Goal: Task Accomplishment & Management: Manage account settings

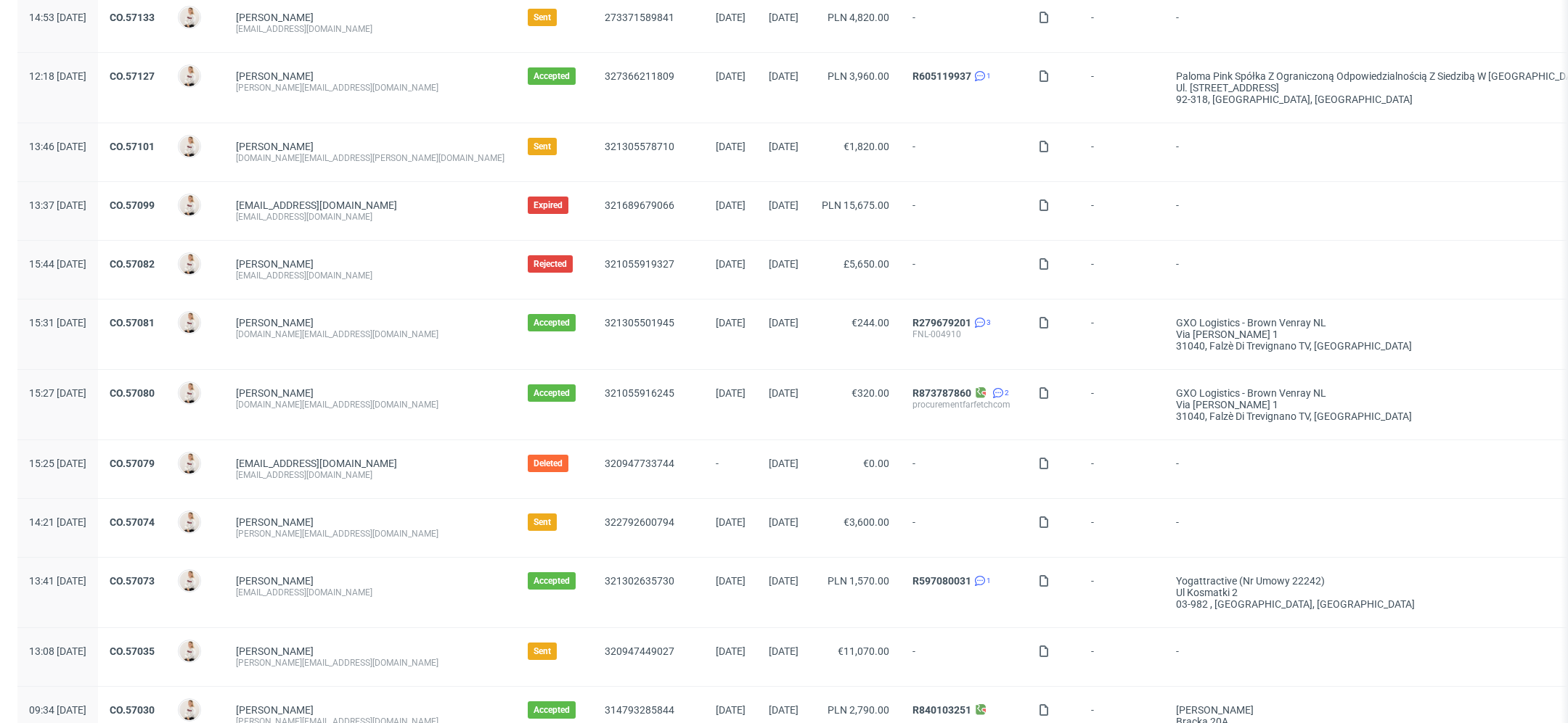
scroll to position [441, 0]
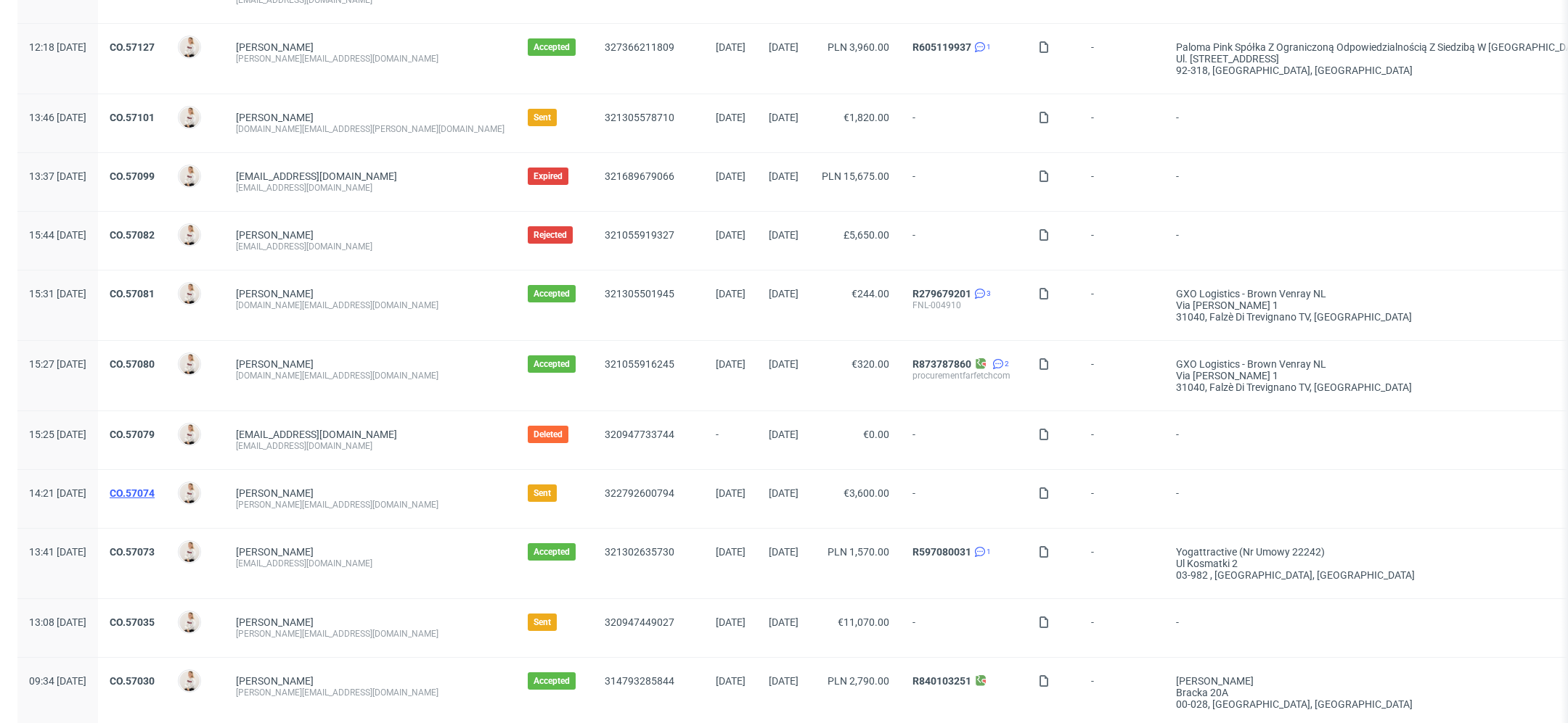
click at [155, 489] on link "CO.57074" at bounding box center [132, 493] width 45 height 12
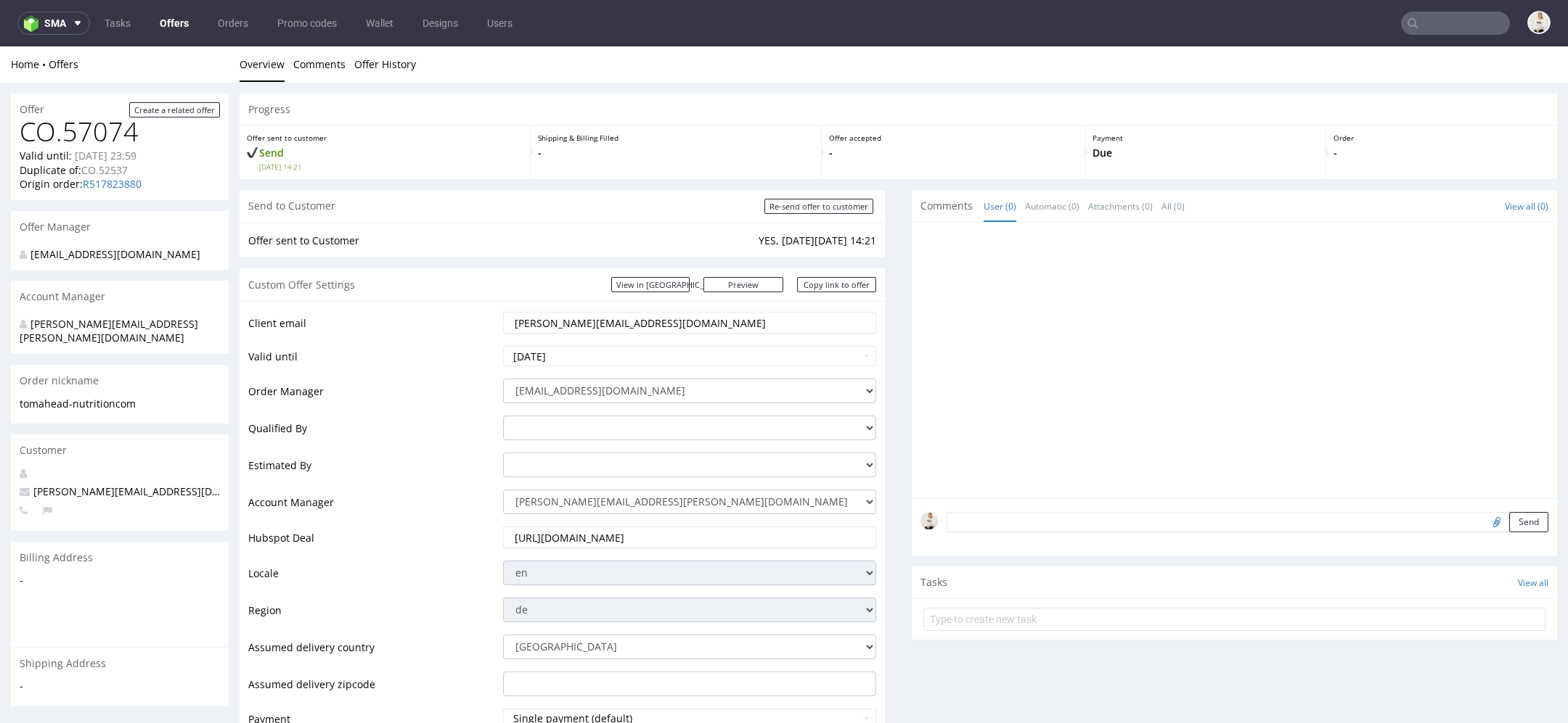
click at [173, 21] on link "Offers" at bounding box center [174, 23] width 47 height 23
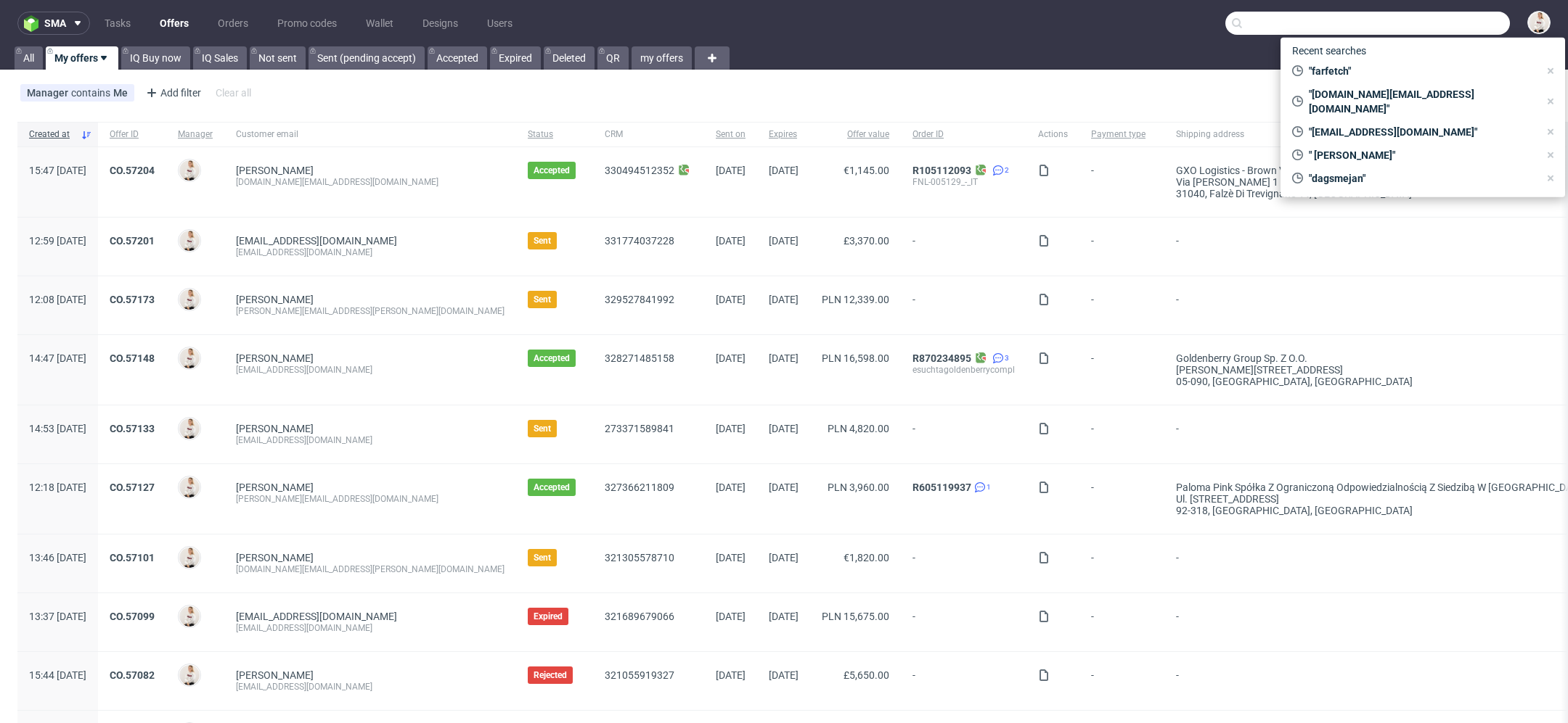
click at [1452, 15] on input "text" at bounding box center [1367, 23] width 284 height 23
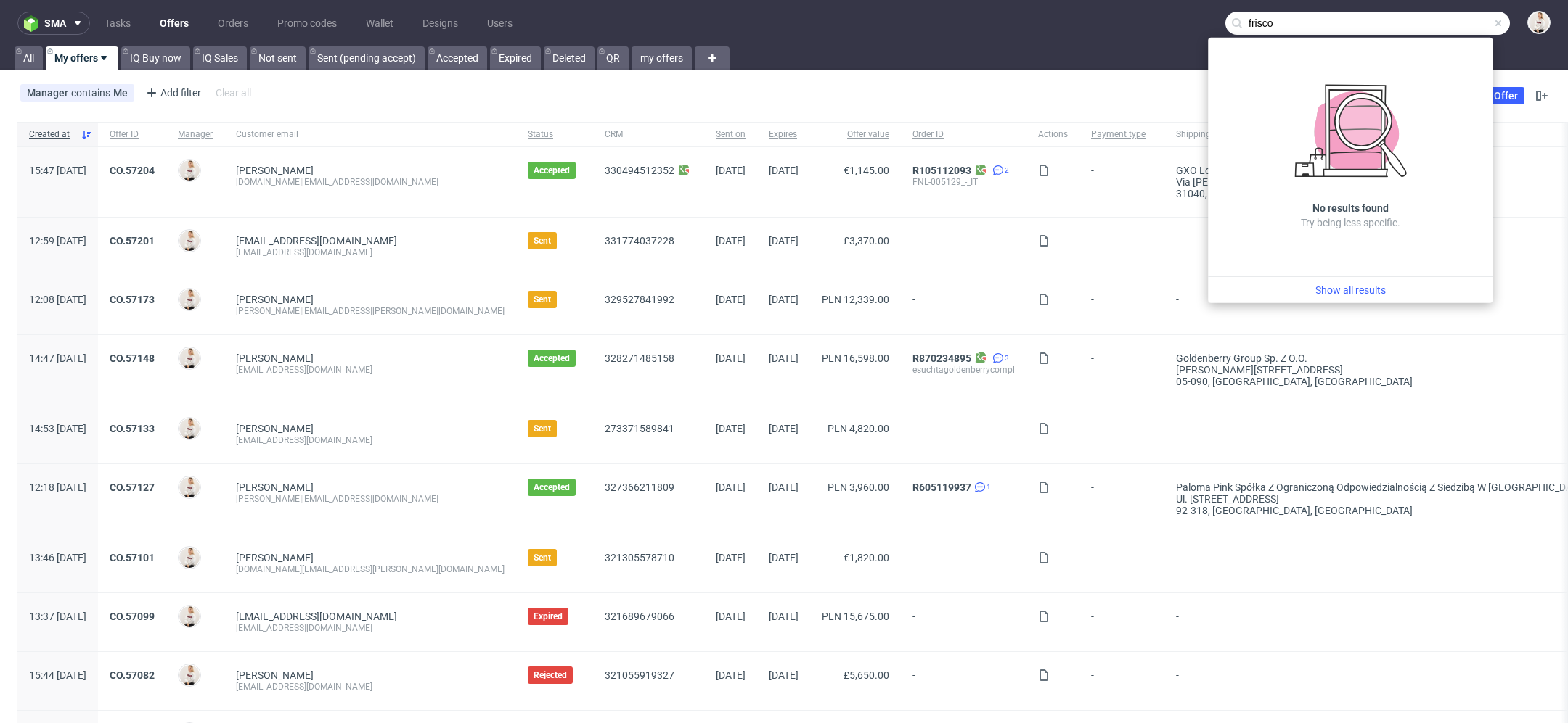
type input "frisco"
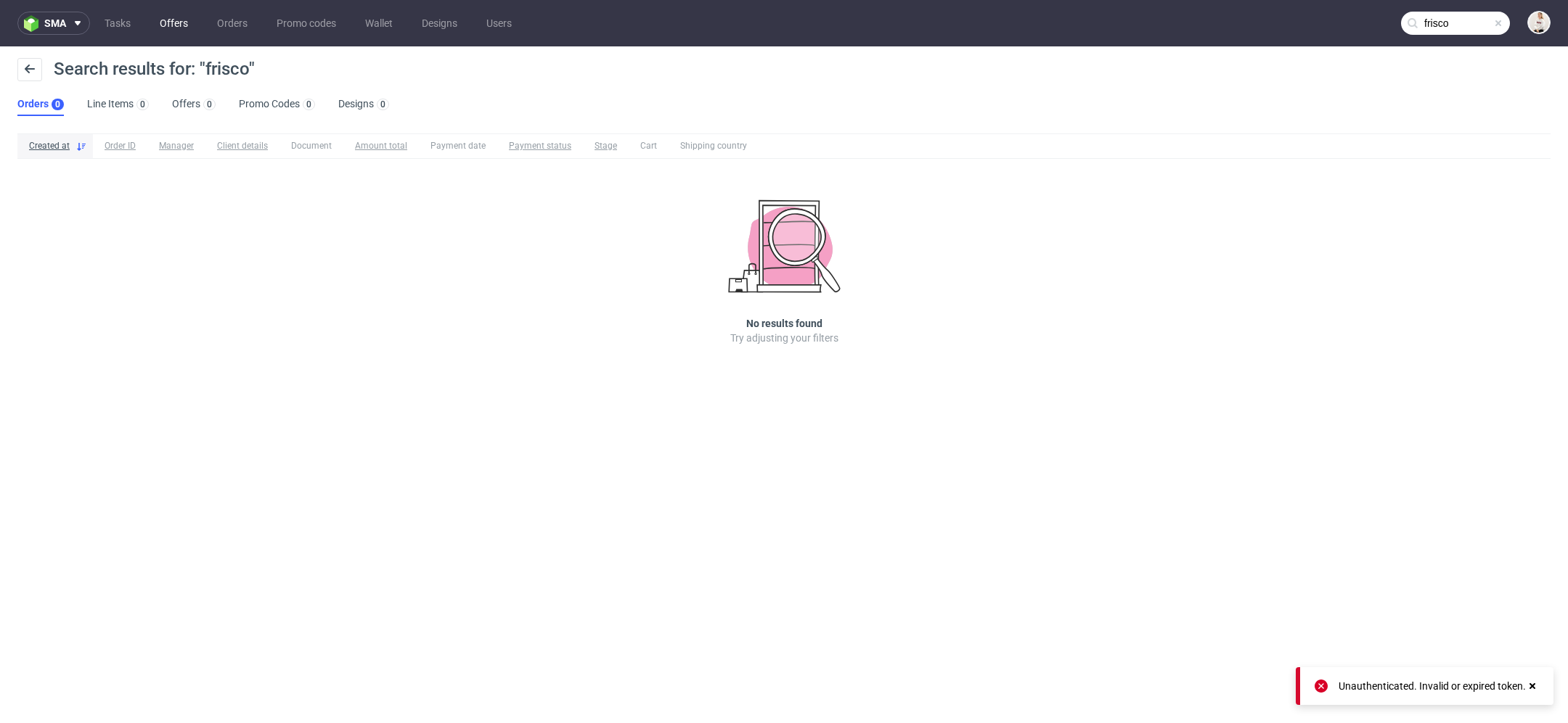
click at [167, 25] on link "Offers" at bounding box center [174, 23] width 46 height 23
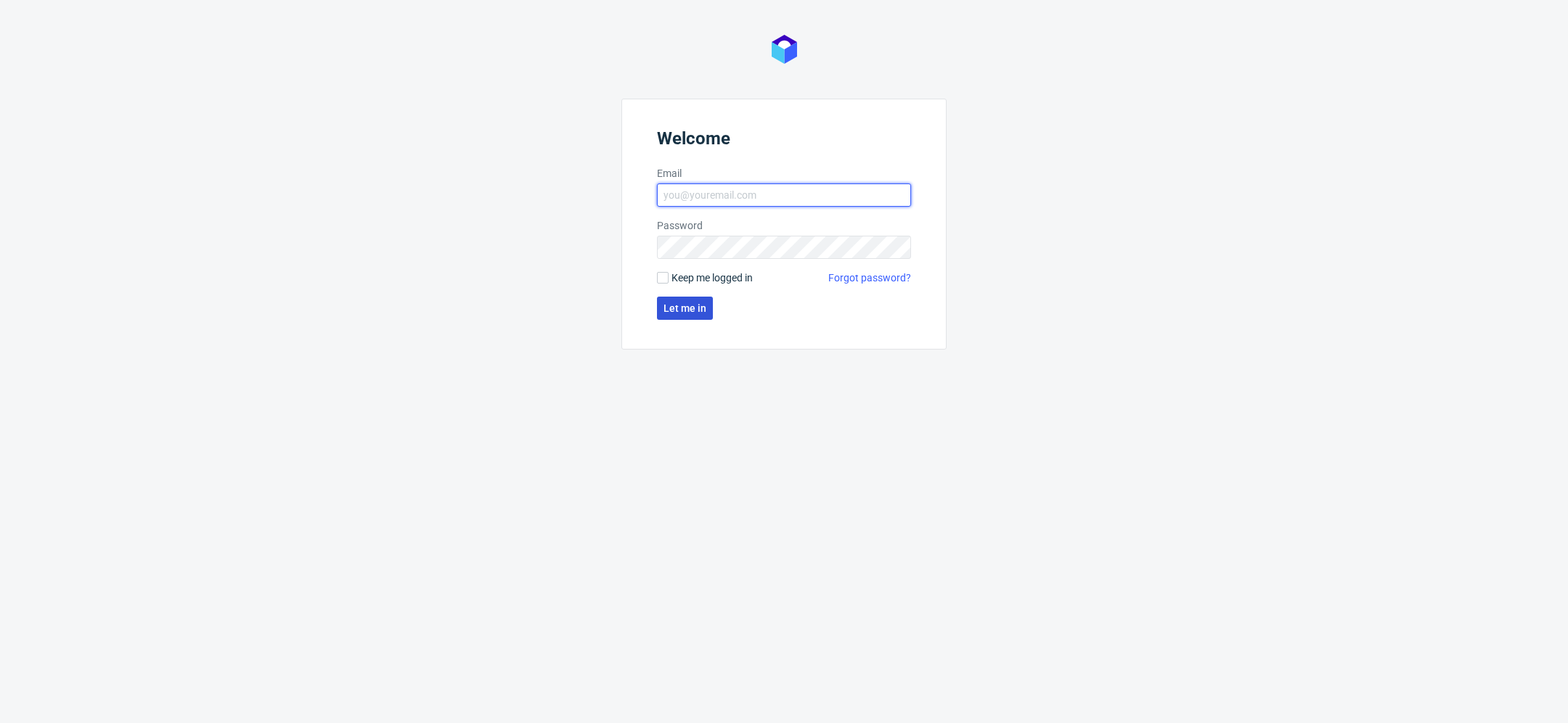
type input "[EMAIL_ADDRESS][DOMAIN_NAME]"
click at [672, 315] on button "Let me in" at bounding box center [684, 308] width 56 height 23
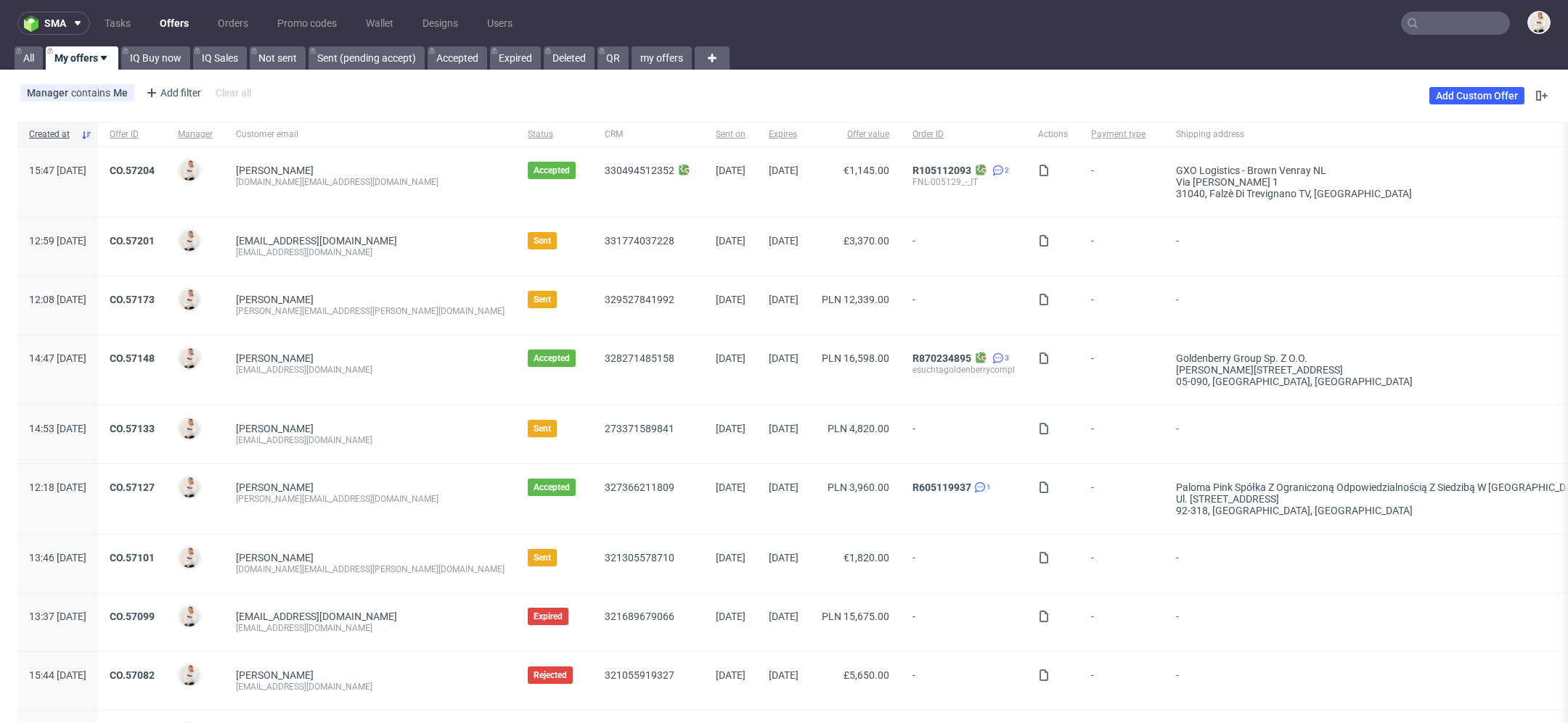
click at [1417, 24] on input "text" at bounding box center [1455, 23] width 109 height 23
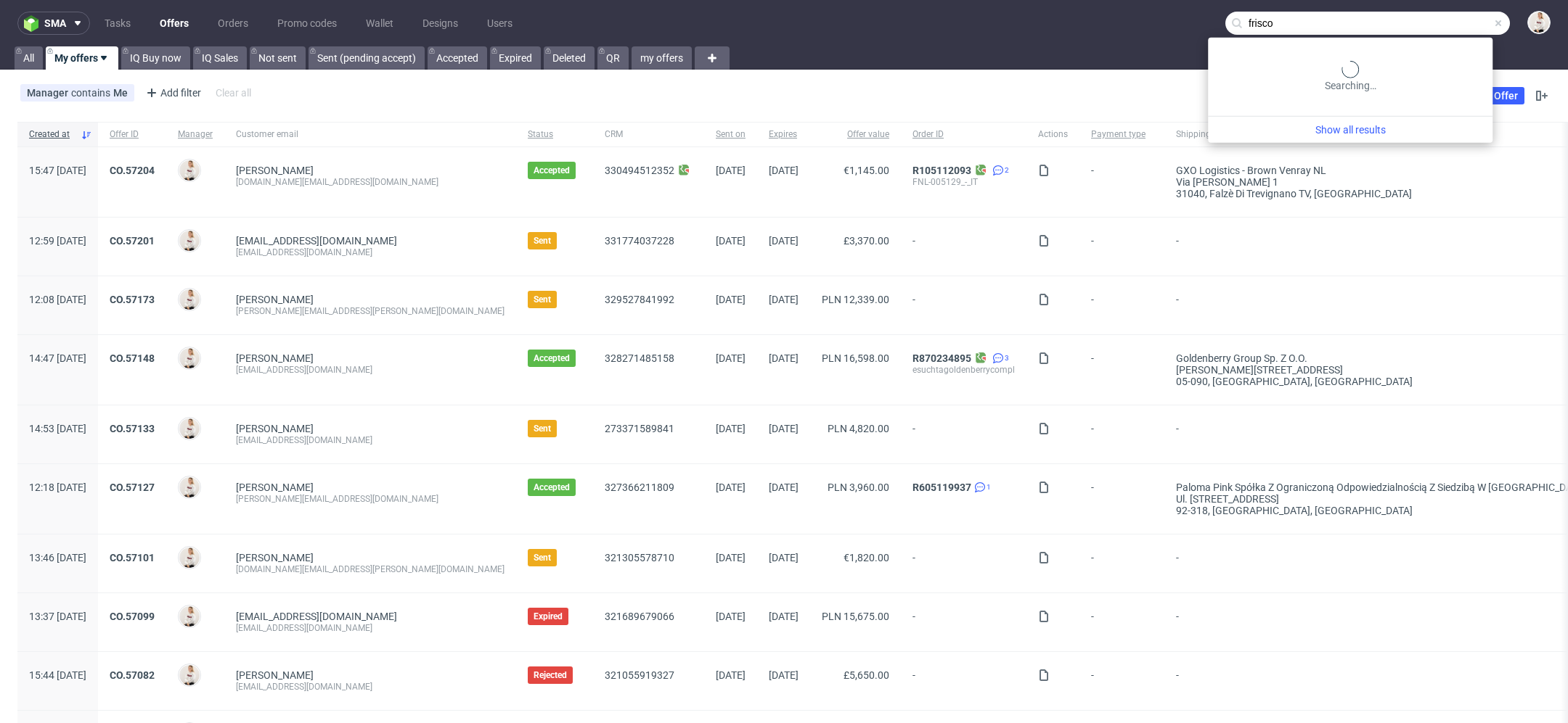
type input "frisco"
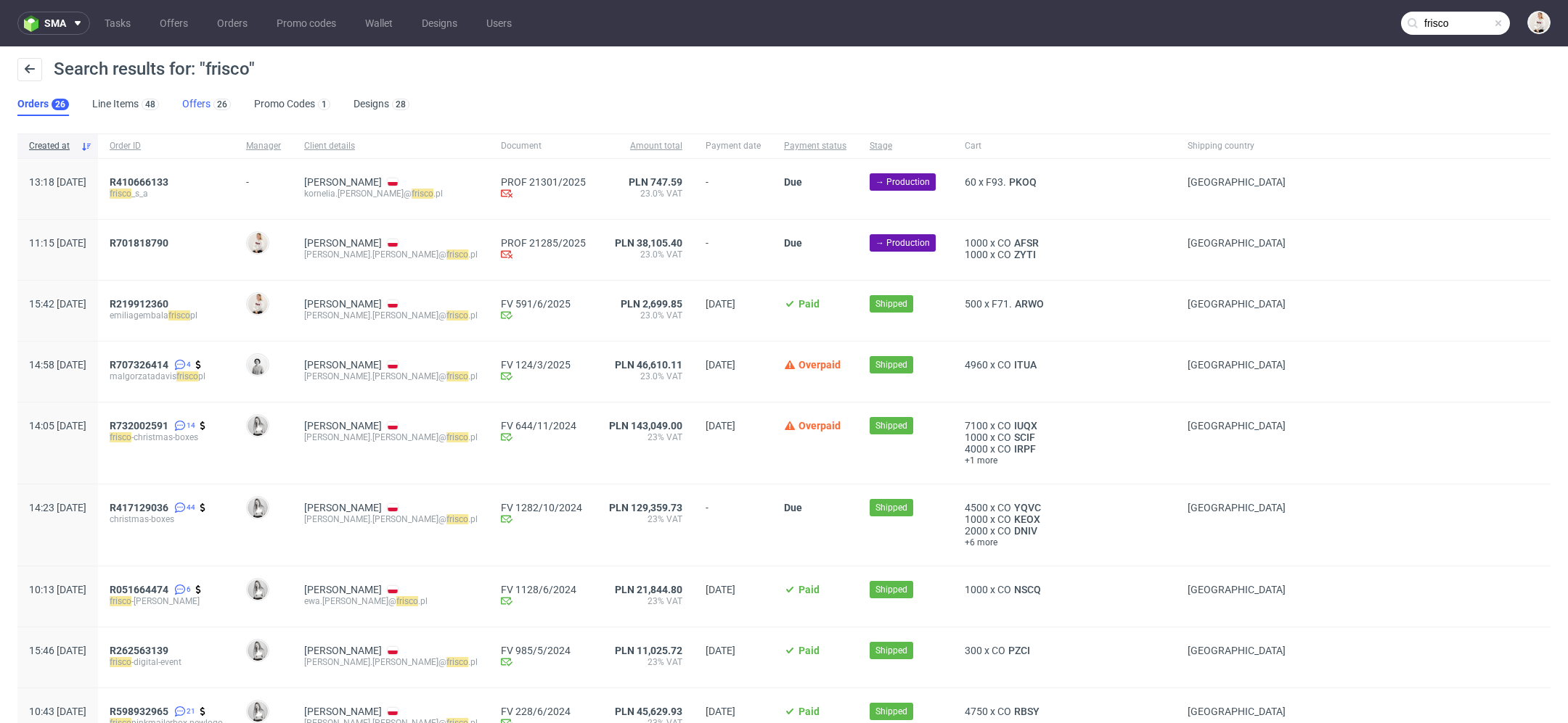
click at [202, 104] on link "Offers 26" at bounding box center [206, 104] width 48 height 23
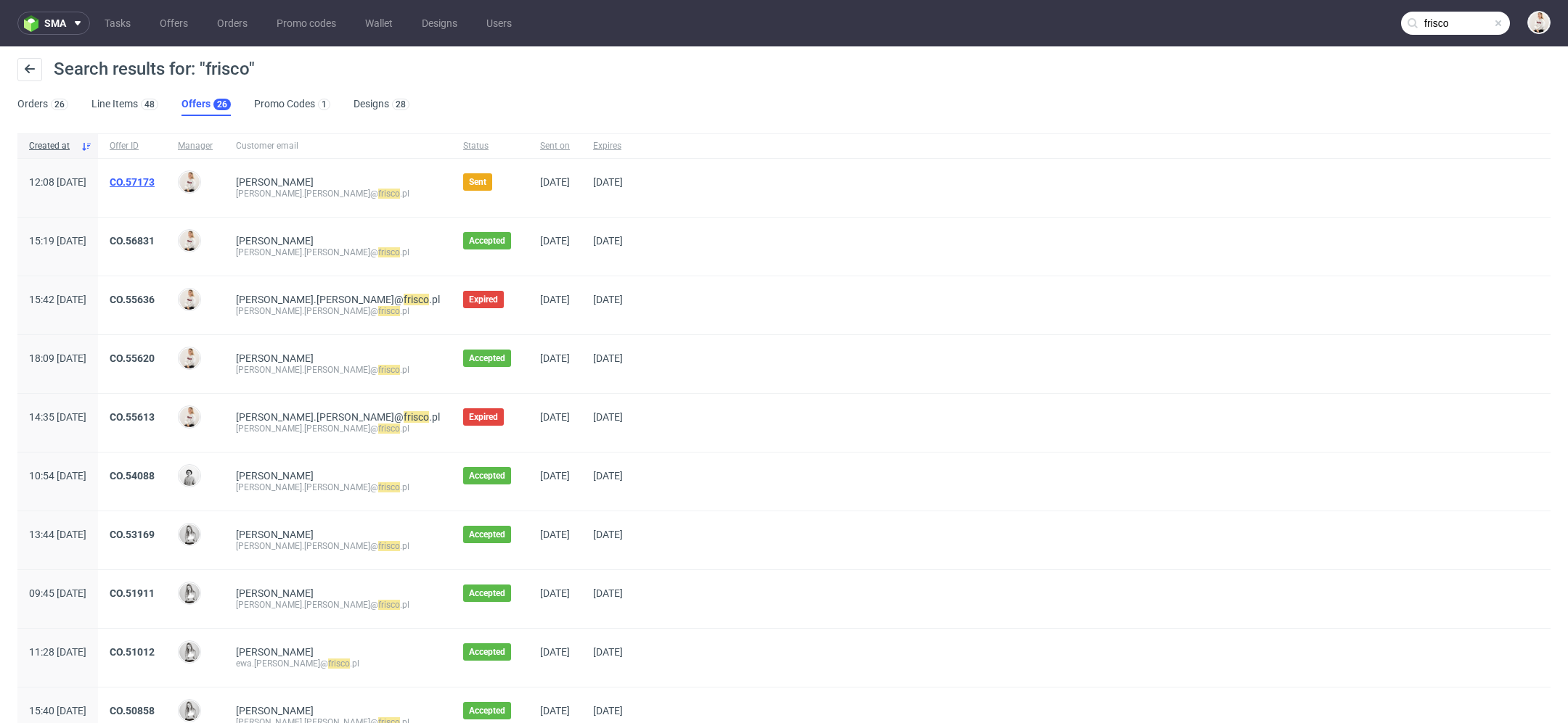
click at [155, 180] on link "CO.57173" at bounding box center [132, 182] width 45 height 12
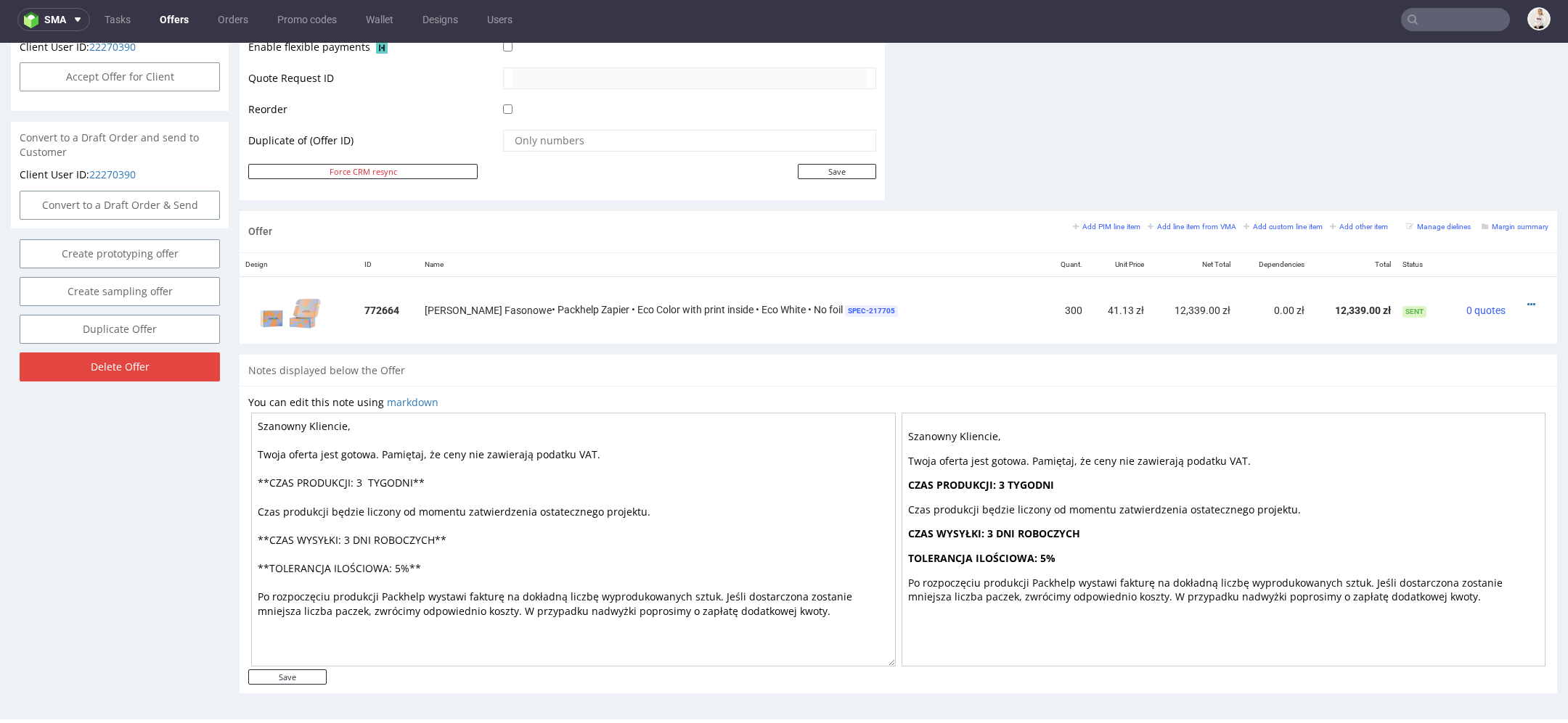
scroll to position [2, 0]
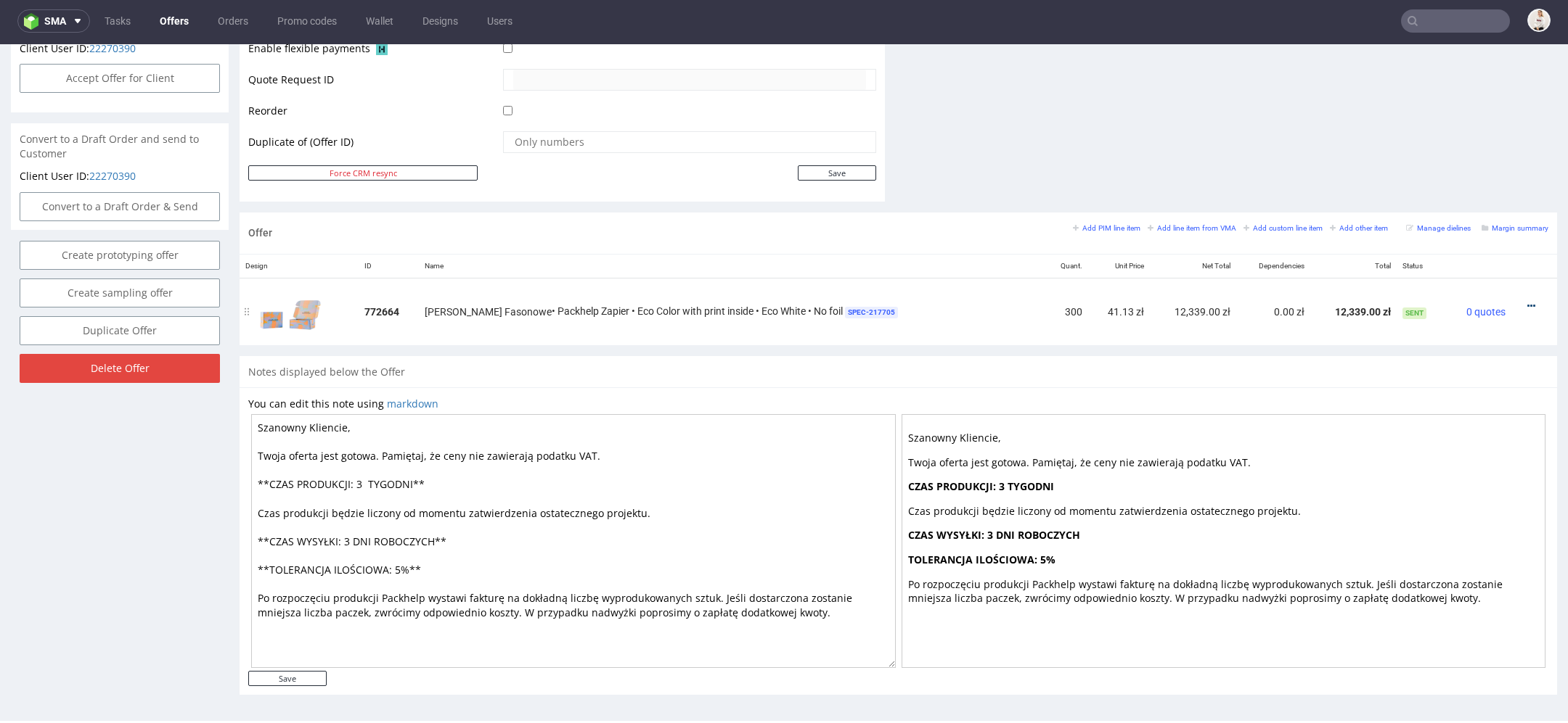
click at [1527, 301] on icon at bounding box center [1531, 305] width 8 height 10
click at [1454, 175] on span "Edit item price" at bounding box center [1465, 170] width 117 height 15
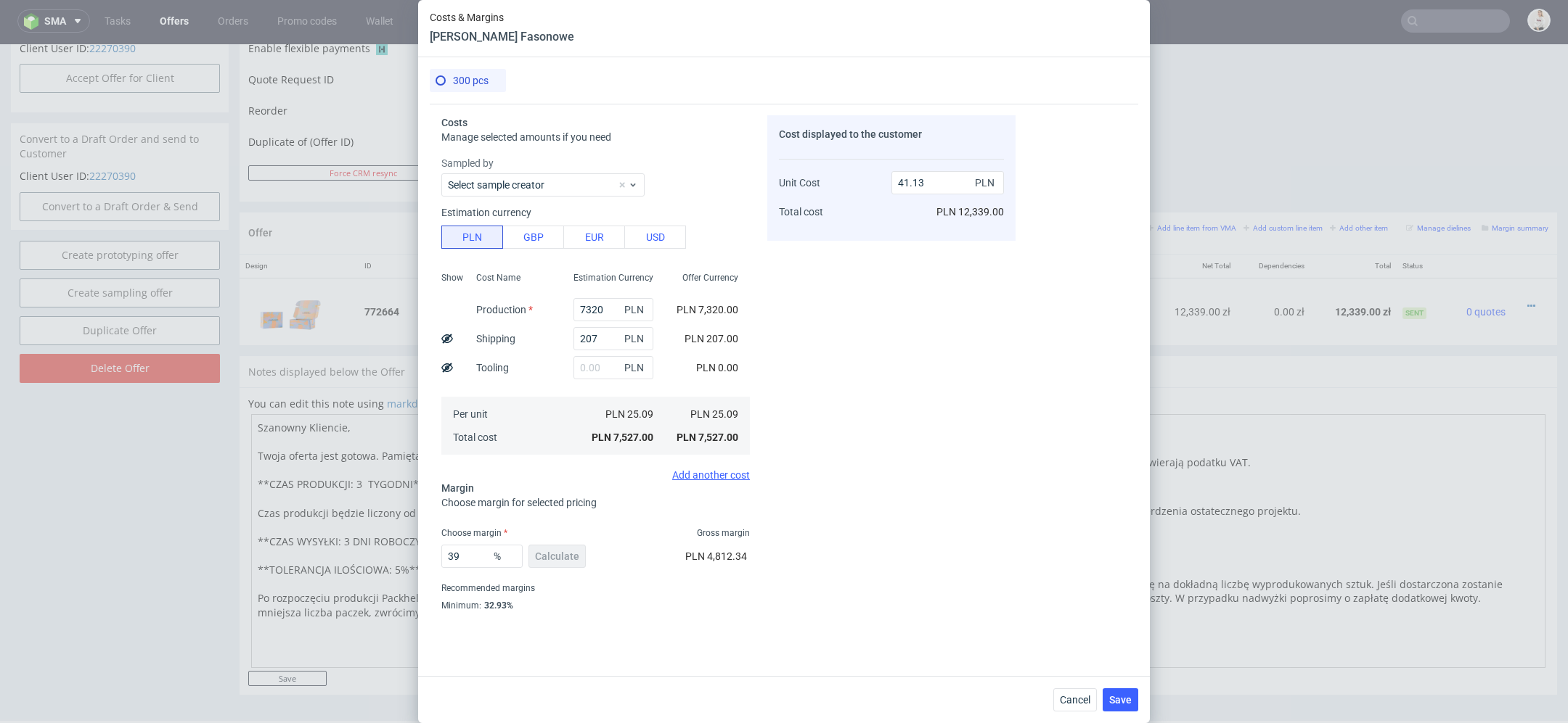
click at [575, 445] on div "PLN 7,527.00" at bounding box center [613, 437] width 103 height 23
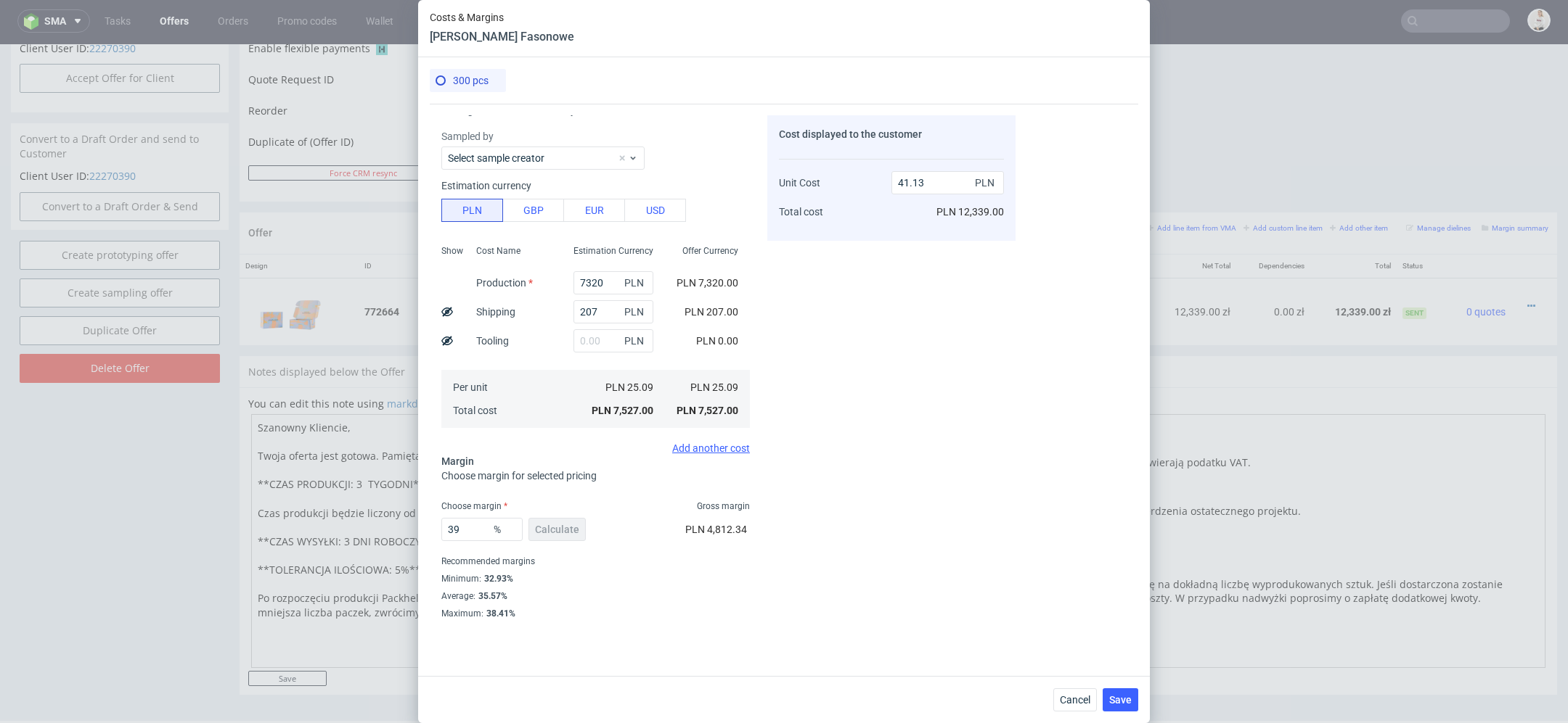
scroll to position [0, 0]
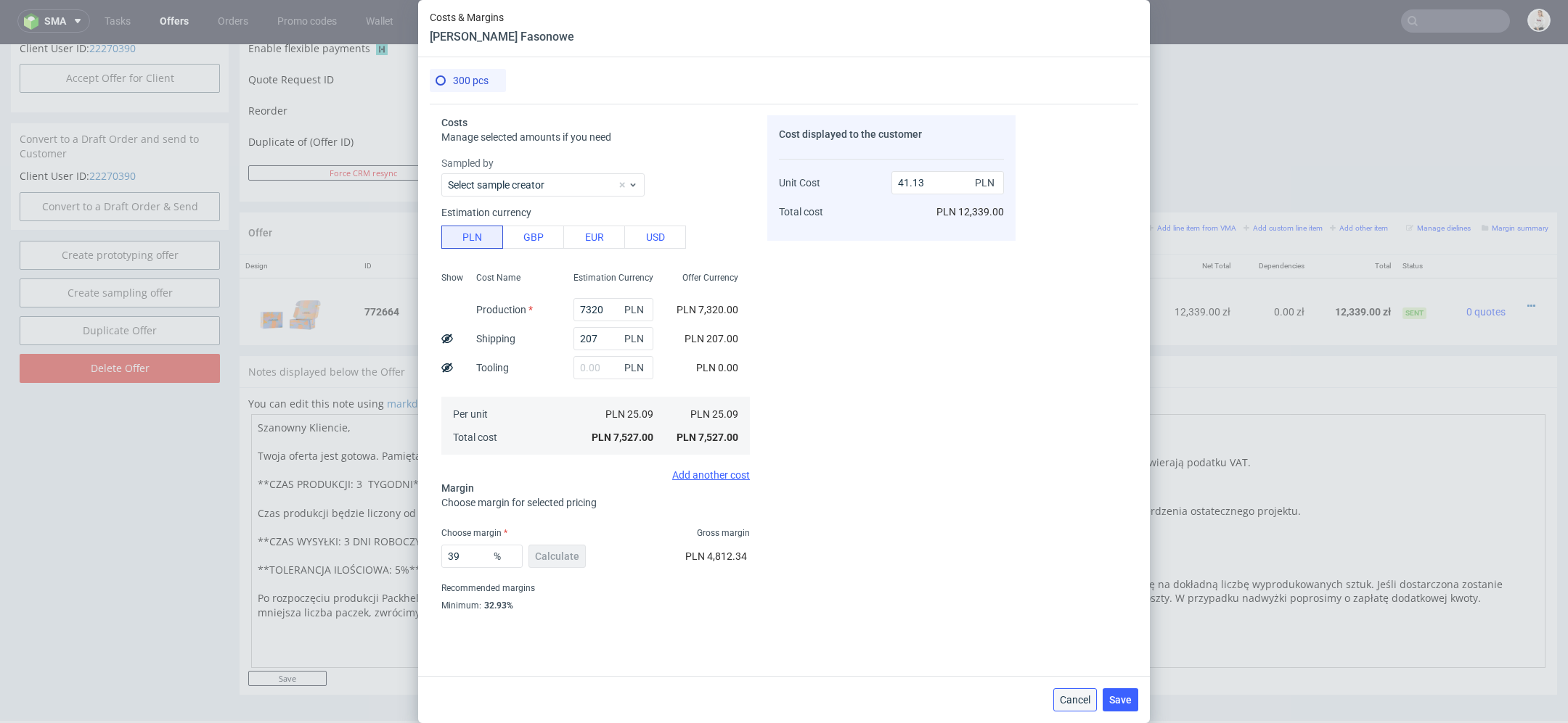
click at [1069, 702] on span "Cancel" at bounding box center [1074, 699] width 30 height 10
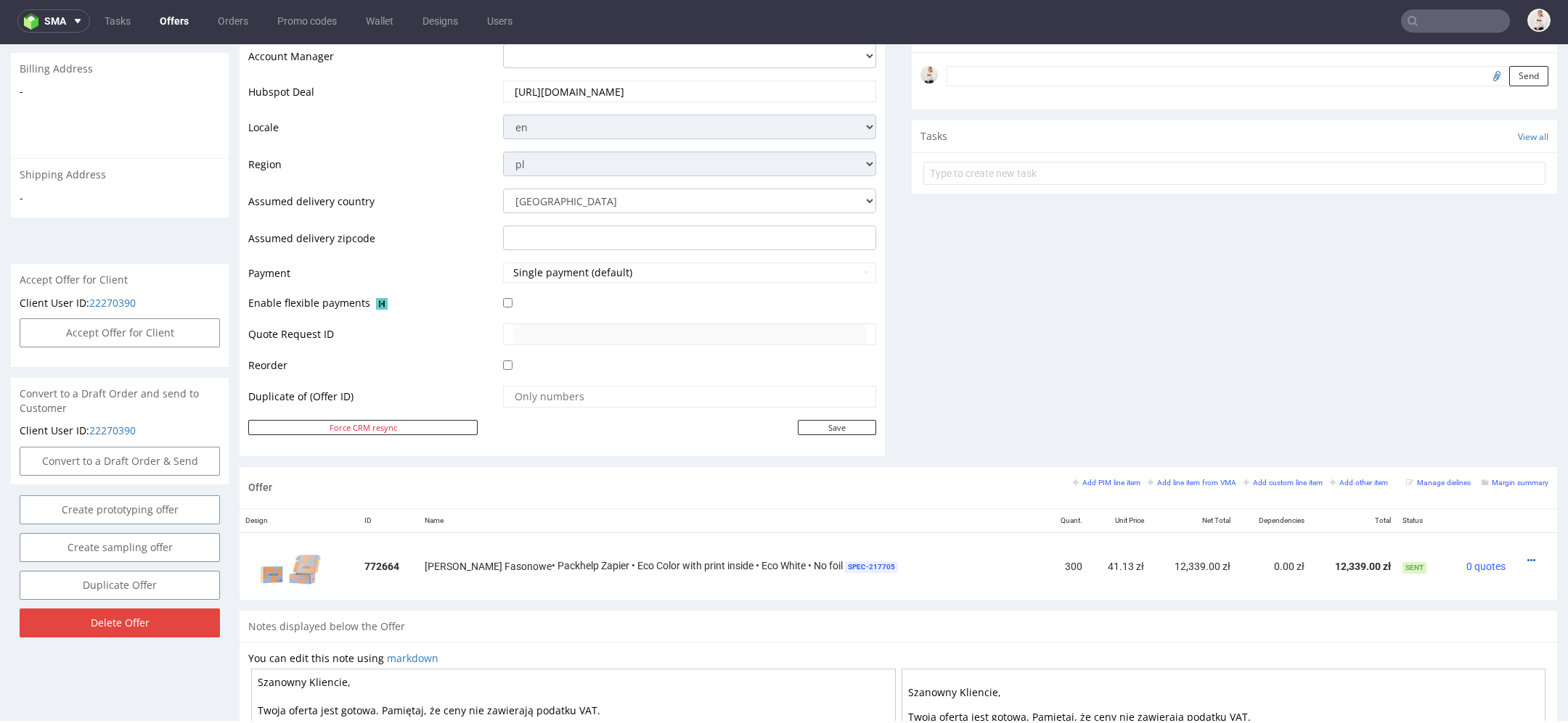
scroll to position [469, 0]
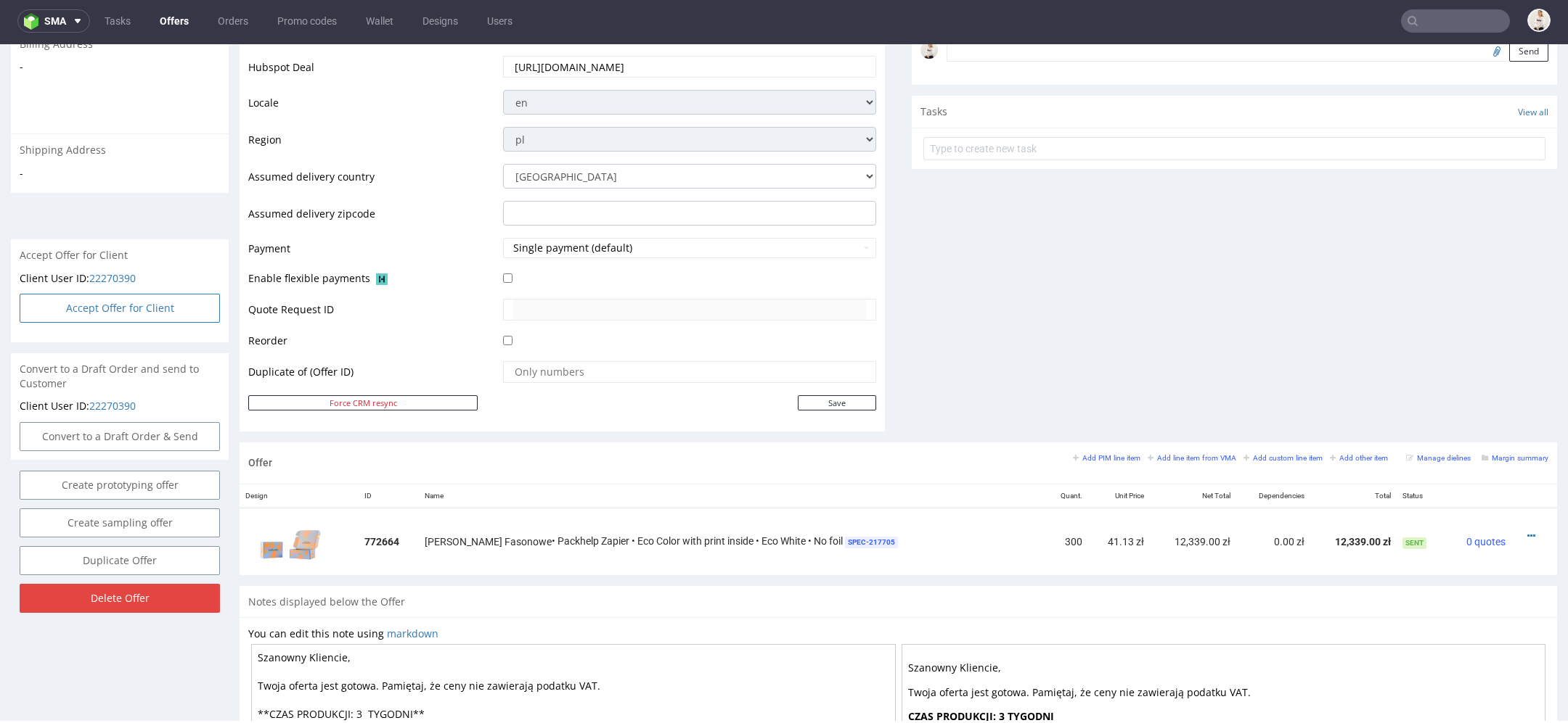
click at [112, 306] on button "Accept Offer for Client" at bounding box center [119, 308] width 200 height 29
select select "179"
select select "2527"
select select "b2b"
select select "179"
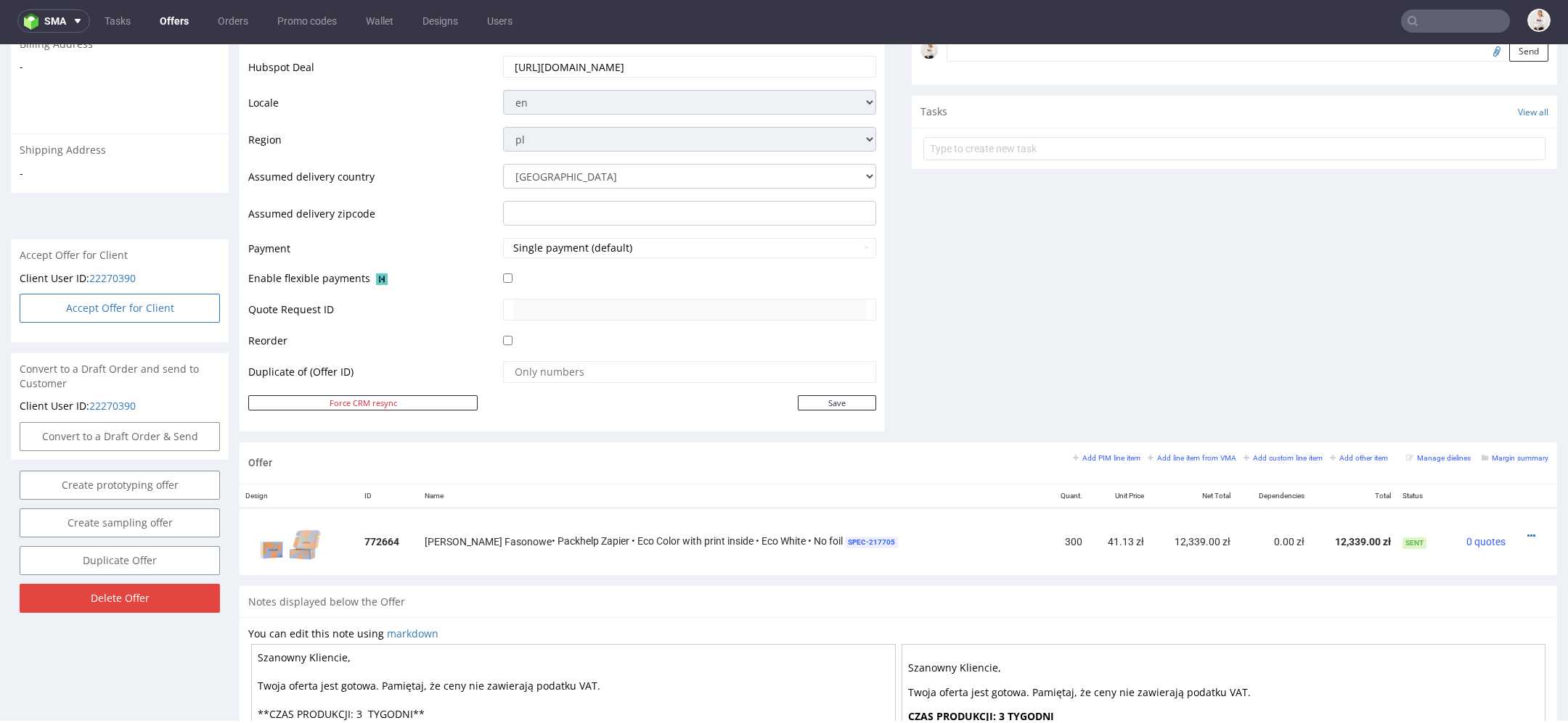
select select "2521"
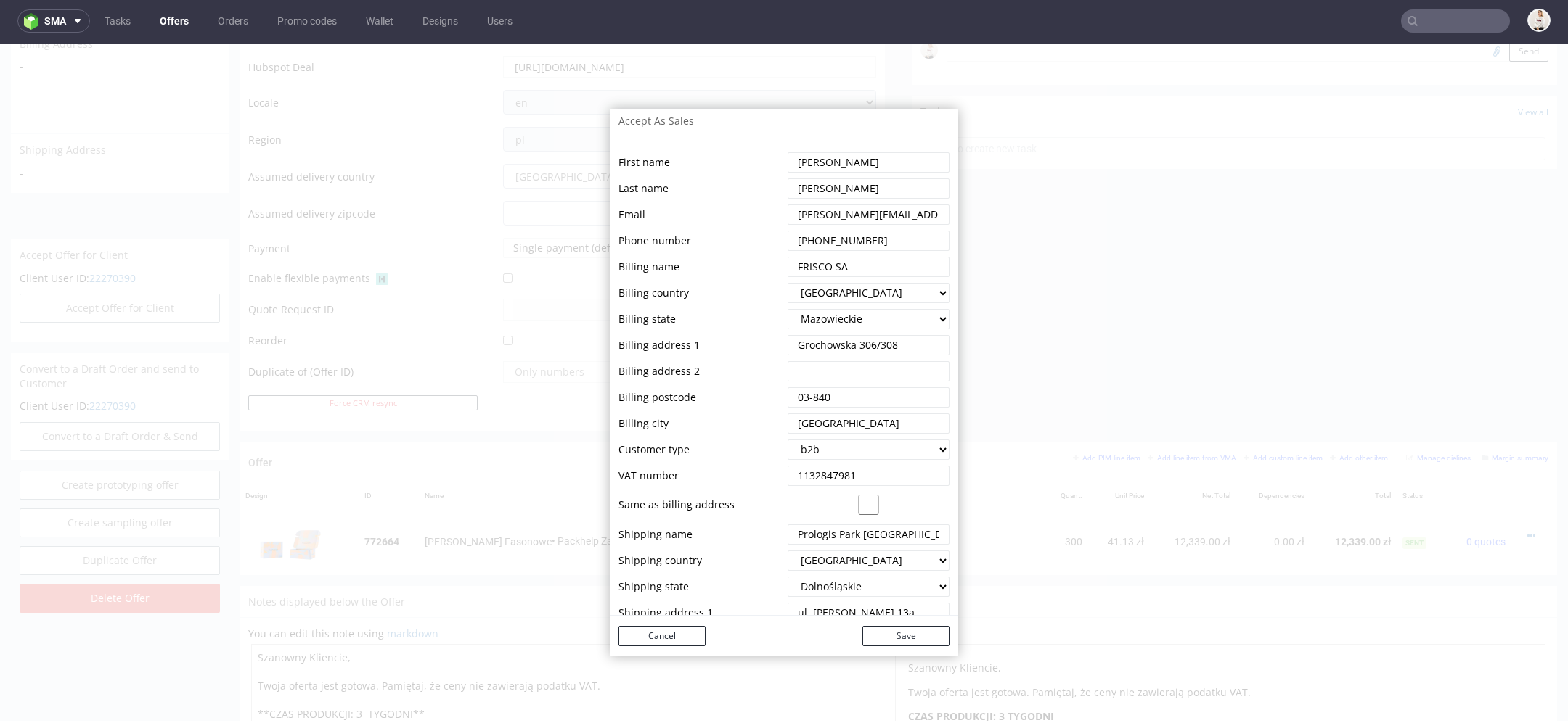
scroll to position [89, 0]
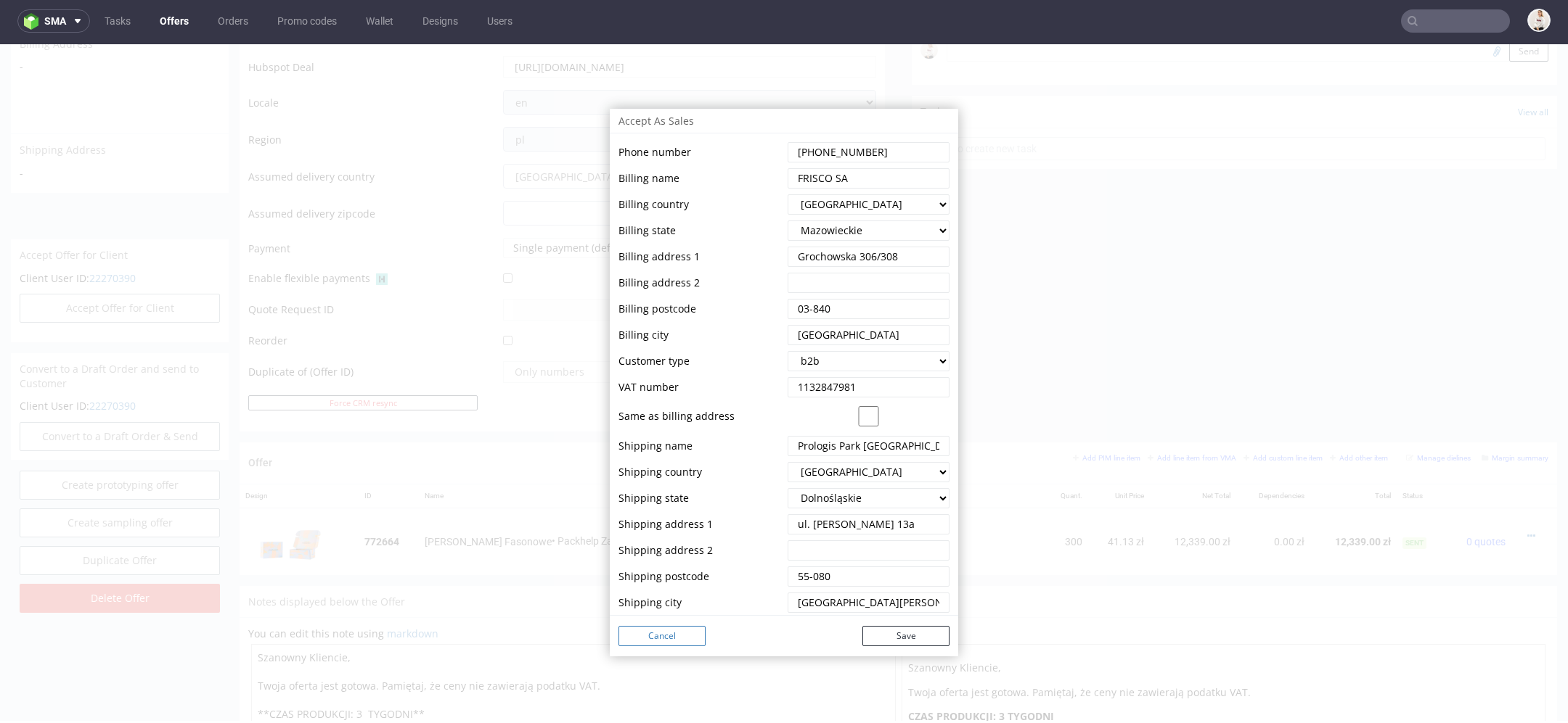
click at [667, 639] on button "Cancel" at bounding box center [661, 636] width 87 height 20
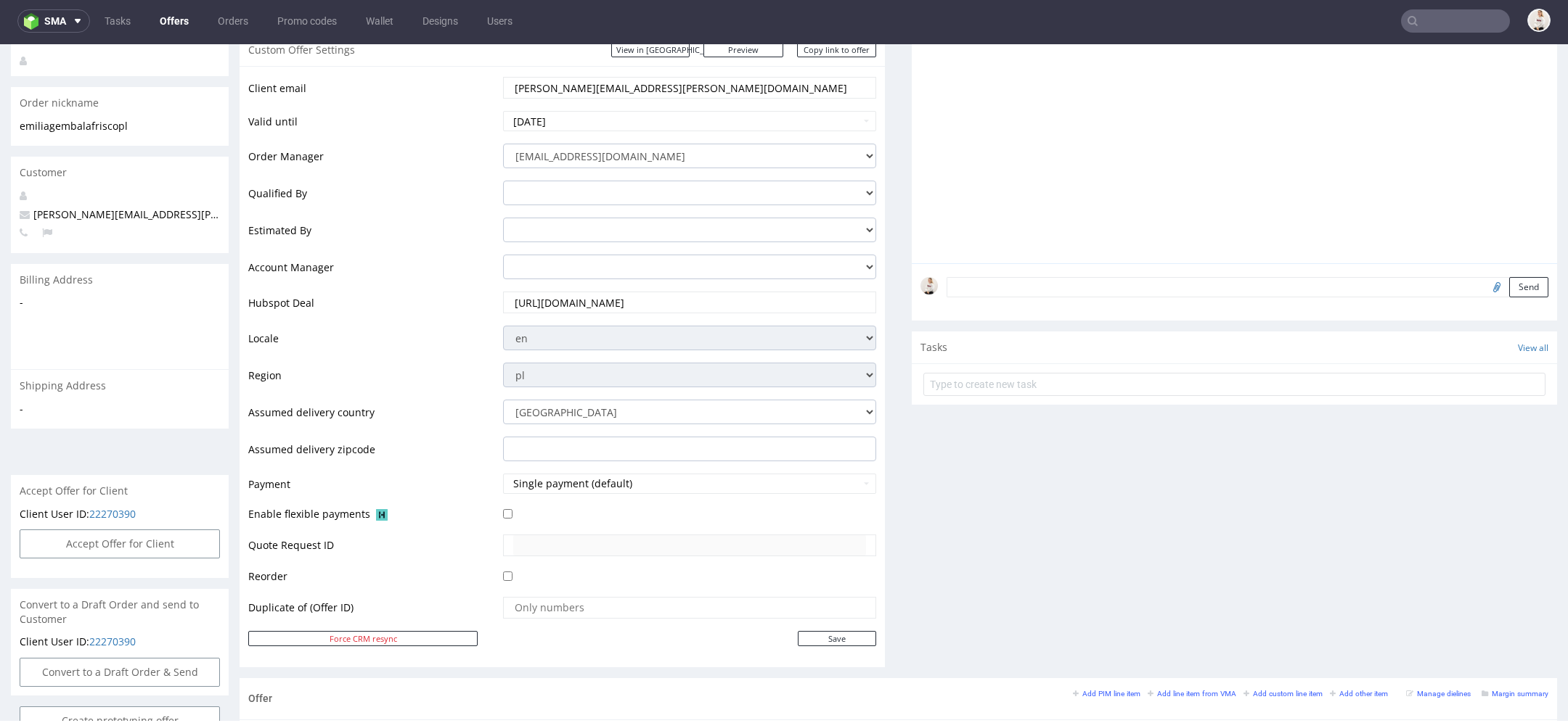
scroll to position [230, 0]
click at [178, 548] on button "Accept Offer for Client" at bounding box center [119, 547] width 200 height 29
select select "179"
select select "2527"
select select "b2b"
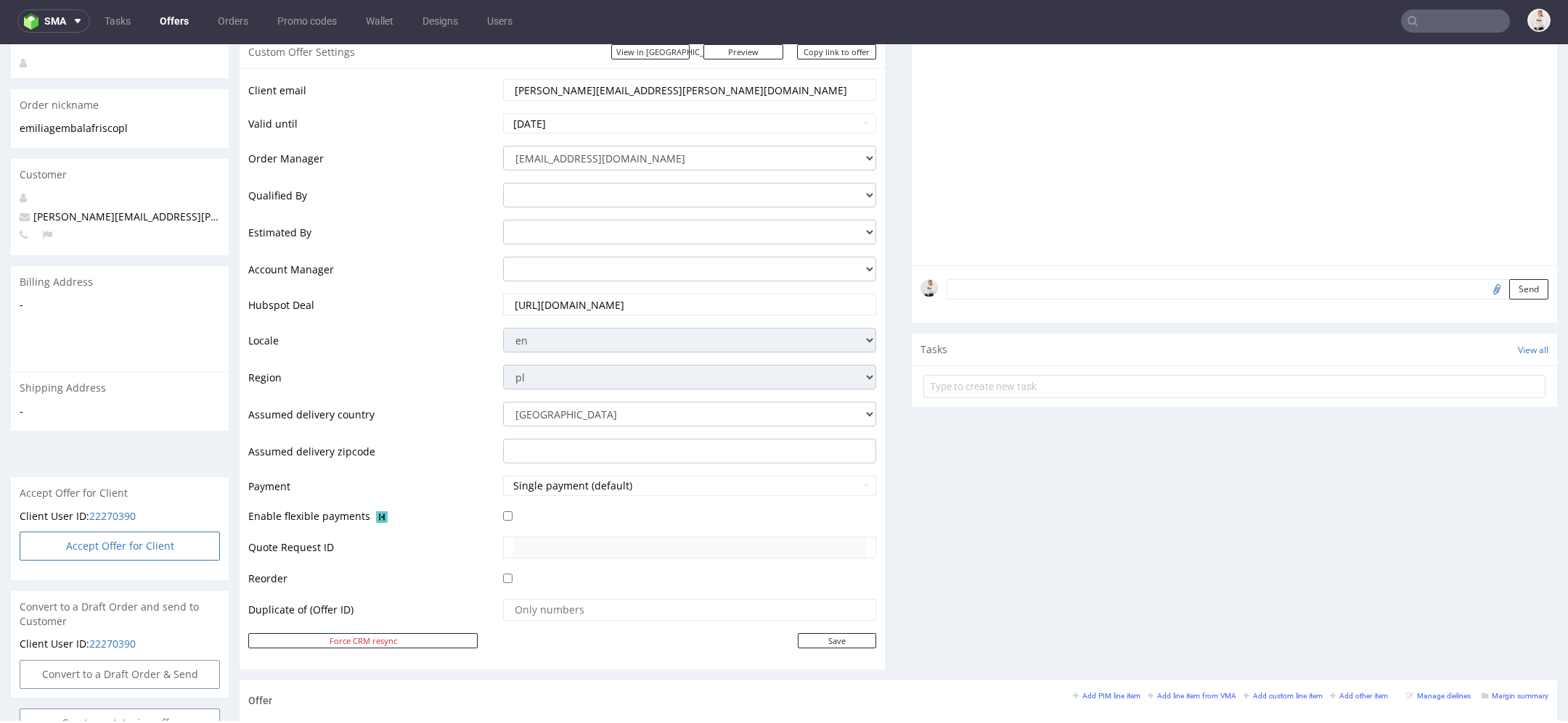
select select "179"
select select "2521"
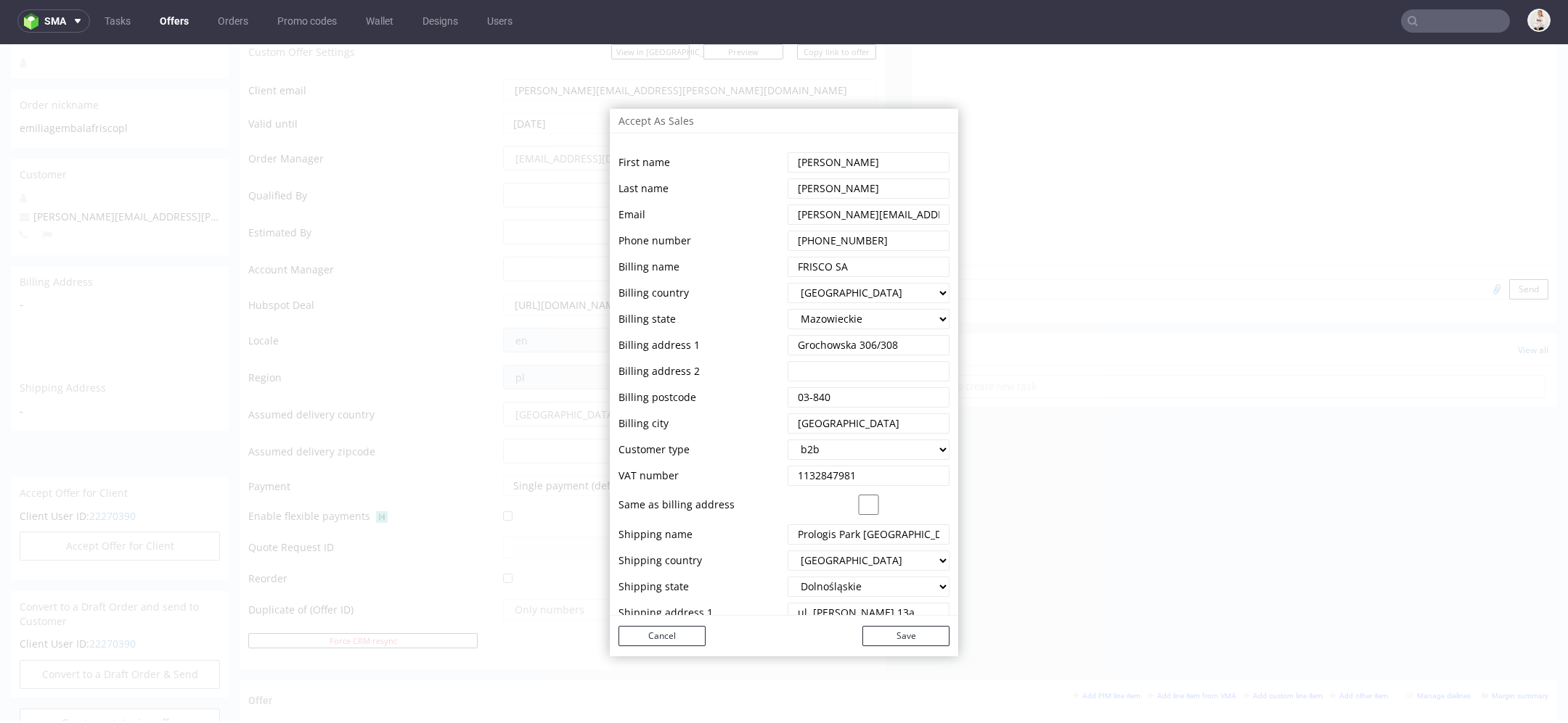
scroll to position [89, 0]
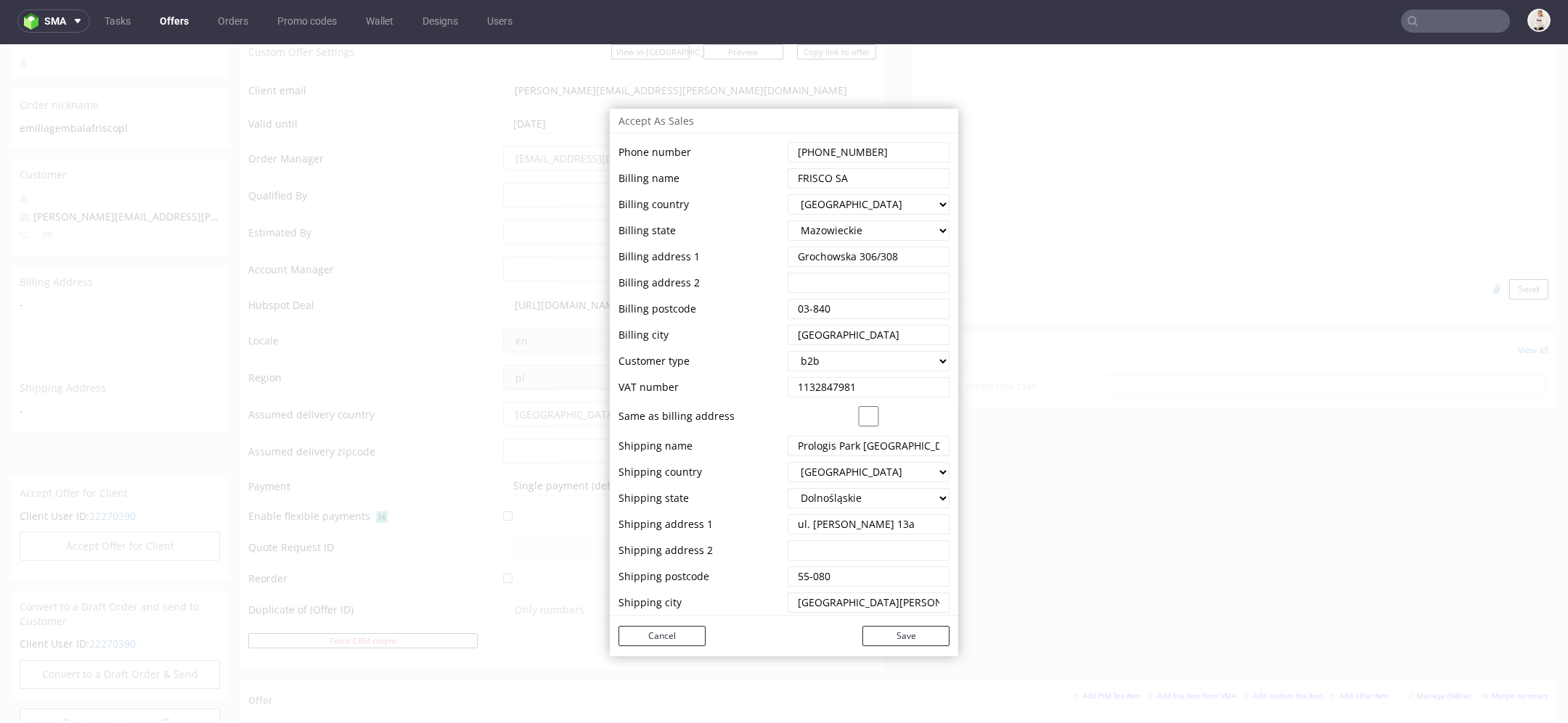
click at [1029, 494] on div "Accept As Sales First name Last name Email Phone number Billing name Billing co…" at bounding box center [784, 382] width 1568 height 677
click at [652, 618] on div "Cancel Save" at bounding box center [784, 636] width 348 height 40
click at [654, 631] on button "Cancel" at bounding box center [661, 636] width 87 height 20
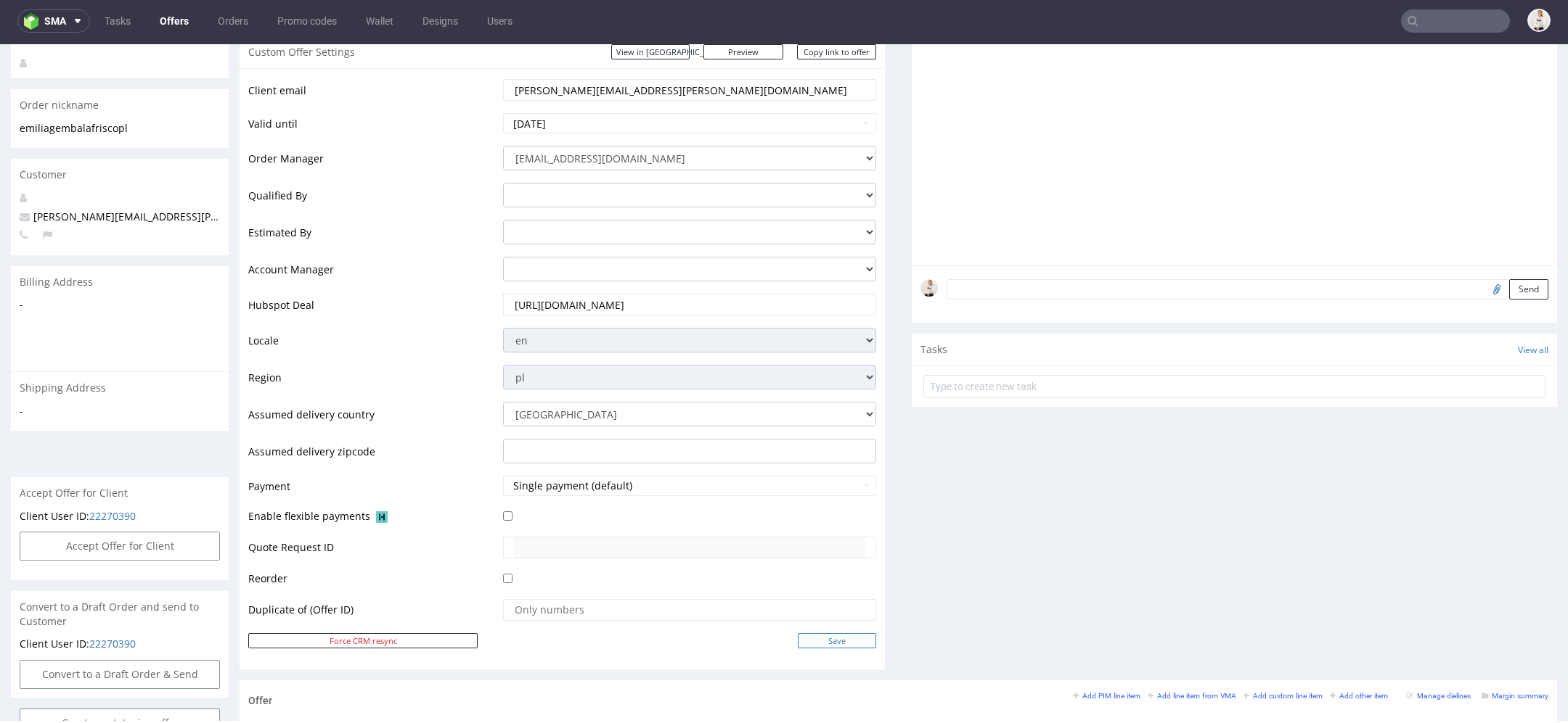
scroll to position [698, 0]
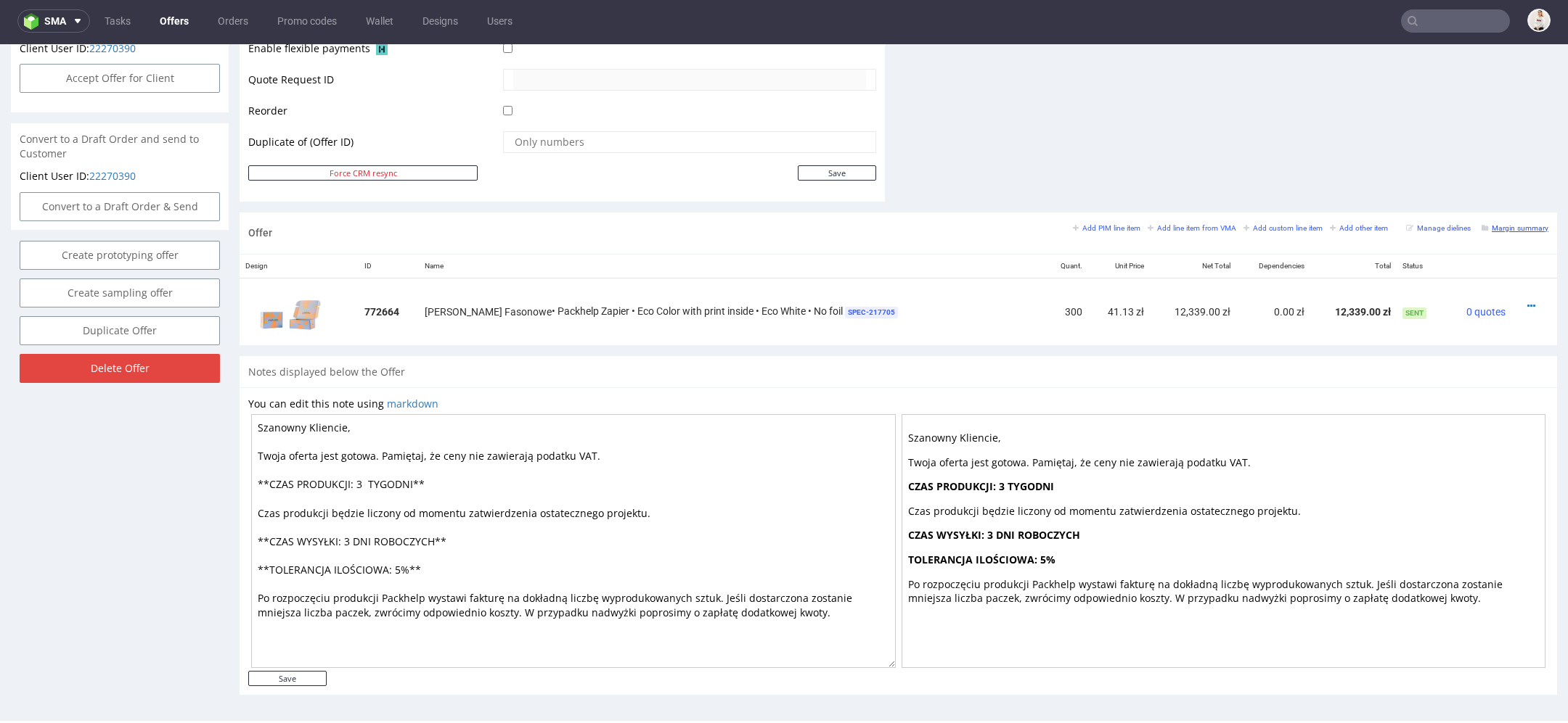
click at [1500, 227] on small "Margin summary" at bounding box center [1514, 228] width 67 height 8
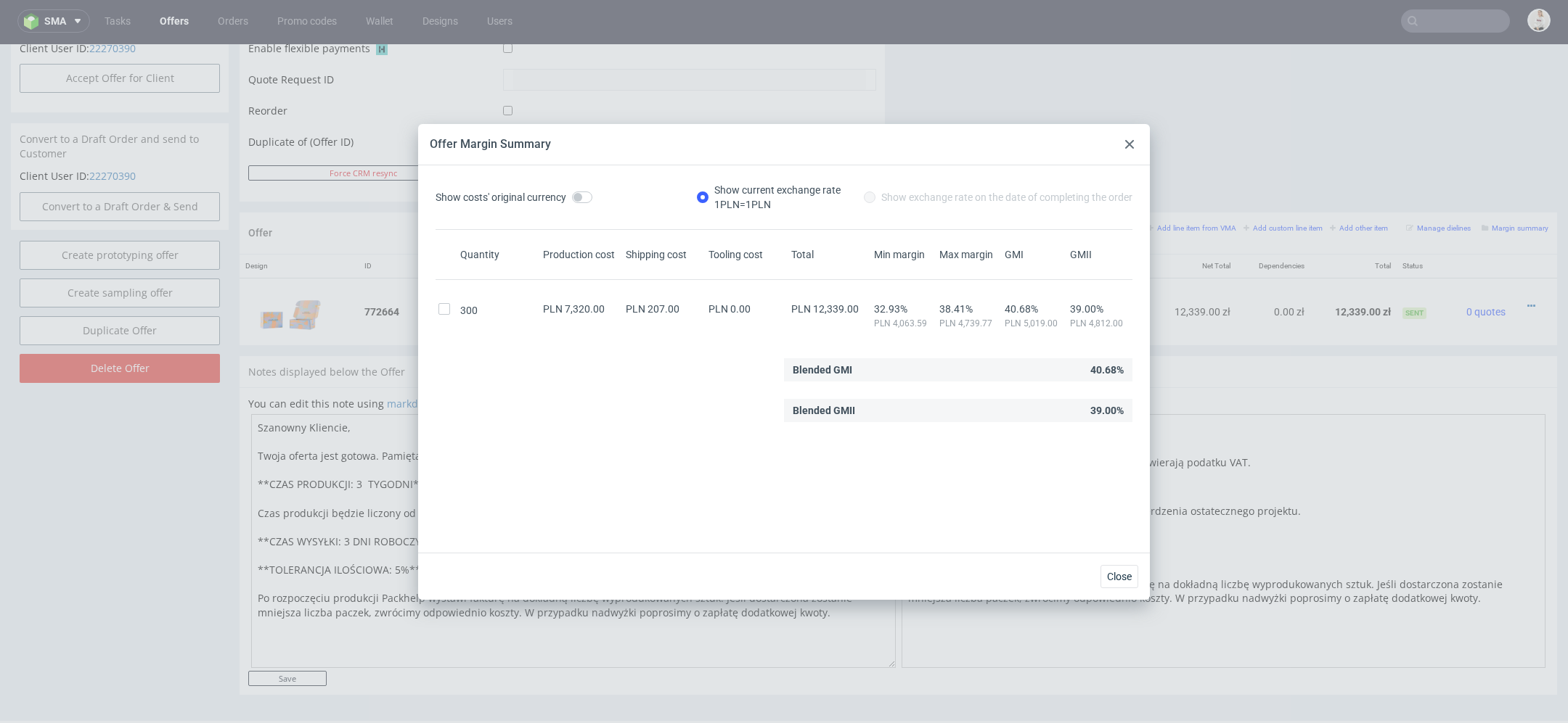
click at [1126, 146] on use at bounding box center [1129, 144] width 9 height 9
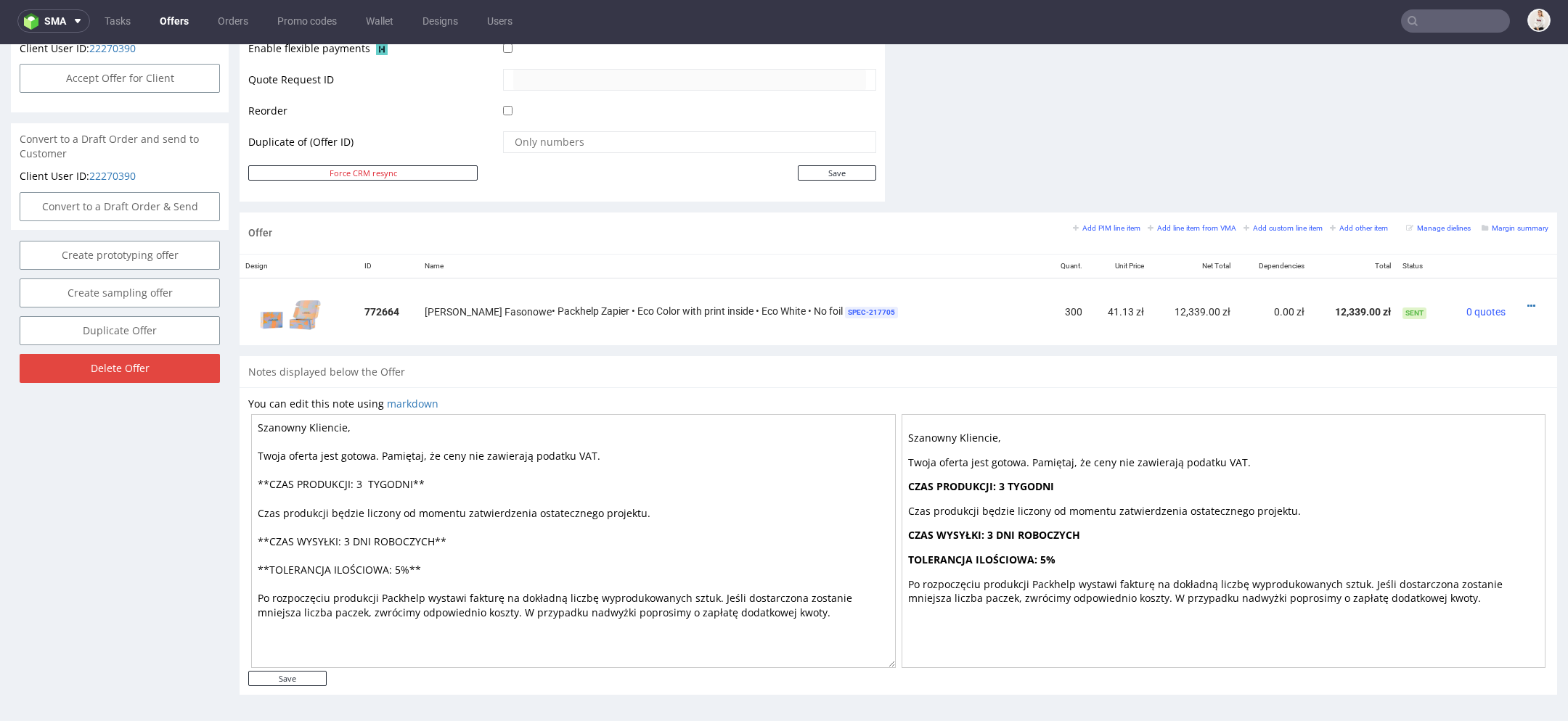
scroll to position [601, 0]
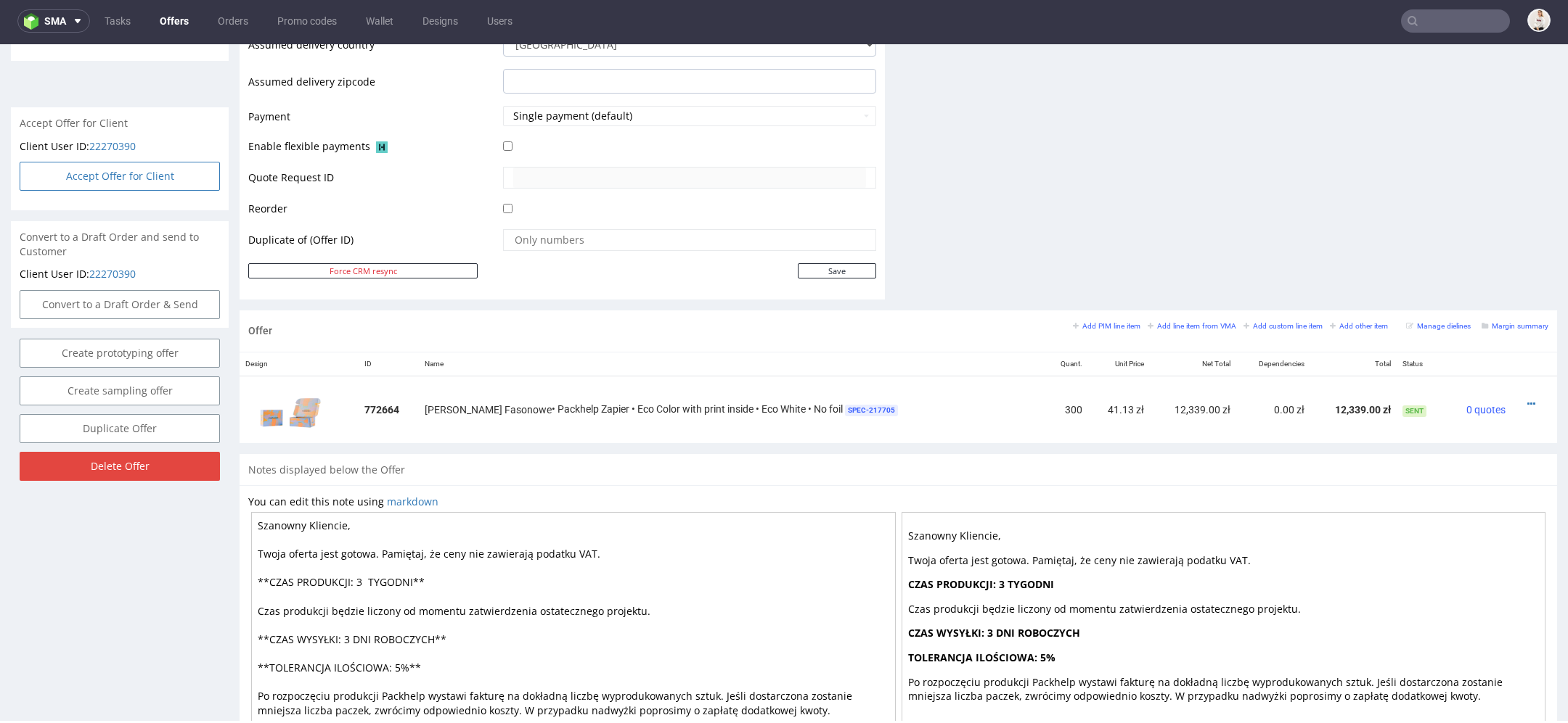
click at [171, 185] on button "Accept Offer for Client" at bounding box center [119, 176] width 200 height 29
select select "179"
select select "2527"
select select "b2b"
select select "179"
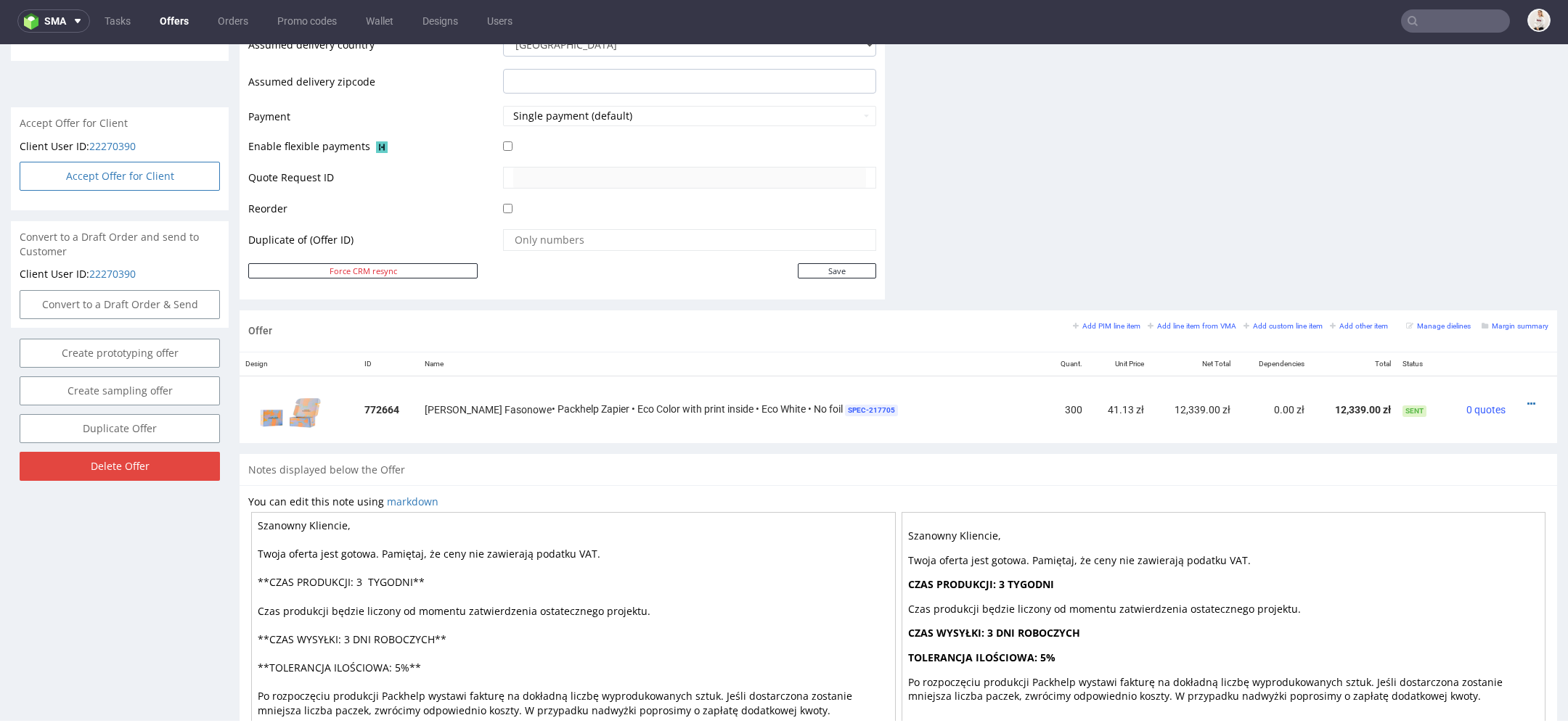
select select "2521"
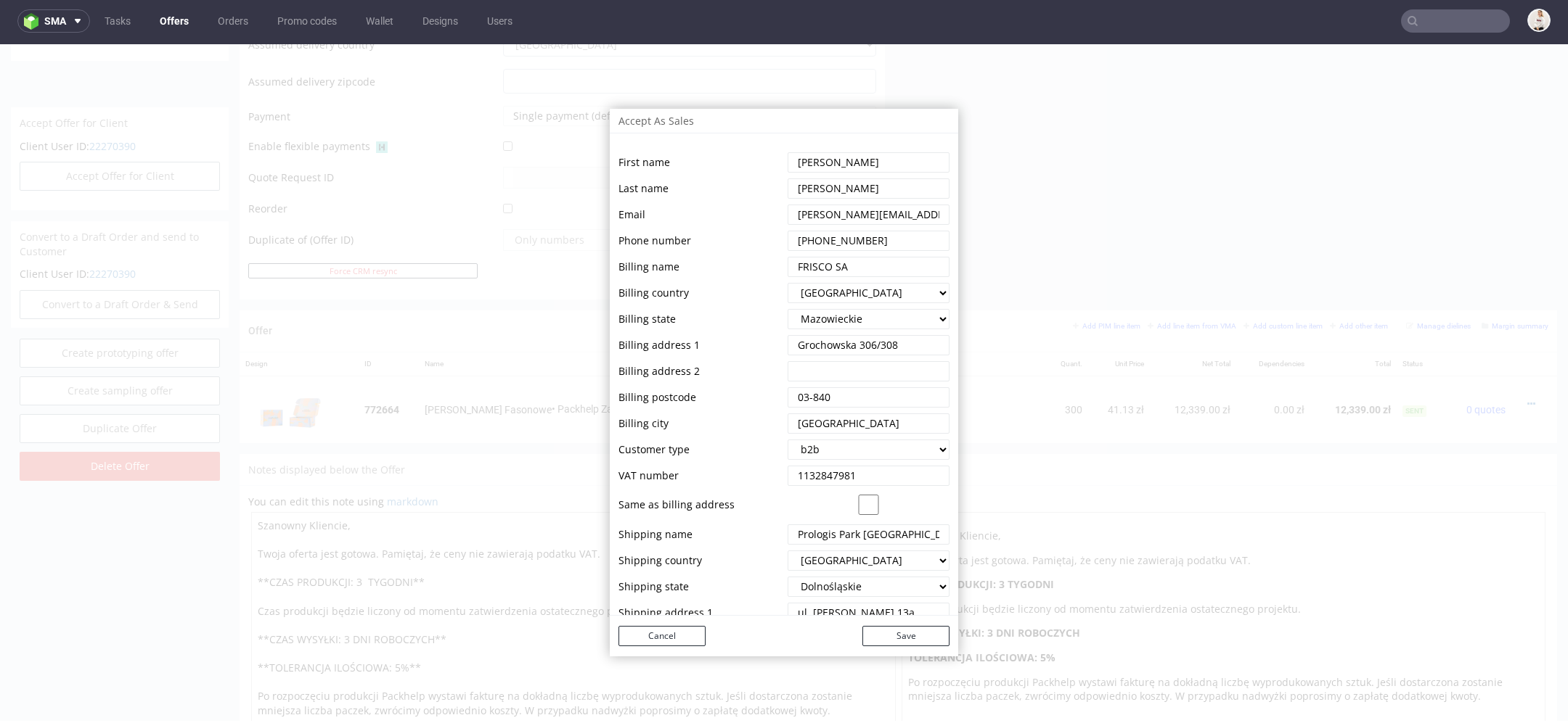
scroll to position [89, 0]
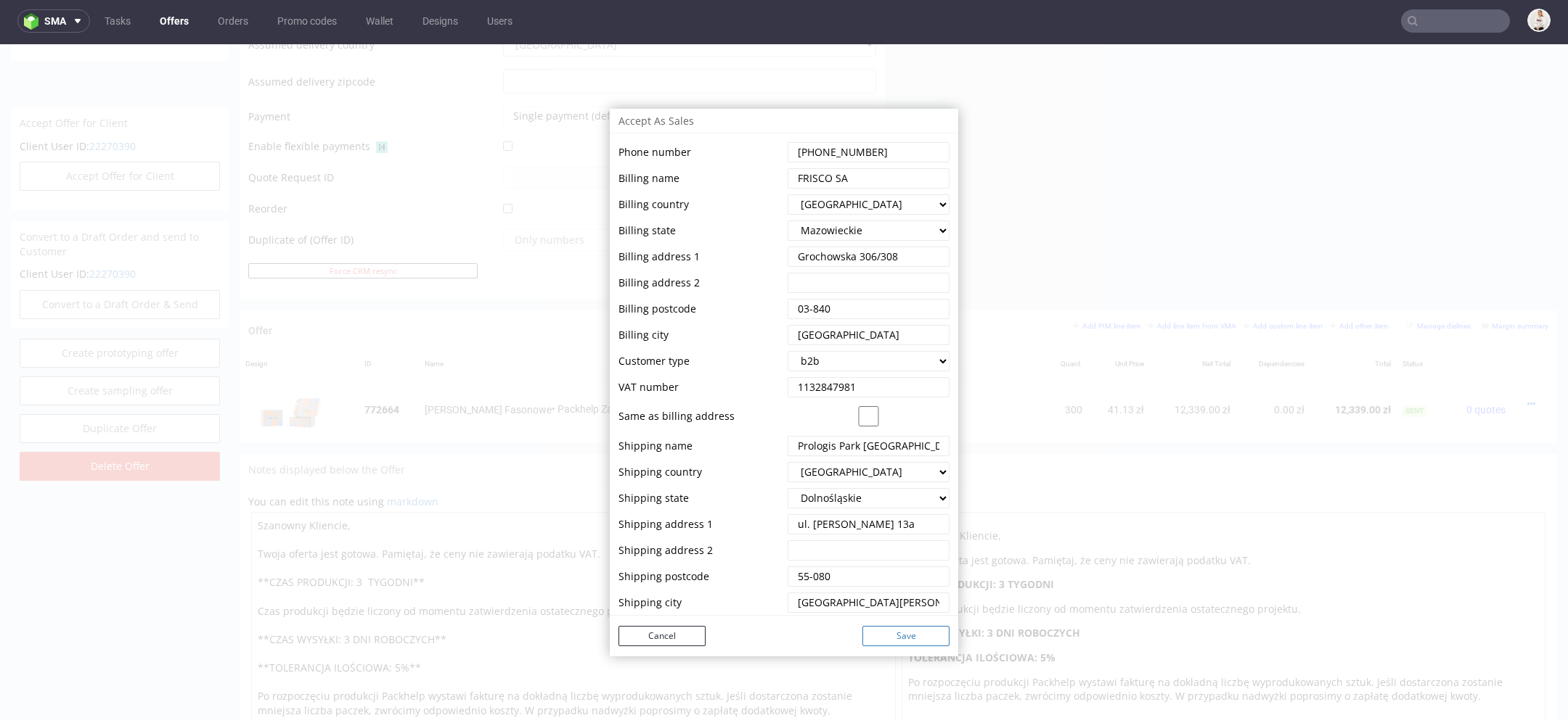
click at [915, 643] on button "Save" at bounding box center [905, 636] width 87 height 20
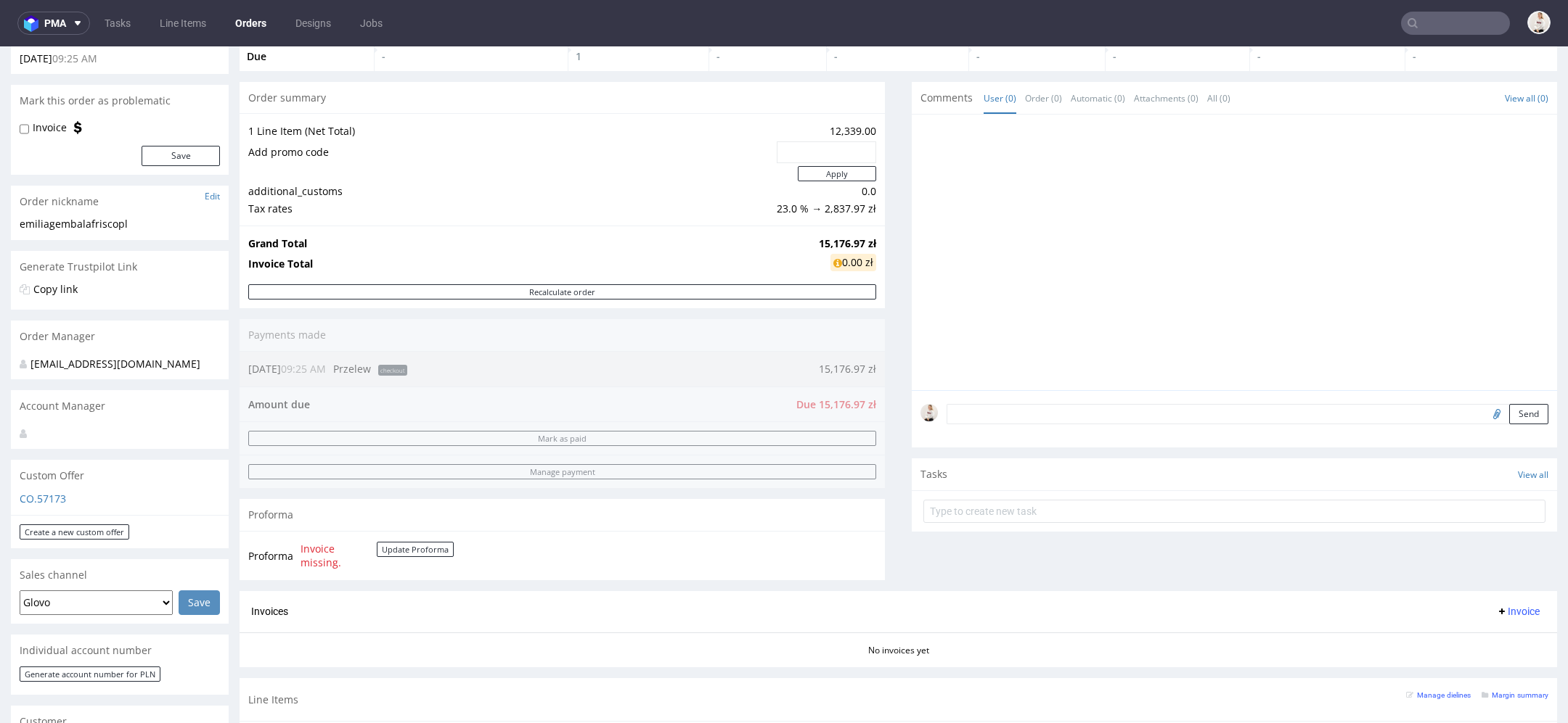
scroll to position [118, 0]
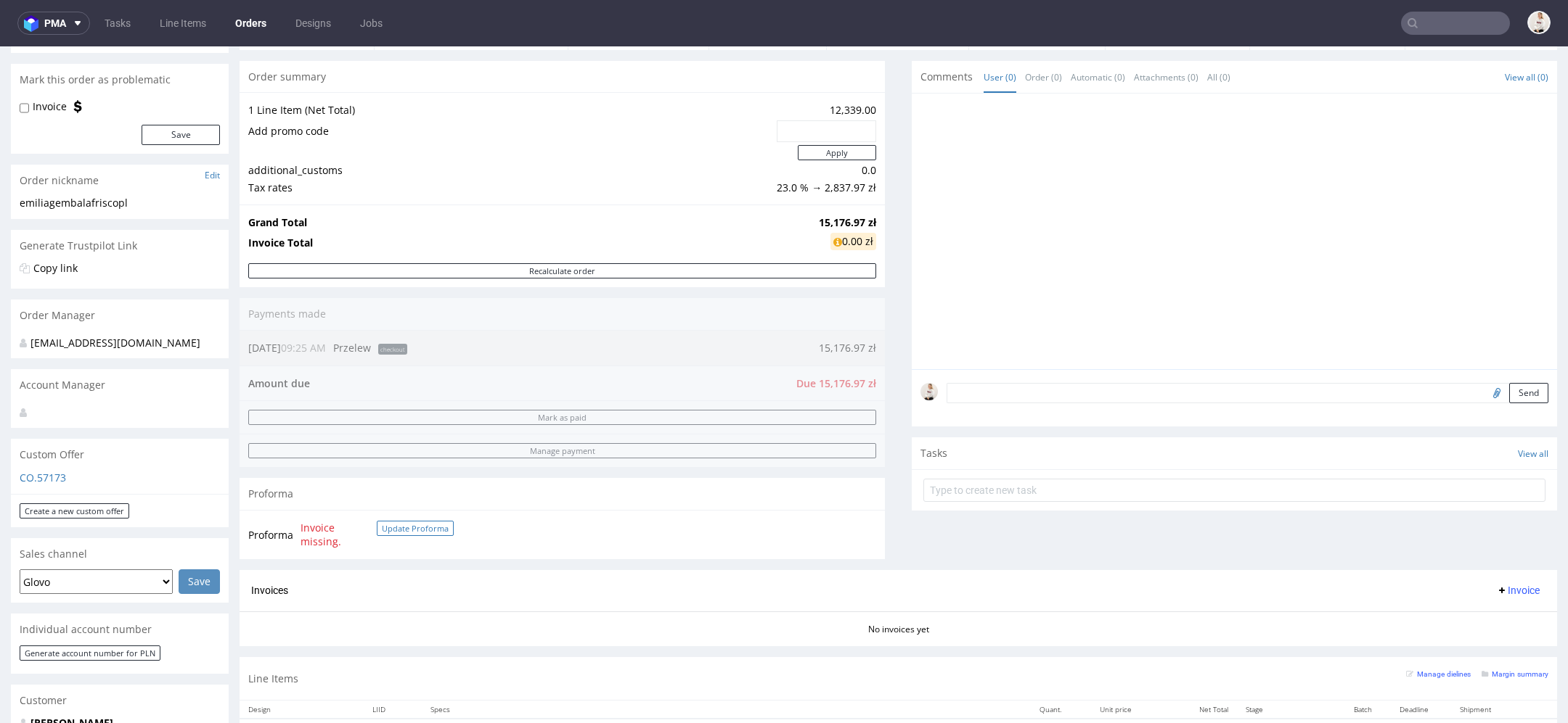
click at [424, 525] on button "Update Proforma" at bounding box center [415, 528] width 77 height 16
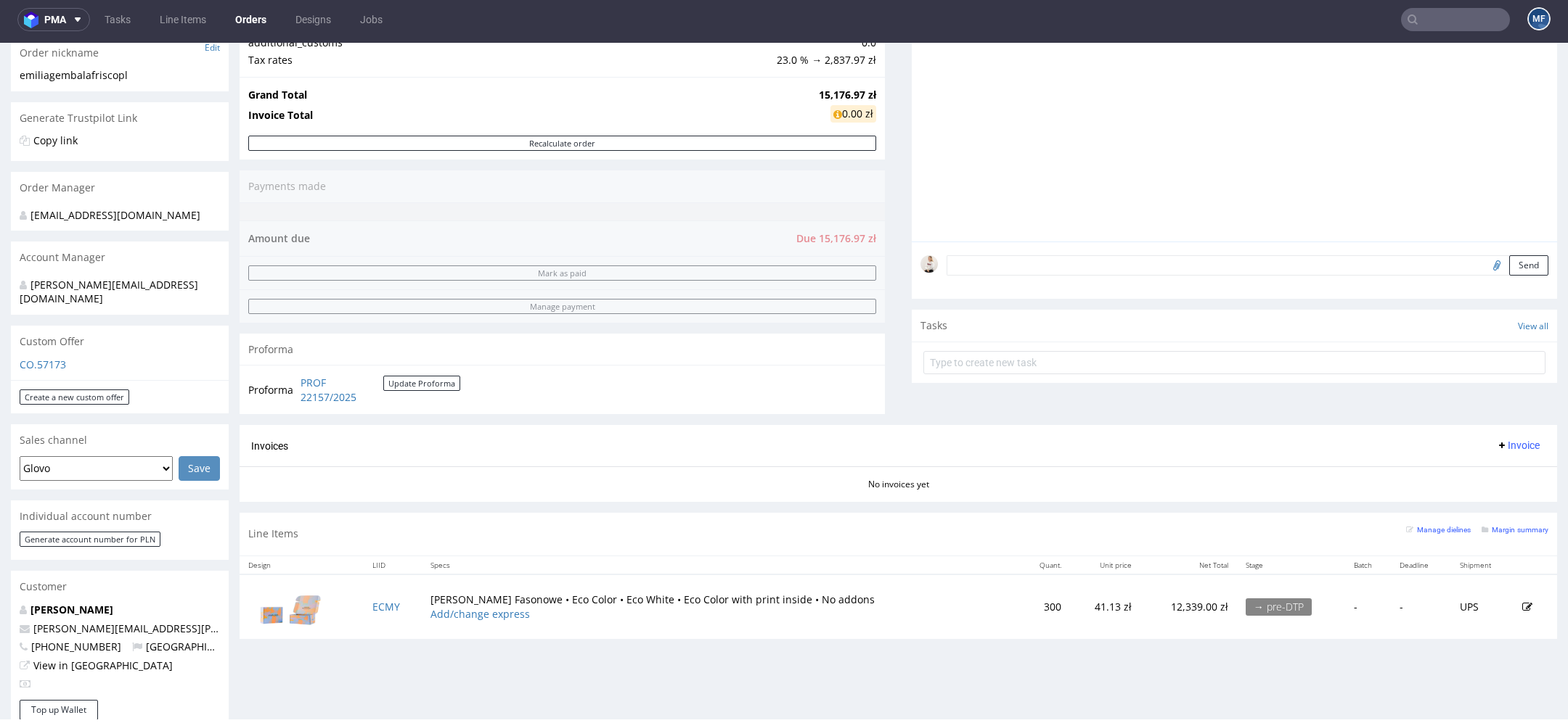
scroll to position [245, 0]
click at [319, 391] on link "PROF 22157/2025" at bounding box center [342, 387] width 82 height 28
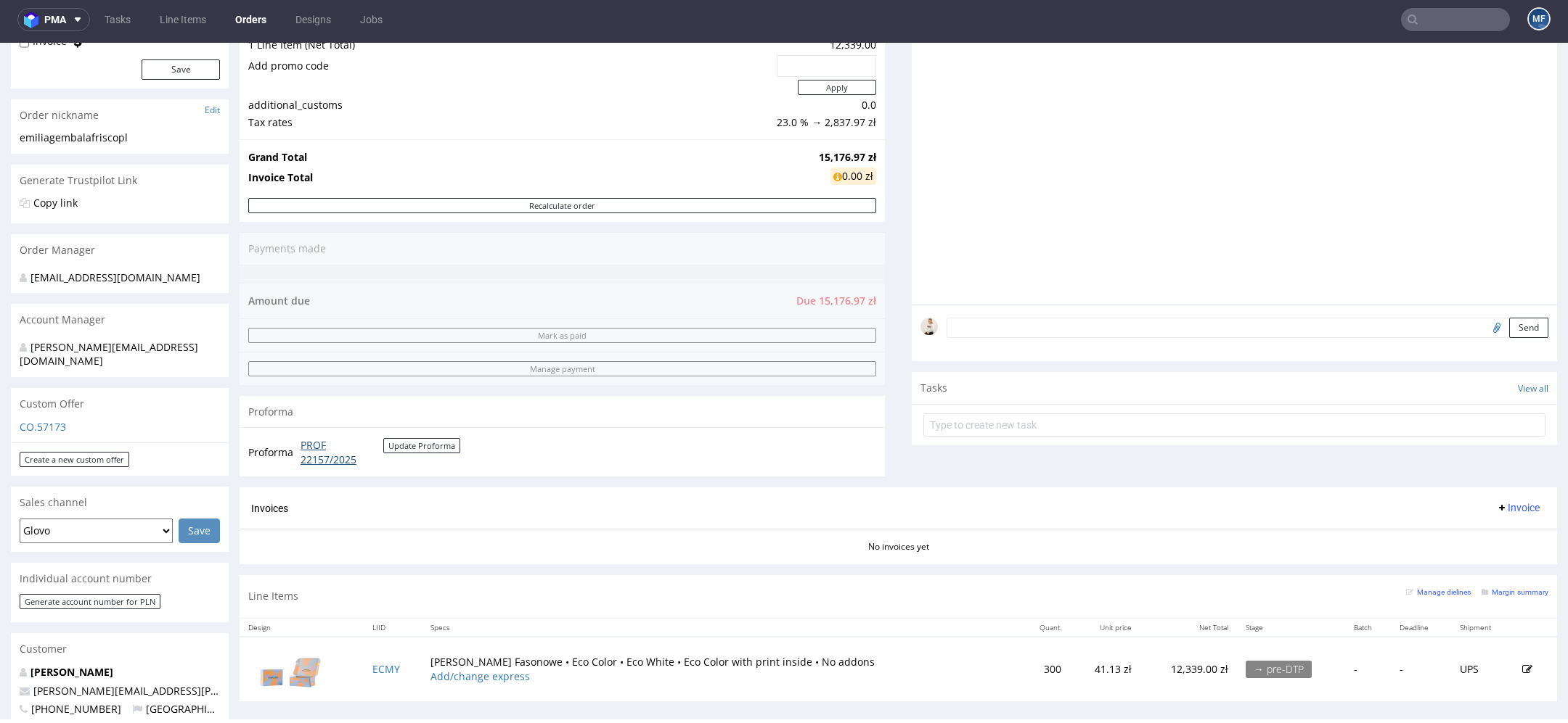
scroll to position [0, 0]
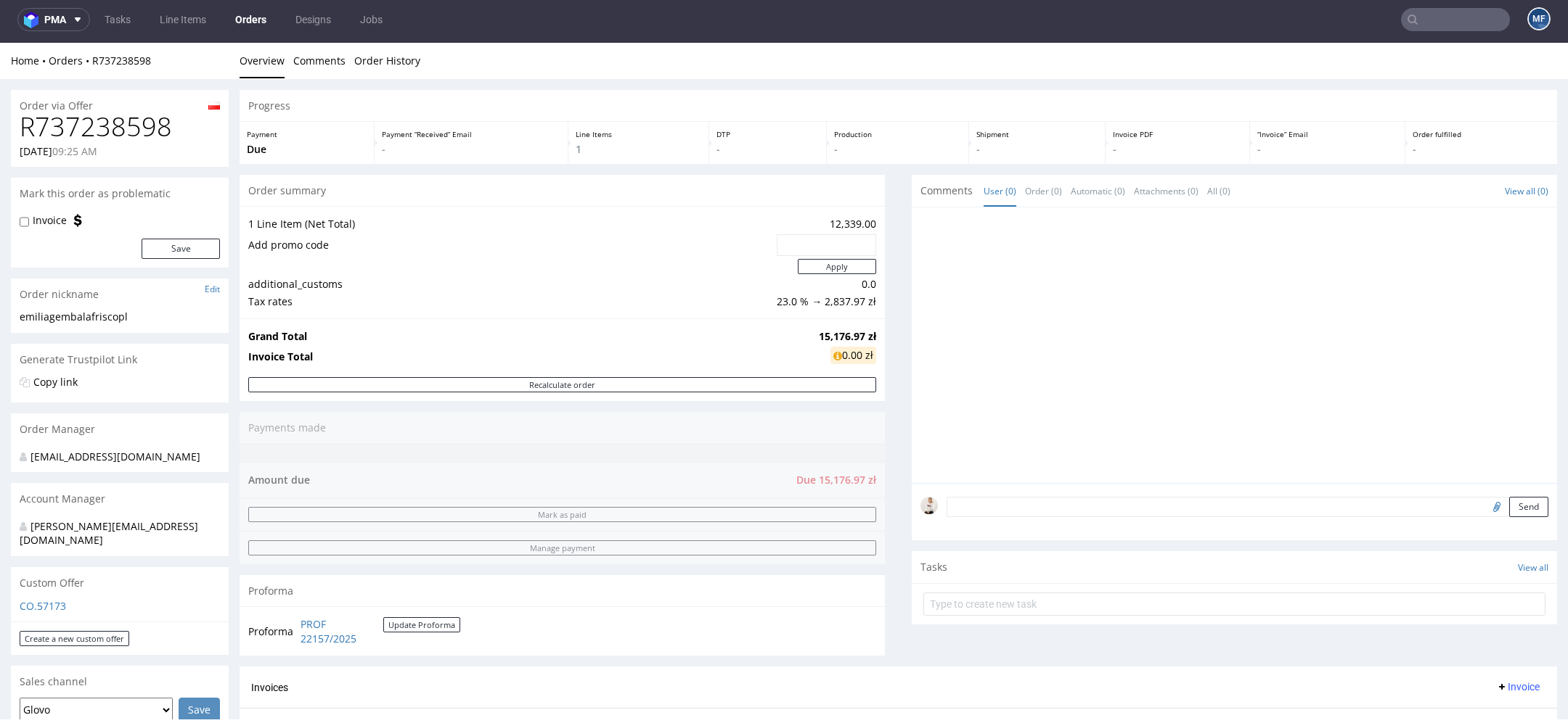
click at [54, 122] on h1 "R737238598" at bounding box center [119, 127] width 200 height 29
copy h1 "R737238598"
click at [833, 333] on strong "15,176.97 zł" at bounding box center [847, 335] width 58 height 14
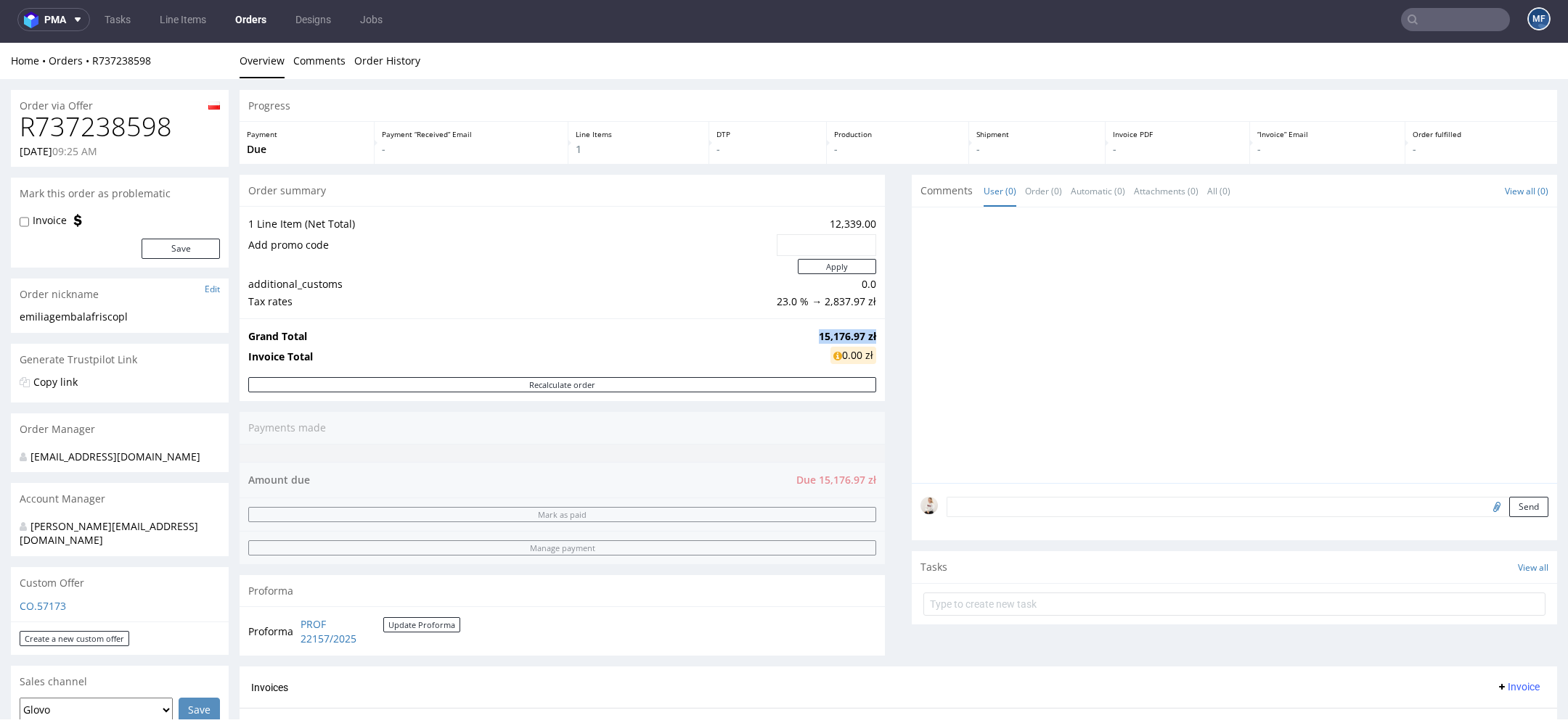
click at [833, 333] on strong "15,176.97 zł" at bounding box center [847, 335] width 58 height 14
copy strong "15,176.97 zł"
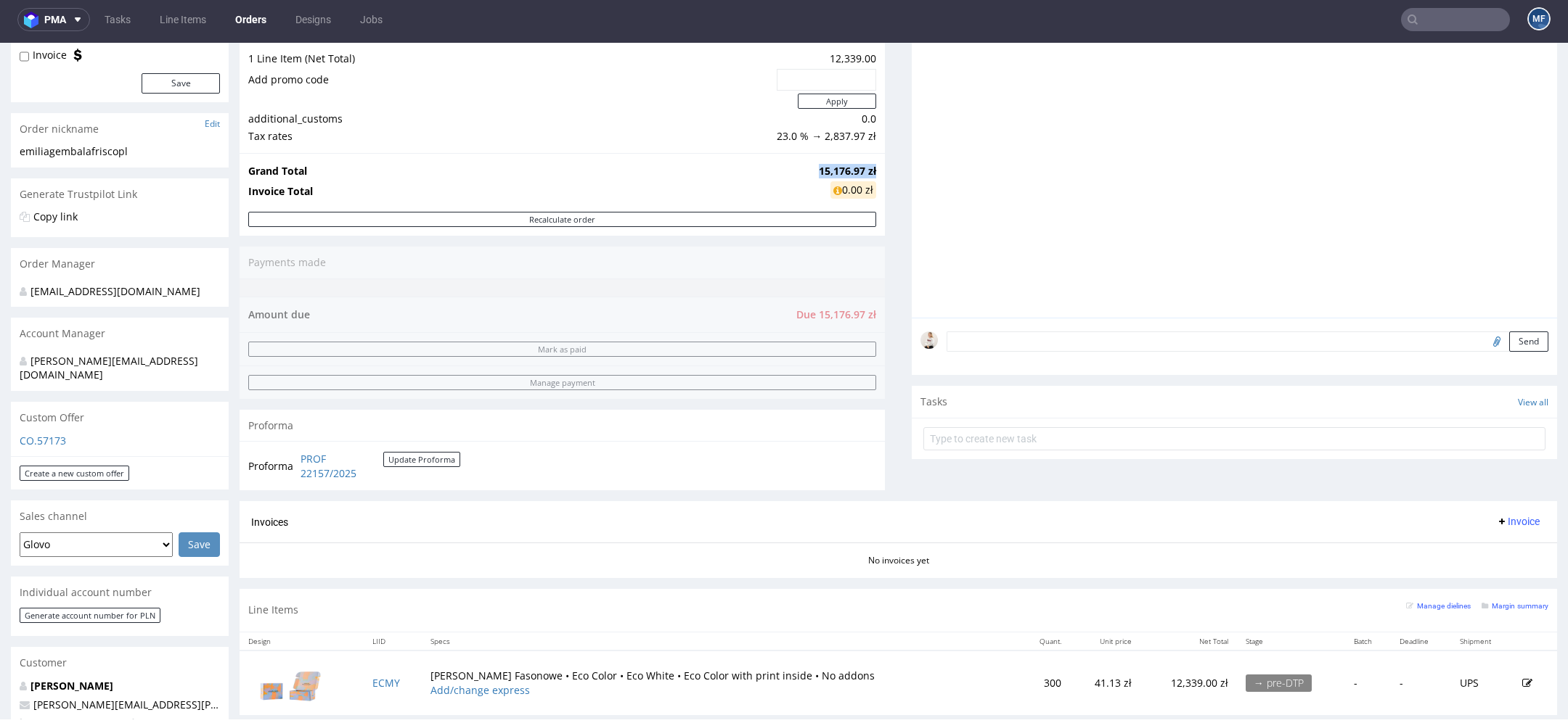
scroll to position [269, 0]
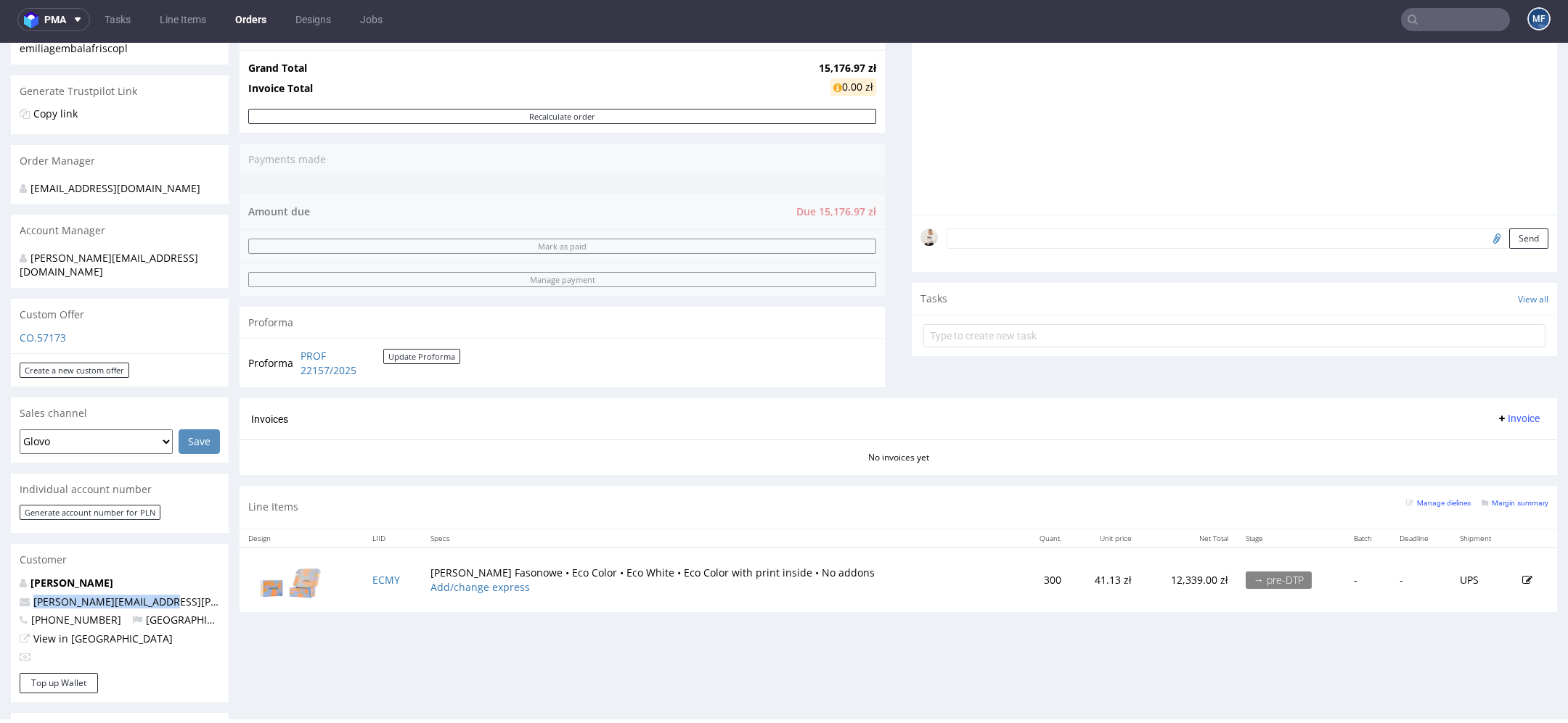
drag, startPoint x: 168, startPoint y: 590, endPoint x: 27, endPoint y: 592, distance: 141.0
click at [27, 595] on p "emilia.gembala@frisco.pl" at bounding box center [119, 602] width 200 height 15
copy span "emilia.gembala@frisco.pl"
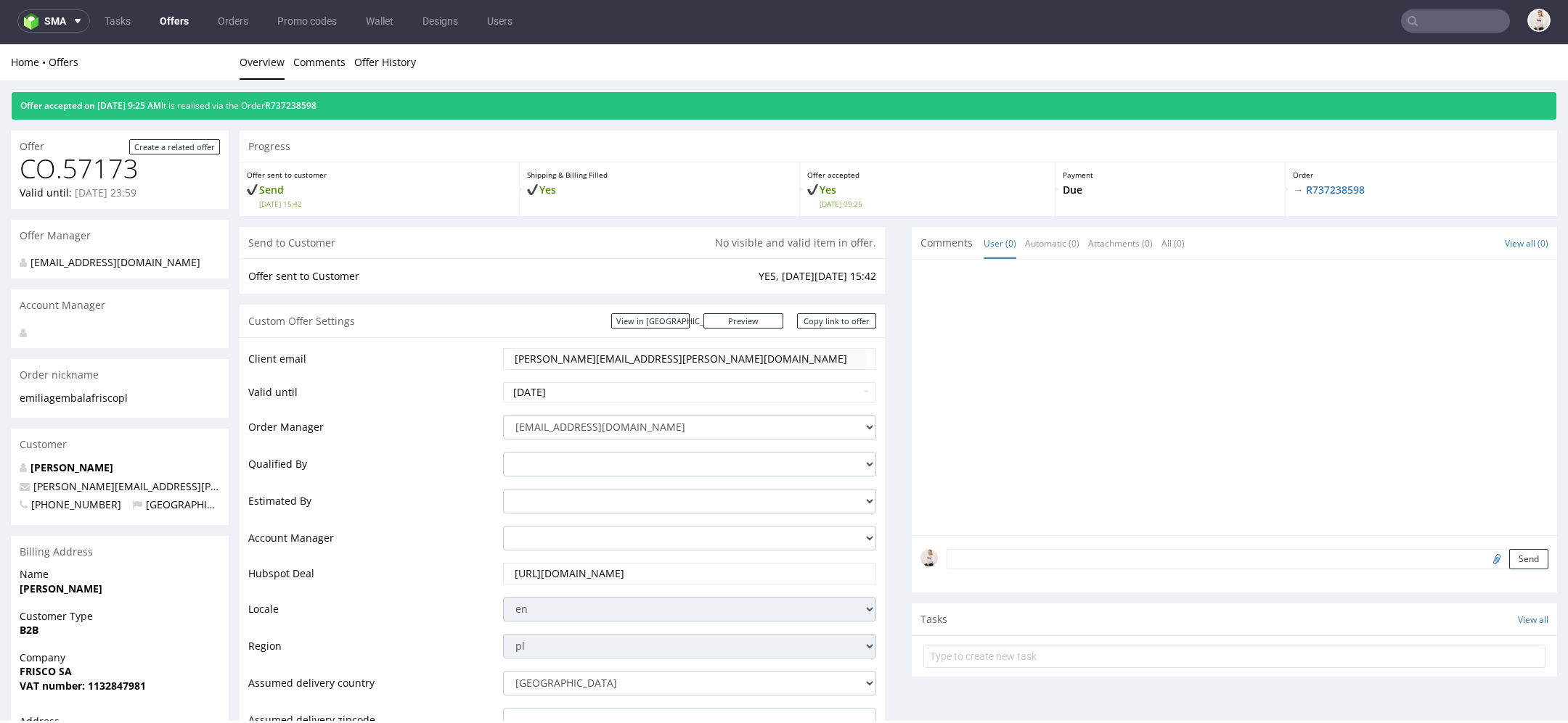
click at [326, 99] on div "Offer accepted on 14.10.2025 9:25 AM It is realised via the Order R737238598" at bounding box center [784, 106] width 1544 height 27
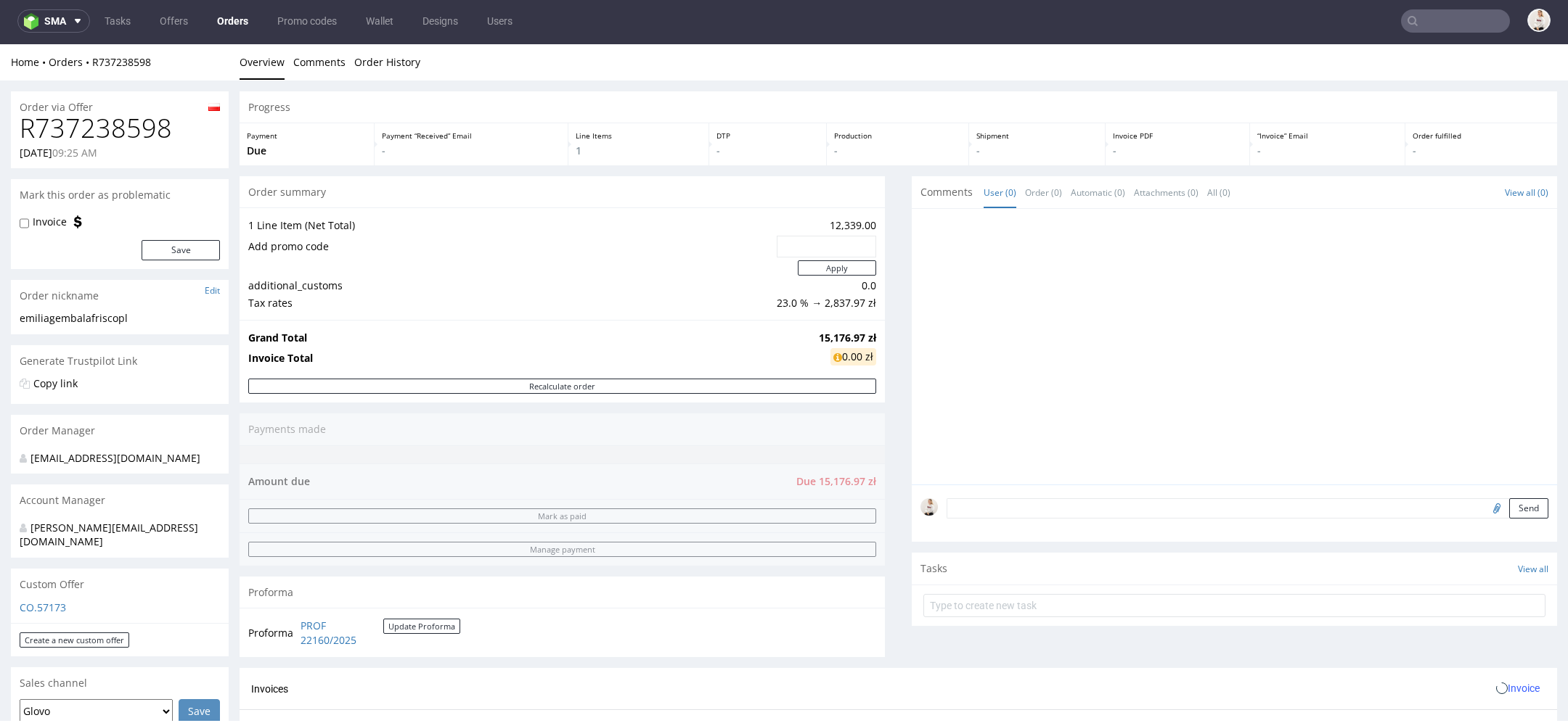
click at [81, 142] on h1 "R737238598" at bounding box center [119, 129] width 200 height 29
copy h1 "R737238598"
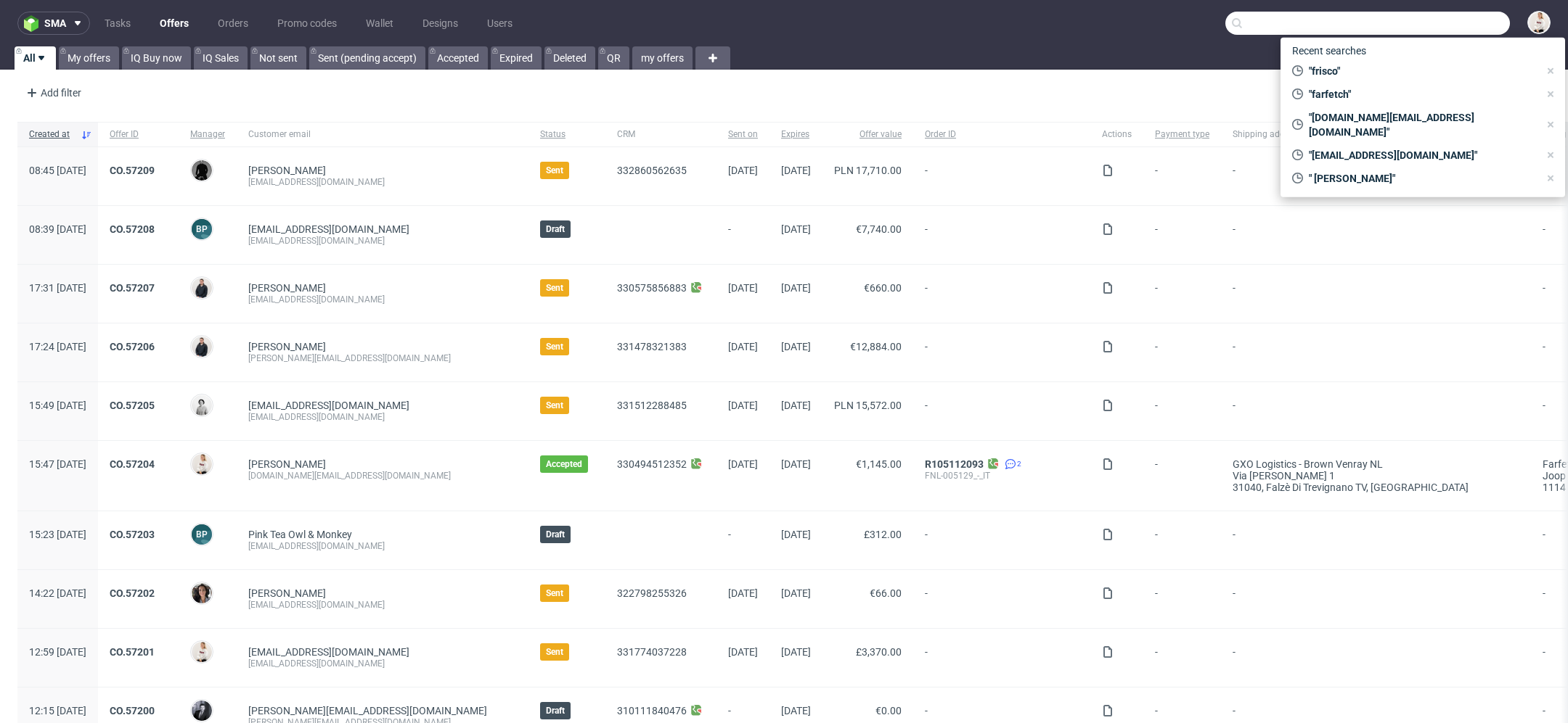
click at [1452, 26] on input "text" at bounding box center [1367, 23] width 284 height 23
paste input "R785903977"
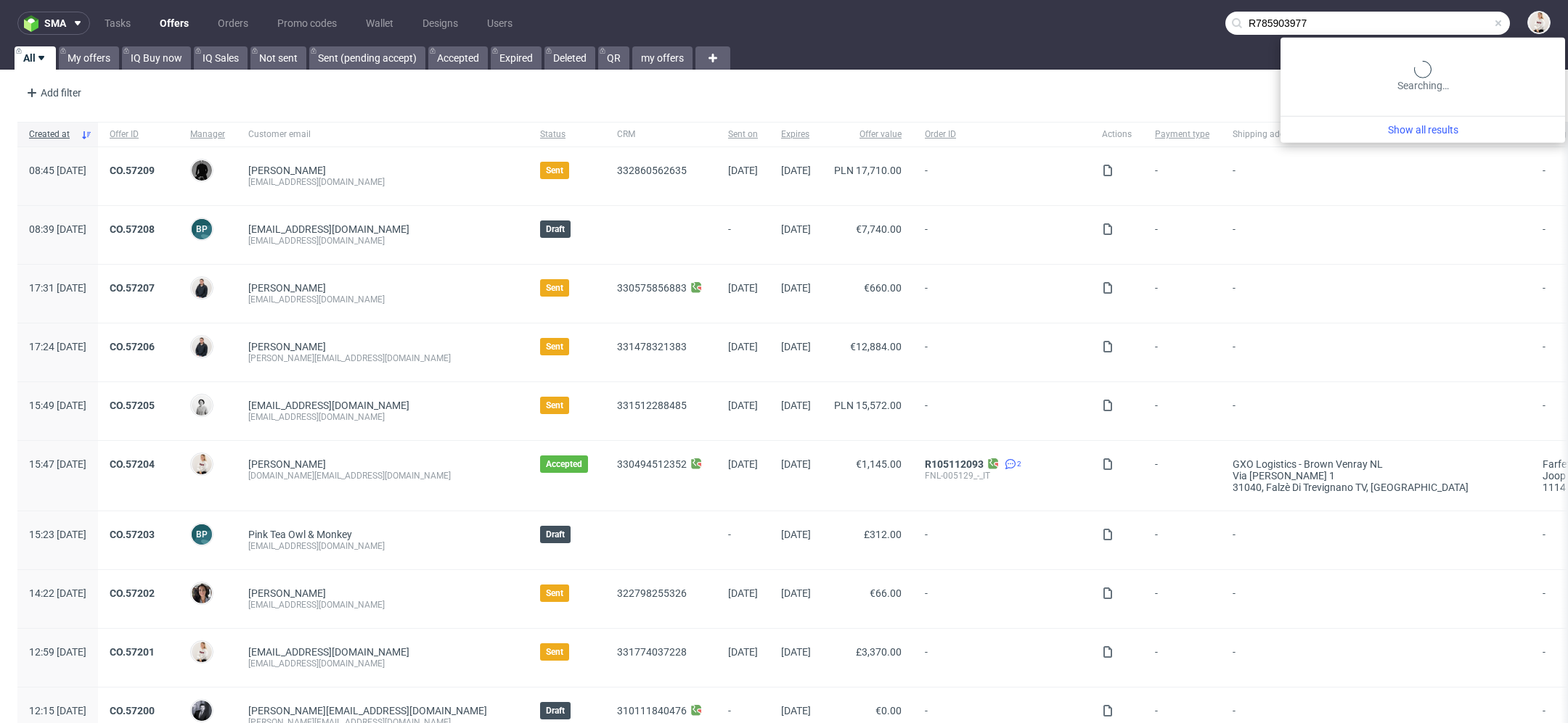
type input "R785903977"
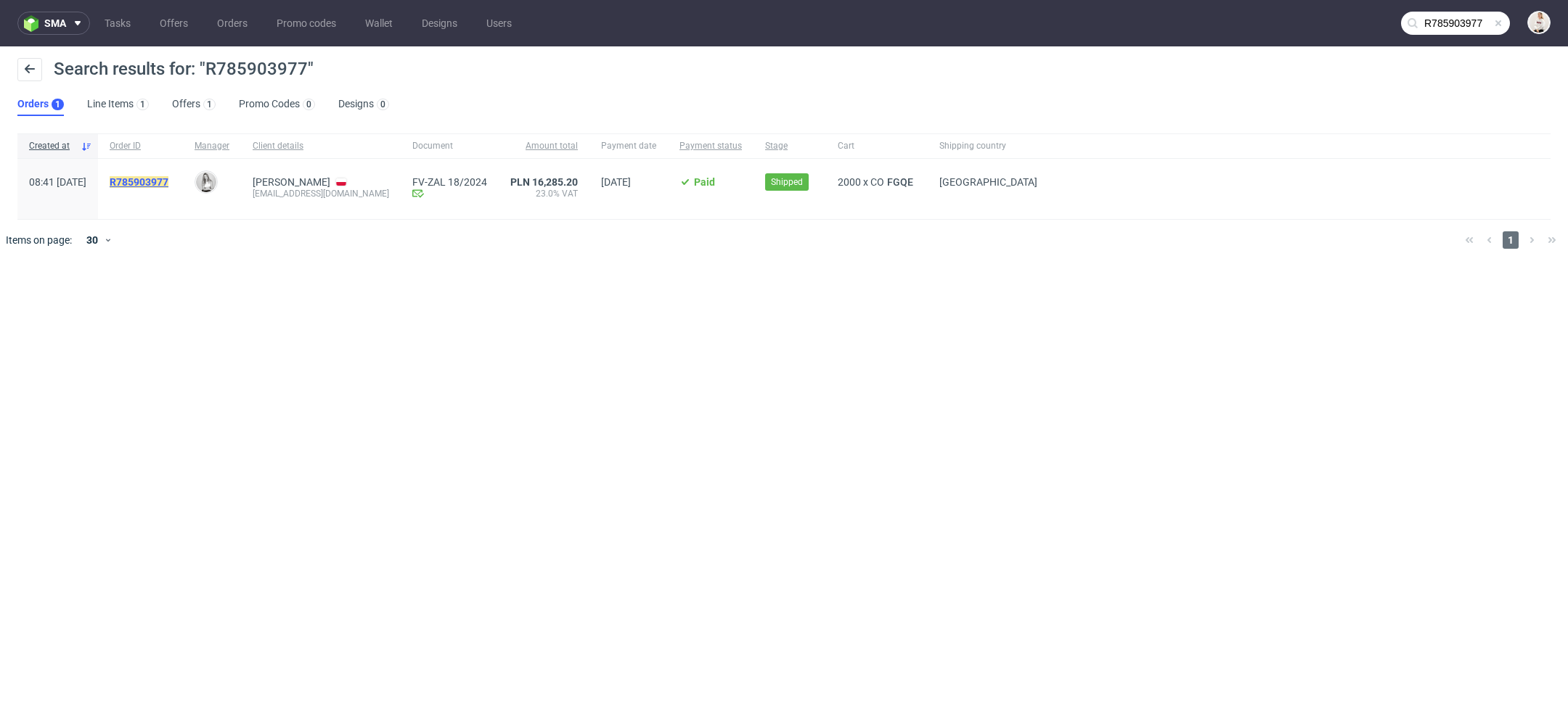
click at [168, 180] on mark "R785903977" at bounding box center [139, 182] width 59 height 12
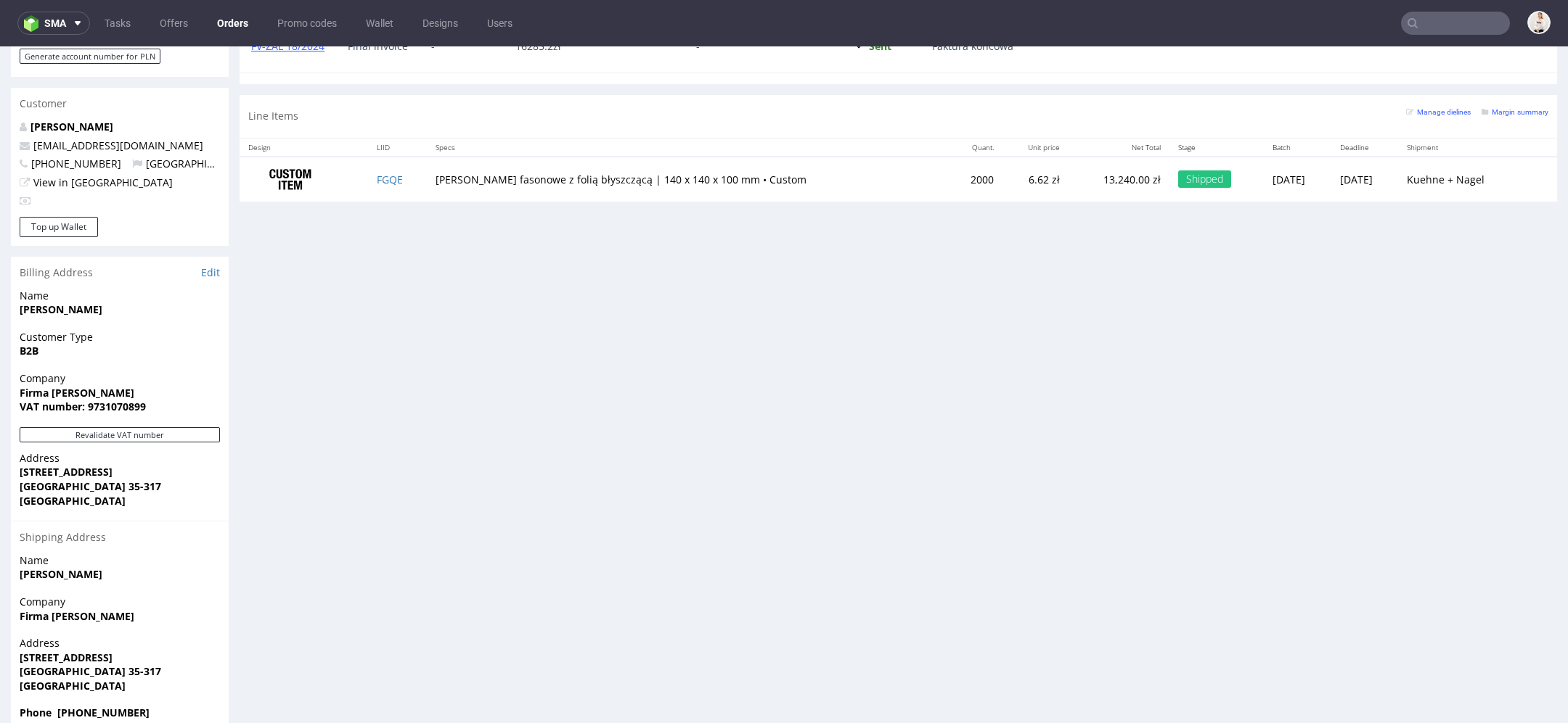
scroll to position [665, 0]
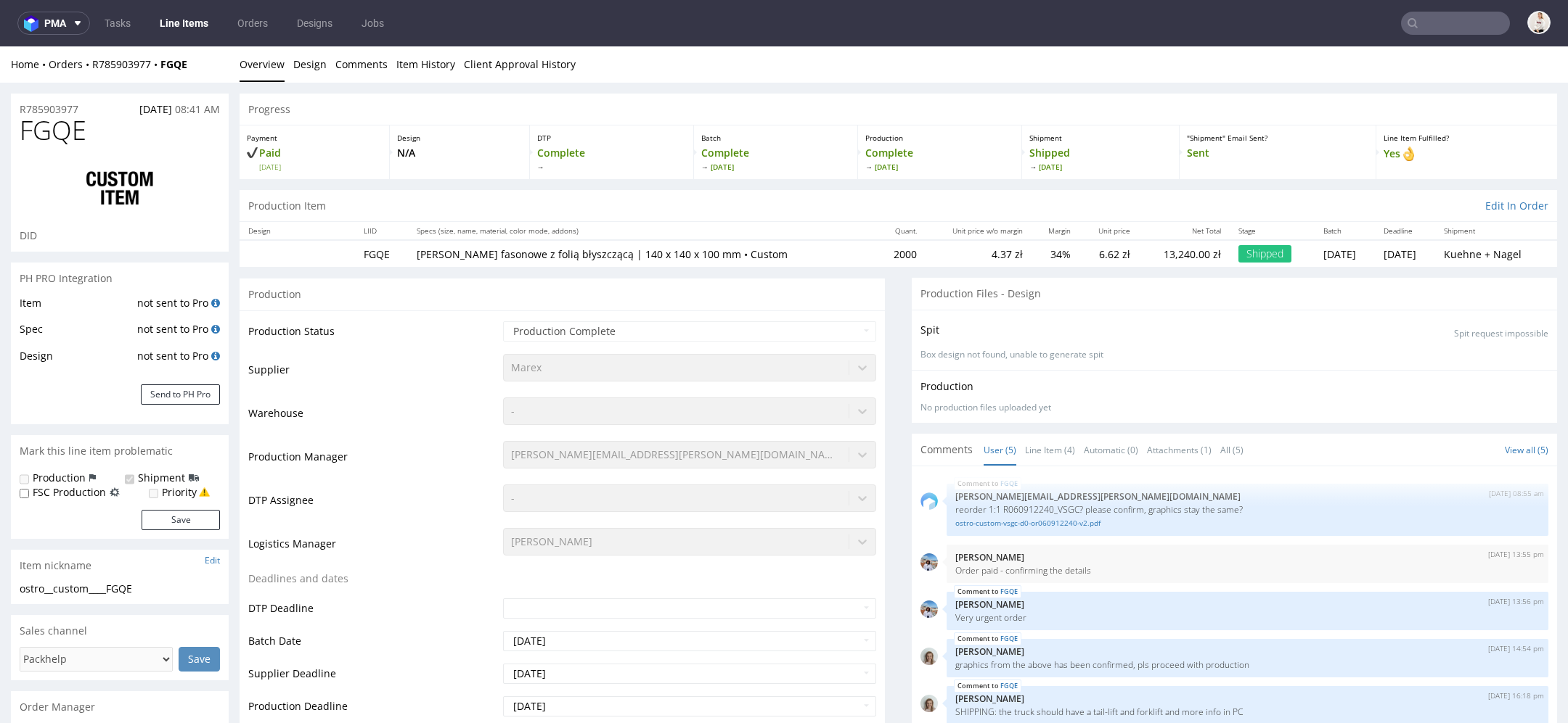
select select "in_progress"
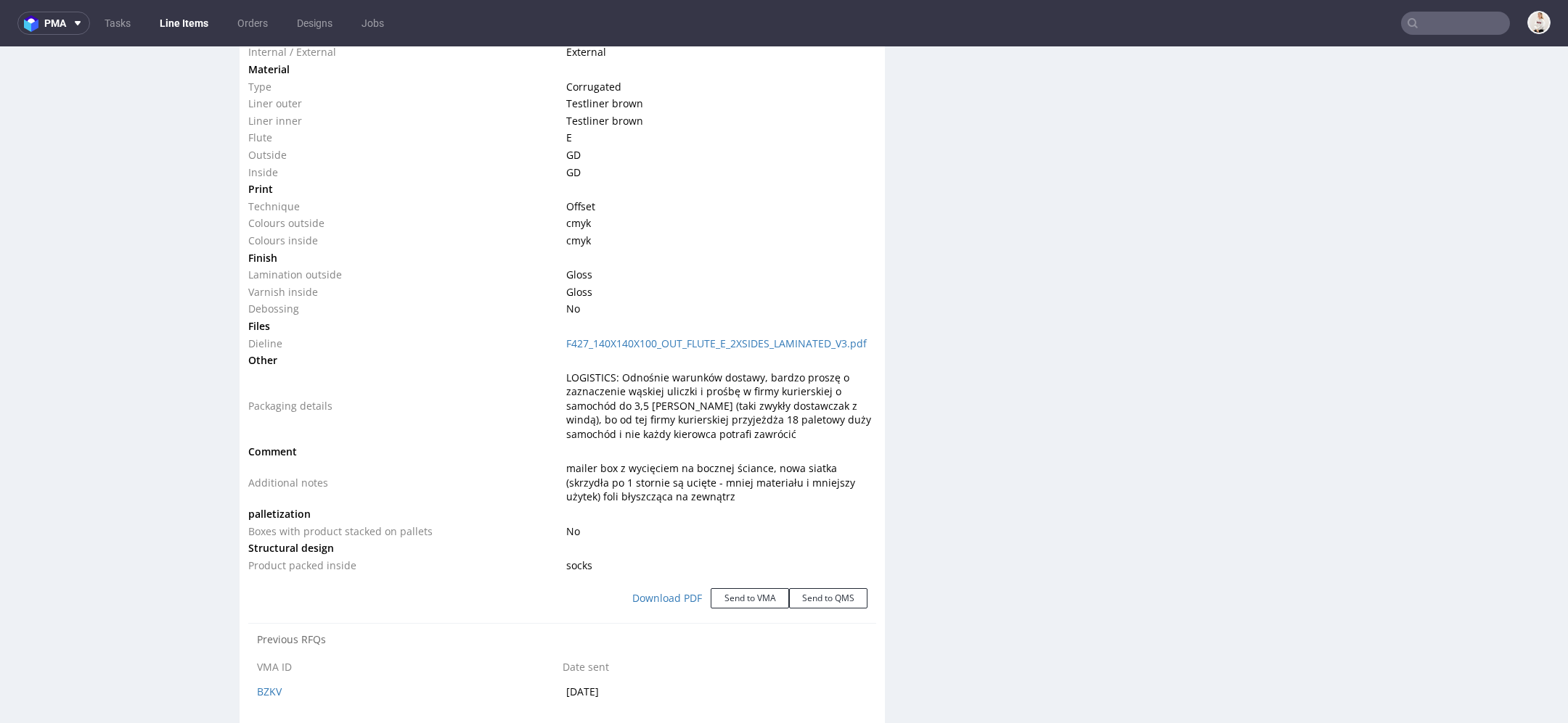
scroll to position [1559, 0]
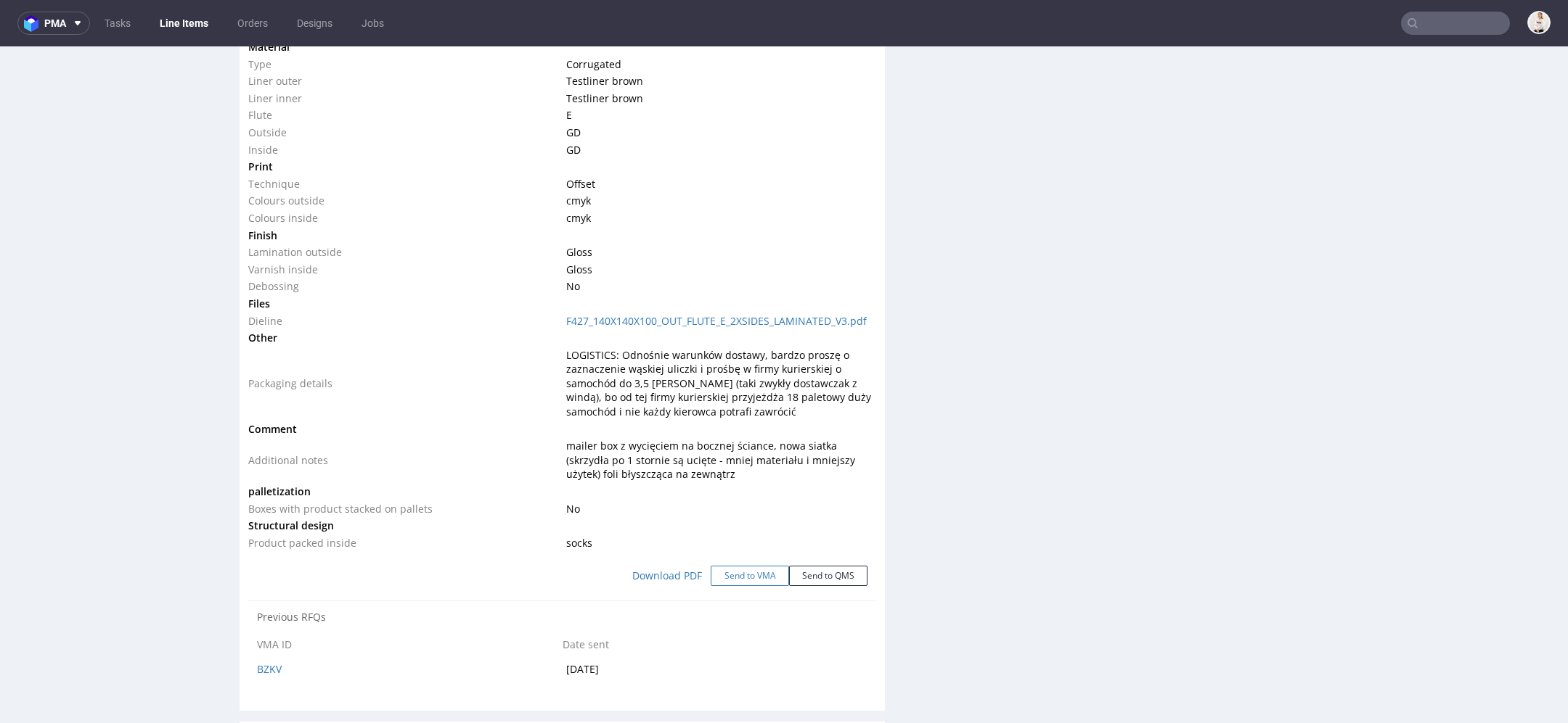
click at [724, 586] on button "Send to VMA" at bounding box center [750, 576] width 79 height 20
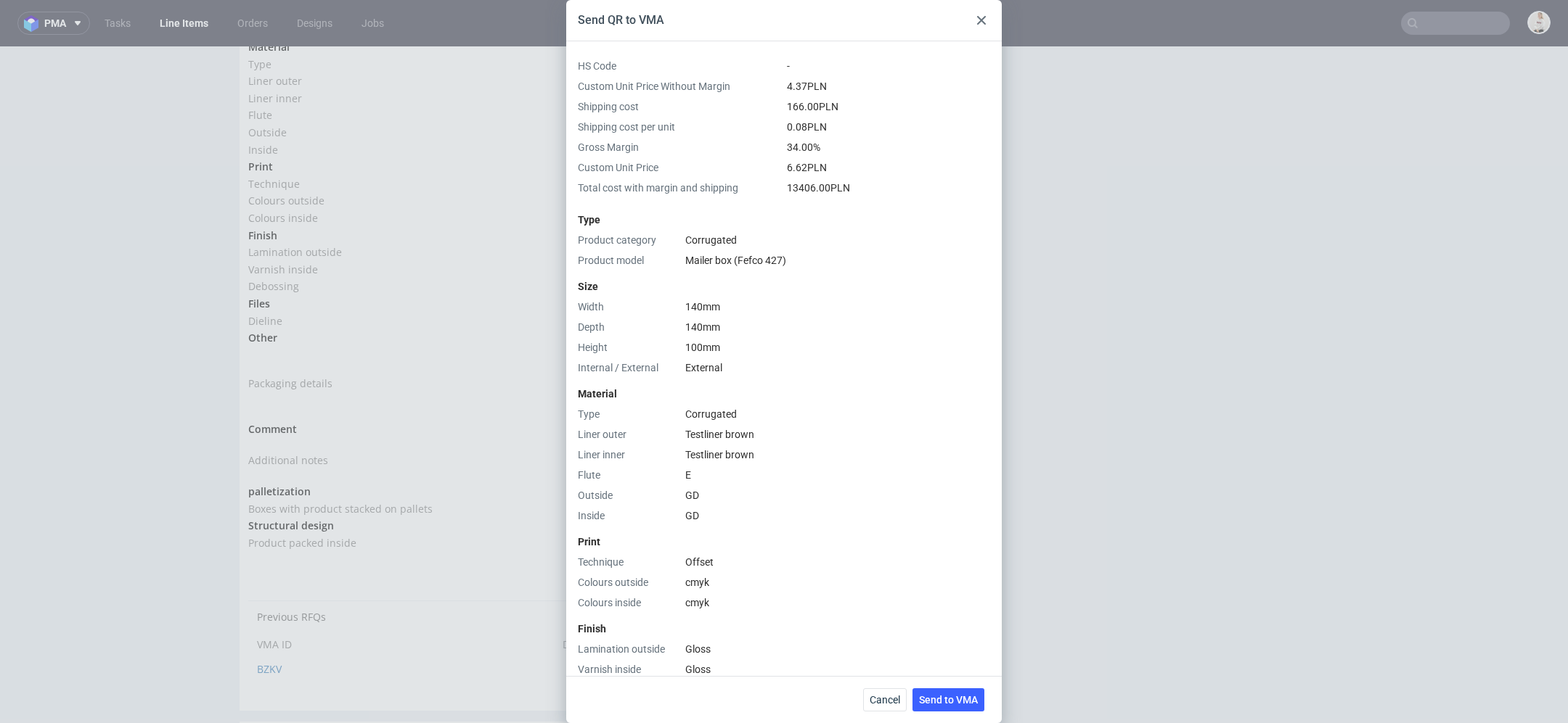
scroll to position [603, 0]
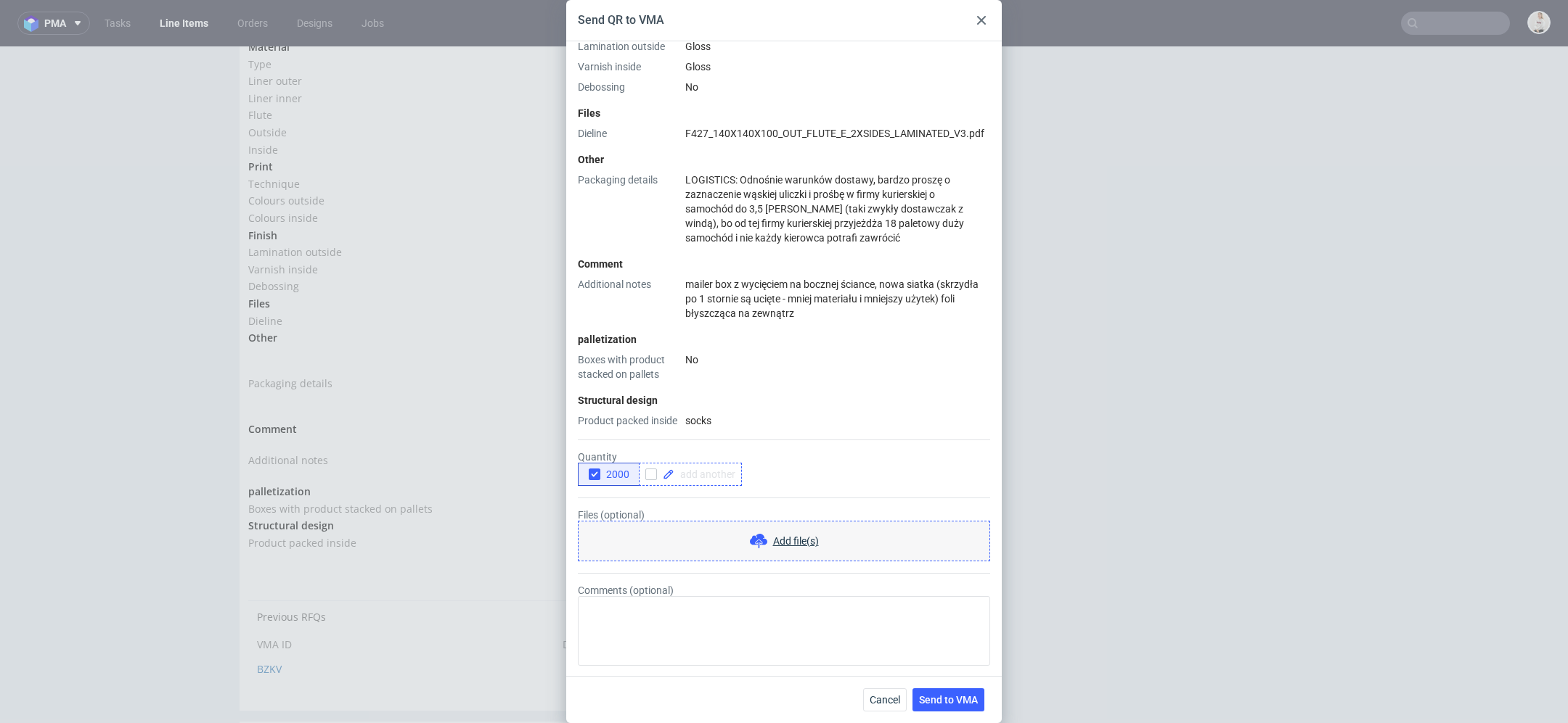
click at [710, 466] on div at bounding box center [690, 473] width 103 height 23
checkbox input "true"
click at [592, 479] on div "button" at bounding box center [594, 474] width 12 height 12
click at [953, 707] on button "Send to VMA" at bounding box center [948, 699] width 72 height 23
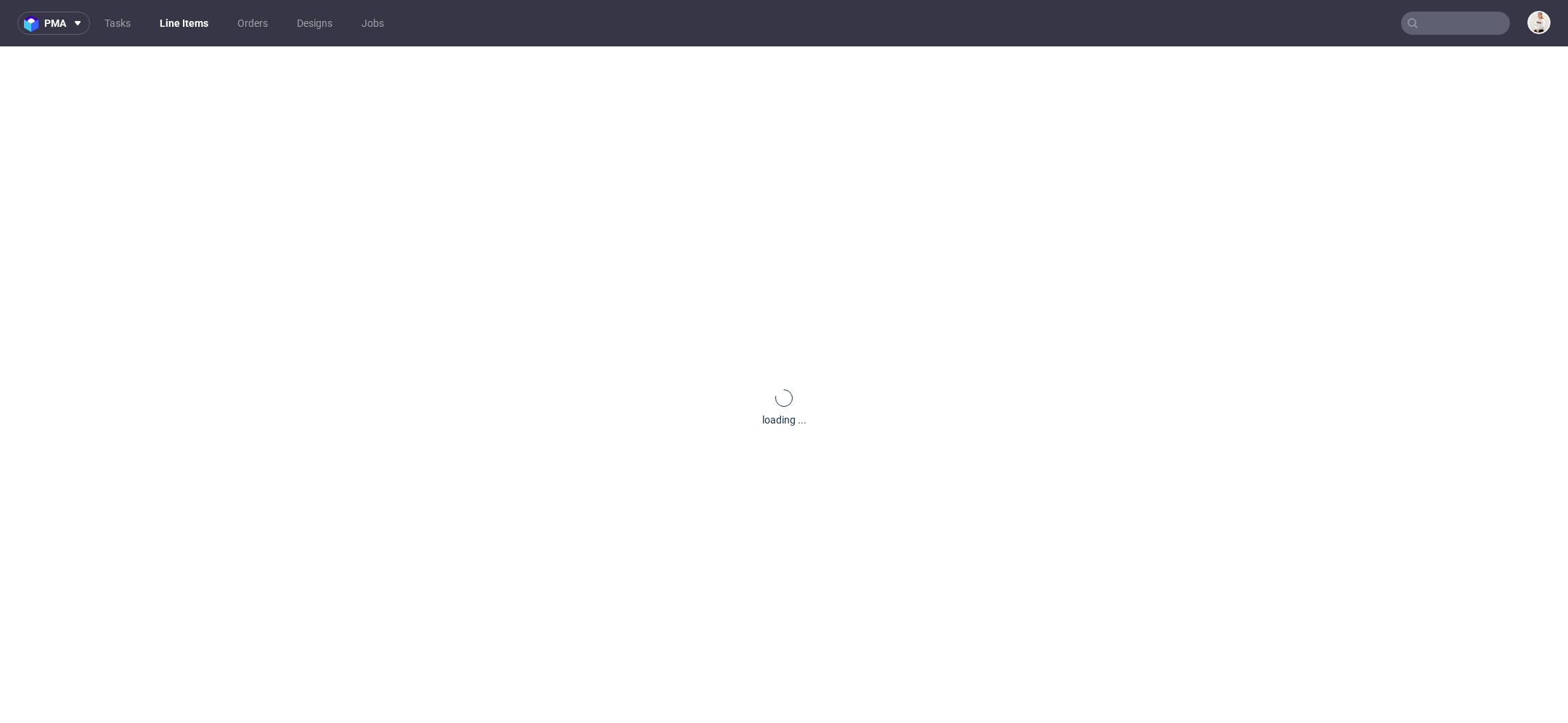
scroll to position [0, 0]
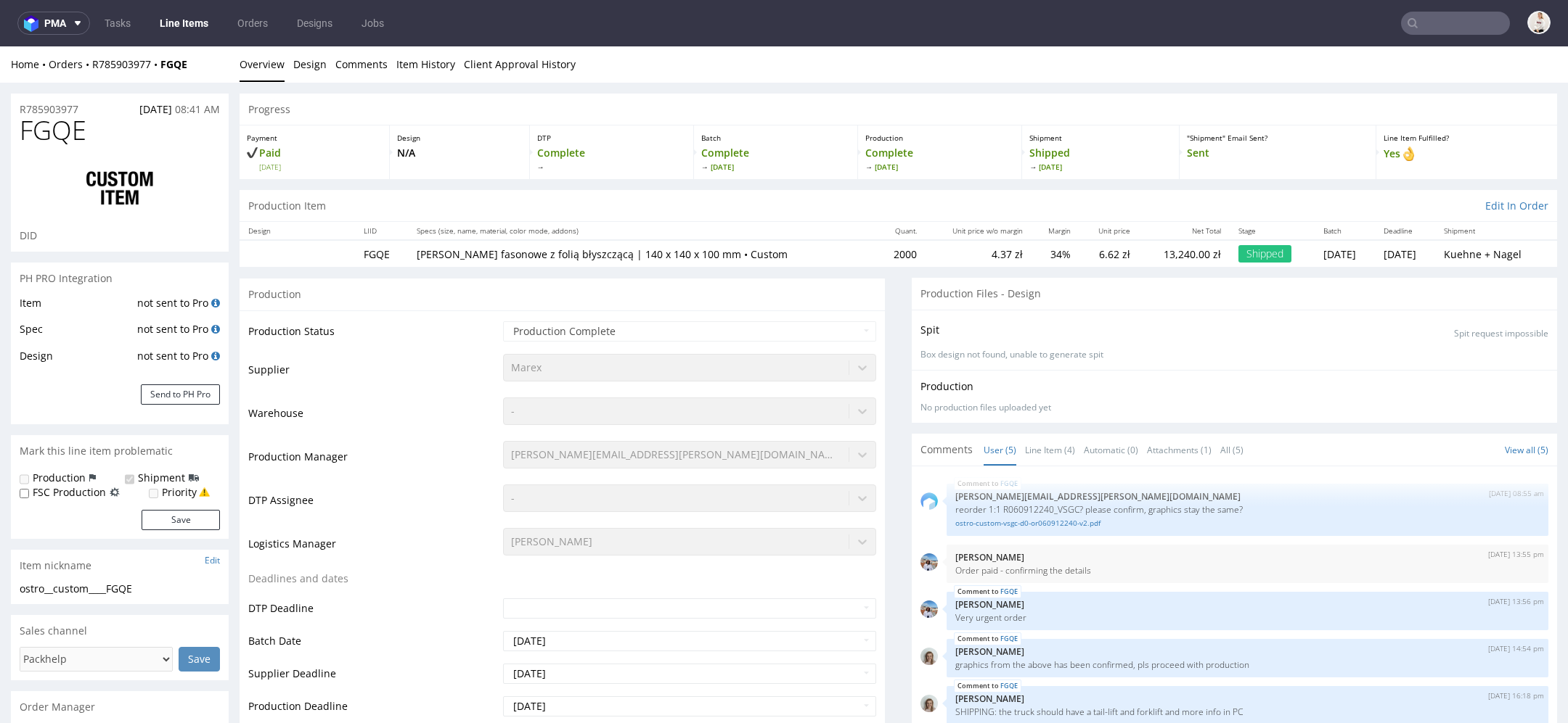
select select "in_progress"
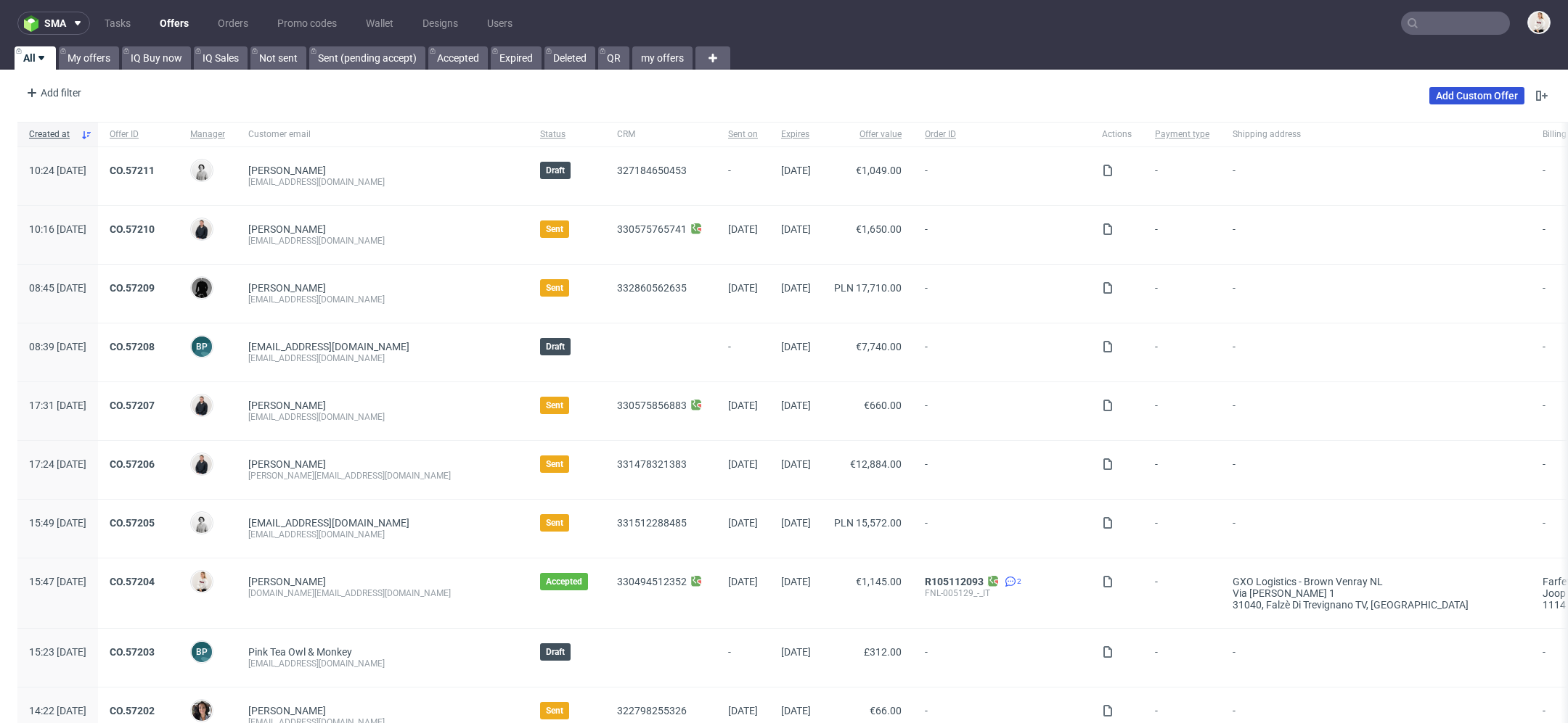
click at [1461, 98] on link "Add Custom Offer" at bounding box center [1477, 95] width 95 height 17
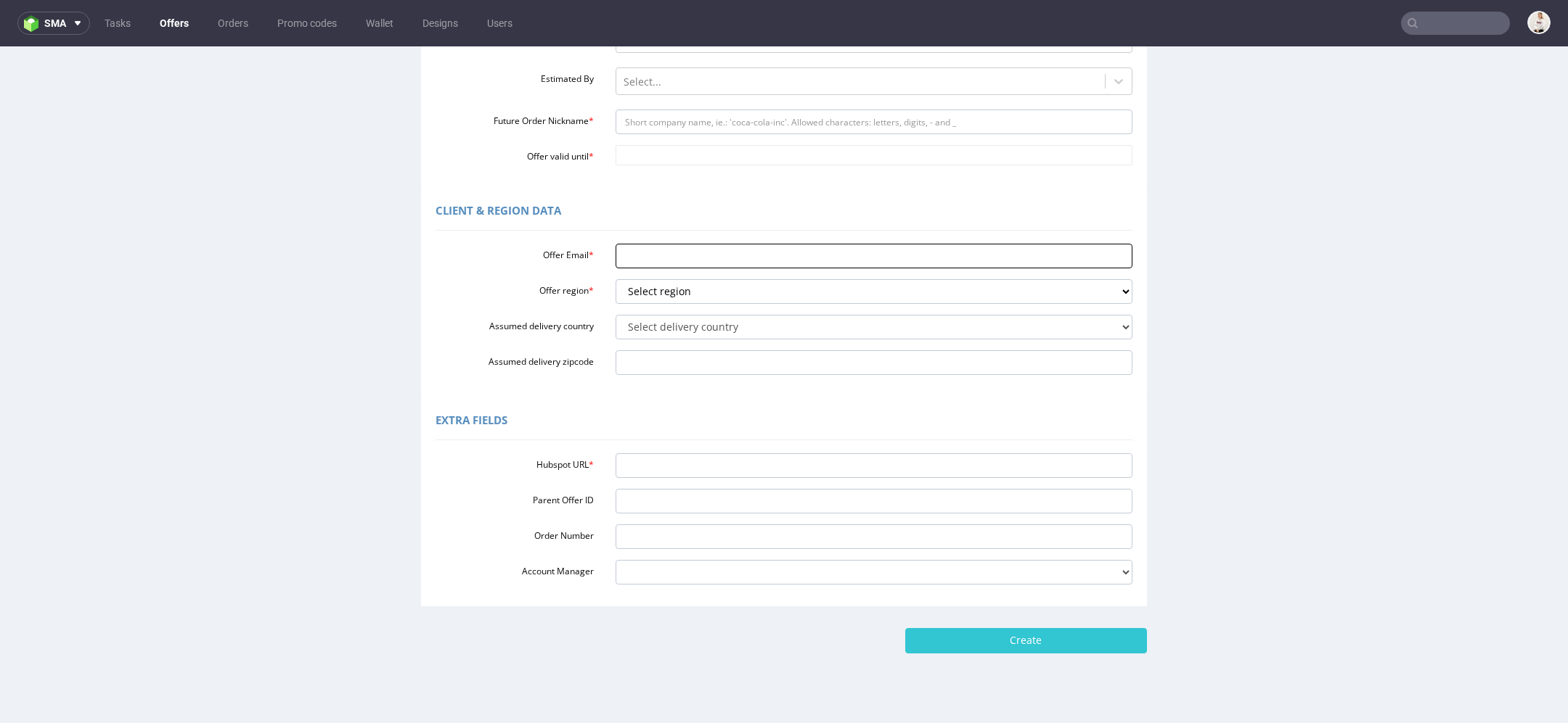
scroll to position [292, 0]
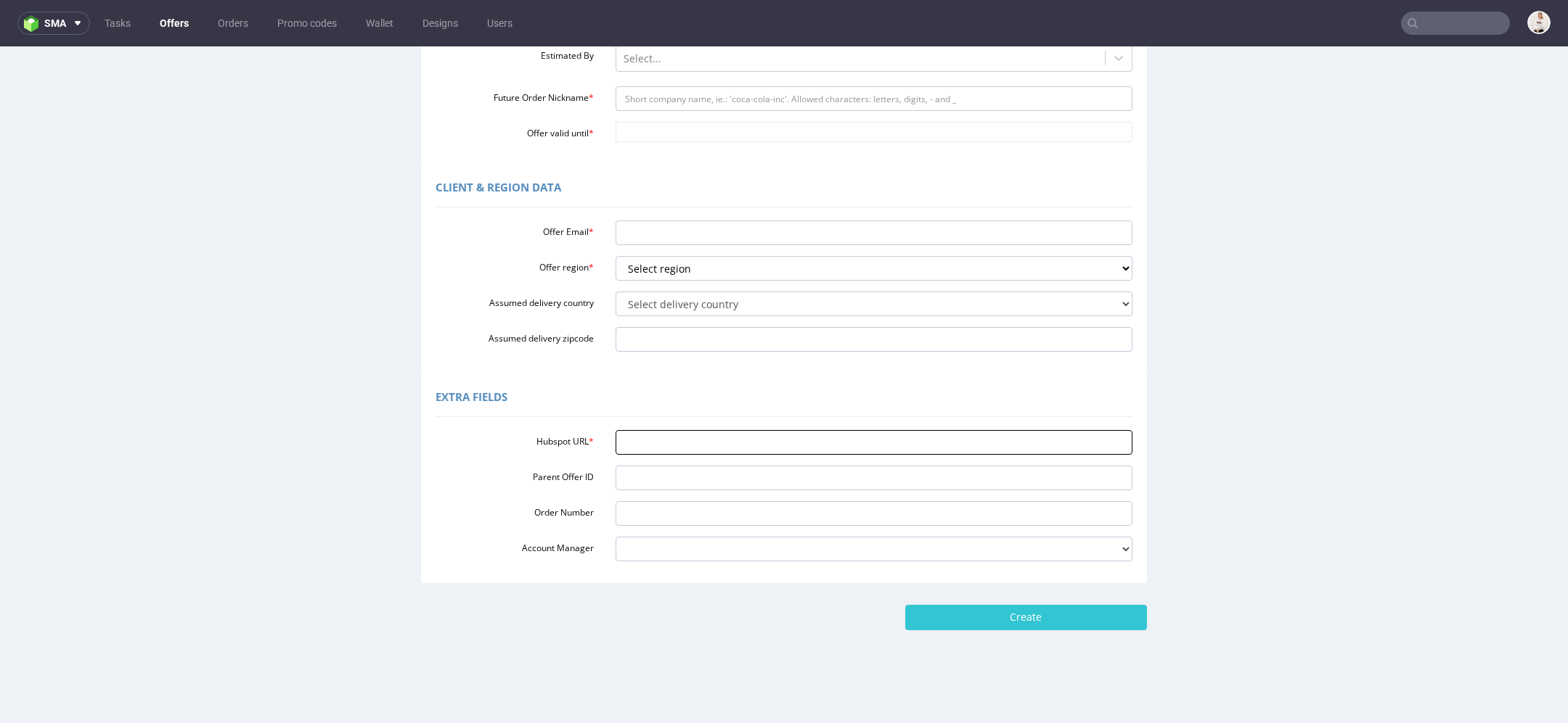
click at [637, 443] on input "Hubspot URL *" at bounding box center [874, 442] width 517 height 25
paste input "[URL][DOMAIN_NAME]"
type input "[URL][DOMAIN_NAME]"
click at [613, 397] on div "Extra Fields" at bounding box center [784, 399] width 697 height 35
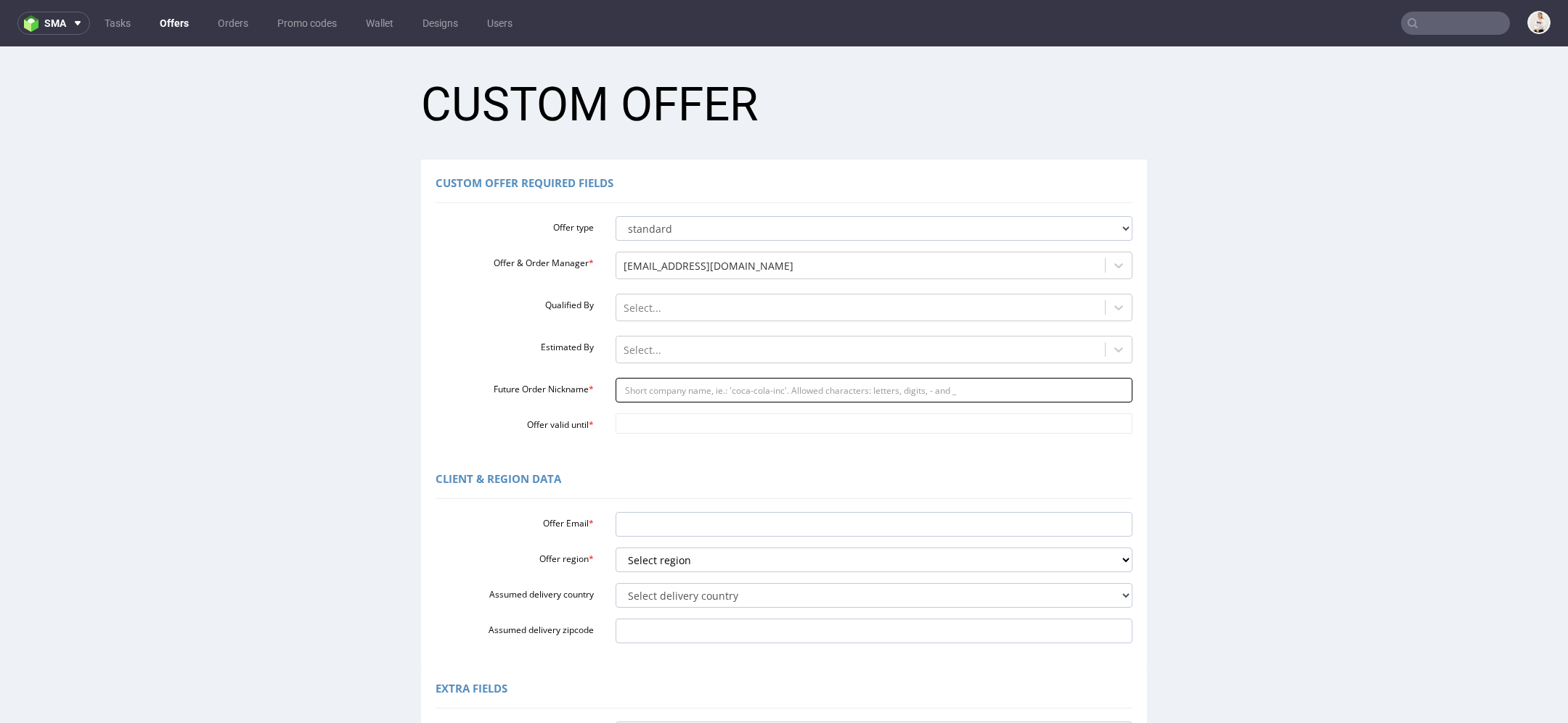
click at [667, 399] on input "Future Order Nickname *" at bounding box center [874, 390] width 517 height 25
paste input "gianluigiavea-lifecom"
type input "gianluigiavea-lifecom"
click at [668, 424] on input "Offer valid until *" at bounding box center [874, 423] width 517 height 20
click at [758, 357] on td "25" at bounding box center [753, 359] width 22 height 22
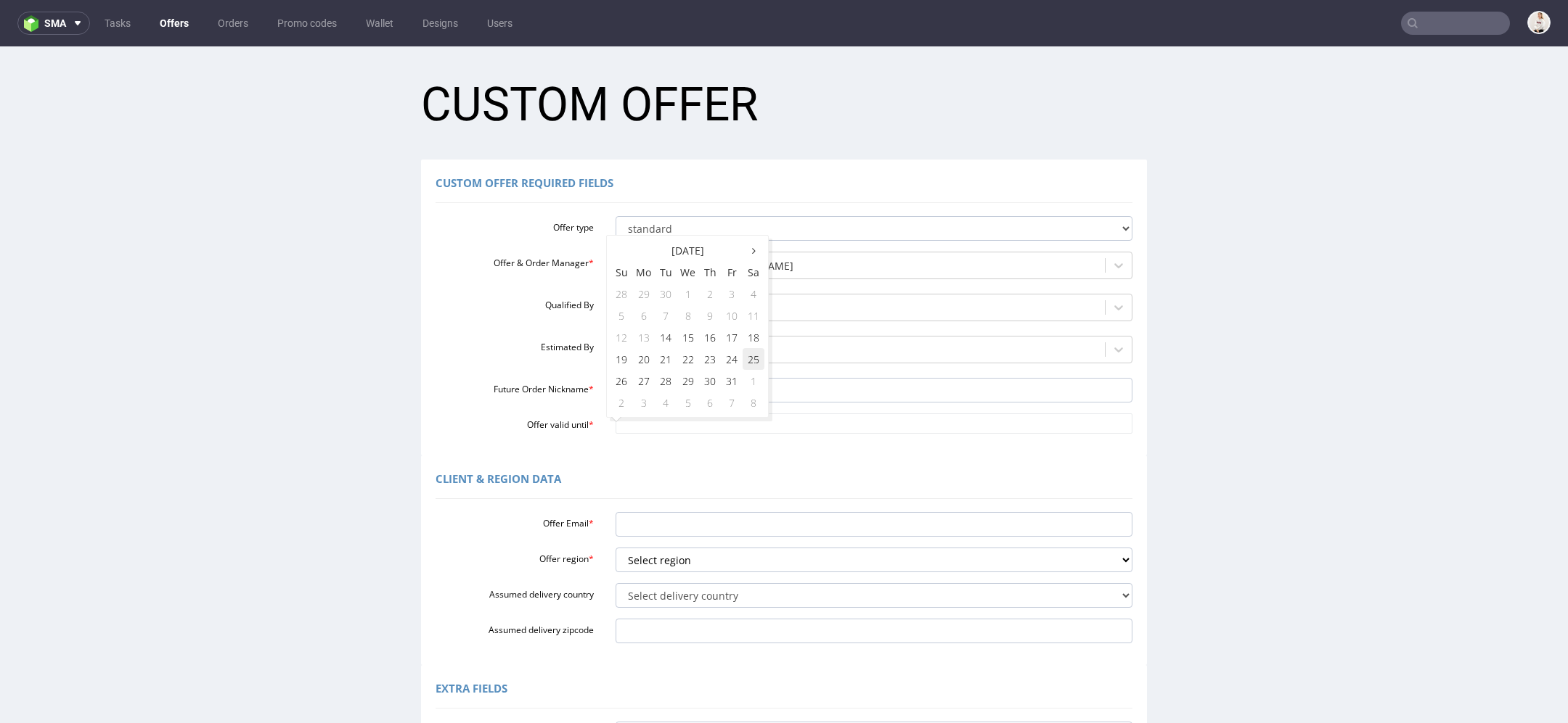
type input "2025-10-25"
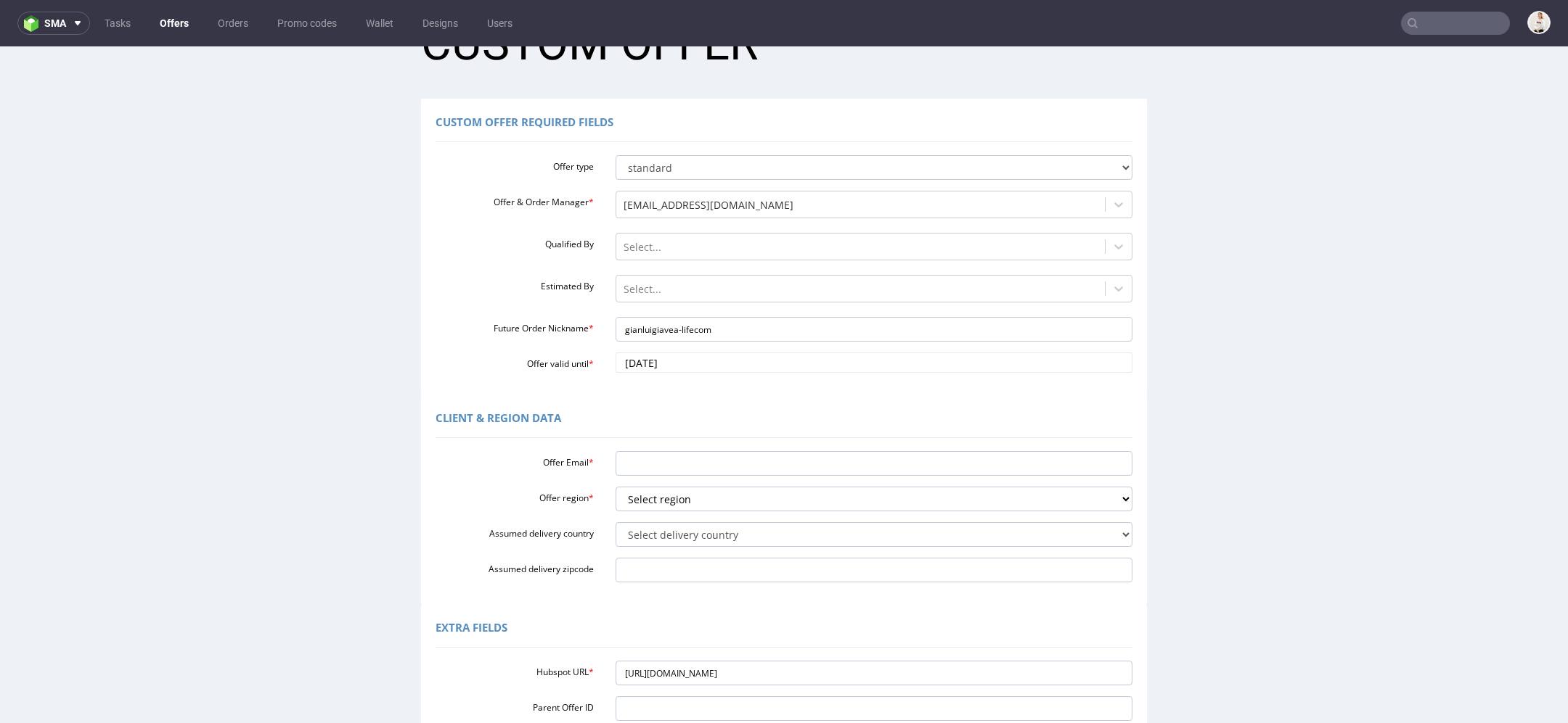
scroll to position [63, 0]
click at [681, 463] on input "Offer Email *" at bounding box center [874, 461] width 517 height 25
type input "v"
paste input "[PERSON_NAME][EMAIL_ADDRESS][DOMAIN_NAME]"
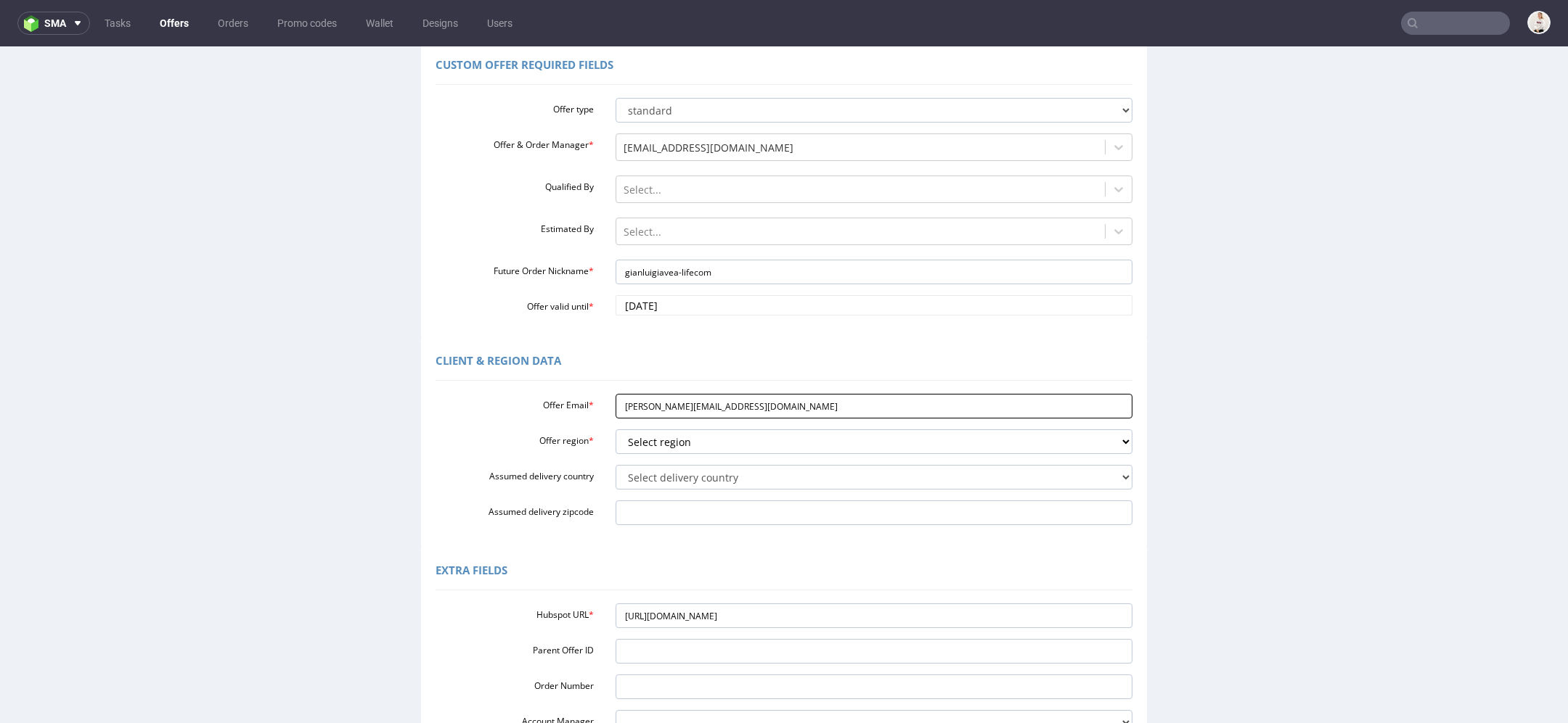
scroll to position [175, 0]
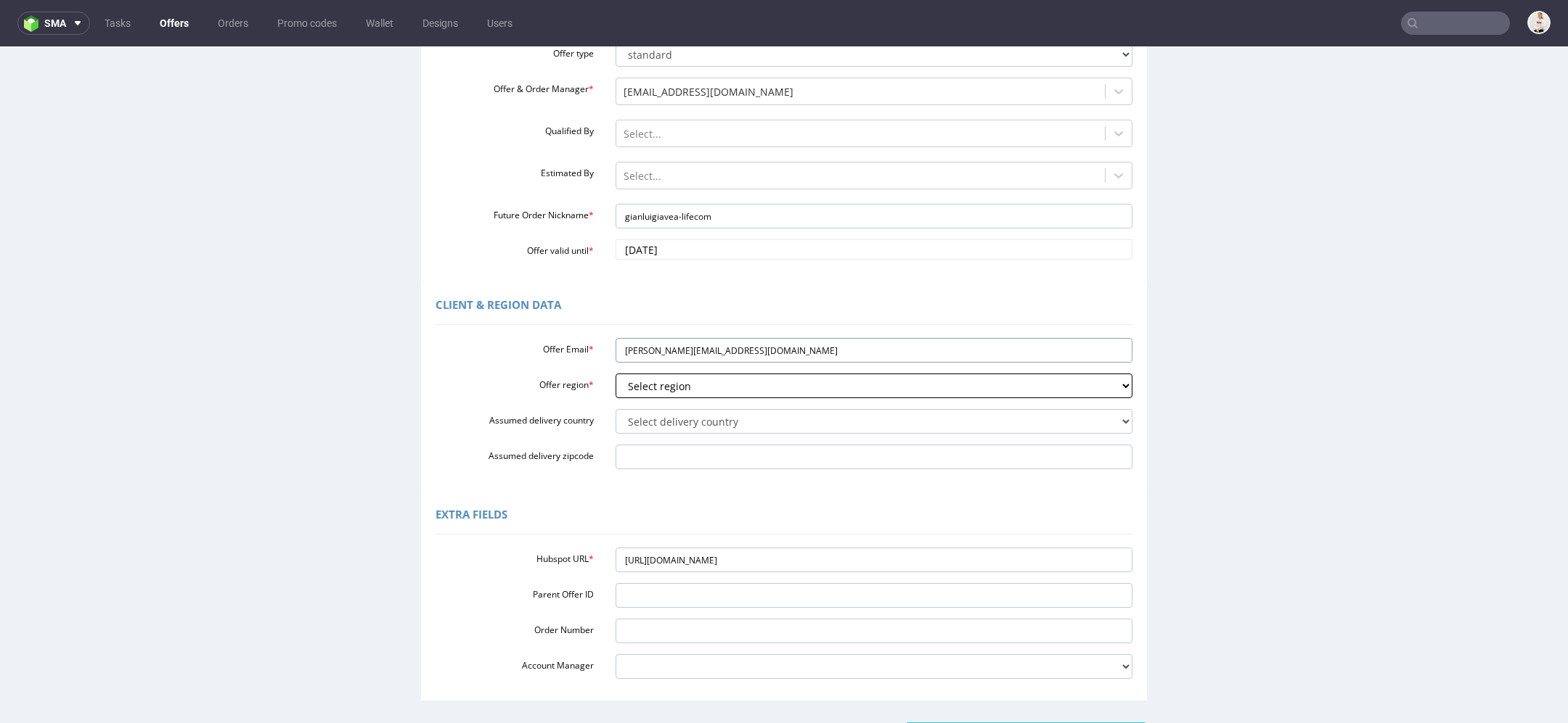
type input "[PERSON_NAME][EMAIL_ADDRESS][DOMAIN_NAME]"
click at [656, 388] on select "Select region eu gb de pl cz fr it es" at bounding box center [874, 386] width 517 height 25
select select "eu"
click at [615, 374] on select "Select region eu gb de pl cz fr it es" at bounding box center [874, 386] width 517 height 25
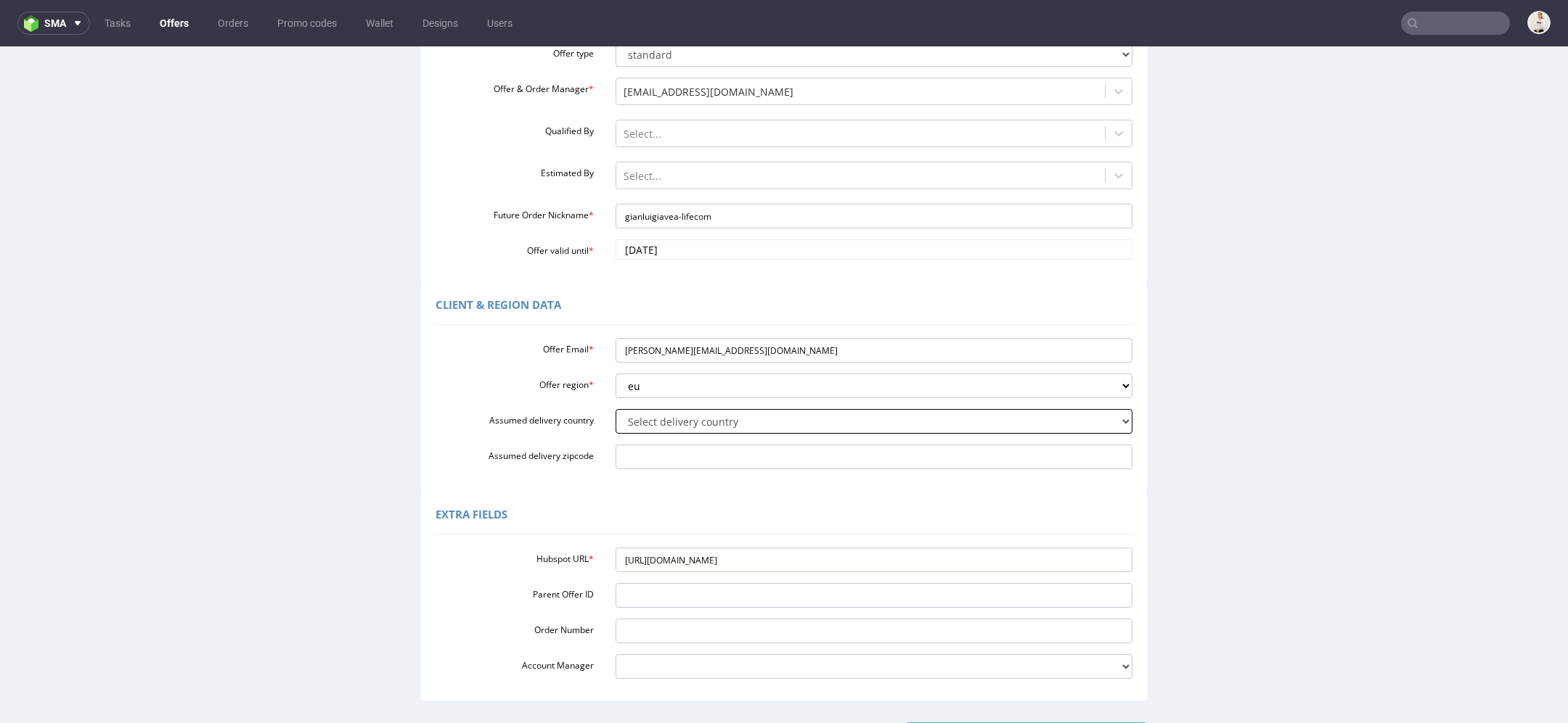
click at [645, 420] on select "Select delivery country Andorra Afghanistan Anguilla Albania Armenia Antarctica…" at bounding box center [874, 421] width 517 height 25
select select "57"
click at [615, 409] on select "Select delivery country Andorra Afghanistan Anguilla Albania Armenia Antarctica…" at bounding box center [874, 421] width 517 height 25
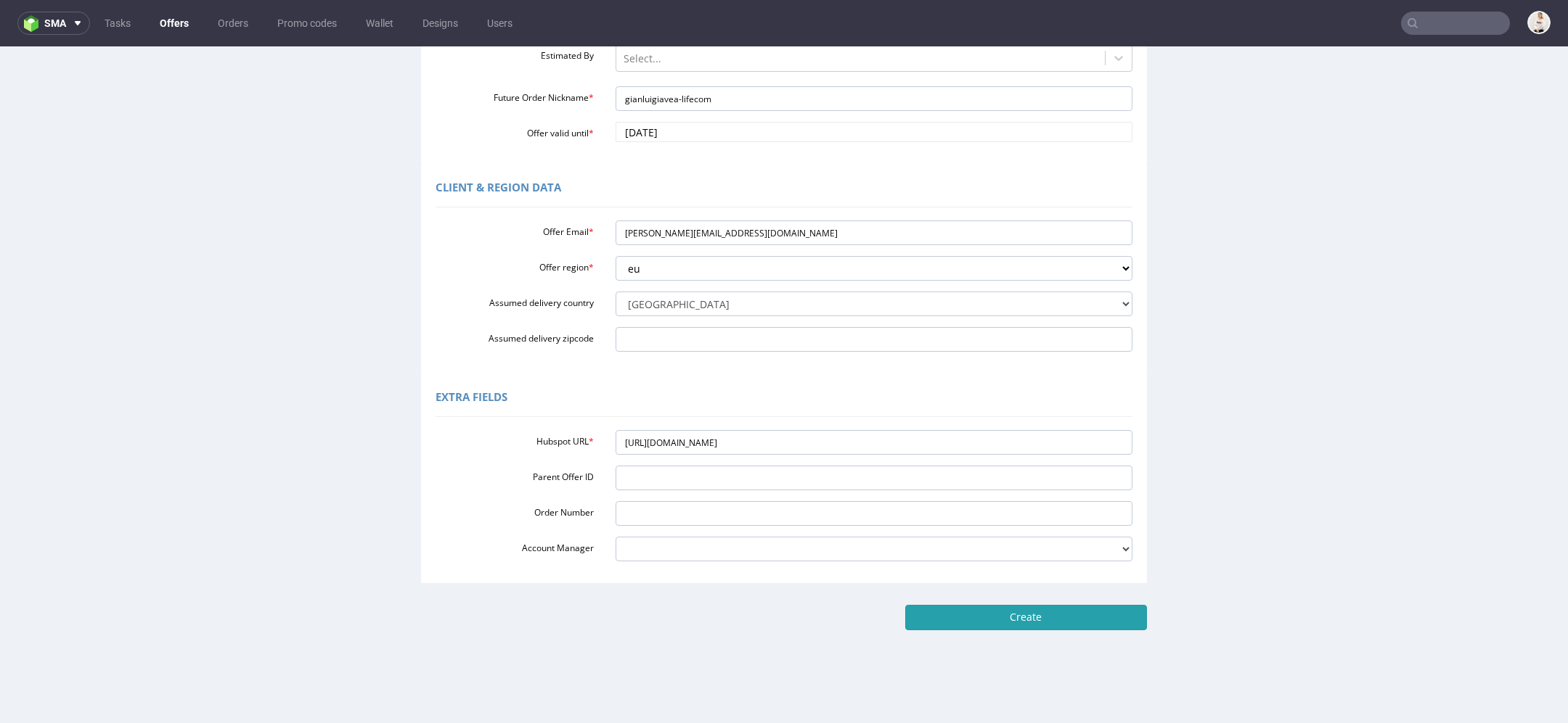
click at [1040, 611] on input "Create" at bounding box center [1026, 617] width 241 height 25
type input "Please wait..."
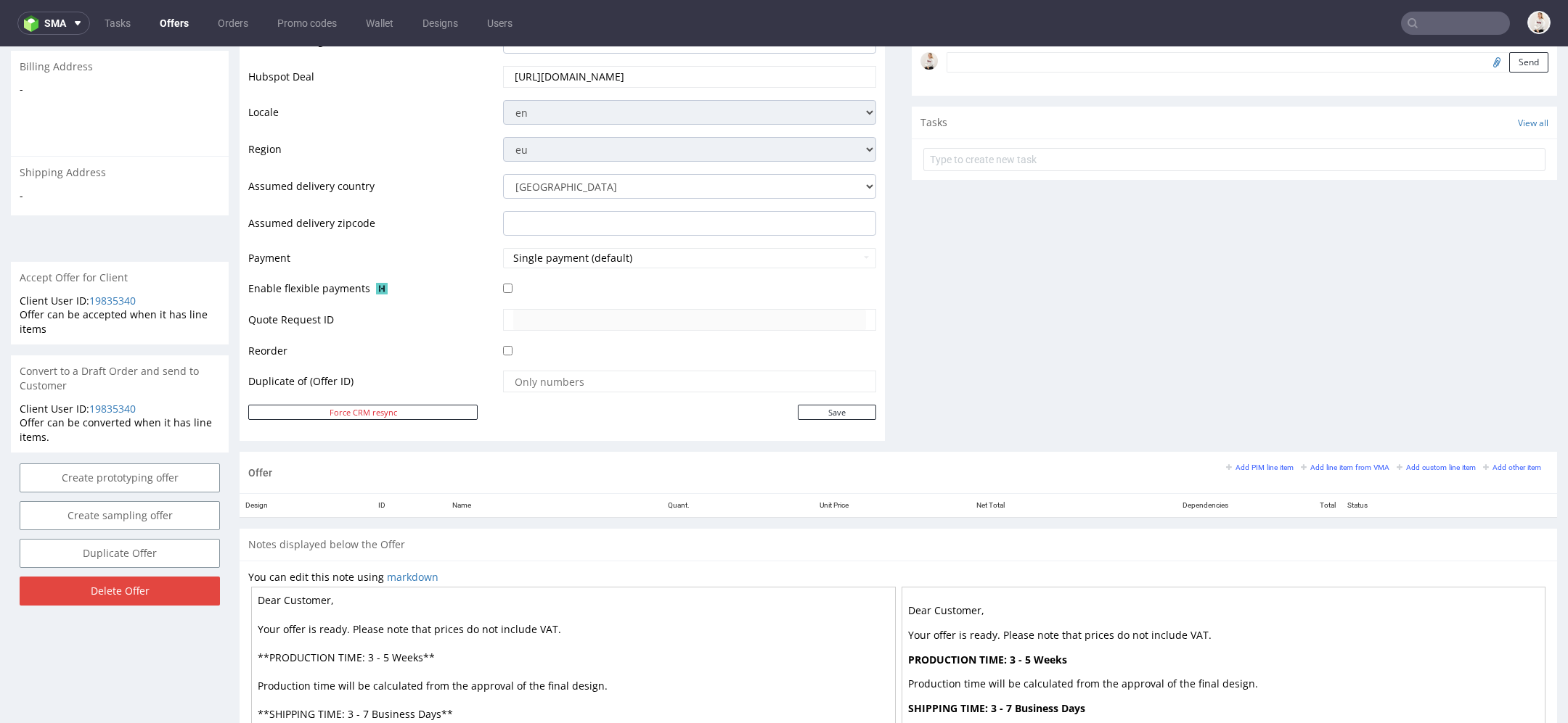
scroll to position [618, 0]
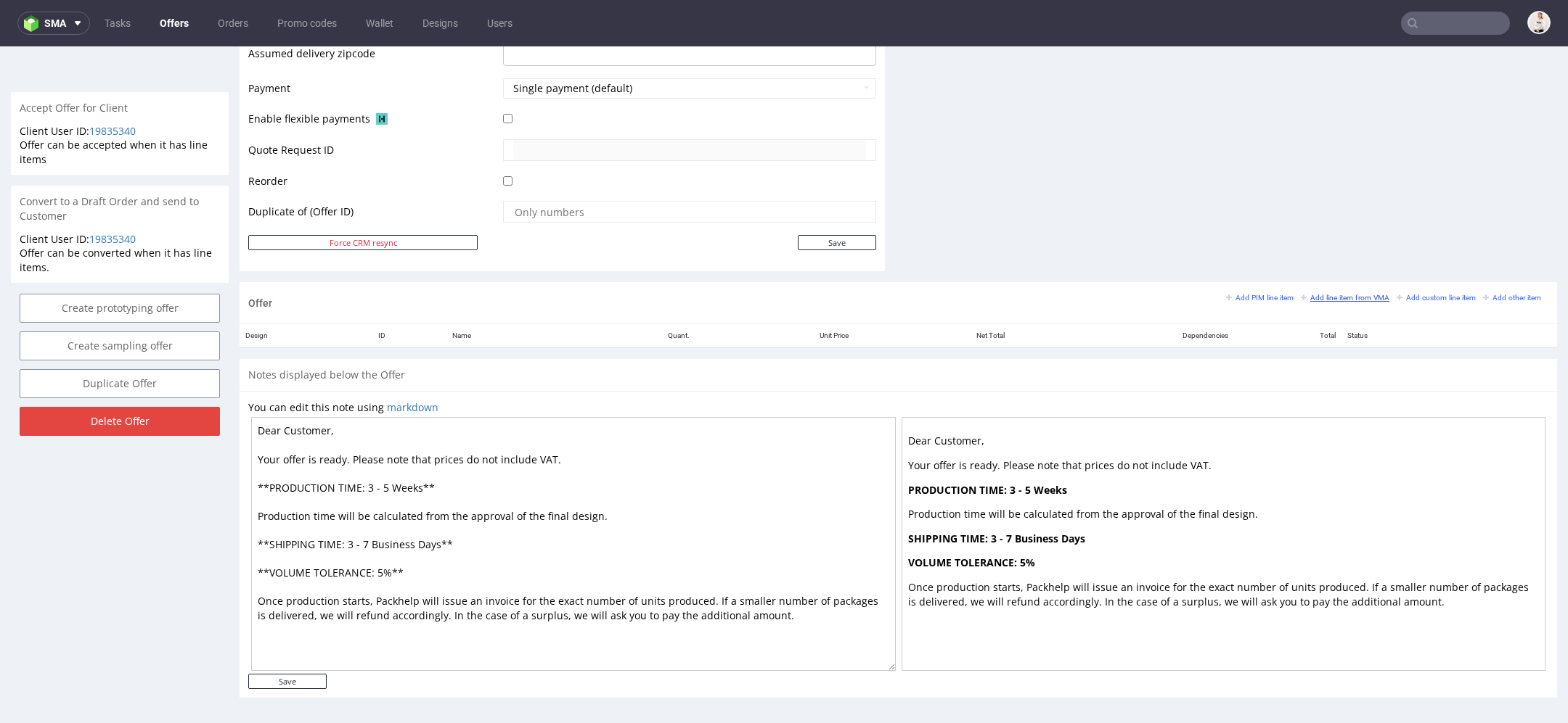
click at [1348, 293] on small "Add line item from VMA" at bounding box center [1345, 297] width 89 height 8
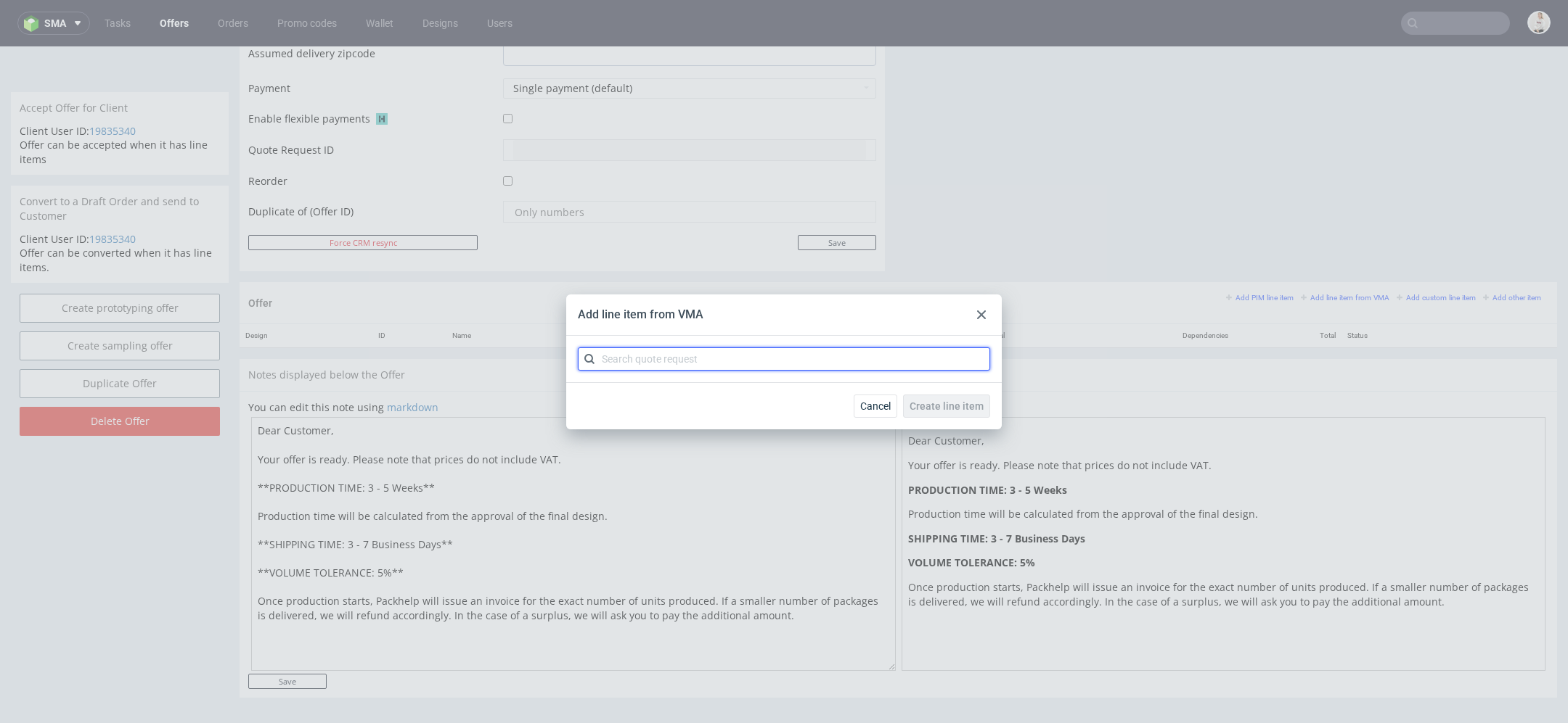
click at [740, 359] on input "text" at bounding box center [784, 358] width 412 height 23
paste input "CBMC"
type input "CBMC"
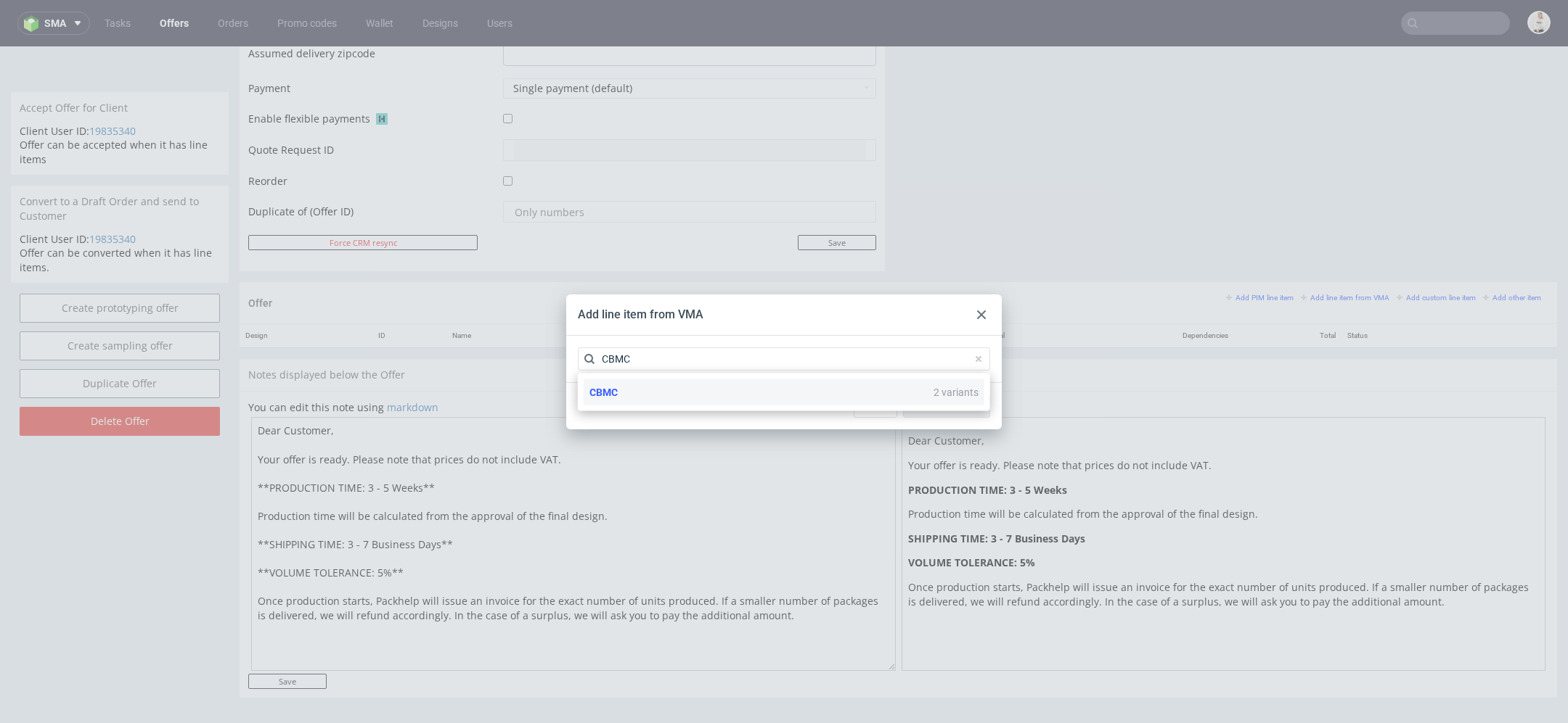
click at [744, 399] on div "CBMC 2 variants" at bounding box center [784, 392] width 400 height 27
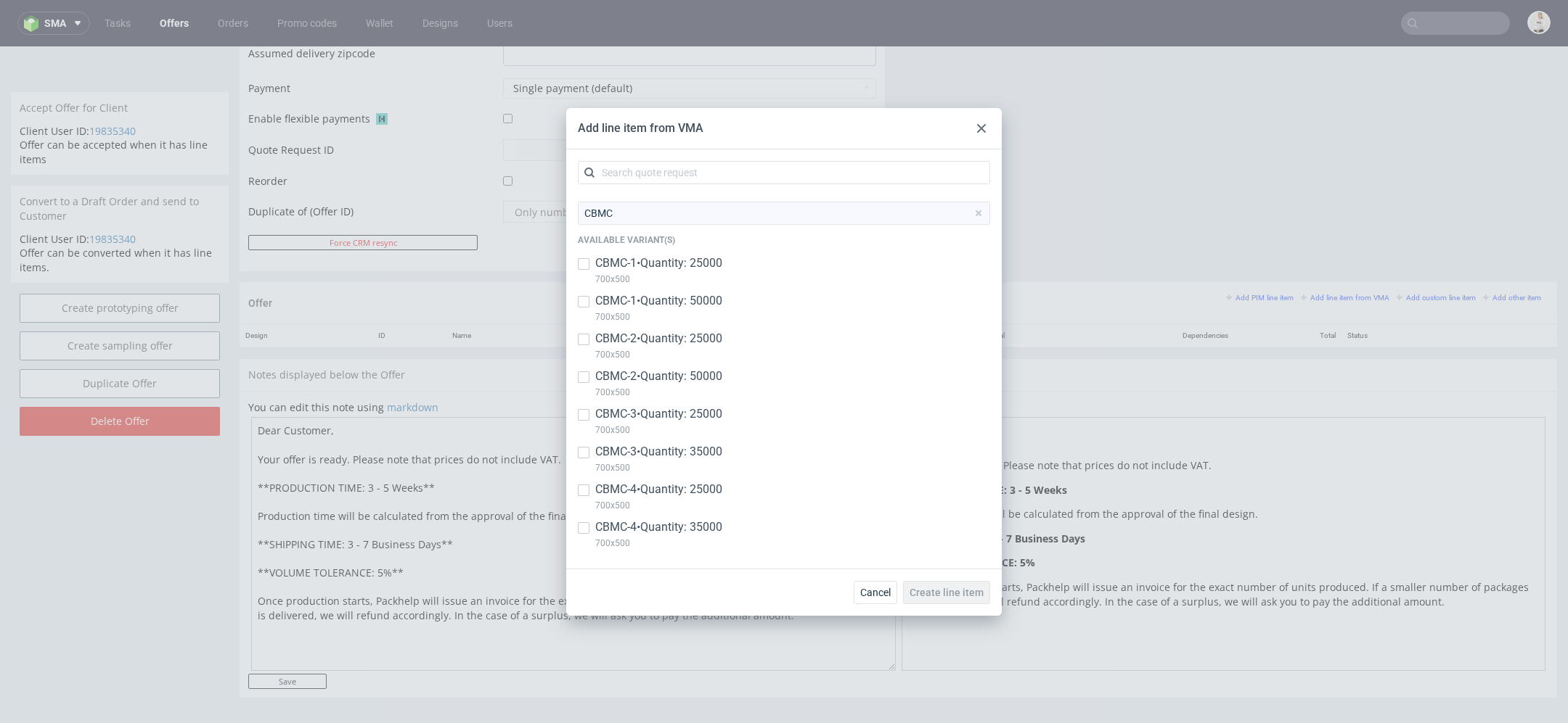
click at [677, 422] on p "700x500" at bounding box center [658, 430] width 127 height 16
checkbox input "true"
click at [681, 447] on p "CBMC-3 • Quantity: 35000" at bounding box center [658, 452] width 127 height 16
checkbox input "true"
click at [695, 487] on p "CBMC-4 • Quantity: 25000" at bounding box center [658, 489] width 127 height 16
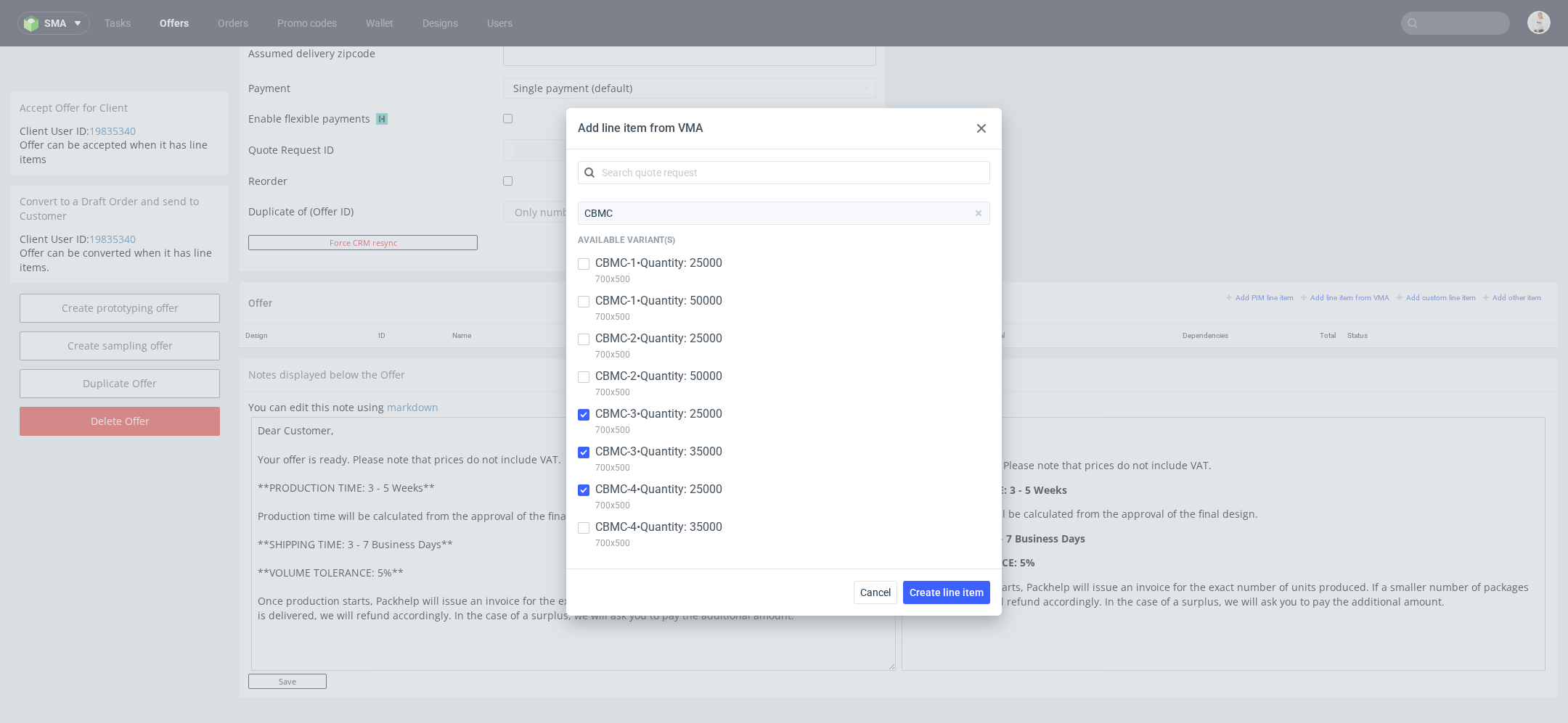
checkbox input "true"
click at [714, 530] on p "CBMC-4 • Quantity: 35000" at bounding box center [658, 526] width 127 height 16
checkbox input "true"
click at [950, 599] on button "Create line item" at bounding box center [946, 592] width 87 height 23
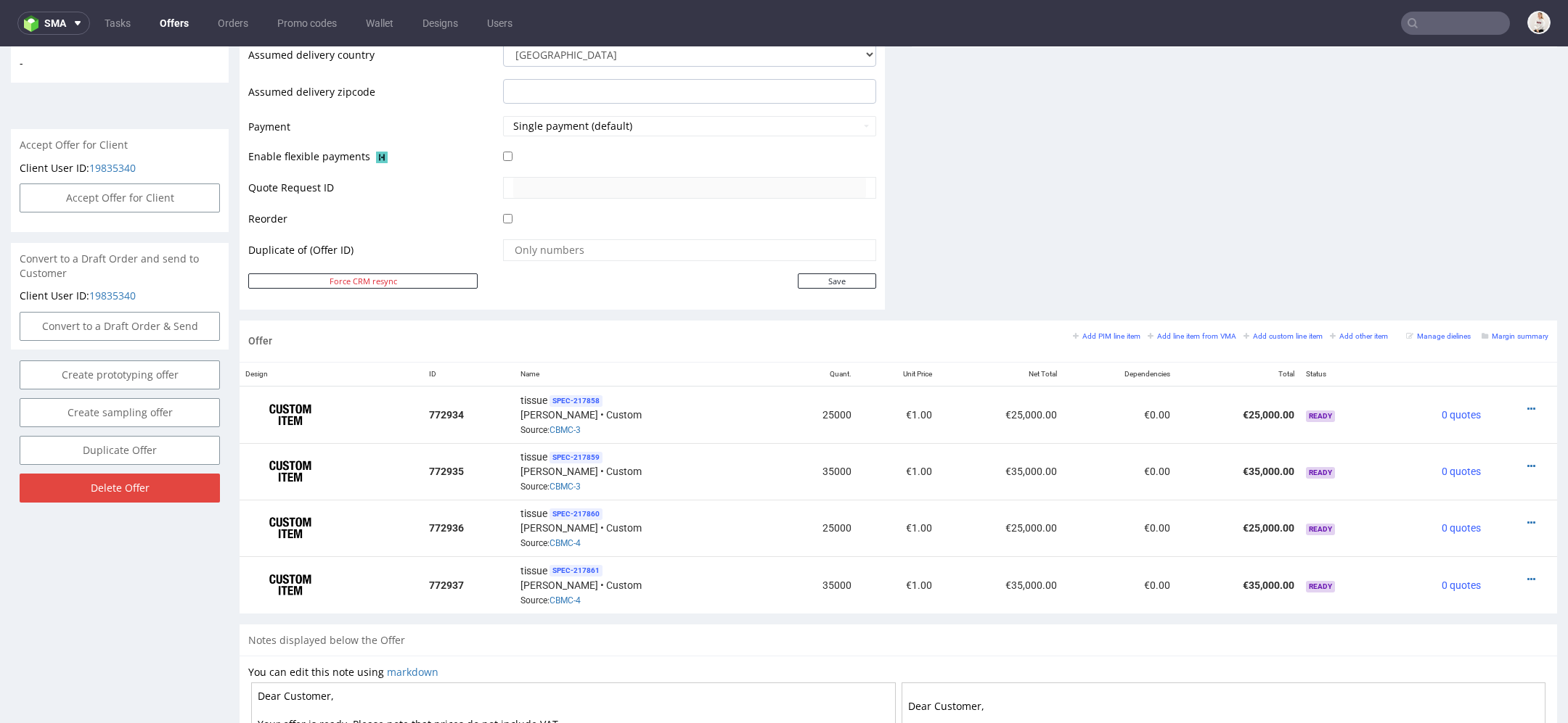
scroll to position [814, 0]
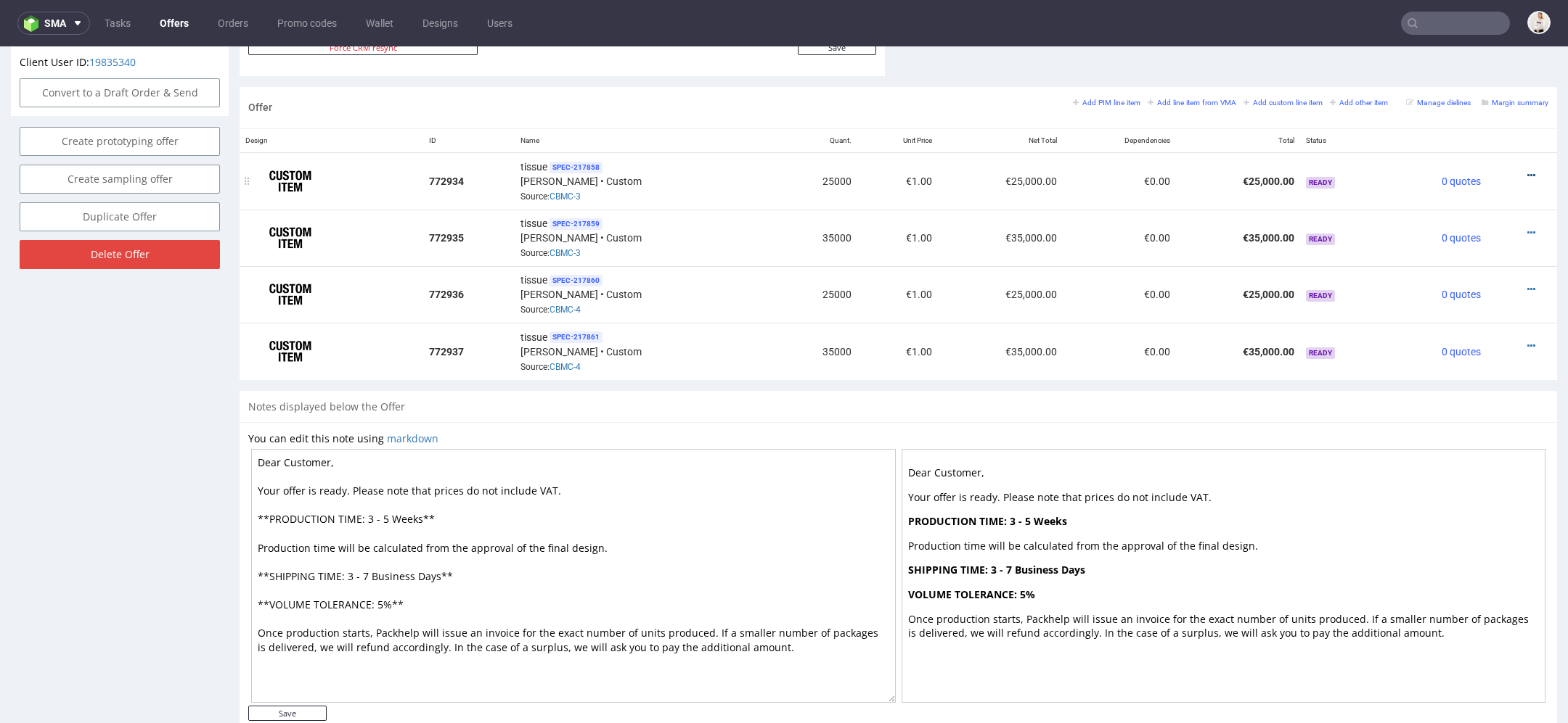
click at [1527, 172] on icon at bounding box center [1531, 175] width 8 height 10
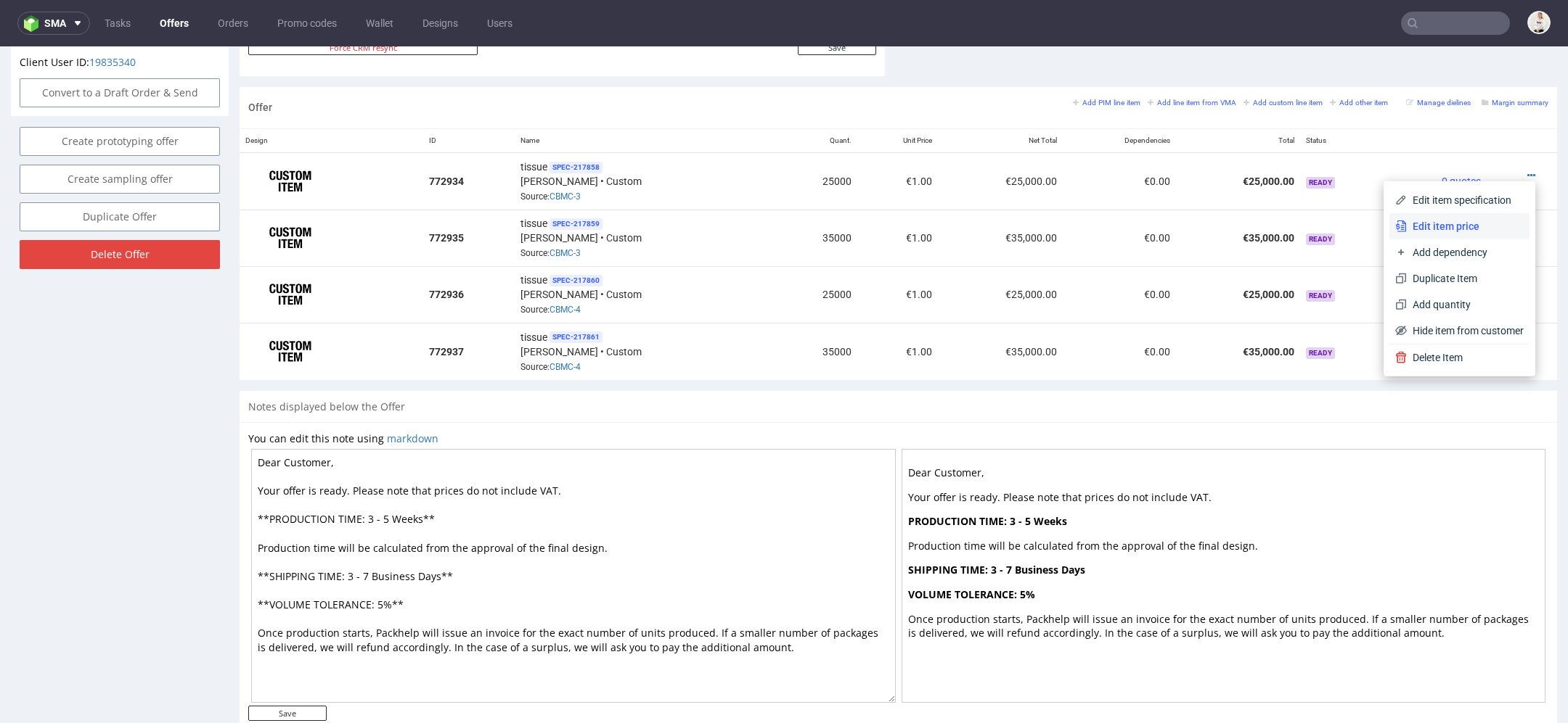
click at [1440, 221] on span "Edit item price" at bounding box center [1465, 227] width 117 height 15
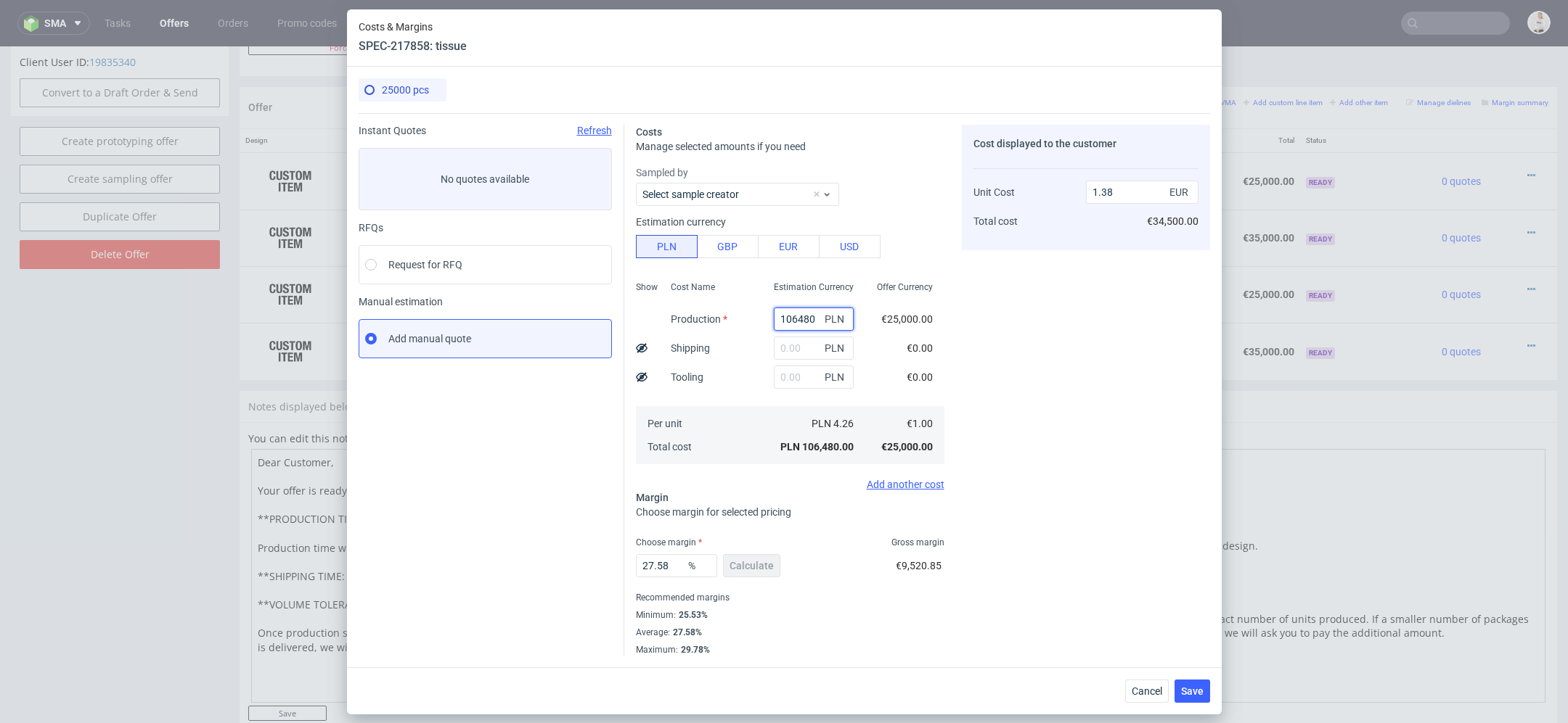
click at [797, 310] on input "106480" at bounding box center [813, 319] width 80 height 23
paste input "5530.0"
type input "5530"
type input "0.07"
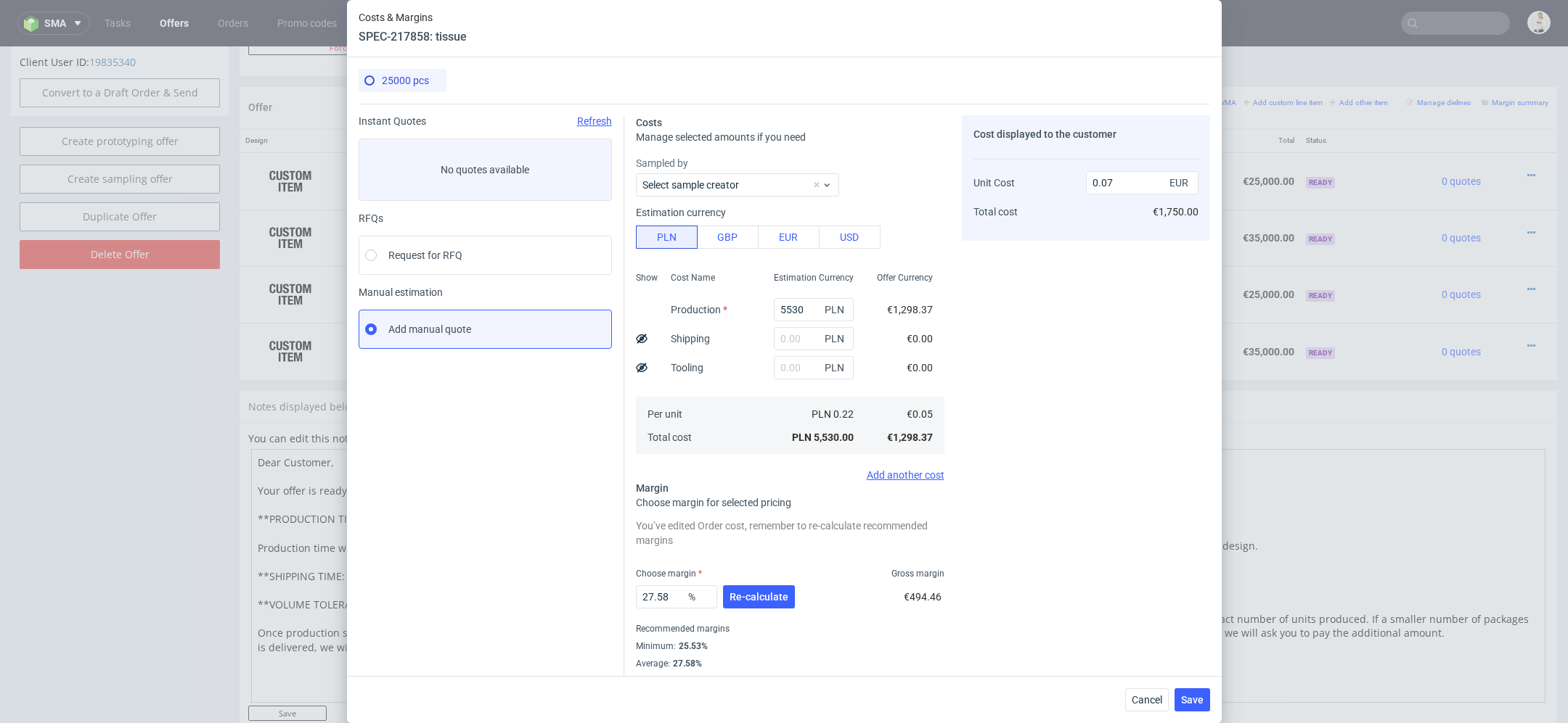
click at [981, 355] on div "Cost displayed to the customer Unit Cost Total cost 0.07 EUR €1,750.00" at bounding box center [1085, 401] width 248 height 572
click at [760, 593] on span "Re-calculate" at bounding box center [759, 597] width 59 height 10
drag, startPoint x: 675, startPoint y: 558, endPoint x: 327, endPoint y: 537, distance: 348.6
click at [327, 537] on div "Costs & Margins SPEC-217858: tissue 25000 pcs Instant Quotes Refresh No quotes …" at bounding box center [784, 361] width 1568 height 723
type input "50"
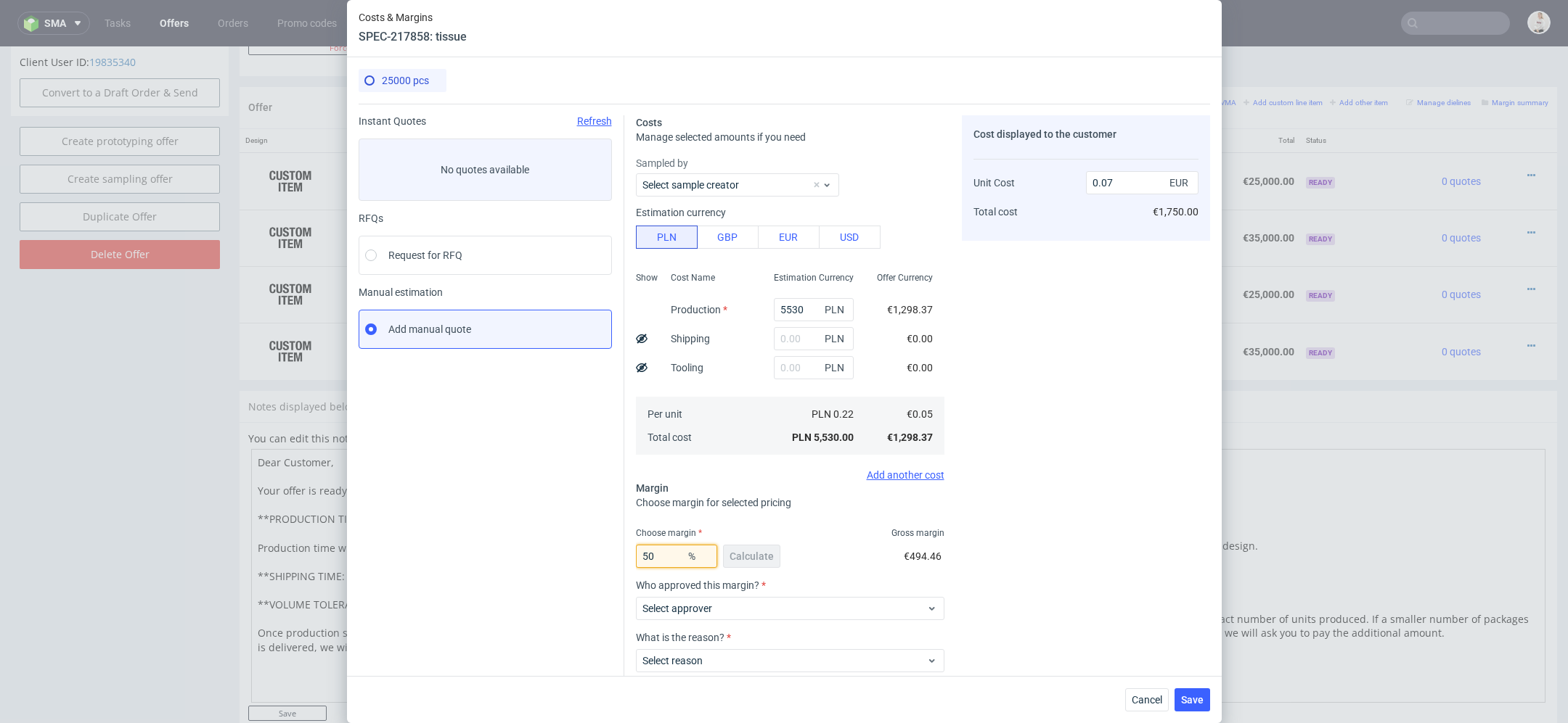
type input "0.1"
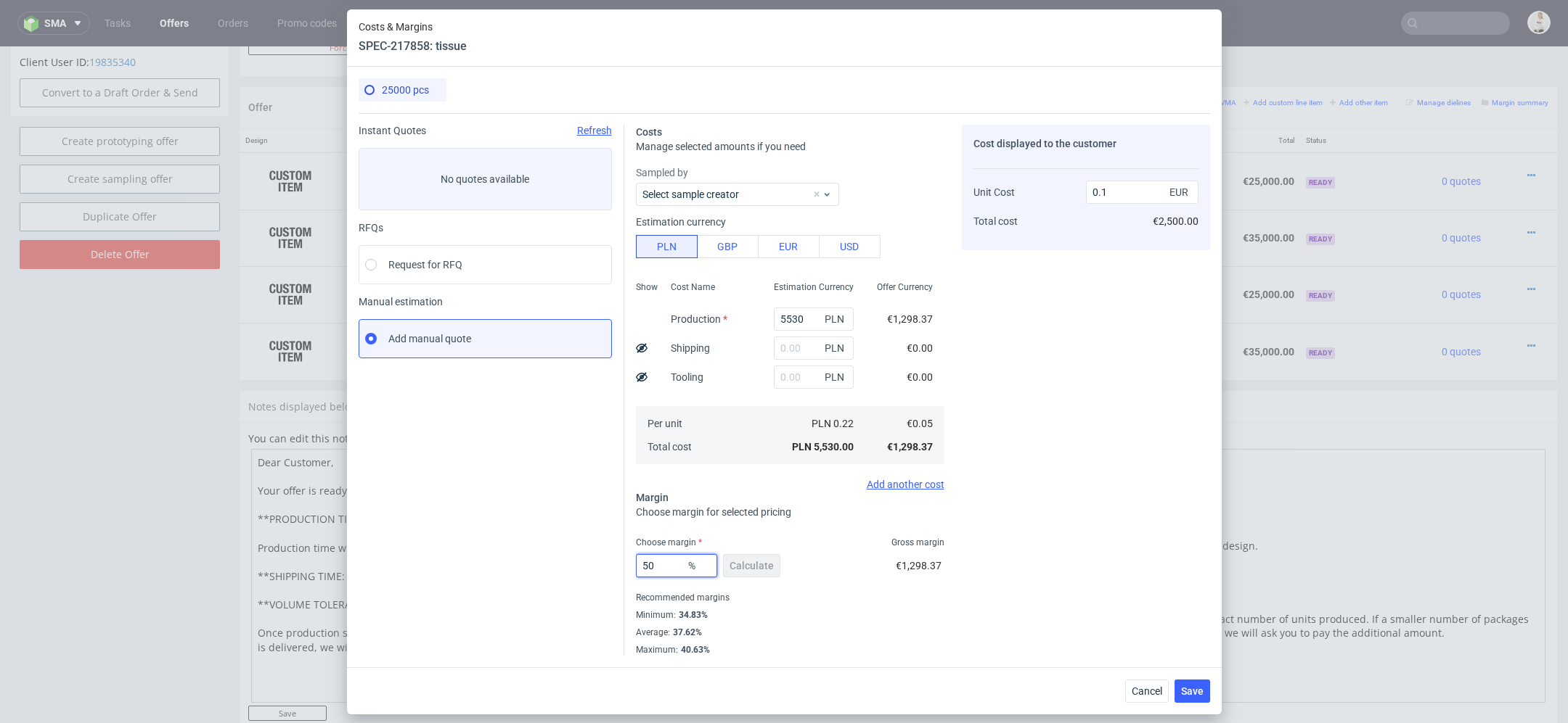
type input "50"
click at [872, 569] on div "50 % Calculate €1,298.37" at bounding box center [789, 569] width 308 height 40
click at [795, 348] on input "text" at bounding box center [813, 347] width 80 height 23
type input "400"
type input "0.11"
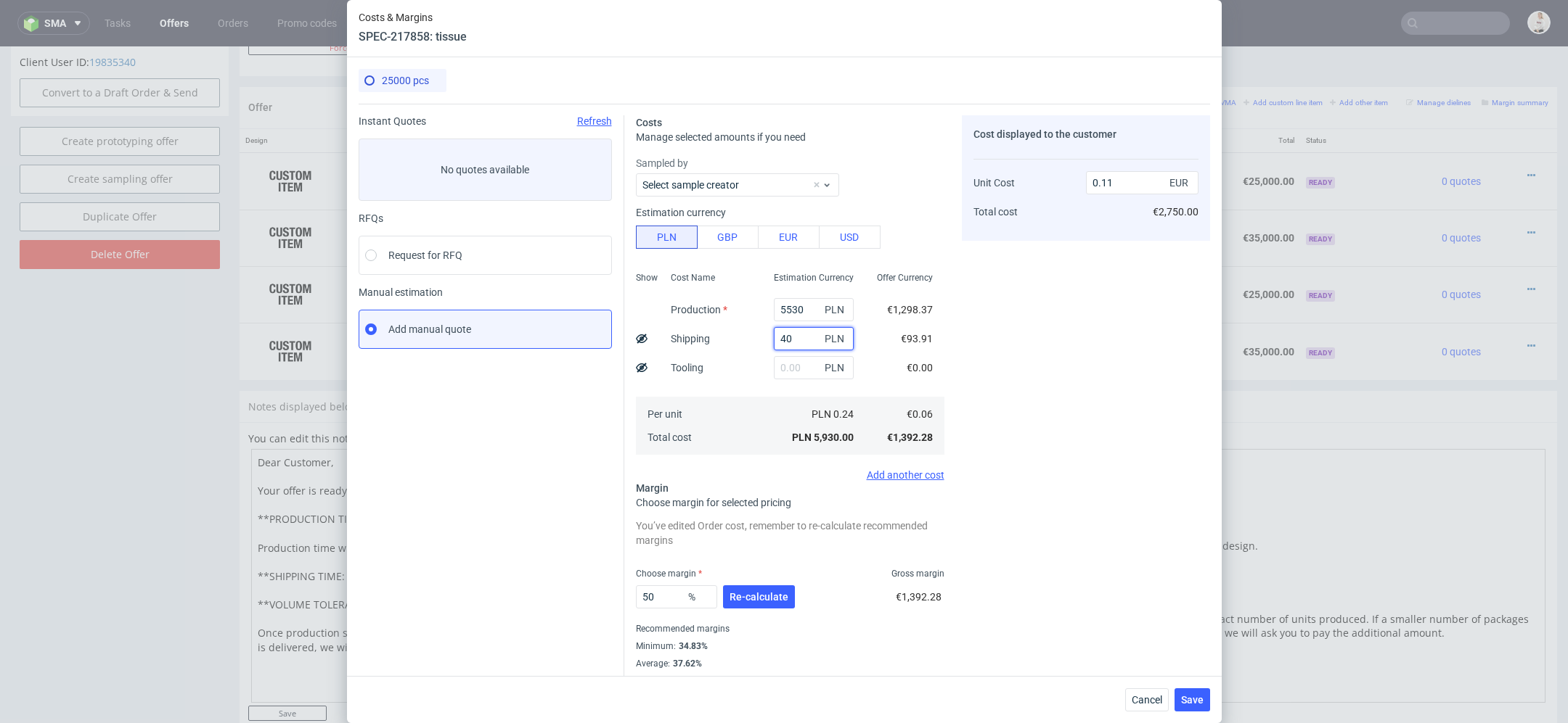
type input "4"
type input "0.1"
type input "2000"
type input "0.14"
type input "2000"
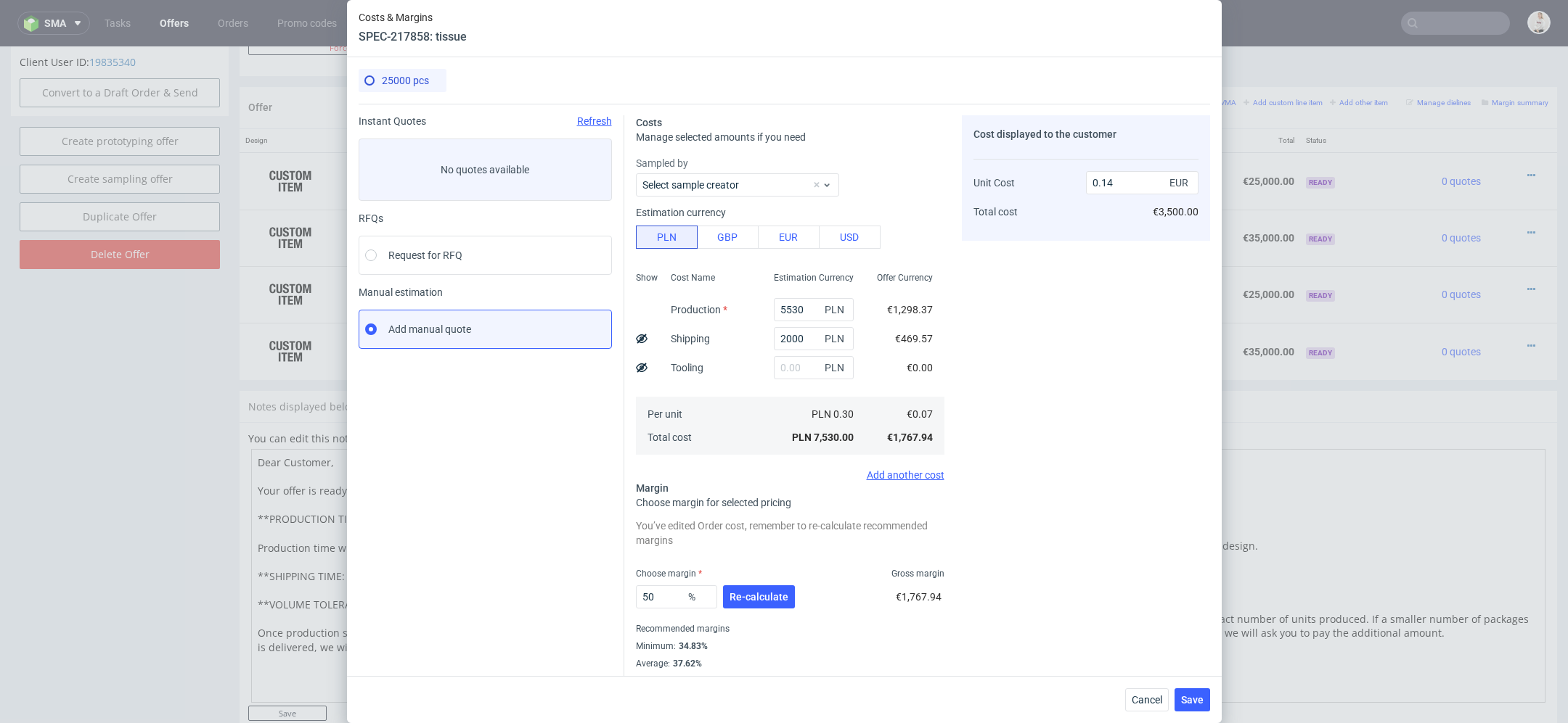
click at [979, 378] on div "Cost displayed to the customer Unit Cost Total cost 0.14 EUR €3,500.00" at bounding box center [1085, 401] width 248 height 572
click at [641, 337] on use at bounding box center [641, 338] width 12 height 9
type input "0.12"
click at [910, 473] on div "Add another cost" at bounding box center [789, 475] width 308 height 12
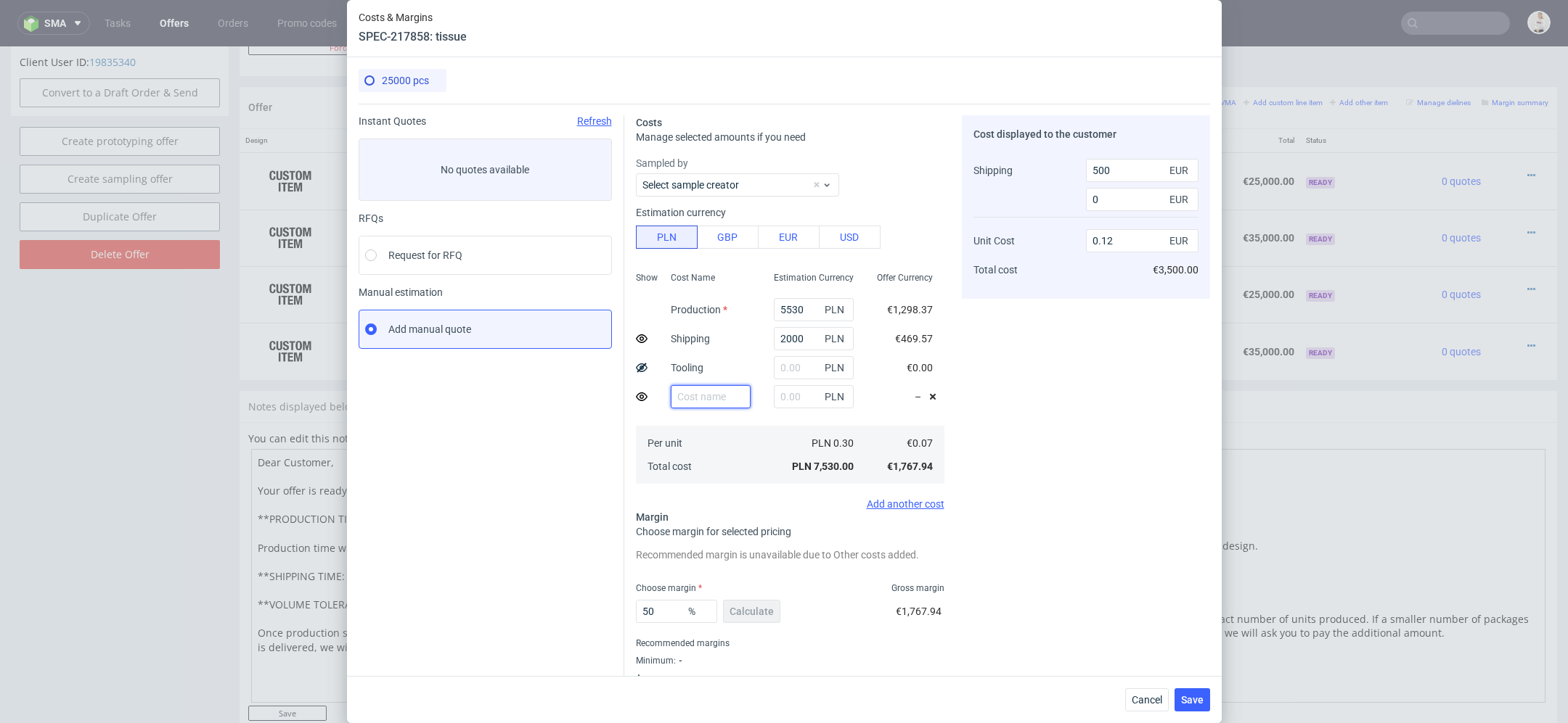
click at [672, 396] on input "text" at bounding box center [709, 397] width 80 height 23
type input "Additional shipping"
click at [797, 396] on input "text" at bounding box center [813, 397] width 80 height 23
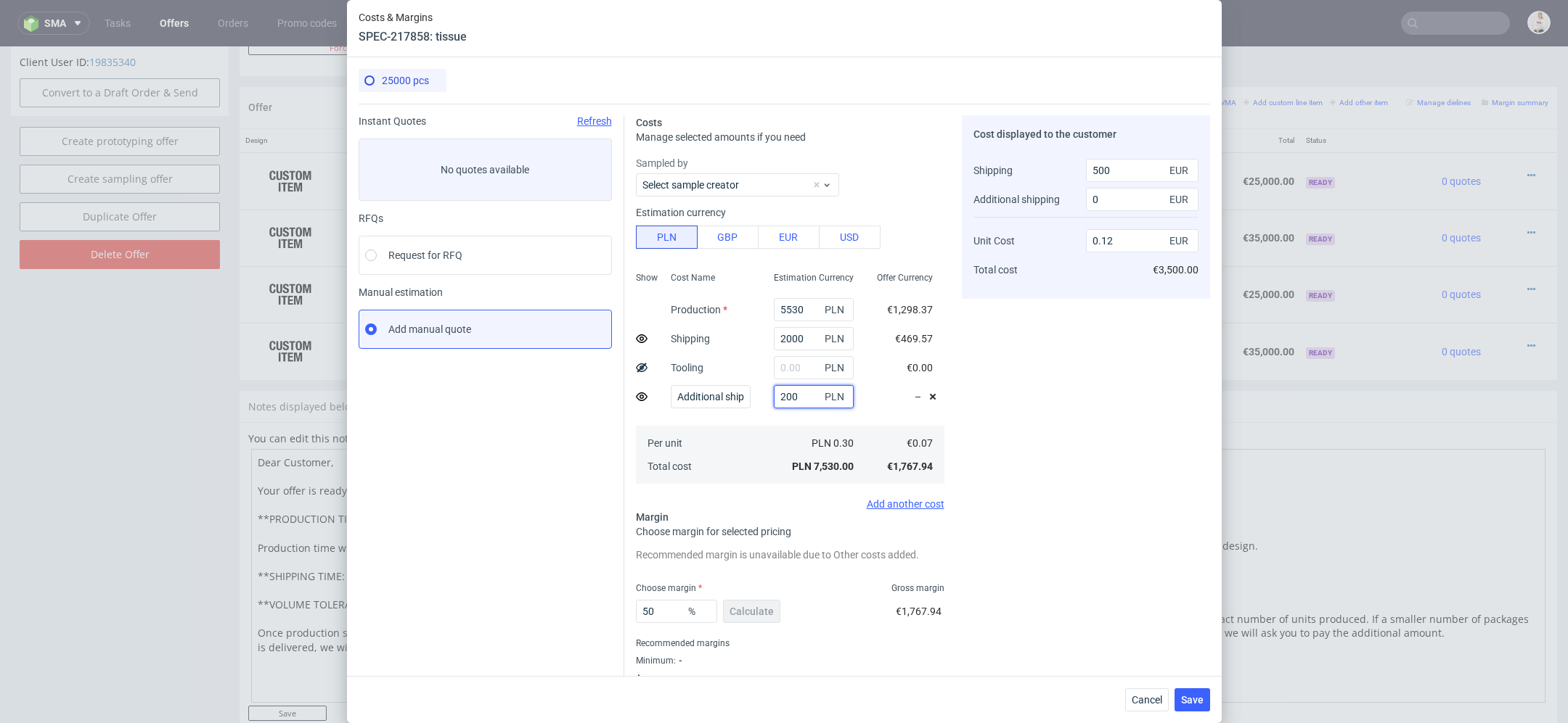
type input "2000"
type input "0.14"
type input "500"
type input "200"
type input "0.12"
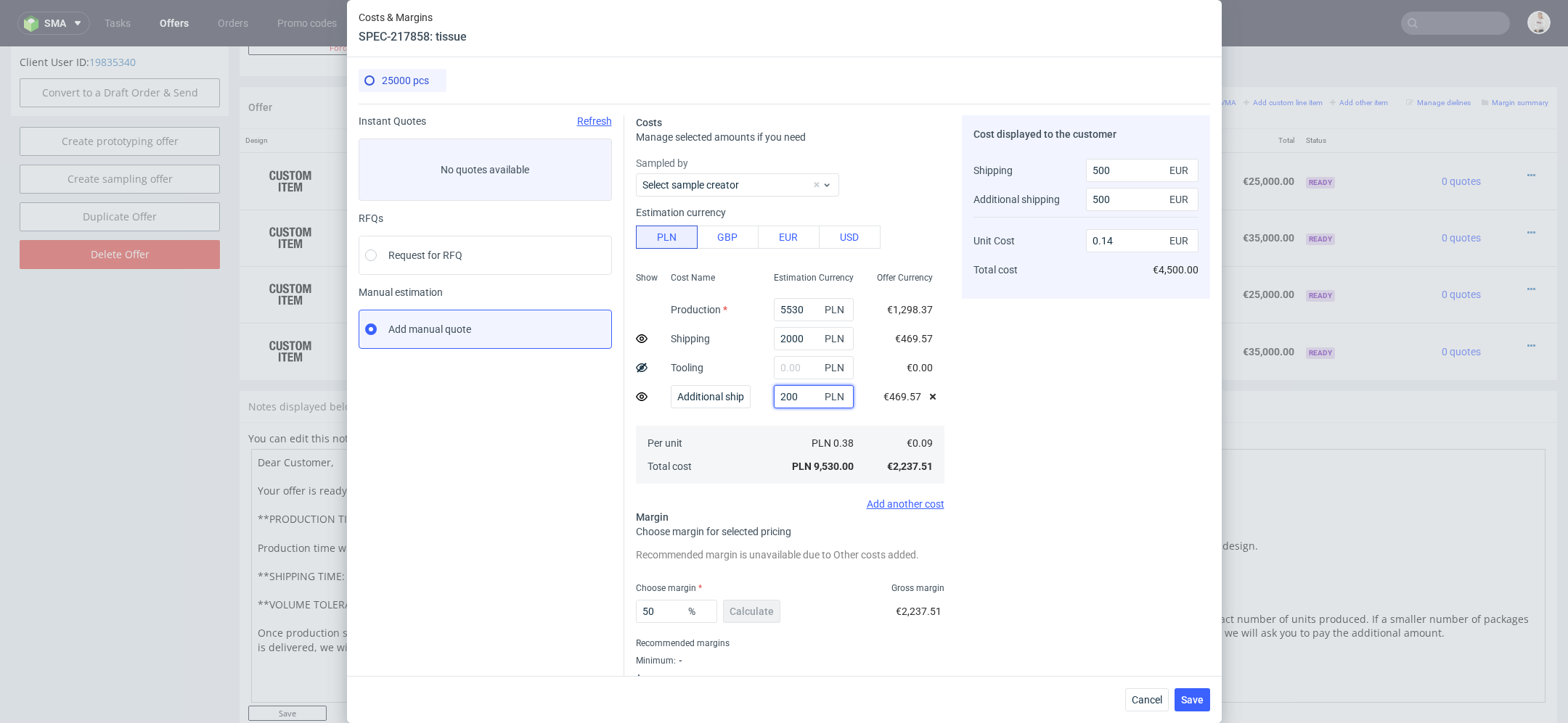
type input "0"
drag, startPoint x: 797, startPoint y: 399, endPoint x: 734, endPoint y: 399, distance: 63.0
click at [741, 399] on div "Show Cost Name Production Shipping Tooling Additional shipping Per unit Total c…" at bounding box center [789, 376] width 308 height 220
type input "400"
type input "0.13"
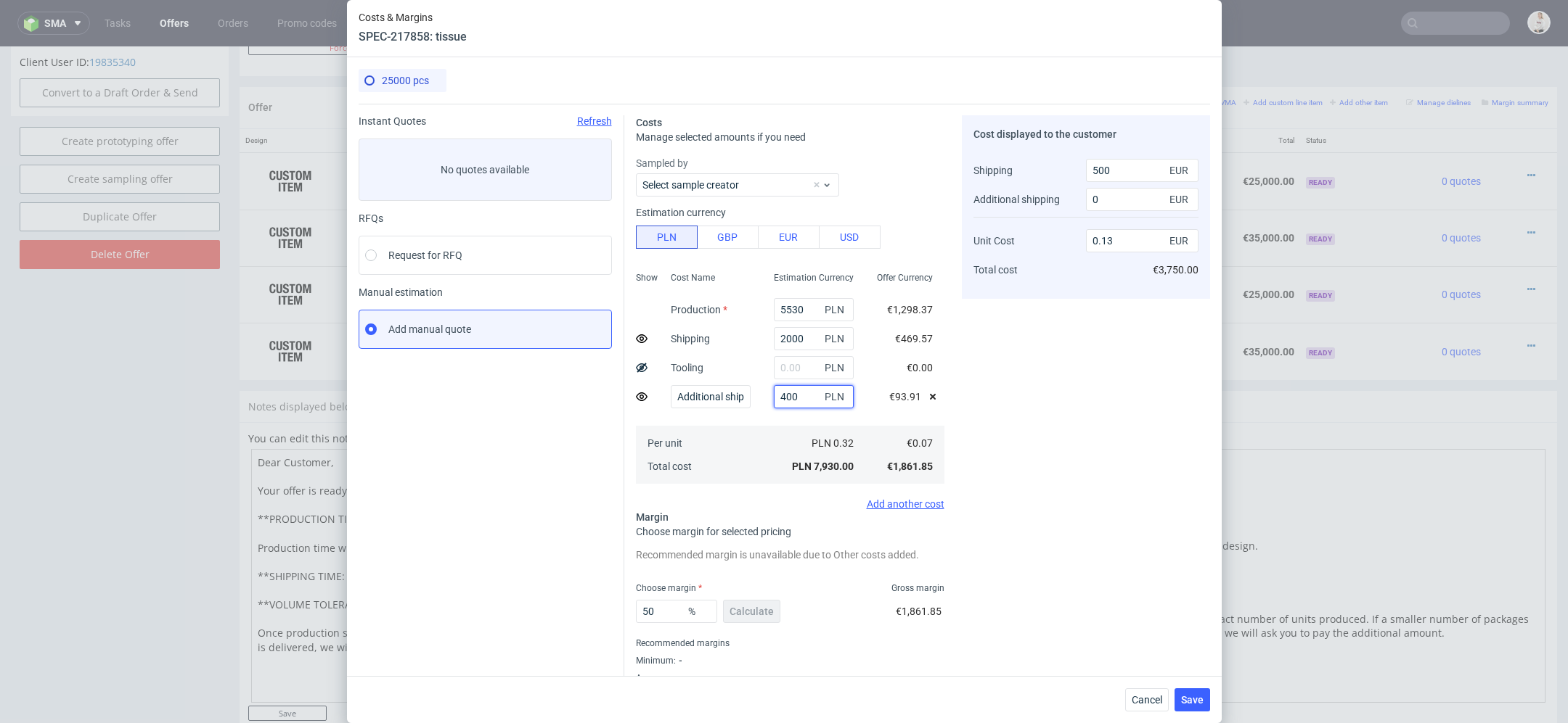
type input "400"
click at [1130, 451] on div "Cost displayed to the customer Shipping Additional shipping Unit Cost Total cos…" at bounding box center [1085, 408] width 248 height 586
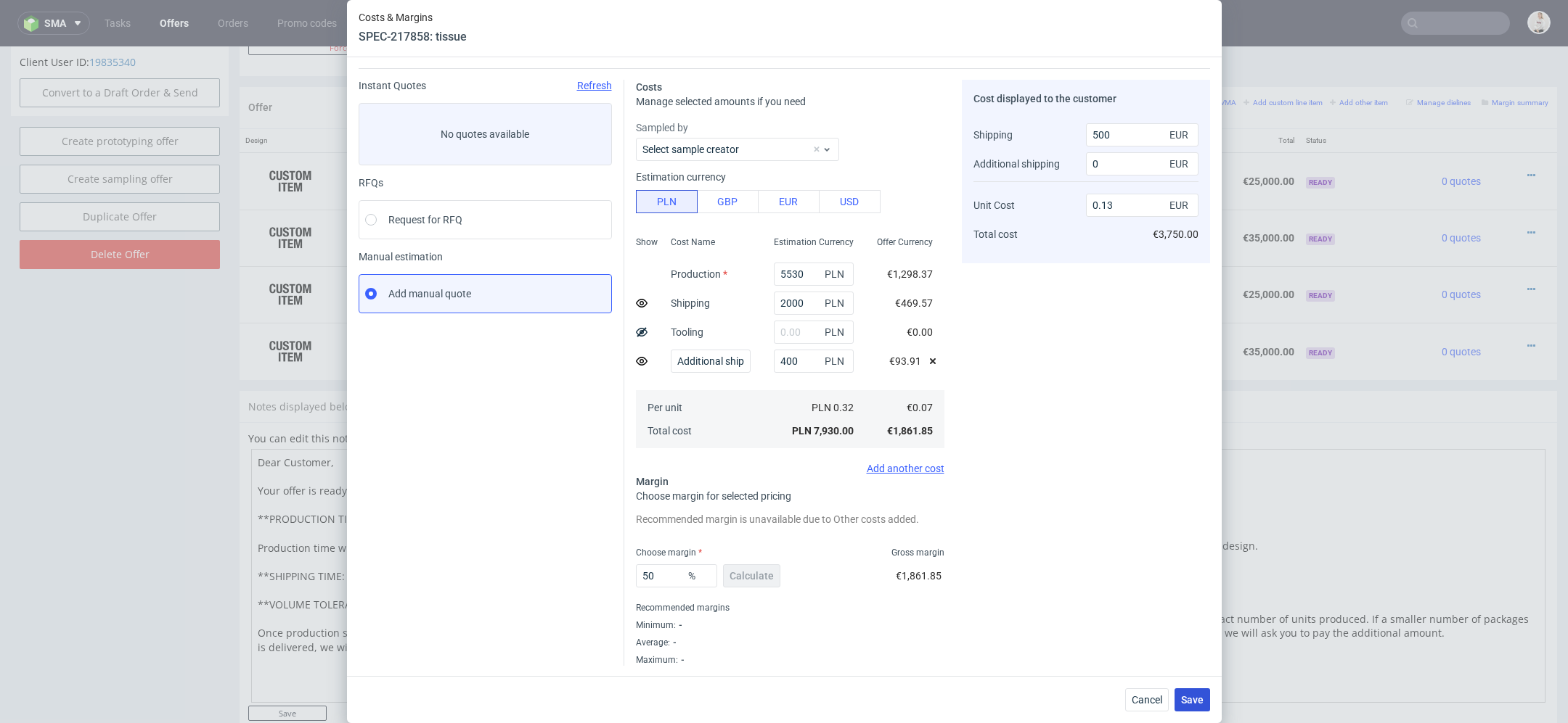
click at [1193, 696] on span "Save" at bounding box center [1192, 699] width 23 height 10
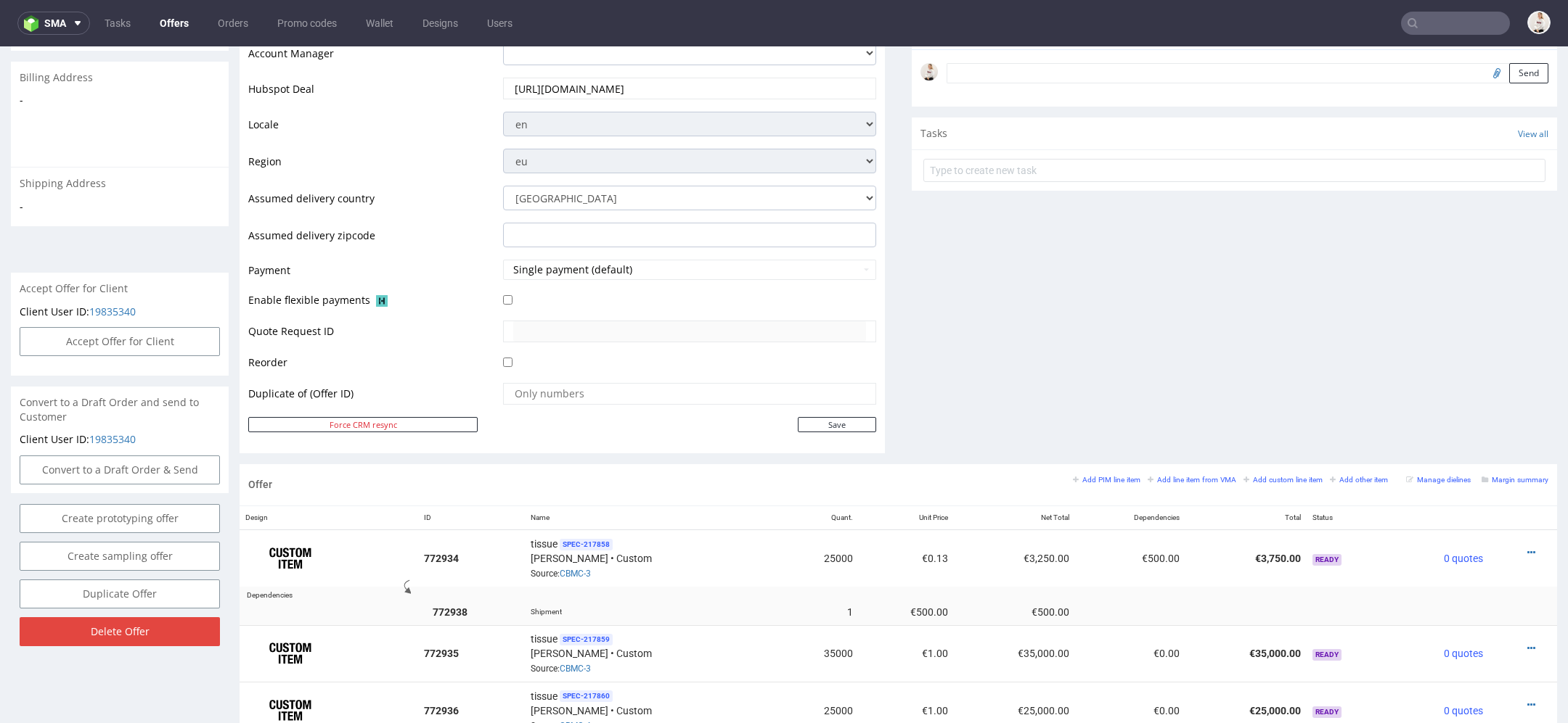
scroll to position [702, 0]
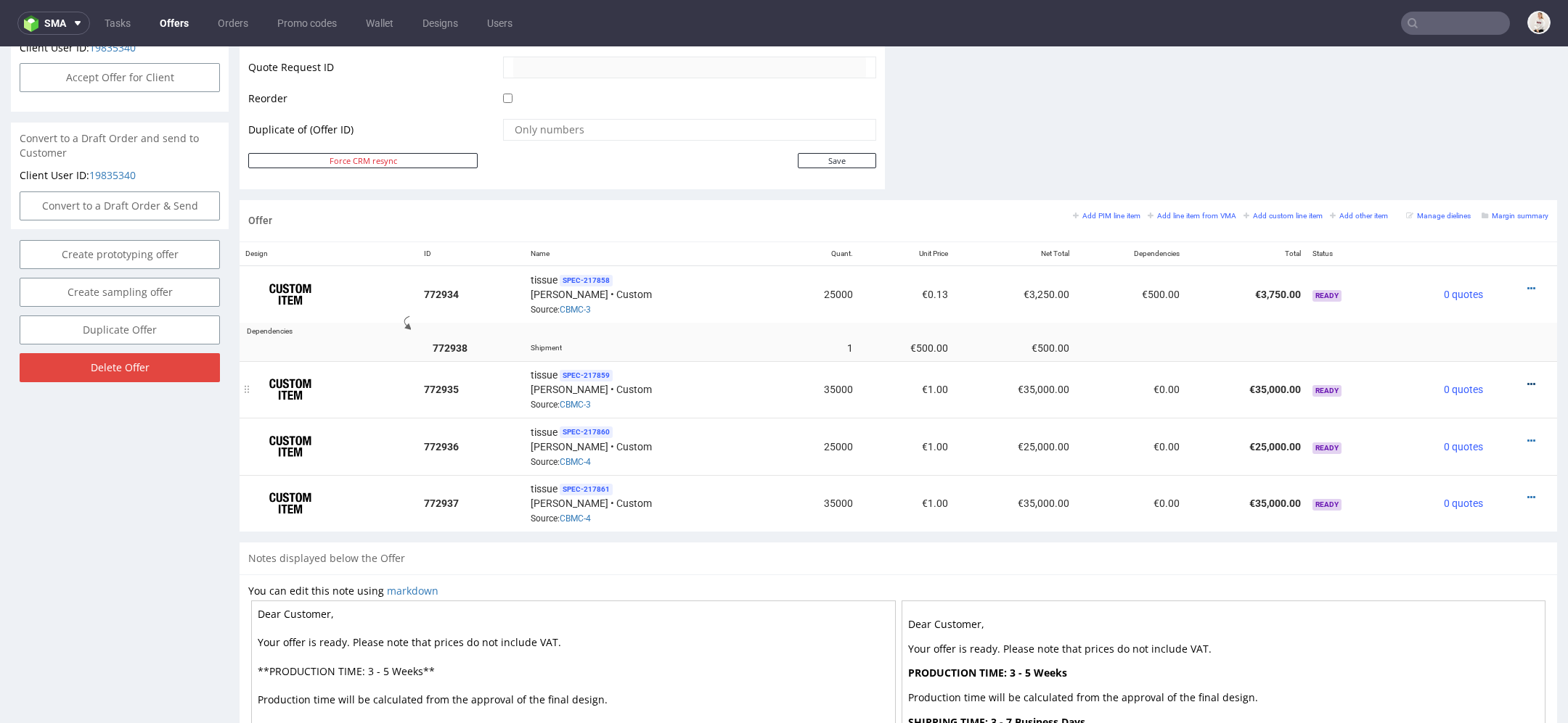
click at [1527, 379] on icon at bounding box center [1531, 384] width 8 height 10
click at [1449, 218] on span "Edit item price" at bounding box center [1465, 220] width 117 height 15
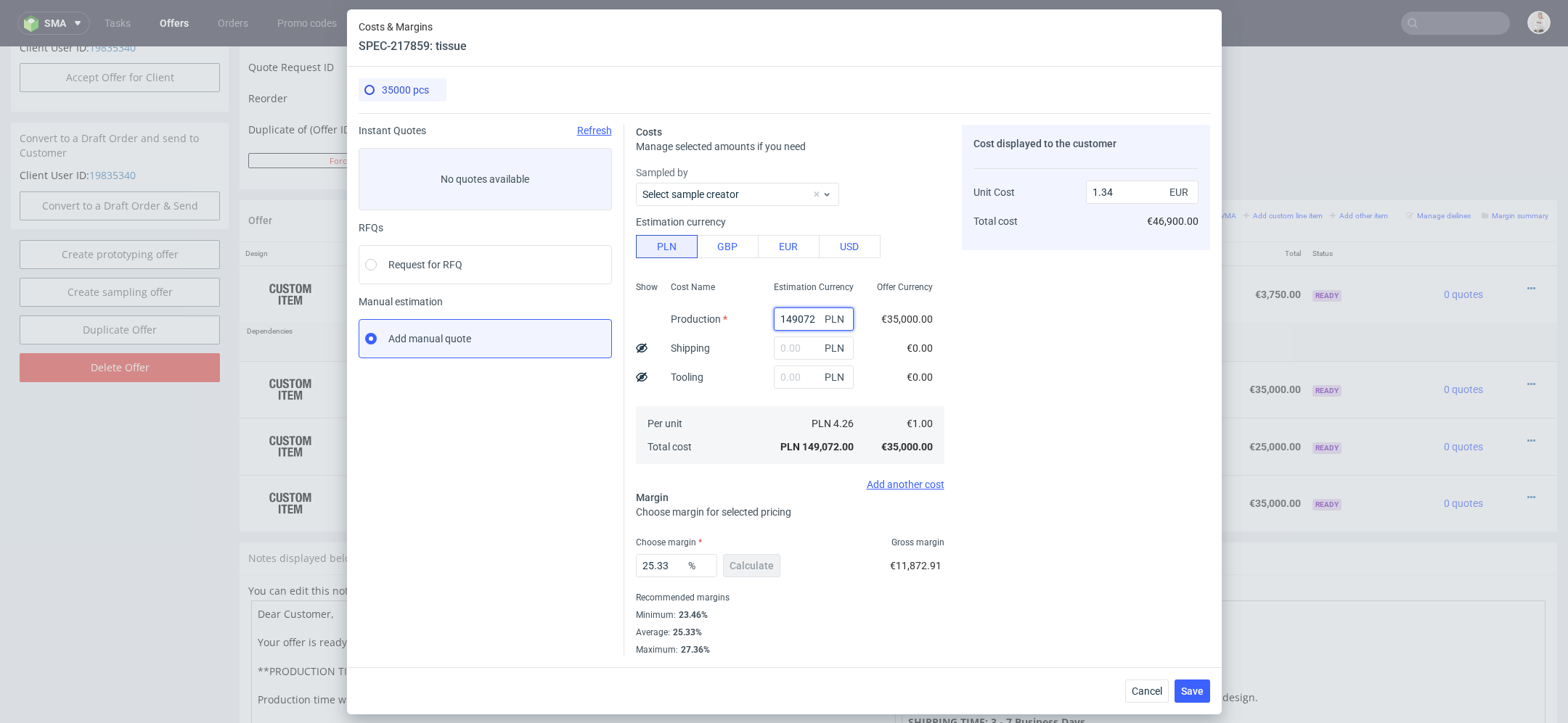
click at [795, 317] on input "149072" at bounding box center [813, 319] width 80 height 23
paste input "7050.00"
type input "7050"
type input "0.06"
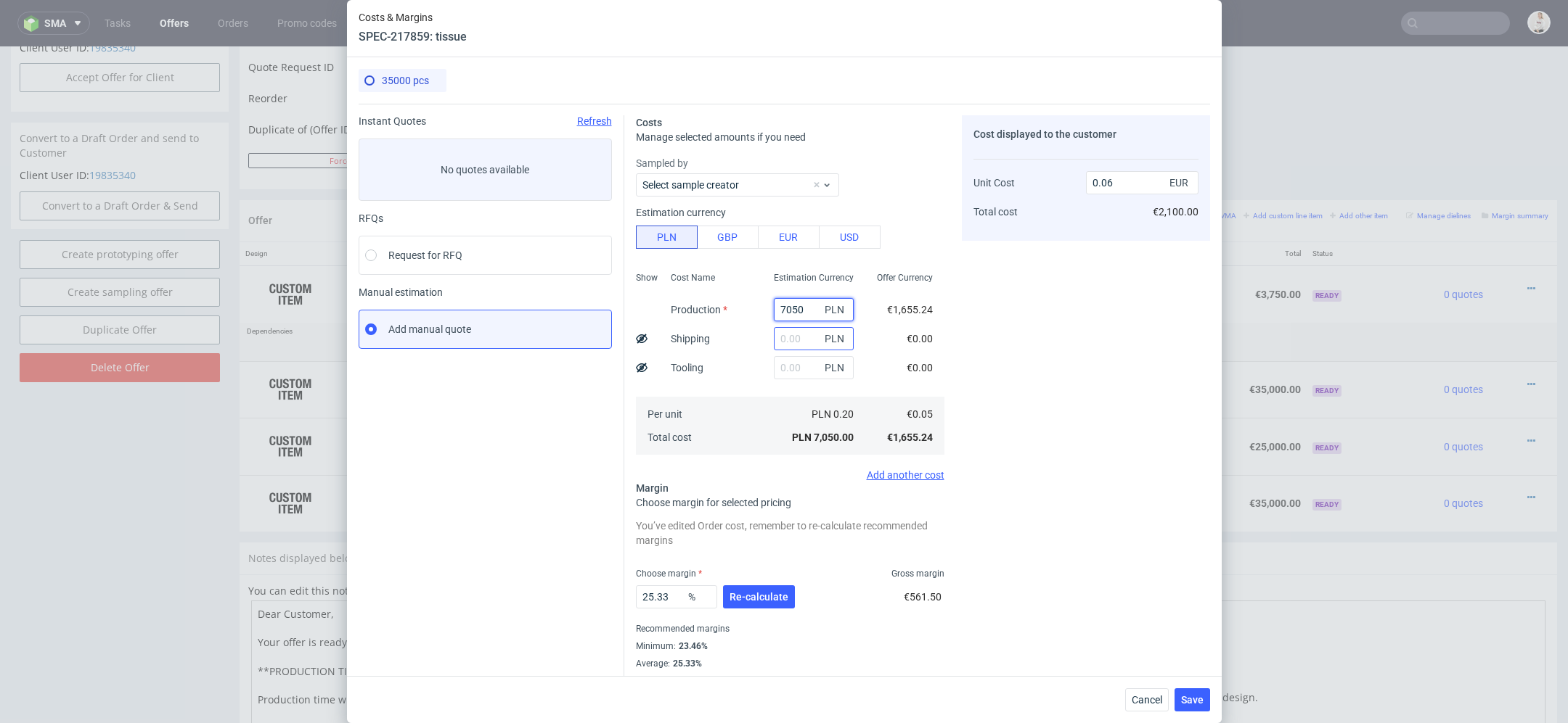
type input "7050"
click at [805, 340] on input "text" at bounding box center [813, 338] width 80 height 23
type input "2000"
type input "0.08"
type input "2000"
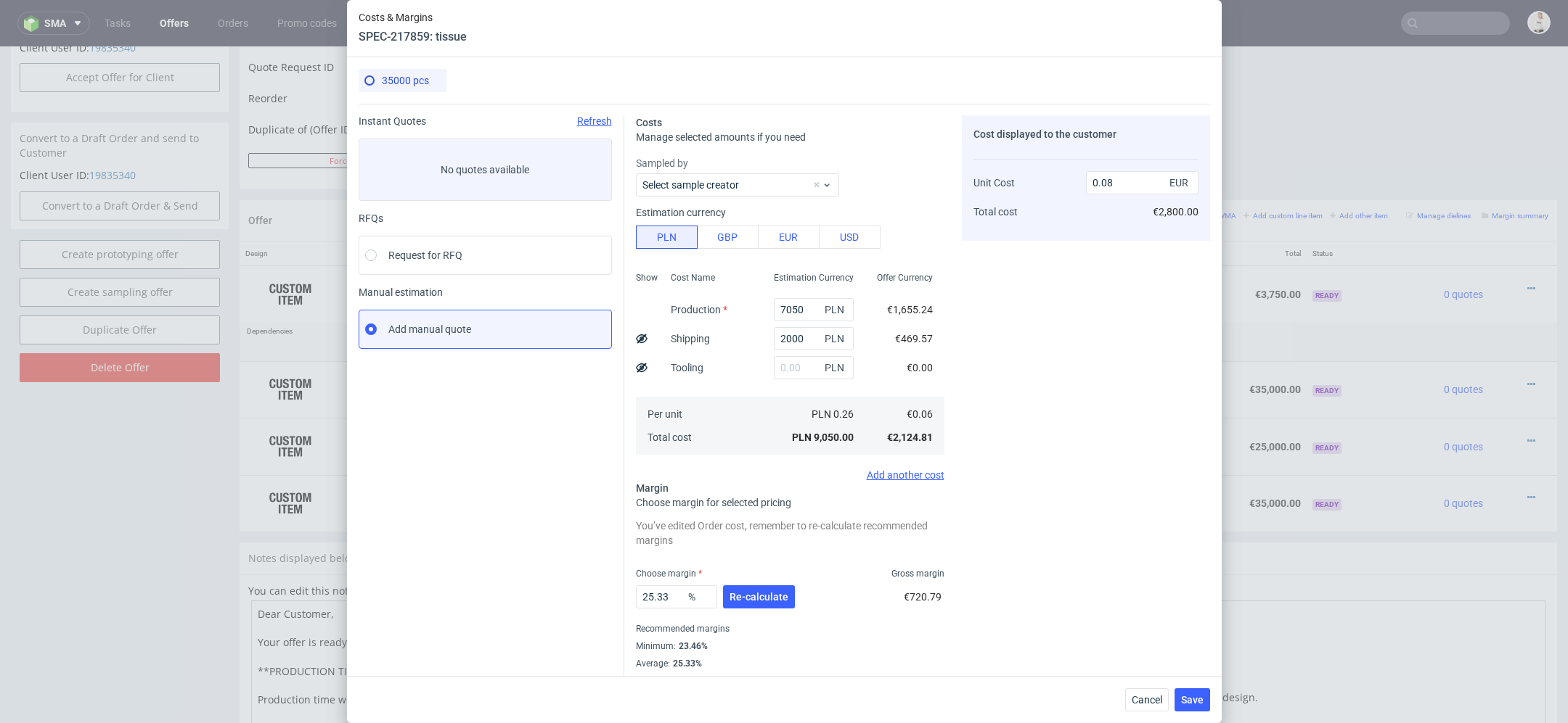
click at [953, 351] on div "Costs Manage selected amounts if you need Sampled by Select sample creator Esti…" at bounding box center [917, 396] width 586 height 583
drag, startPoint x: 673, startPoint y: 601, endPoint x: 366, endPoint y: 601, distance: 307.0
click at [366, 601] on div "Instant Quotes Refresh No quotes available RFQs Request for RFQ Manual estimati…" at bounding box center [784, 396] width 851 height 583
type input "NaN"
type input "0.06"
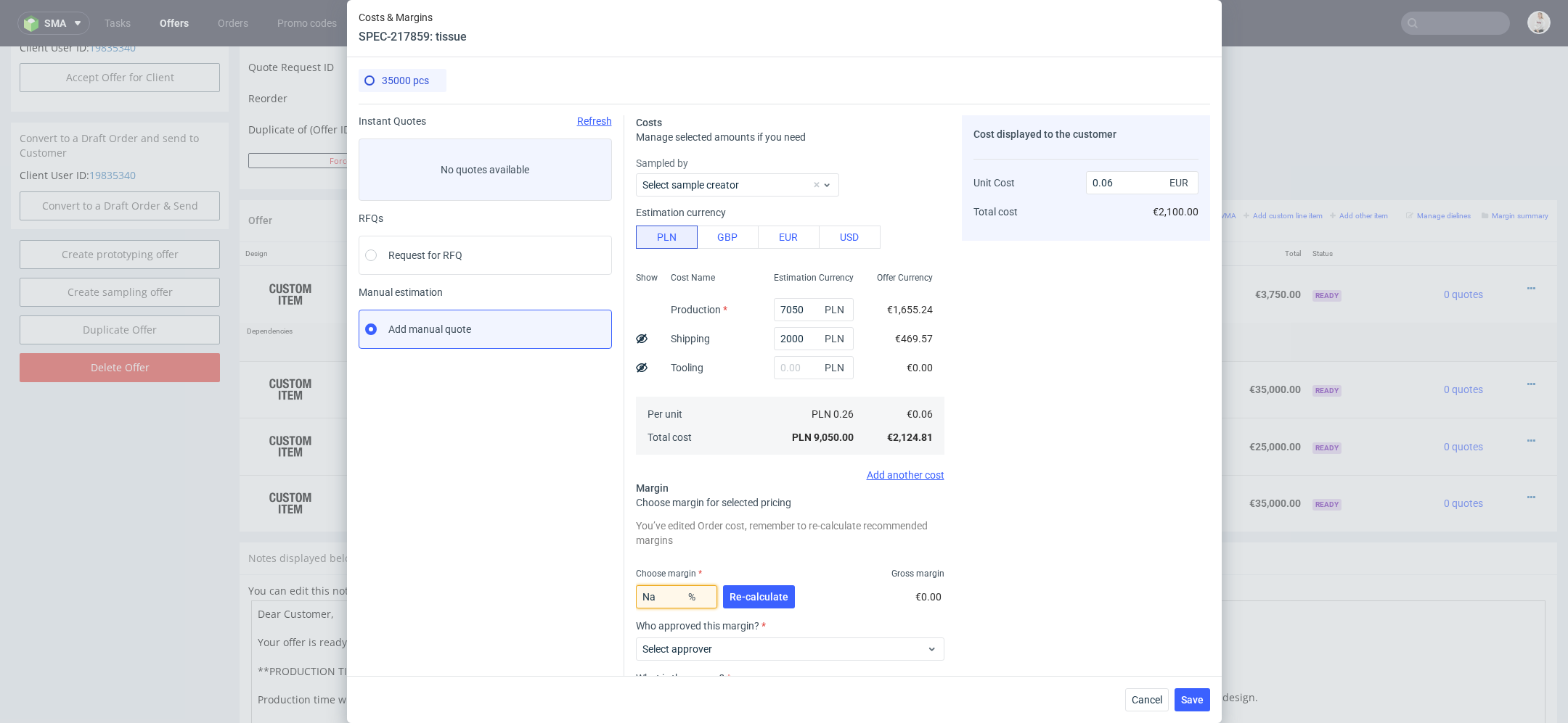
type input "N"
type input "50"
type input "0.12"
type input "50"
click at [775, 597] on span "Re-calculate" at bounding box center [759, 597] width 59 height 10
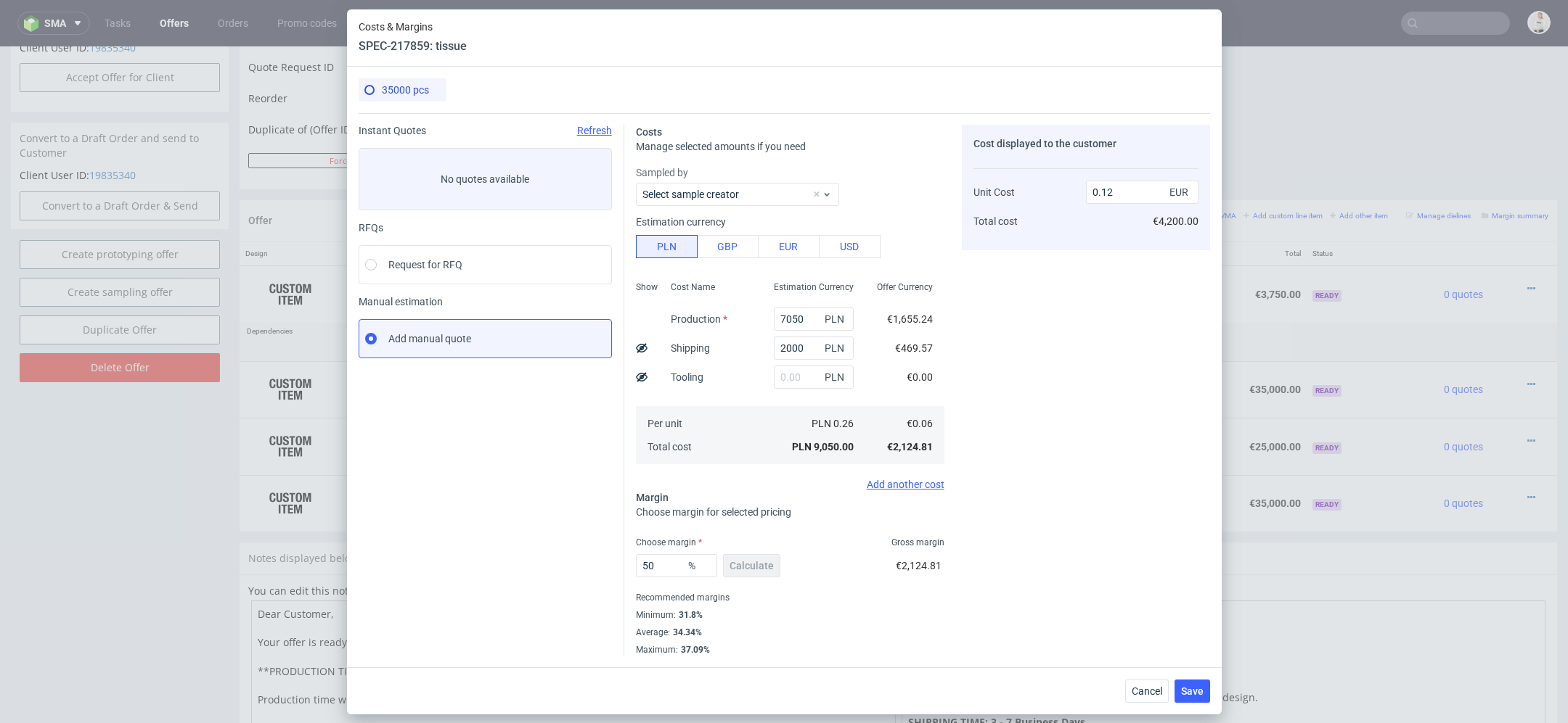
click at [909, 482] on div "Add another cost" at bounding box center [789, 484] width 308 height 12
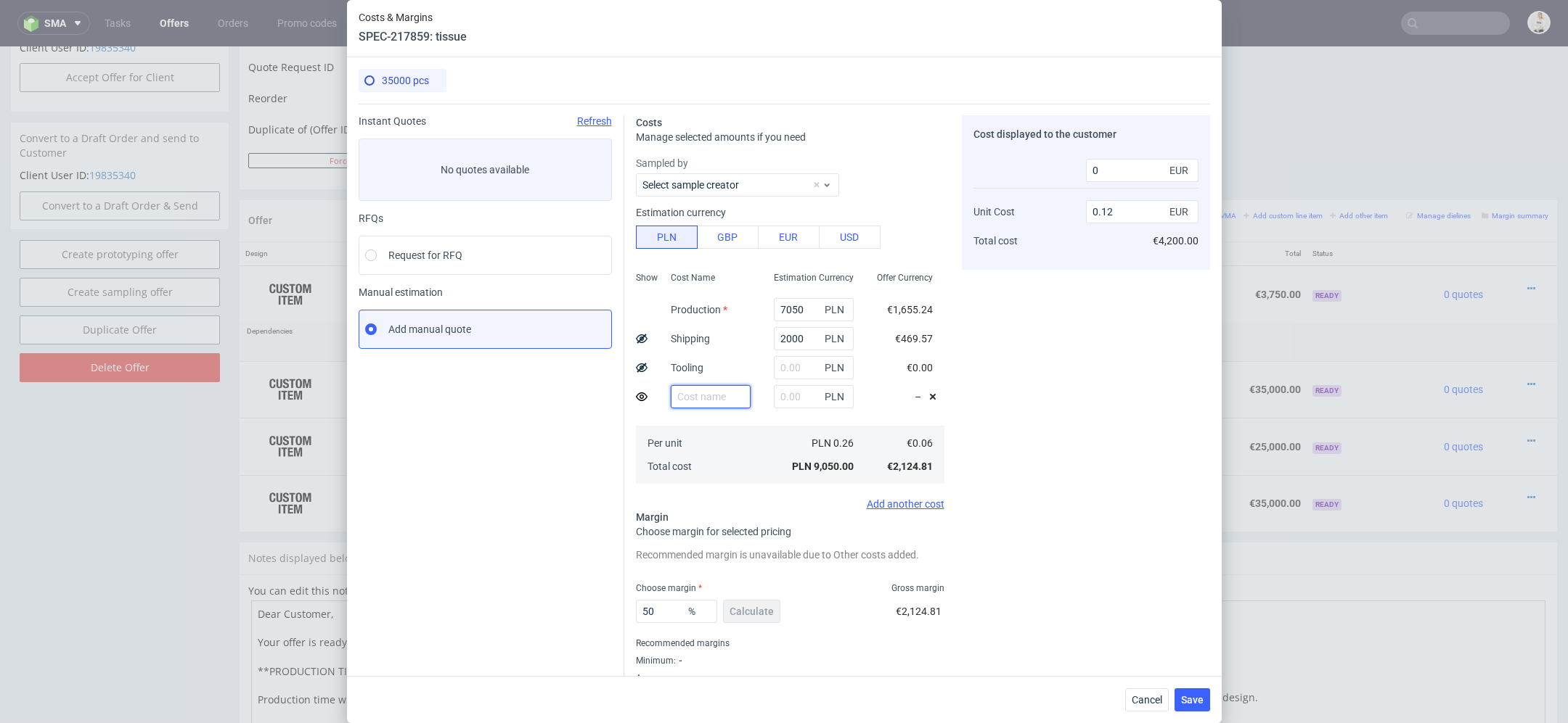
click at [696, 396] on input "text" at bounding box center [709, 397] width 80 height 23
type input "Additional shipping"
click at [799, 396] on input "text" at bounding box center [813, 397] width 80 height 23
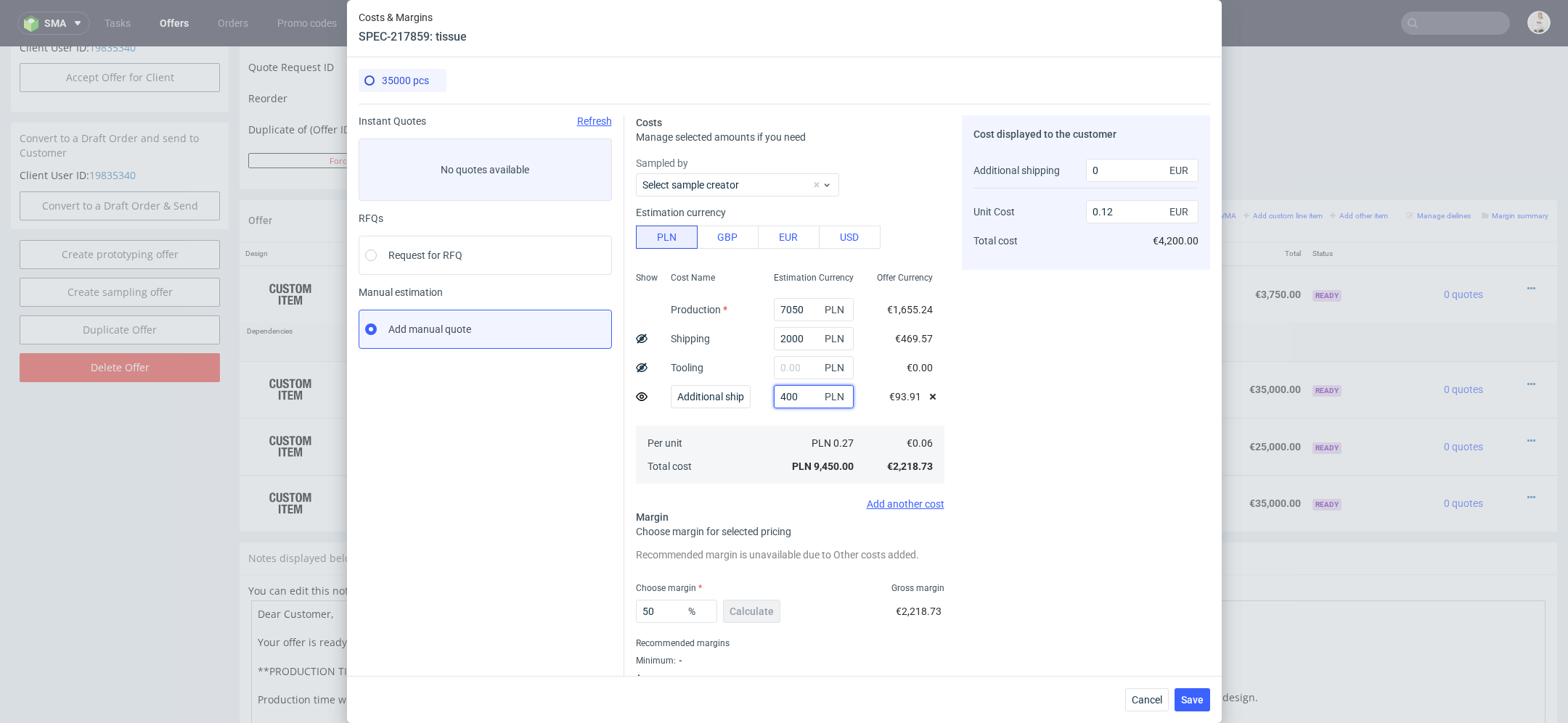
type input "400"
click at [1051, 411] on div "Cost displayed to the customer Additional shipping Unit Cost Total cost 0 EUR 0…" at bounding box center [1085, 408] width 248 height 586
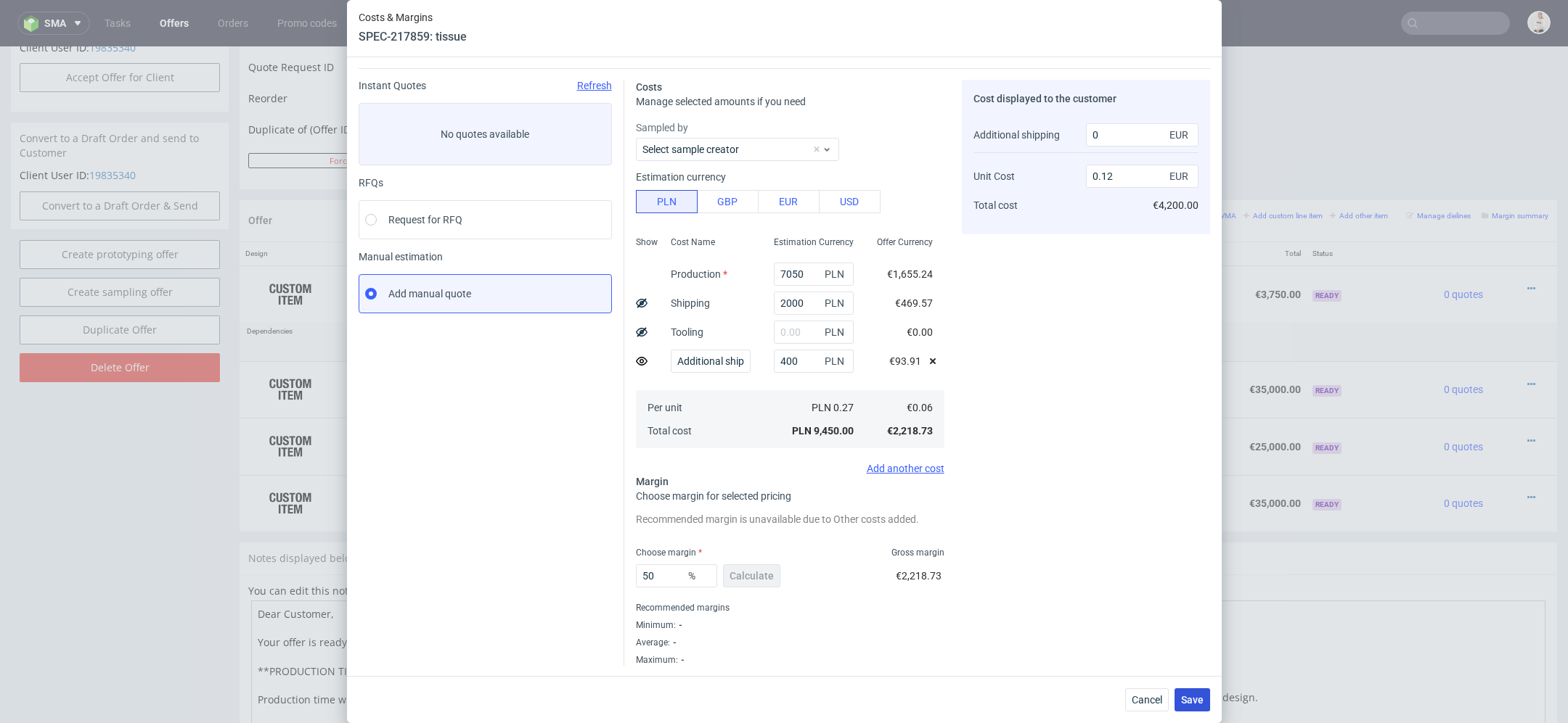
click at [1195, 698] on span "Save" at bounding box center [1192, 699] width 23 height 10
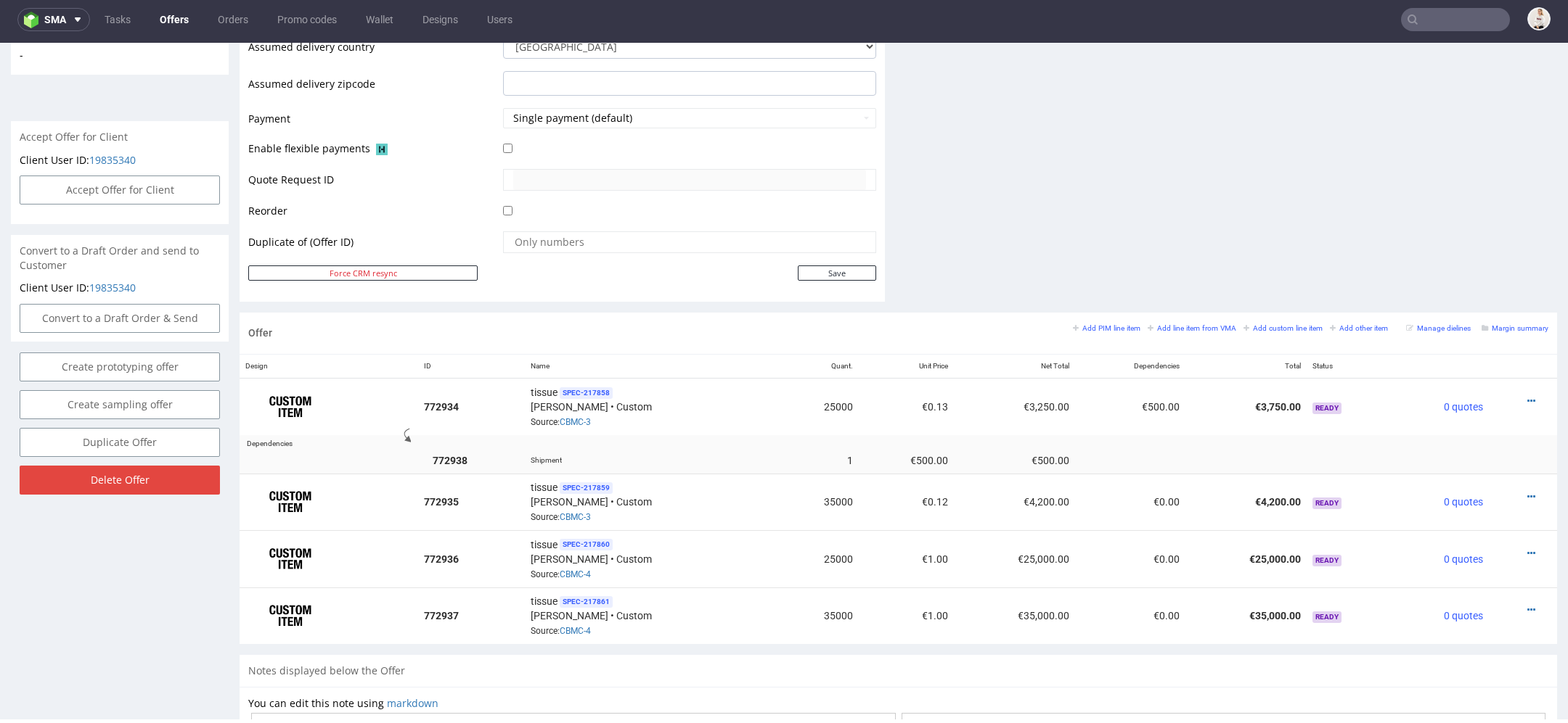
scroll to position [629, 0]
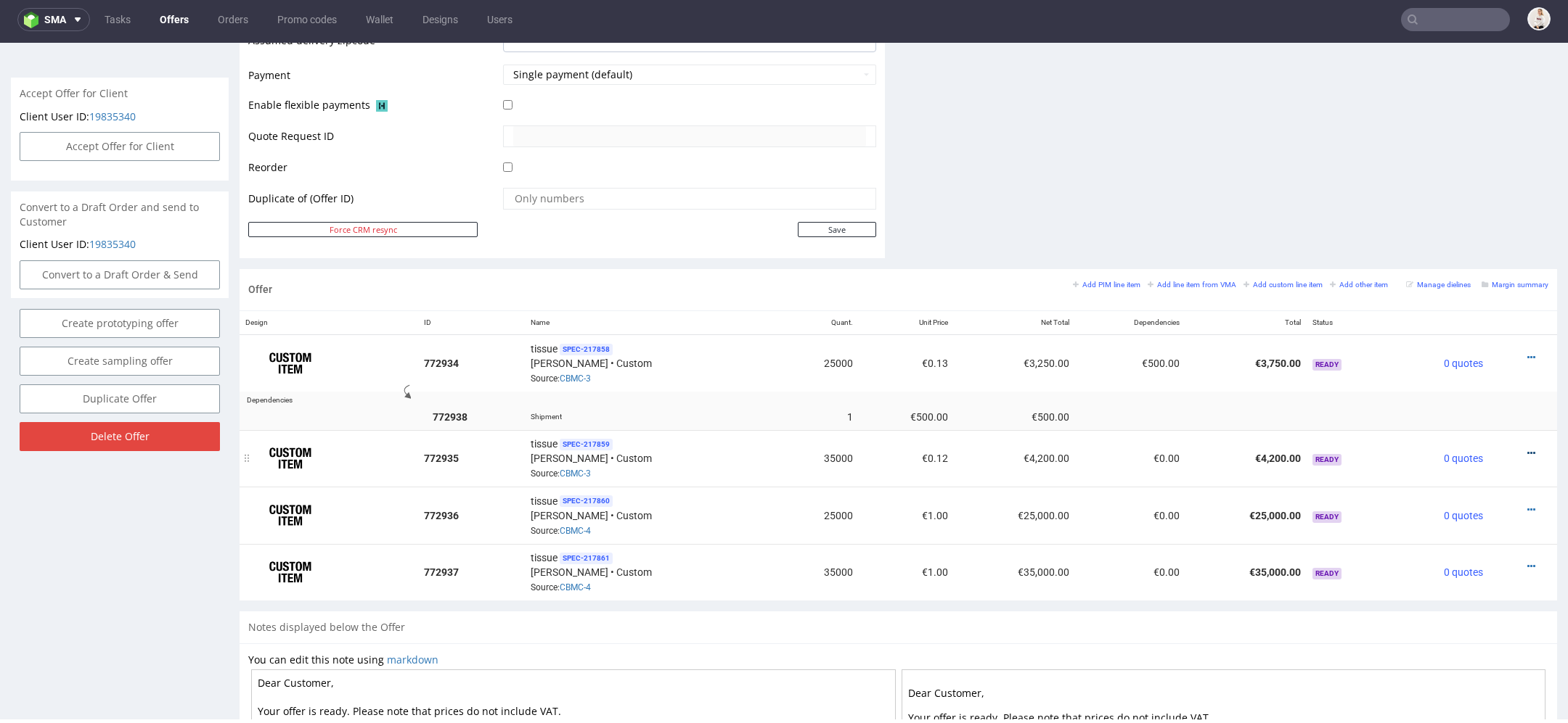
click at [1527, 449] on icon at bounding box center [1531, 453] width 8 height 10
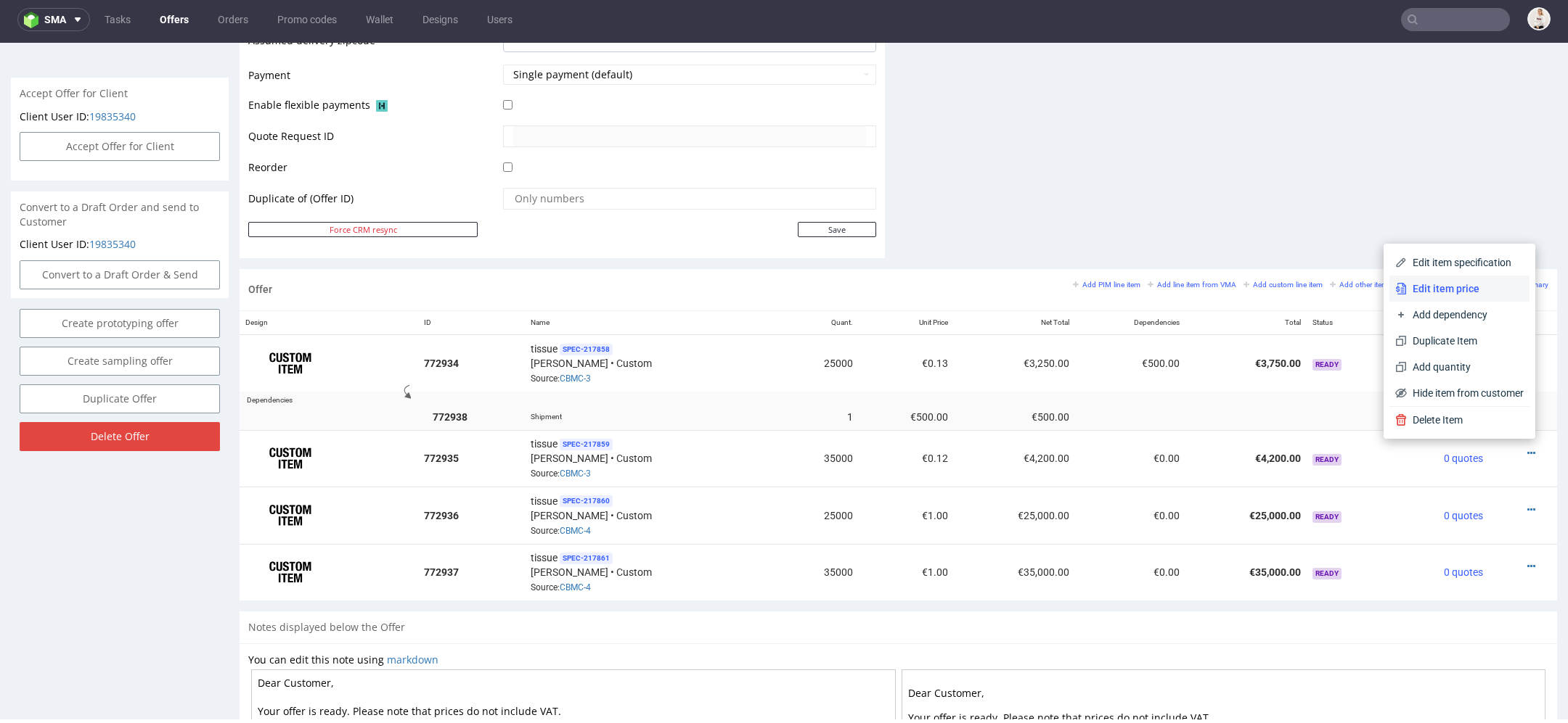
click at [1452, 283] on span "Edit item price" at bounding box center [1465, 289] width 117 height 15
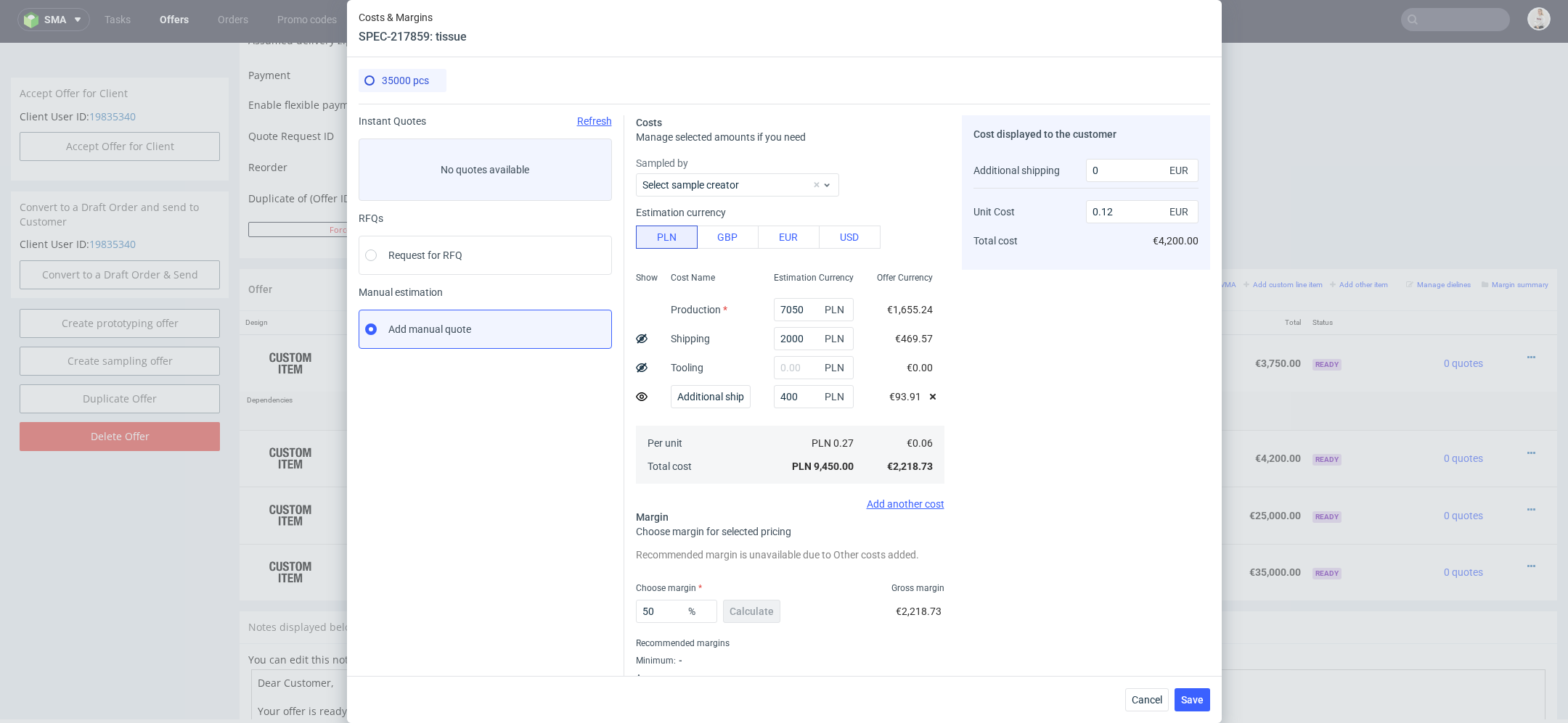
click at [641, 341] on icon at bounding box center [641, 338] width 12 height 12
type input "0.11"
click at [1140, 435] on div "Cost displayed to the customer Shipping Additional shipping Unit Cost Total cos…" at bounding box center [1085, 408] width 248 height 586
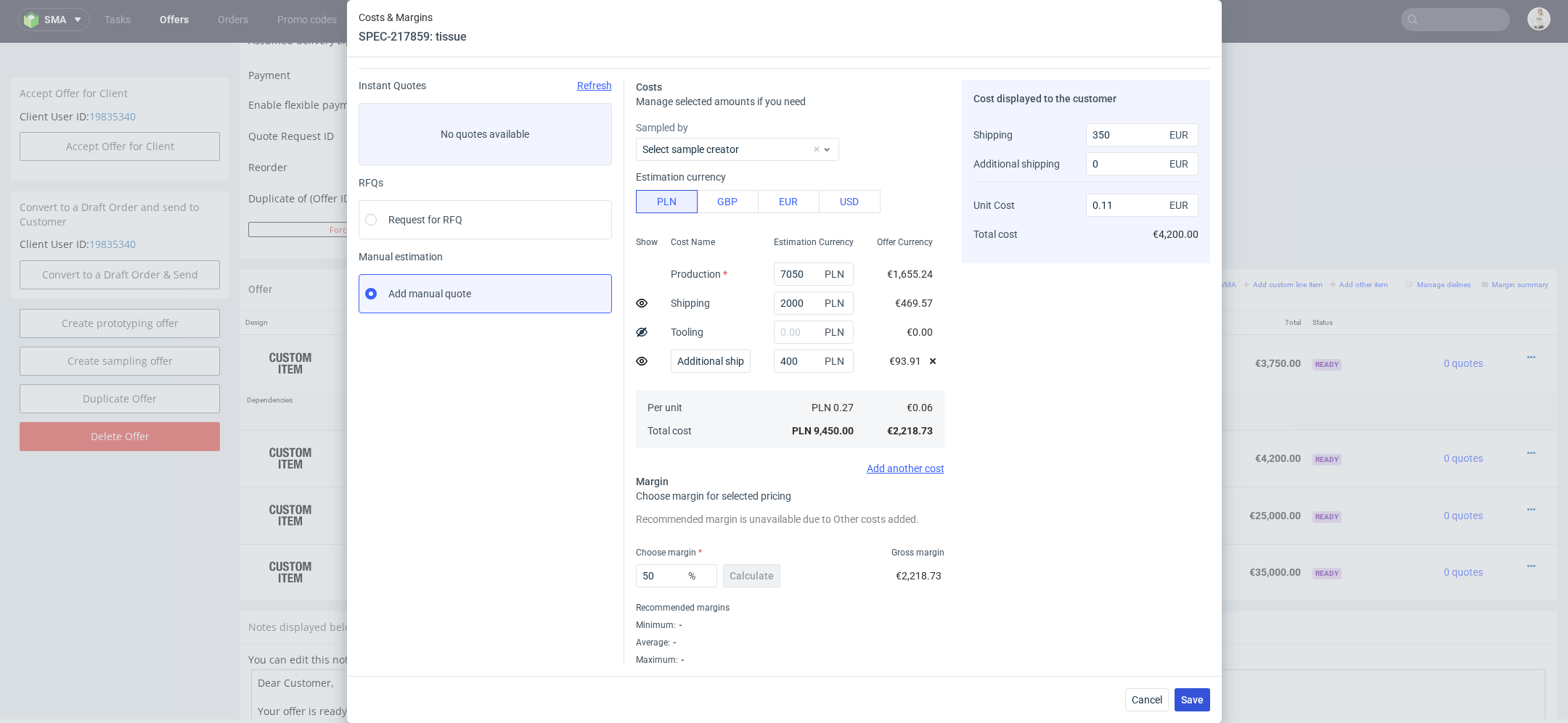
click at [1187, 698] on span "Save" at bounding box center [1192, 699] width 23 height 10
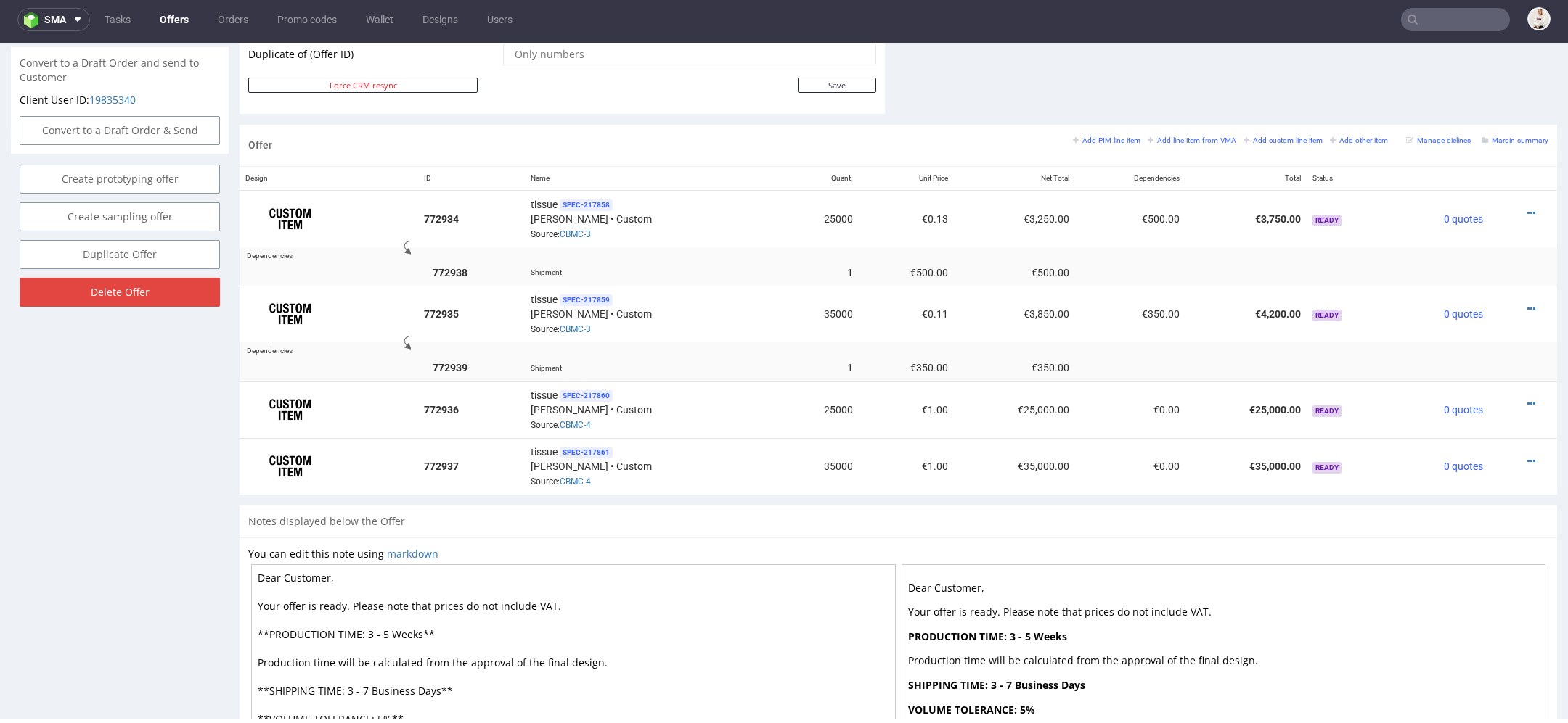
scroll to position [920, 0]
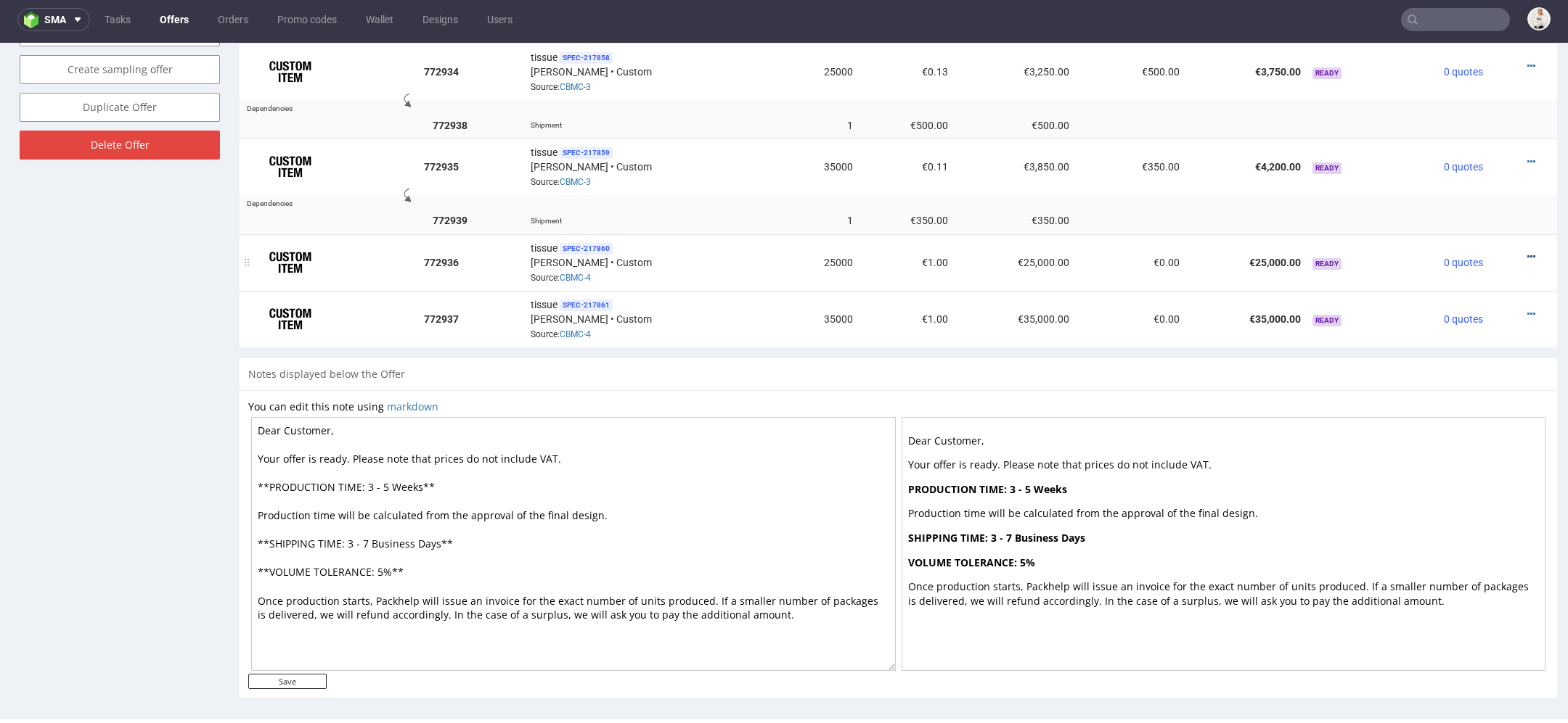
click at [1527, 251] on icon at bounding box center [1531, 256] width 8 height 10
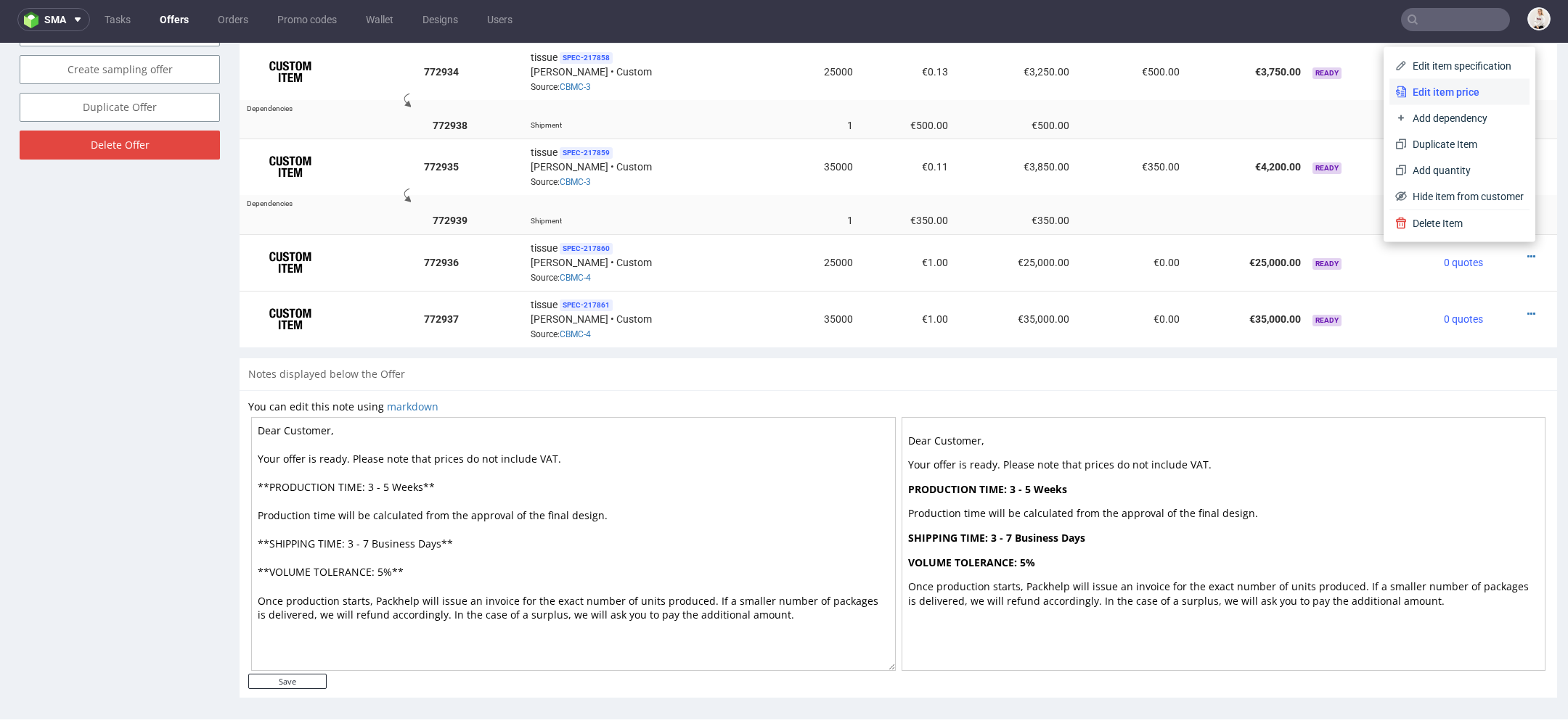
click at [1469, 90] on span "Edit item price" at bounding box center [1465, 92] width 117 height 15
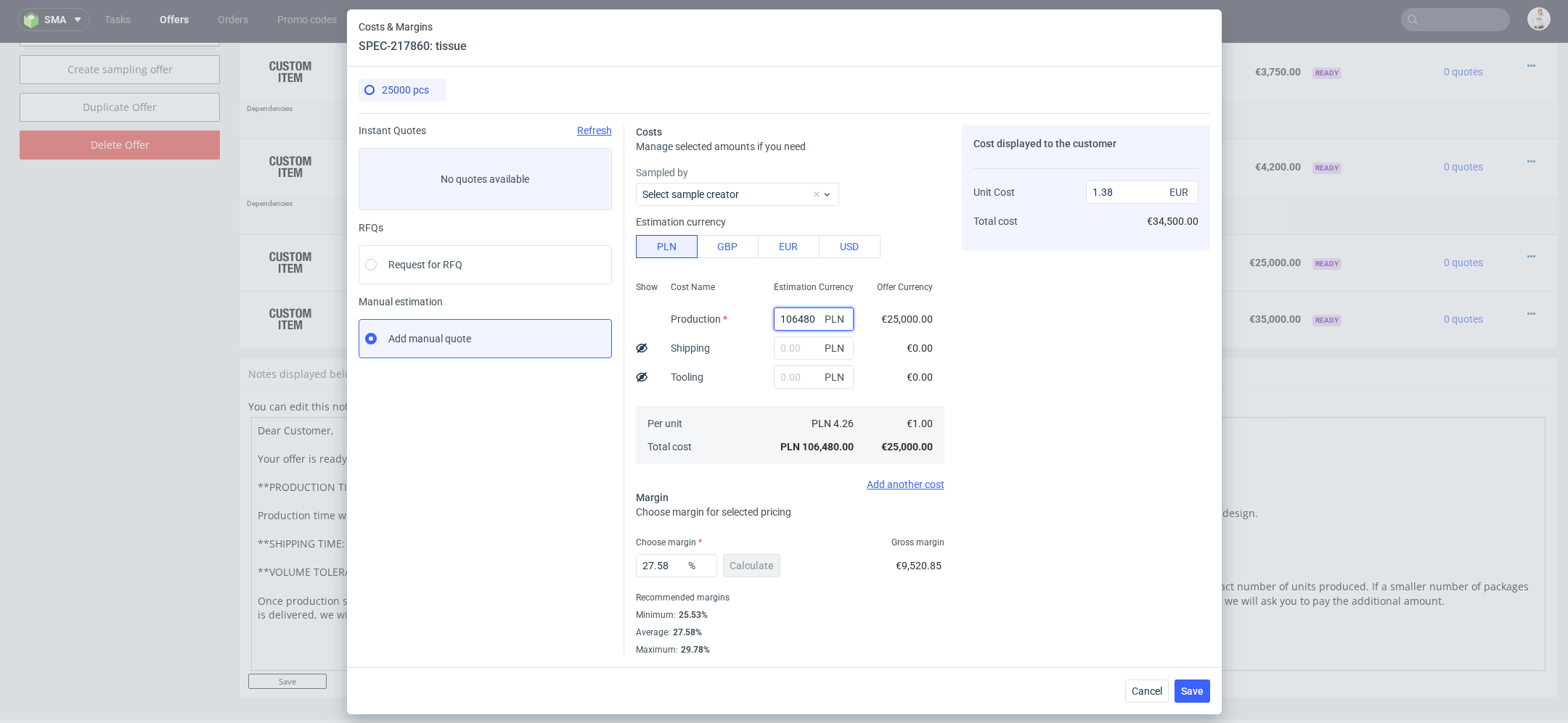
click at [794, 320] on input "106480" at bounding box center [813, 319] width 80 height 23
paste input "3605"
type input "3605"
type input "0.05"
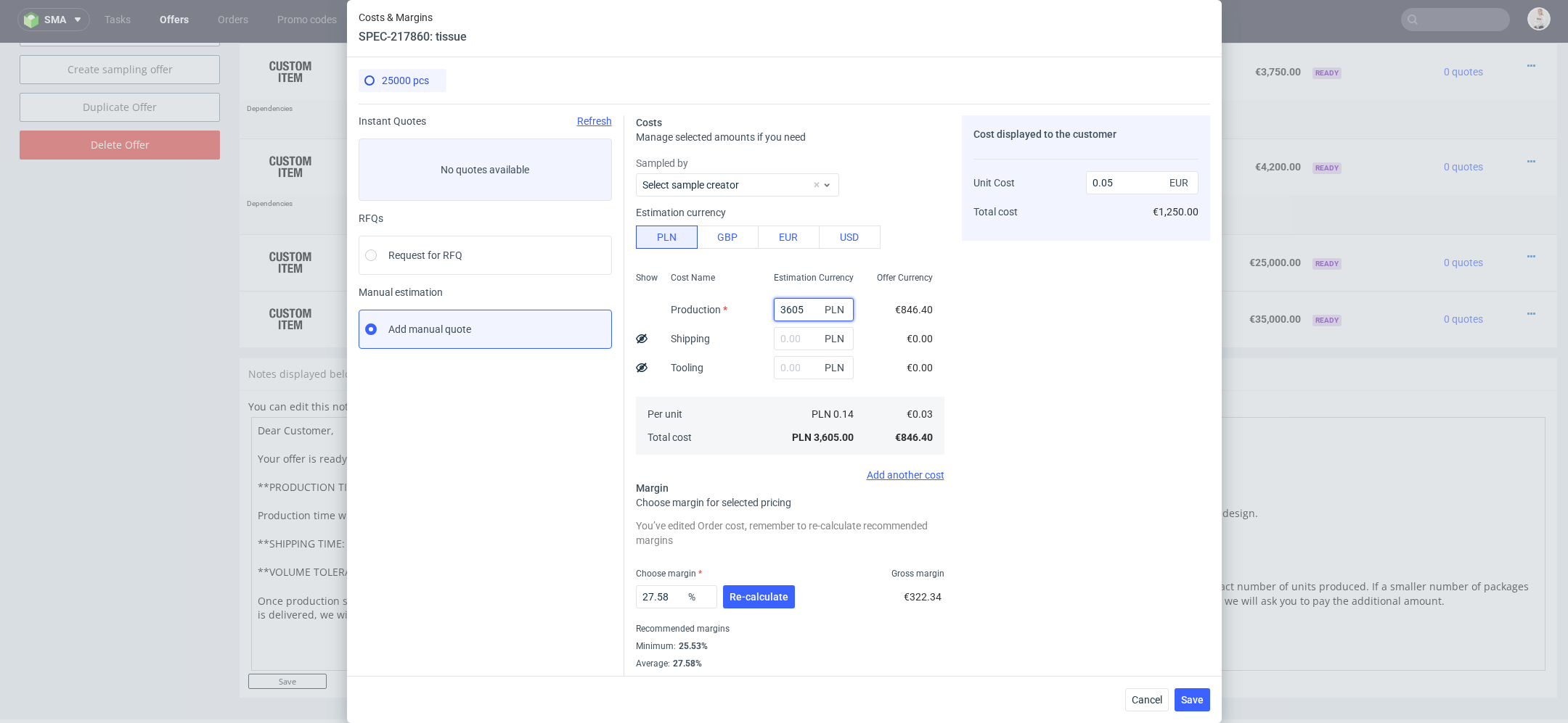
type input "3605"
click at [955, 362] on div "Costs Manage selected amounts if you need Sampled by Select sample creator Esti…" at bounding box center [917, 396] width 586 height 583
click at [643, 336] on icon at bounding box center [641, 338] width 12 height 12
click at [793, 338] on input "text" at bounding box center [813, 338] width 80 height 23
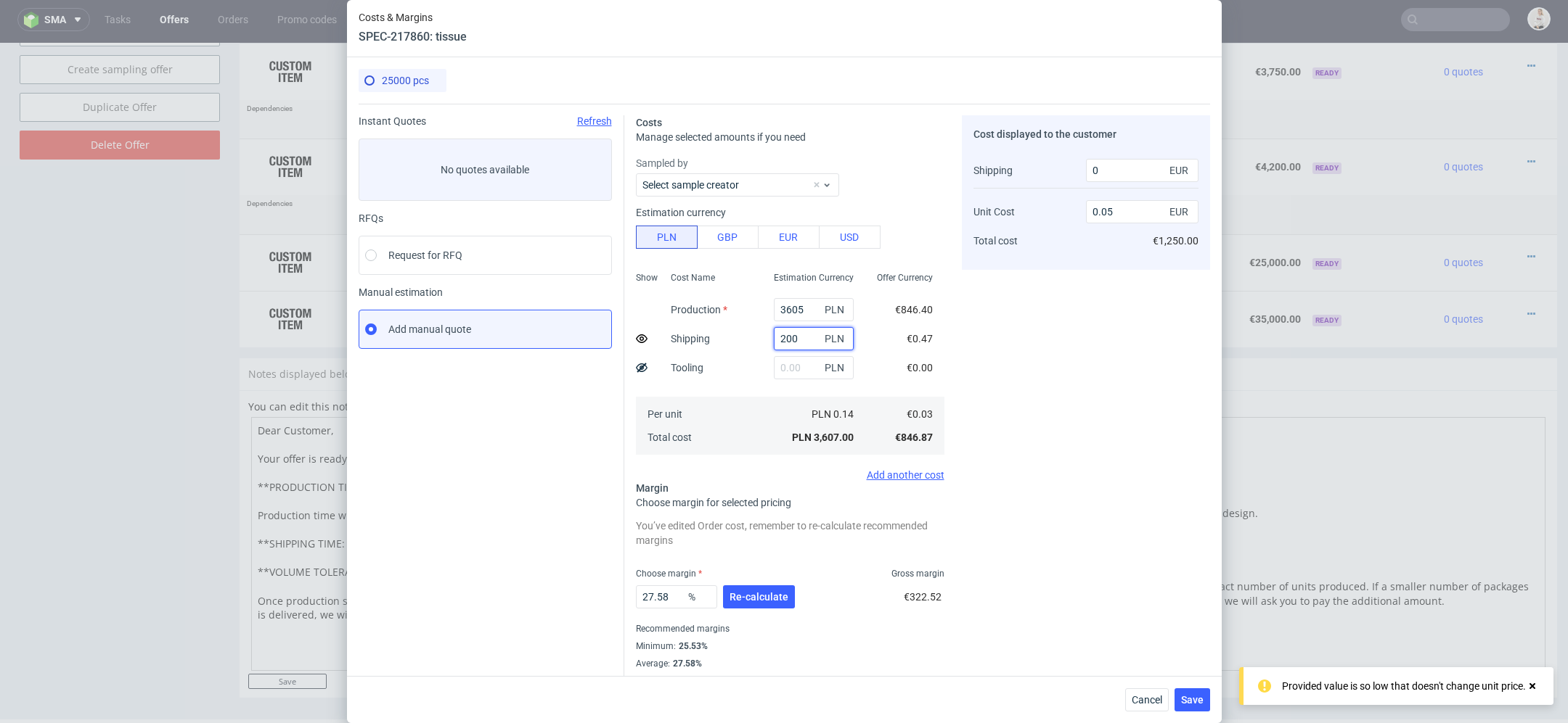
type input "2000"
type input "500"
type input "2000"
click at [956, 379] on div "Costs Manage selected amounts if you need Sampled by Select sample creator Esti…" at bounding box center [917, 396] width 586 height 583
click at [904, 470] on div "Add another cost" at bounding box center [789, 475] width 308 height 12
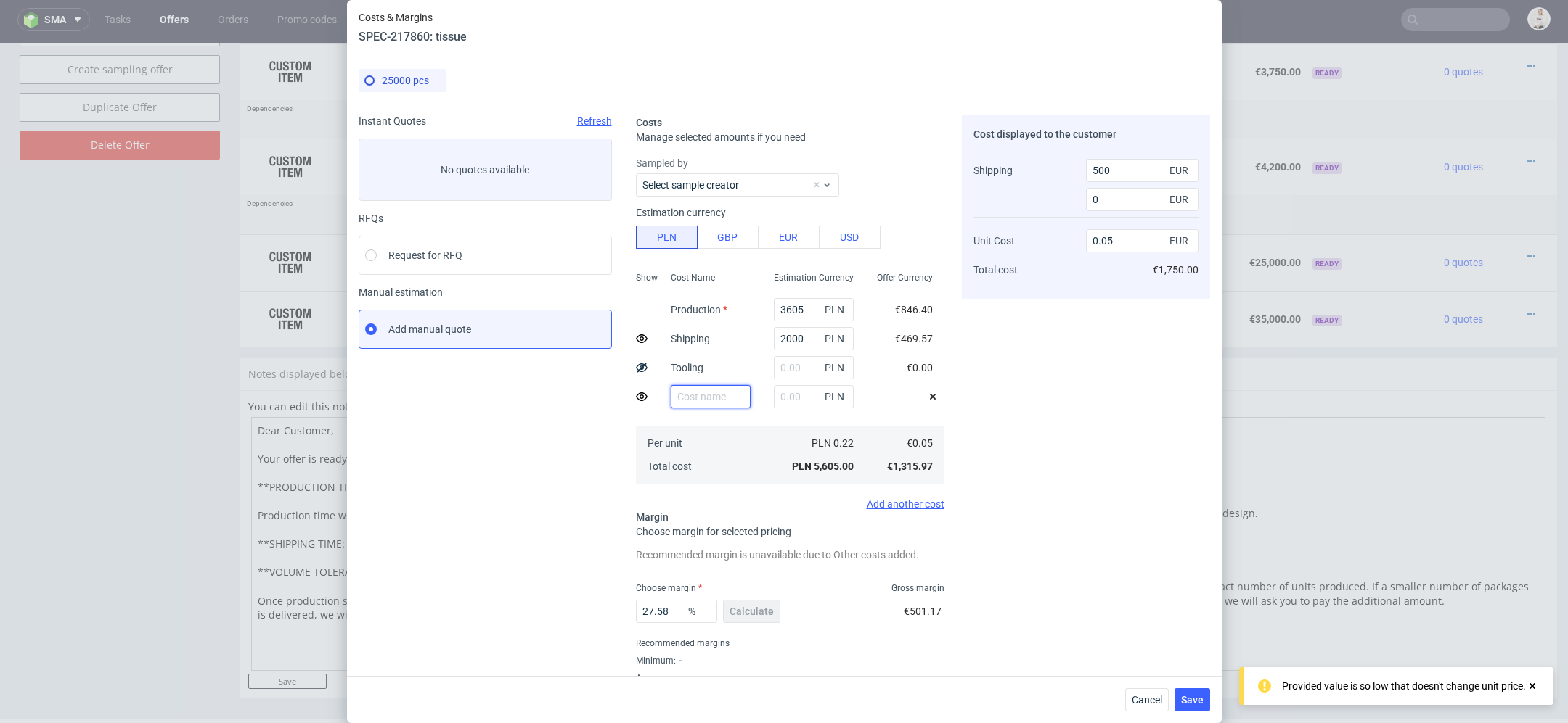
click at [719, 396] on input "text" at bounding box center [709, 397] width 80 height 23
type input "Additional shipping"
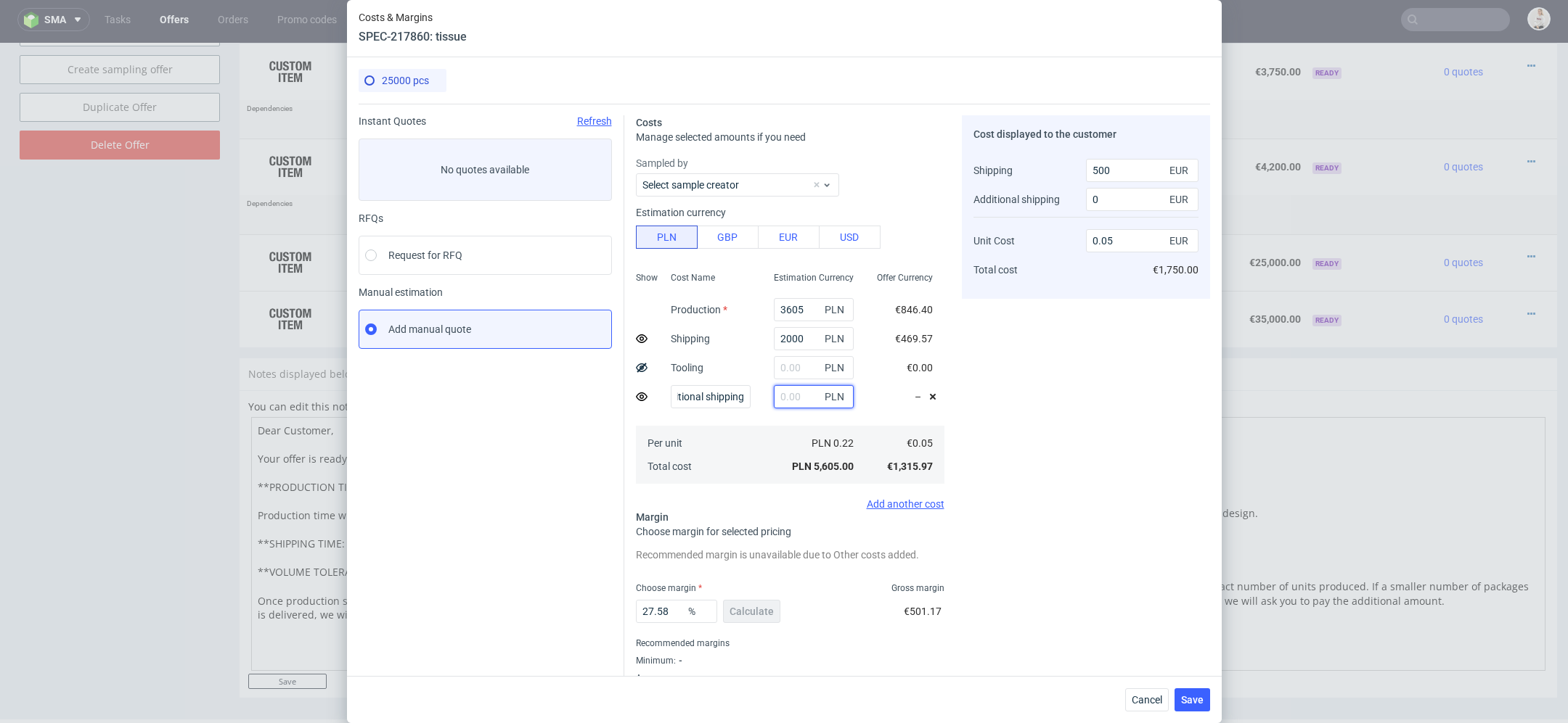
click at [786, 394] on input "text" at bounding box center [813, 397] width 80 height 23
type input "400"
type input "0.06"
type input "400"
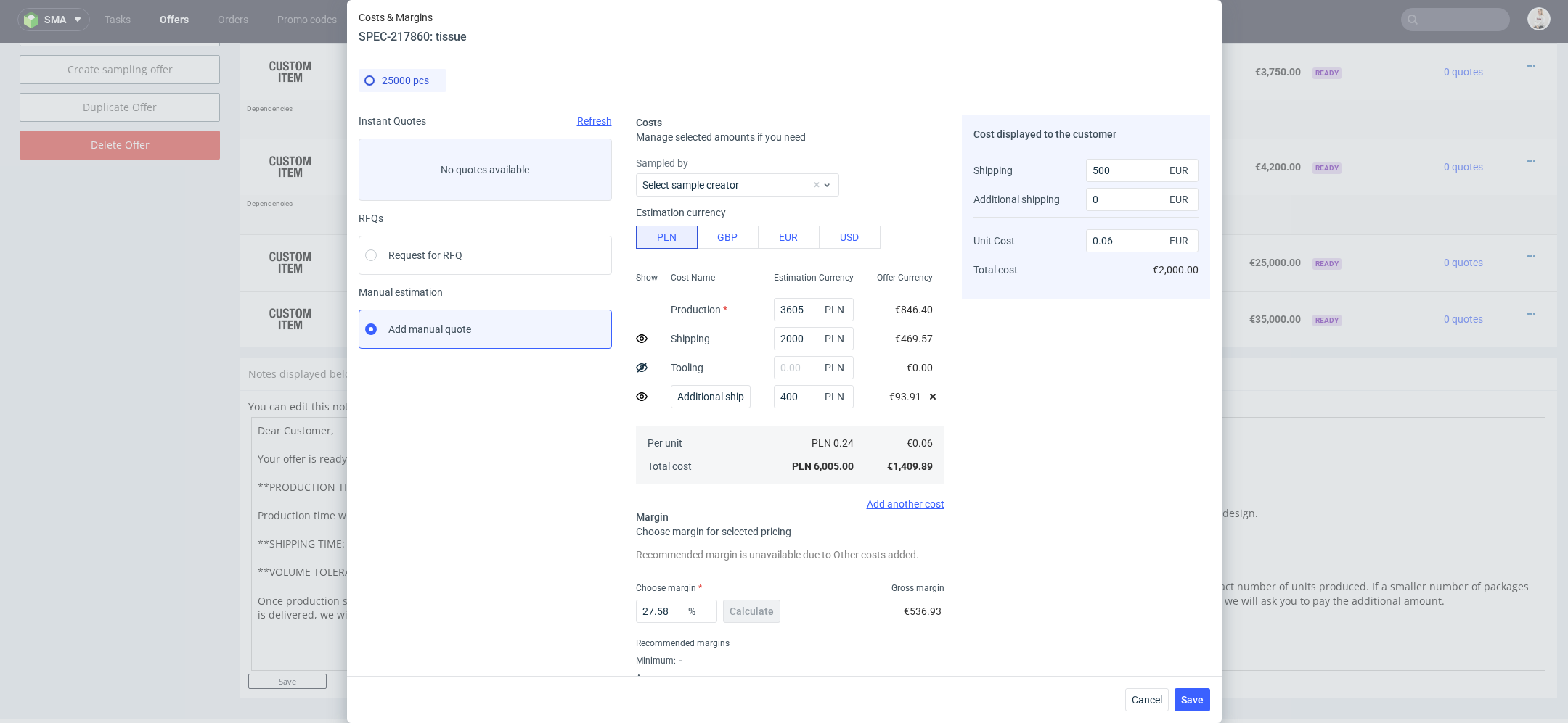
click at [1104, 384] on div "Cost displayed to the customer Shipping Additional shipping Unit Cost Total cos…" at bounding box center [1085, 408] width 248 height 586
drag, startPoint x: 677, startPoint y: 611, endPoint x: 352, endPoint y: 611, distance: 325.0
click at [352, 611] on div "25000 pcs Instant Quotes Refresh No quotes available RFQs Request for RFQ Manua…" at bounding box center [784, 367] width 875 height 619
type input "50"
type input "0.09"
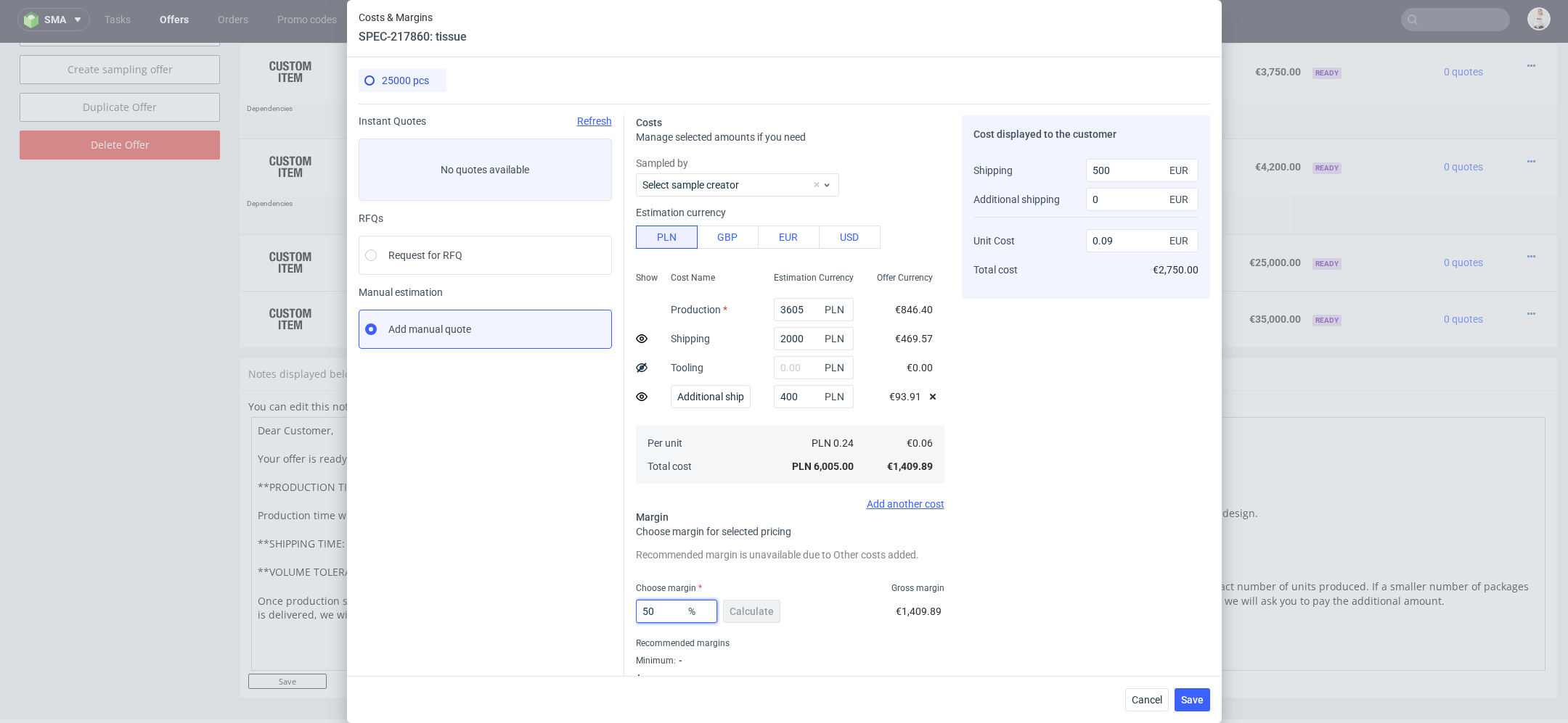
type input "50"
click at [1195, 515] on div "Cost displayed to the customer Shipping Additional shipping Unit Cost Total cos…" at bounding box center [1085, 408] width 248 height 586
click at [740, 393] on input "Additional shipping" at bounding box center [709, 397] width 80 height 23
click at [992, 464] on div "Cost displayed to the customer Shipping Additional shipping Unit Cost Total cos…" at bounding box center [1085, 408] width 248 height 586
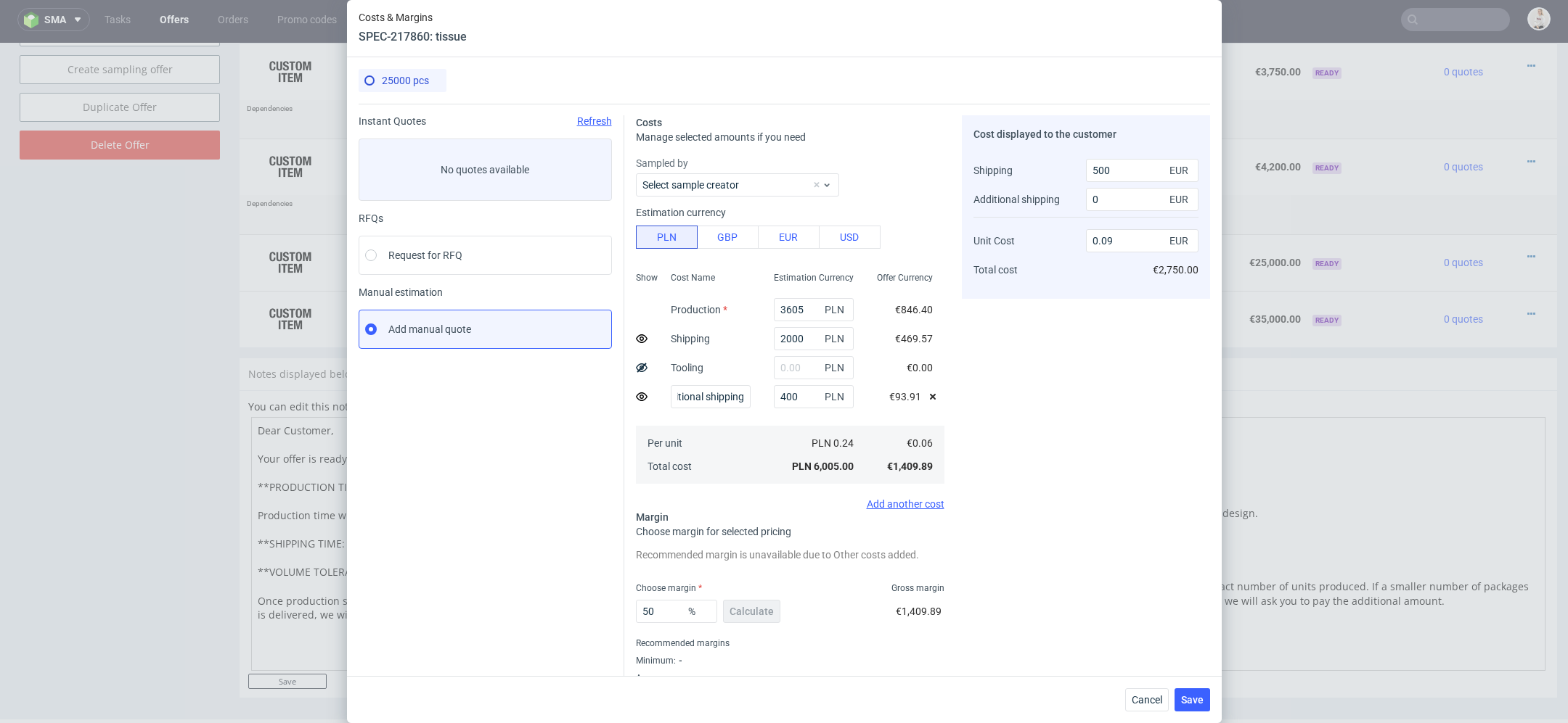
scroll to position [0, 0]
click at [1199, 707] on button "Save" at bounding box center [1191, 699] width 36 height 23
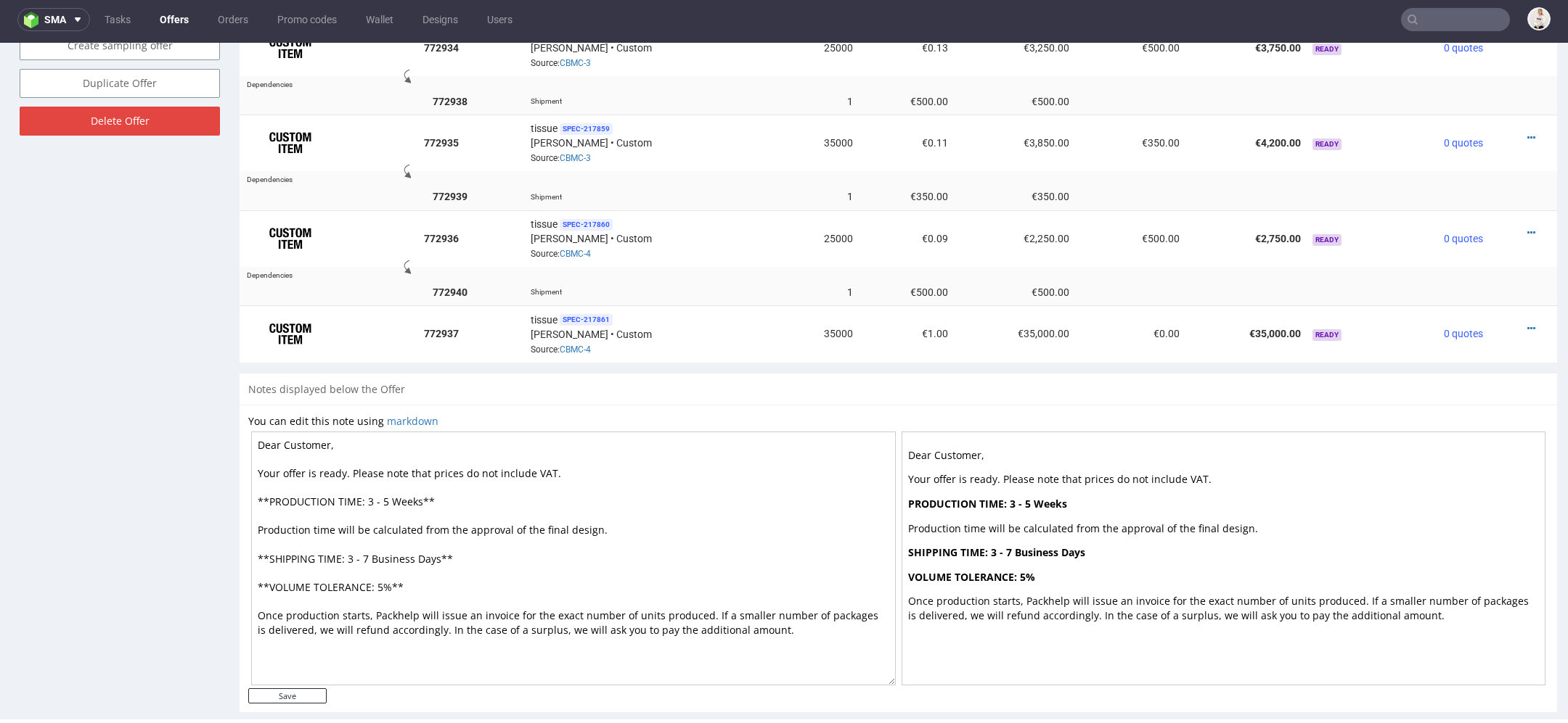
scroll to position [959, 0]
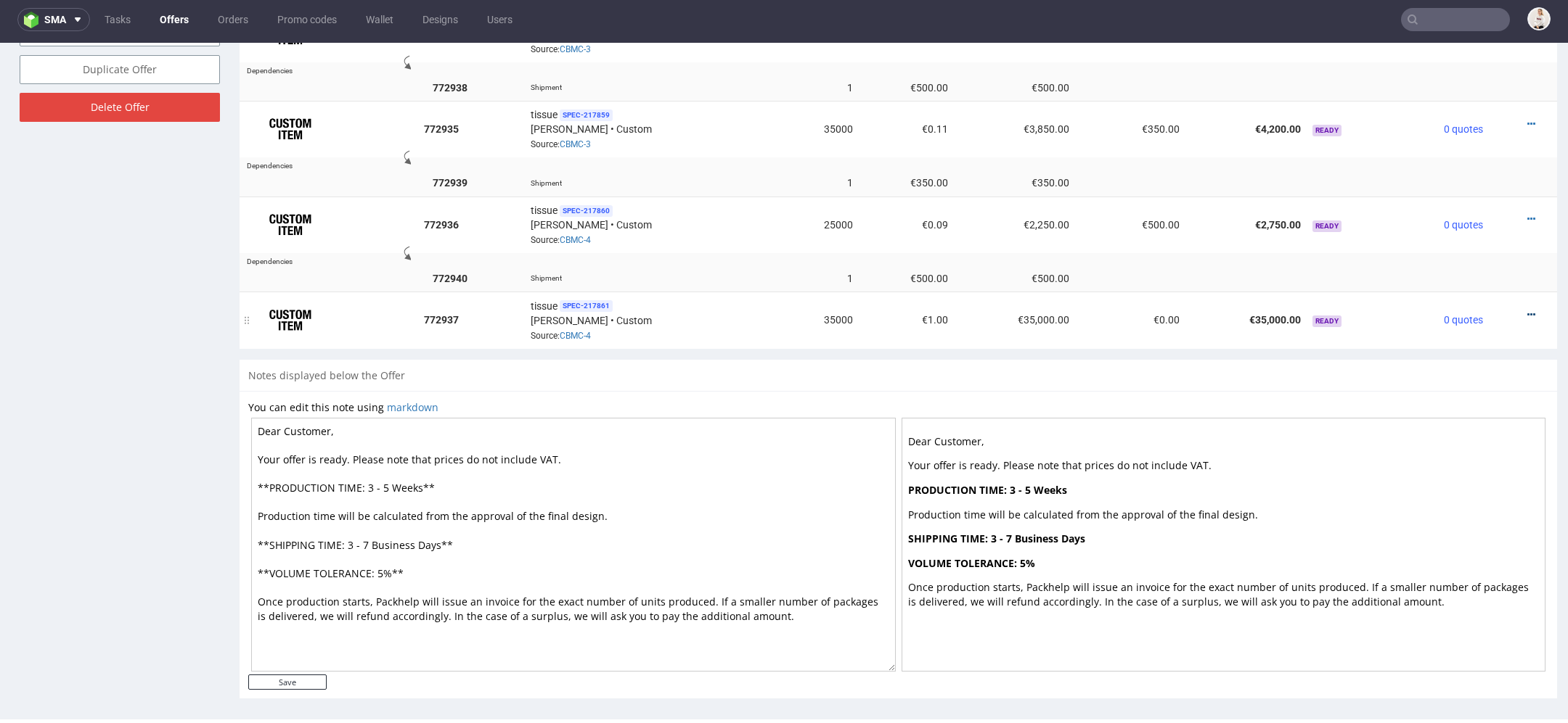
click at [1527, 310] on icon at bounding box center [1531, 314] width 8 height 10
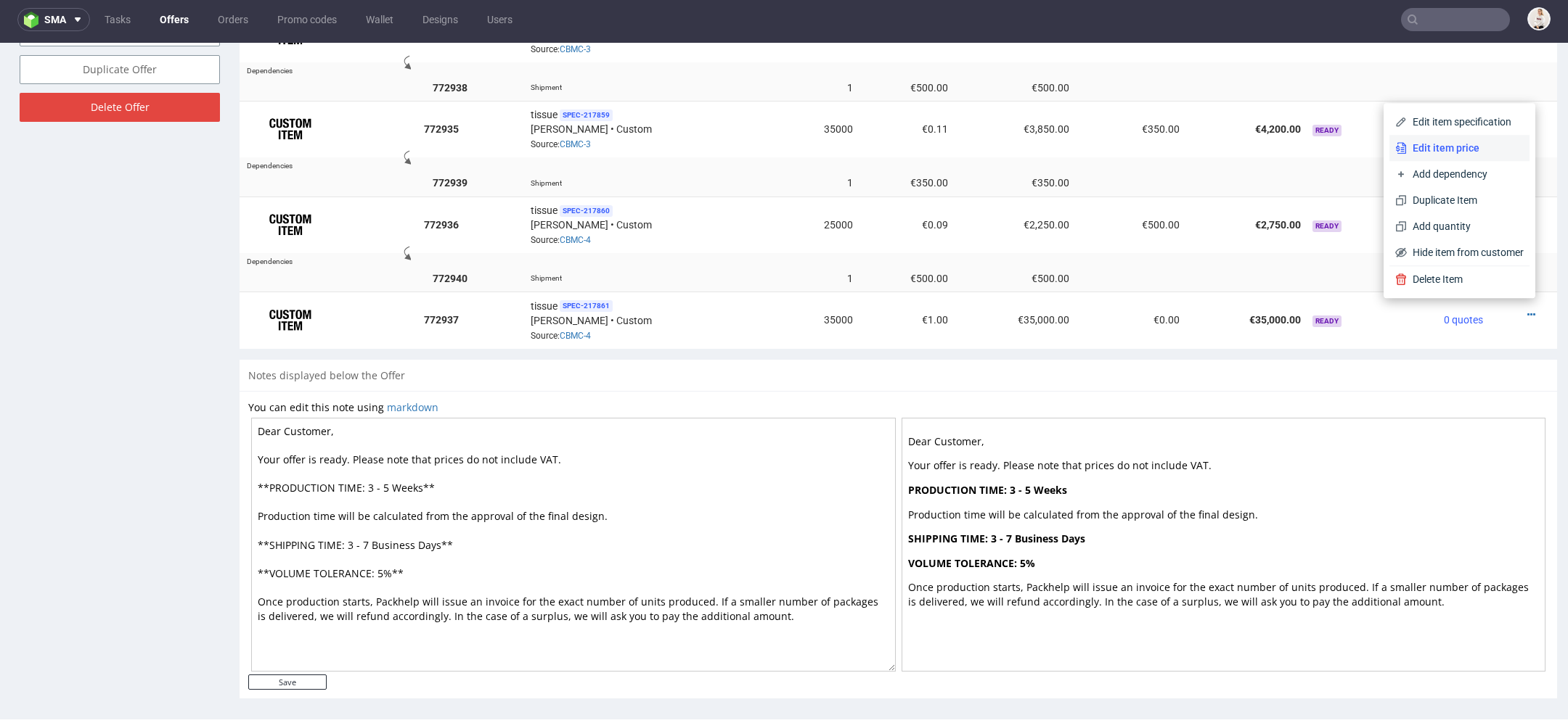
click at [1450, 146] on span "Edit item price" at bounding box center [1465, 148] width 117 height 15
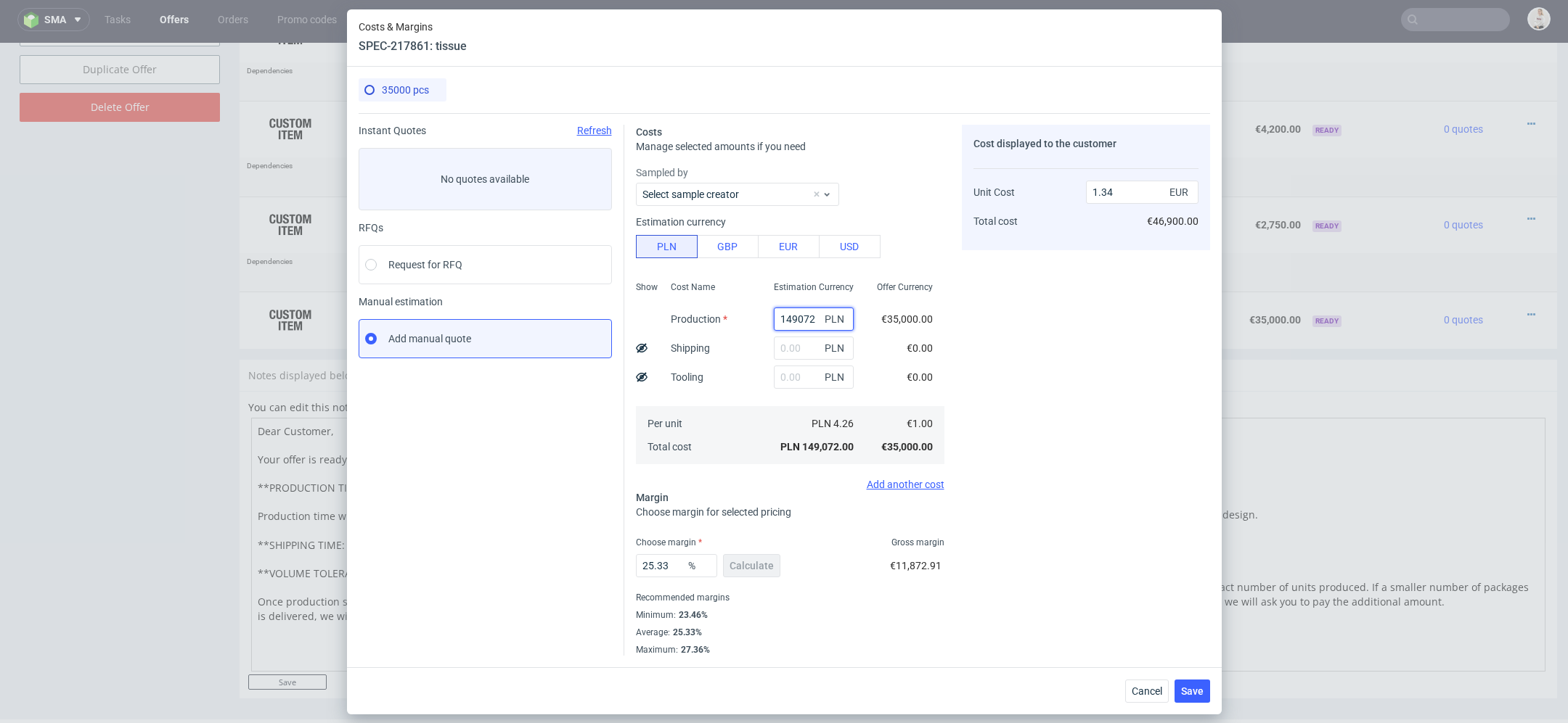
click at [801, 318] on input "149072" at bounding box center [813, 319] width 80 height 23
paste input "4900"
type input "4900"
type input "0.04"
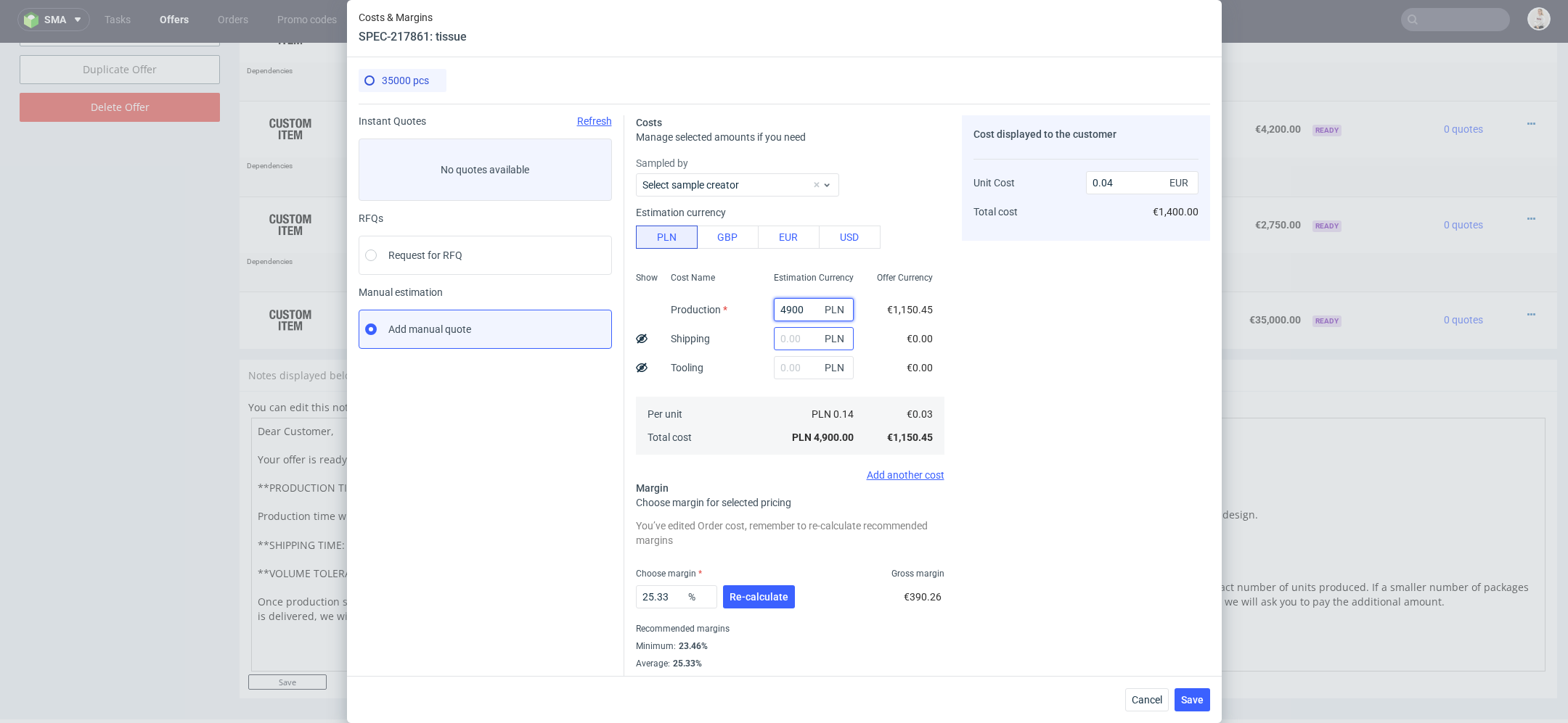
type input "4900"
click at [807, 344] on input "text" at bounding box center [813, 338] width 80 height 23
type input "2000"
type input "0.06"
type input "2000"
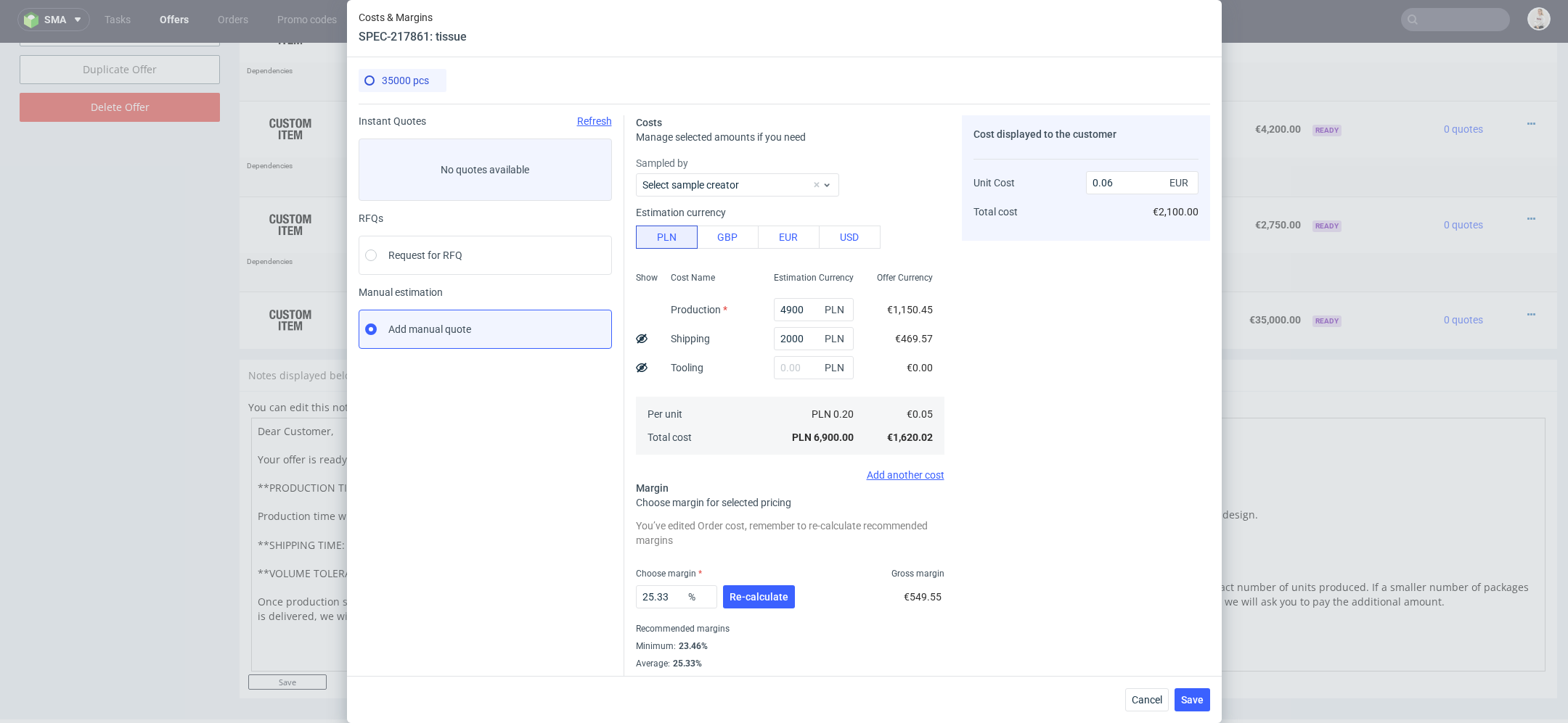
click at [639, 335] on use at bounding box center [641, 338] width 12 height 9
type input "0.05"
click at [914, 478] on div "Add another cost" at bounding box center [789, 475] width 308 height 12
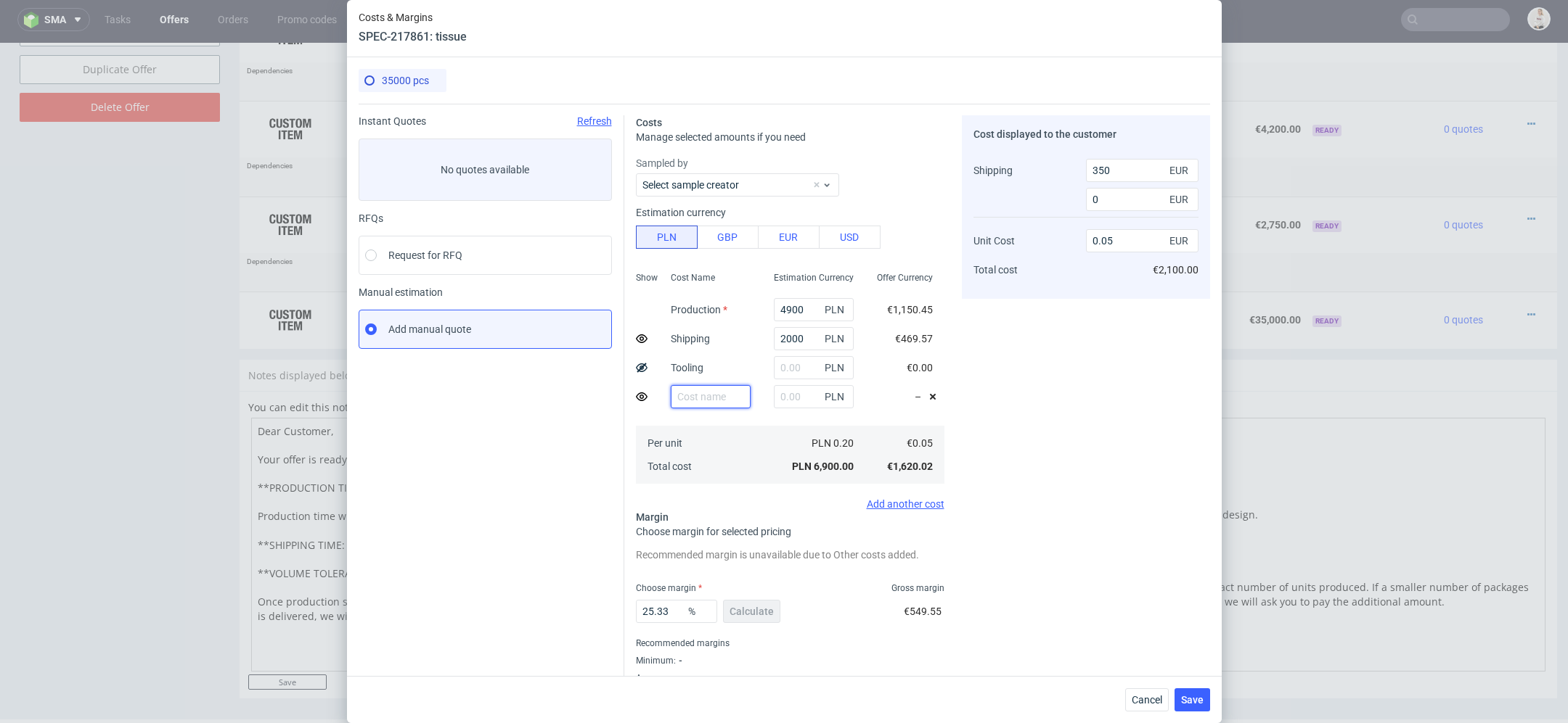
click at [689, 398] on input "text" at bounding box center [709, 397] width 80 height 23
type input "Additional shipping"
click at [787, 394] on input "text" at bounding box center [813, 397] width 80 height 23
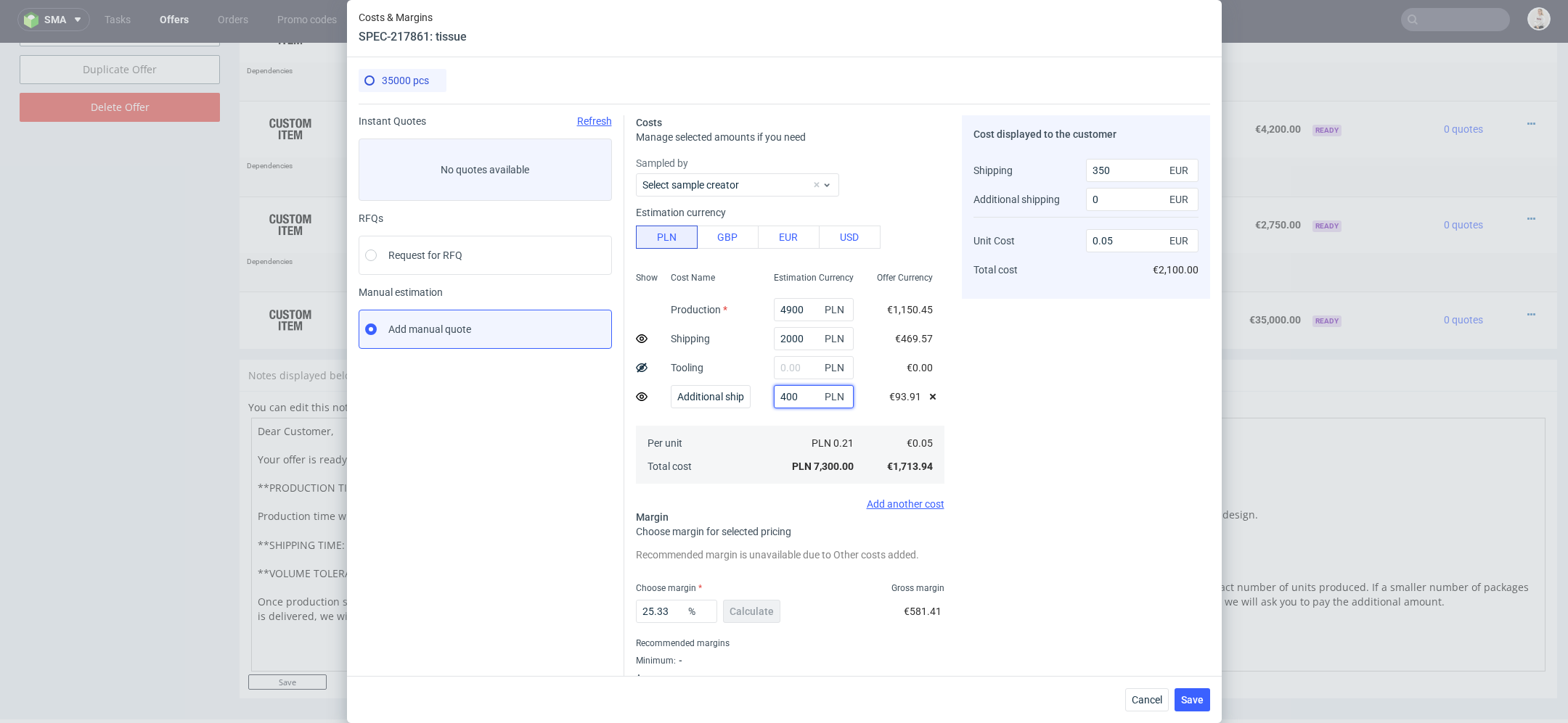
type input "400"
click at [1088, 452] on div "Cost displayed to the customer Shipping Additional shipping Unit Cost Total cos…" at bounding box center [1085, 408] width 248 height 586
drag, startPoint x: 674, startPoint y: 611, endPoint x: 464, endPoint y: 605, distance: 210.1
click at [464, 605] on div "Instant Quotes Refresh No quotes available RFQs Request for RFQ Manual estimati…" at bounding box center [784, 403] width 851 height 598
type input "50"
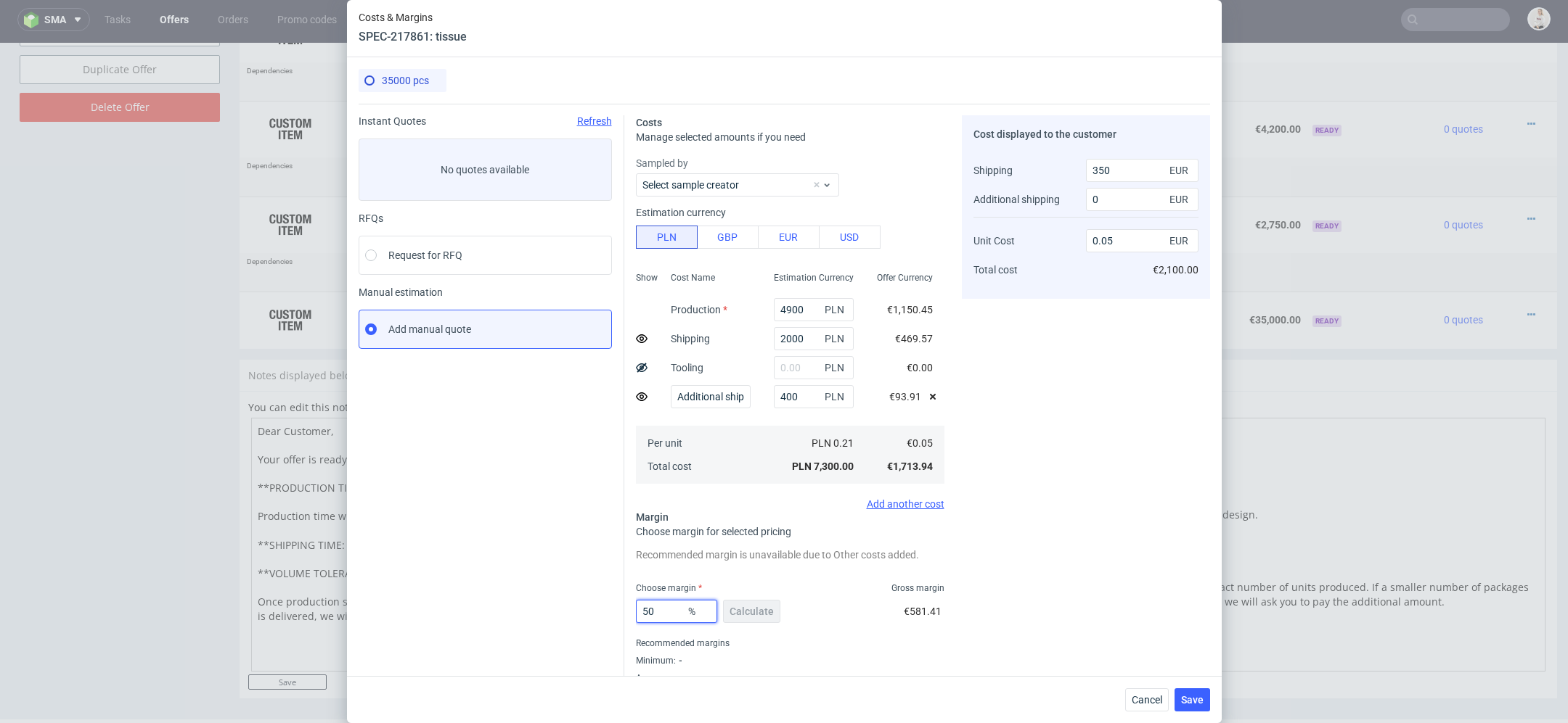
type input "0.08"
type input "50"
click at [960, 571] on div "Costs Manage selected amounts if you need Sampled by Select sample creator Esti…" at bounding box center [917, 403] width 586 height 598
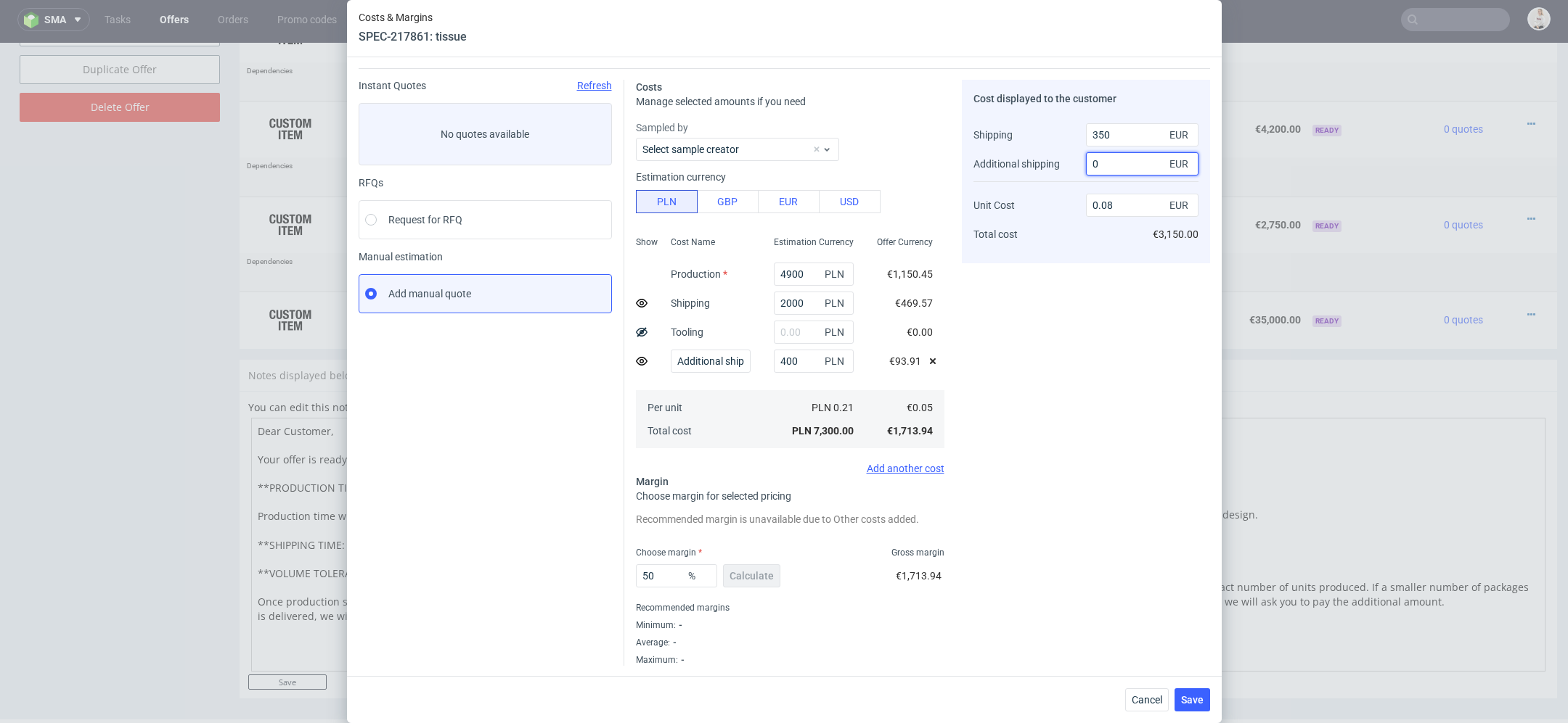
drag, startPoint x: 1116, startPoint y: 166, endPoint x: 992, endPoint y: 164, distance: 124.0
click at [992, 164] on div "Shipping Additional shipping Unit Cost Total cost 350 EUR 0 EUR 0.08 EUR €3,150…" at bounding box center [1086, 185] width 225 height 134
click at [1115, 378] on div "Cost displayed to the customer Shipping Additional shipping Unit Cost Total cos…" at bounding box center [1085, 372] width 248 height 586
drag, startPoint x: 1122, startPoint y: 171, endPoint x: 891, endPoint y: 131, distance: 234.4
click at [891, 131] on div "Costs Manage selected amounts if you need Sampled by Select sample creator Esti…" at bounding box center [917, 367] width 586 height 598
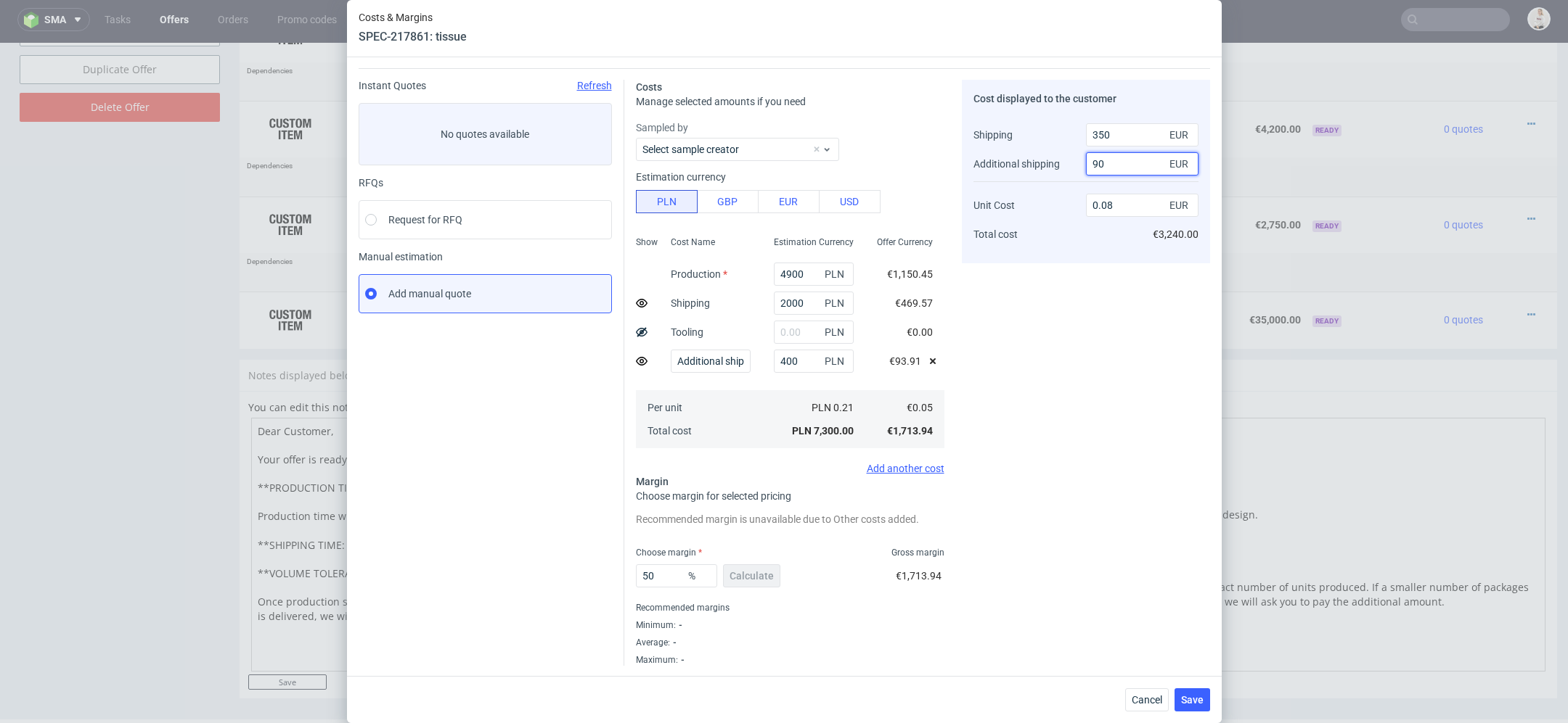
type input "90"
click at [1149, 431] on div "Cost displayed to the customer Shipping Additional shipping Unit Cost Total cos…" at bounding box center [1085, 372] width 248 height 586
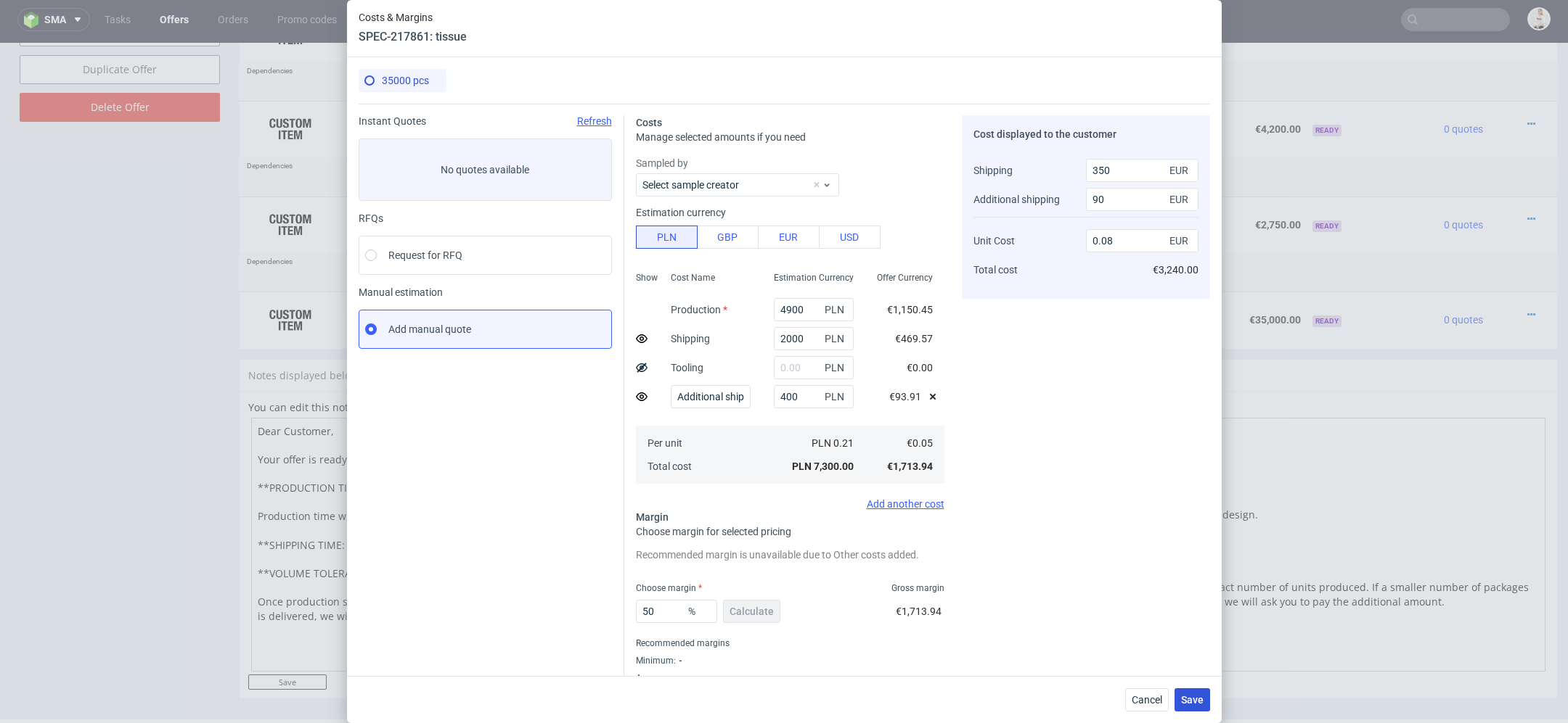
click at [1190, 697] on span "Save" at bounding box center [1192, 699] width 23 height 10
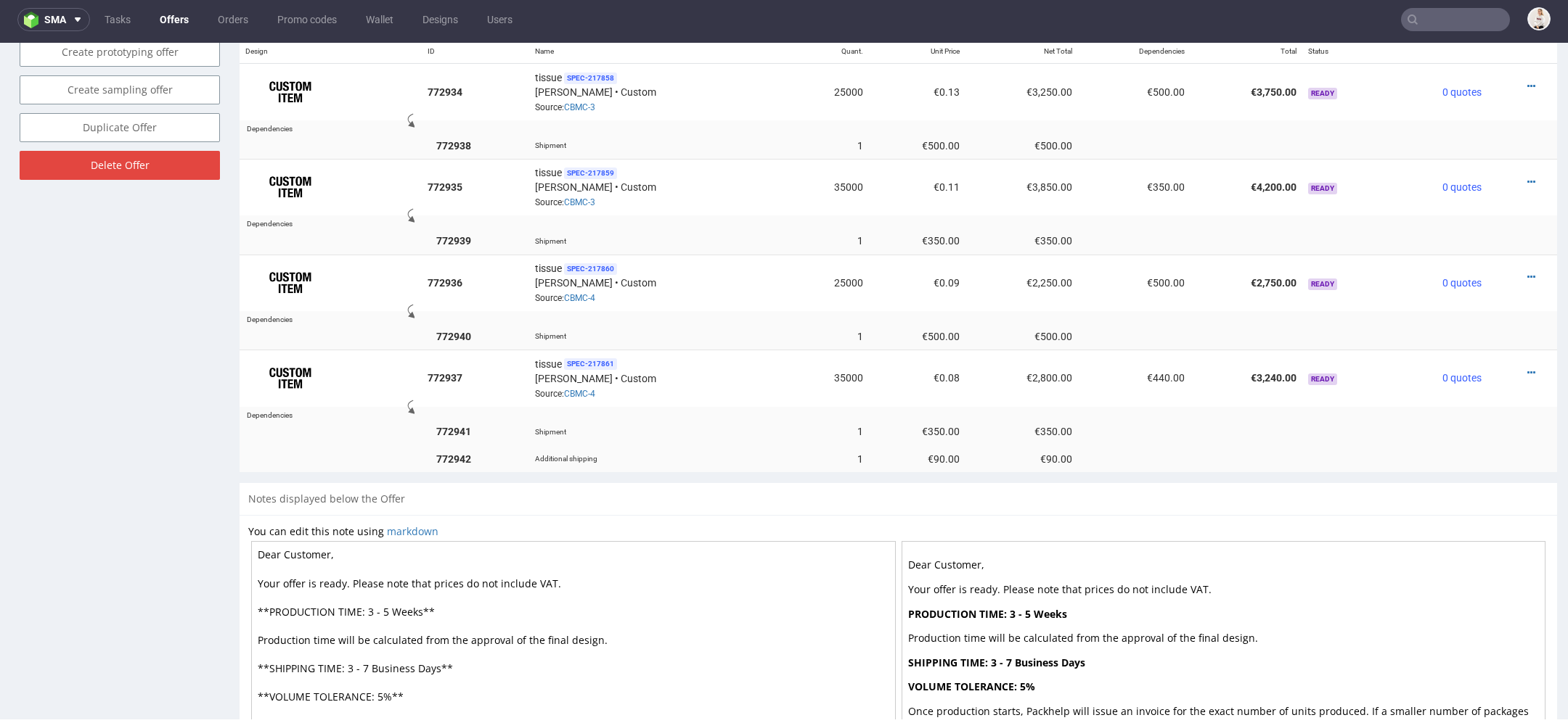
scroll to position [853, 0]
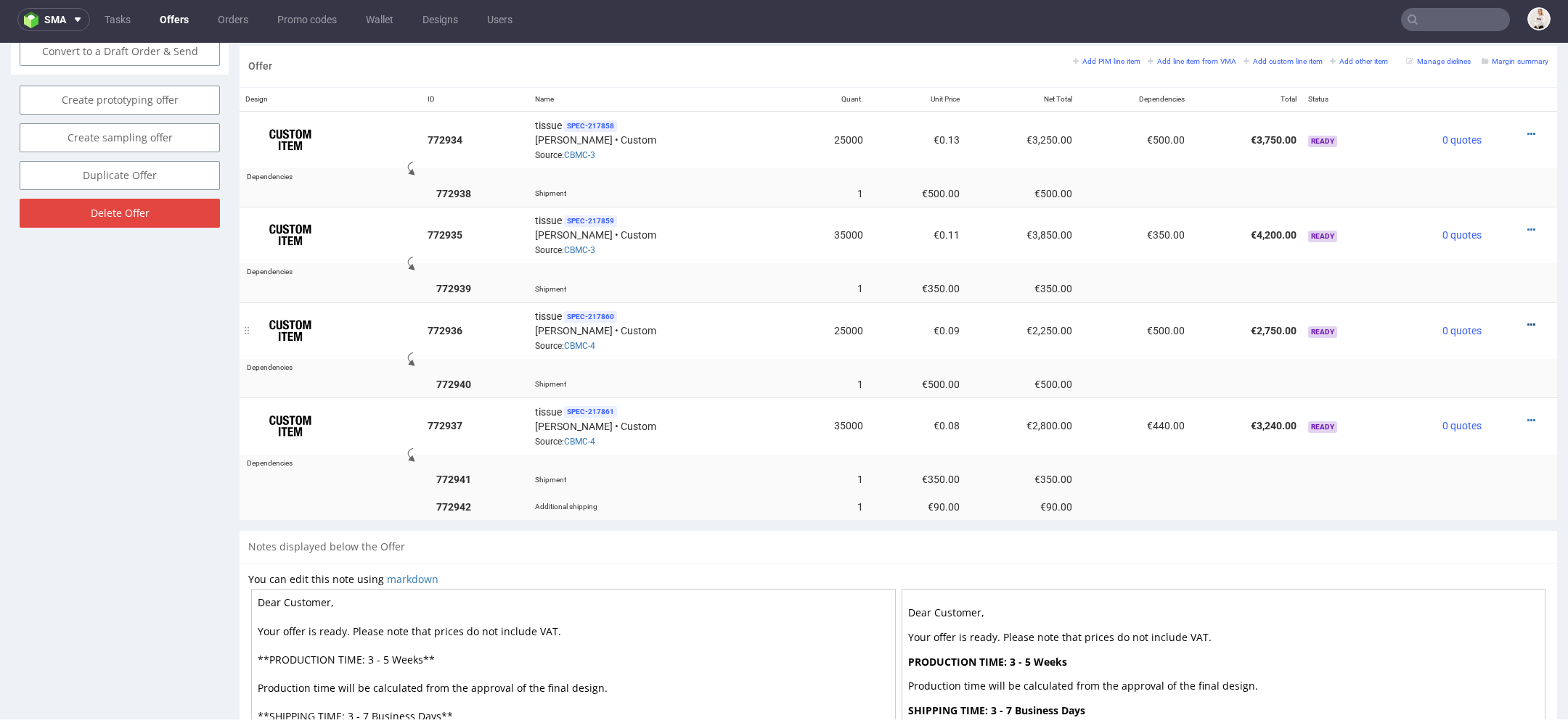
click at [1527, 320] on icon at bounding box center [1531, 324] width 8 height 10
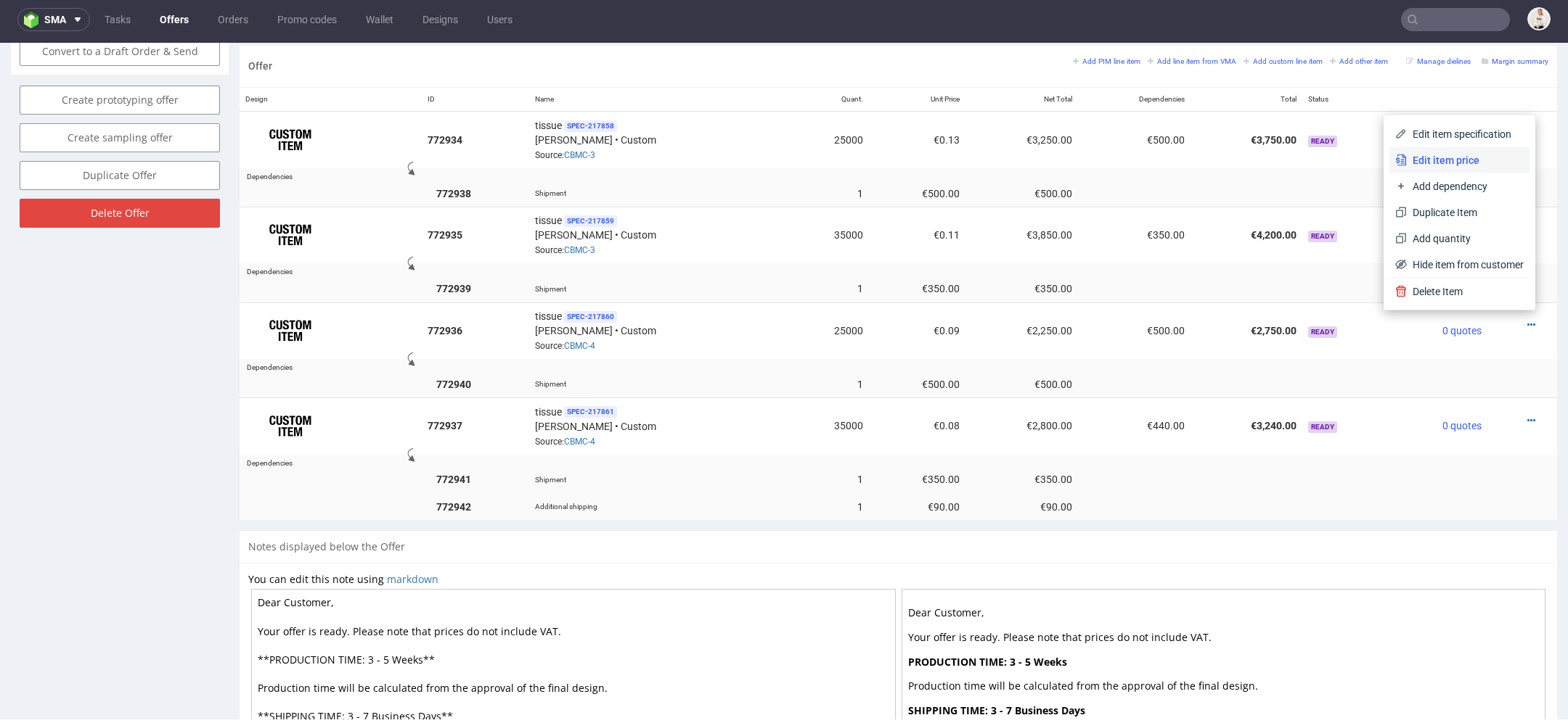
click at [1456, 157] on span "Edit item price" at bounding box center [1465, 160] width 117 height 15
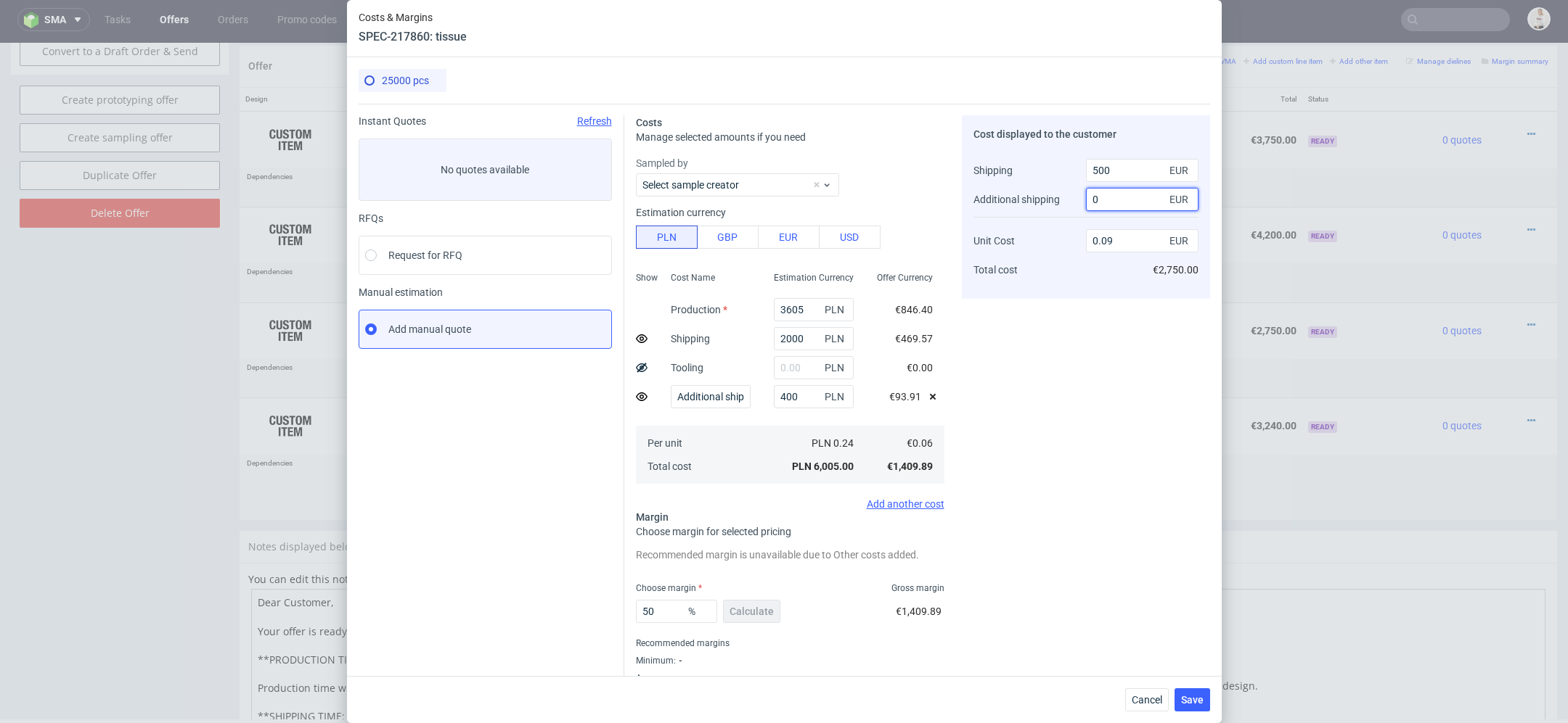
drag, startPoint x: 1108, startPoint y: 196, endPoint x: 953, endPoint y: 192, distance: 155.1
click at [953, 192] on div "Costs Manage selected amounts if you need Sampled by Select sample creator Esti…" at bounding box center [917, 403] width 586 height 598
type input "90"
click at [1013, 434] on div "Cost displayed to the customer Shipping Additional shipping Unit Cost Total cos…" at bounding box center [1085, 408] width 248 height 586
click at [1188, 691] on button "Save" at bounding box center [1191, 699] width 36 height 23
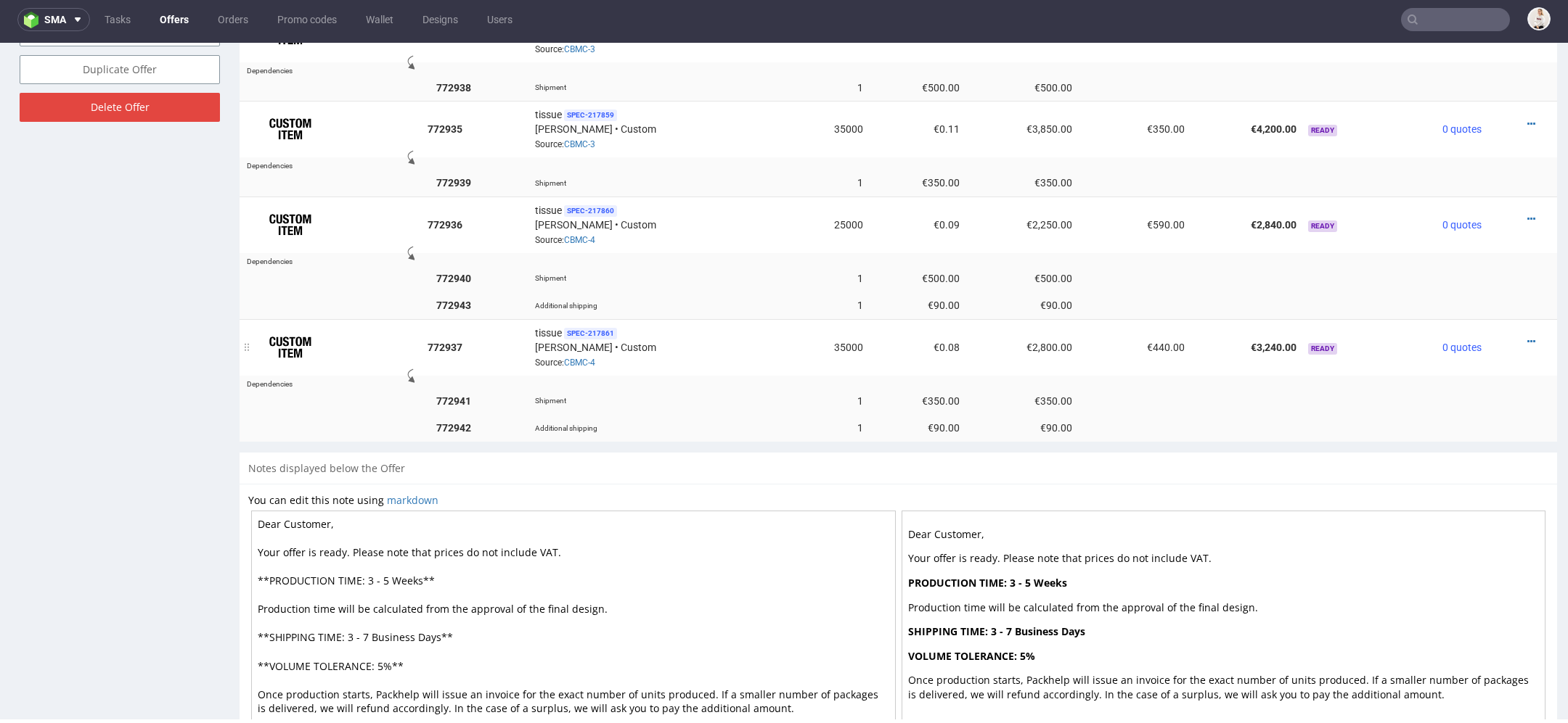
scroll to position [818, 0]
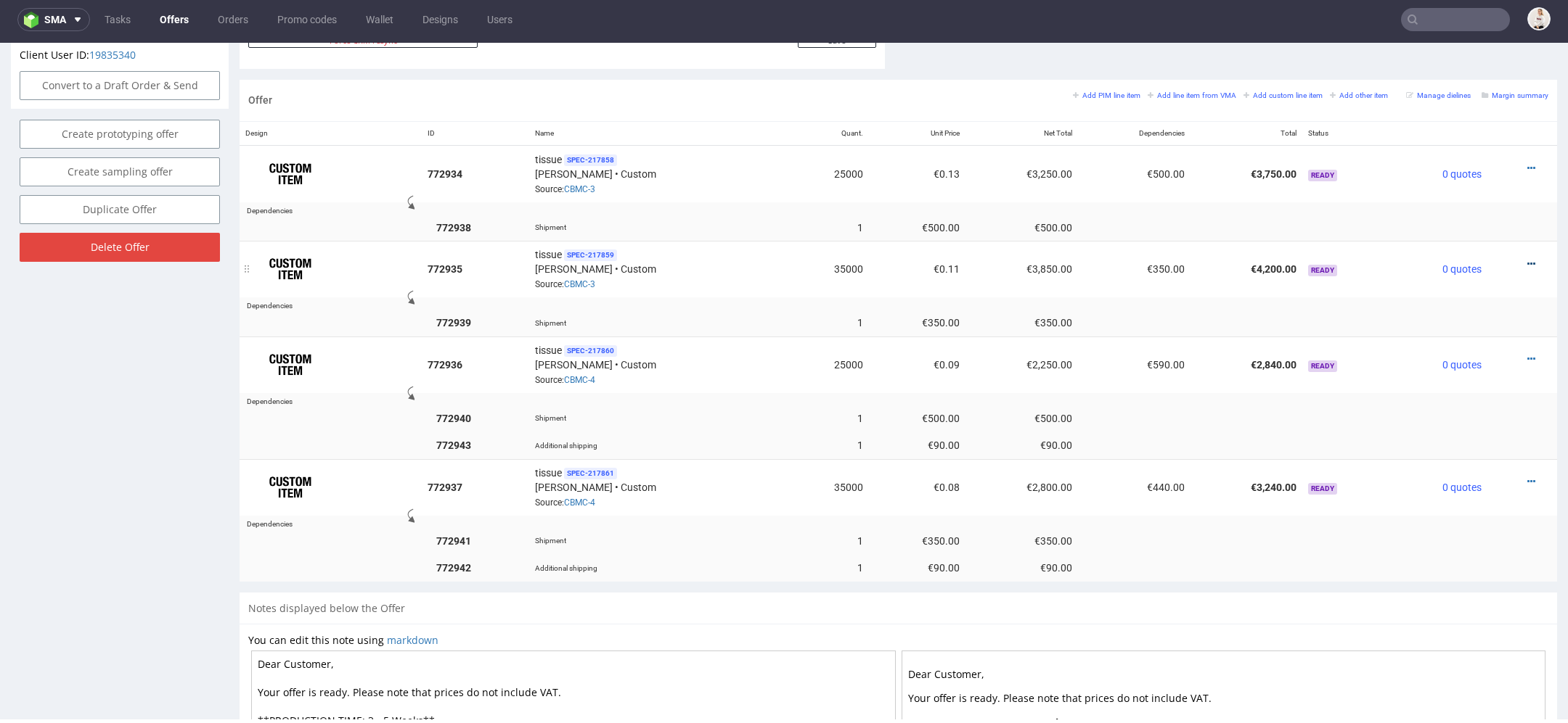
click at [1527, 259] on icon at bounding box center [1531, 263] width 8 height 10
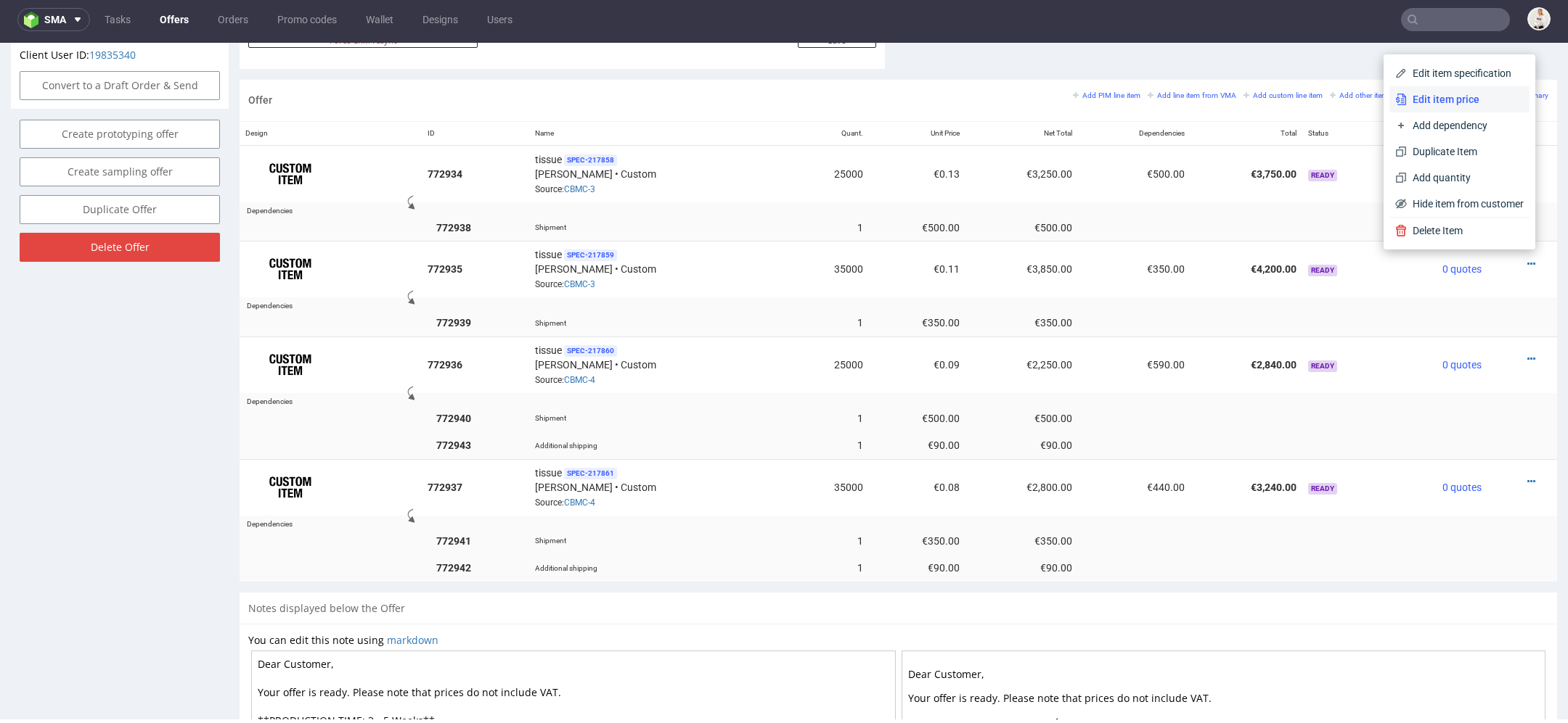
click at [1436, 94] on span "Edit item price" at bounding box center [1465, 100] width 117 height 15
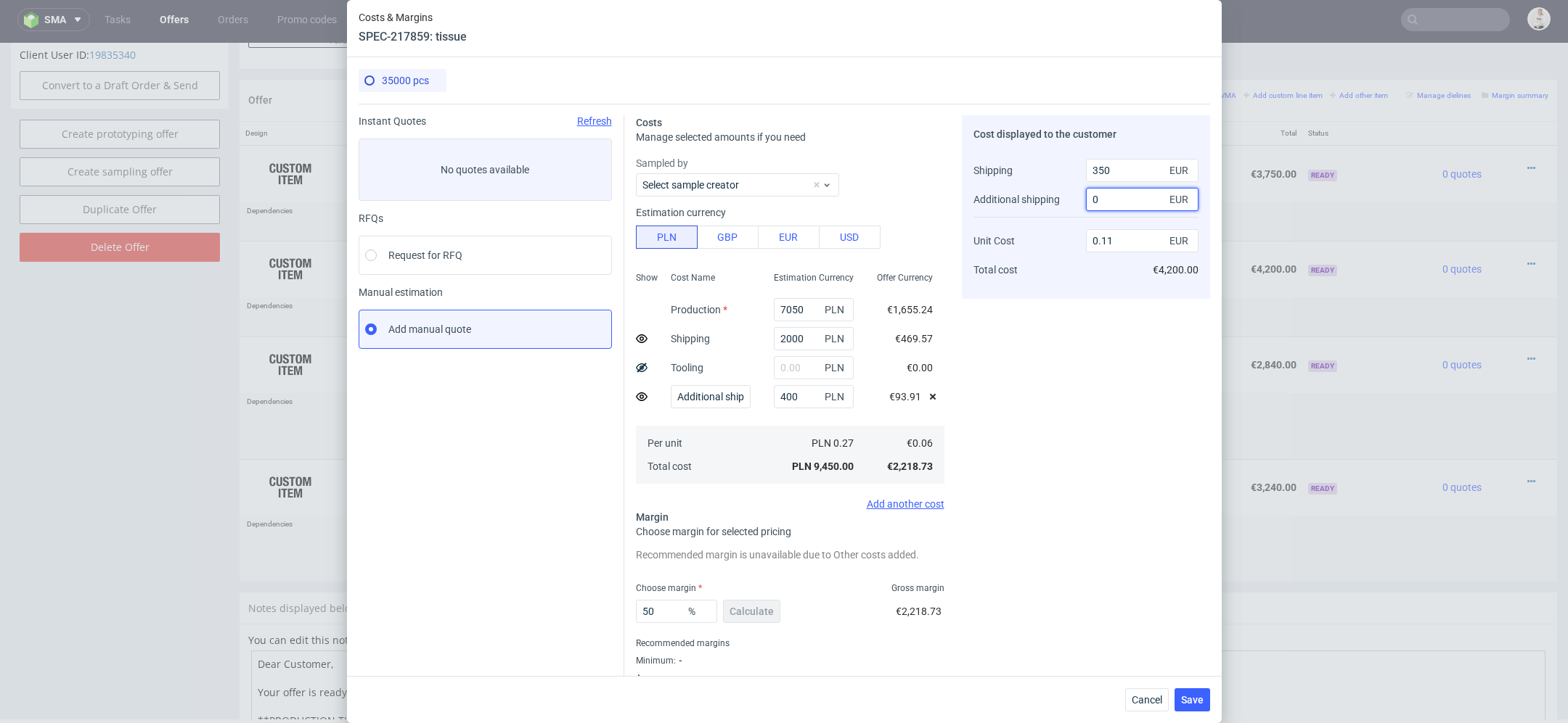
drag, startPoint x: 1120, startPoint y: 198, endPoint x: 1003, endPoint y: 199, distance: 117.0
click at [1003, 199] on div "Shipping Additional shipping Unit Cost Total cost 350 EUR 0 EUR 0.11 EUR €4,200…" at bounding box center [1086, 219] width 225 height 134
type input "90"
click at [1063, 561] on div "Cost displayed to the customer Shipping Additional shipping Unit Cost Total cos…" at bounding box center [1085, 408] width 248 height 586
click at [1199, 705] on span "Save" at bounding box center [1192, 699] width 23 height 10
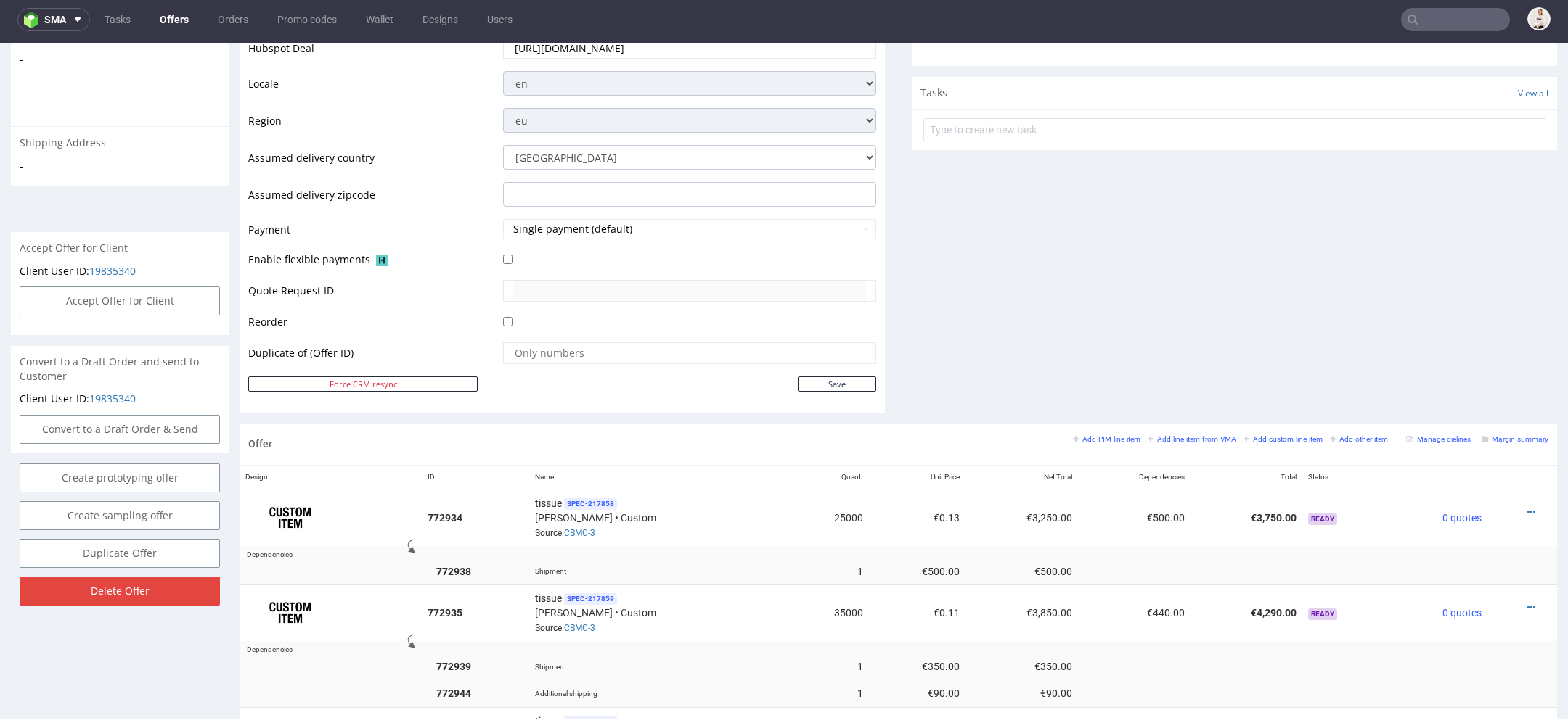
scroll to position [516, 0]
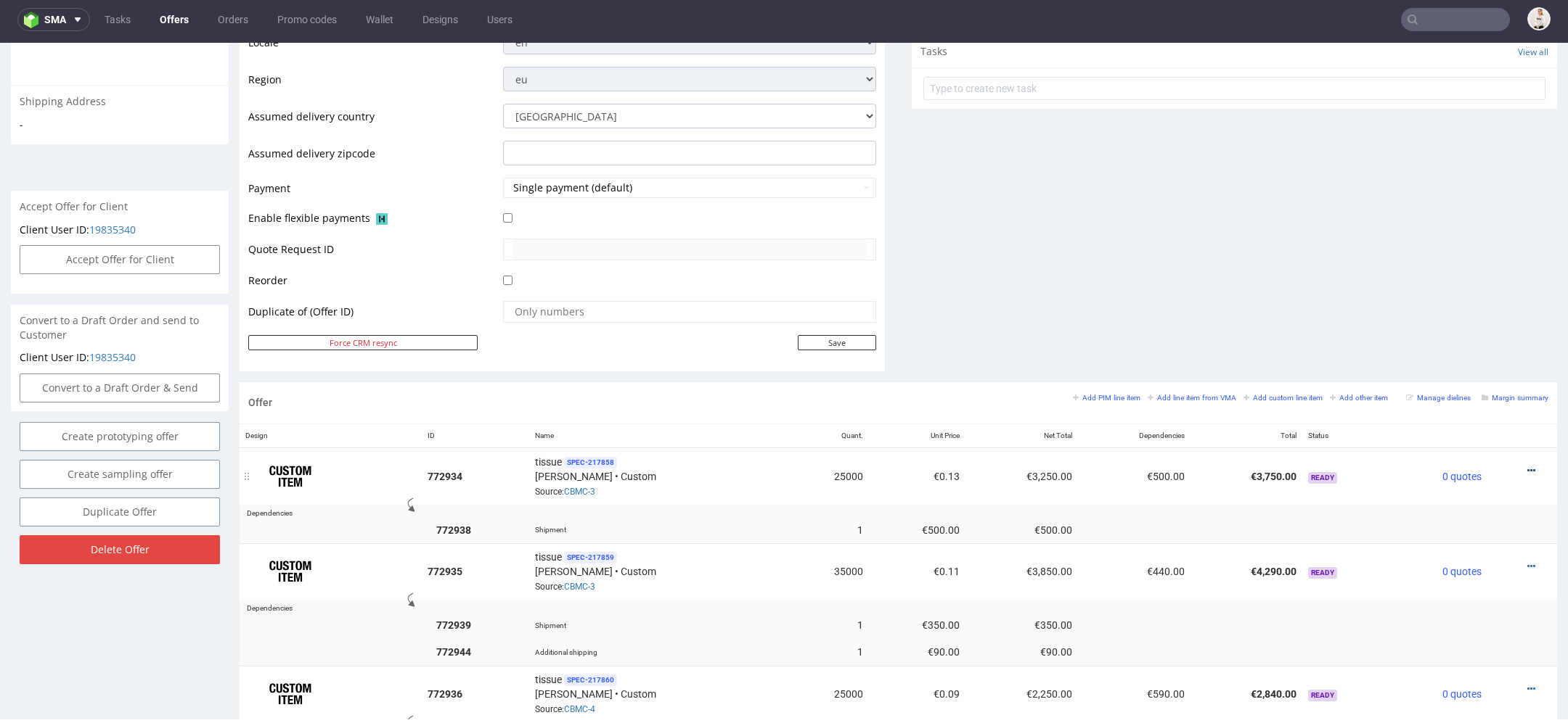
click at [1527, 466] on icon at bounding box center [1531, 471] width 8 height 10
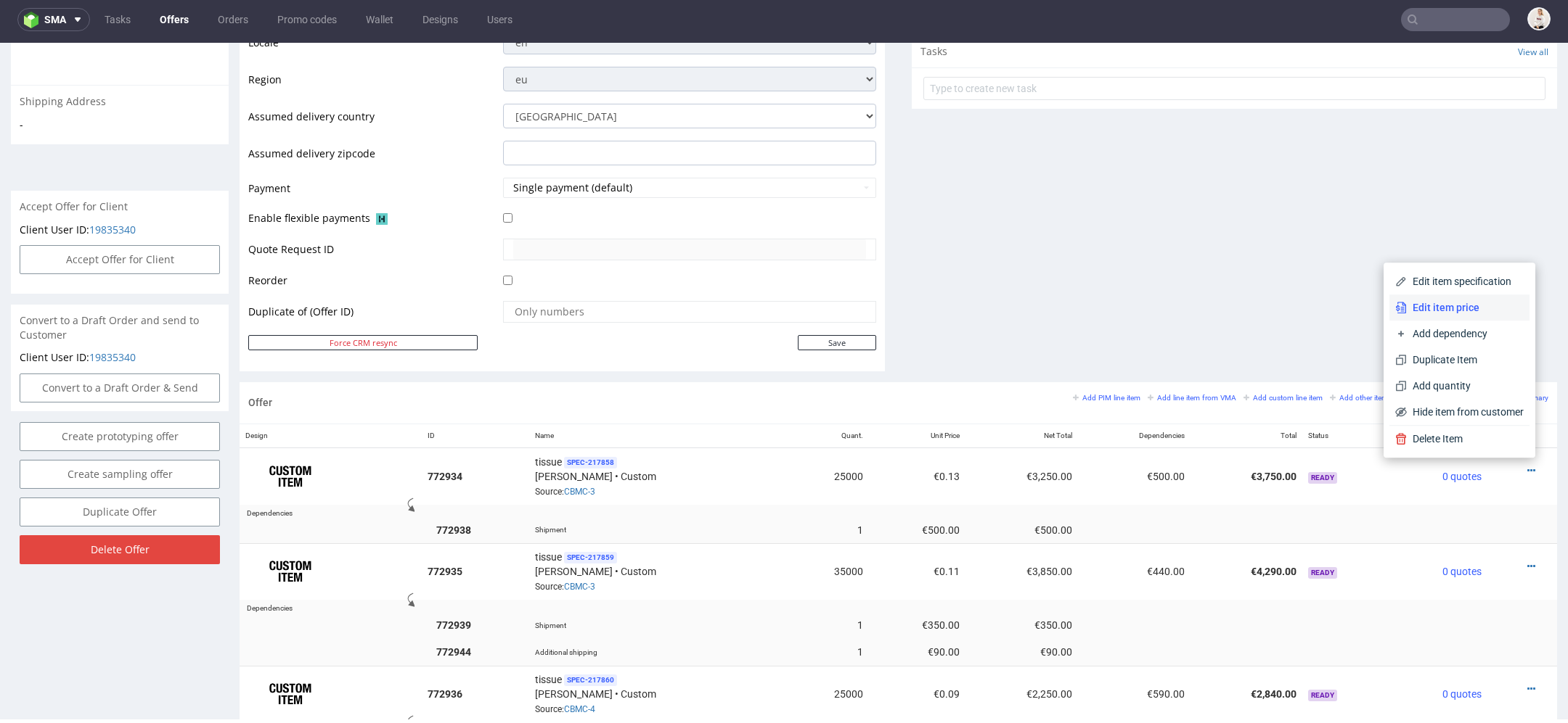
click at [1468, 310] on span "Edit item price" at bounding box center [1465, 308] width 117 height 15
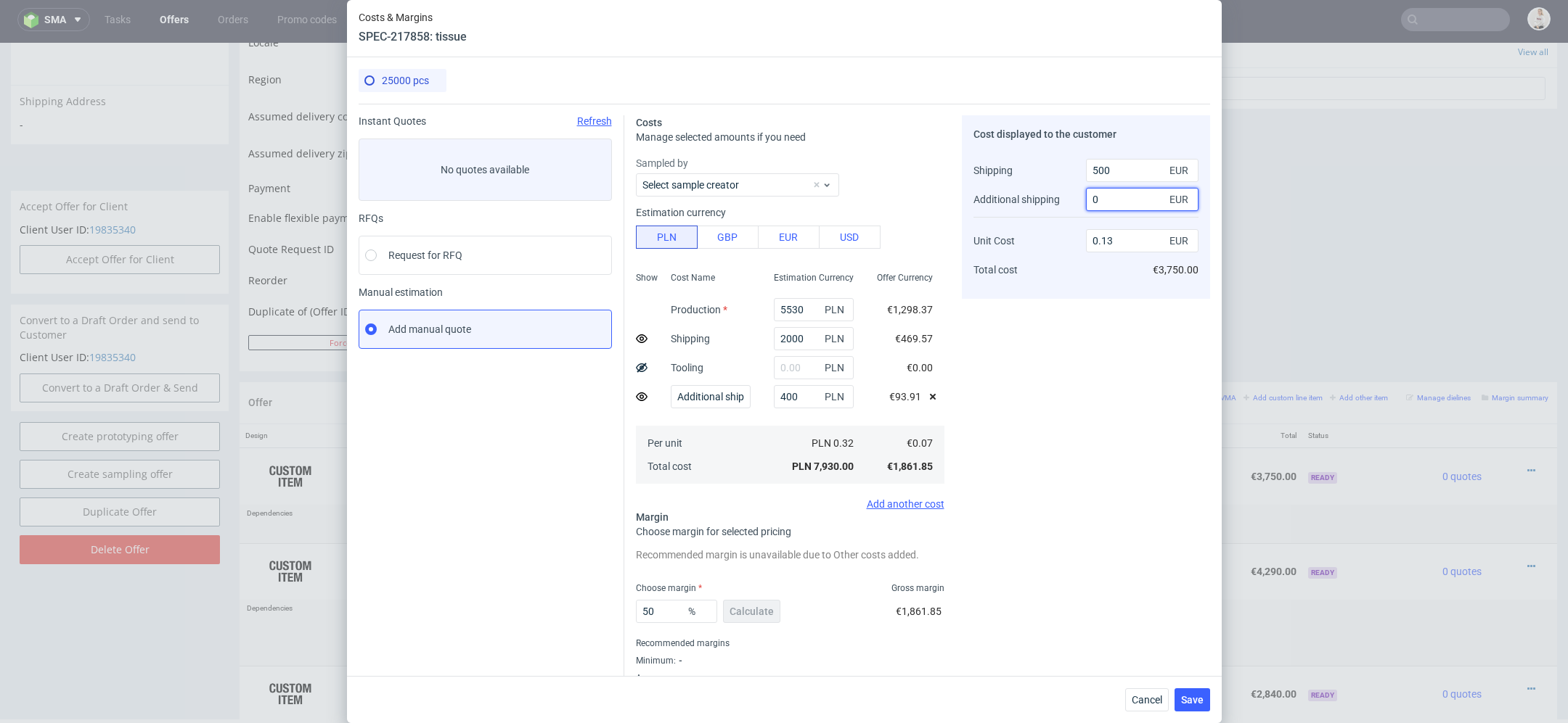
drag, startPoint x: 1139, startPoint y: 202, endPoint x: 807, endPoint y: 200, distance: 332.0
click at [807, 200] on div "Costs Manage selected amounts if you need Sampled by Select sample creator Esti…" at bounding box center [917, 403] width 586 height 598
type input "90"
click at [1100, 505] on div "Cost displayed to the customer Shipping Additional shipping Unit Cost Total cos…" at bounding box center [1085, 408] width 248 height 586
click at [1189, 701] on span "Save" at bounding box center [1192, 699] width 23 height 10
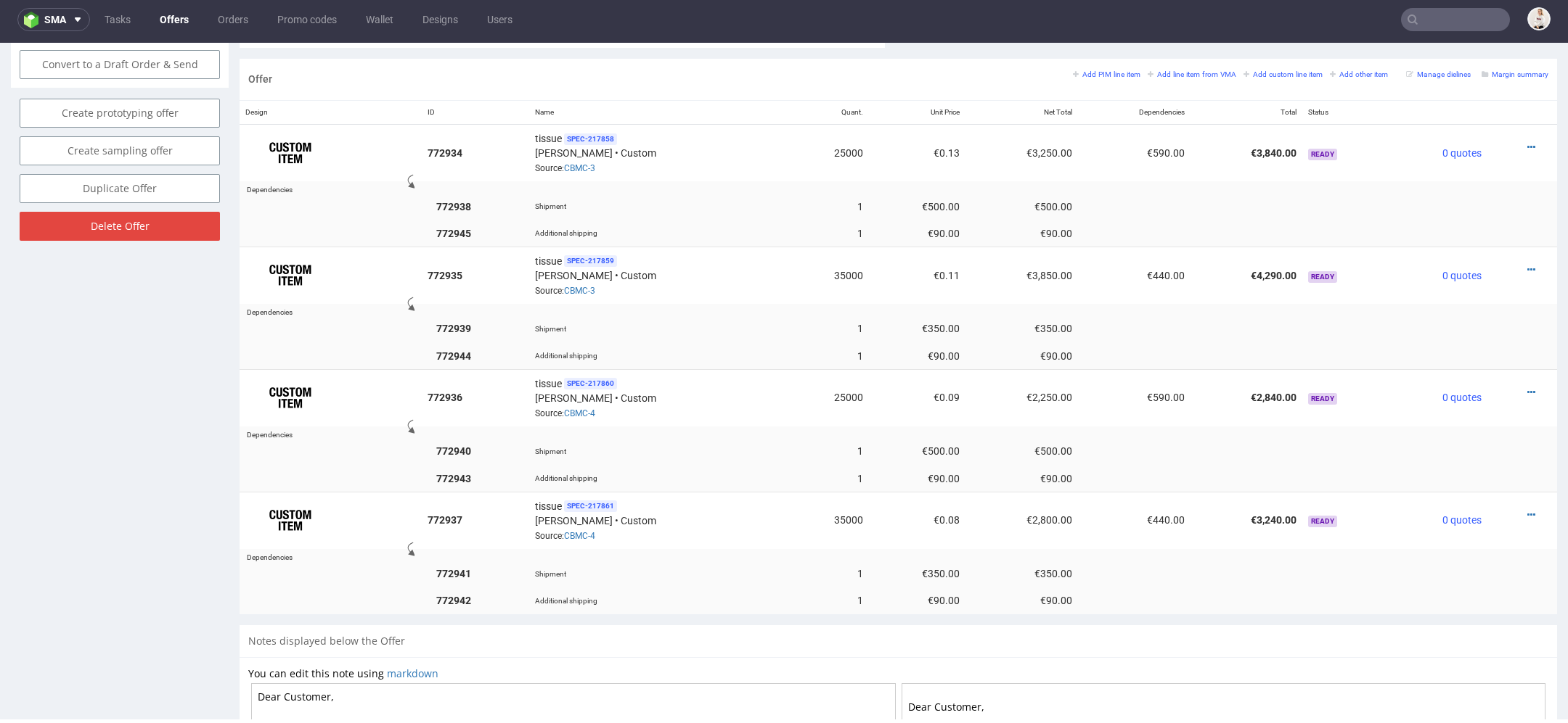
scroll to position [835, 0]
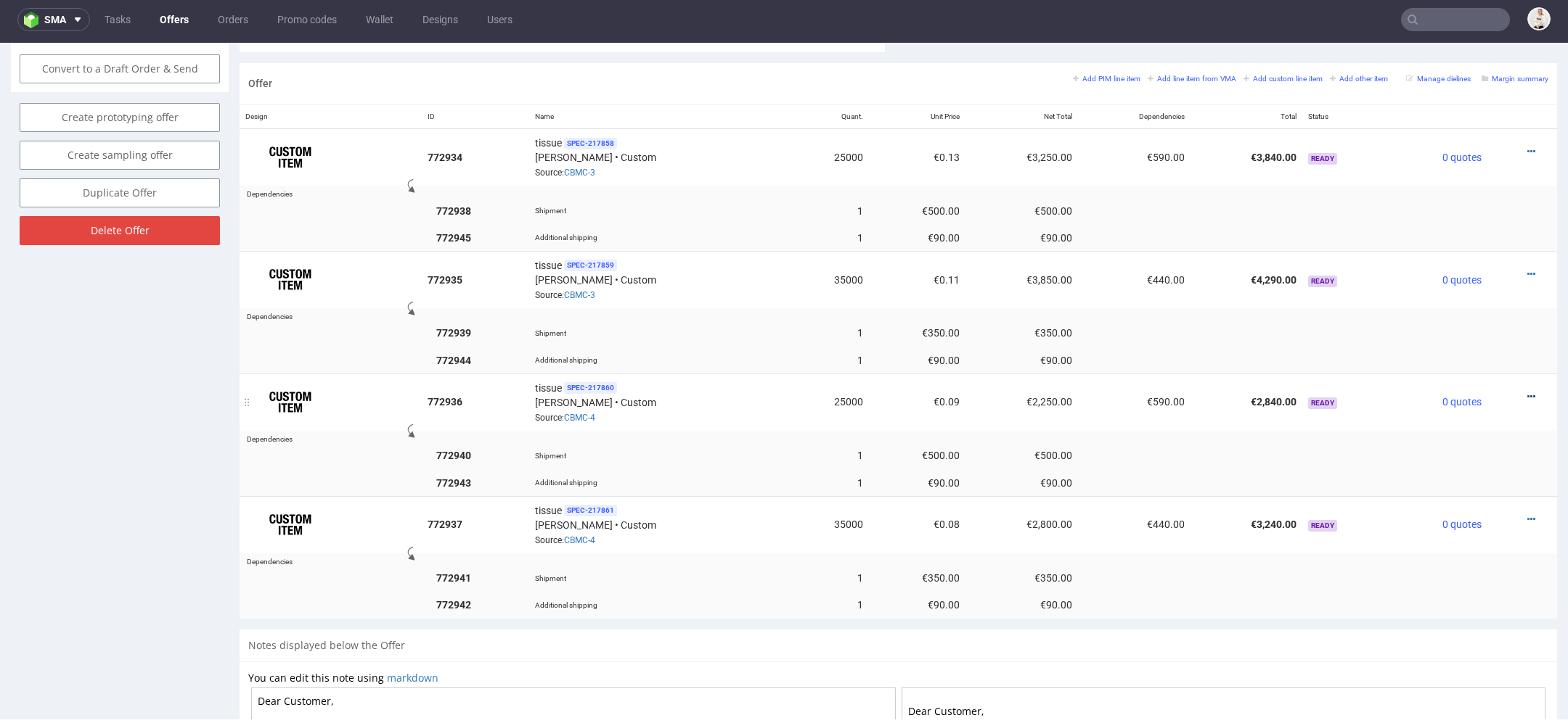
click at [1527, 392] on icon at bounding box center [1531, 397] width 8 height 10
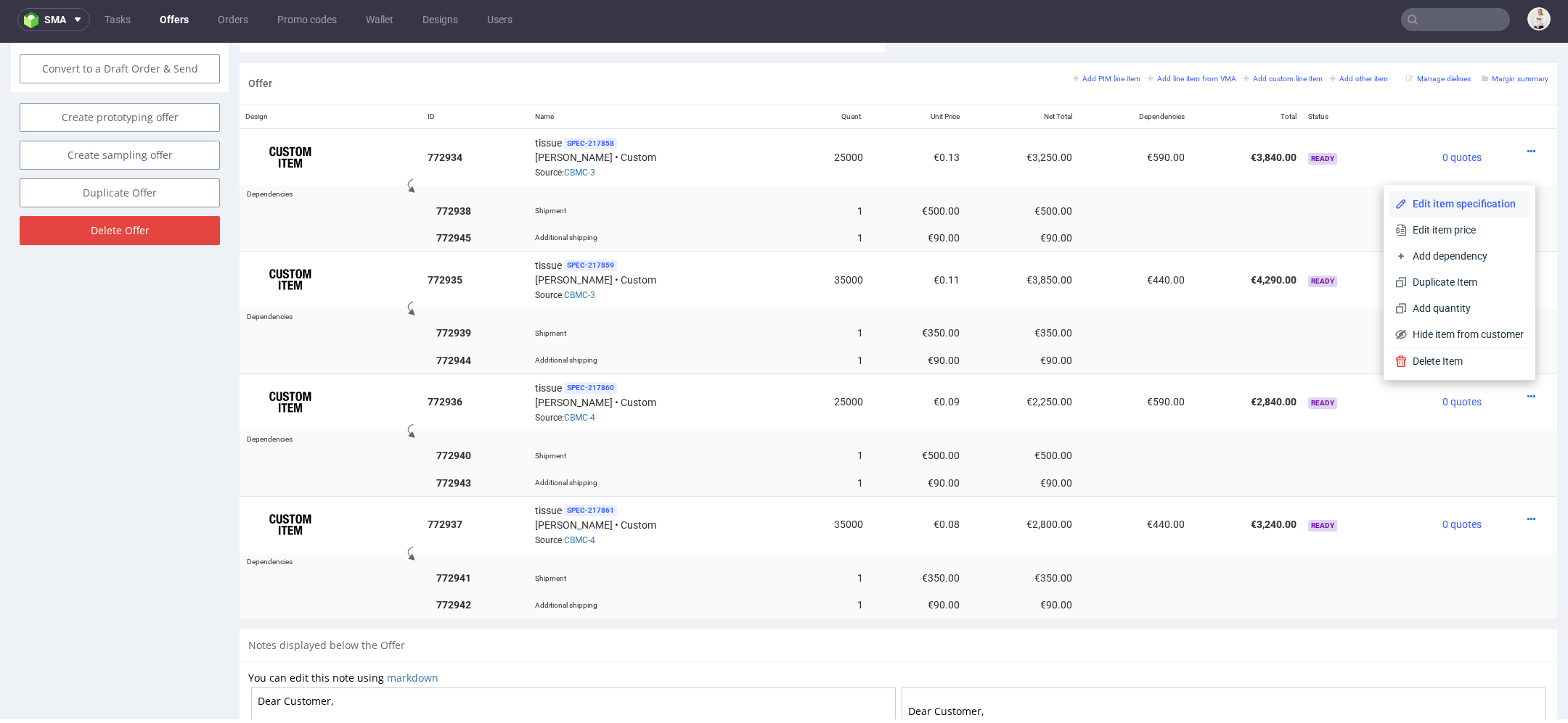
click at [1445, 205] on span "Edit item specification" at bounding box center [1465, 204] width 117 height 15
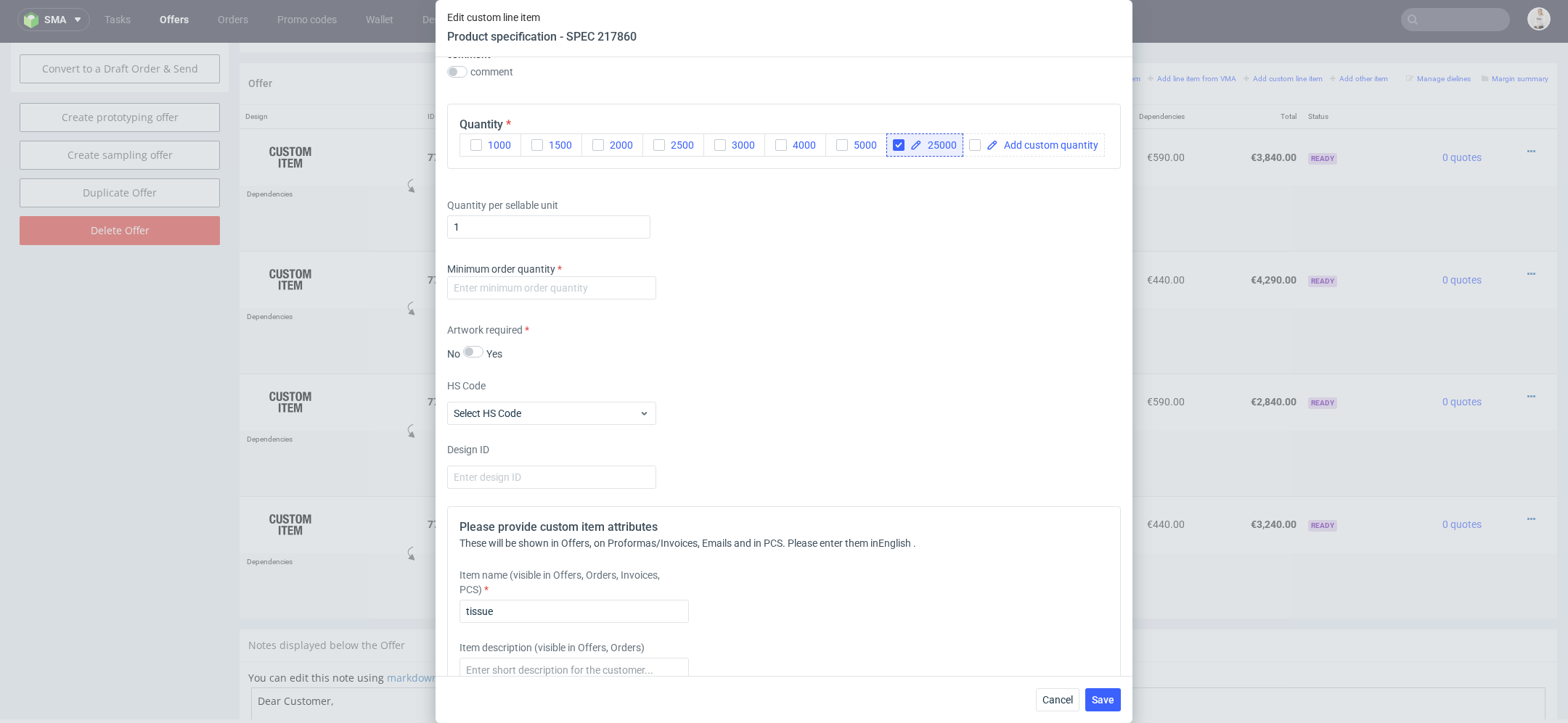
scroll to position [973, 0]
click at [500, 288] on input "number" at bounding box center [551, 290] width 209 height 23
type input "1"
click at [859, 449] on div "Design ID" at bounding box center [784, 468] width 674 height 47
click at [599, 618] on input "tissue" at bounding box center [573, 613] width 229 height 23
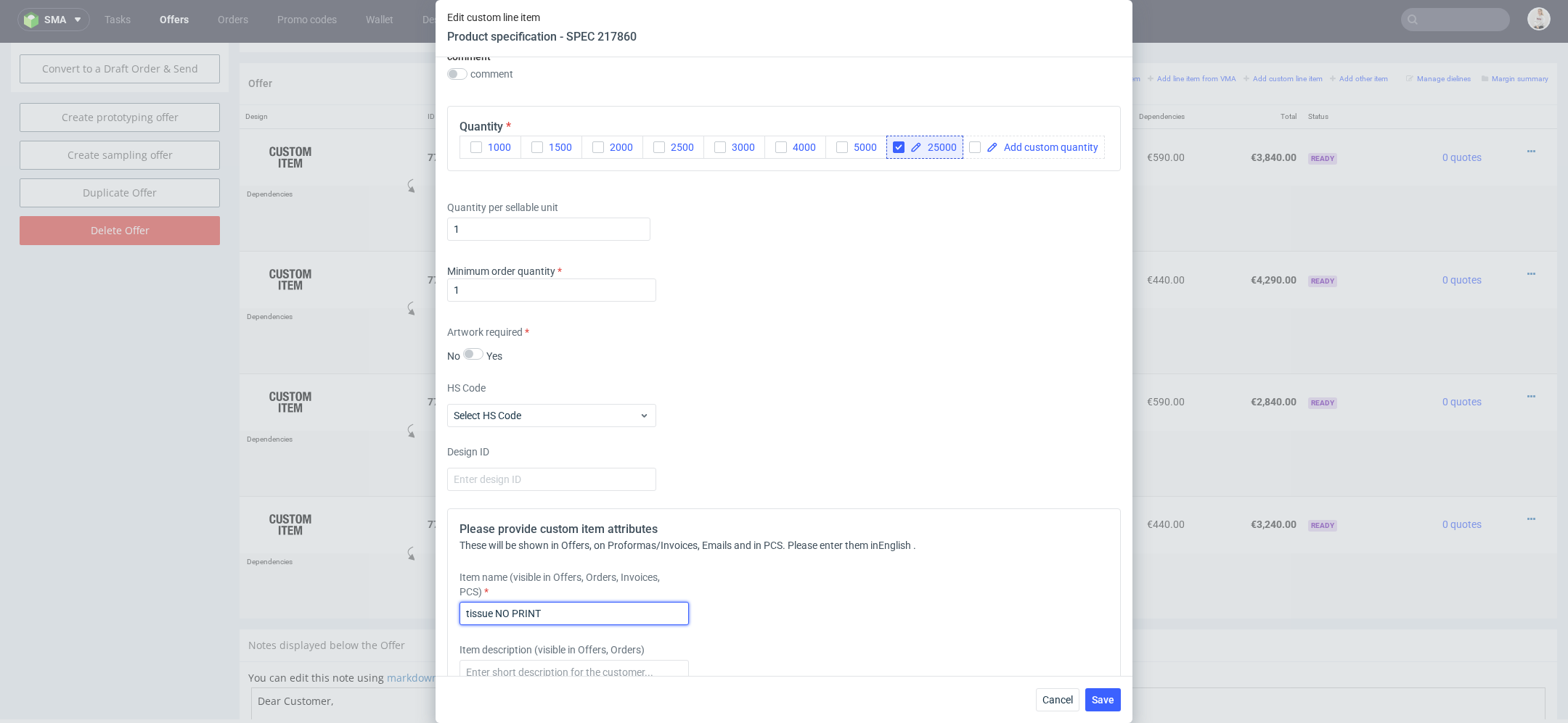
type input "tissue NO PRINT"
click at [1007, 628] on div "Please provide custom item attributes These will be shown in Offers, on Proform…" at bounding box center [784, 704] width 674 height 391
click at [1105, 698] on span "Save" at bounding box center [1103, 699] width 23 height 10
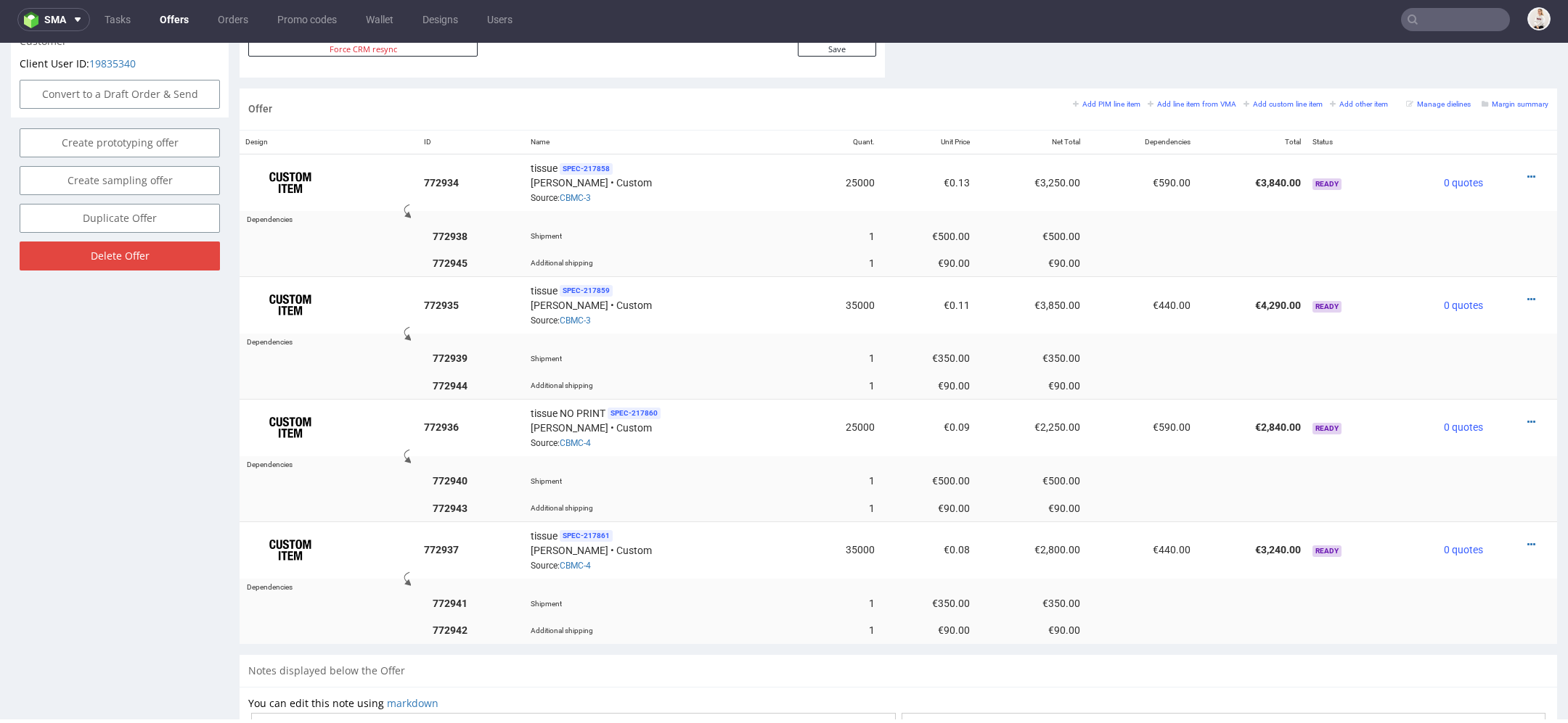
scroll to position [1103, 0]
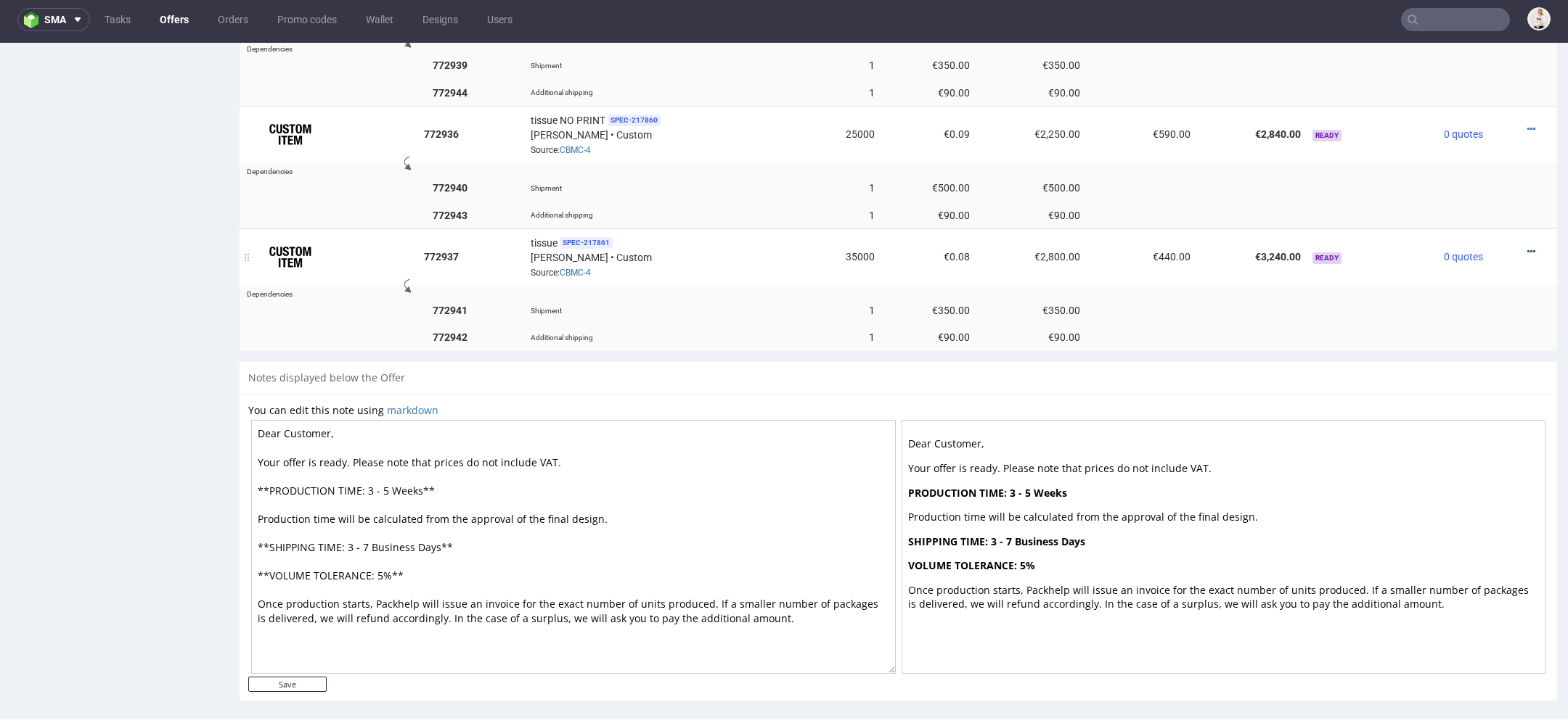
click at [1527, 247] on icon at bounding box center [1531, 251] width 8 height 10
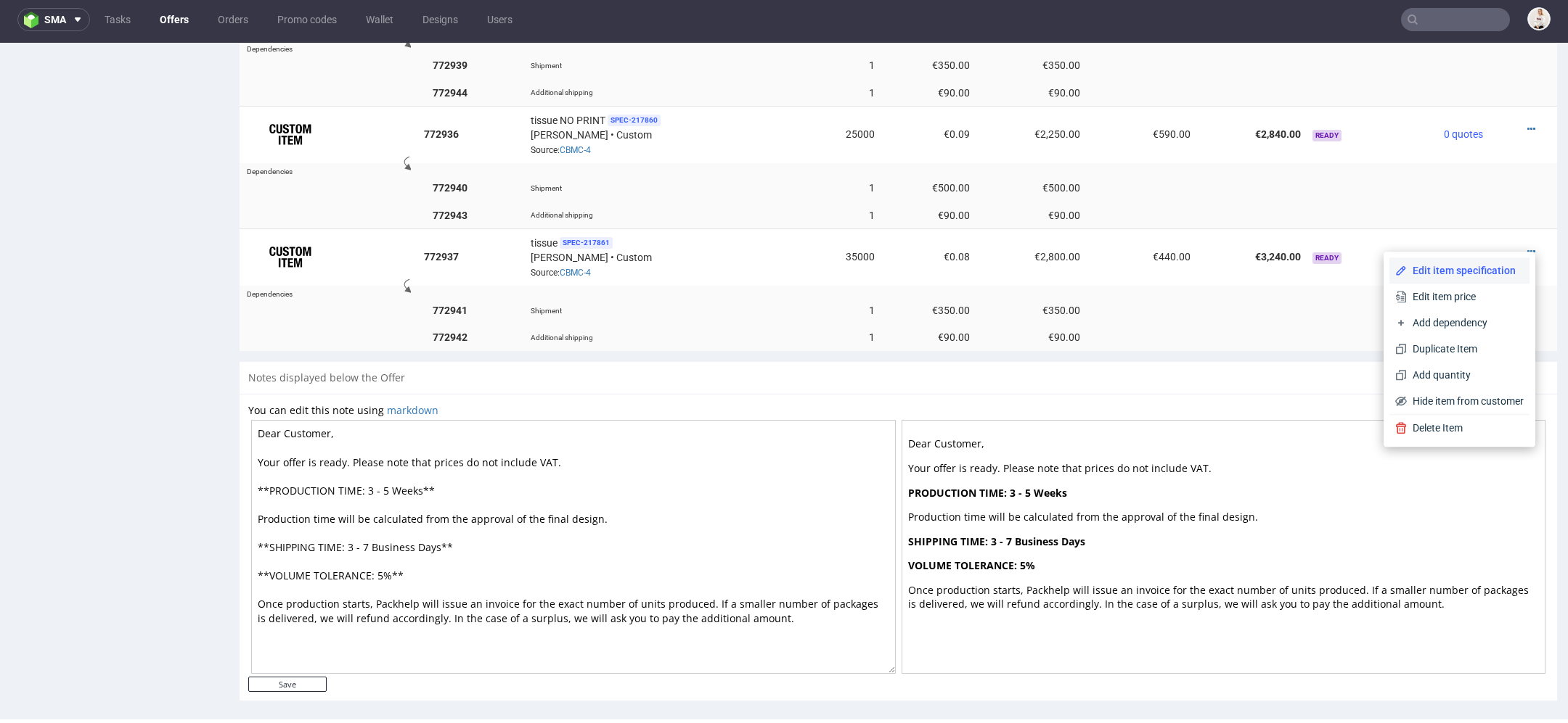
click at [1456, 264] on span "Edit item specification" at bounding box center [1465, 271] width 117 height 15
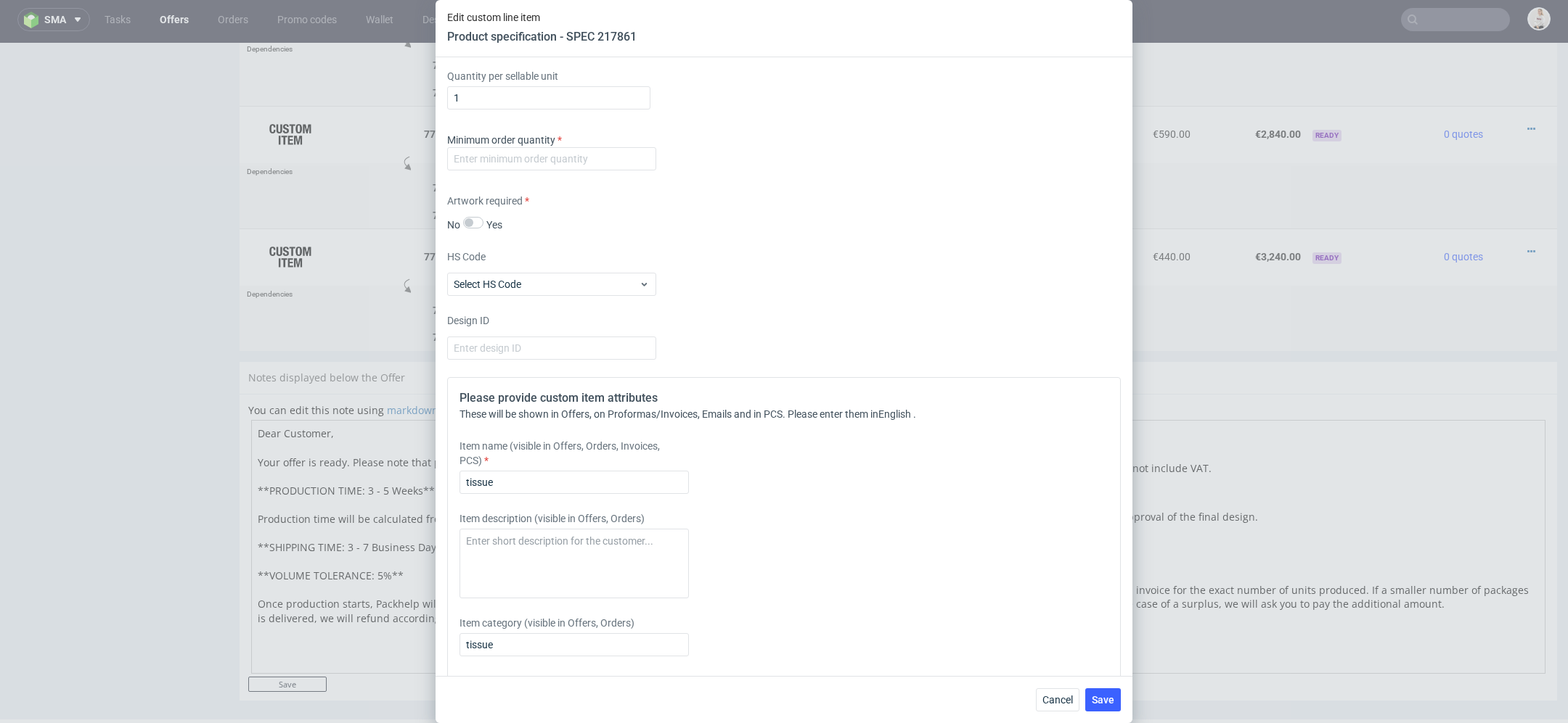
scroll to position [1065, 0]
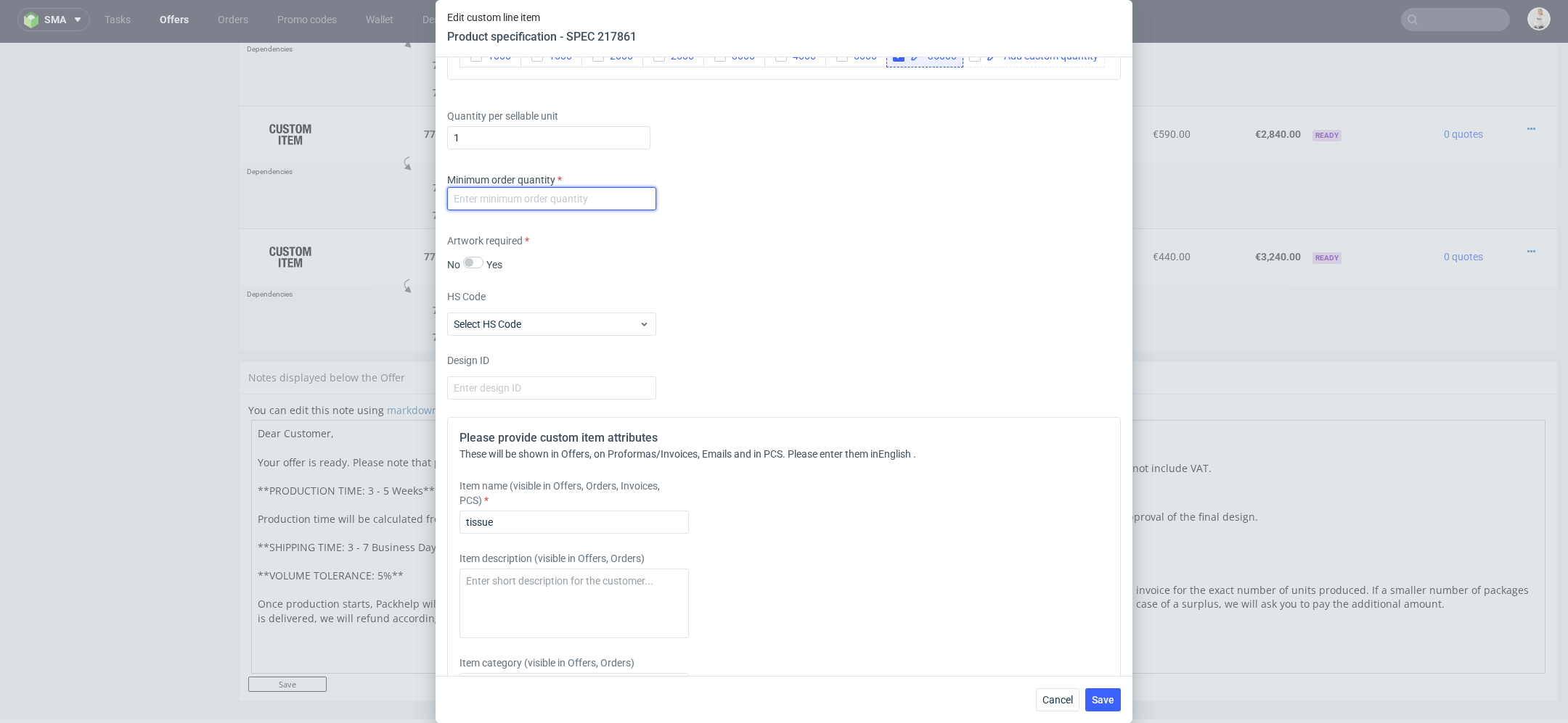
click at [498, 193] on input "number" at bounding box center [551, 198] width 209 height 23
type input "1"
click at [571, 523] on input "tissue" at bounding box center [573, 522] width 229 height 23
type input "tissue NO PRINT"
click at [892, 629] on div "Item description (visible in Offers, Orders)" at bounding box center [699, 594] width 482 height 87
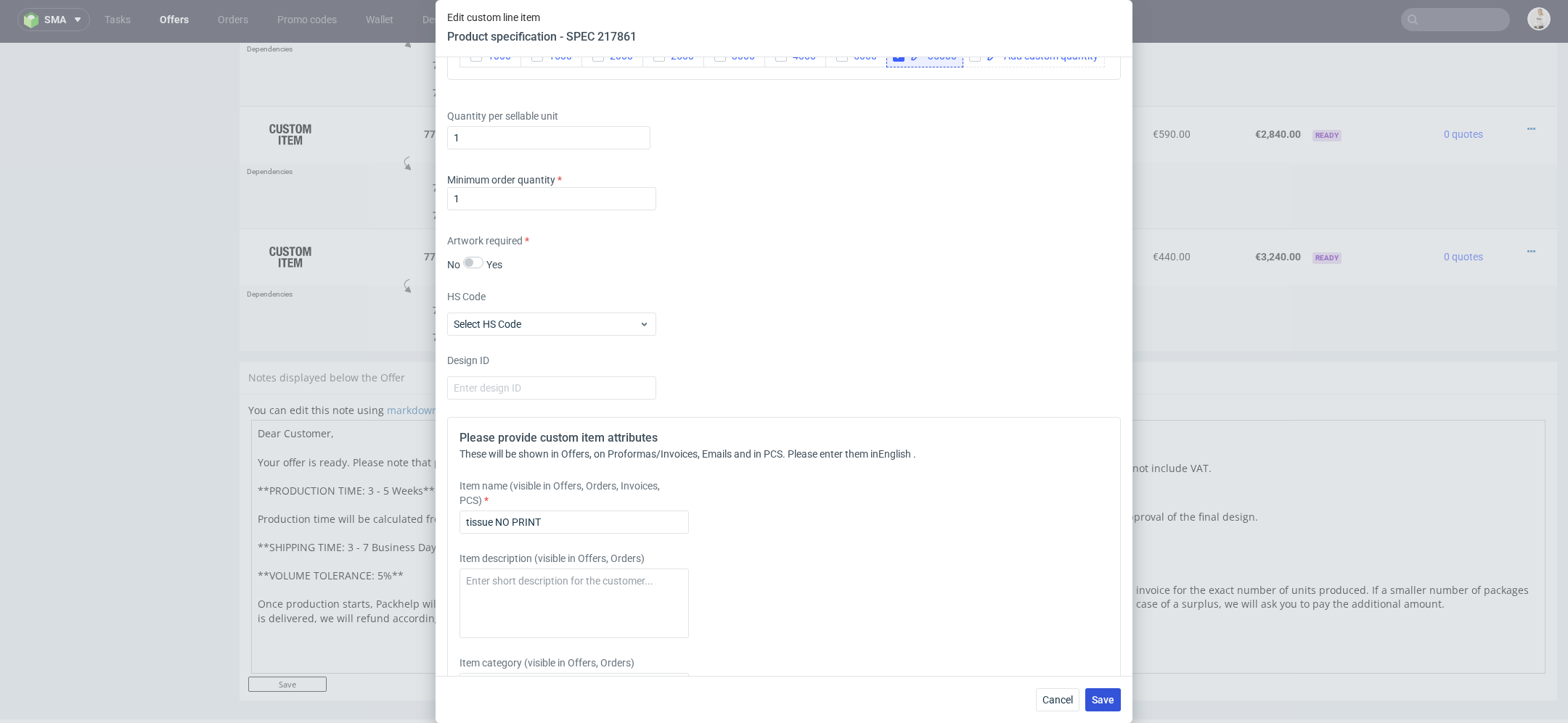
click at [1107, 706] on button "Save" at bounding box center [1103, 699] width 36 height 23
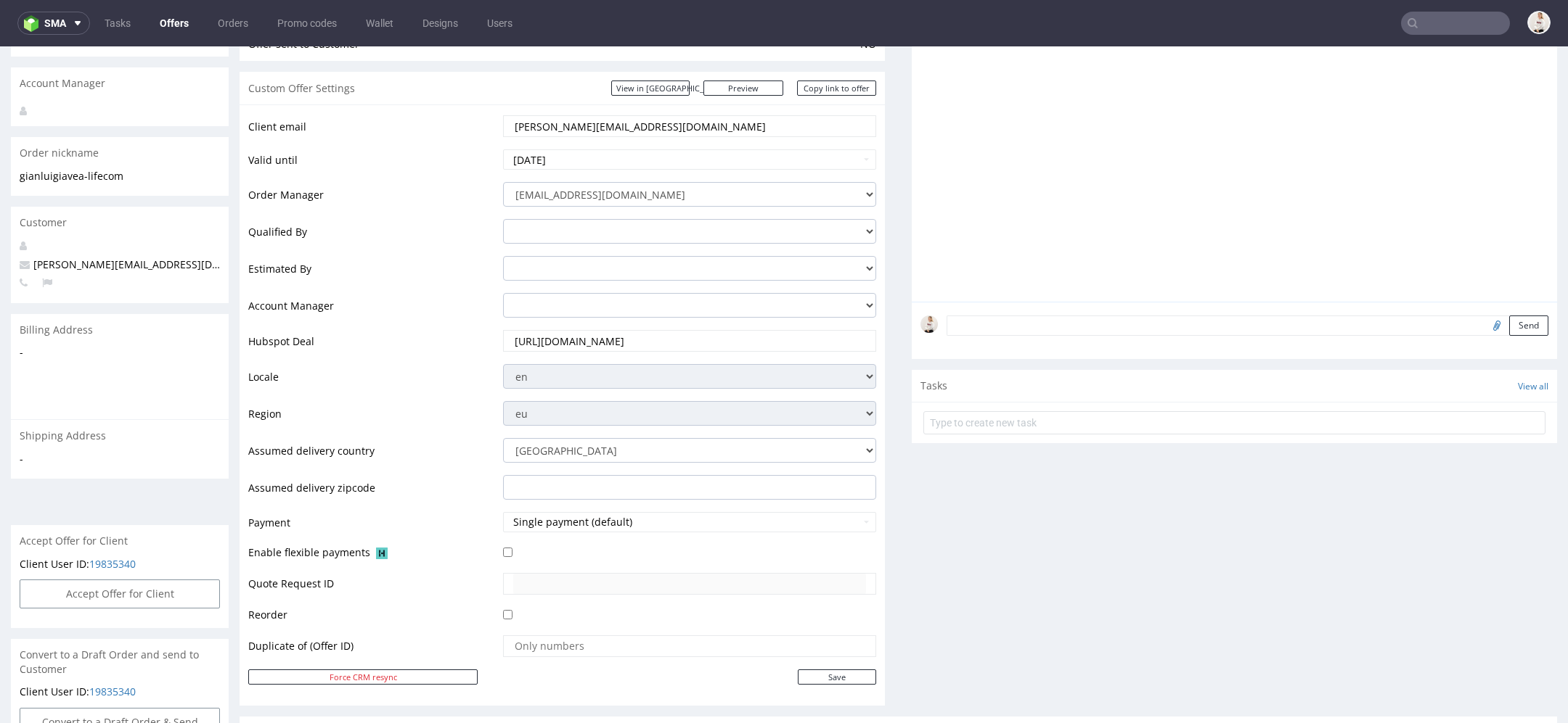
scroll to position [0, 0]
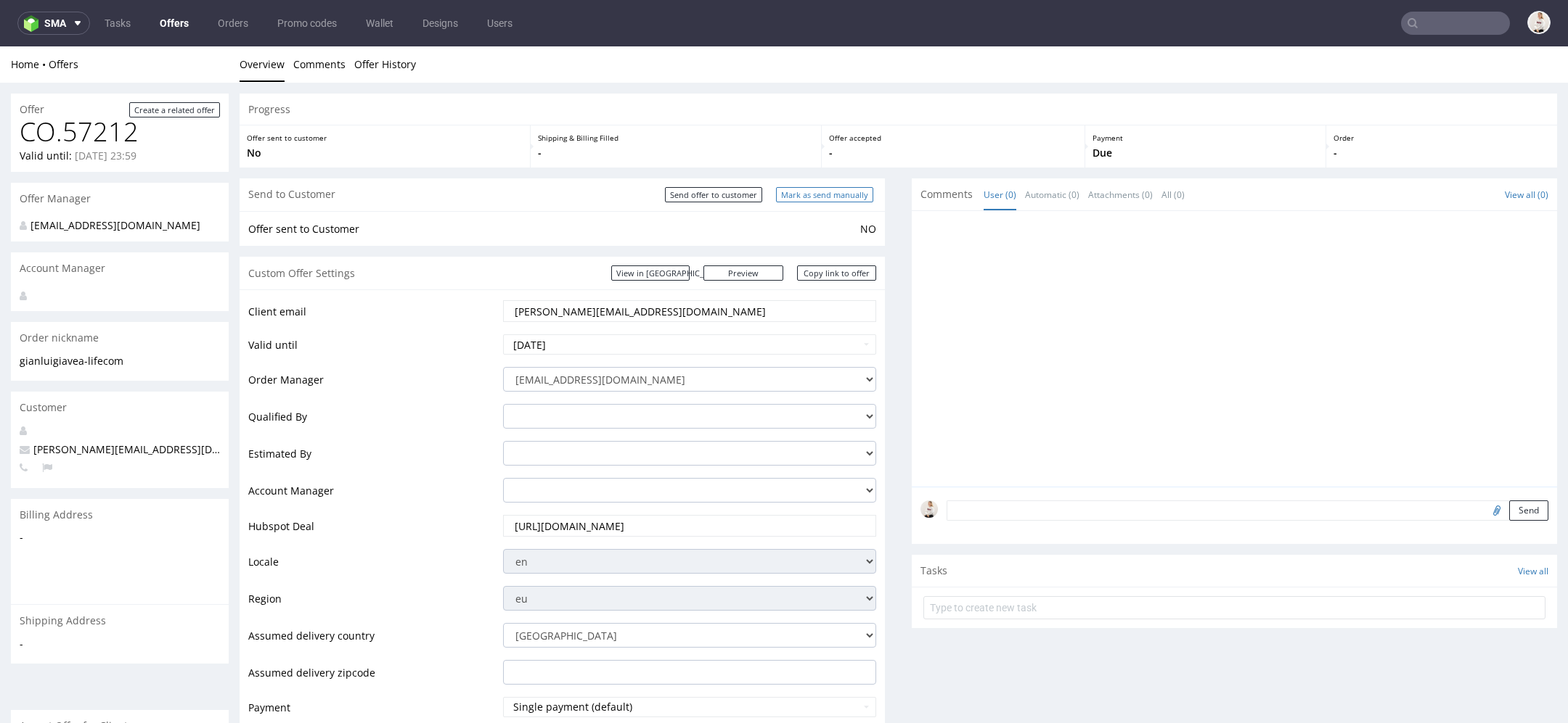
click at [825, 197] on input "Mark as send manually" at bounding box center [825, 195] width 97 height 16
type input "In progress..."
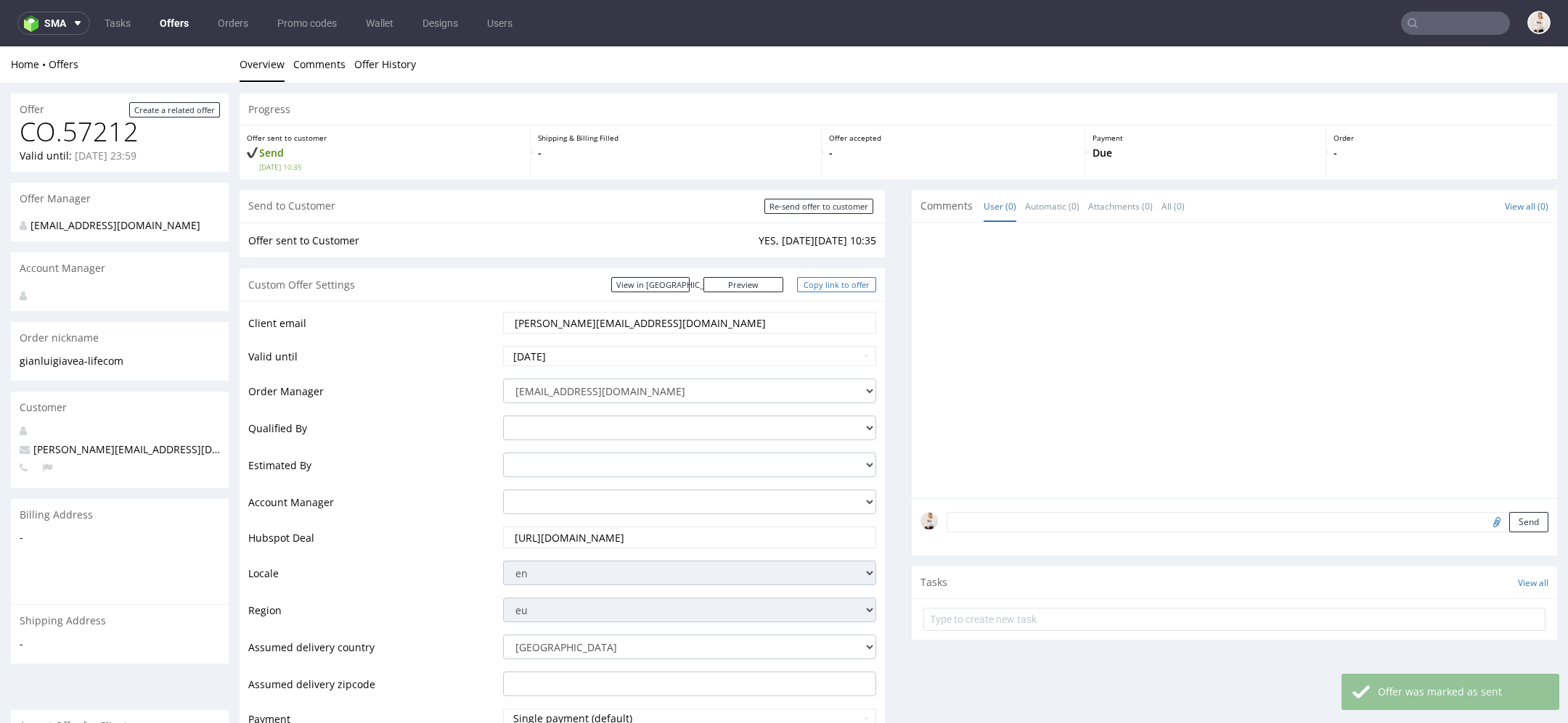
click at [829, 286] on link "Copy link to offer" at bounding box center [837, 284] width 80 height 16
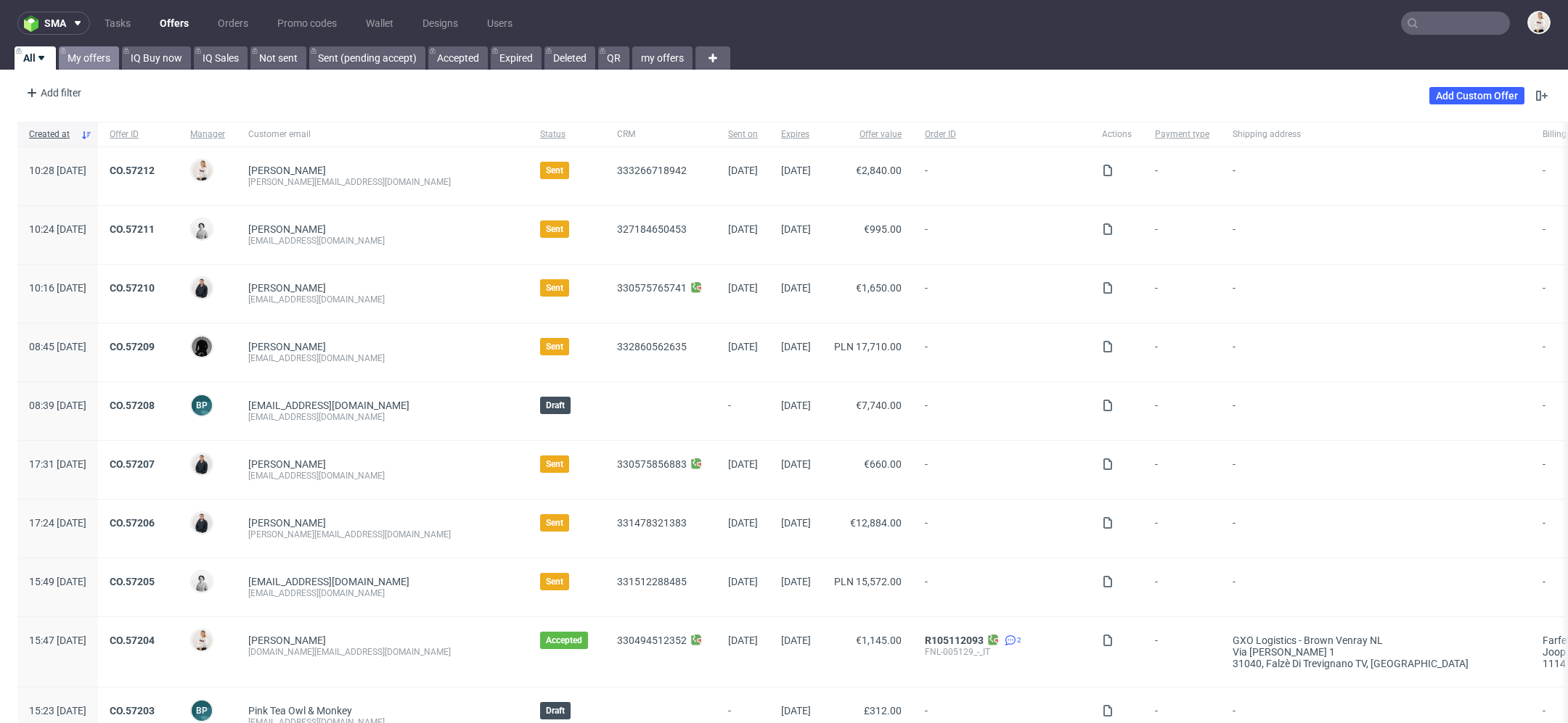
click at [99, 66] on link "My offers" at bounding box center [89, 58] width 60 height 23
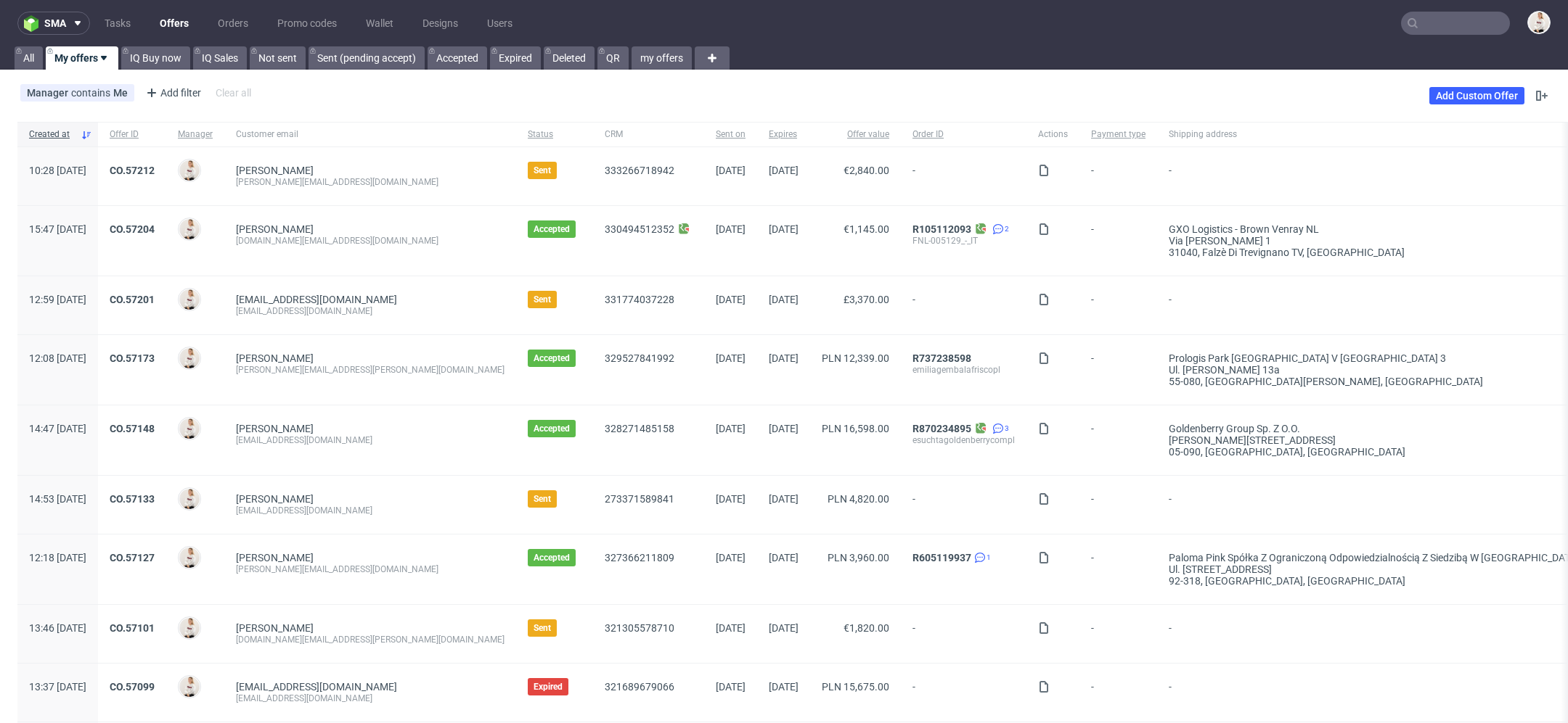
click at [1459, 31] on input "text" at bounding box center [1455, 23] width 109 height 23
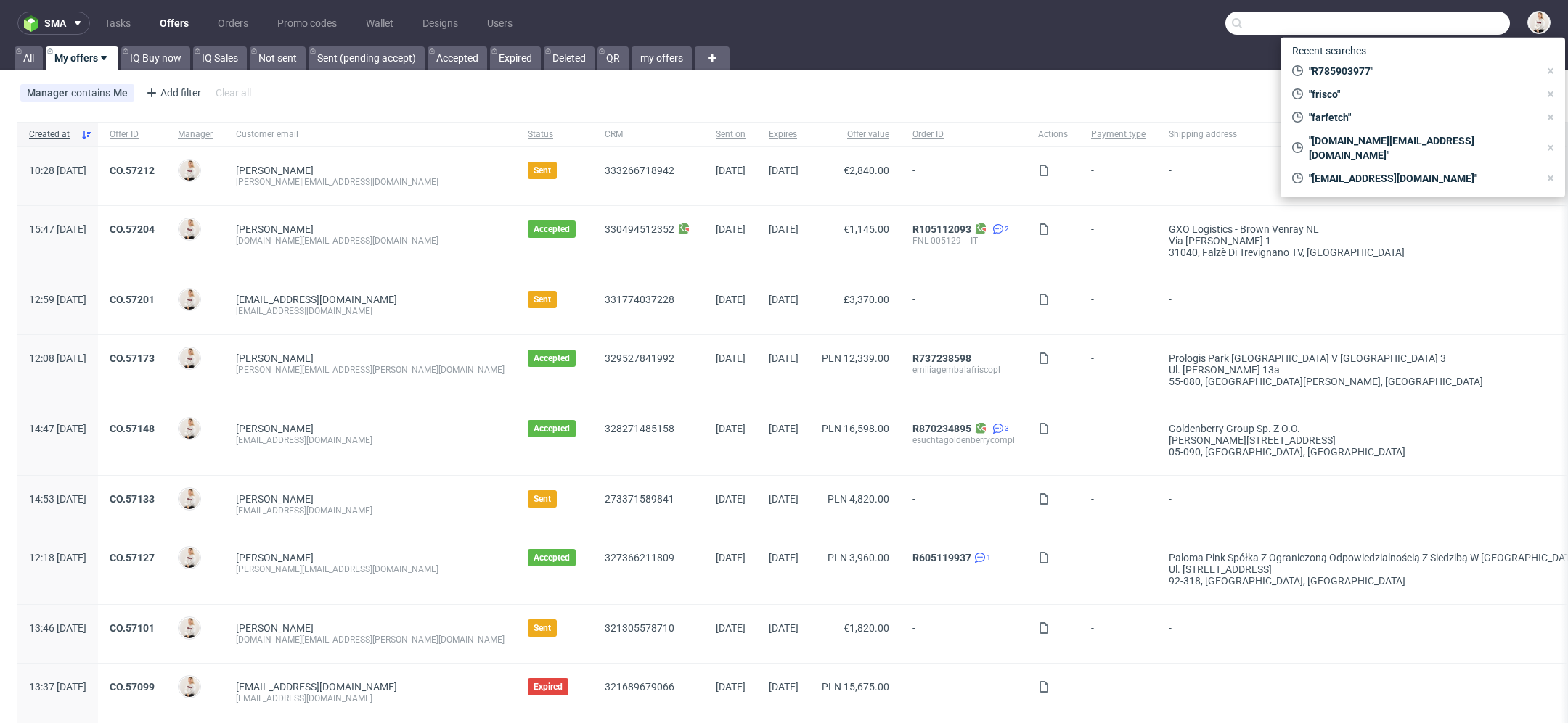
paste input "[DOMAIN_NAME][EMAIL_ADDRESS][PERSON_NAME][DOMAIN_NAME]"
type input "[DOMAIN_NAME][EMAIL_ADDRESS][PERSON_NAME][DOMAIN_NAME]"
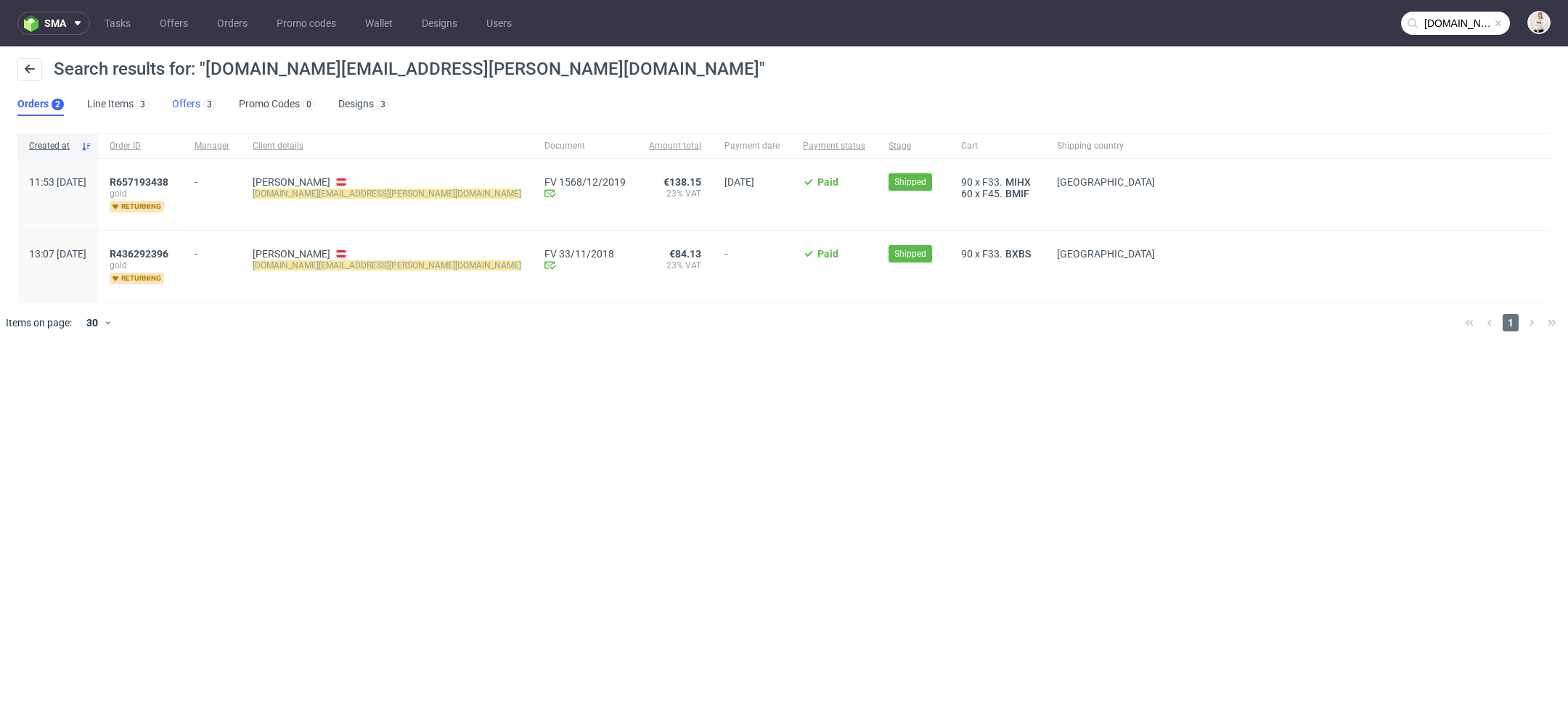
click at [192, 105] on link "Offers 3" at bounding box center [194, 104] width 44 height 23
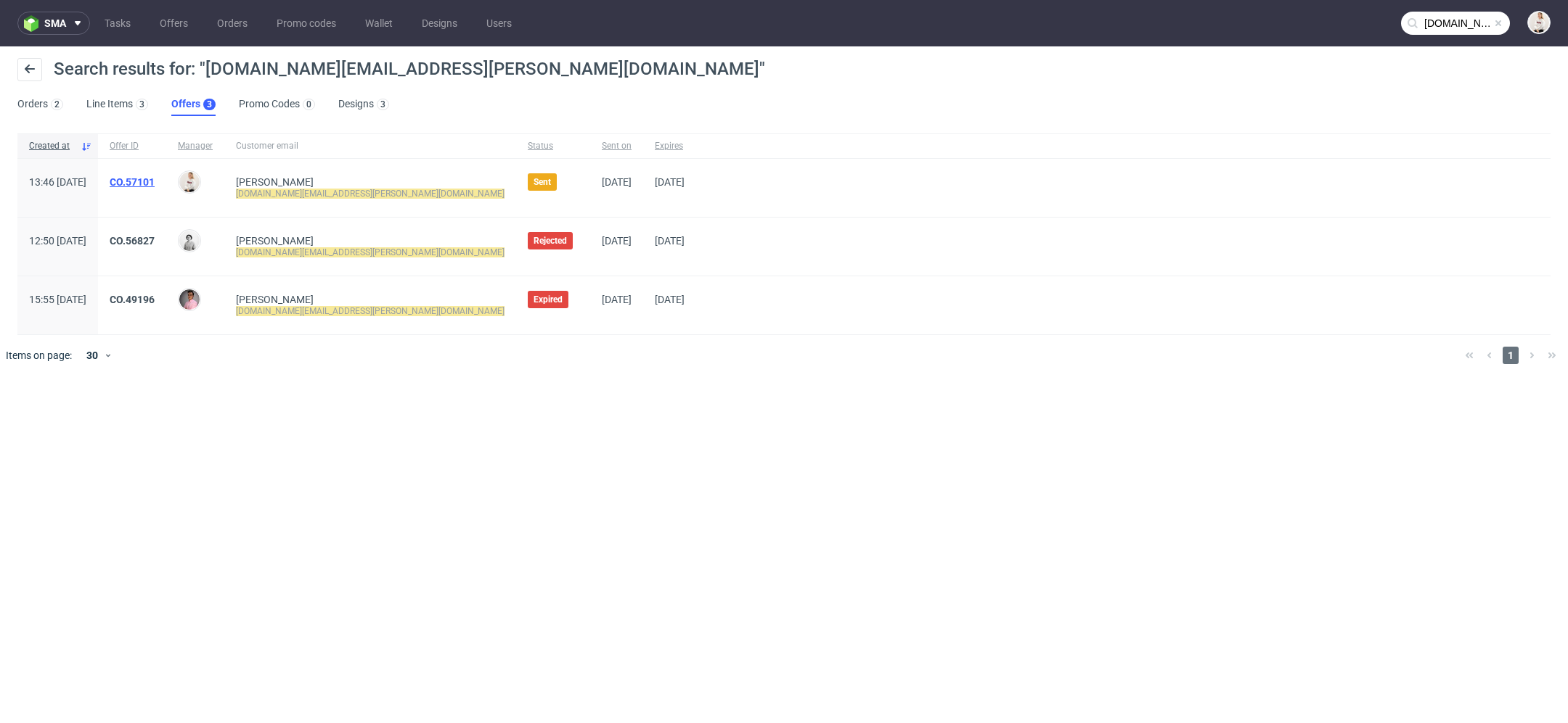
click at [155, 184] on link "CO.57101" at bounding box center [132, 182] width 45 height 12
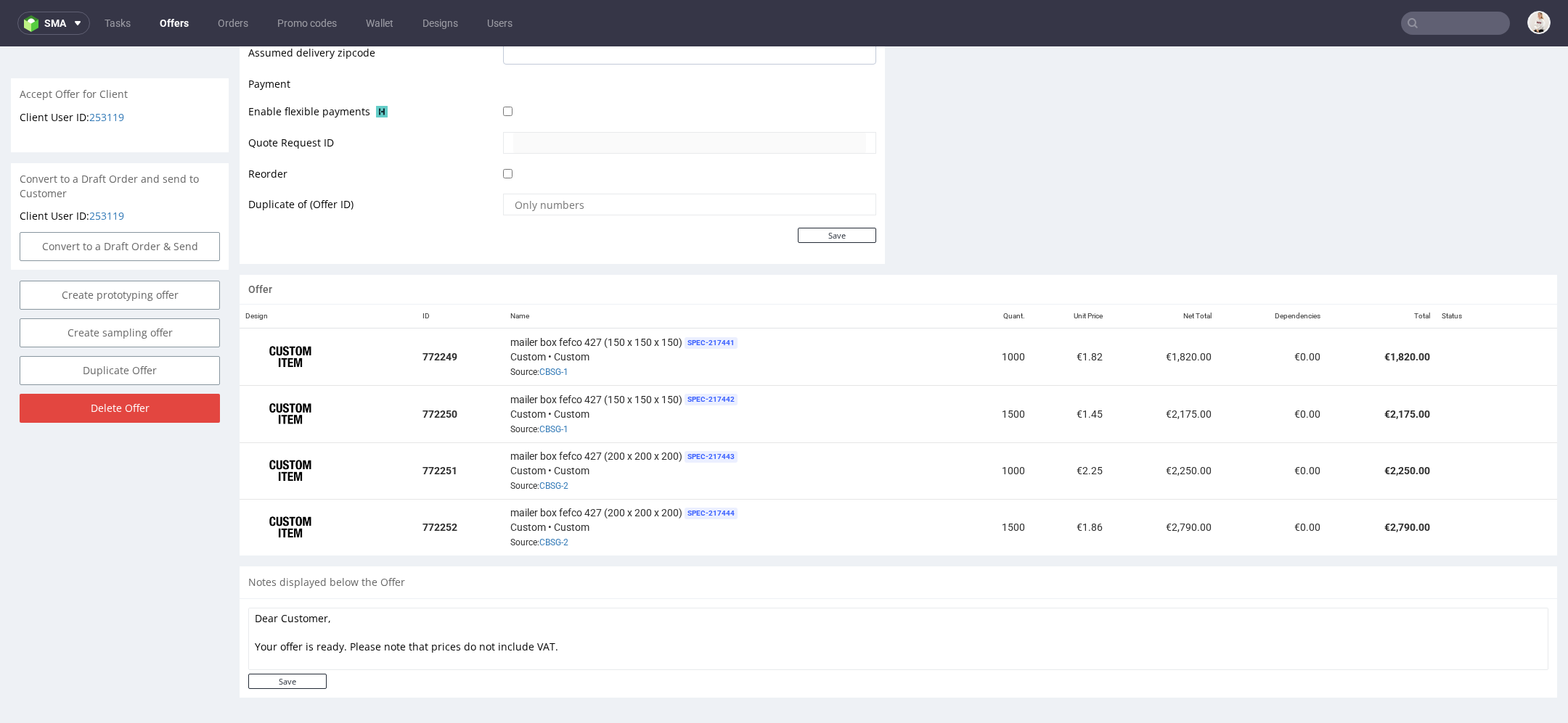
scroll to position [643, 0]
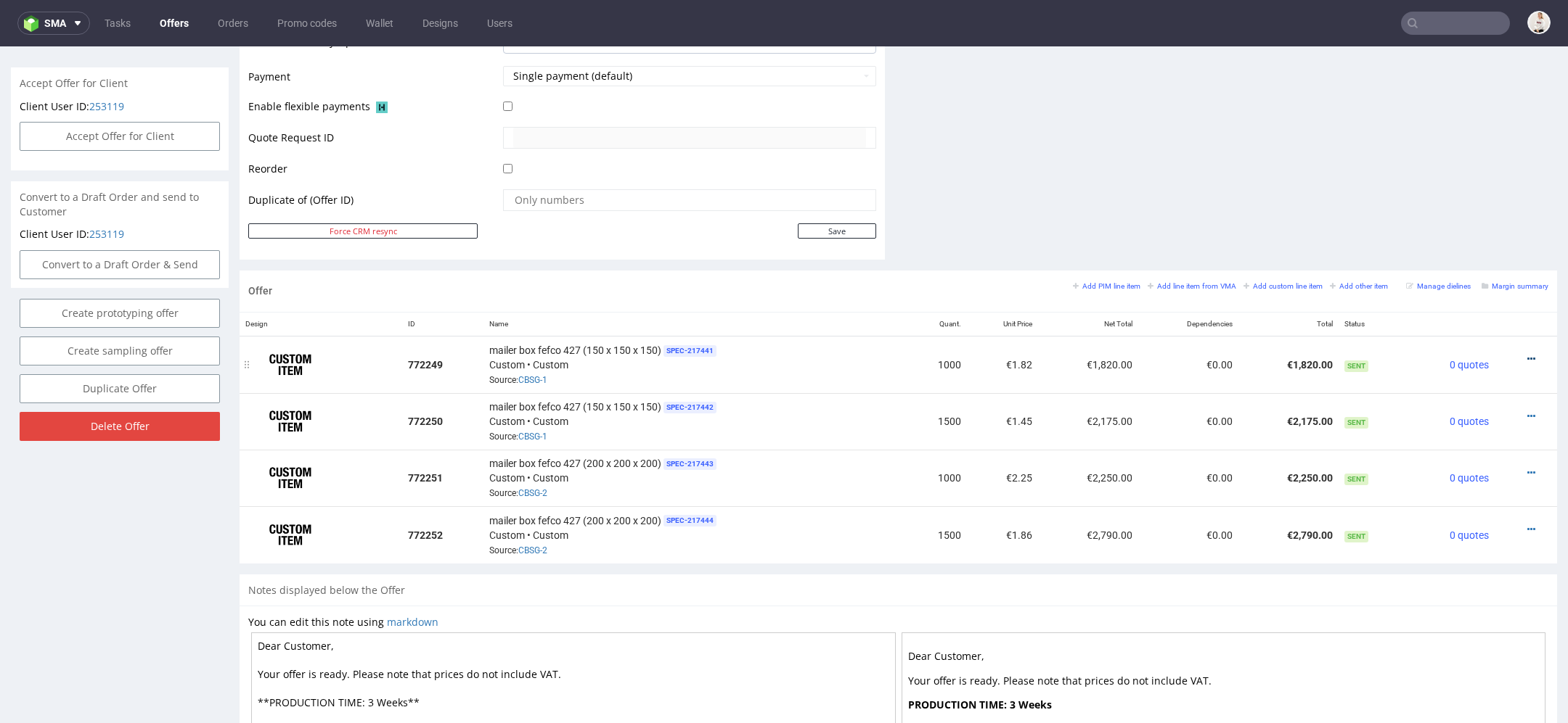
click at [1527, 354] on icon at bounding box center [1531, 358] width 8 height 10
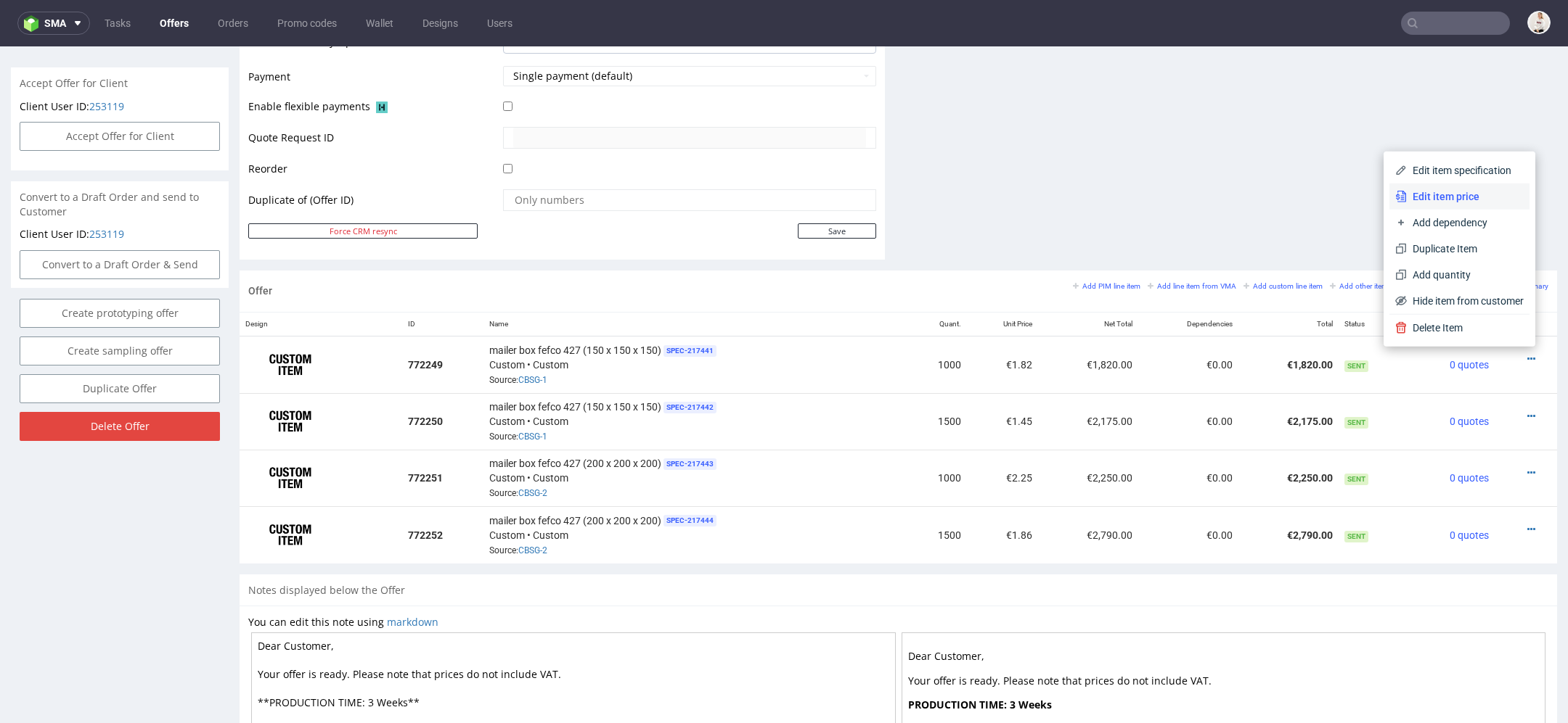
click at [1452, 194] on span "Edit item price" at bounding box center [1465, 197] width 117 height 15
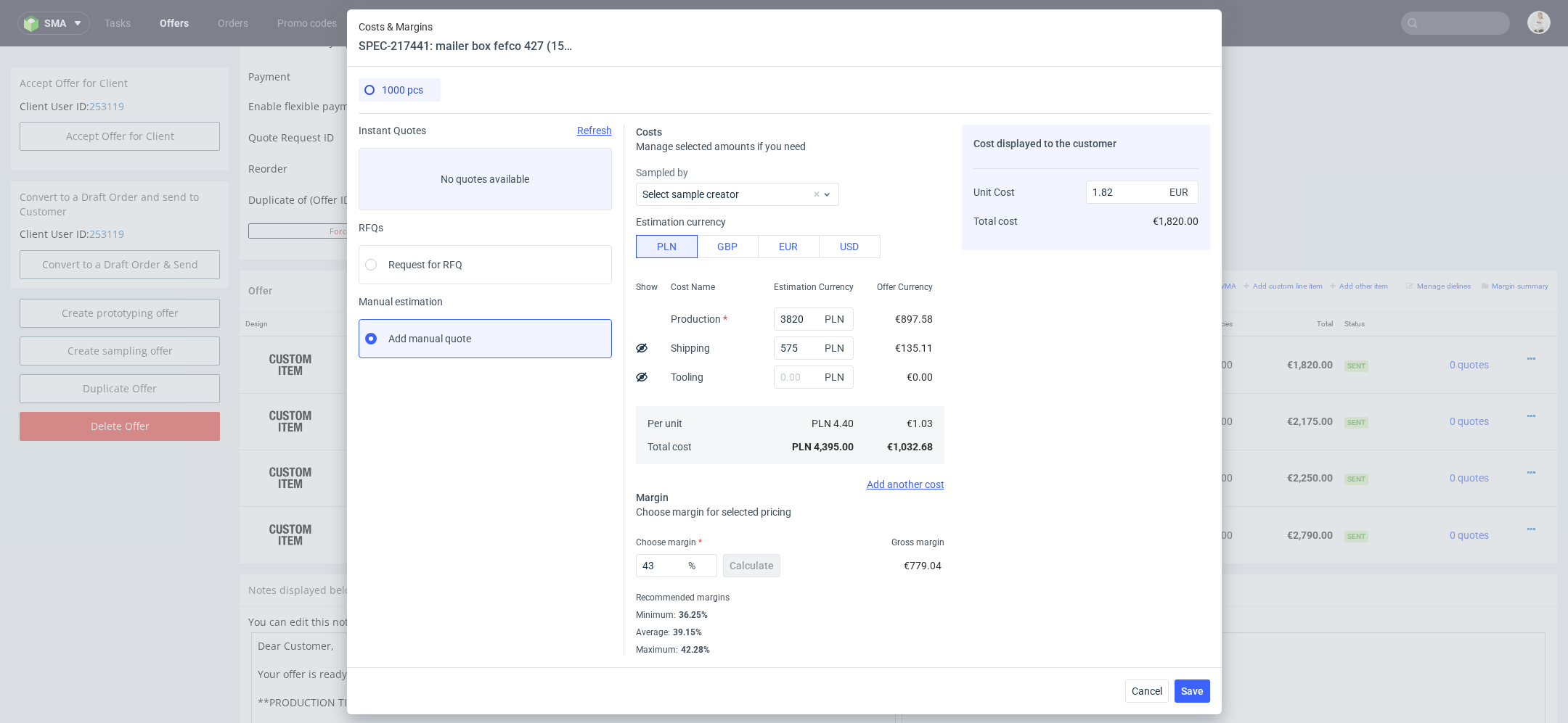
click at [1005, 396] on div "Cost displayed to the customer Unit Cost Total cost 1.82 EUR €1,820.00" at bounding box center [1085, 390] width 248 height 531
click at [795, 319] on input "3820" at bounding box center [813, 319] width 80 height 23
paste input "2600.0"
type input "2600"
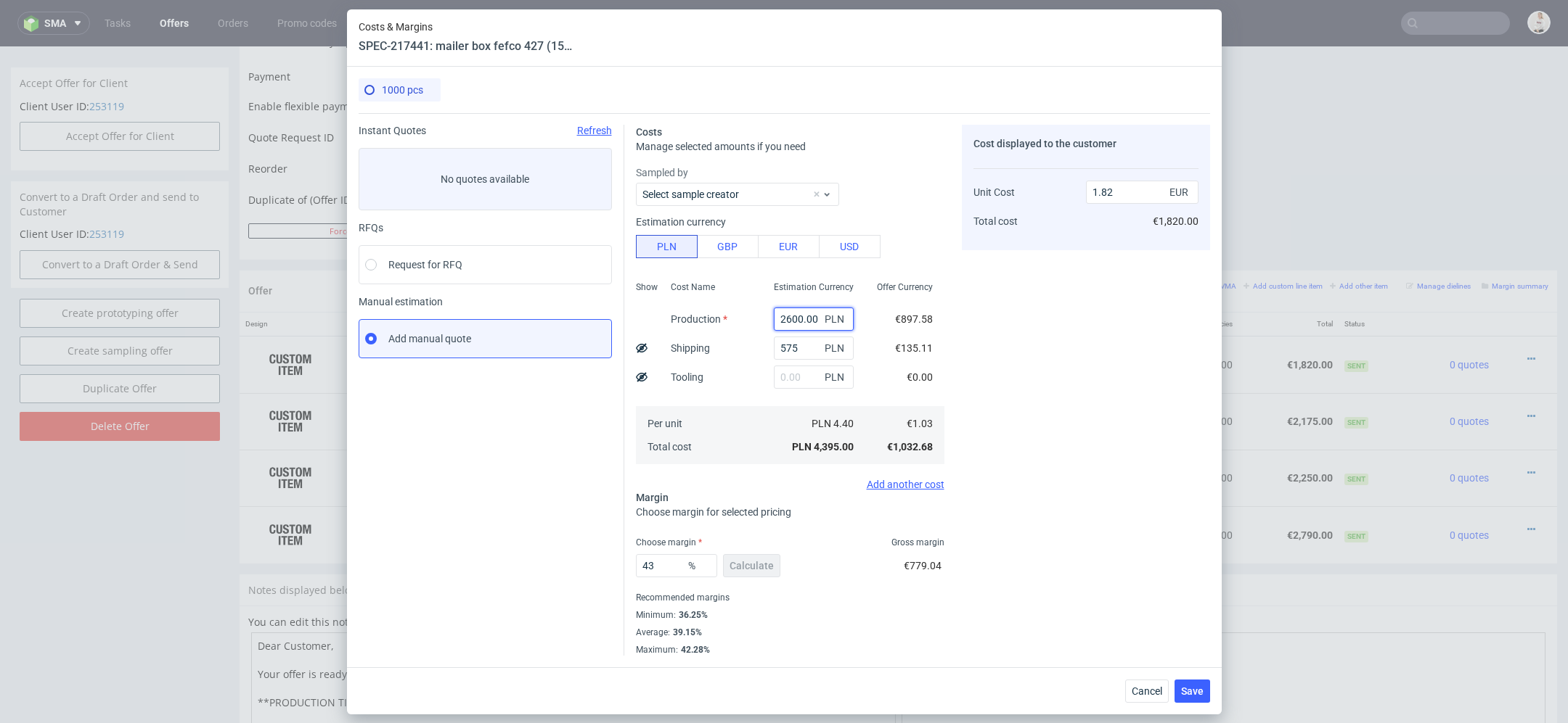
type input "1.31"
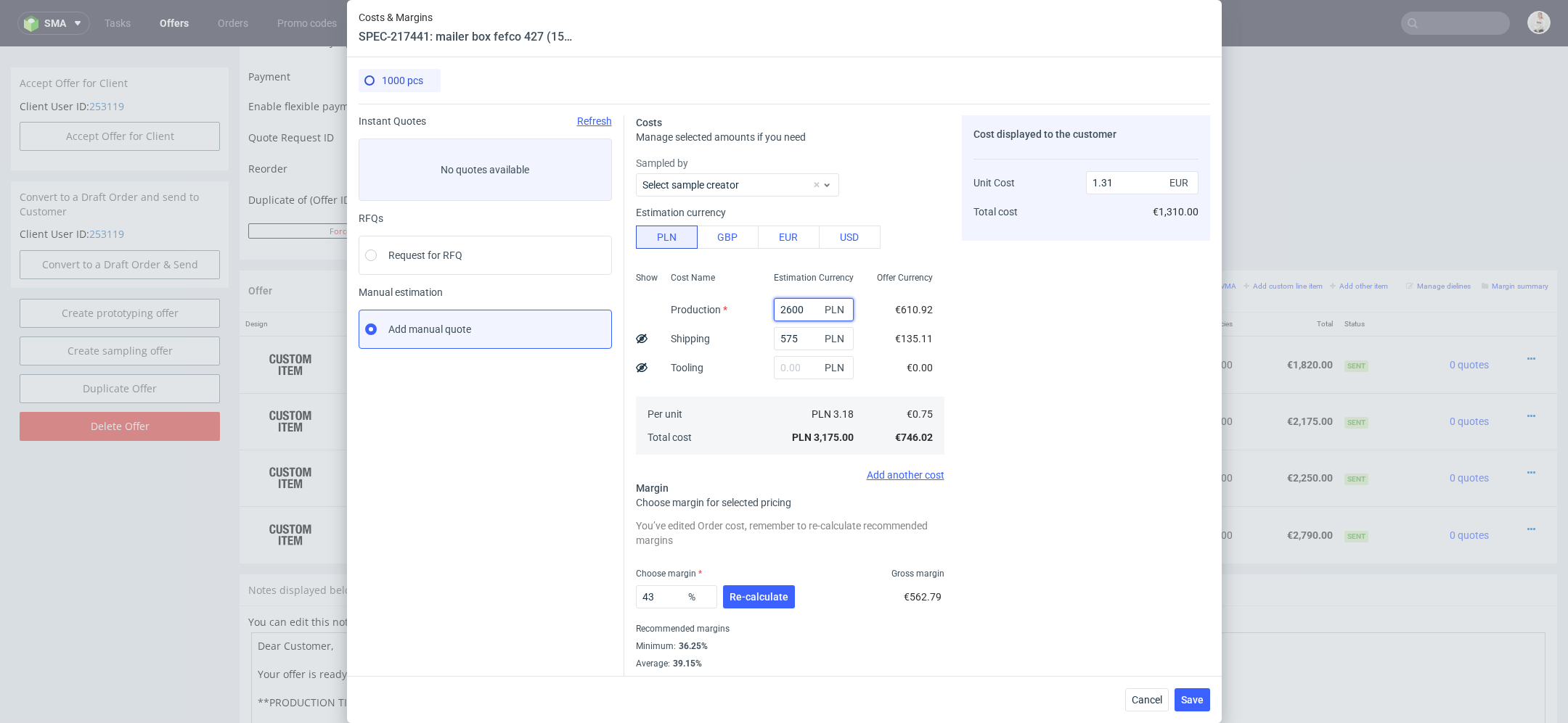
type input "2600"
click at [1005, 366] on div "Cost displayed to the customer Unit Cost Total cost 1.31 EUR €1,310.00" at bounding box center [1085, 401] width 248 height 572
click at [1102, 504] on div "Cost displayed to the customer Unit Cost Total cost 1.31 EUR €1,310.00" at bounding box center [1085, 401] width 248 height 572
click at [778, 592] on span "Re-calculate" at bounding box center [759, 597] width 59 height 10
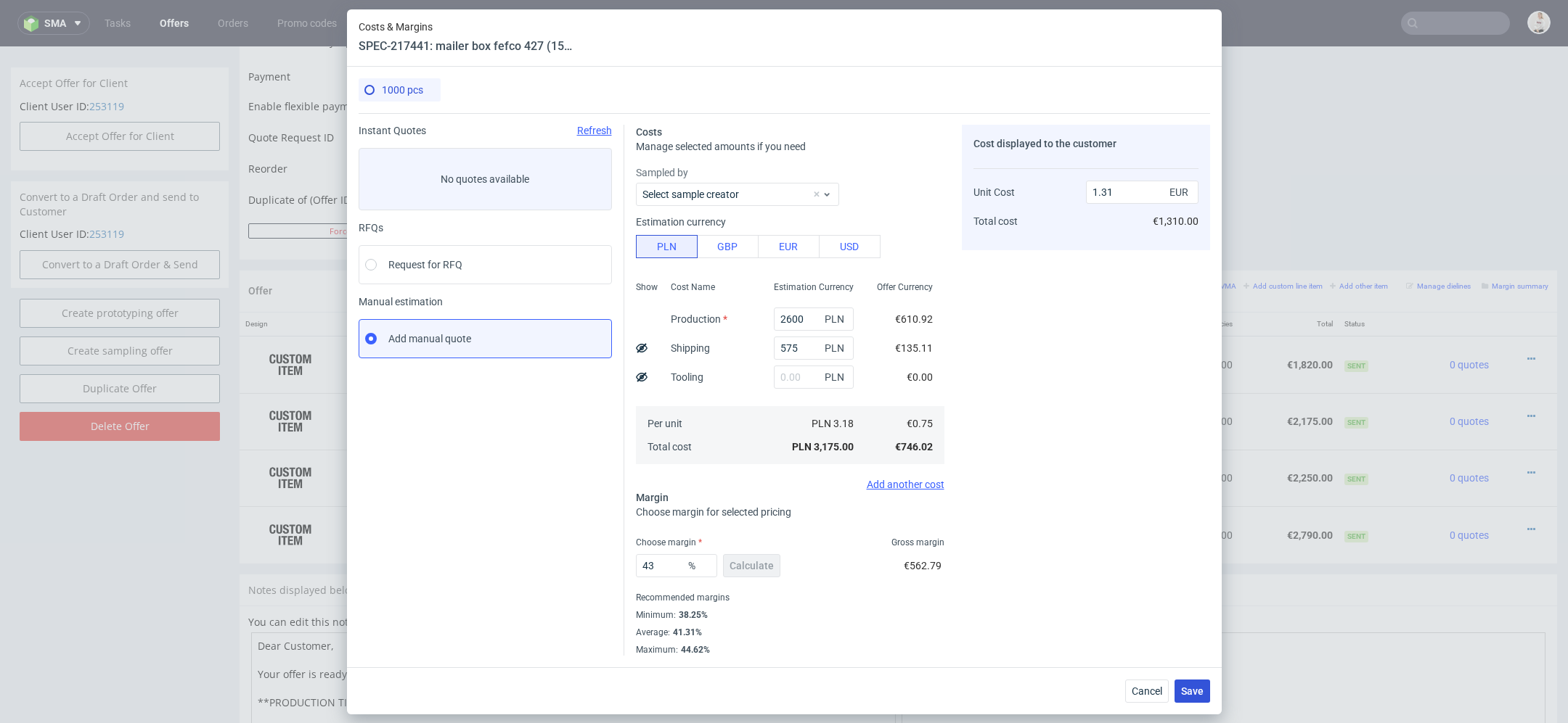
click at [1195, 689] on span "Save" at bounding box center [1192, 691] width 23 height 10
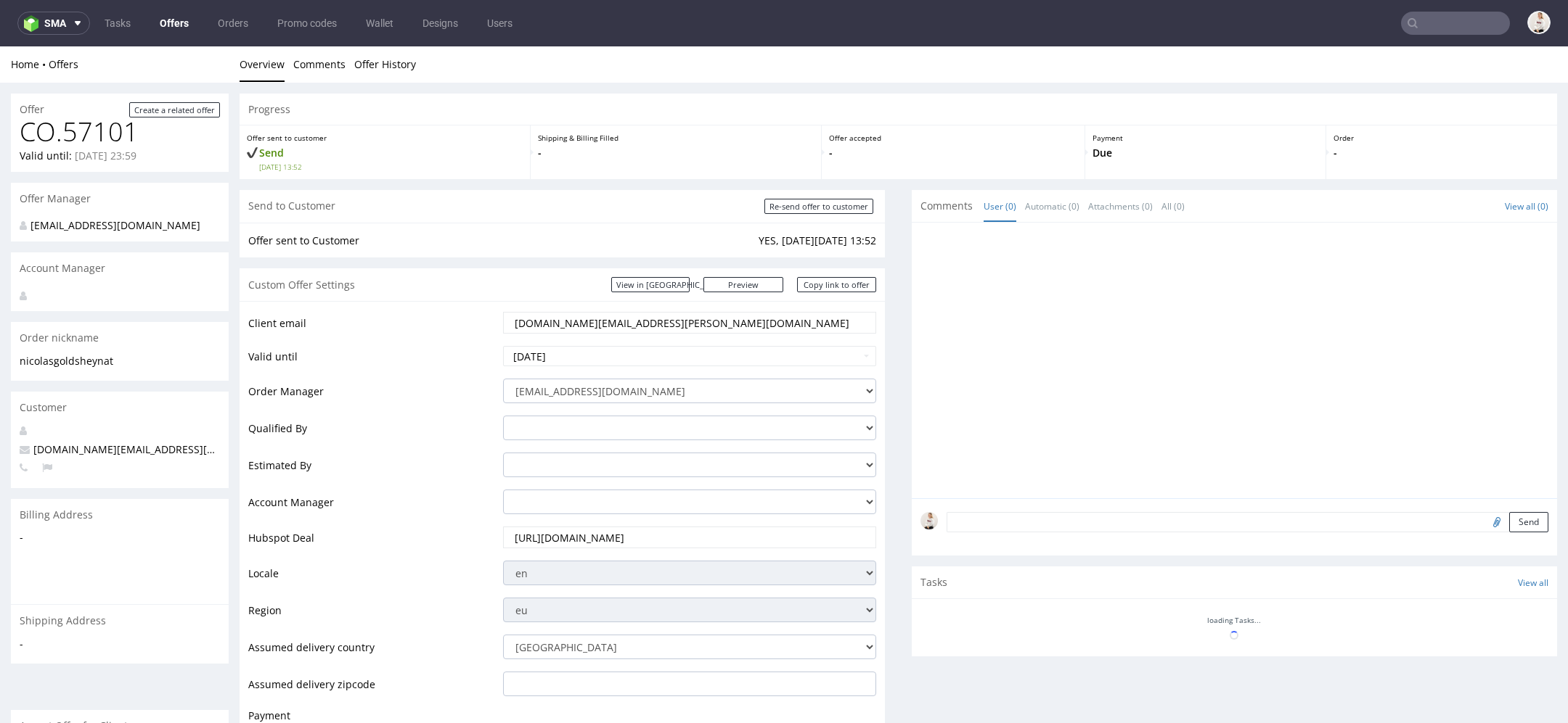
scroll to position [0, 0]
click at [1195, 689] on div "Comments User (0) Automatic (0) Attachments (0) All (0) View all (0) Send Tasks…" at bounding box center [1234, 551] width 645 height 723
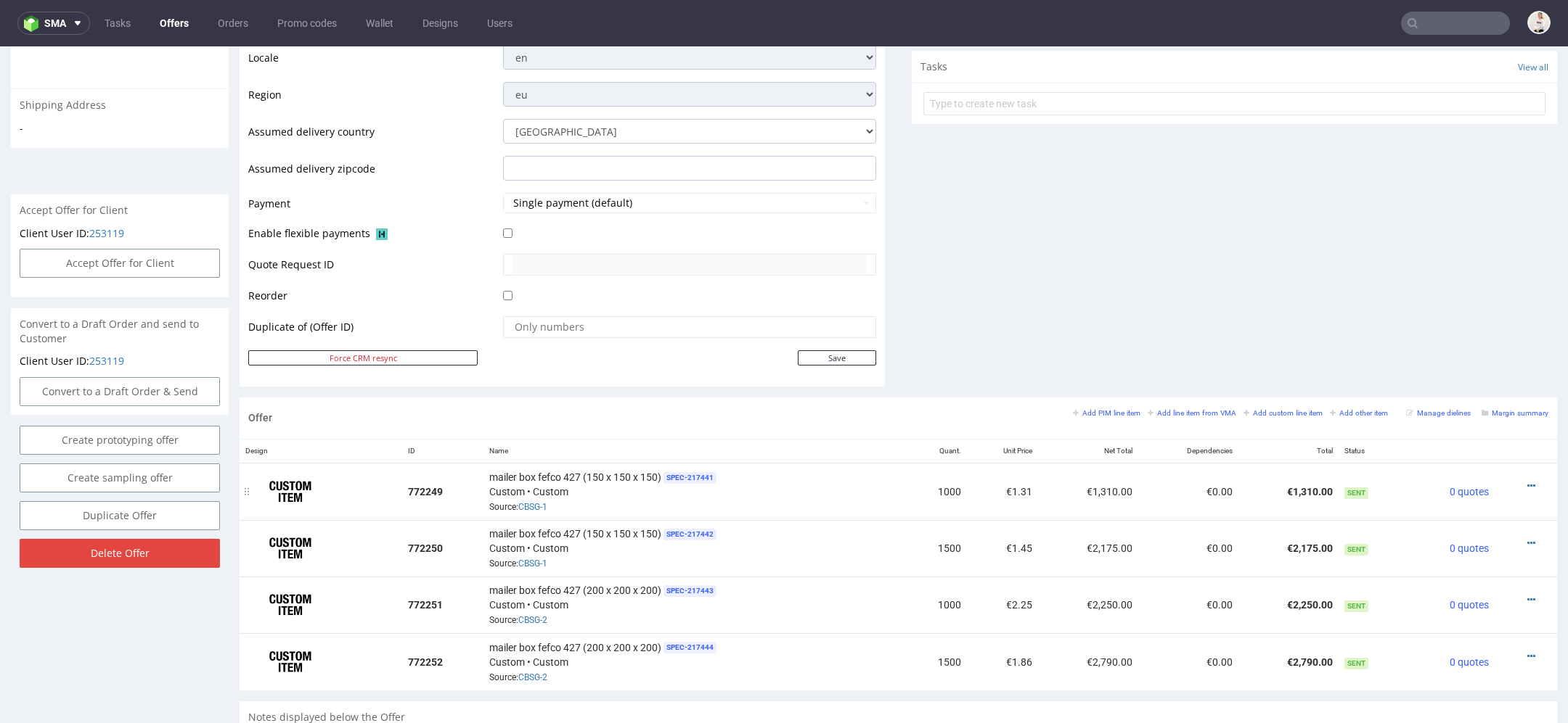
scroll to position [531, 0]
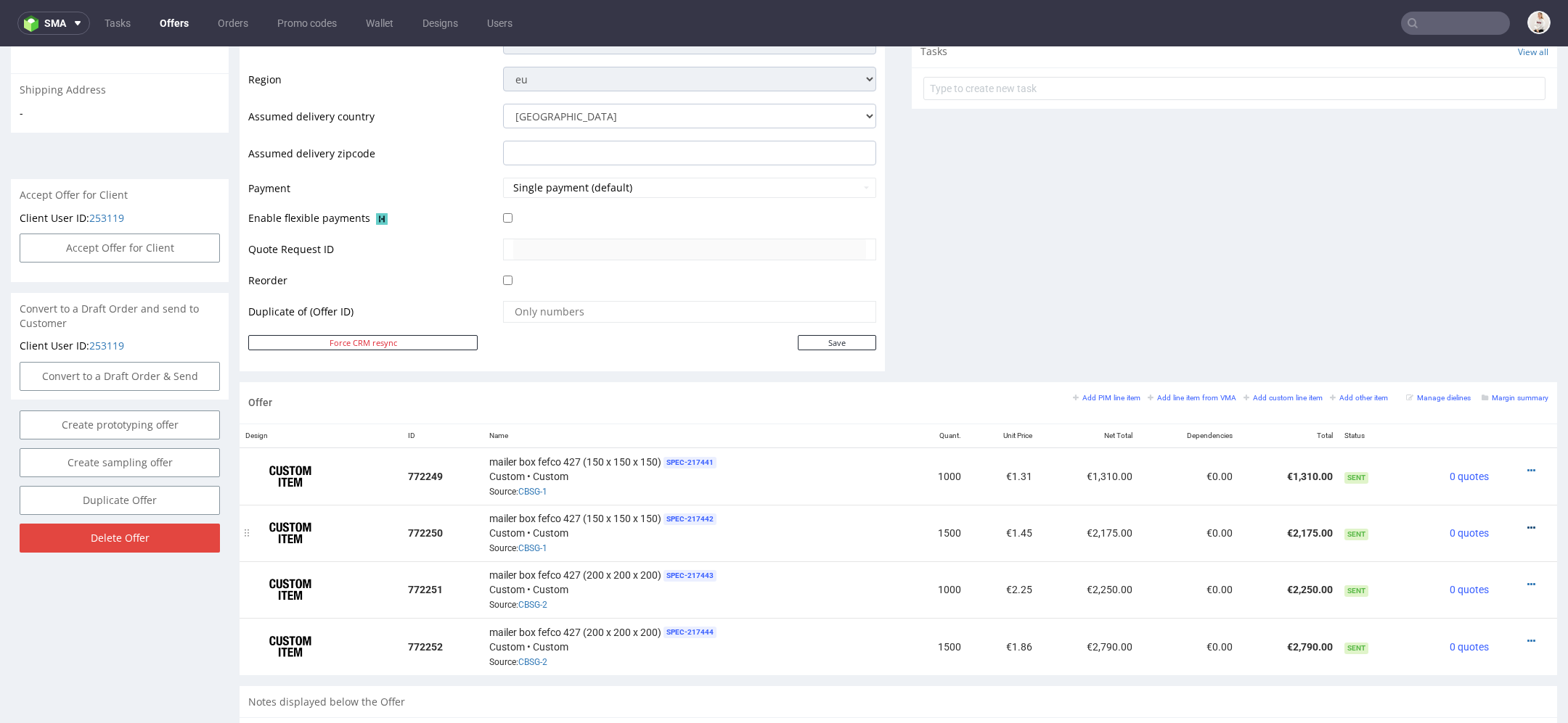
click at [1527, 523] on icon at bounding box center [1531, 527] width 8 height 10
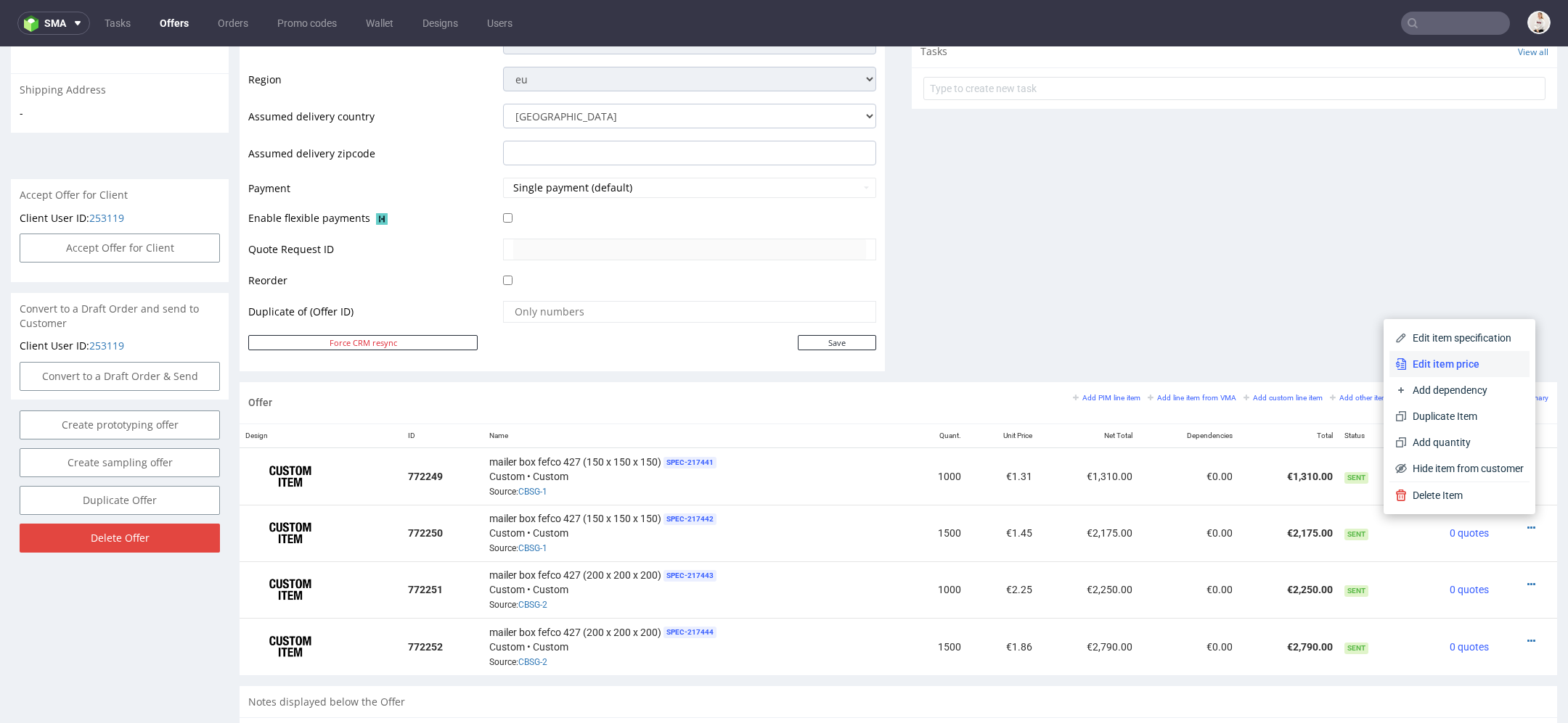
click at [1452, 367] on span "Edit item price" at bounding box center [1465, 365] width 117 height 15
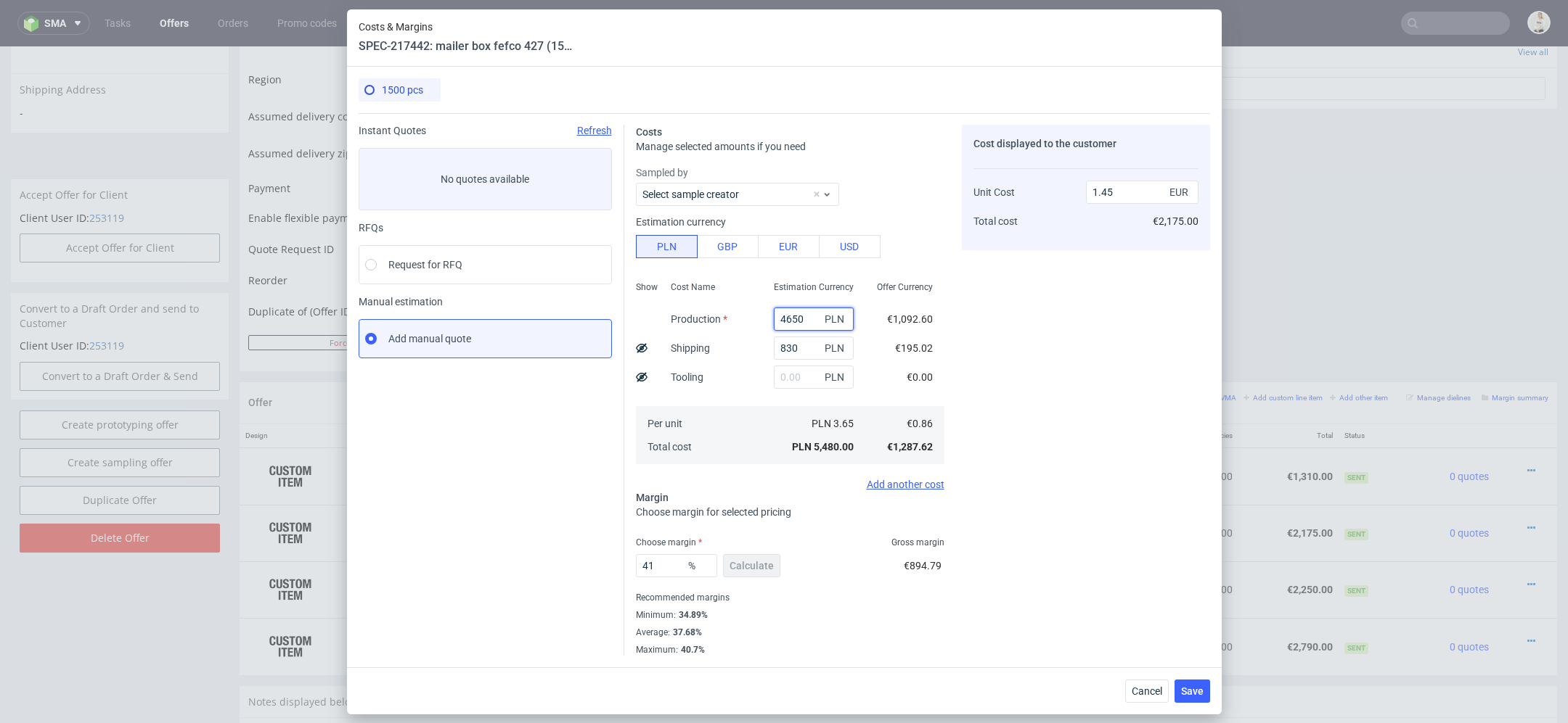
click at [784, 318] on input "4650" at bounding box center [813, 319] width 80 height 23
paste input "3300.0"
type input "3300"
type input "1.1"
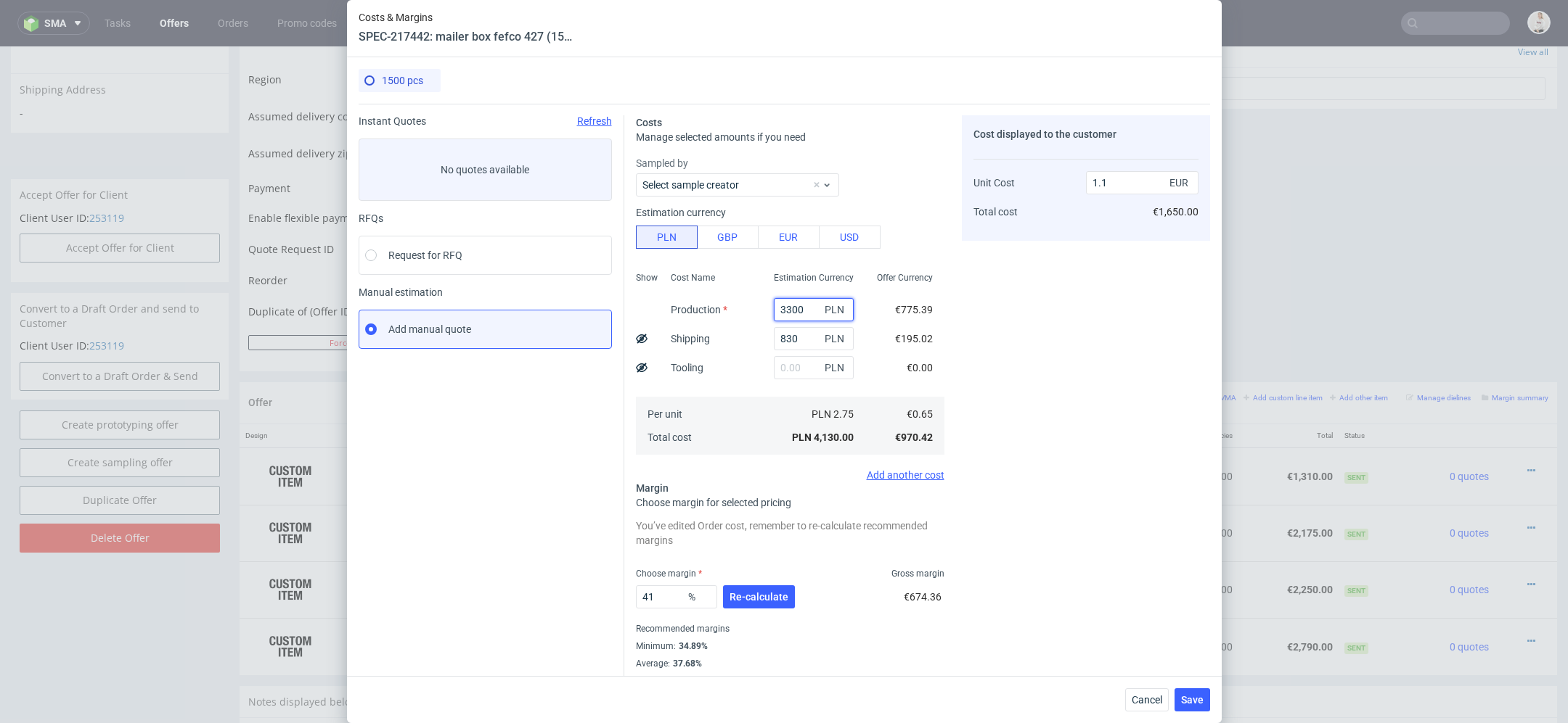
type input "3300"
click at [915, 358] on div "€0.00" at bounding box center [920, 368] width 49 height 29
click at [751, 597] on span "Re-calculate" at bounding box center [759, 597] width 59 height 10
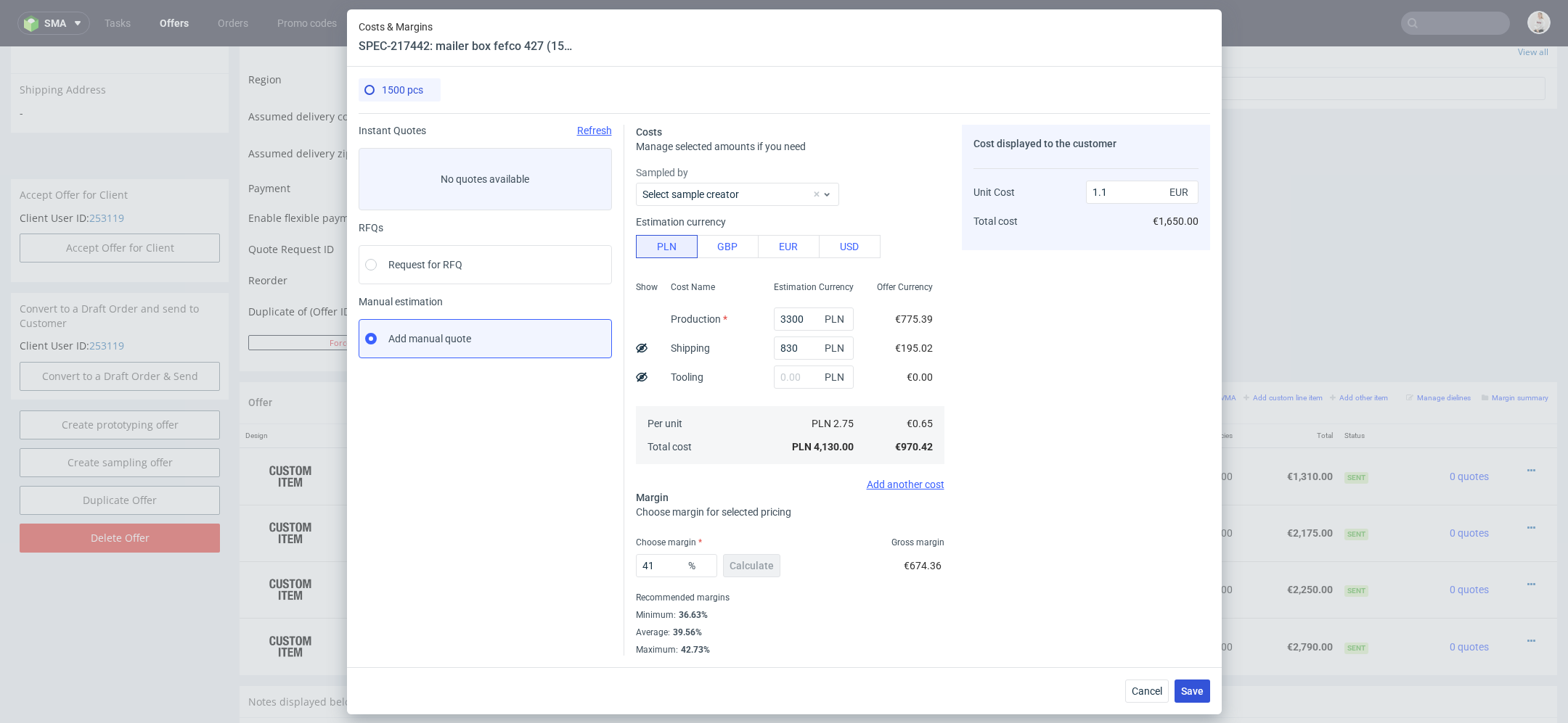
click at [1187, 692] on span "Save" at bounding box center [1192, 691] width 23 height 10
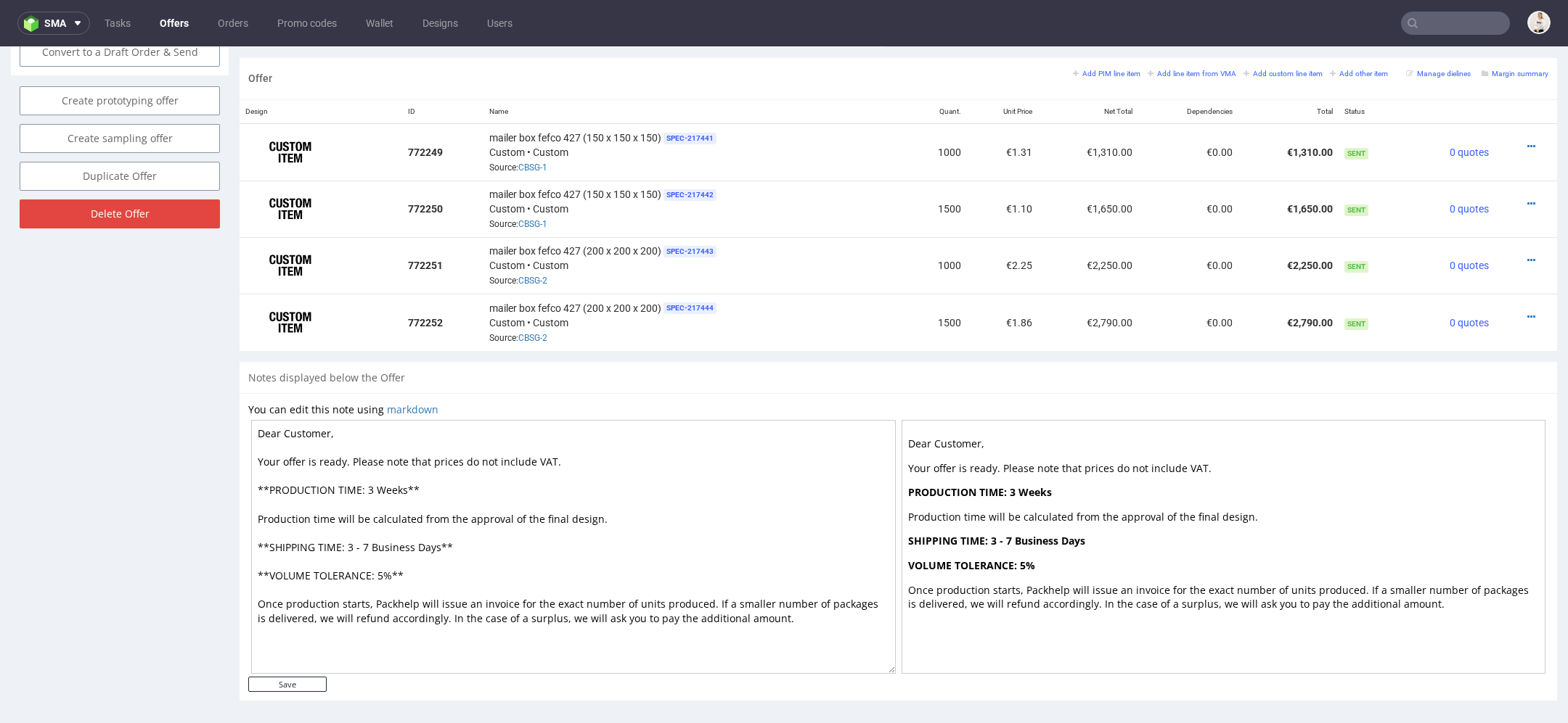
scroll to position [855, 0]
click at [1527, 256] on icon at bounding box center [1531, 260] width 8 height 10
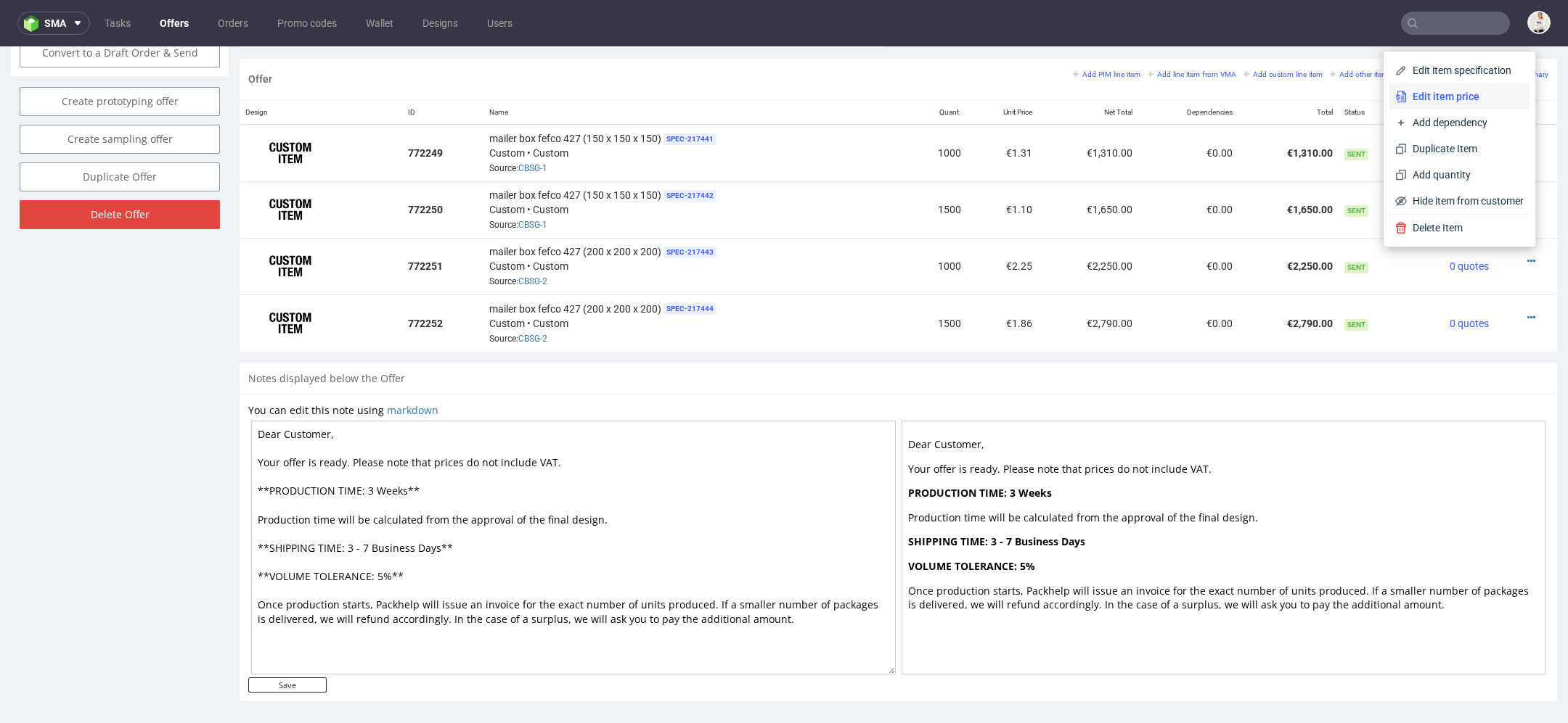
click at [1457, 93] on span "Edit item price" at bounding box center [1465, 97] width 117 height 15
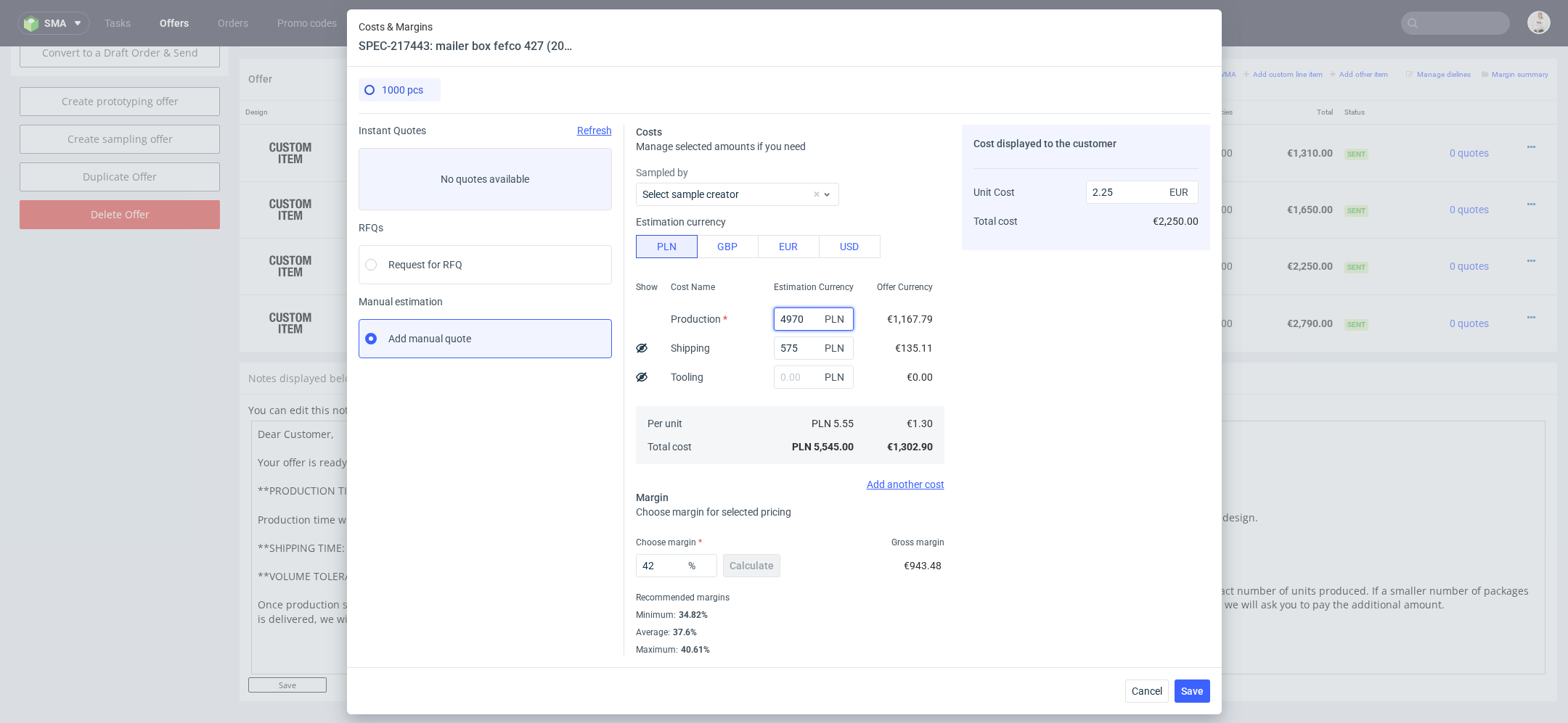
click at [790, 318] on input "4970" at bounding box center [813, 319] width 80 height 23
paste input "3810.0"
type input "3810"
type input "1.78"
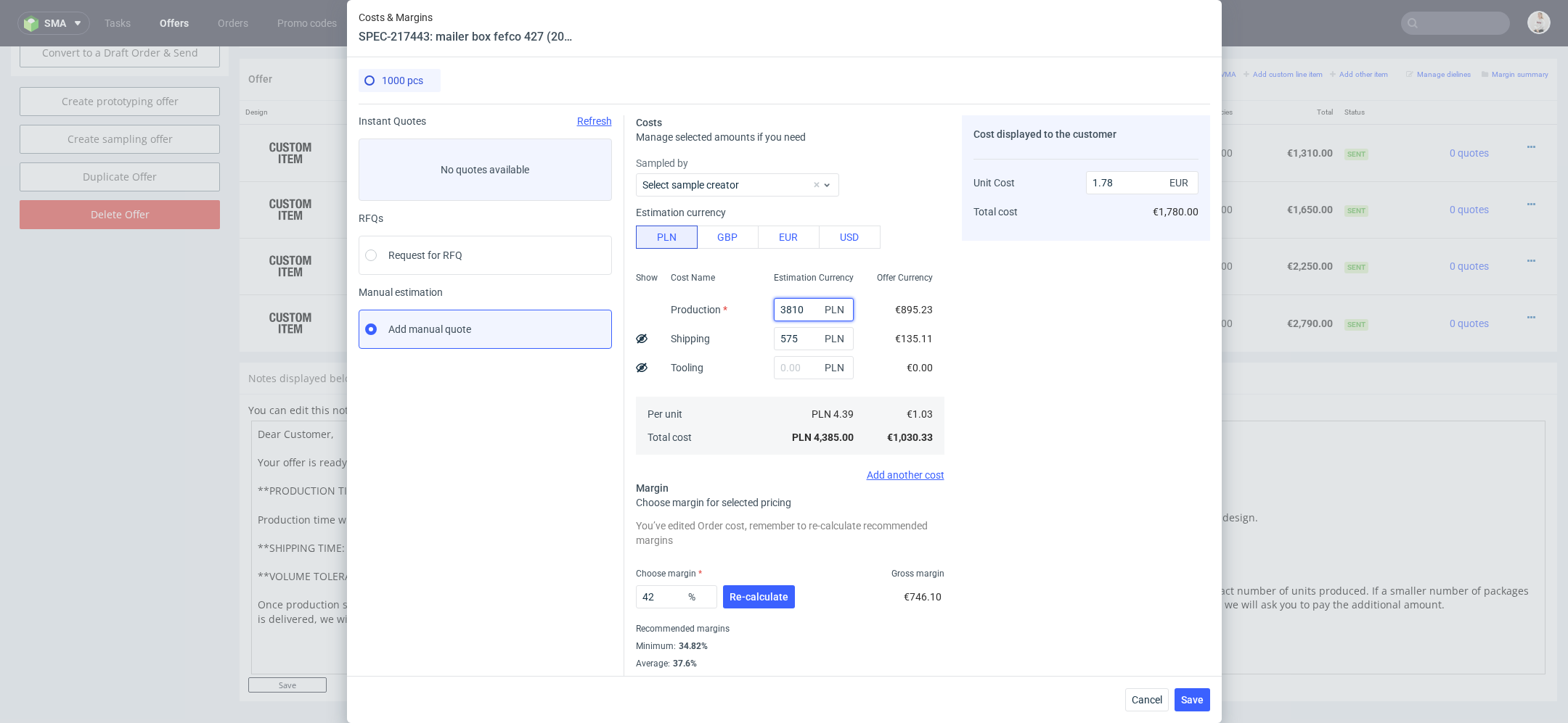
type input "3810"
click at [929, 325] on div "€135.11" at bounding box center [913, 339] width 61 height 29
click at [752, 602] on span "Re-calculate" at bounding box center [759, 597] width 59 height 10
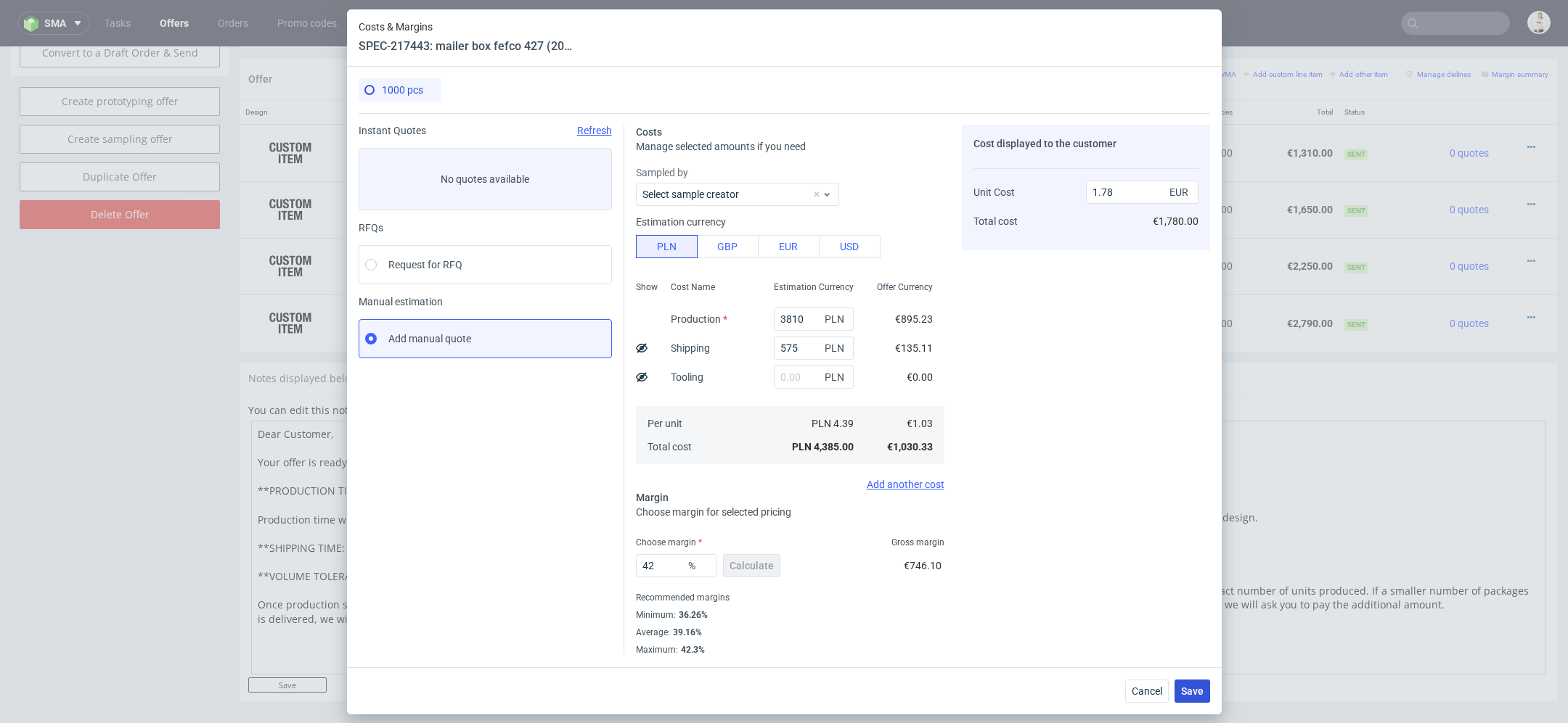
click at [1185, 694] on span "Save" at bounding box center [1192, 691] width 23 height 10
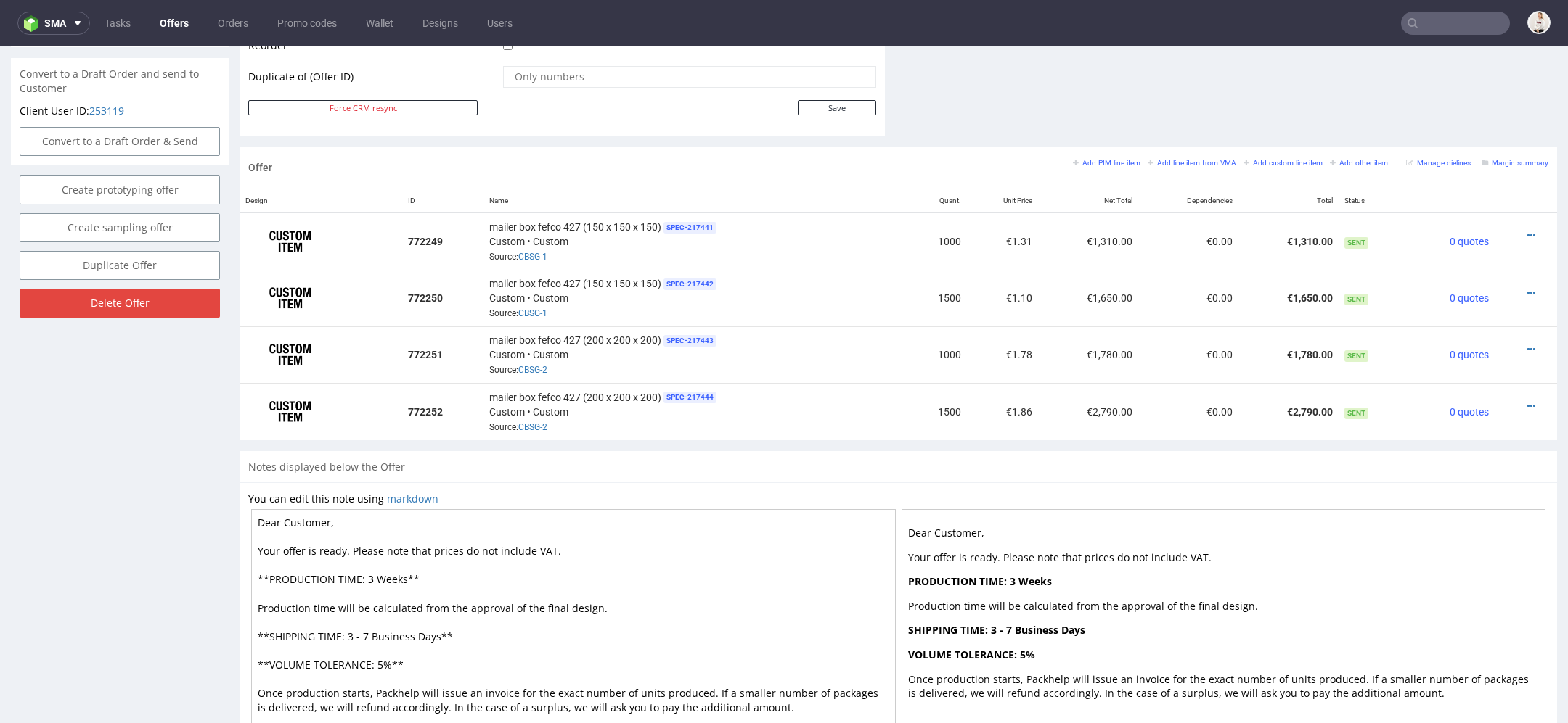
scroll to position [789, 0]
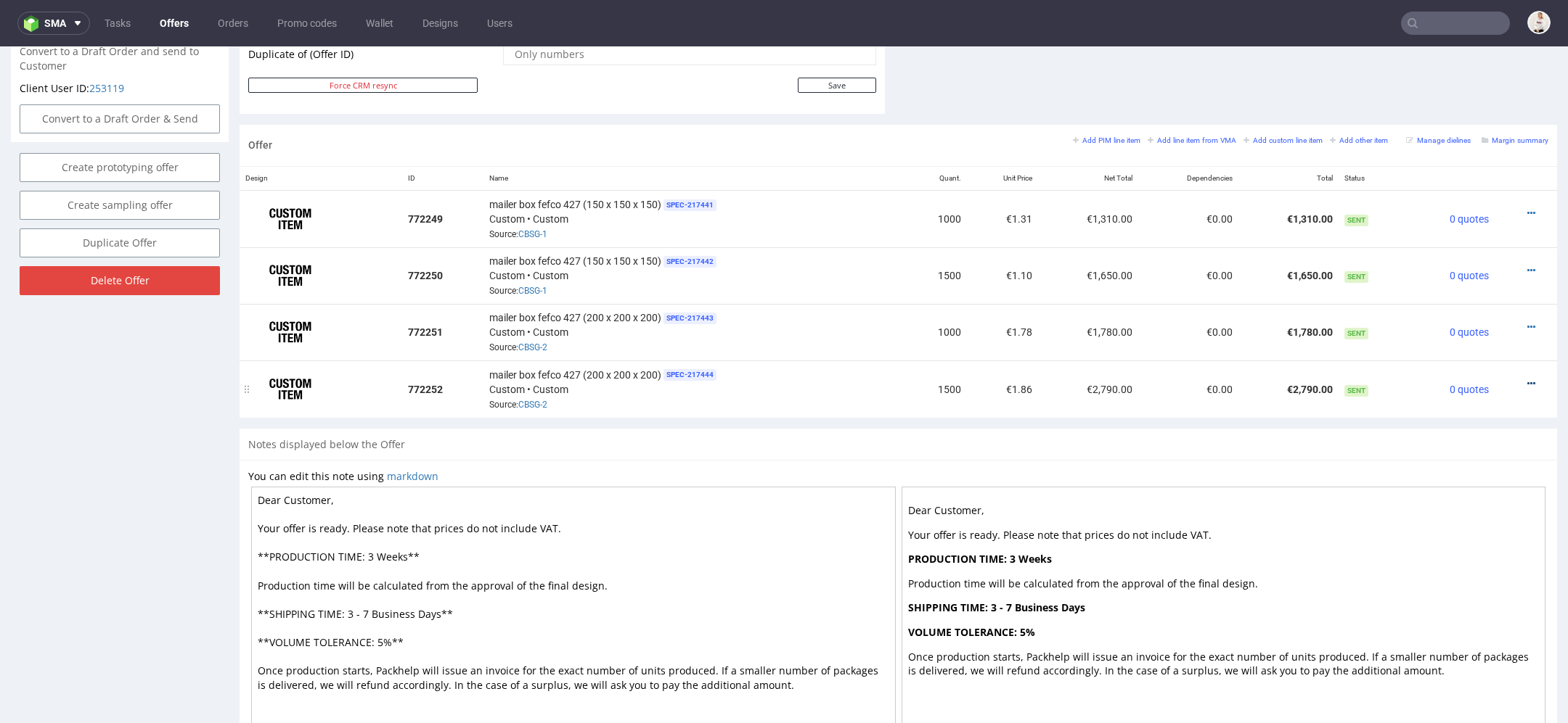
click at [1527, 378] on icon at bounding box center [1531, 383] width 8 height 10
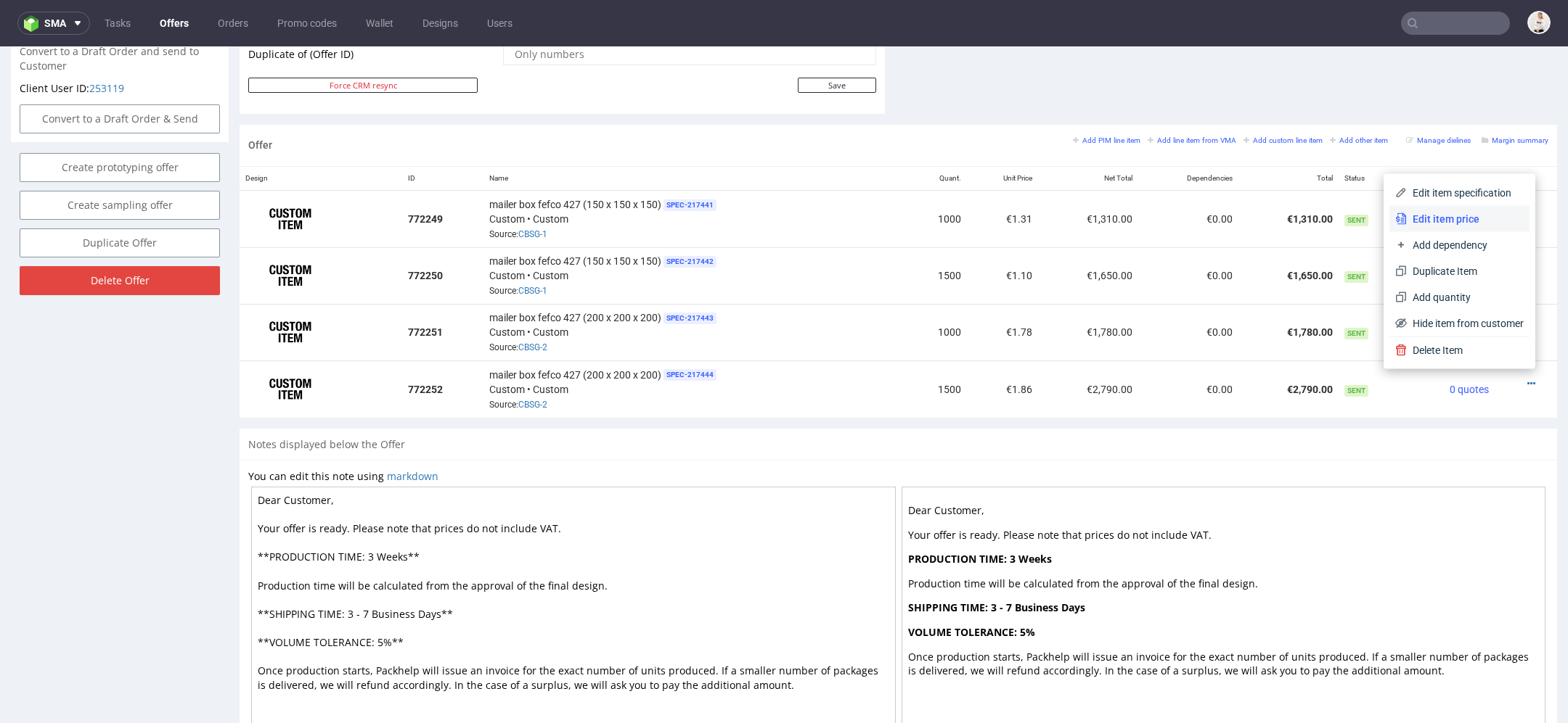
click at [1446, 215] on span "Edit item price" at bounding box center [1465, 219] width 117 height 15
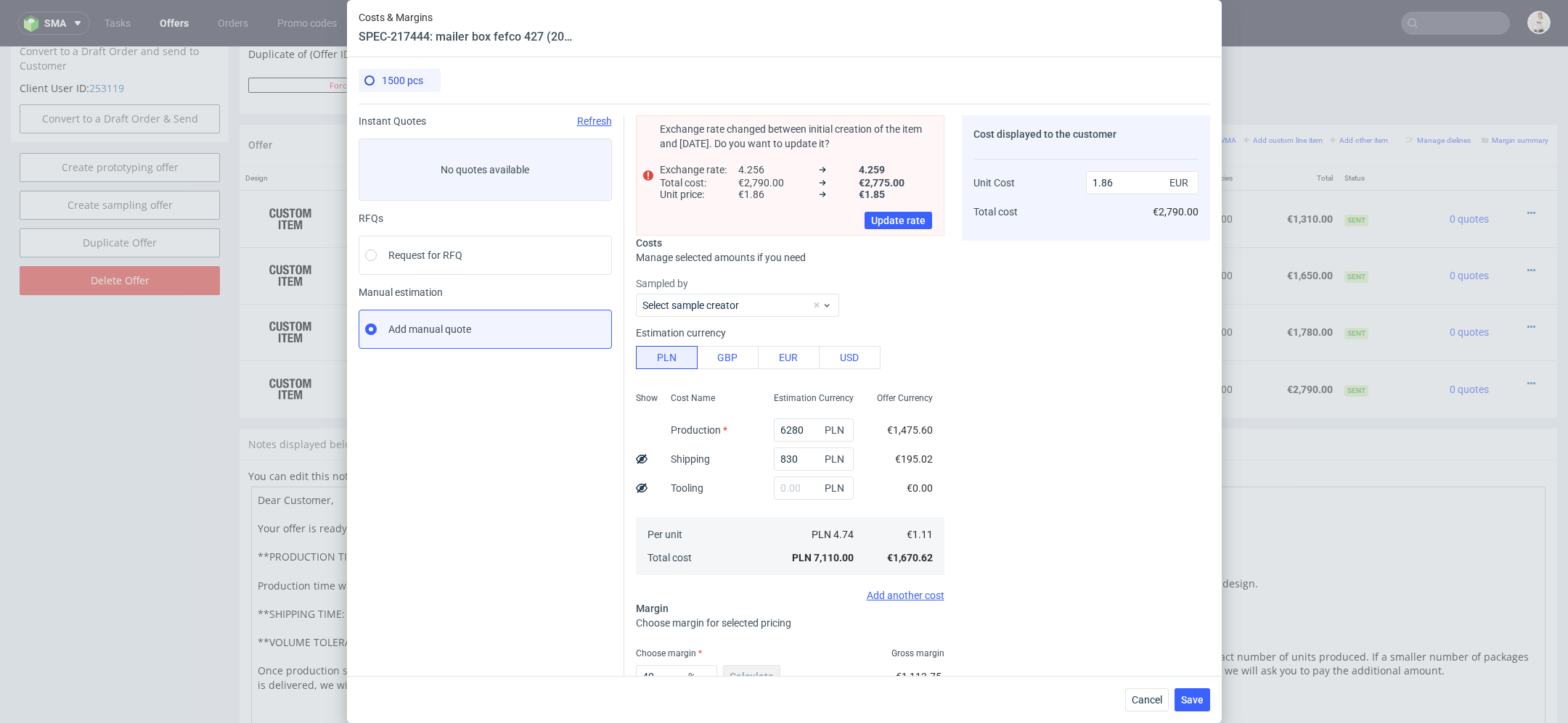
scroll to position [0, 0]
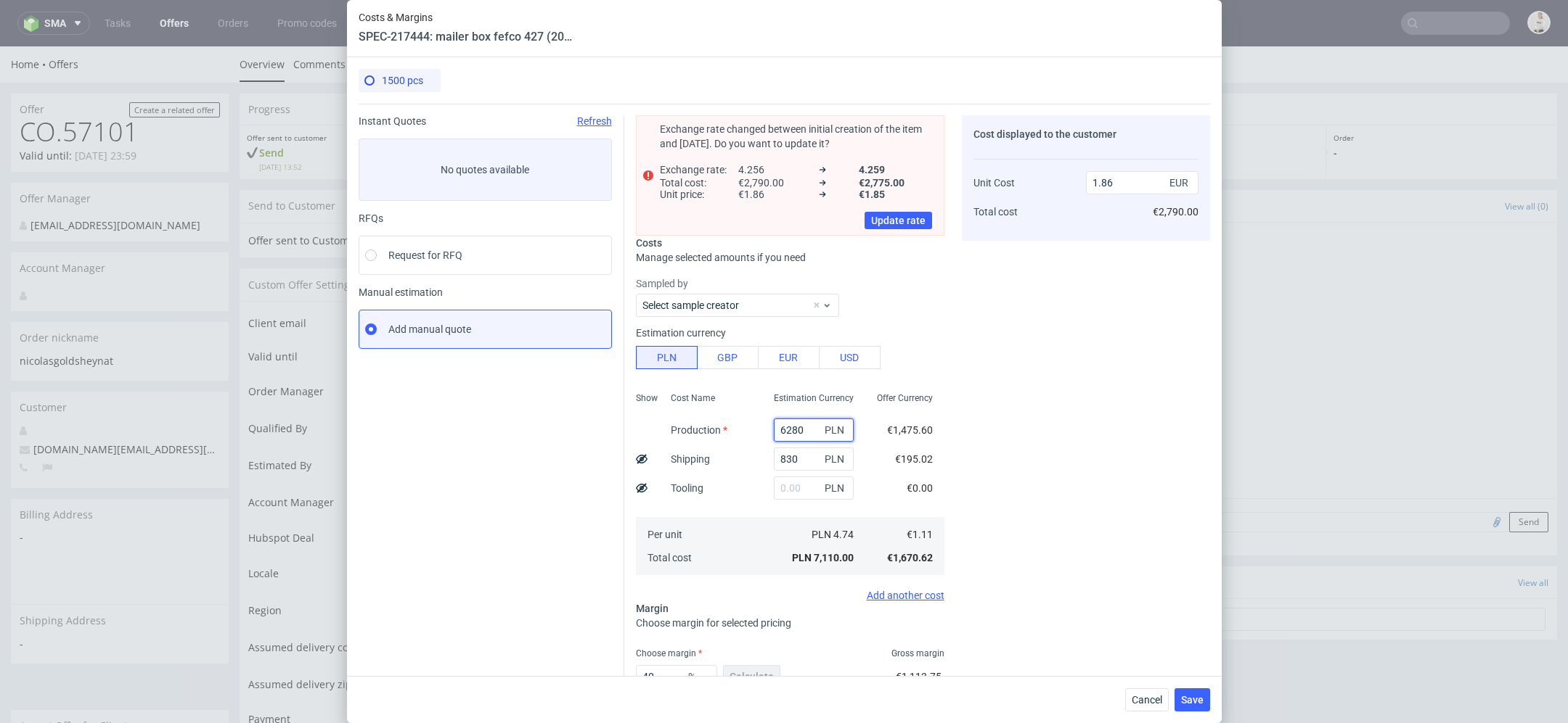
click at [810, 422] on input "6280" at bounding box center [813, 430] width 80 height 23
paste input "4780.0"
type input "4780"
type input "1.46"
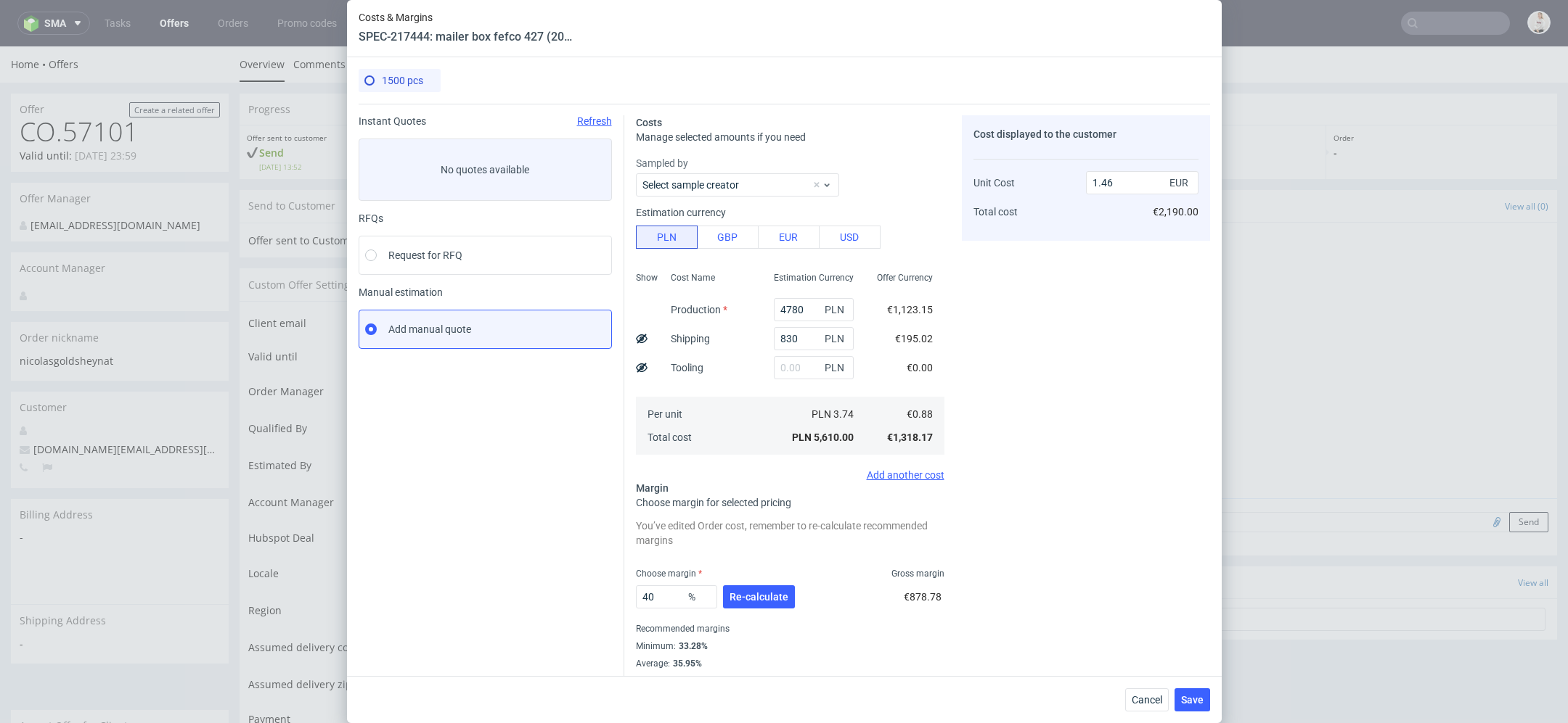
click at [966, 388] on div "Cost displayed to the customer Unit Cost Total cost 1.46 EUR €2,190.00" at bounding box center [1085, 401] width 248 height 572
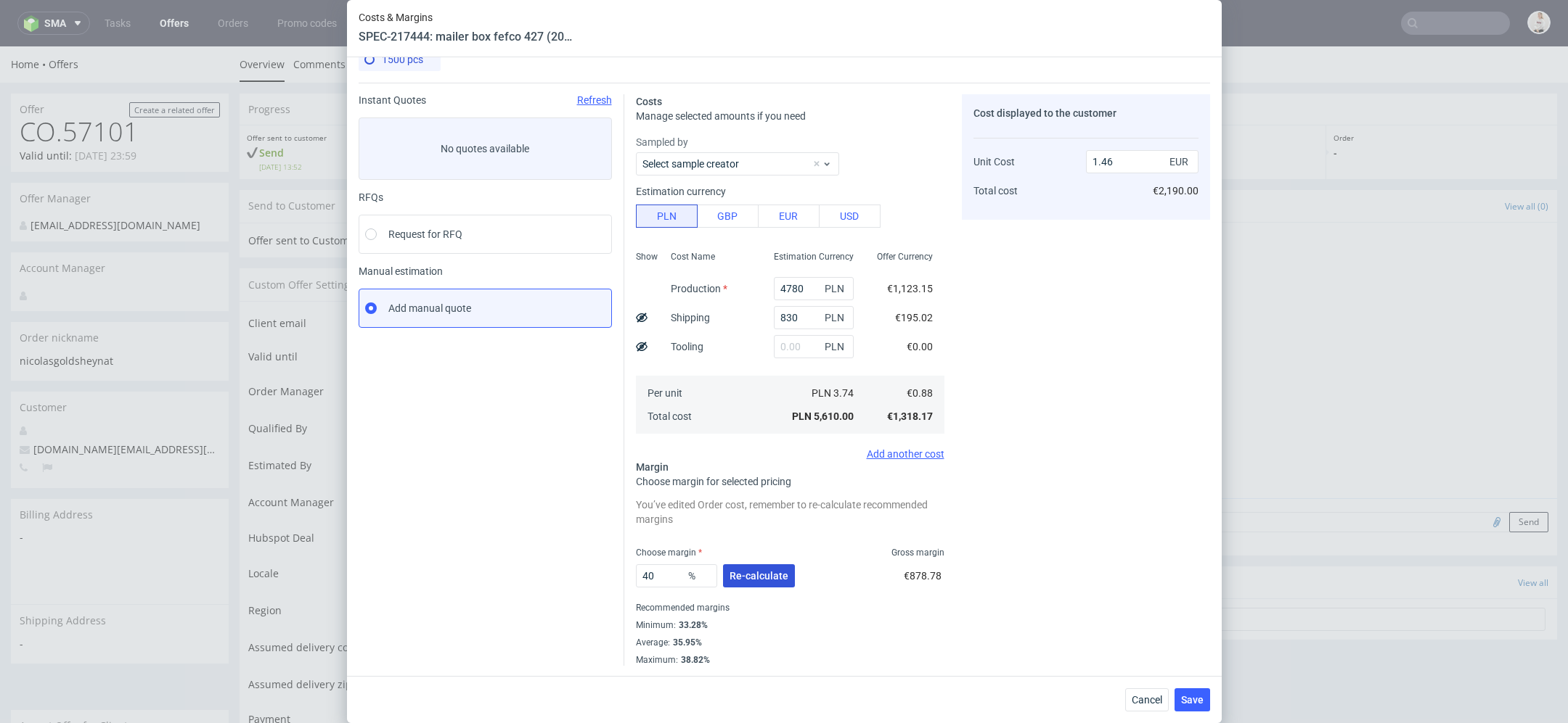
click at [764, 583] on button "Re-calculate" at bounding box center [759, 576] width 72 height 23
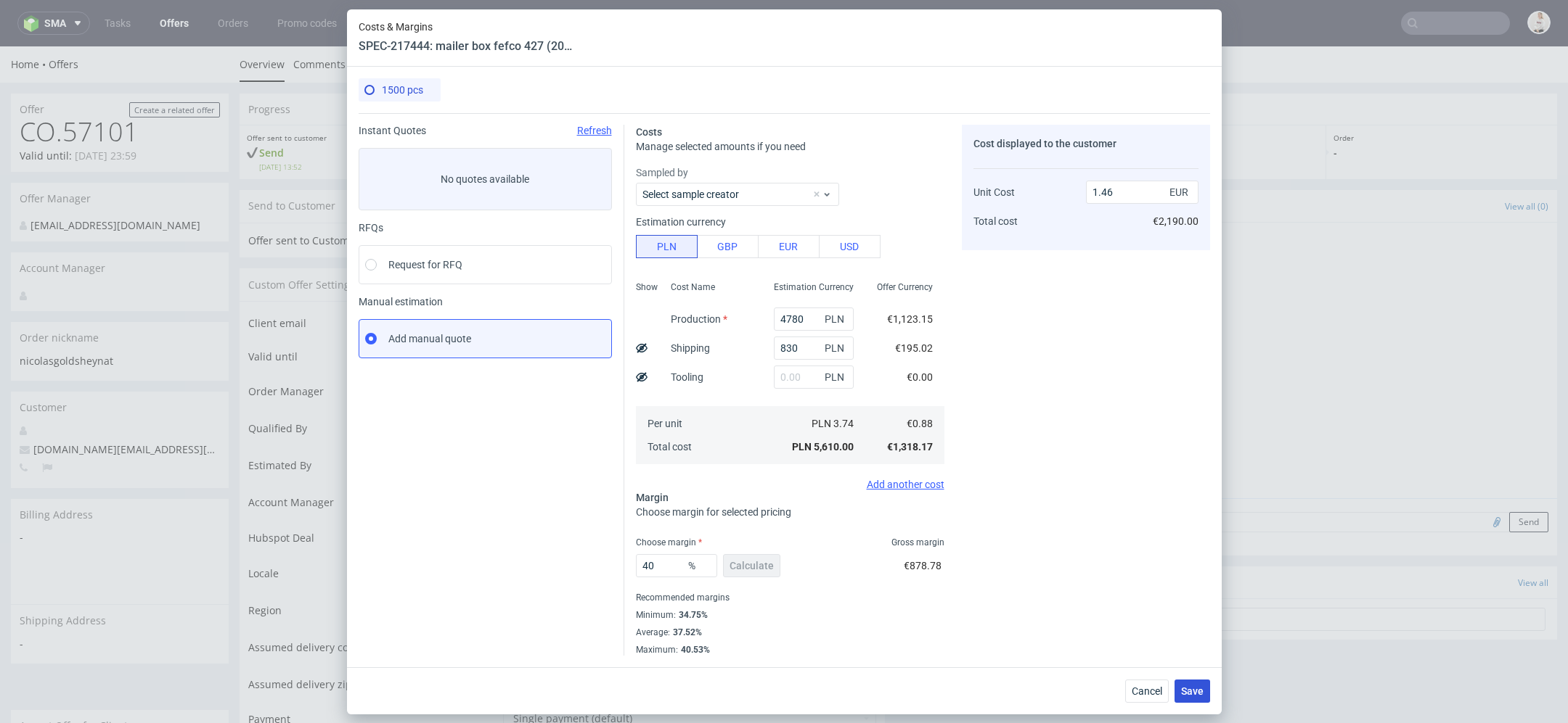
click at [1189, 686] on span "Save" at bounding box center [1192, 691] width 23 height 10
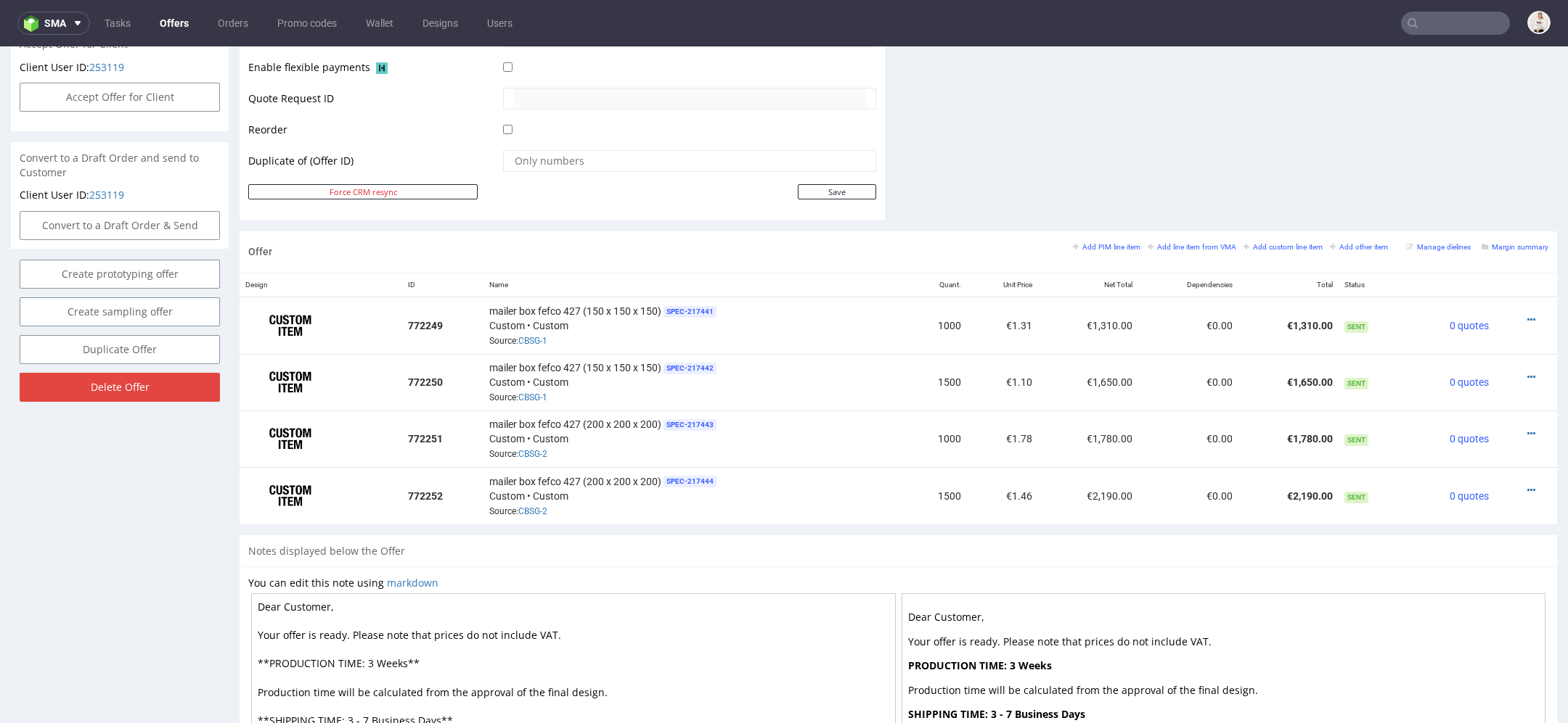
scroll to position [681, 0]
click at [1527, 315] on icon at bounding box center [1531, 320] width 8 height 10
click at [1450, 158] on span "Edit item price" at bounding box center [1465, 158] width 117 height 15
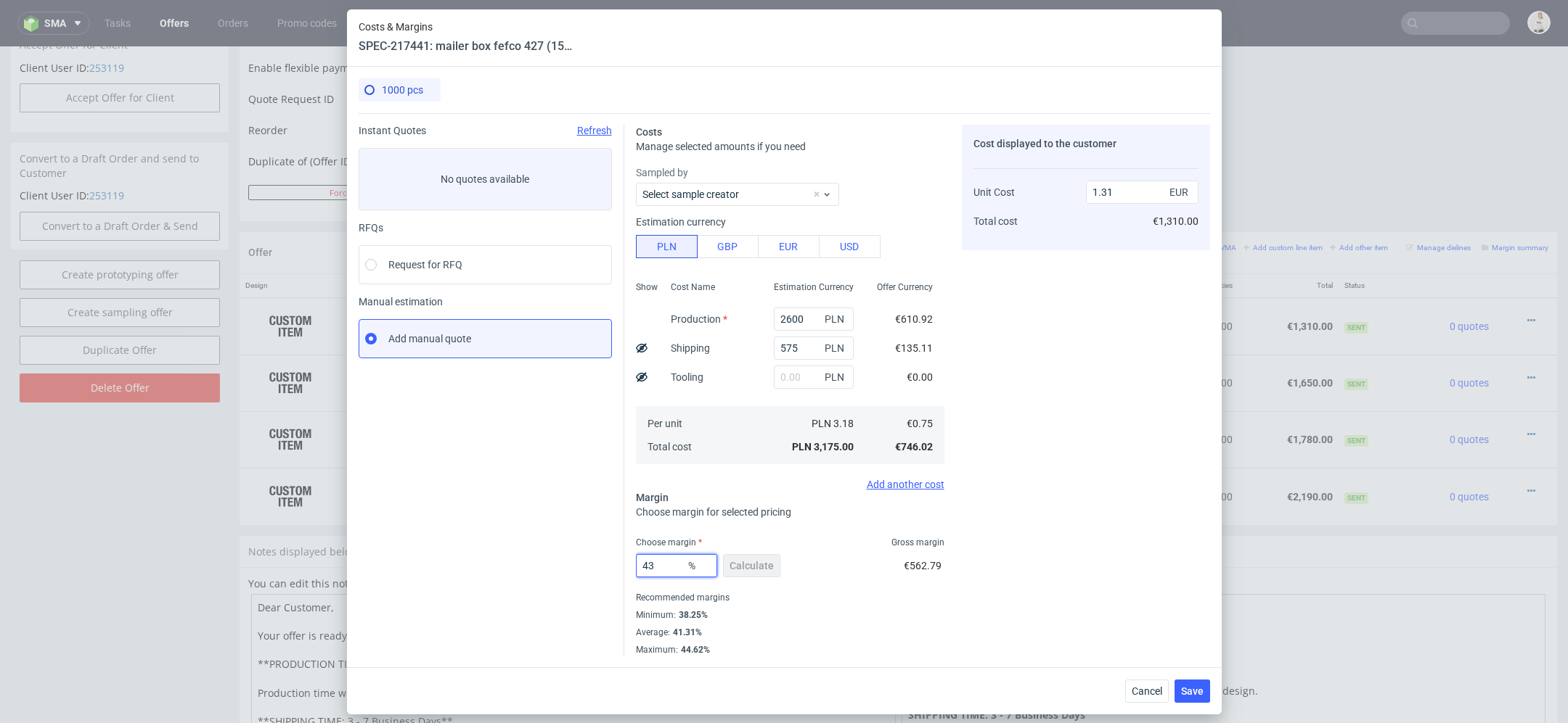
drag, startPoint x: 667, startPoint y: 566, endPoint x: 442, endPoint y: 566, distance: 225.0
click at [442, 566] on div "Instant Quotes Refresh No quotes available RFQs Request for RFQ Manual estimati…" at bounding box center [784, 385] width 851 height 543
type input "3"
type input "0.77"
type input "37"
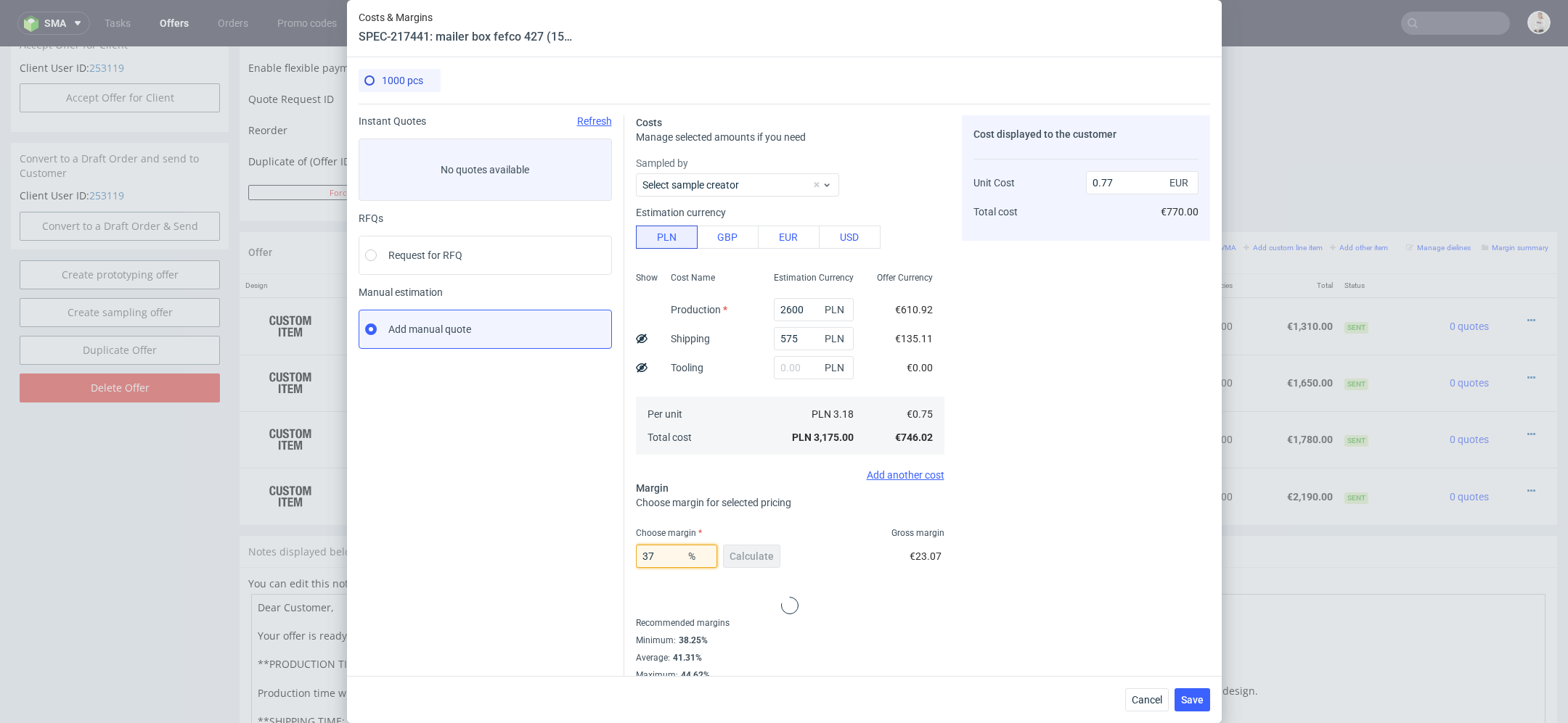
type input "1.19"
click at [893, 597] on div "Select approver" at bounding box center [789, 608] width 308 height 23
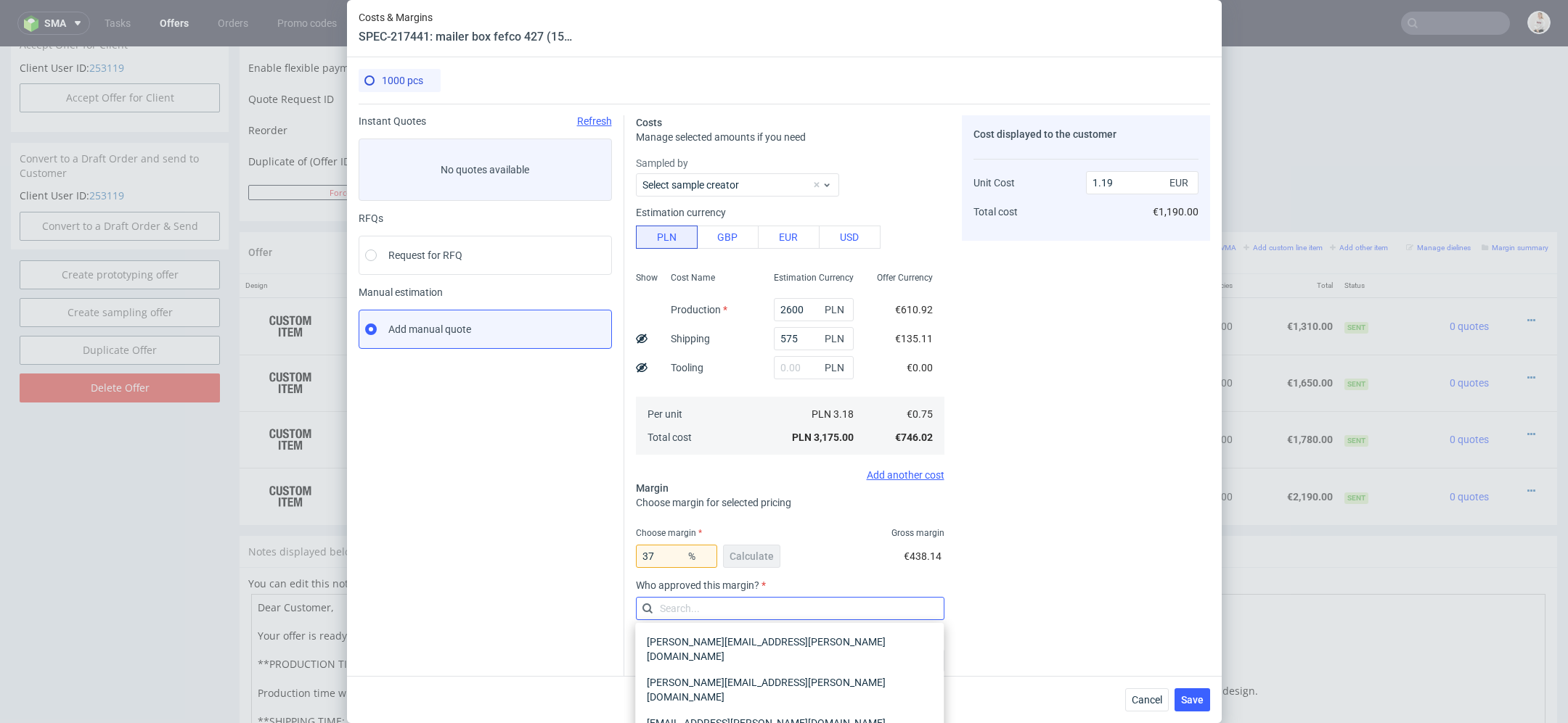
click at [811, 611] on input "text" at bounding box center [789, 608] width 308 height 23
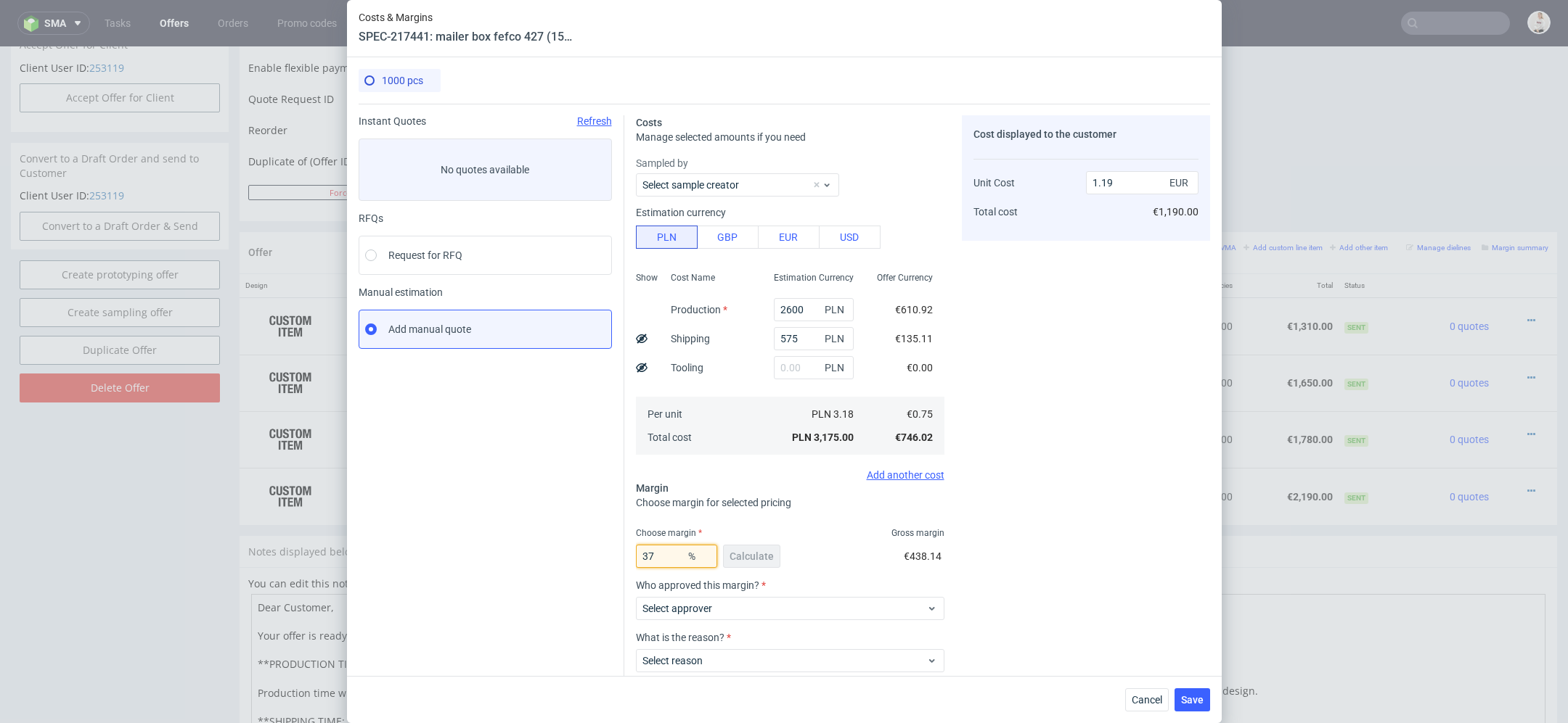
drag, startPoint x: 664, startPoint y: 557, endPoint x: 536, endPoint y: 555, distance: 128.0
click at [558, 556] on div "Instant Quotes Refresh No quotes available RFQs Request for RFQ Manual estimati…" at bounding box center [784, 428] width 851 height 647
type input "33"
type input "1.12"
drag, startPoint x: 669, startPoint y: 554, endPoint x: 560, endPoint y: 554, distance: 109.0
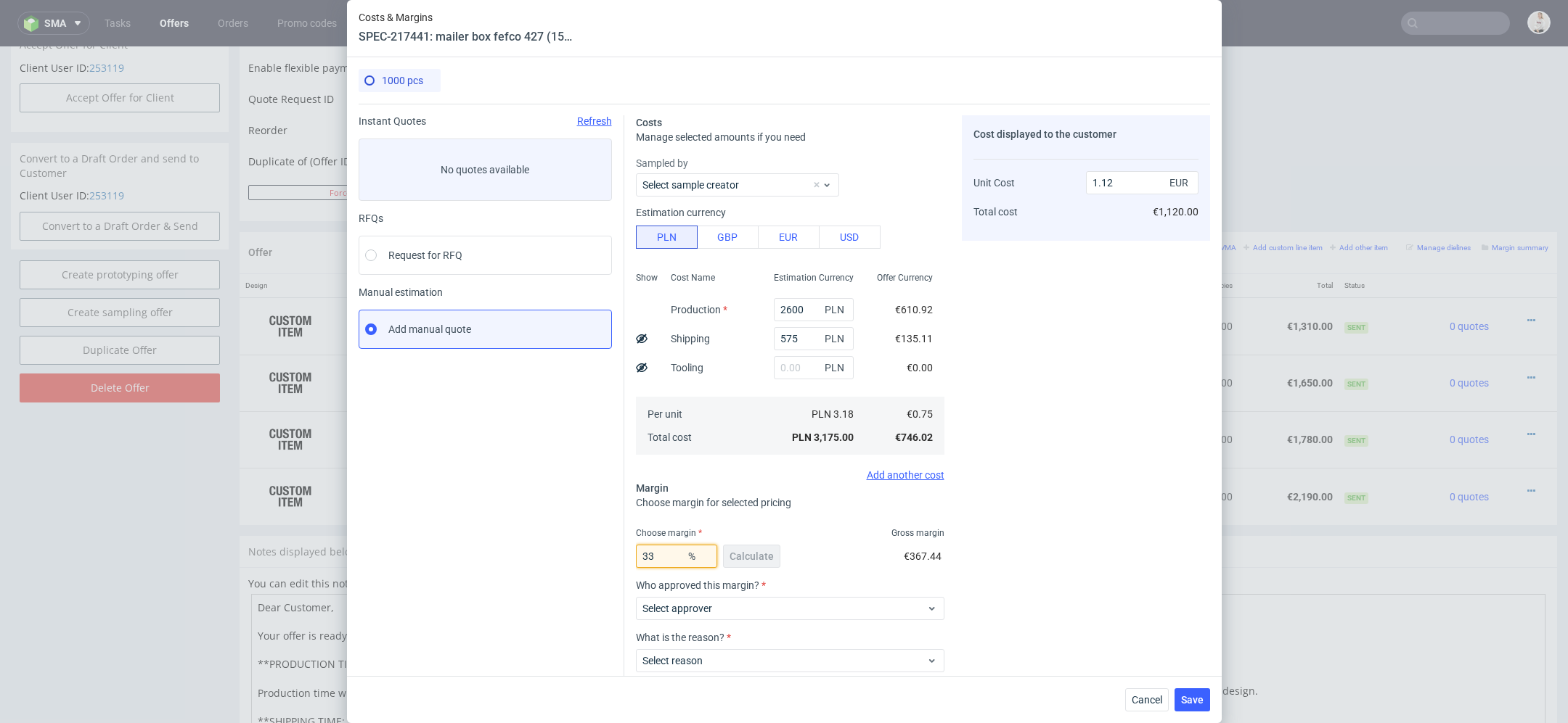
click at [560, 554] on div "Instant Quotes Refresh No quotes available RFQs Request for RFQ Manual estimati…" at bounding box center [784, 428] width 851 height 647
type input "15"
type input "0.88"
type input "1"
type input "02"
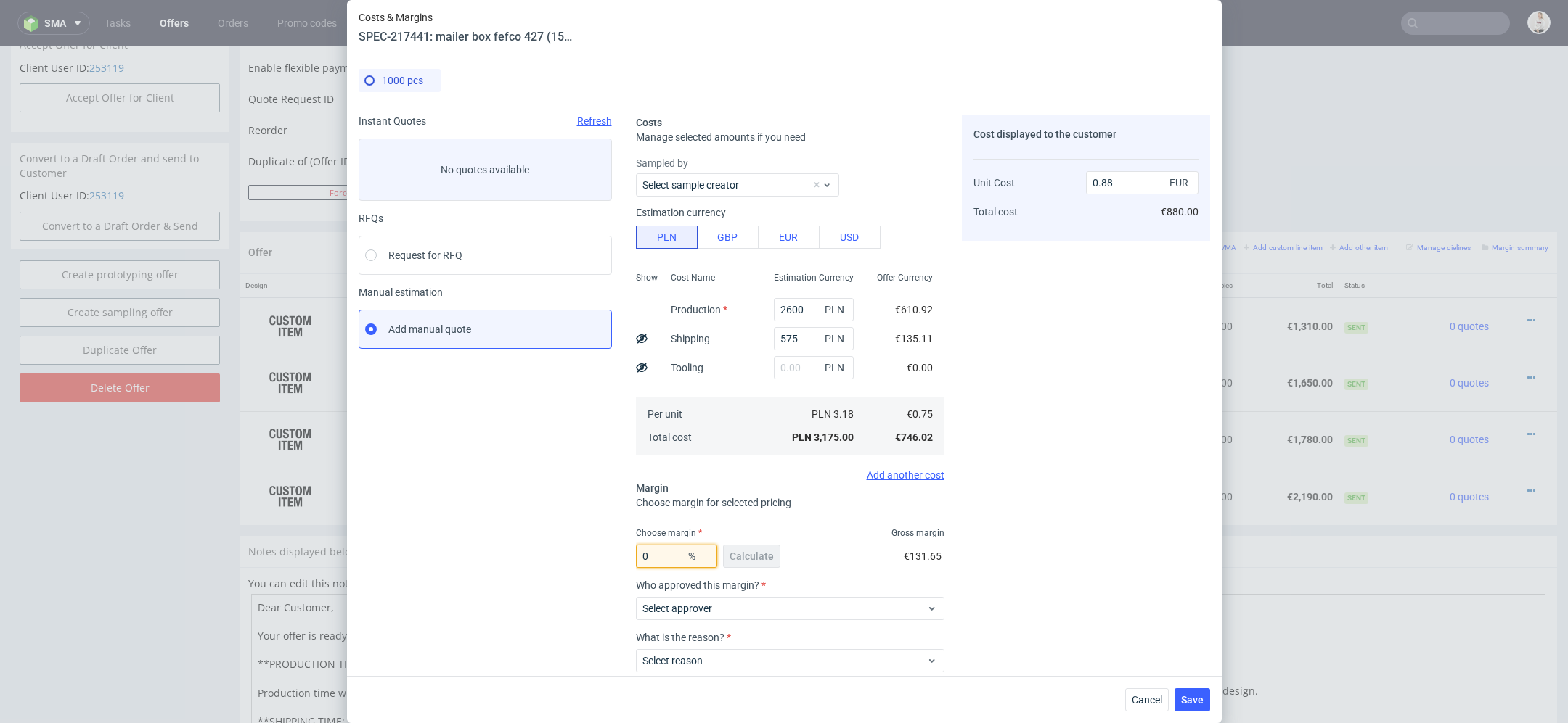
type input "0.75"
type input "20"
type input "0.94"
type input "2"
type input "0"
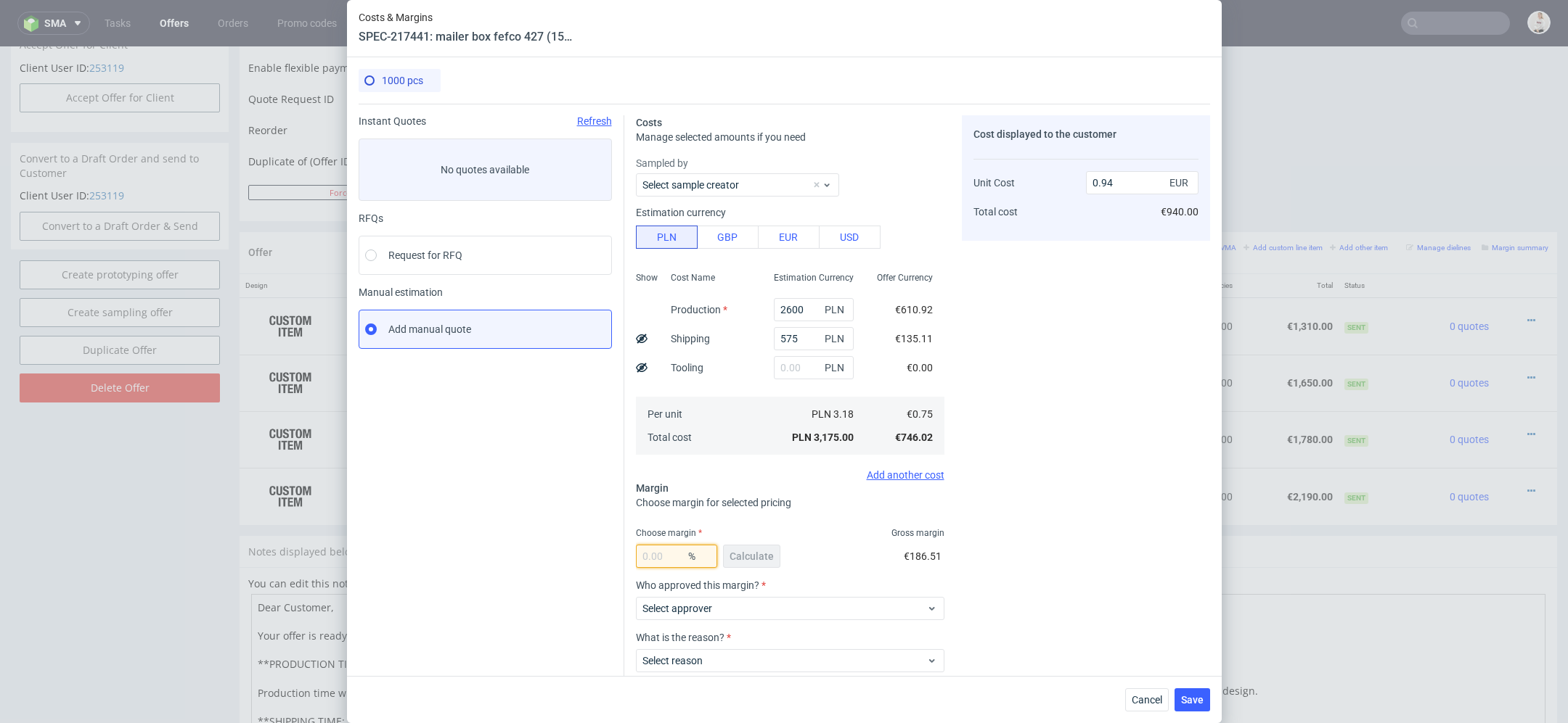
type input "0.75"
type input "24"
type input "0.99"
type input "27"
type input "1.03"
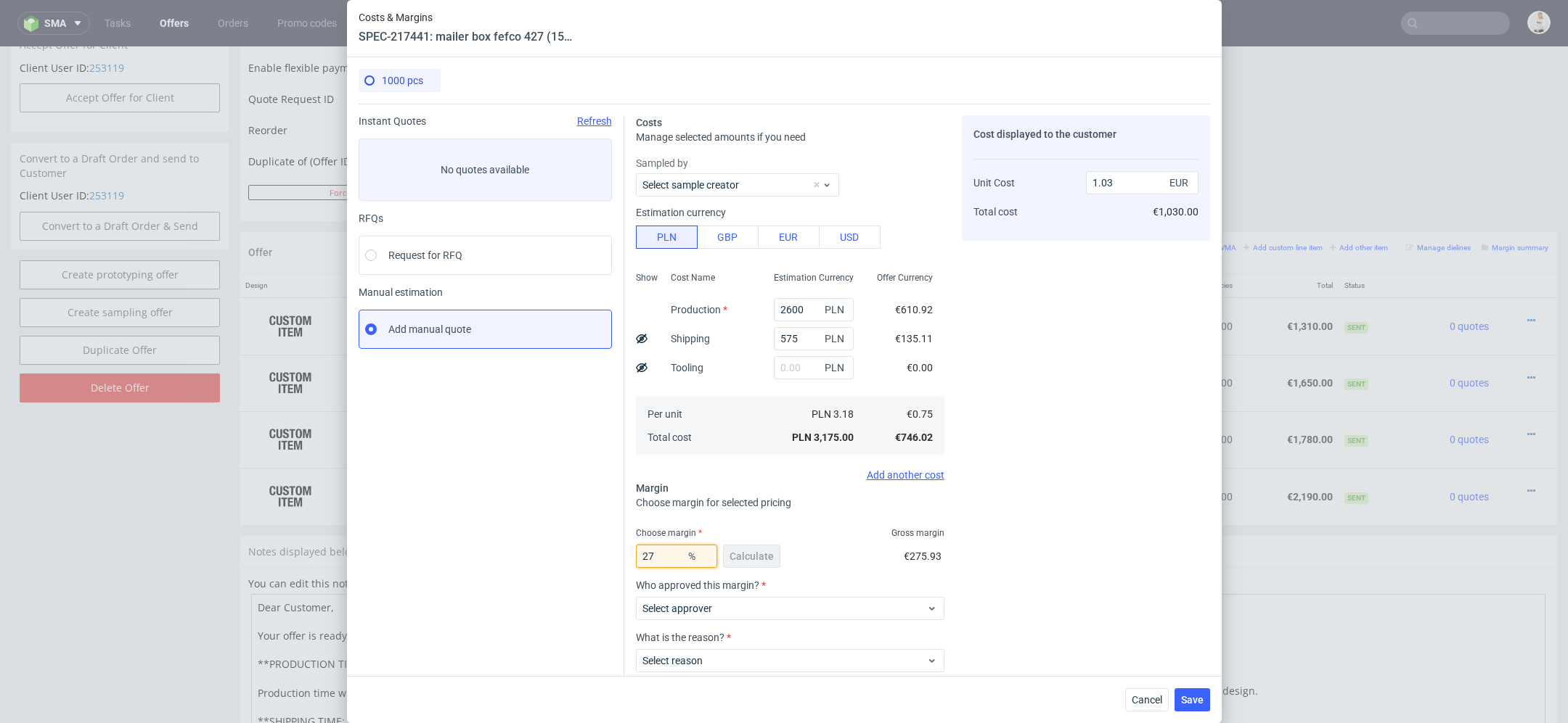
type input "27"
click at [945, 571] on div "Costs Manage selected amounts if you need Sampled by Select sample creator Esti…" at bounding box center [917, 428] width 586 height 647
click at [893, 615] on span "Select approver" at bounding box center [784, 609] width 284 height 15
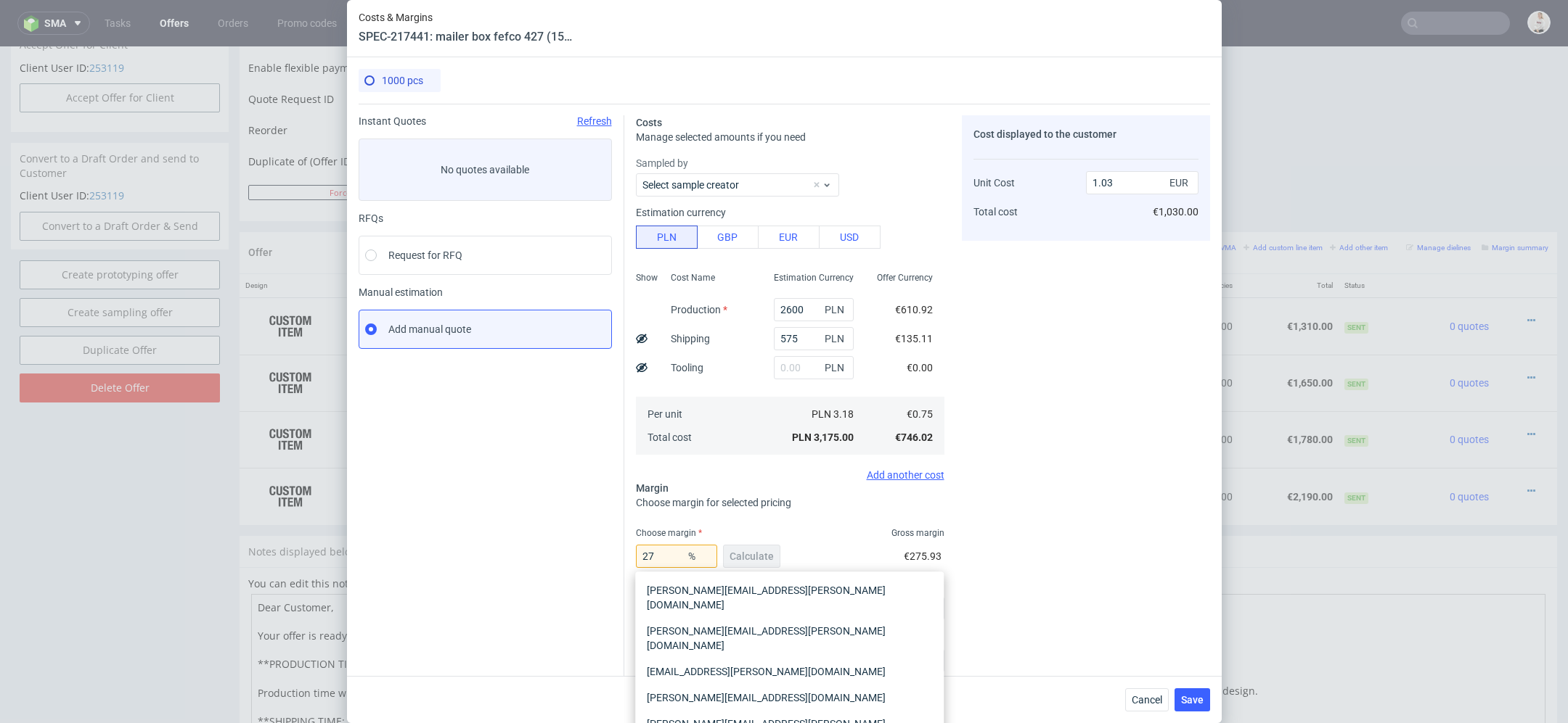
scroll to position [85, 0]
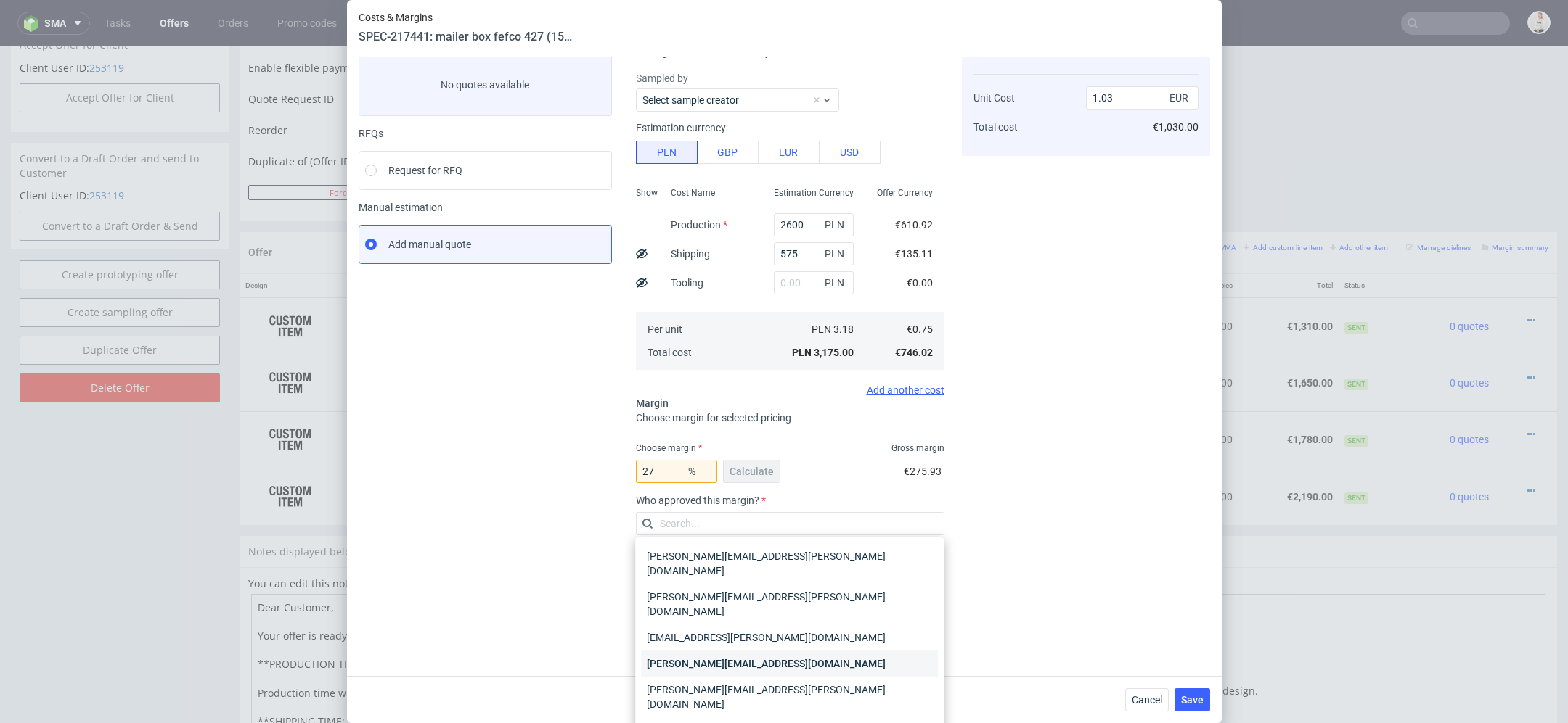
click at [768, 651] on div "[PERSON_NAME][EMAIL_ADDRESS][DOMAIN_NAME]" at bounding box center [789, 664] width 297 height 27
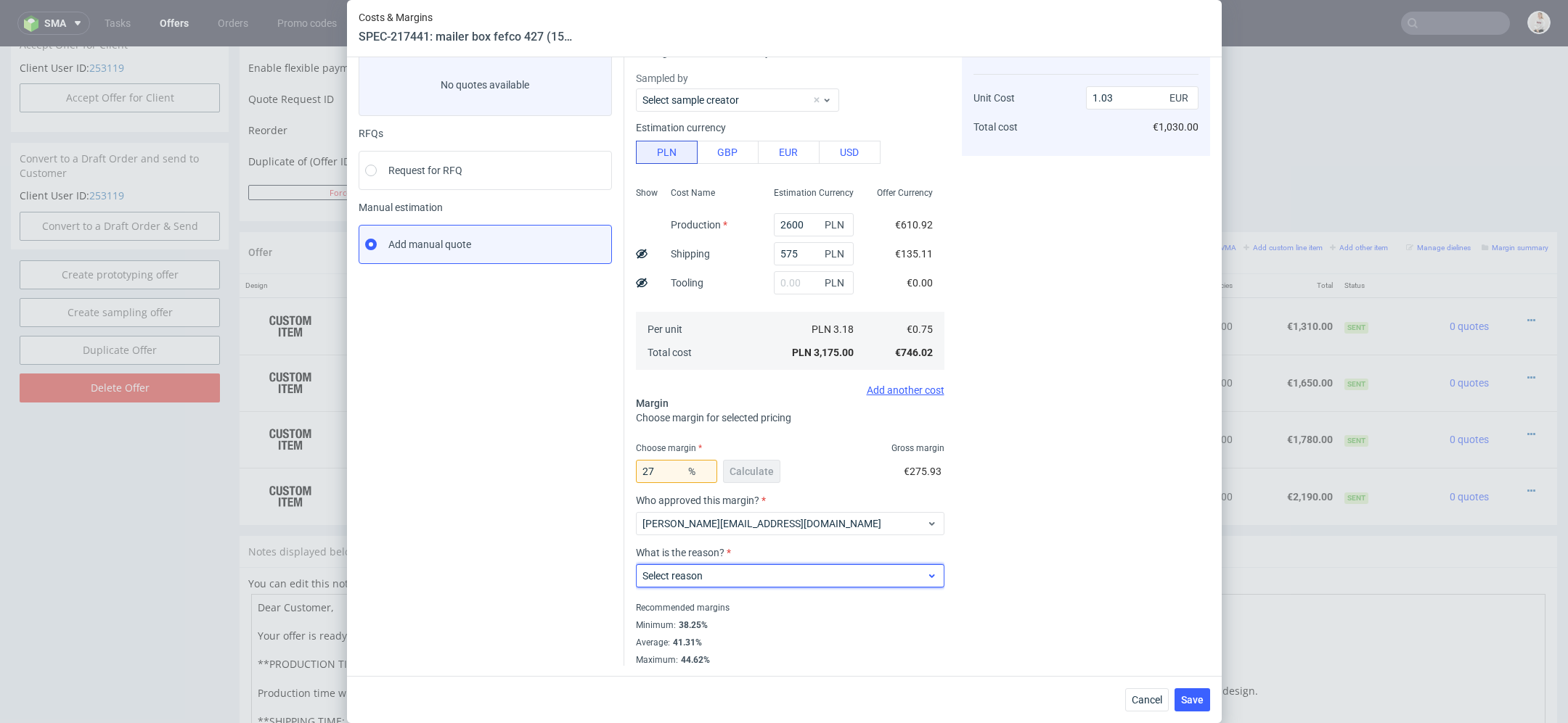
click at [726, 572] on span "Select reason" at bounding box center [784, 576] width 284 height 15
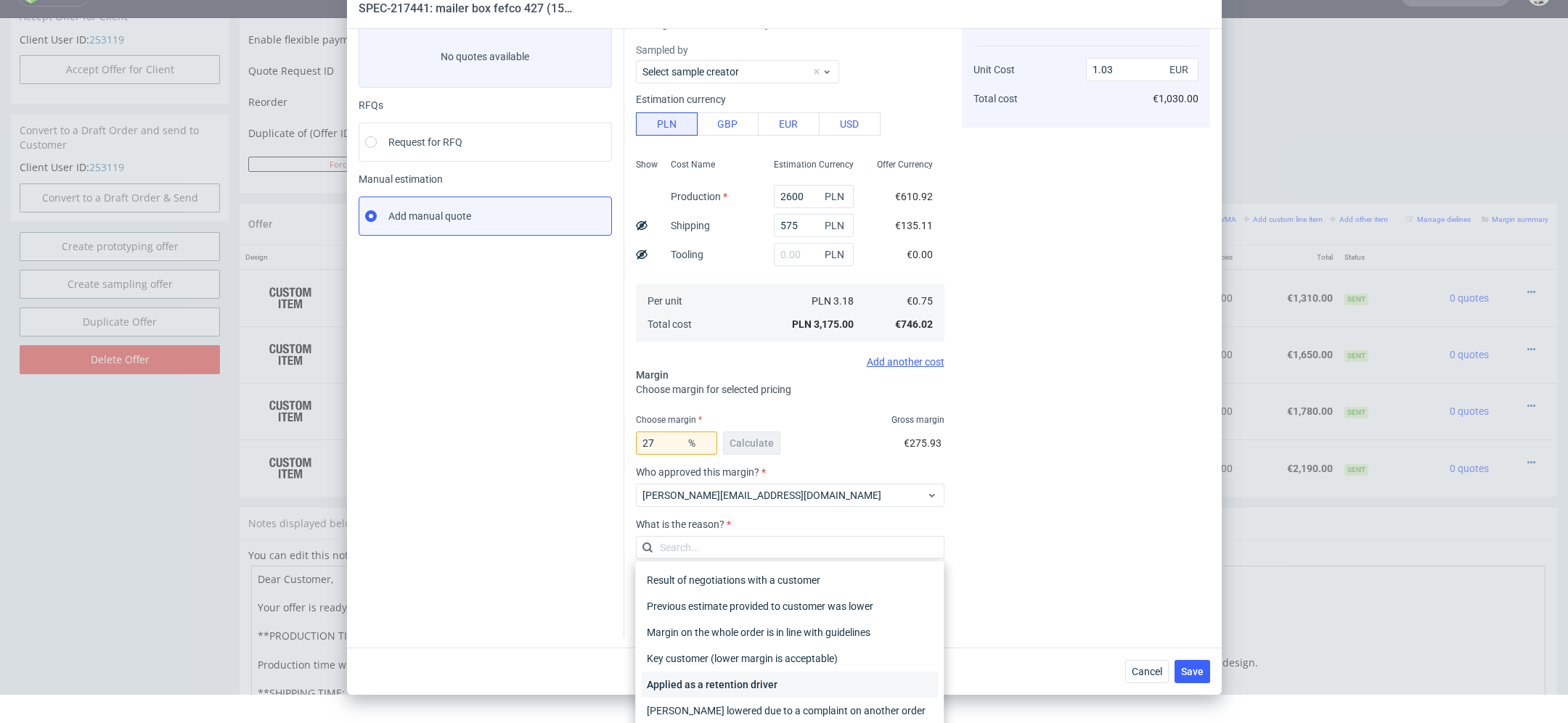
scroll to position [55, 0]
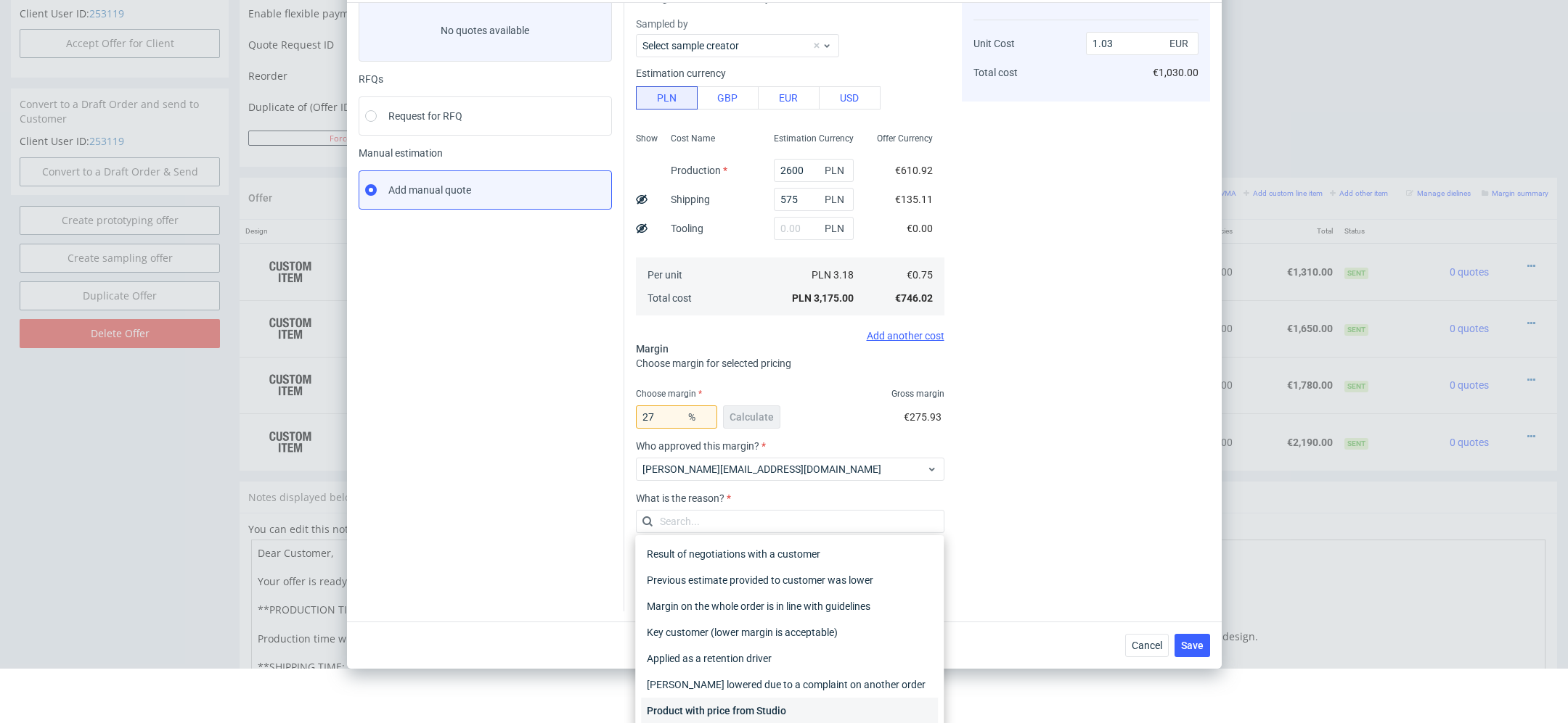
click at [789, 705] on div "Product with price from Studio" at bounding box center [789, 711] width 297 height 27
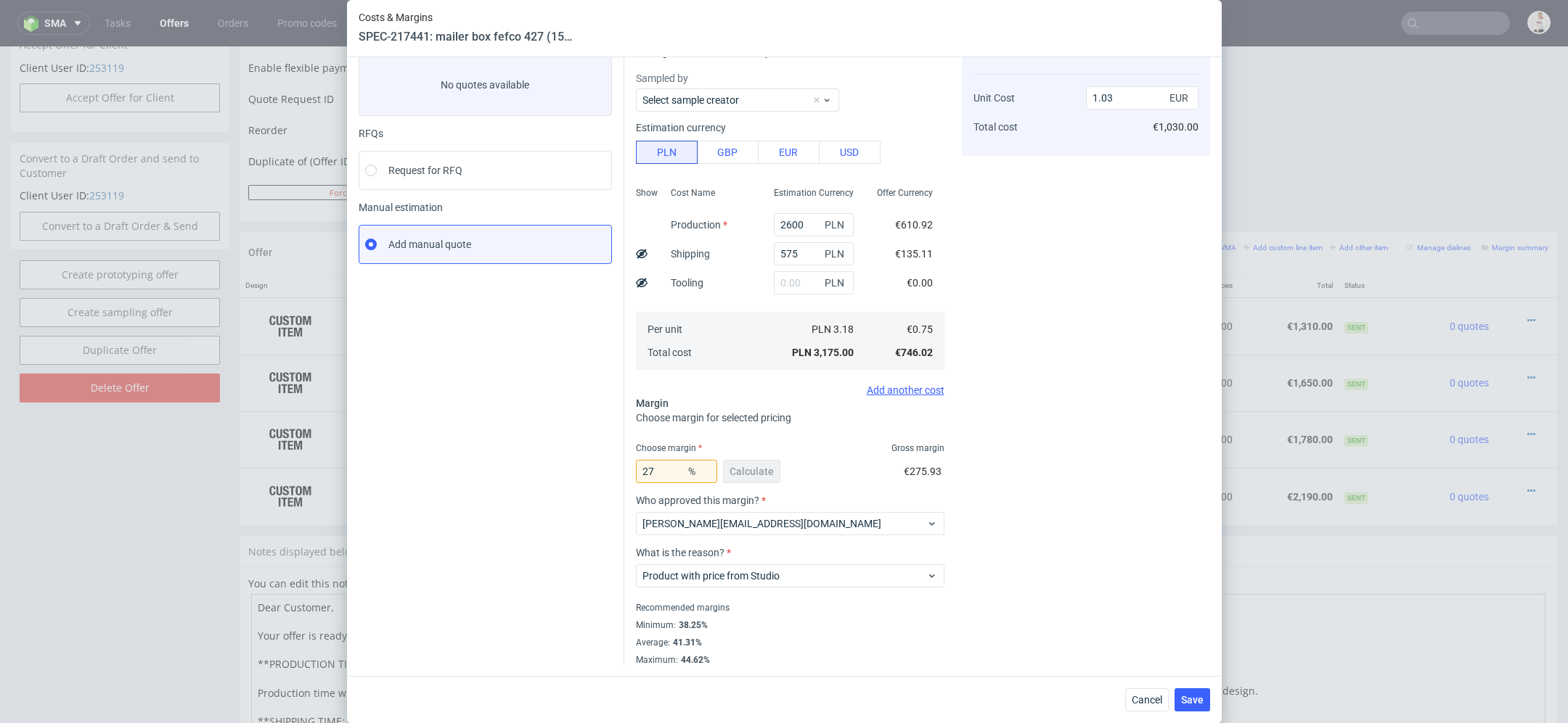
scroll to position [0, 0]
click at [997, 550] on div "Cost displayed to the customer Unit Cost Total cost 1.03 EUR €1,030.00" at bounding box center [1085, 347] width 248 height 635
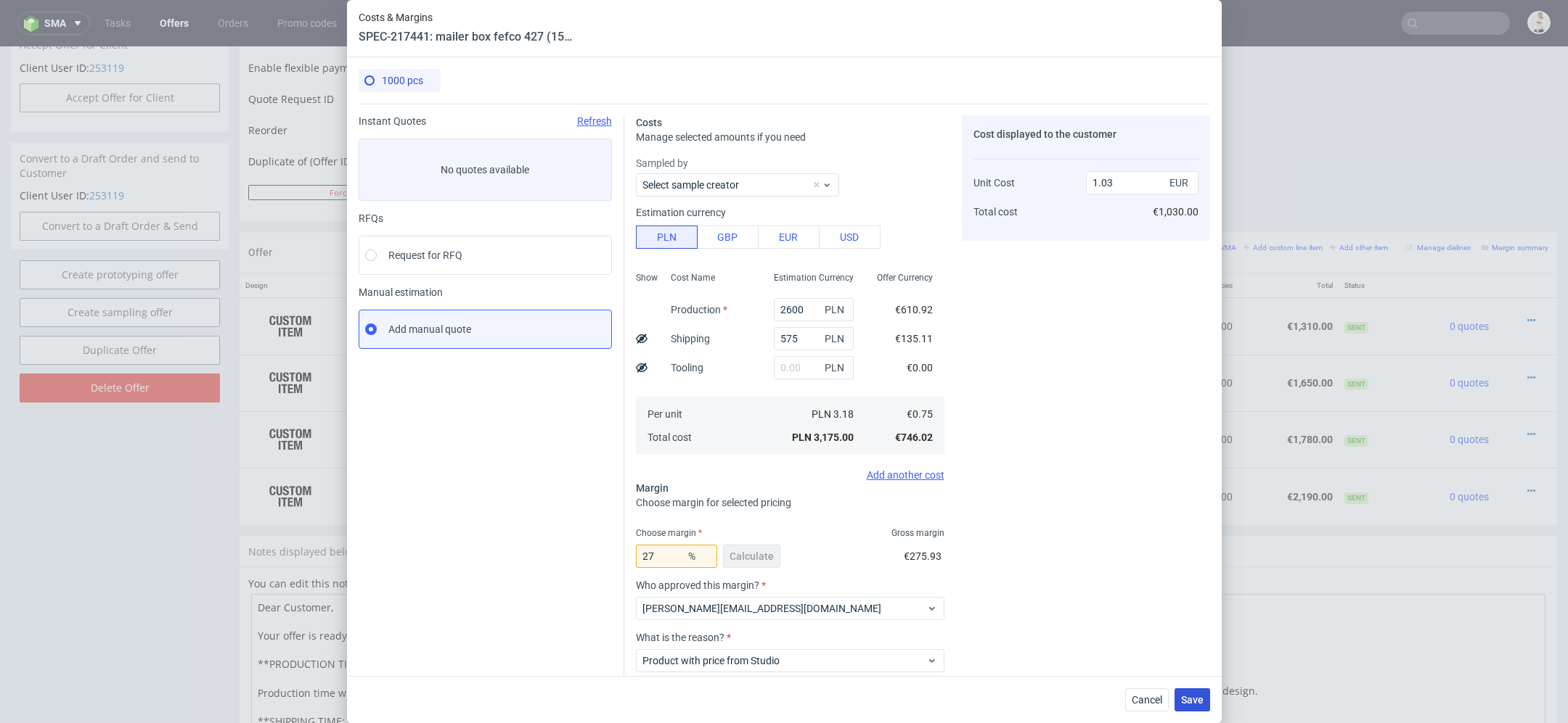
click at [1199, 699] on span "Save" at bounding box center [1192, 699] width 23 height 10
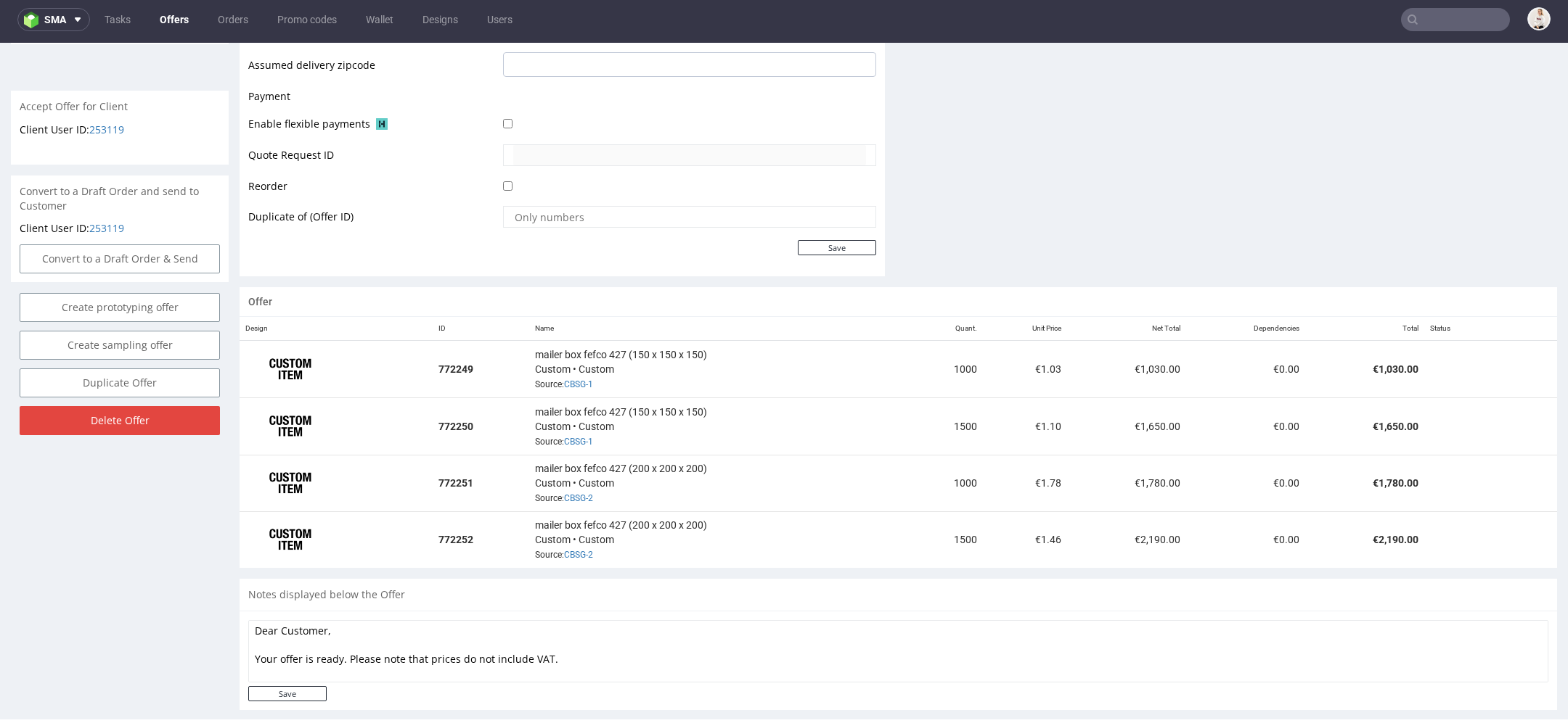
scroll to position [634, 0]
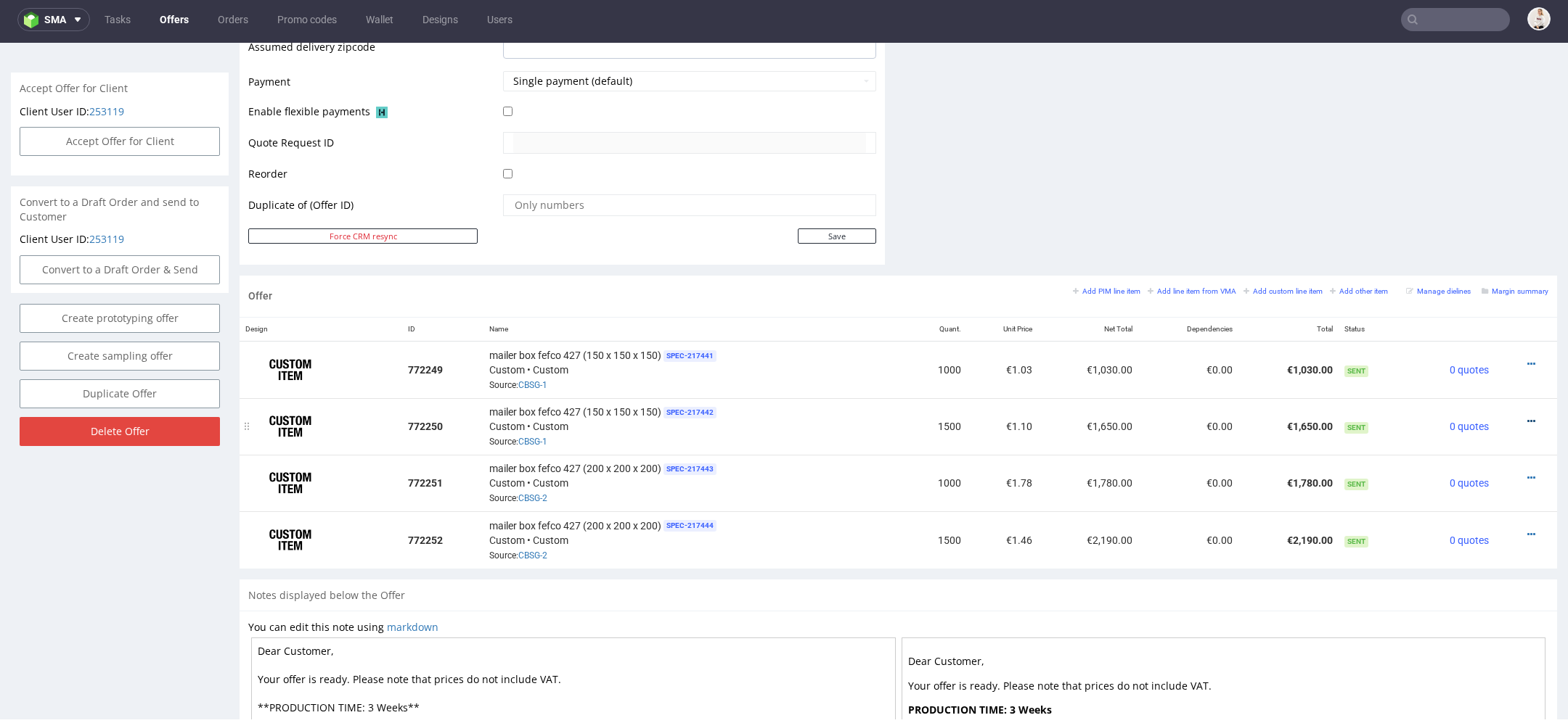
click at [1527, 417] on icon at bounding box center [1531, 421] width 8 height 10
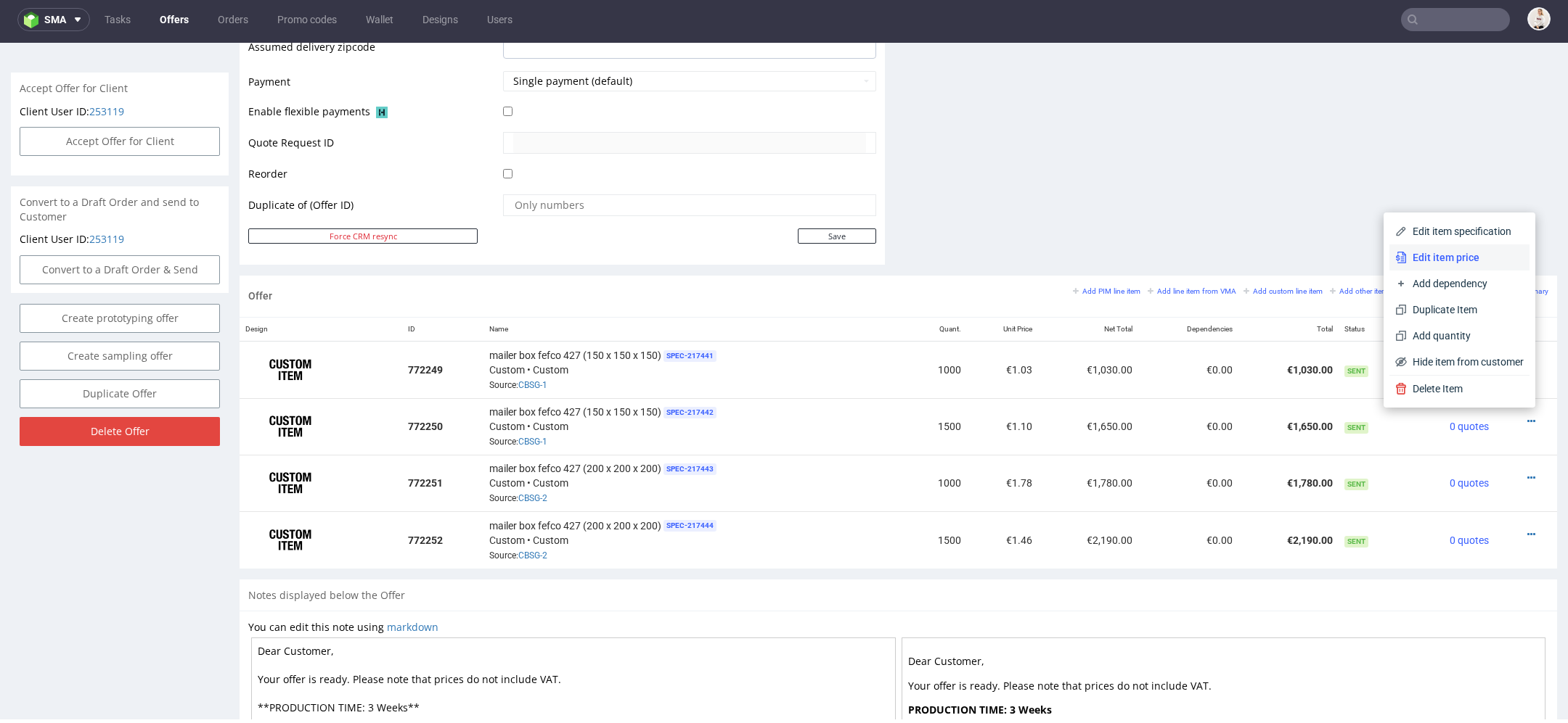
click at [1462, 257] on span "Edit item price" at bounding box center [1465, 258] width 117 height 15
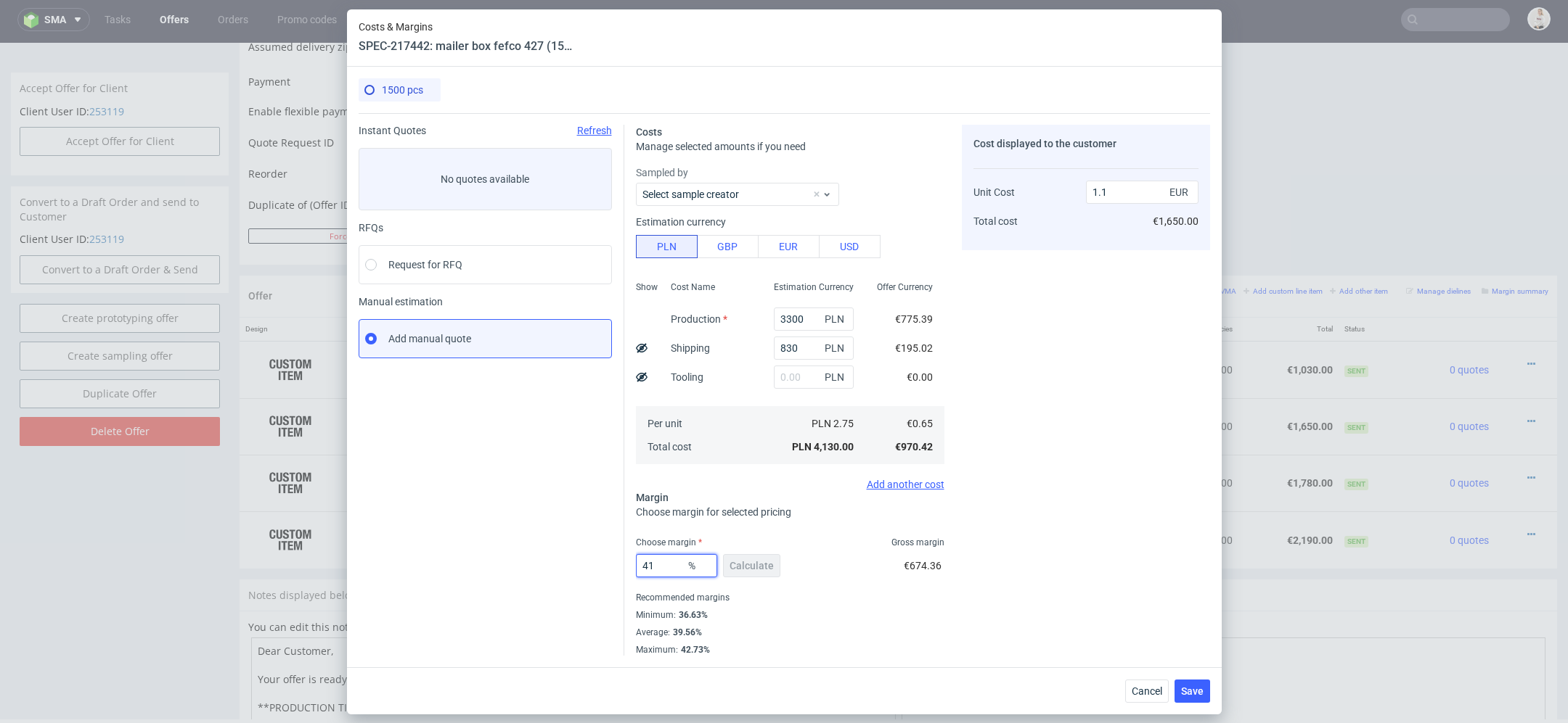
drag, startPoint x: 664, startPoint y: 566, endPoint x: 547, endPoint y: 566, distance: 117.0
click at [547, 566] on div "Instant Quotes Refresh No quotes available RFQs Request for RFQ Manual estimati…" at bounding box center [784, 385] width 851 height 543
type input "38"
type input "1.04"
click at [1100, 569] on div "Cost displayed to the customer Unit Cost Total cost 1.04 EUR €1,560.00" at bounding box center [1085, 390] width 248 height 531
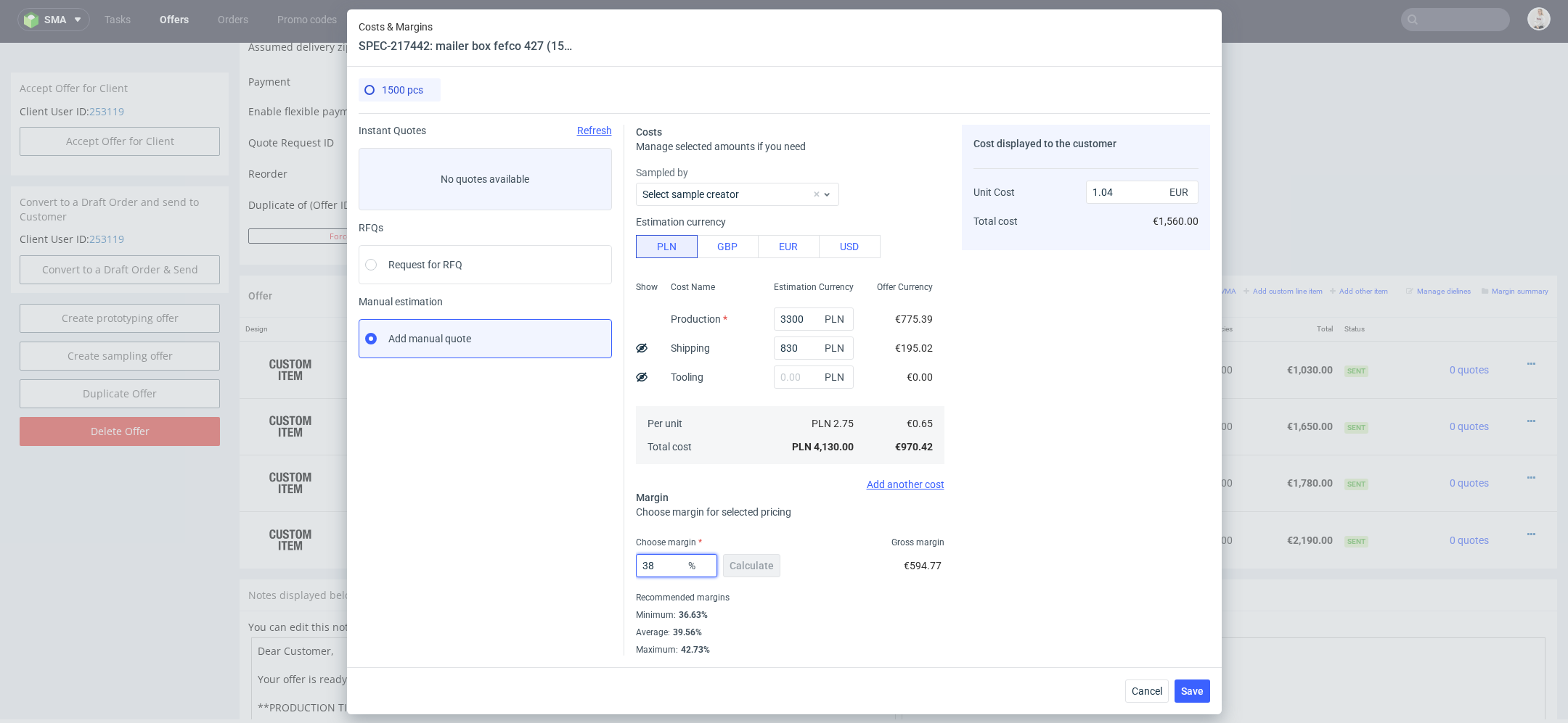
click at [657, 567] on input "38" at bounding box center [676, 565] width 81 height 23
type input "35"
type input "1"
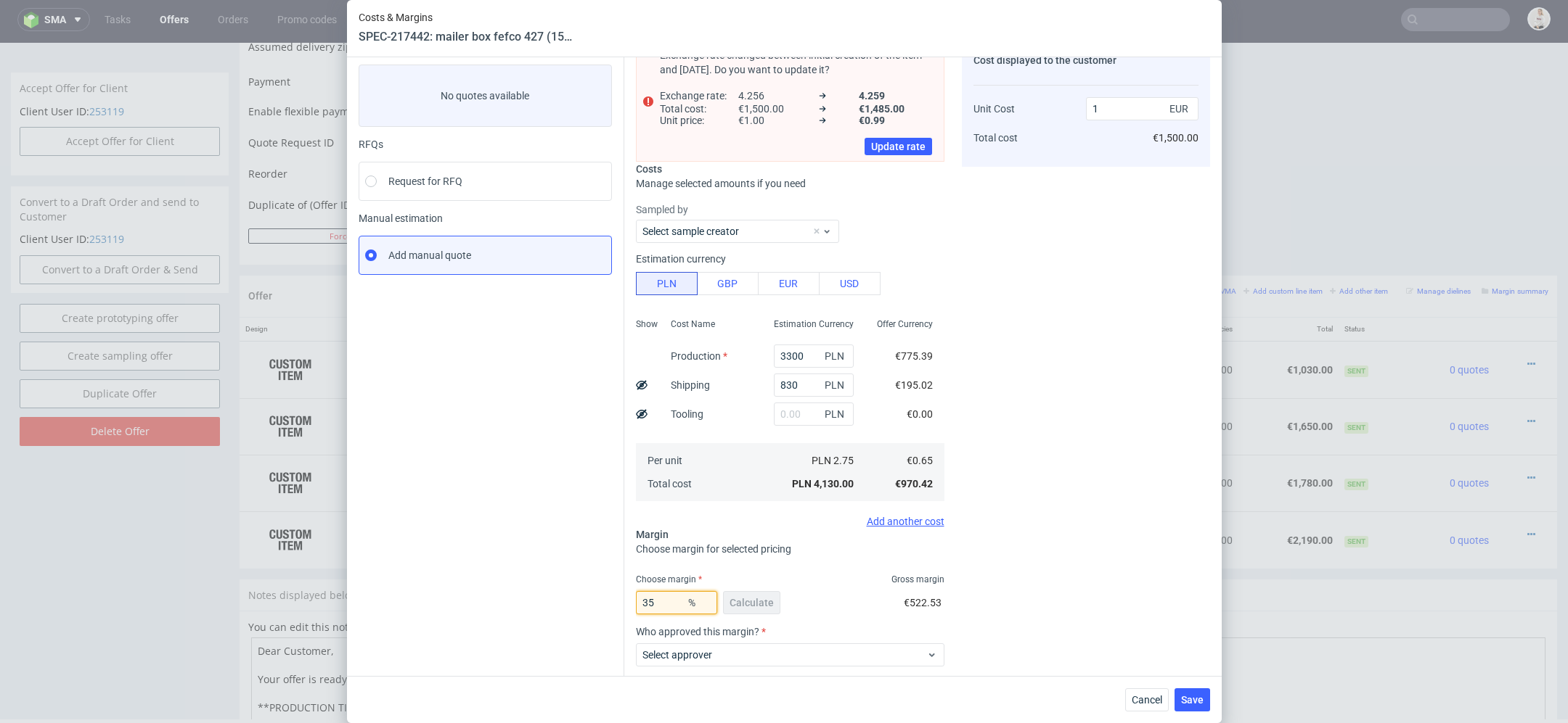
scroll to position [91, 0]
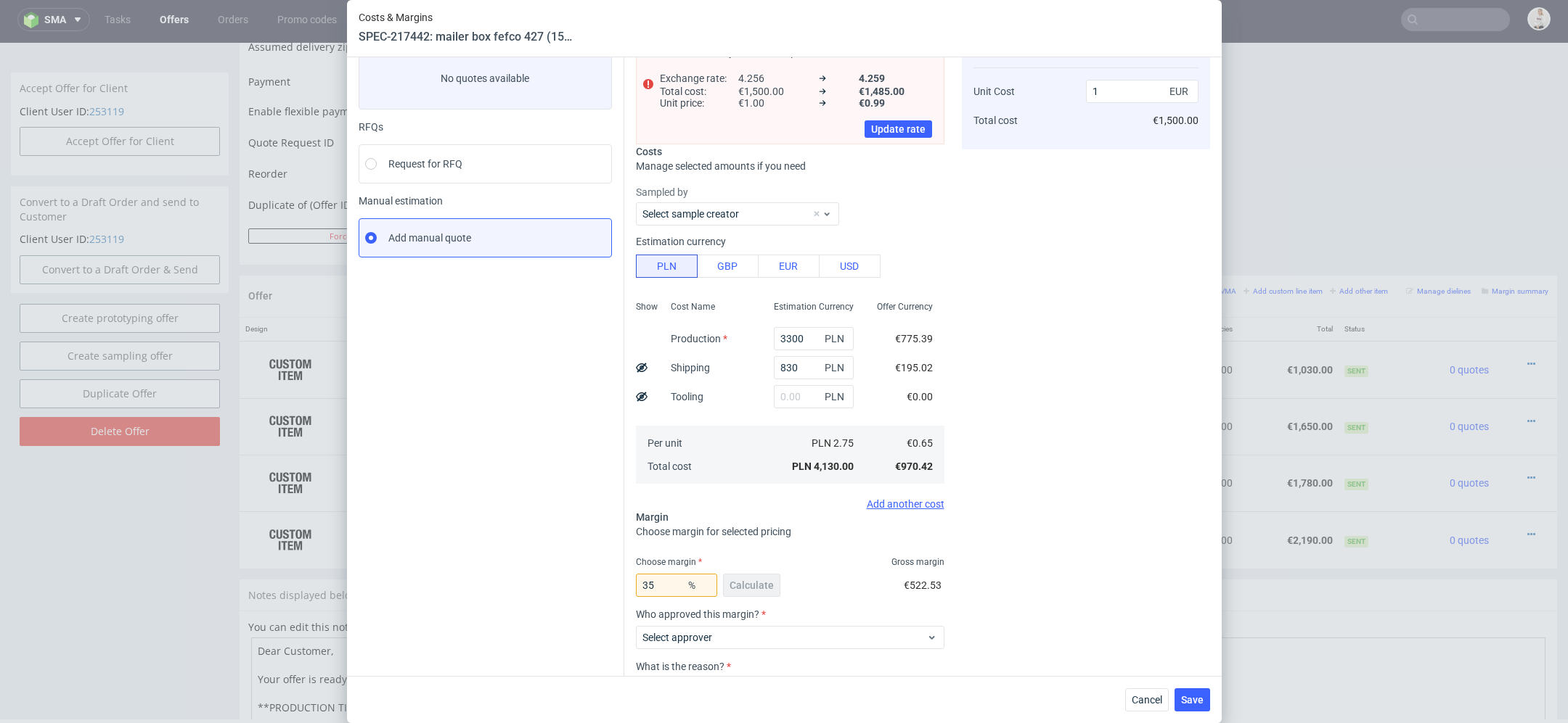
click at [1047, 601] on div "Cost displayed to the customer Unit Cost Total cost 1 EUR €1,500.00" at bounding box center [1085, 401] width 248 height 756
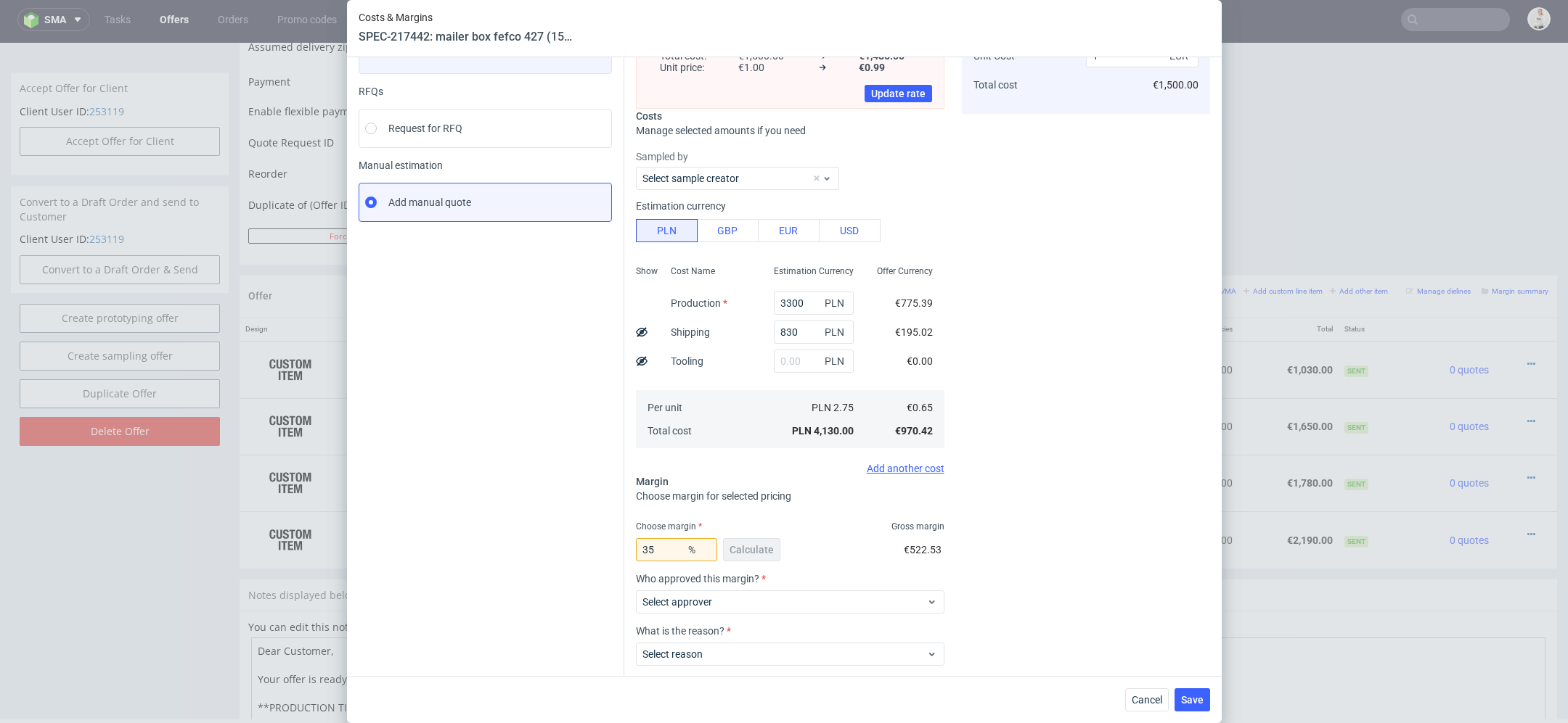
scroll to position [142, 0]
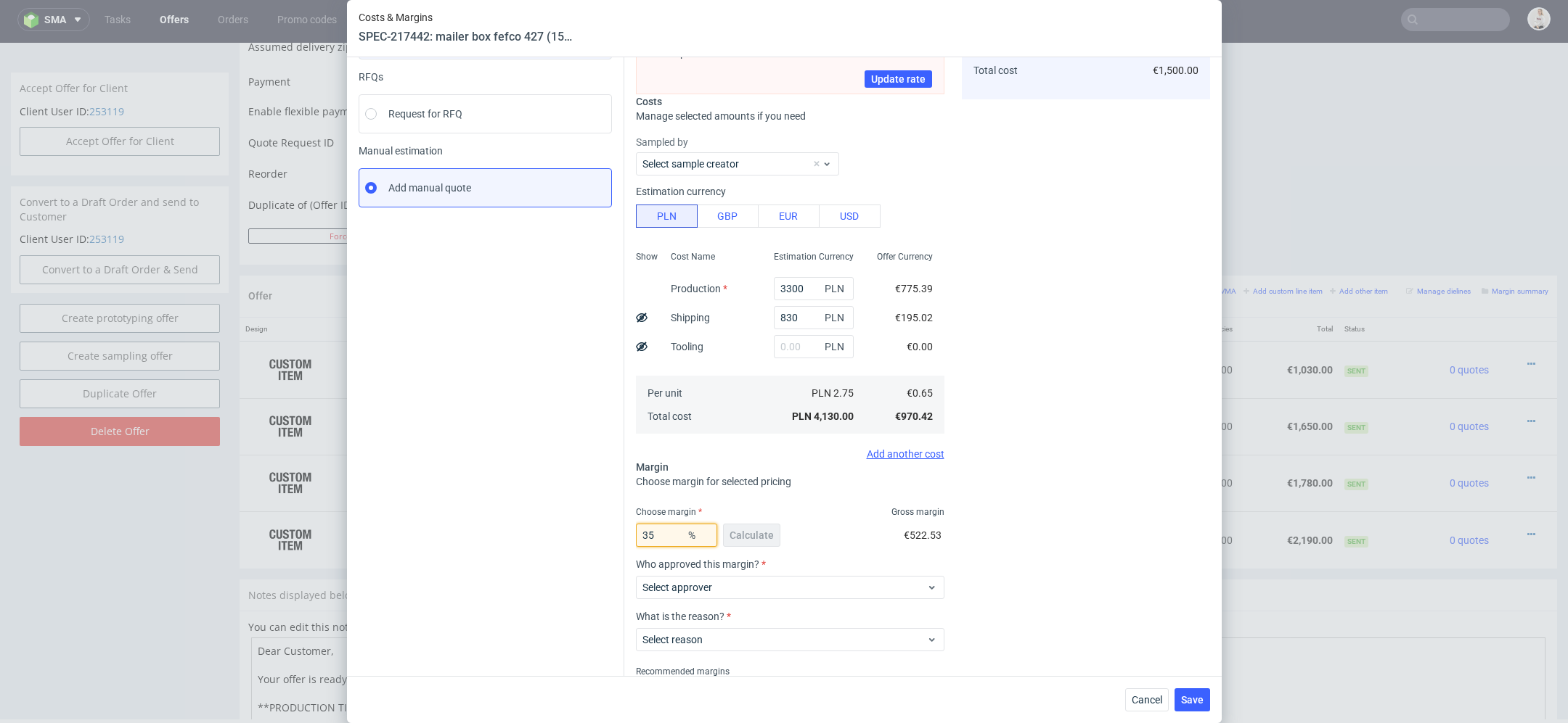
click at [668, 524] on input "35" at bounding box center [676, 535] width 81 height 23
click at [670, 539] on input "35" at bounding box center [676, 535] width 81 height 23
type input "38"
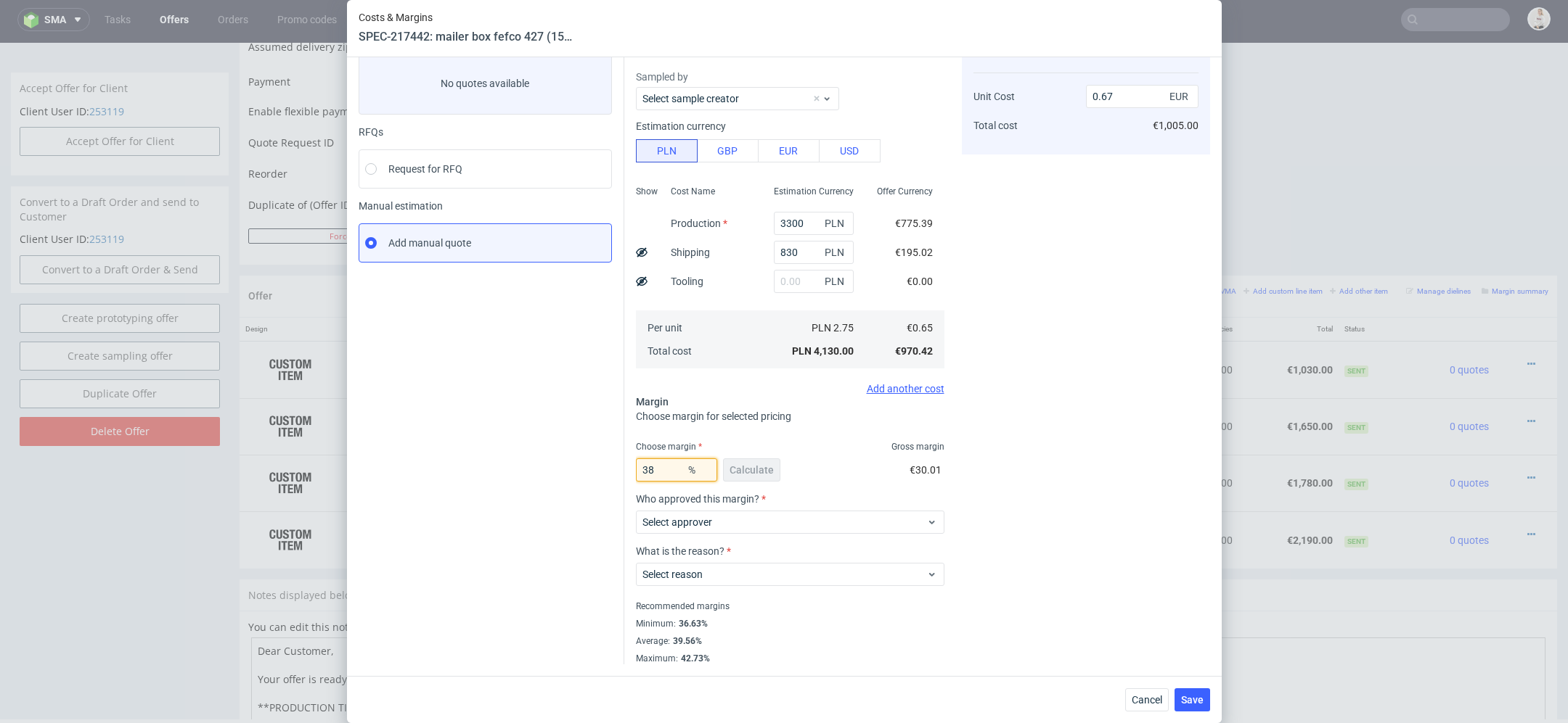
scroll to position [85, 0]
type input "1.04"
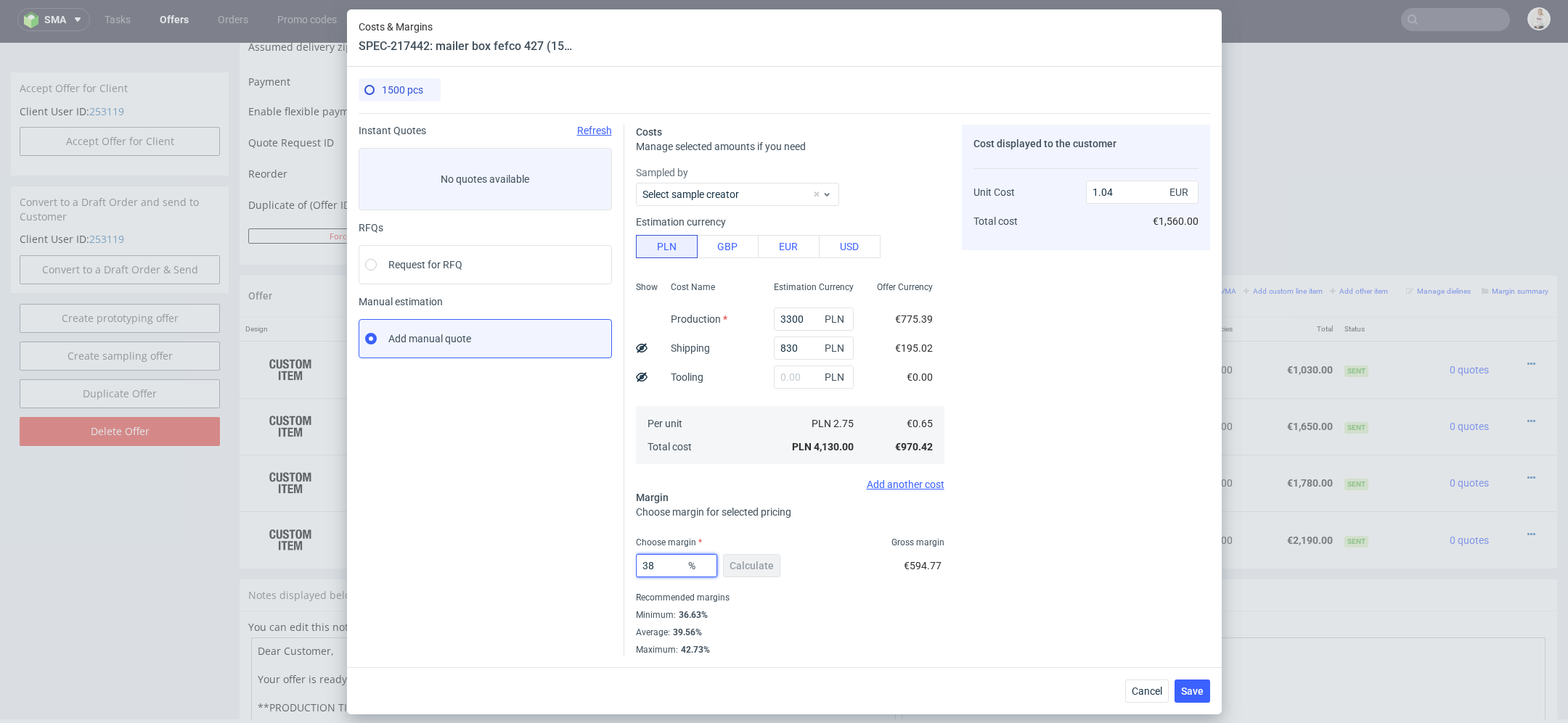
scroll to position [0, 0]
click at [1053, 560] on div "Cost displayed to the customer Unit Cost Total cost 1.04 EUR €1,560.00" at bounding box center [1085, 390] width 248 height 531
click at [676, 569] on input "38" at bounding box center [676, 565] width 81 height 23
type input "35"
type input "1"
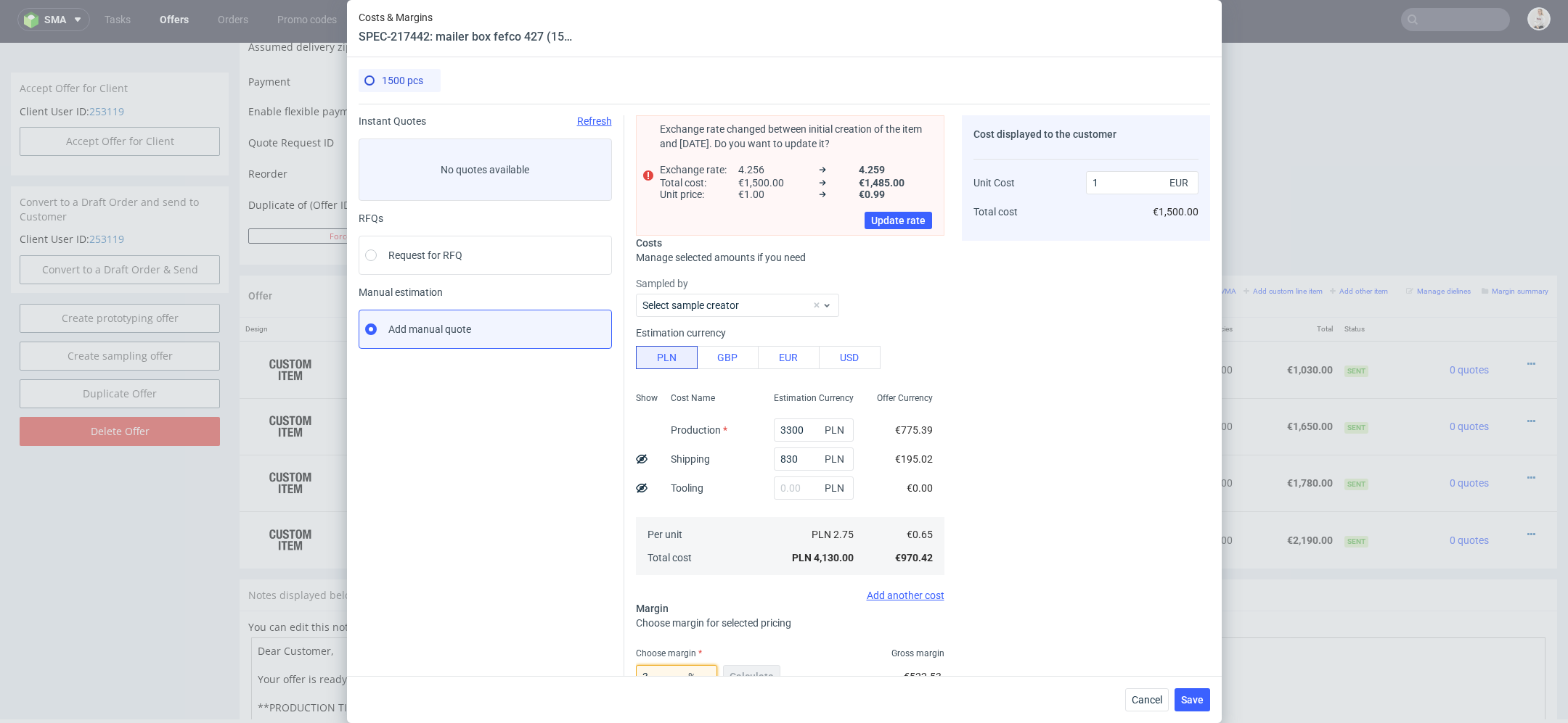
scroll to position [5, 0]
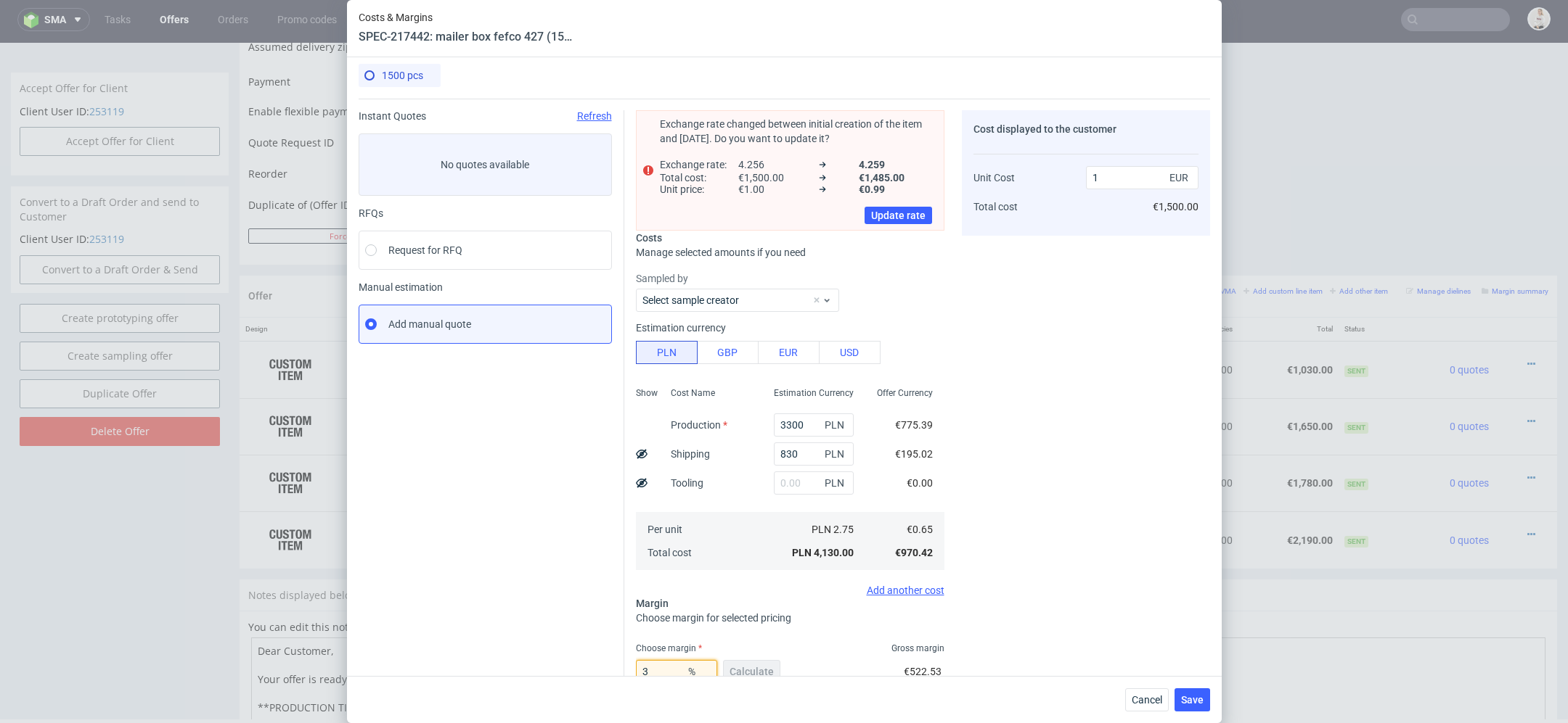
type input "36"
type input "1.01"
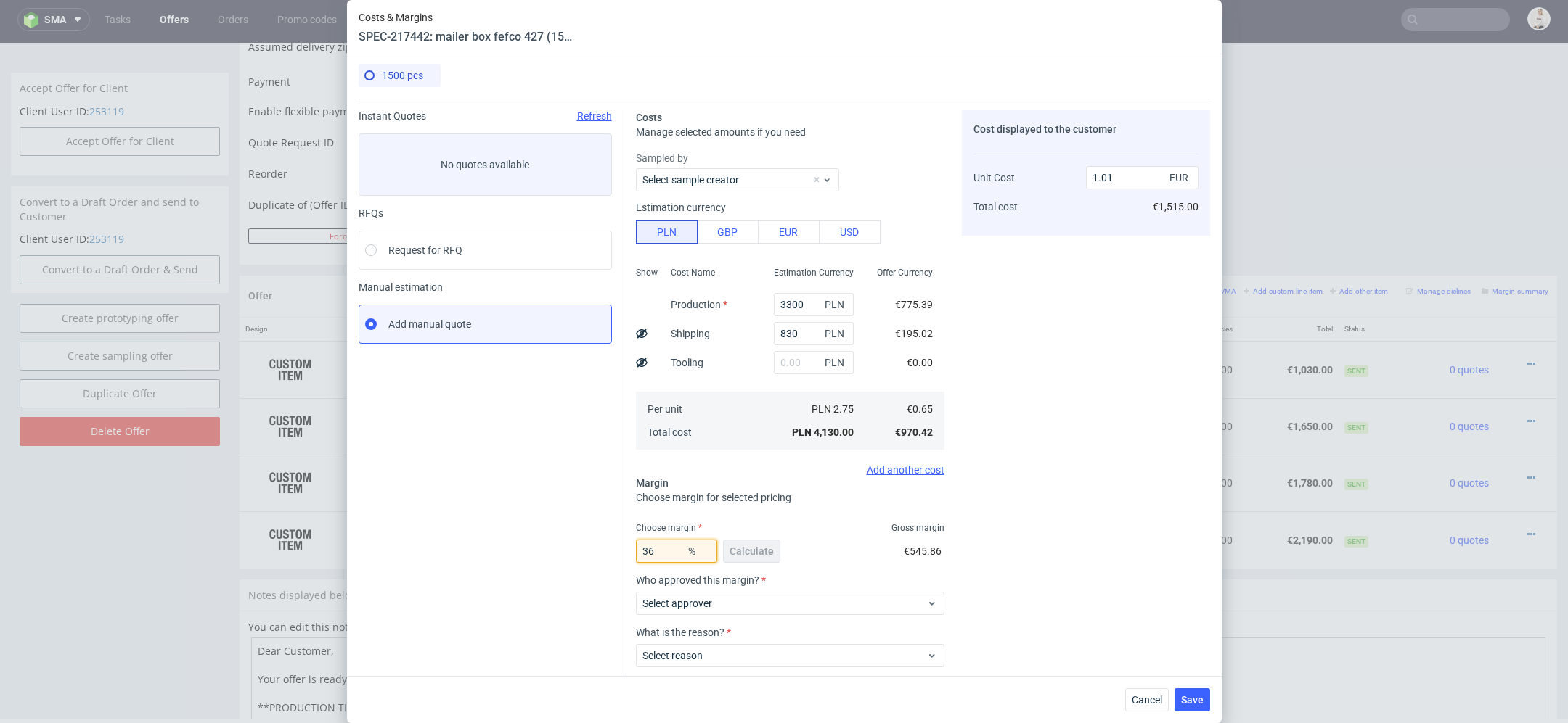
type input "36"
click at [1100, 508] on div "Cost displayed to the customer Unit Cost Total cost 1.01 EUR €1,515.00" at bounding box center [1085, 428] width 248 height 635
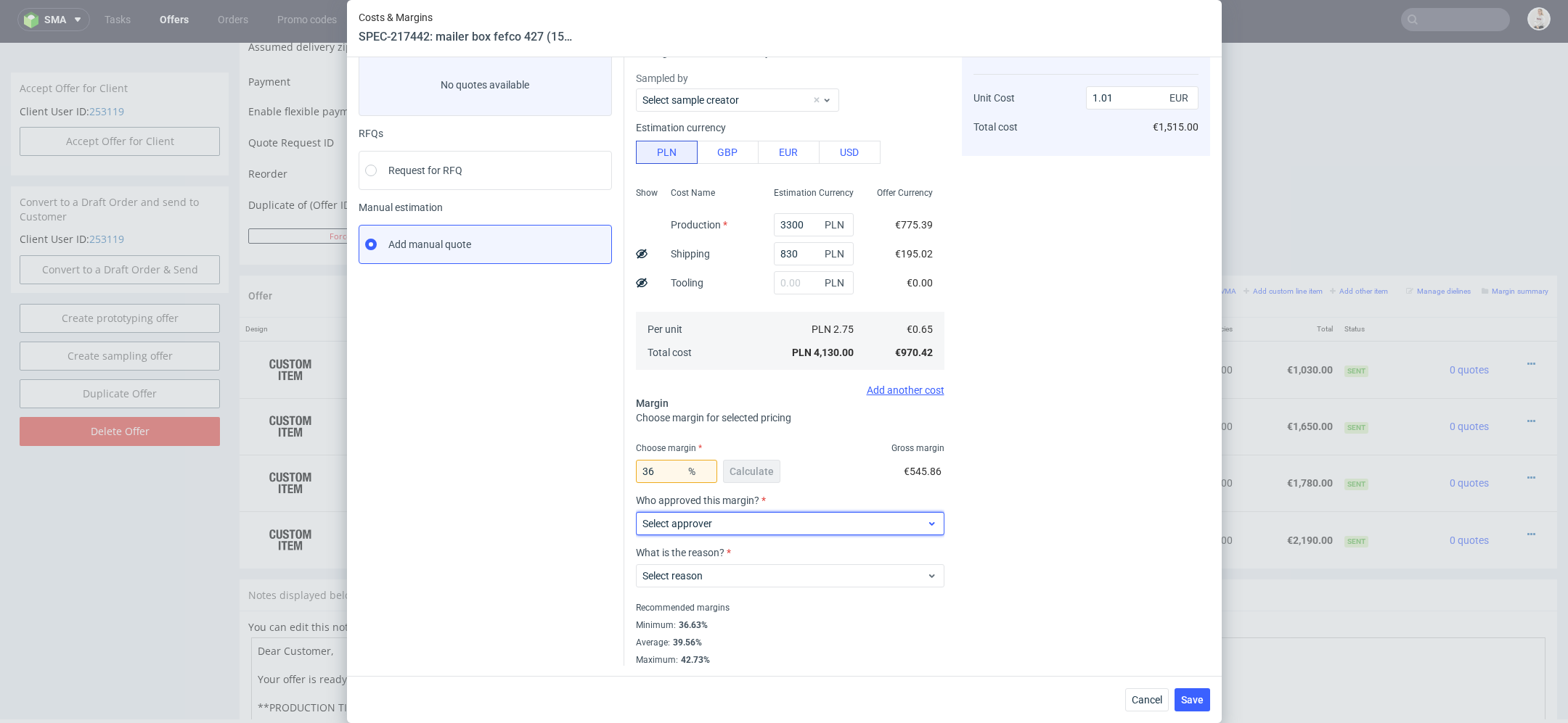
click at [803, 516] on span "Select approver" at bounding box center [784, 524] width 284 height 15
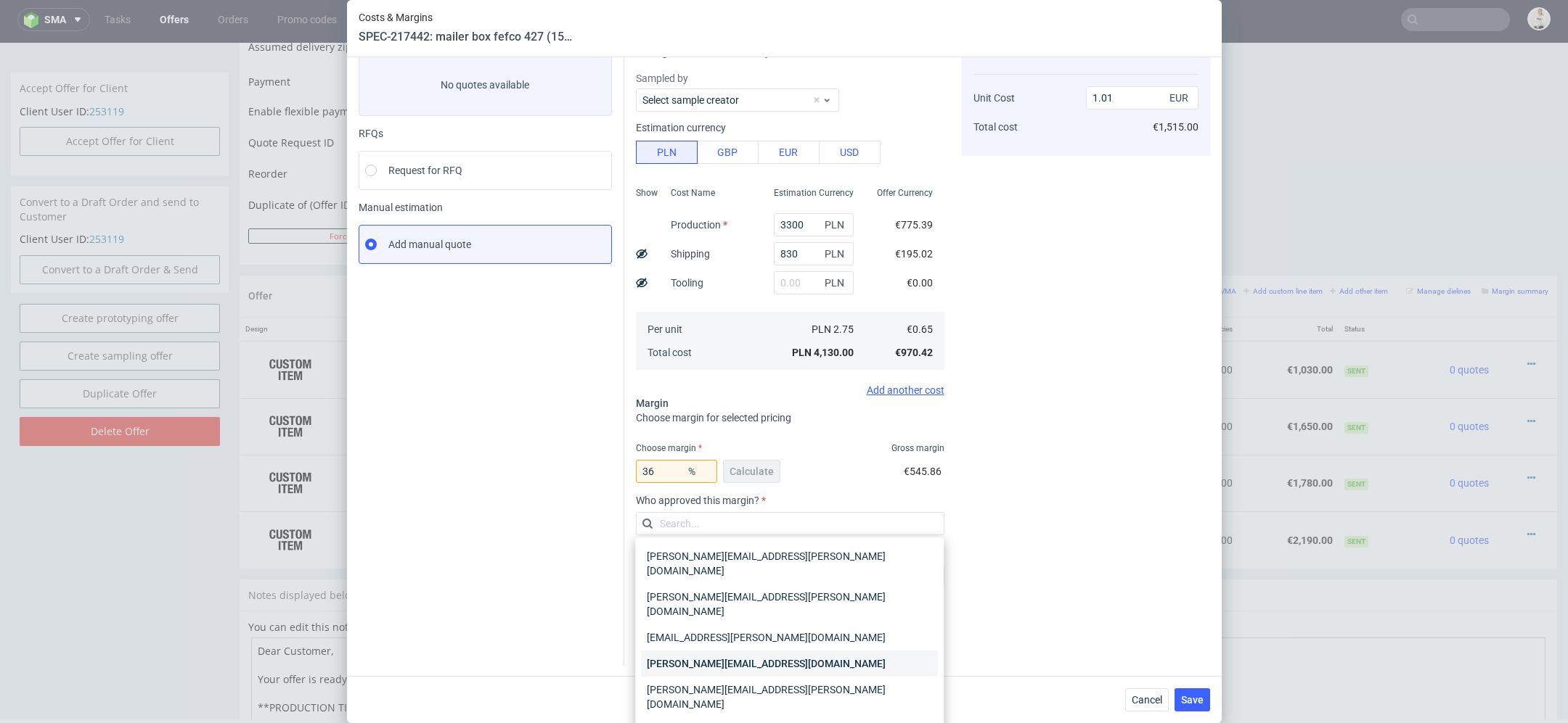
click at [758, 651] on div "[PERSON_NAME][EMAIL_ADDRESS][DOMAIN_NAME]" at bounding box center [789, 664] width 297 height 27
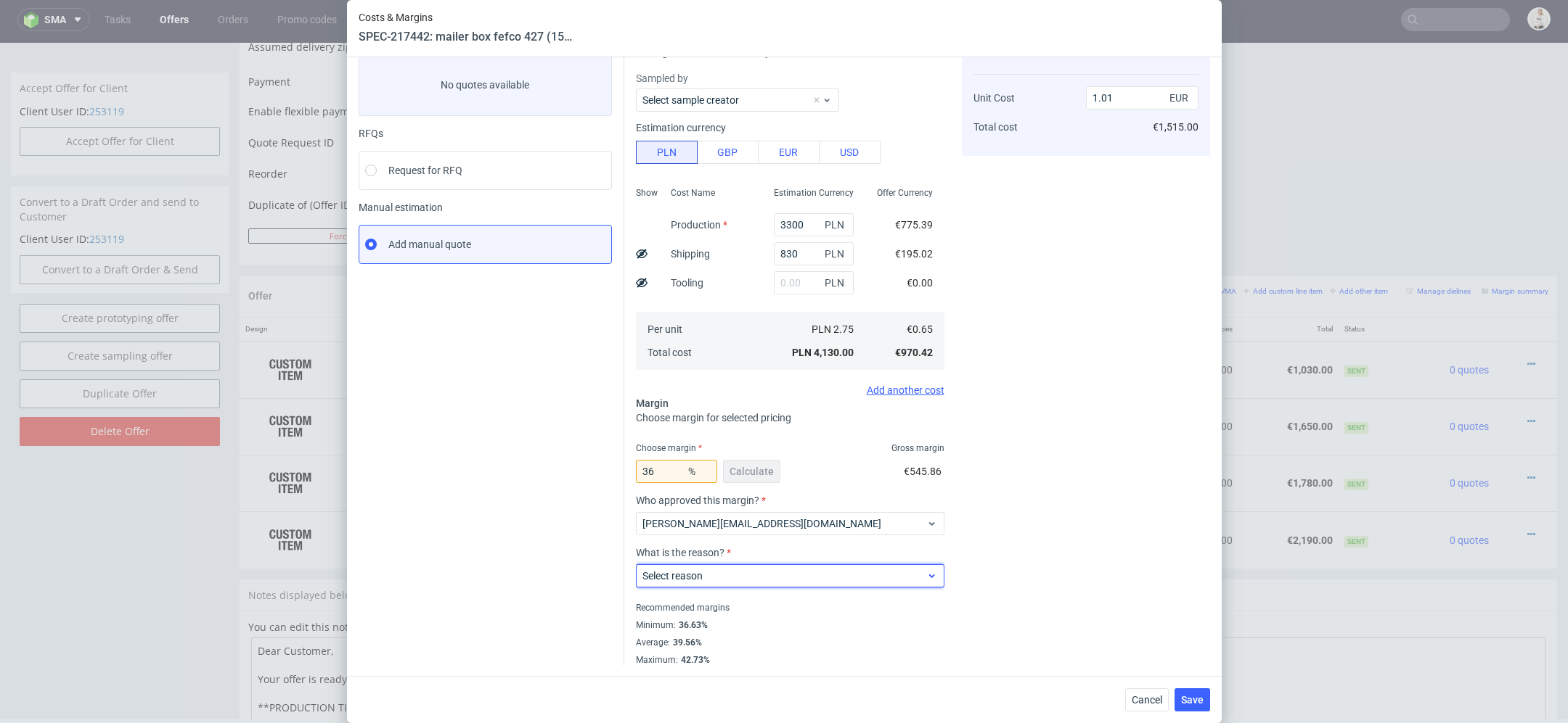
click at [723, 574] on span "Select reason" at bounding box center [784, 576] width 284 height 15
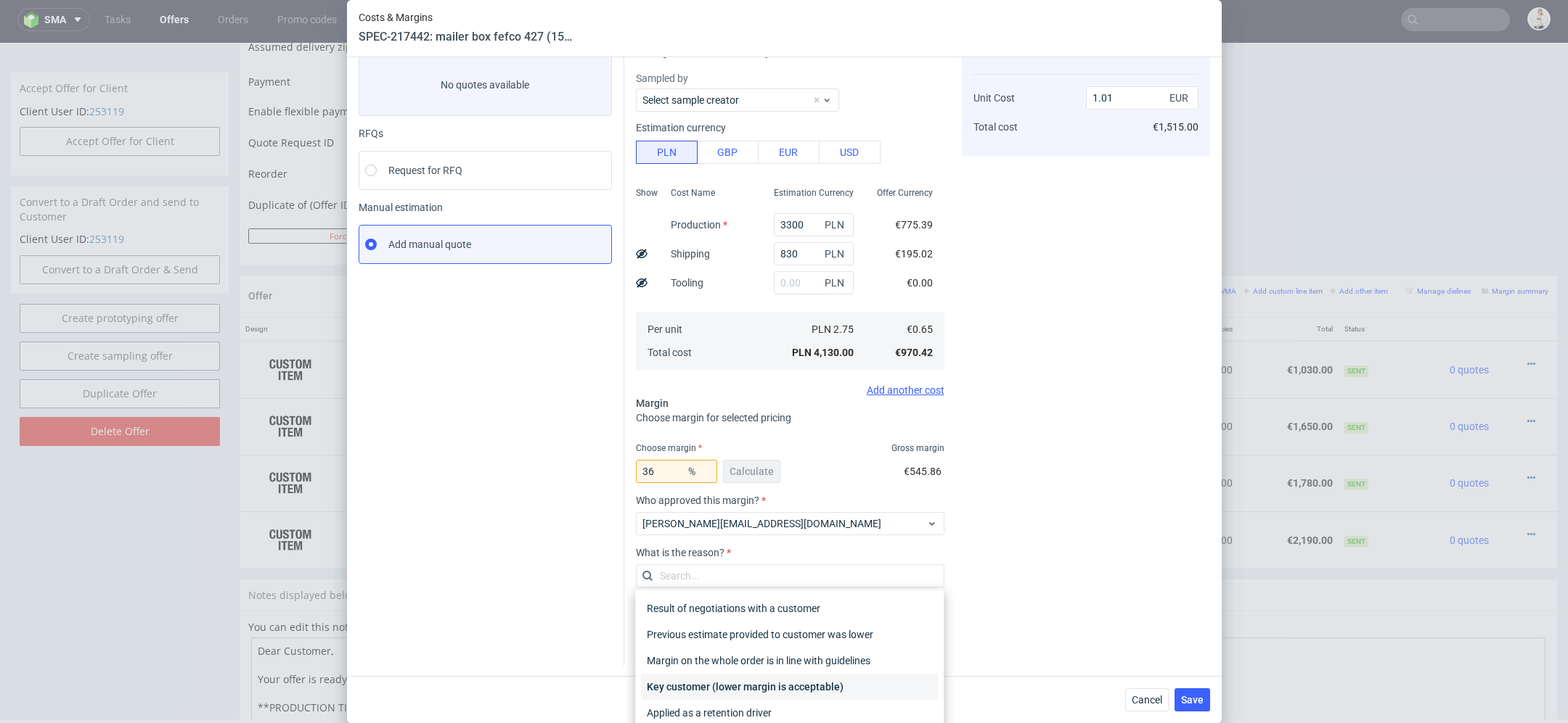
click at [748, 685] on div "Key customer (lower margin is acceptable)" at bounding box center [789, 686] width 297 height 27
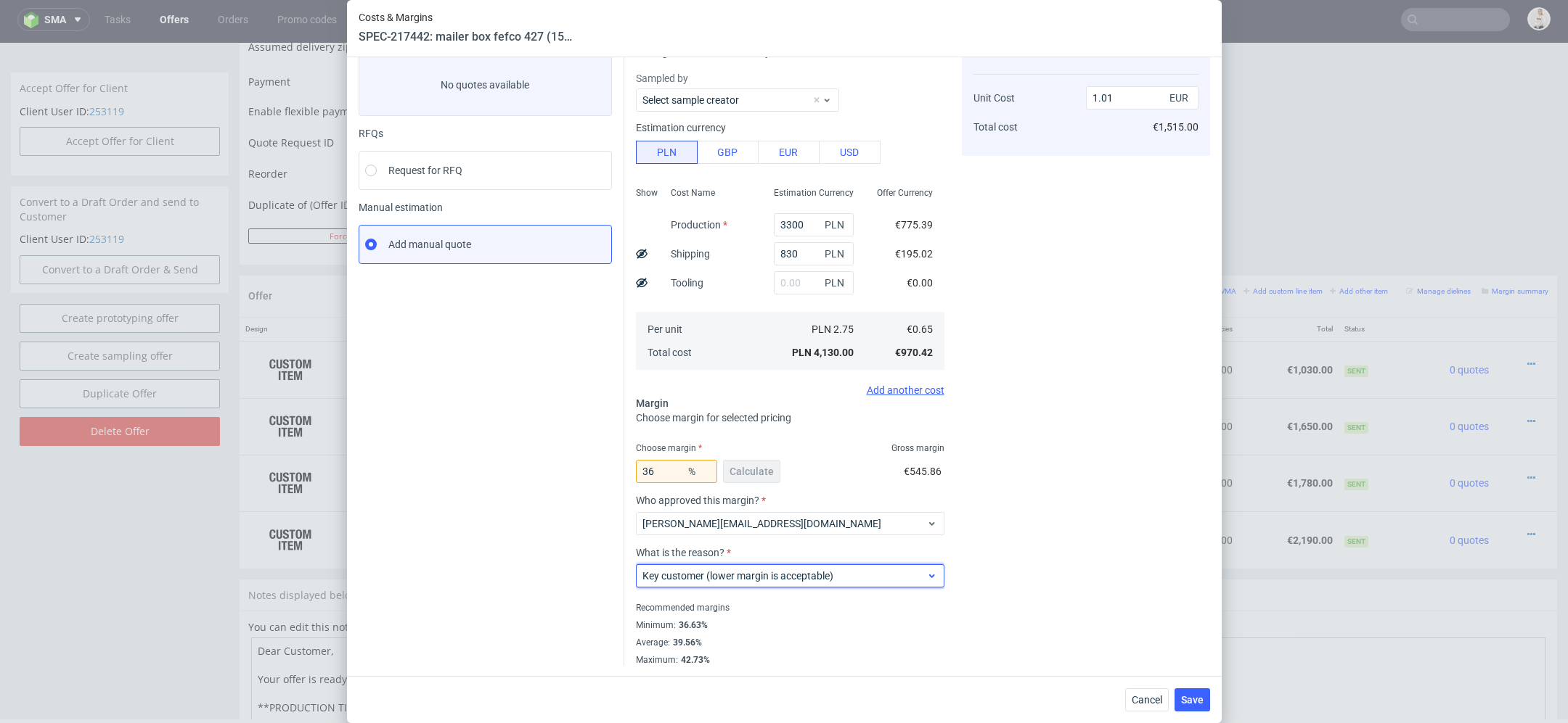
click at [741, 566] on div "Key customer (lower margin is acceptable)" at bounding box center [789, 576] width 308 height 23
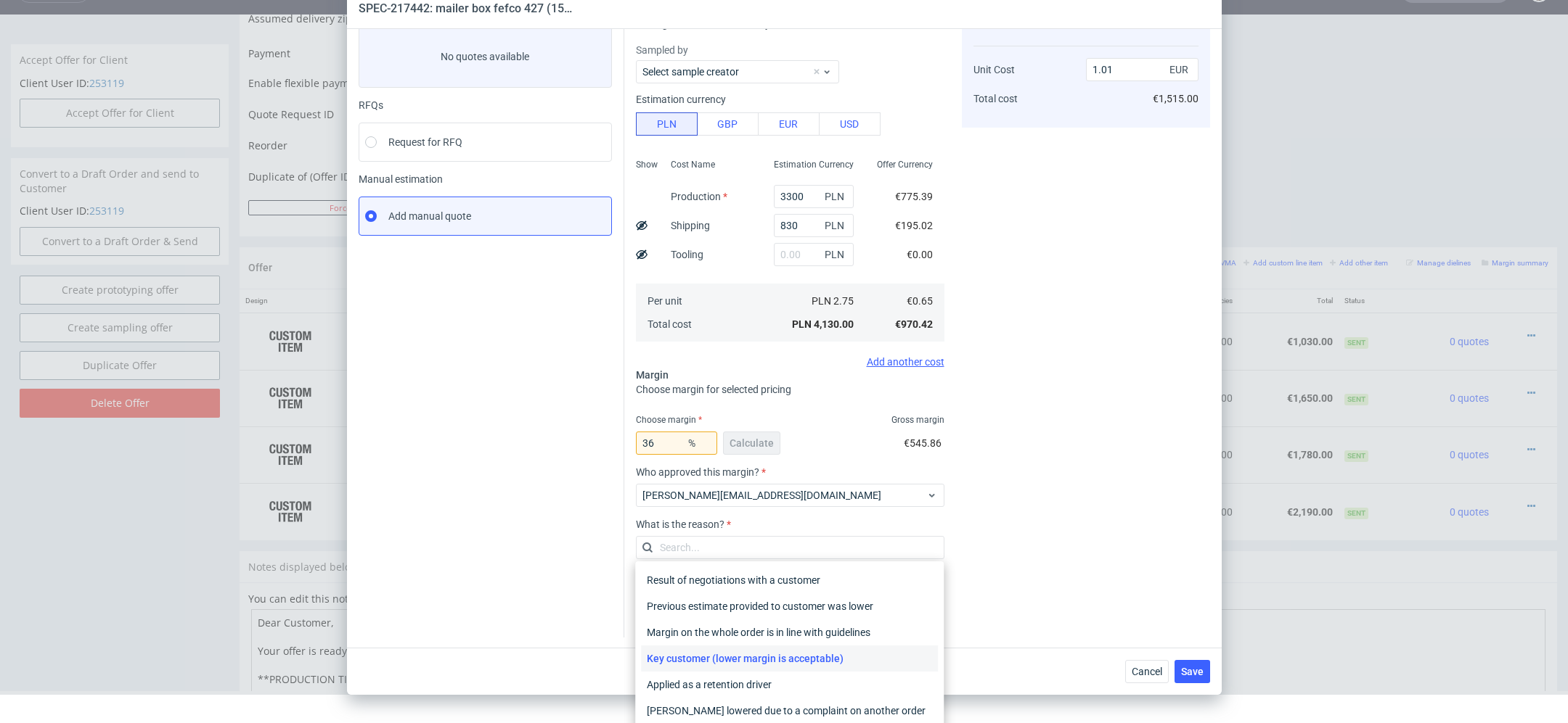
scroll to position [55, 0]
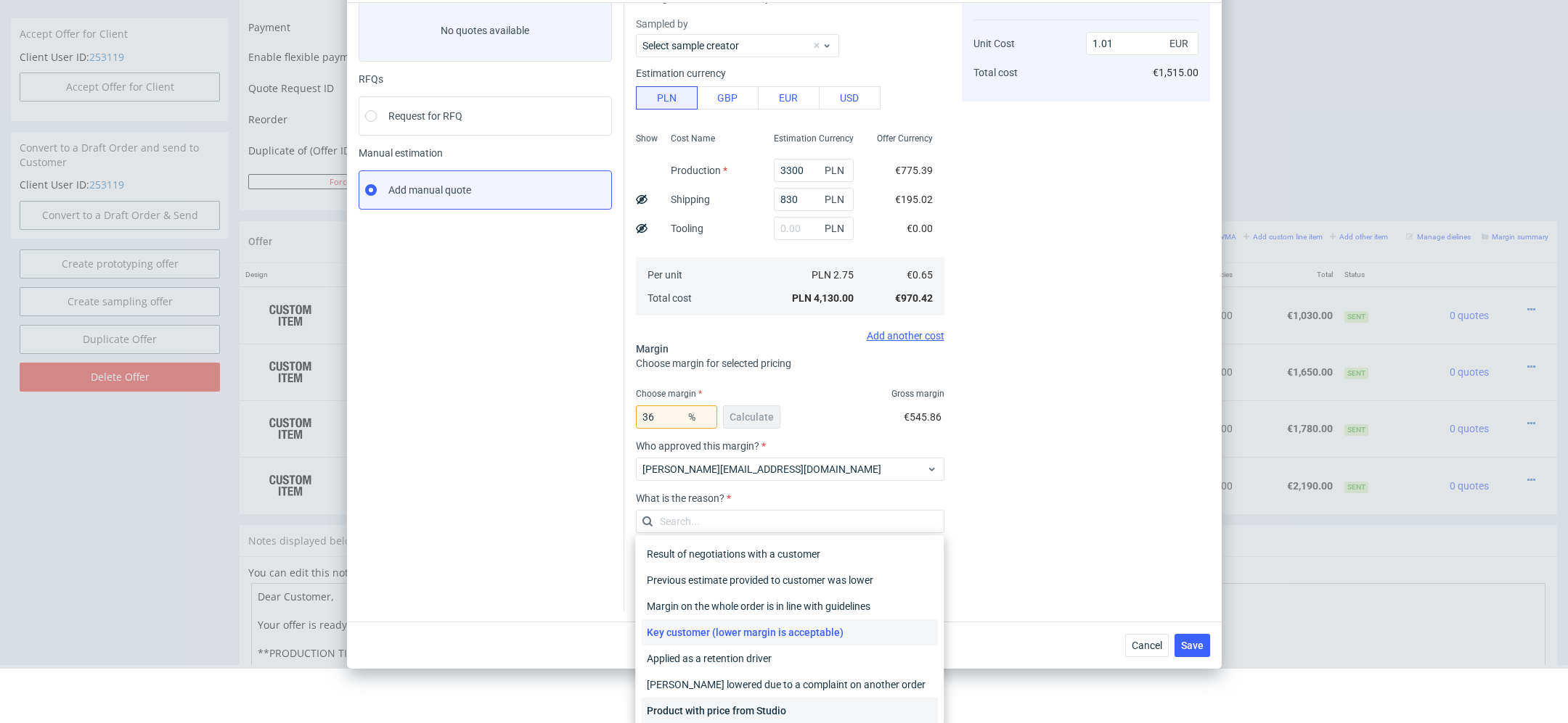
click at [883, 705] on div "Product with price from Studio" at bounding box center [789, 711] width 297 height 27
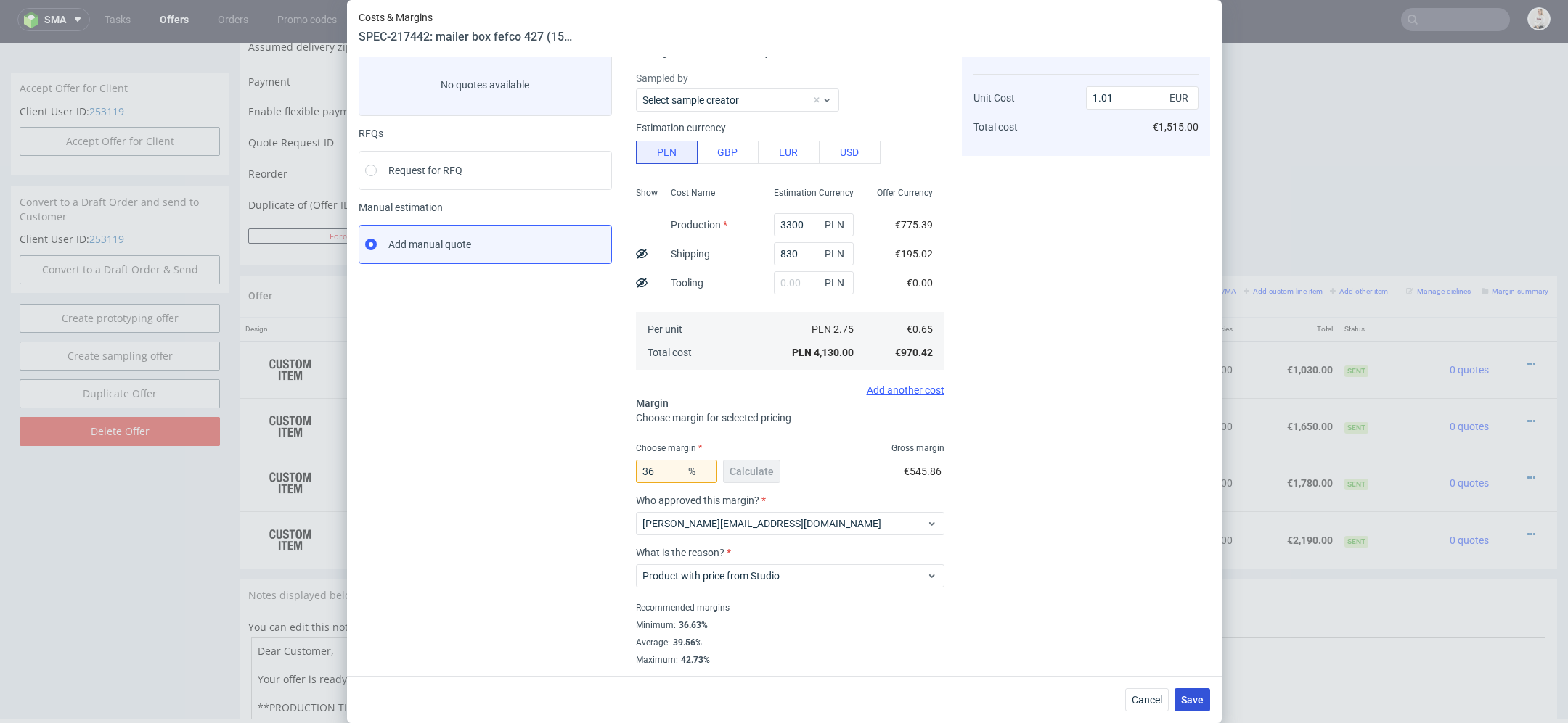
click at [1187, 692] on button "Save" at bounding box center [1191, 699] width 36 height 23
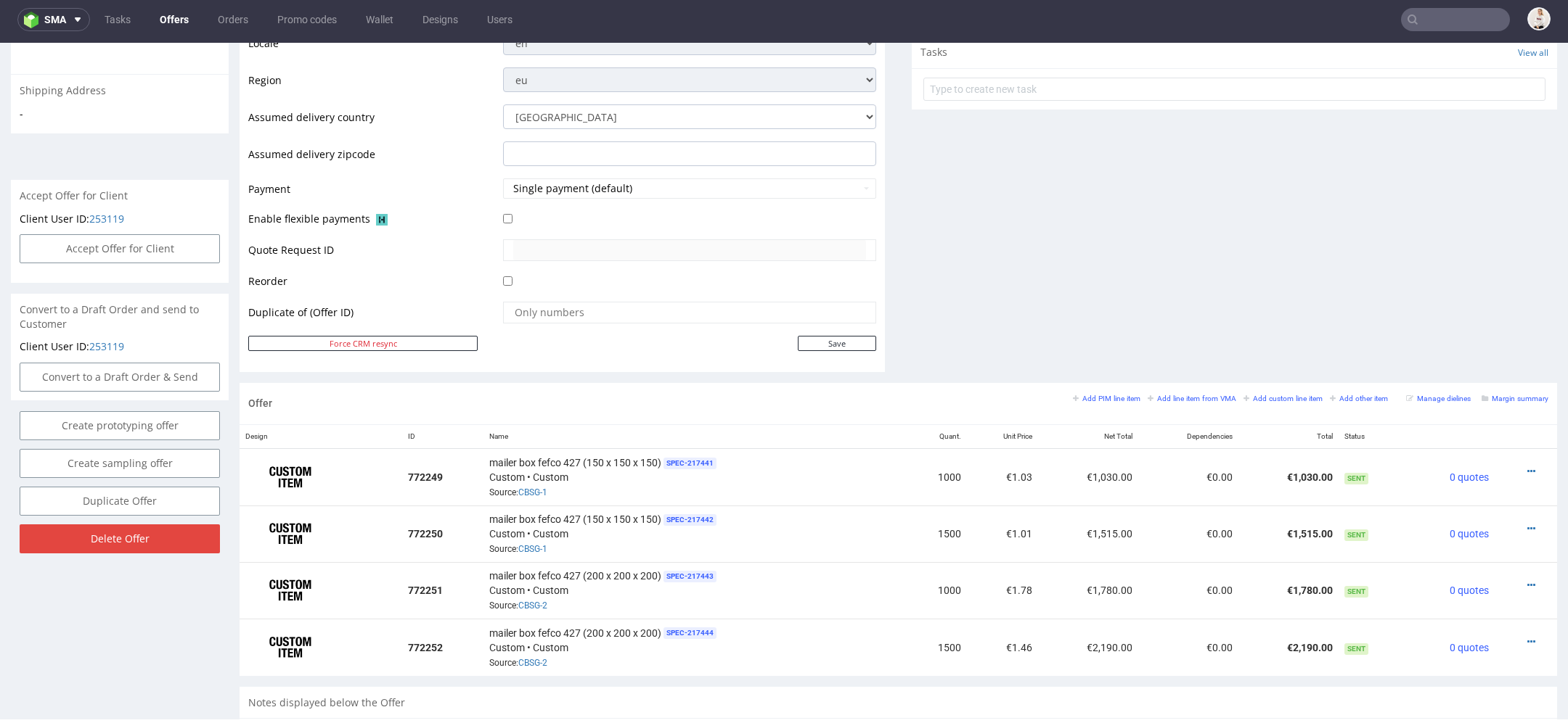
scroll to position [629, 0]
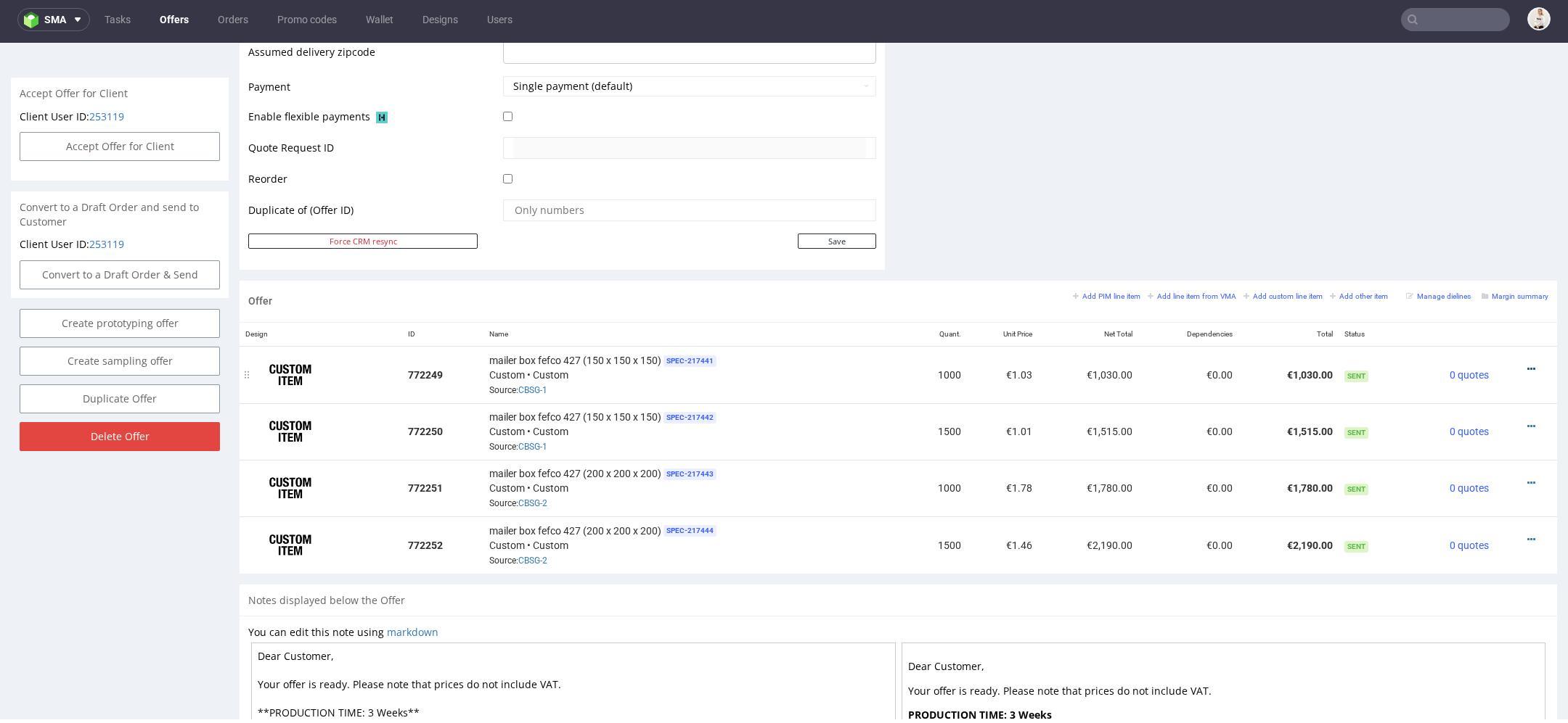
click at [1513, 362] on div at bounding box center [1521, 369] width 42 height 15
click at [1527, 367] on icon at bounding box center [1531, 368] width 8 height 10
click at [1434, 207] on span "Edit item price" at bounding box center [1465, 207] width 117 height 15
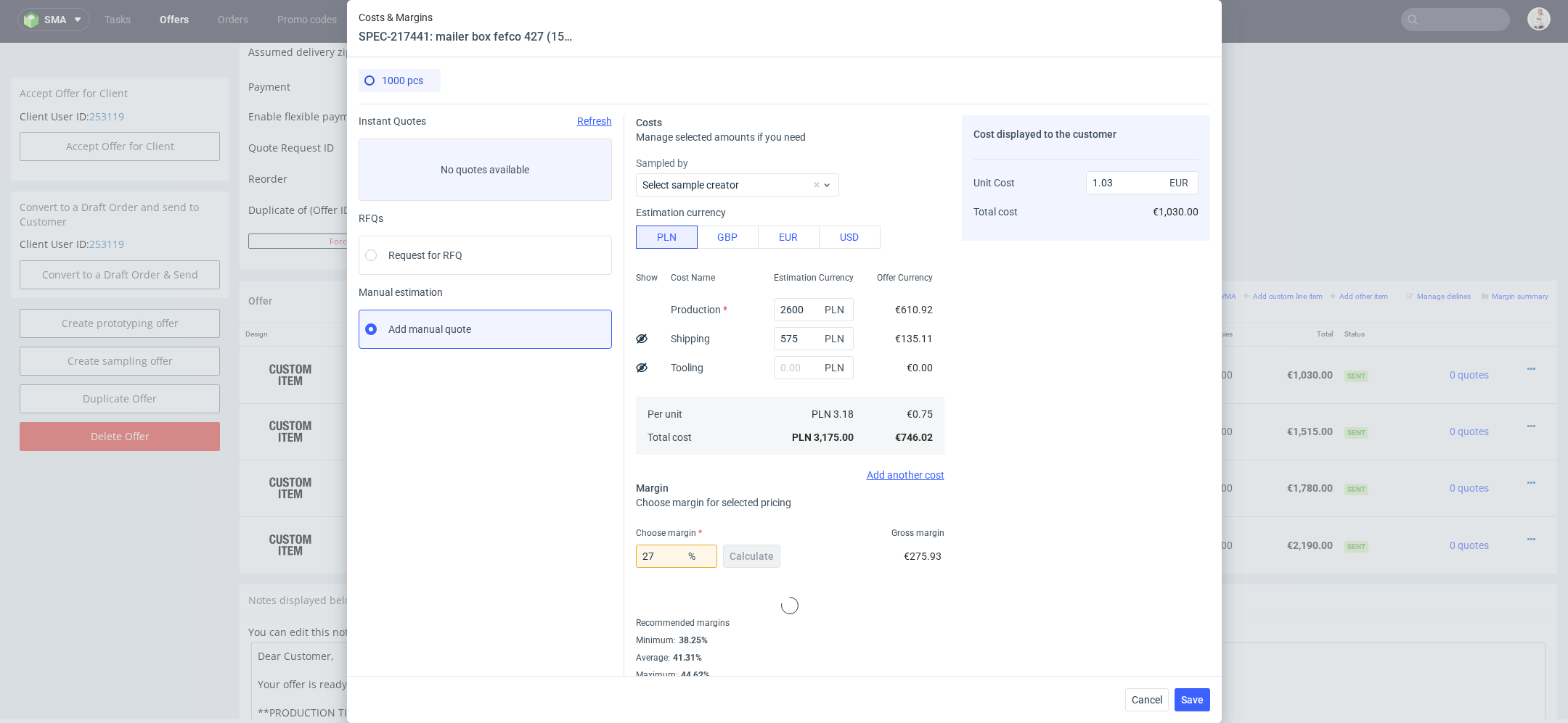
scroll to position [85, 0]
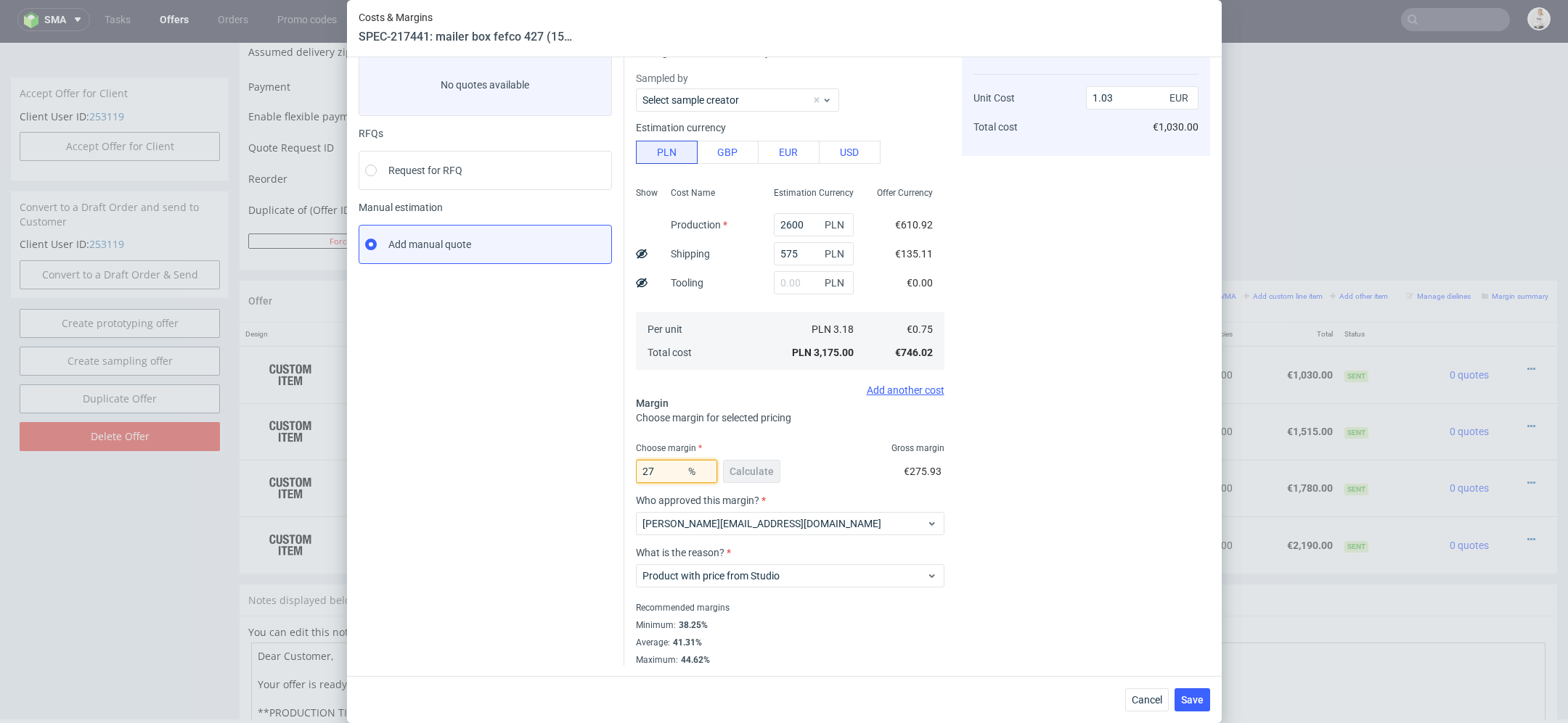
drag, startPoint x: 664, startPoint y: 469, endPoint x: 558, endPoint y: 468, distance: 106.0
click at [558, 468] on div "Instant Quotes Refresh No quotes available RFQs Request for RFQ Manual estimati…" at bounding box center [784, 343] width 851 height 647
type input "35"
type input "1.15"
click at [1075, 470] on div "Cost displayed to the customer Unit Cost Total cost 1.15 EUR €1,150.00" at bounding box center [1085, 347] width 248 height 635
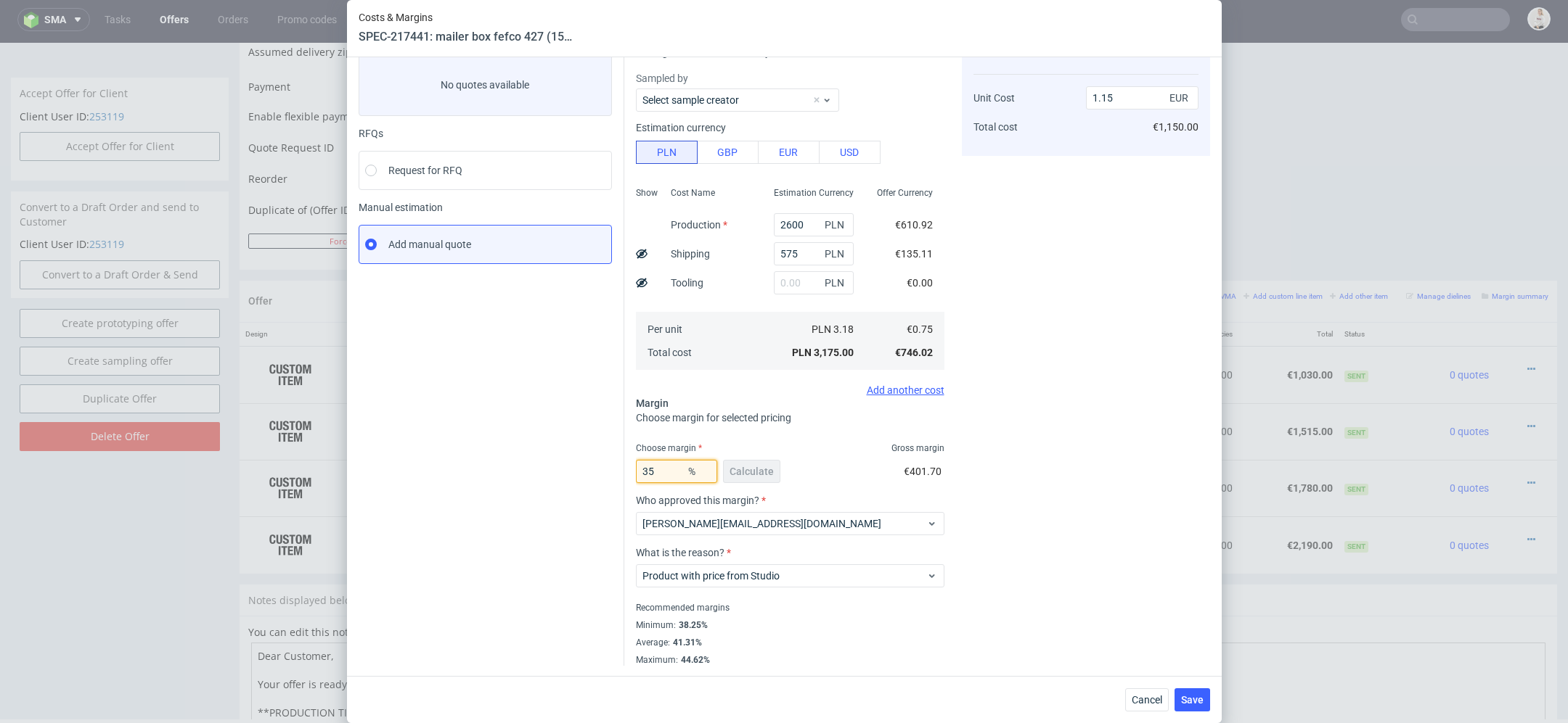
click at [680, 472] on input "35" at bounding box center [676, 471] width 81 height 23
type input "38"
type input "1.21"
drag, startPoint x: 663, startPoint y: 467, endPoint x: 513, endPoint y: 468, distance: 150.0
click at [513, 468] on div "Instant Quotes Refresh No quotes available RFQs Request for RFQ Manual estimati…" at bounding box center [784, 343] width 851 height 647
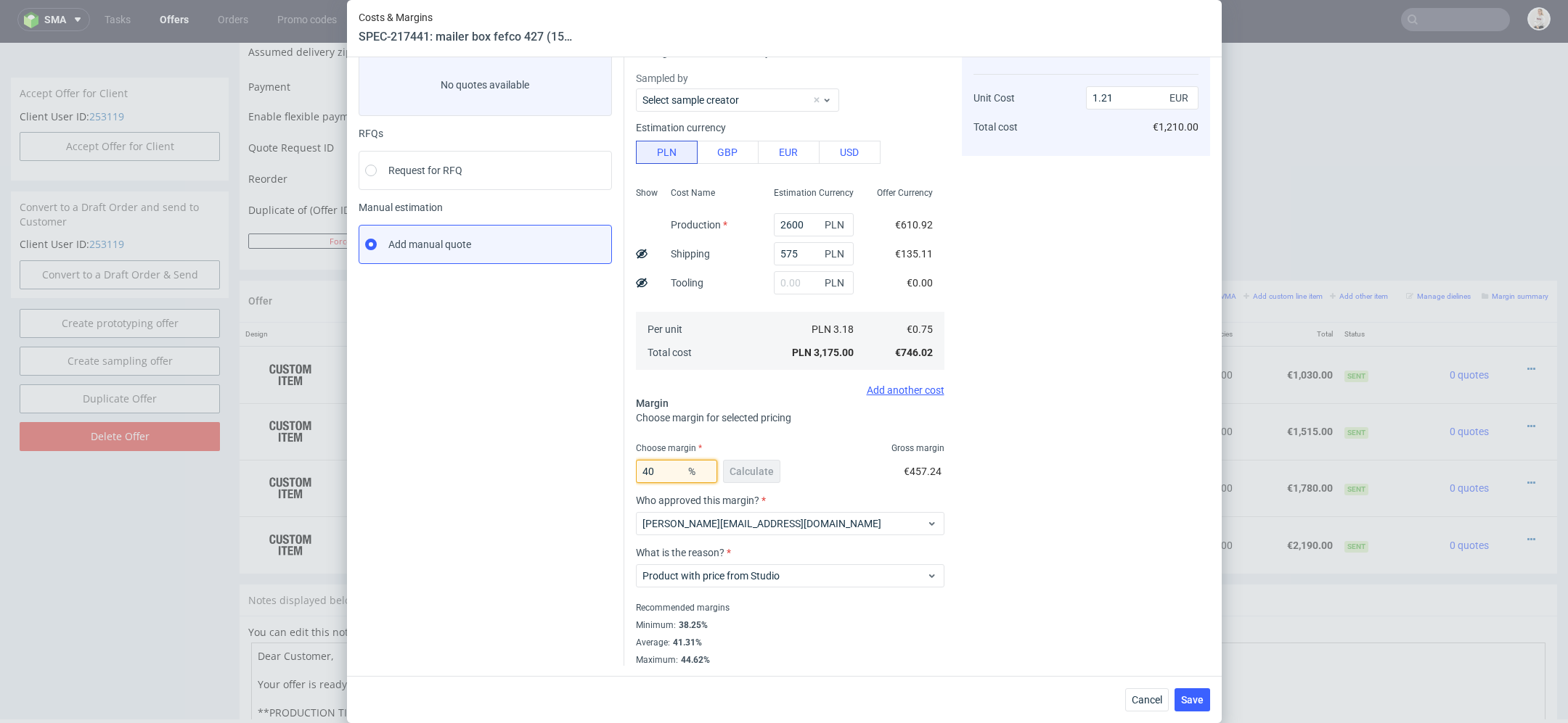
type input "40"
type input "1.25"
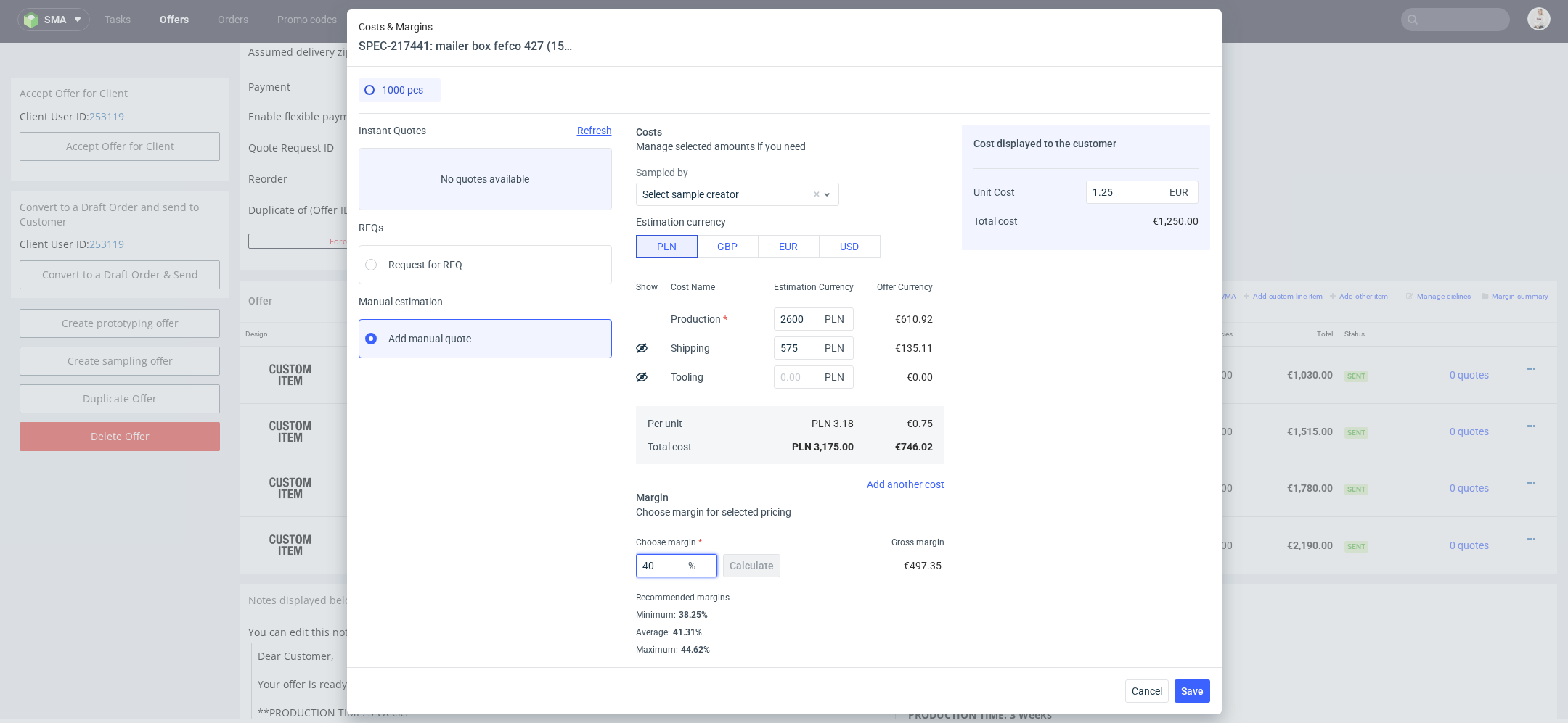
scroll to position [0, 0]
click at [954, 563] on div "Costs Manage selected amounts if you need Sampled by Select sample creator Esti…" at bounding box center [917, 385] width 586 height 543
drag, startPoint x: 665, startPoint y: 572, endPoint x: 566, endPoint y: 557, distance: 100.1
click at [596, 558] on div "Instant Quotes Refresh No quotes available RFQs Request for RFQ Manual estimati…" at bounding box center [784, 385] width 851 height 543
type input "39"
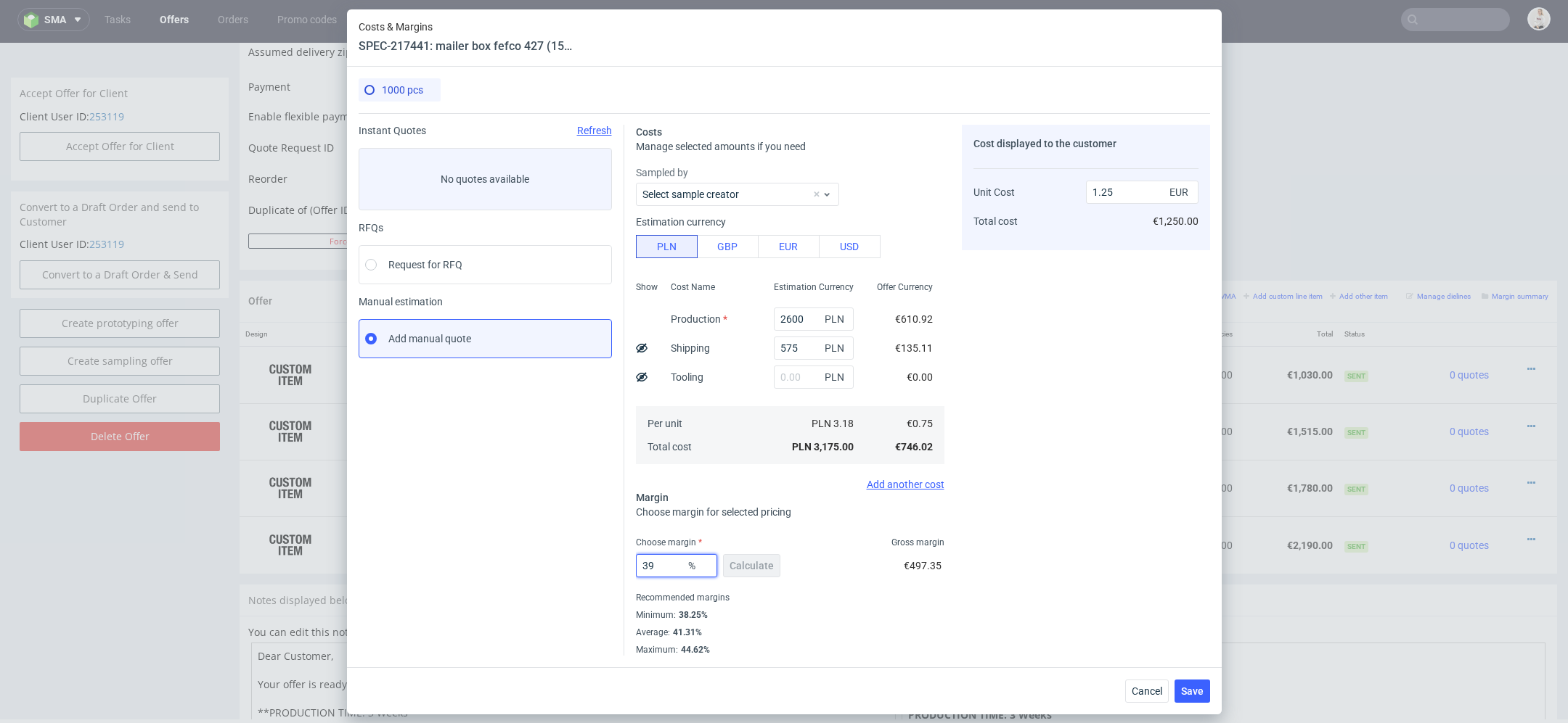
type input "1.23"
type input "39"
click at [1096, 529] on div "Cost displayed to the customer Unit Cost Total cost 1.23 EUR €1,230.00" at bounding box center [1085, 390] width 248 height 531
click at [1196, 690] on span "Save" at bounding box center [1192, 691] width 23 height 10
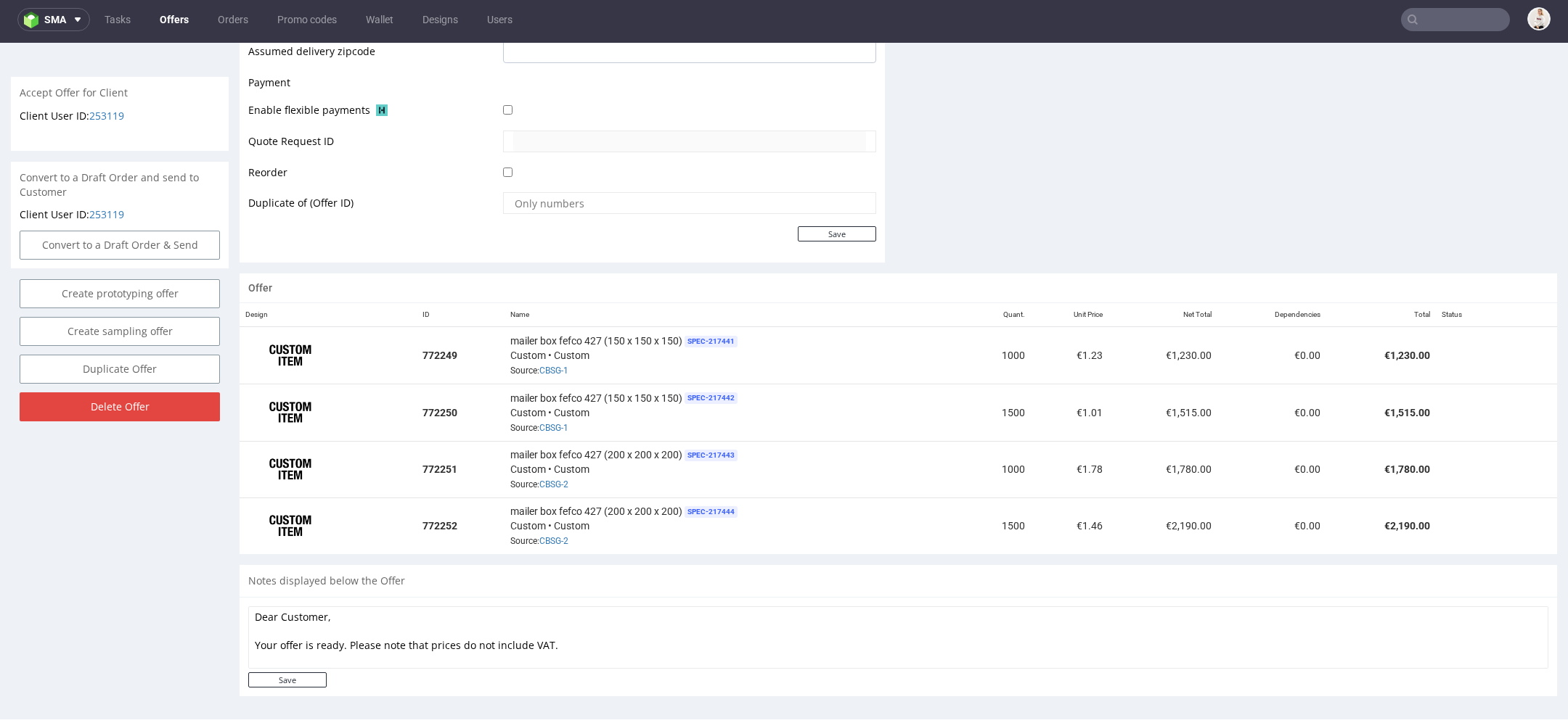
scroll to position [638, 0]
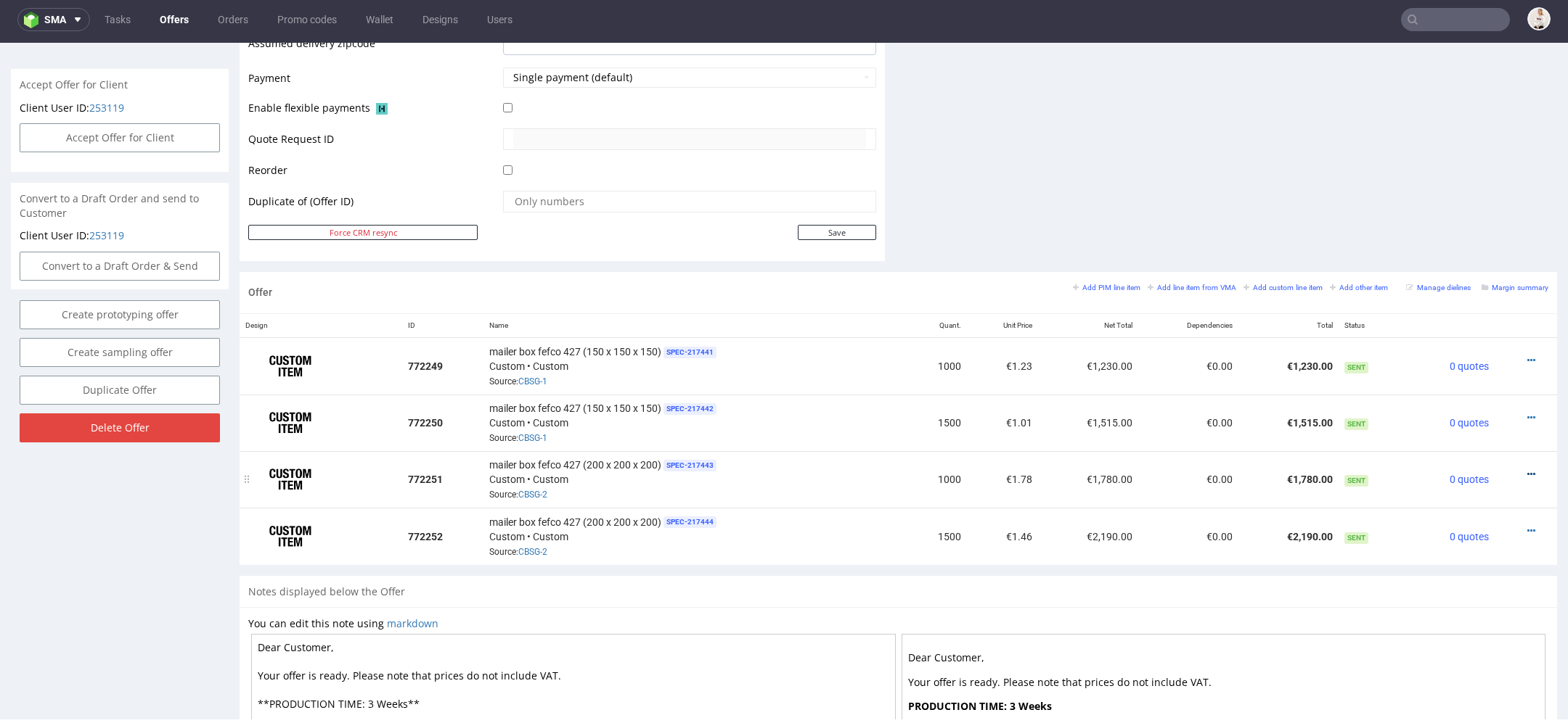
click at [1527, 470] on icon at bounding box center [1531, 474] width 8 height 10
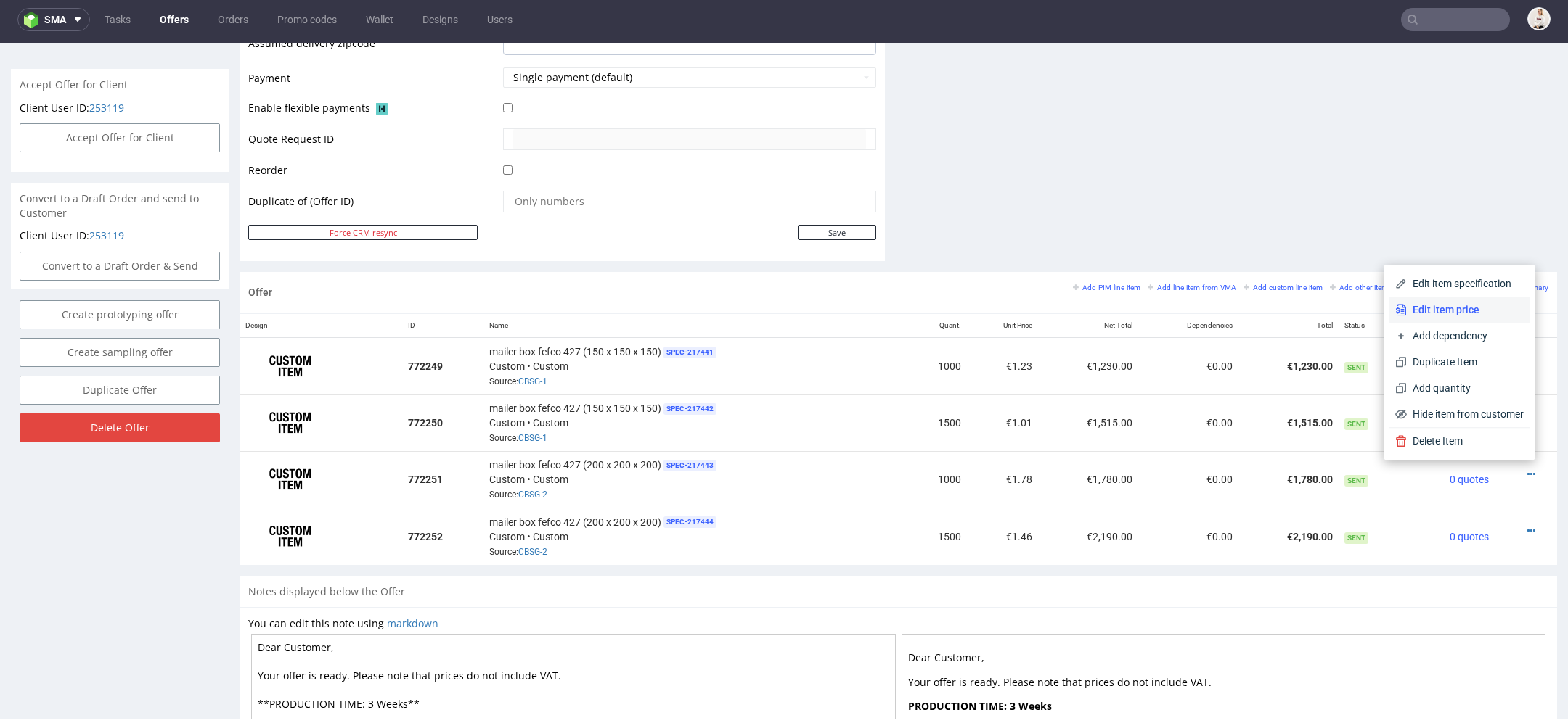
click at [1468, 307] on span "Edit item price" at bounding box center [1465, 310] width 117 height 15
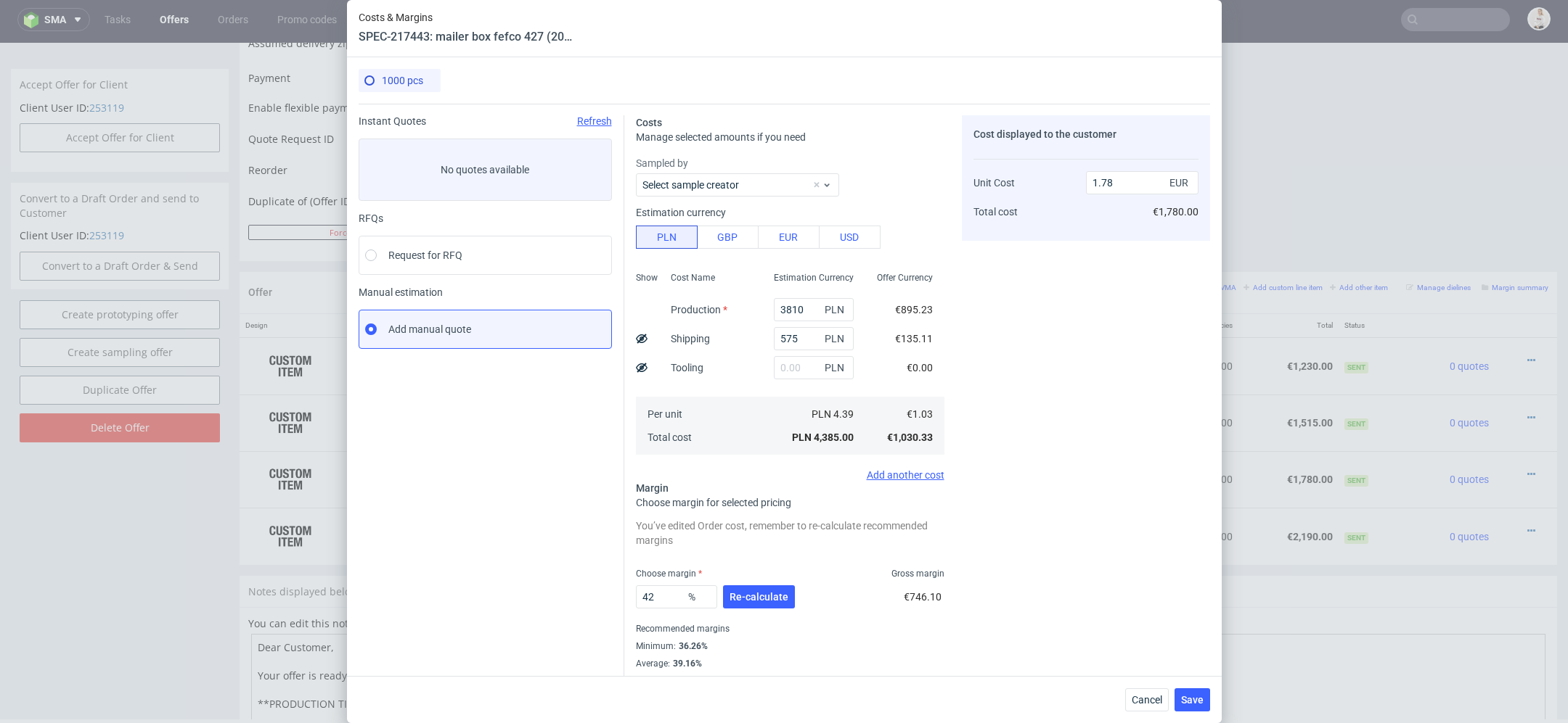
scroll to position [21, 0]
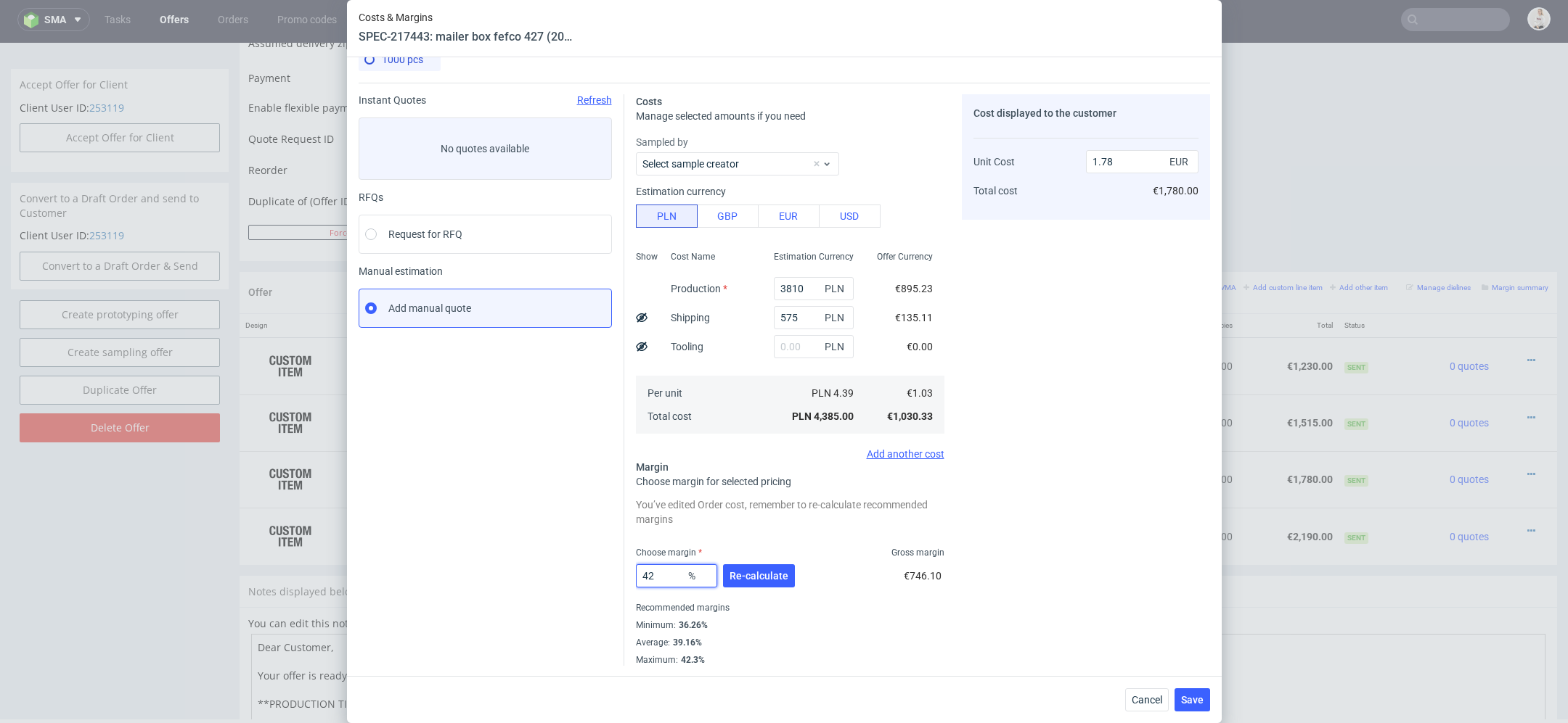
drag, startPoint x: 663, startPoint y: 575, endPoint x: 533, endPoint y: 576, distance: 130.0
click at [533, 576] on div "Instant Quotes Refresh No quotes available RFQs Request for RFQ Manual estimati…" at bounding box center [784, 374] width 851 height 583
type input "37"
type input "1.64"
type input "37"
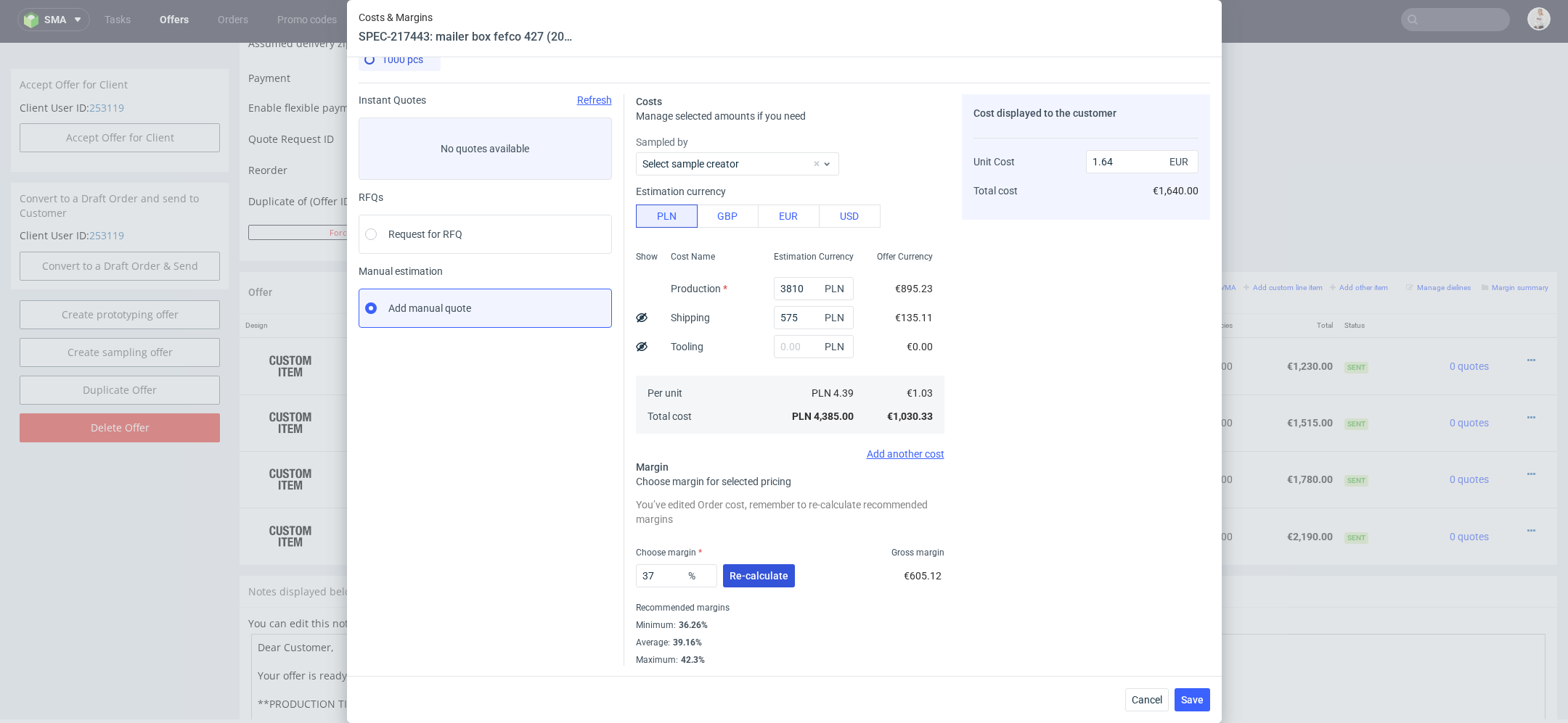
click at [763, 565] on button "Re-calculate" at bounding box center [759, 576] width 72 height 23
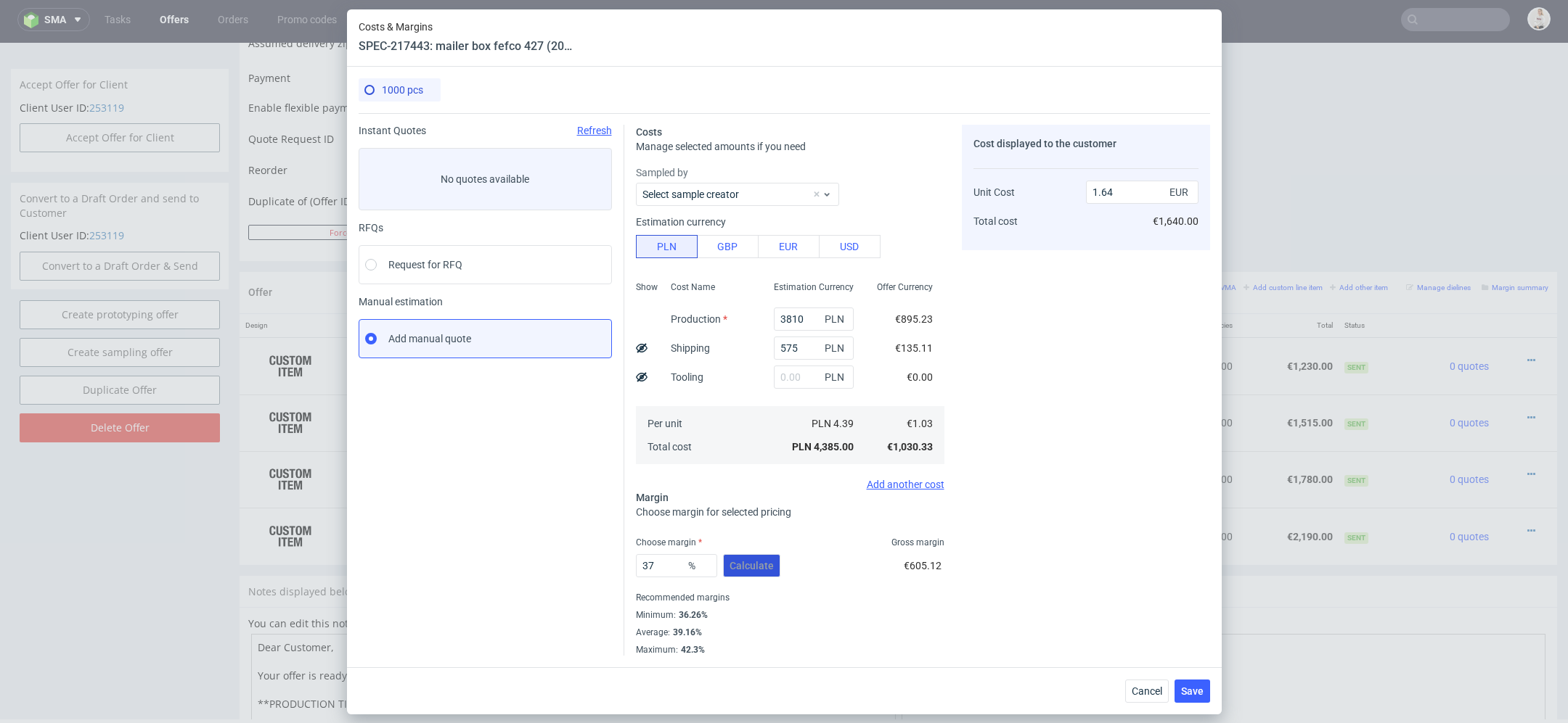
scroll to position [0, 0]
click at [1127, 570] on div "Cost displayed to the customer Unit Cost Total cost 1.64 EUR €1,640.00" at bounding box center [1085, 390] width 248 height 531
click at [1187, 695] on span "Save" at bounding box center [1192, 691] width 23 height 10
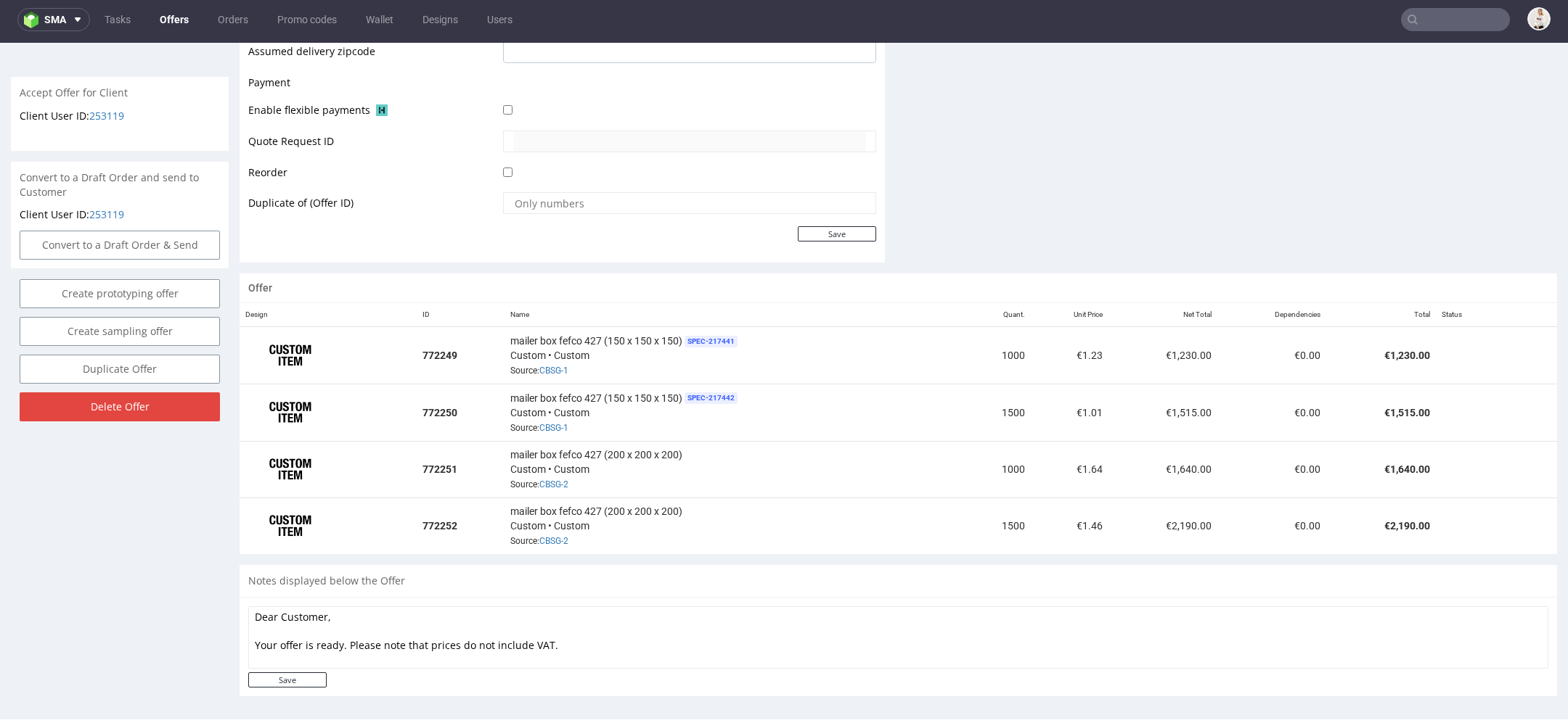
scroll to position [856, 0]
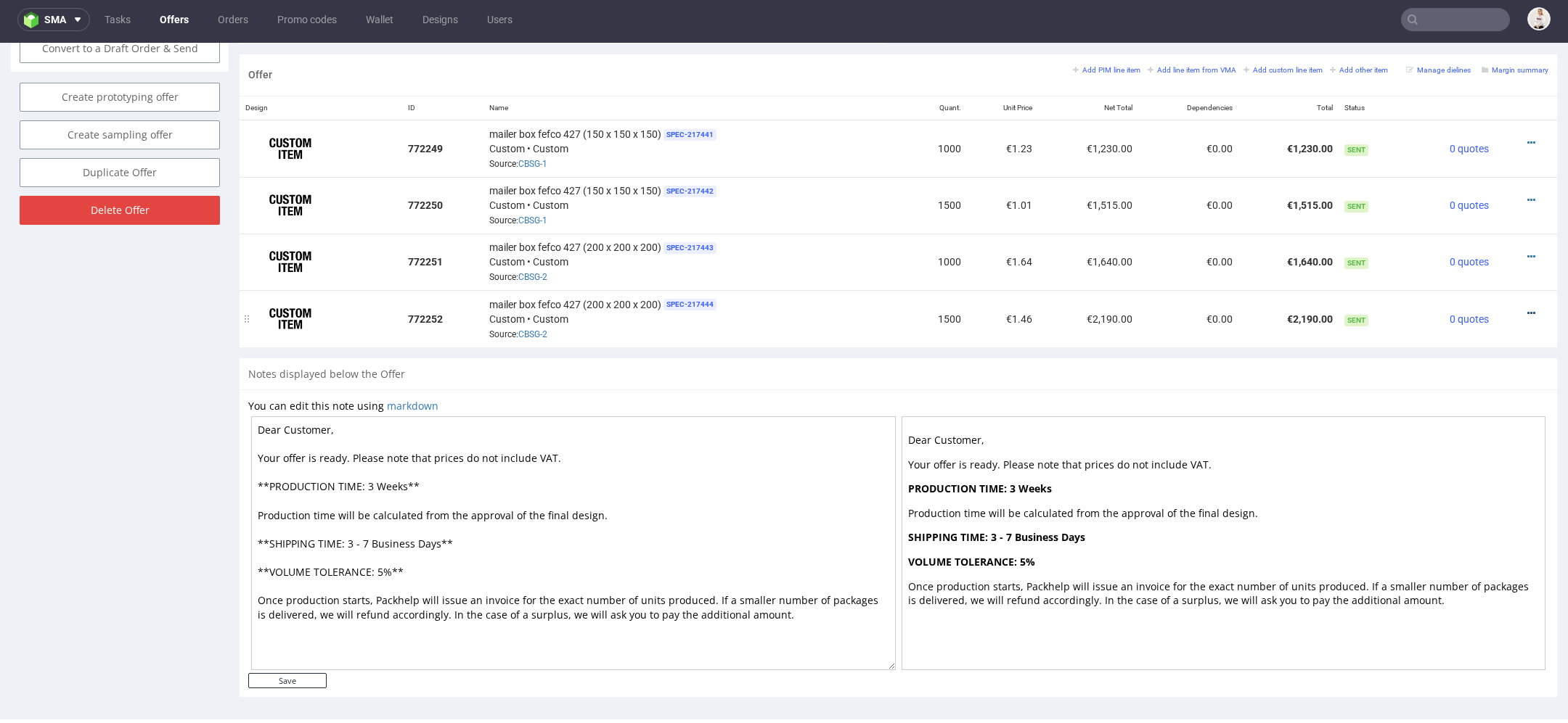
click at [1527, 308] on icon at bounding box center [1531, 313] width 8 height 10
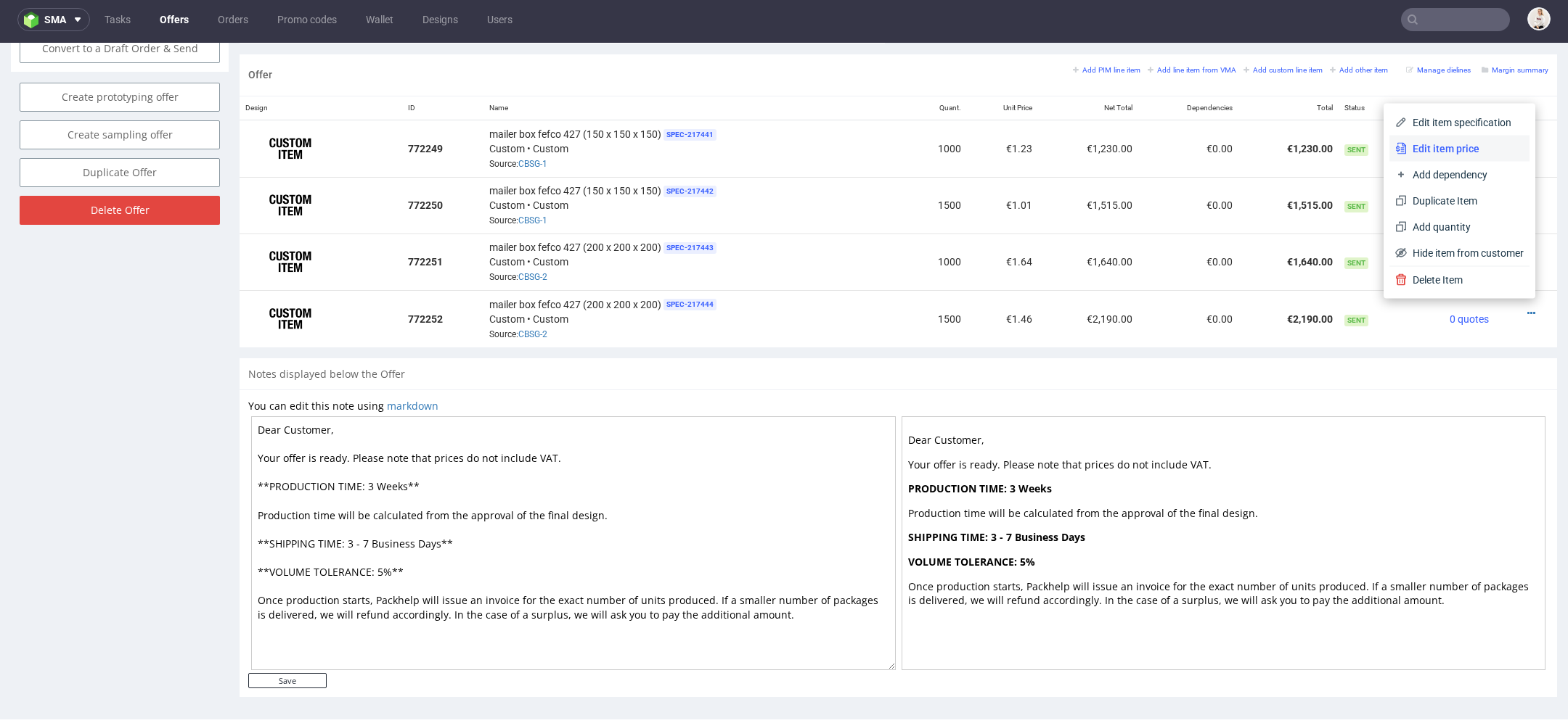
click at [1445, 144] on span "Edit item price" at bounding box center [1465, 149] width 117 height 15
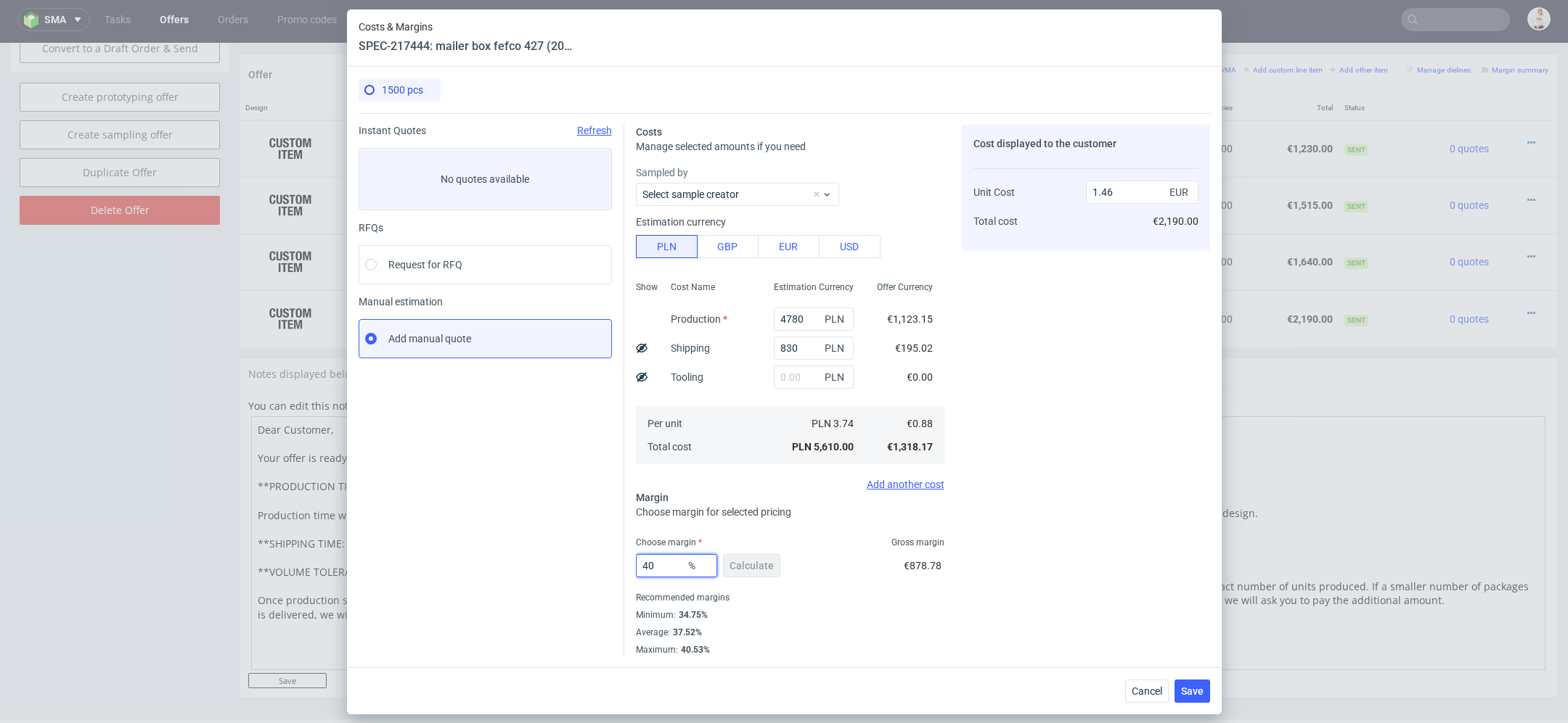
drag, startPoint x: 663, startPoint y: 569, endPoint x: 508, endPoint y: 565, distance: 155.1
click at [508, 565] on div "Instant Quotes Refresh No quotes available RFQs Request for RFQ Manual estimati…" at bounding box center [784, 385] width 851 height 543
type input "33"
type input "1.31"
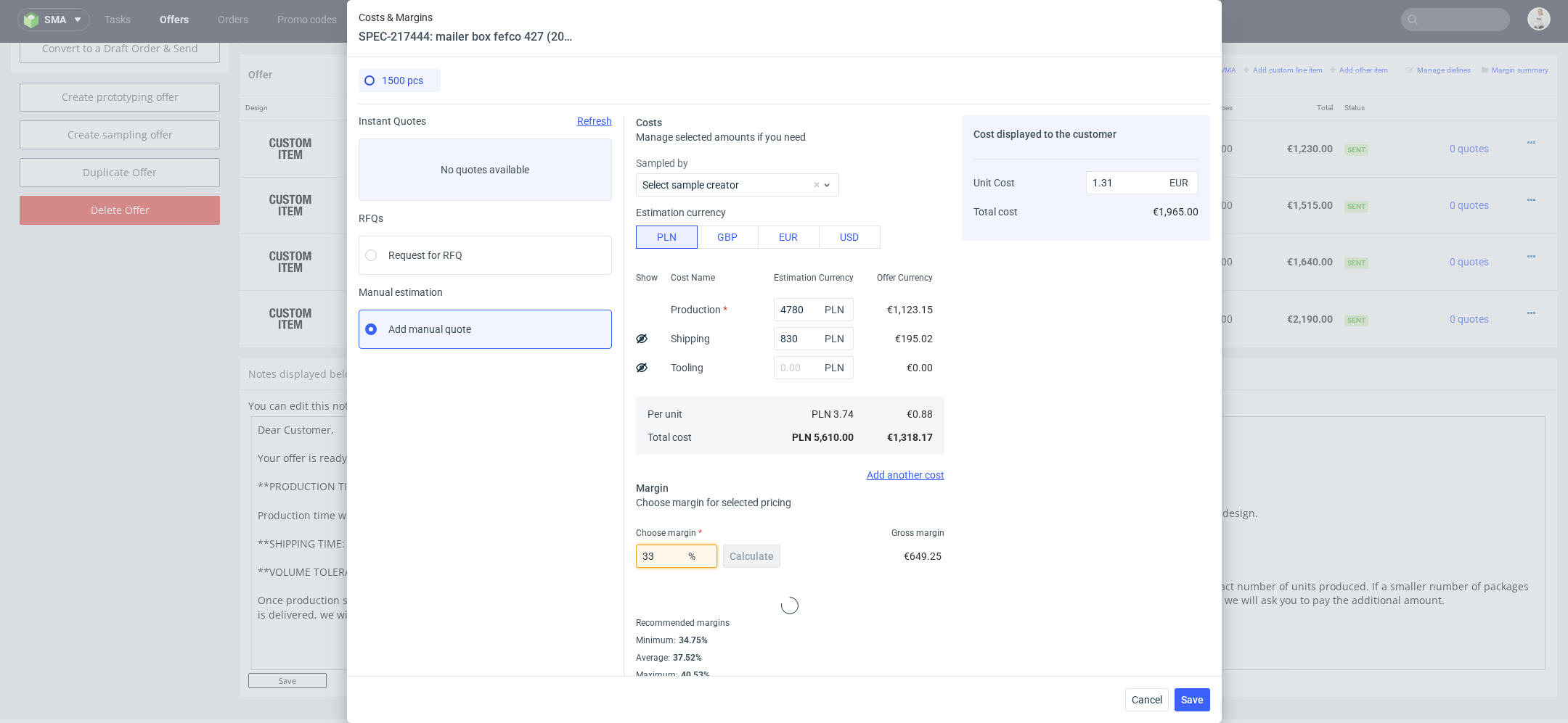
type input "33"
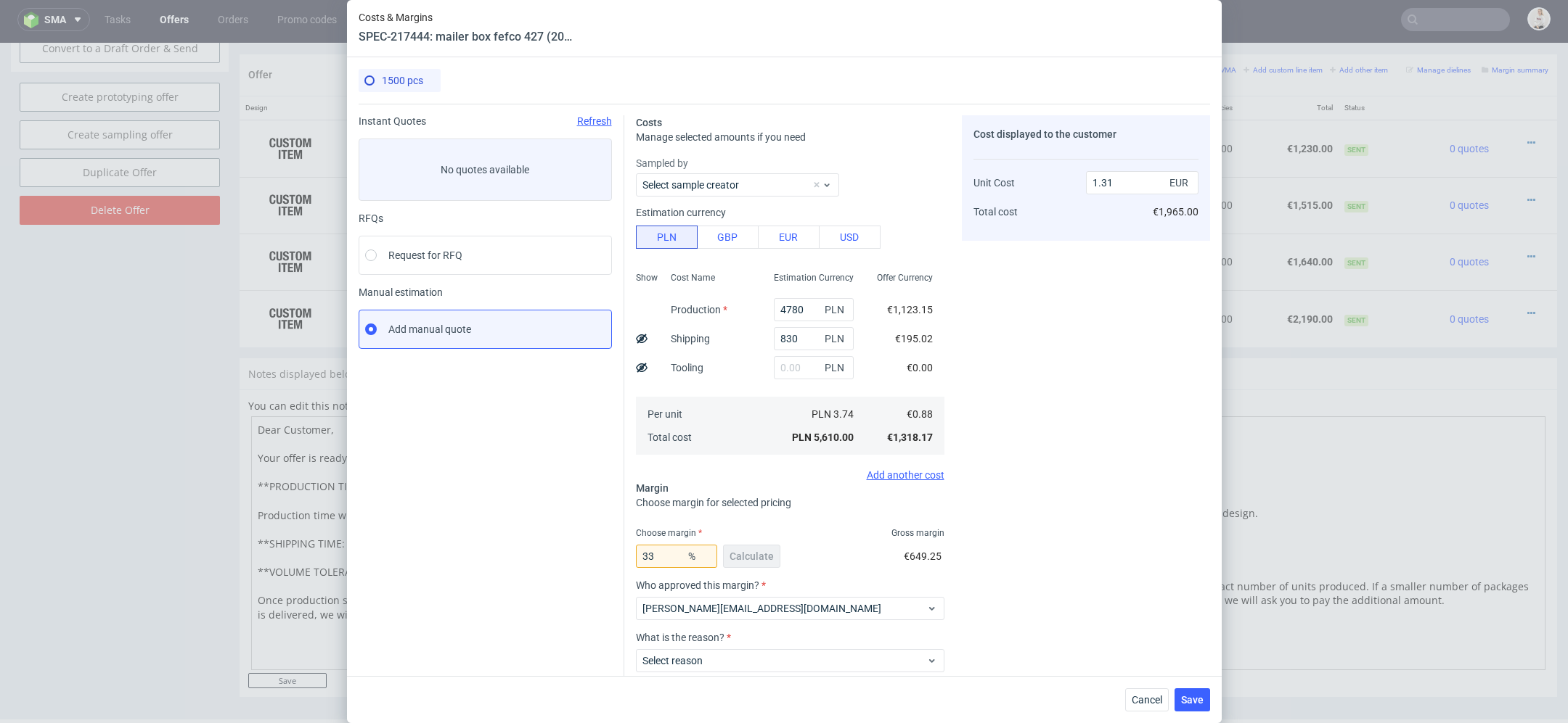
click at [826, 708] on div "Cancel Save" at bounding box center [784, 700] width 875 height 48
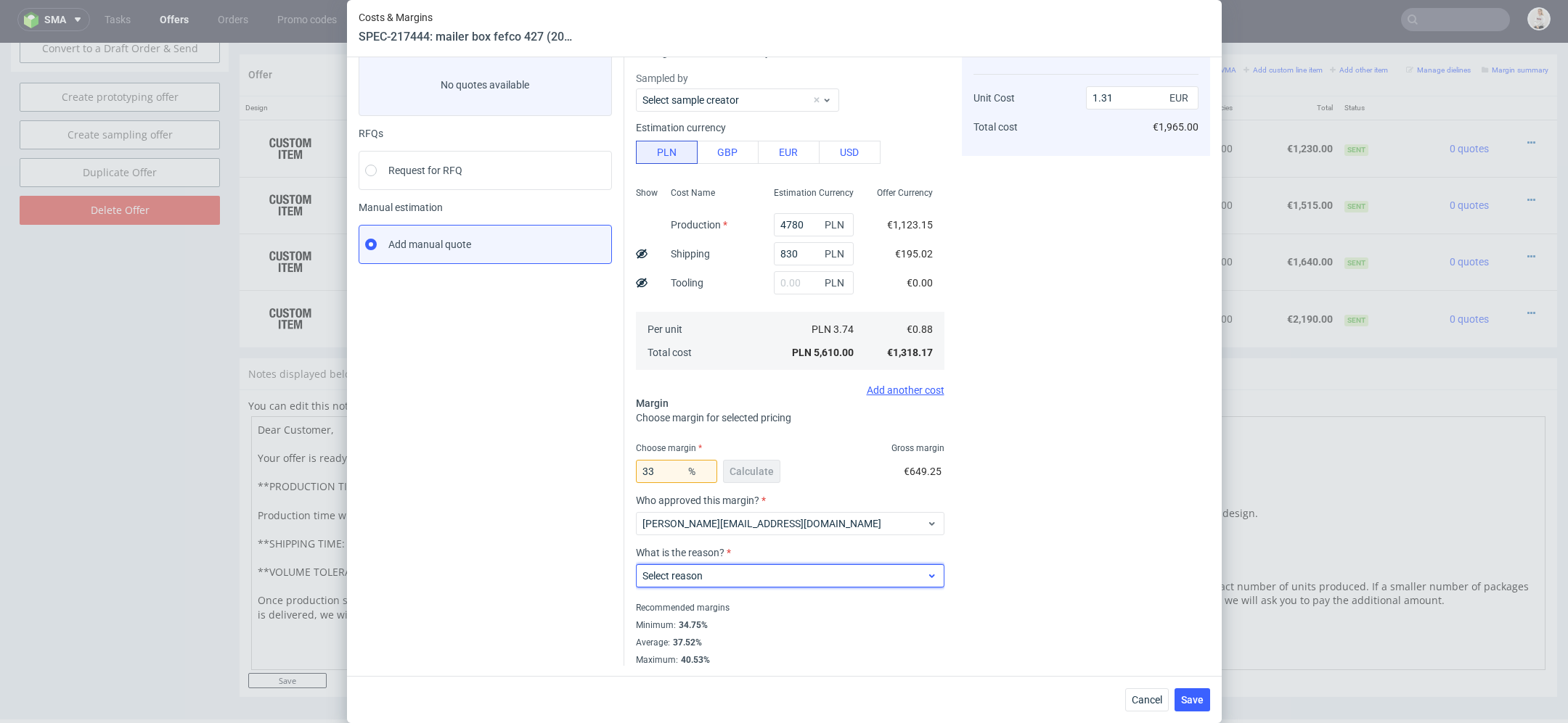
click at [864, 574] on span "Select reason" at bounding box center [784, 576] width 284 height 15
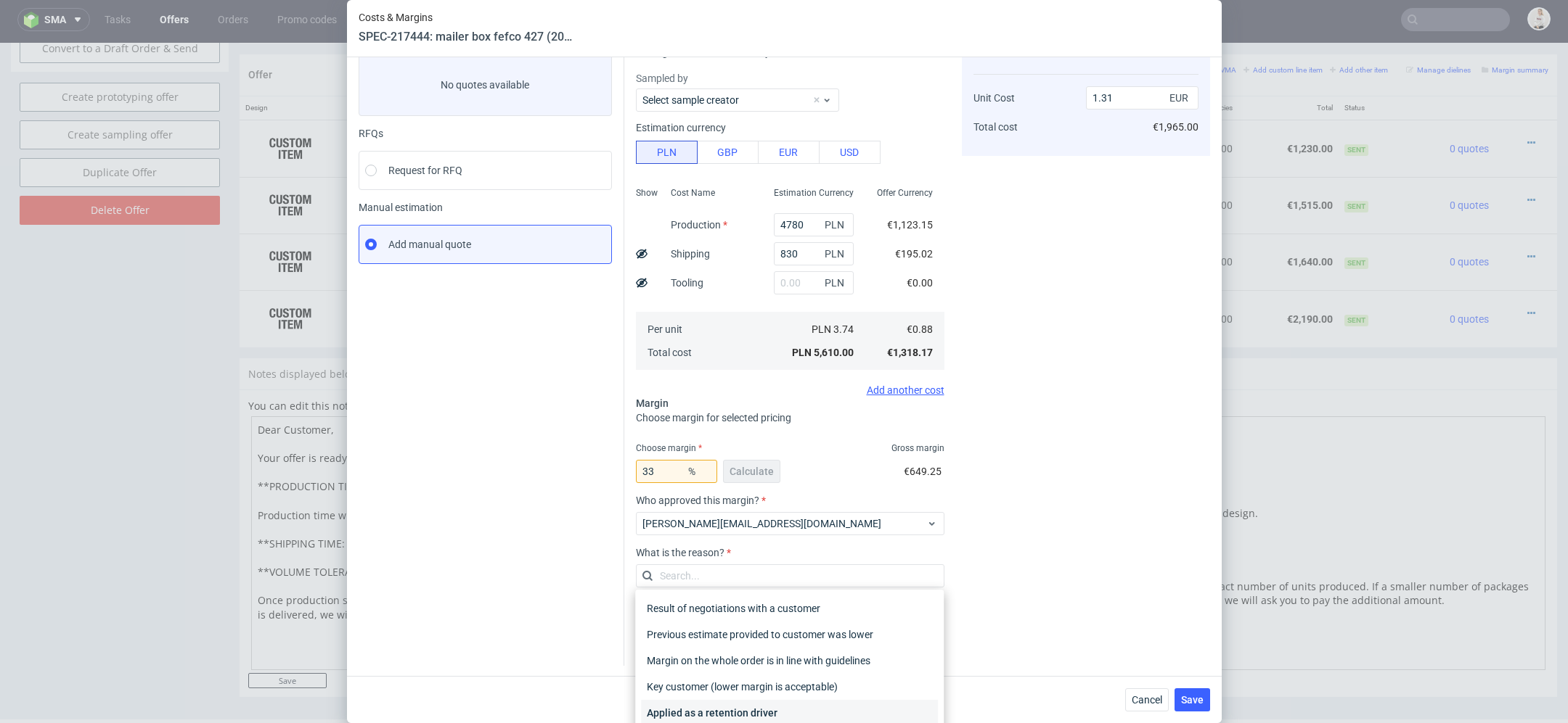
click at [829, 701] on div "Applied as a retention driver" at bounding box center [789, 713] width 297 height 27
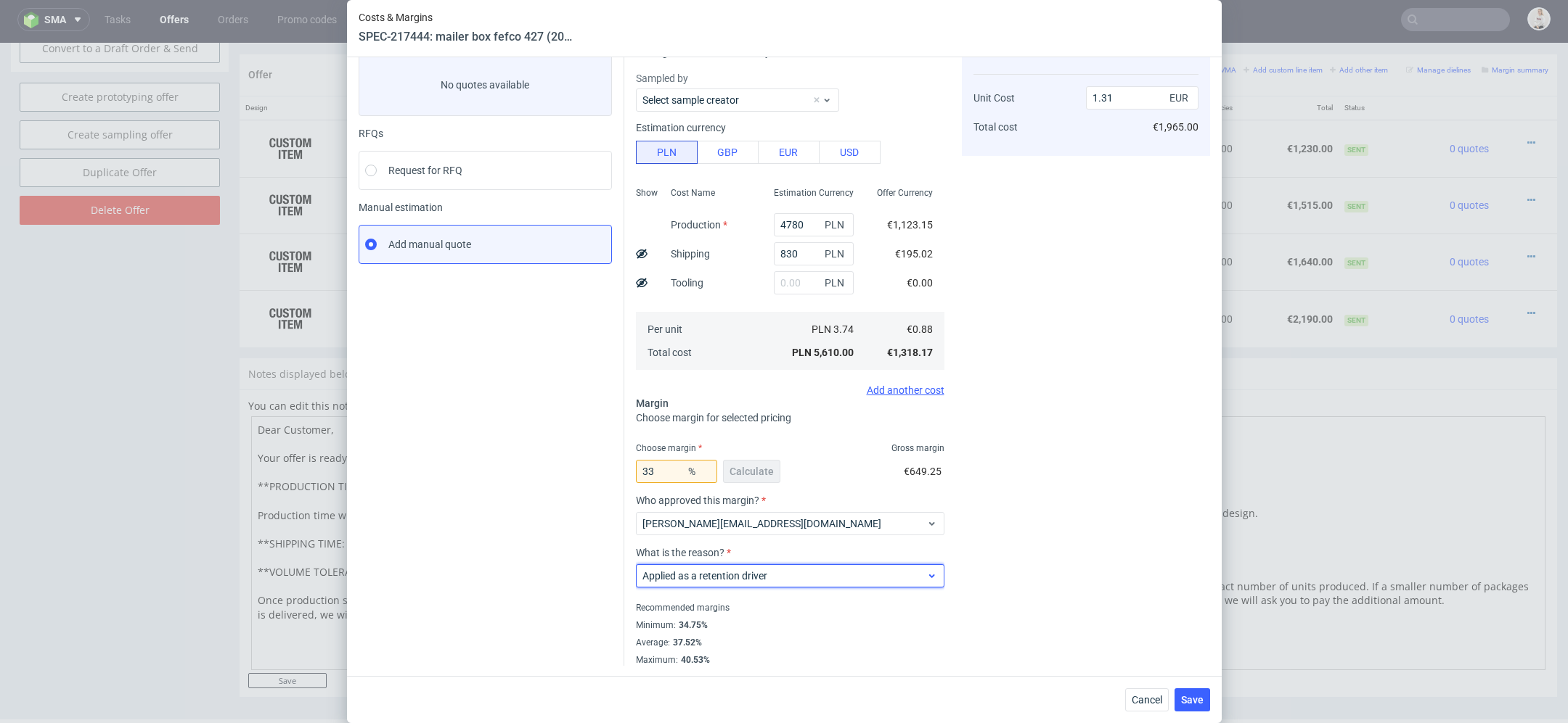
click at [748, 579] on span "Applied as a retention driver" at bounding box center [784, 576] width 284 height 15
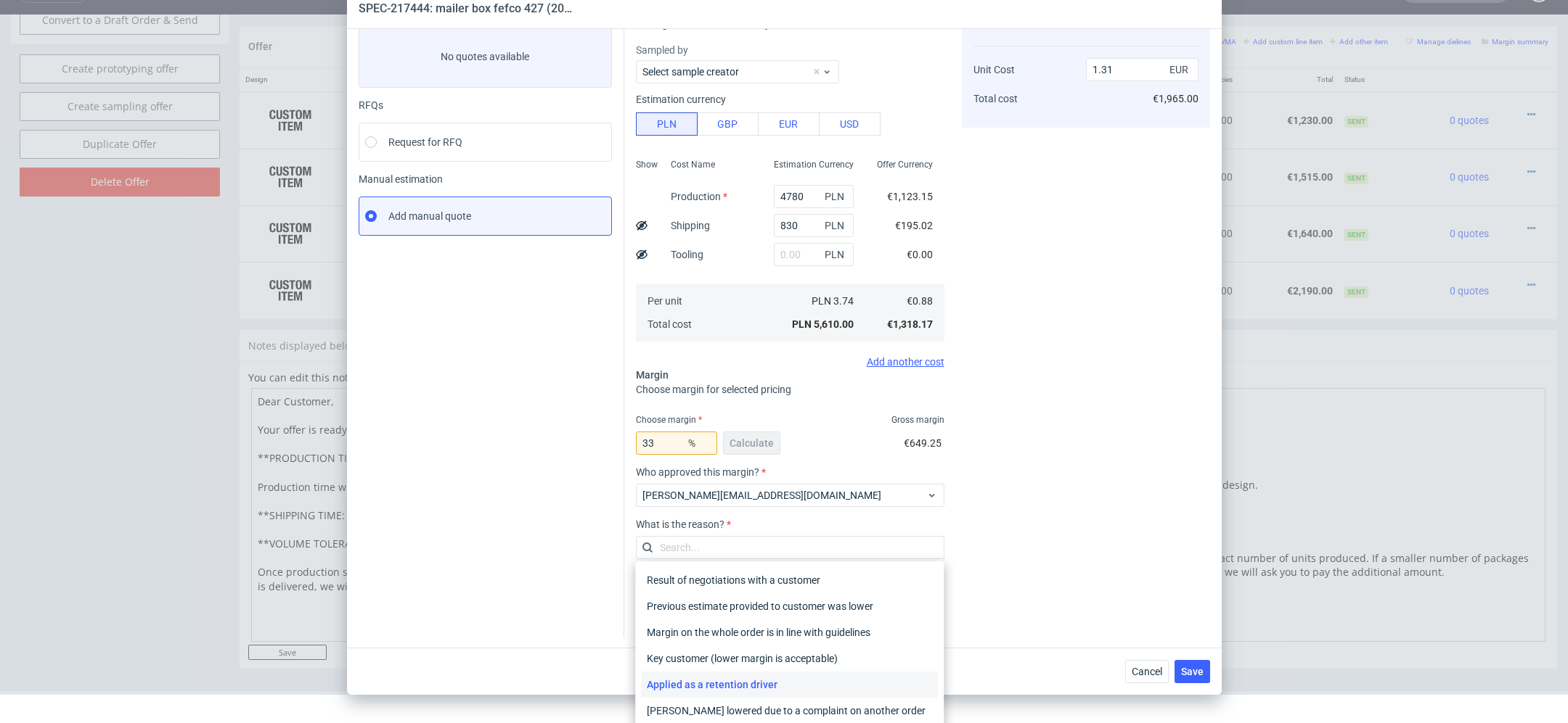
scroll to position [55, 0]
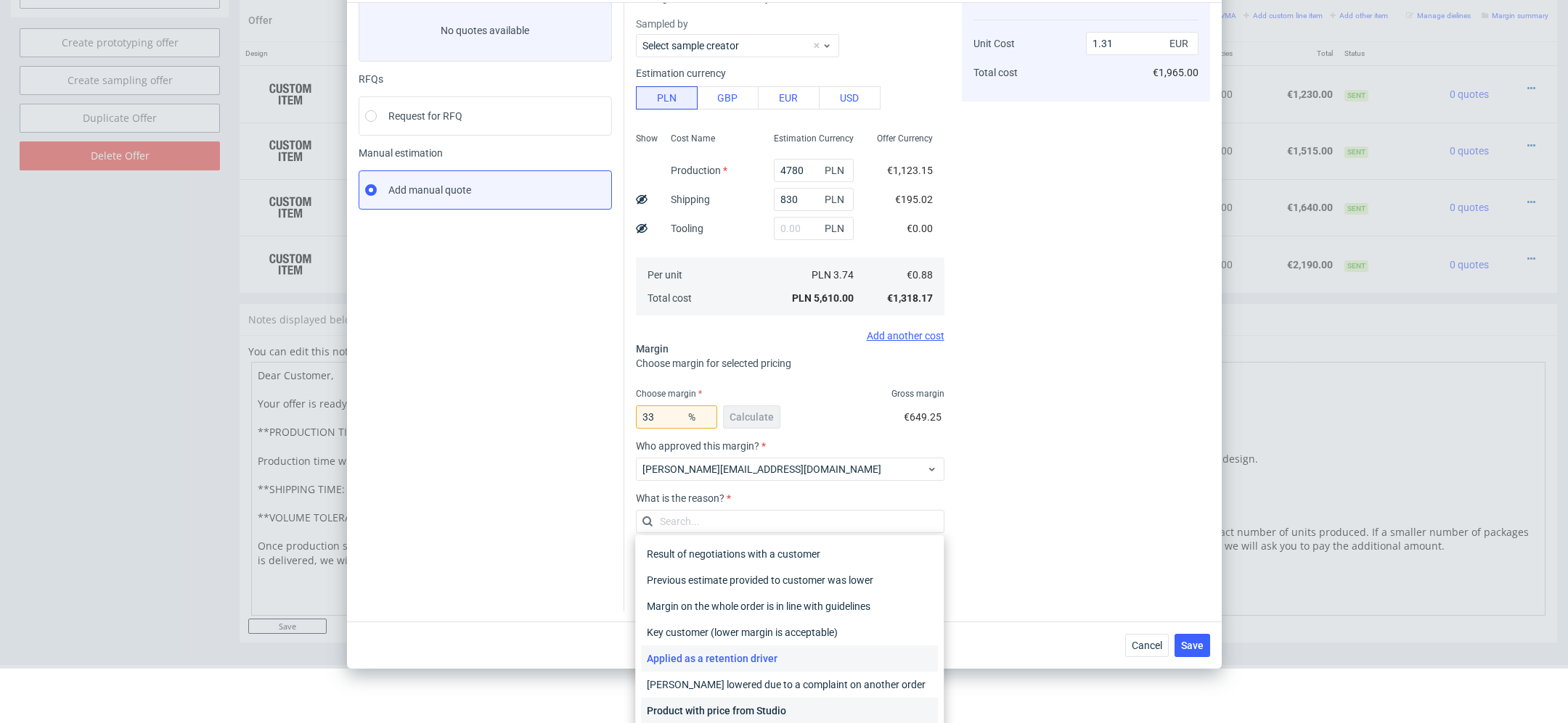
click at [784, 707] on div "Product with price from Studio" at bounding box center [789, 711] width 297 height 27
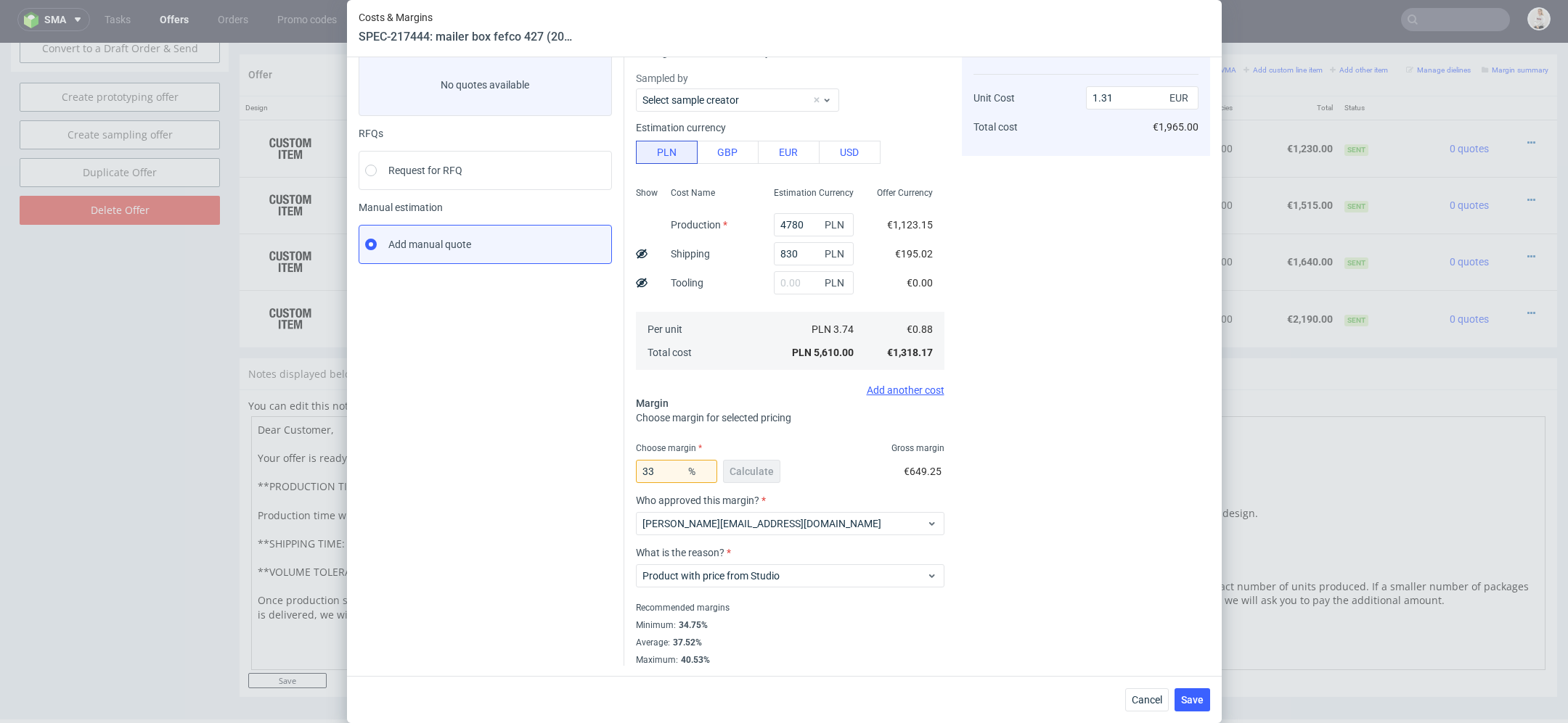
scroll to position [0, 0]
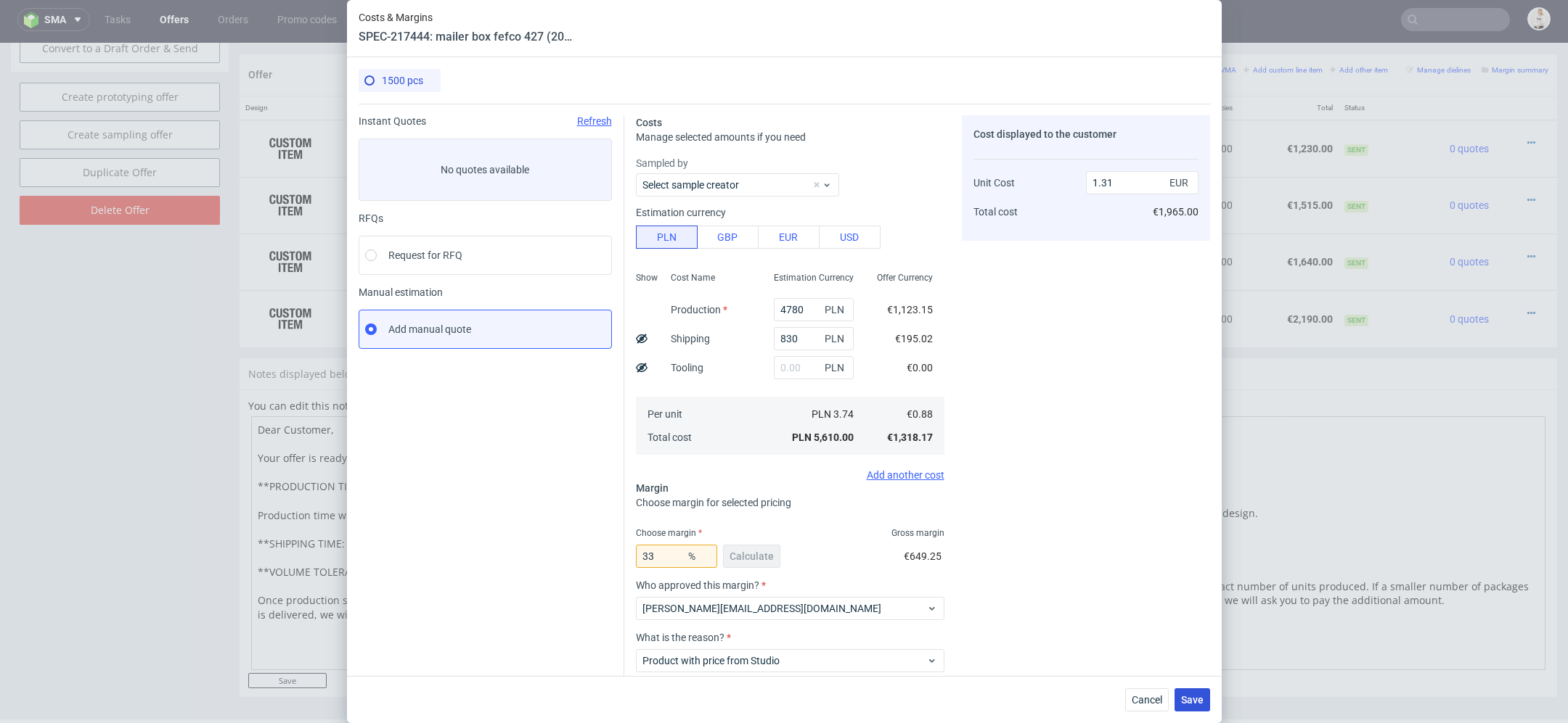
click at [1192, 700] on span "Save" at bounding box center [1192, 699] width 23 height 10
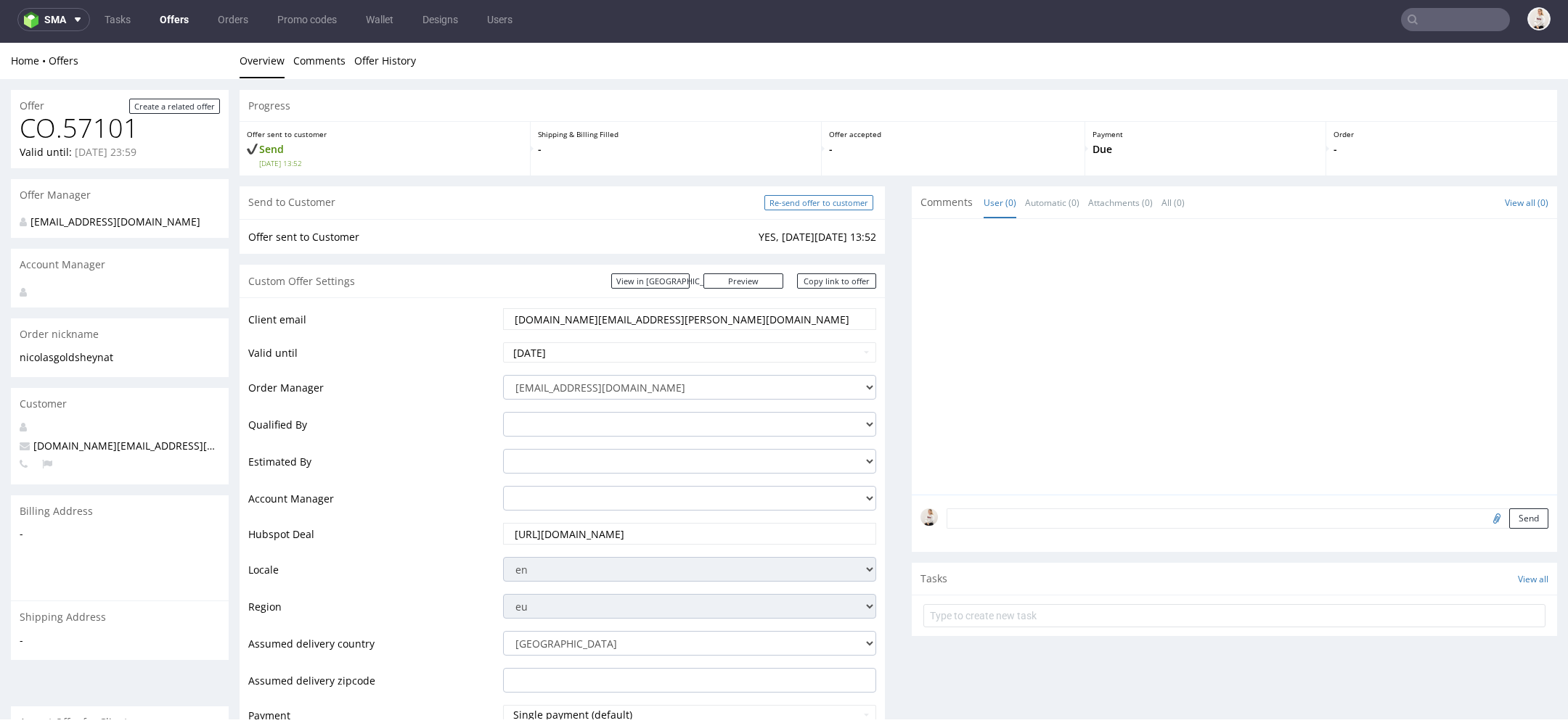
click at [803, 203] on input "Re-send offer to customer" at bounding box center [818, 203] width 109 height 16
type input "In progress..."
click at [845, 280] on link "Copy link to offer" at bounding box center [837, 281] width 80 height 16
click at [167, 17] on link "Offers" at bounding box center [174, 19] width 47 height 23
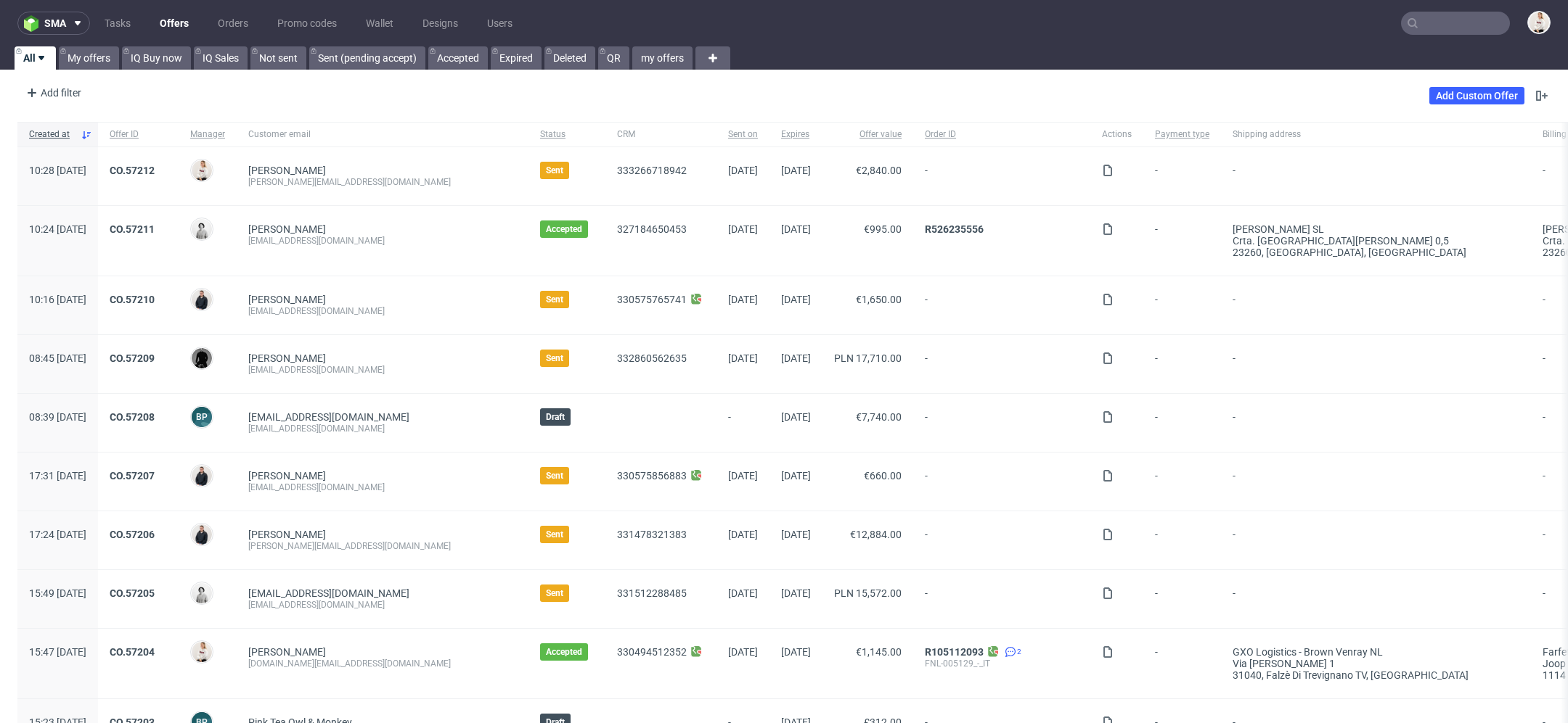
click at [1442, 32] on input "text" at bounding box center [1455, 23] width 109 height 23
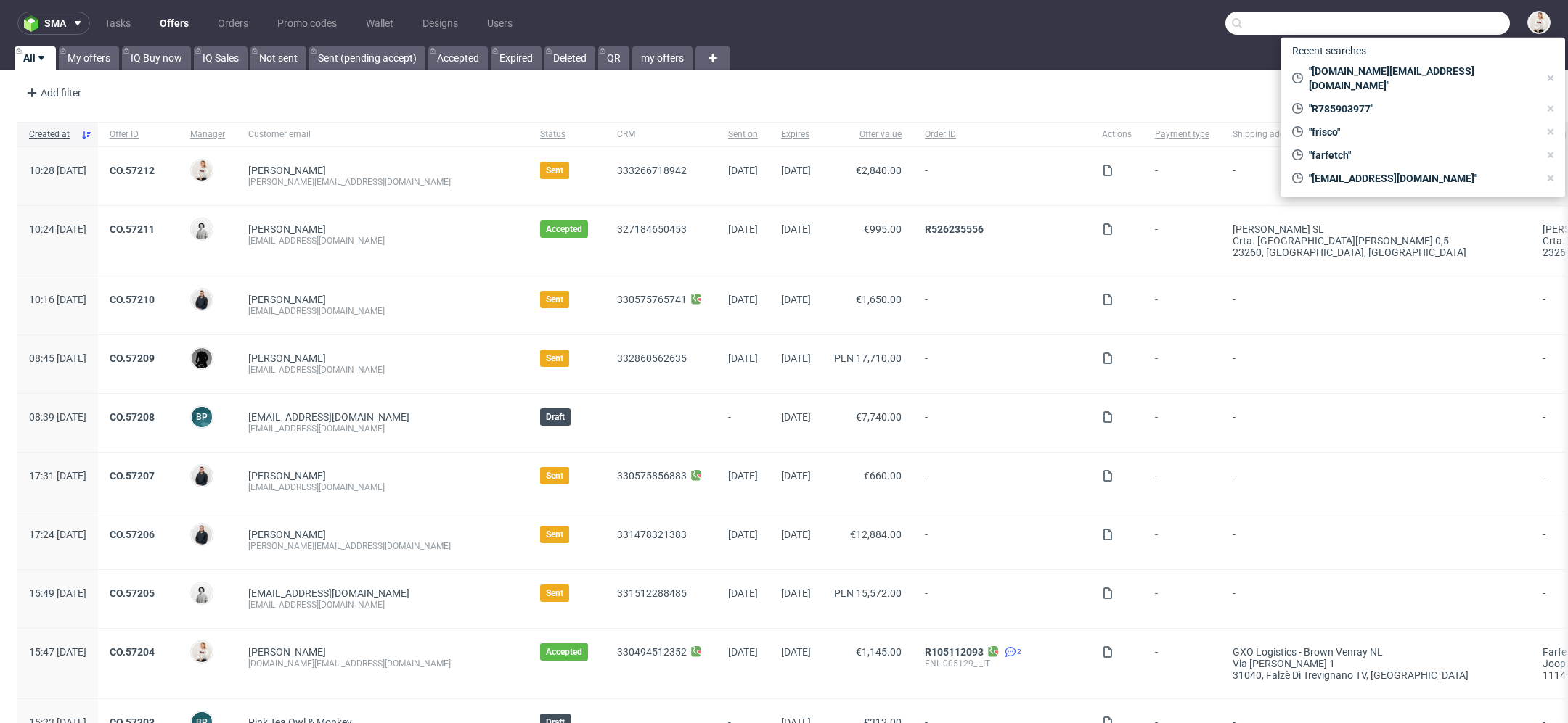
type input "s"
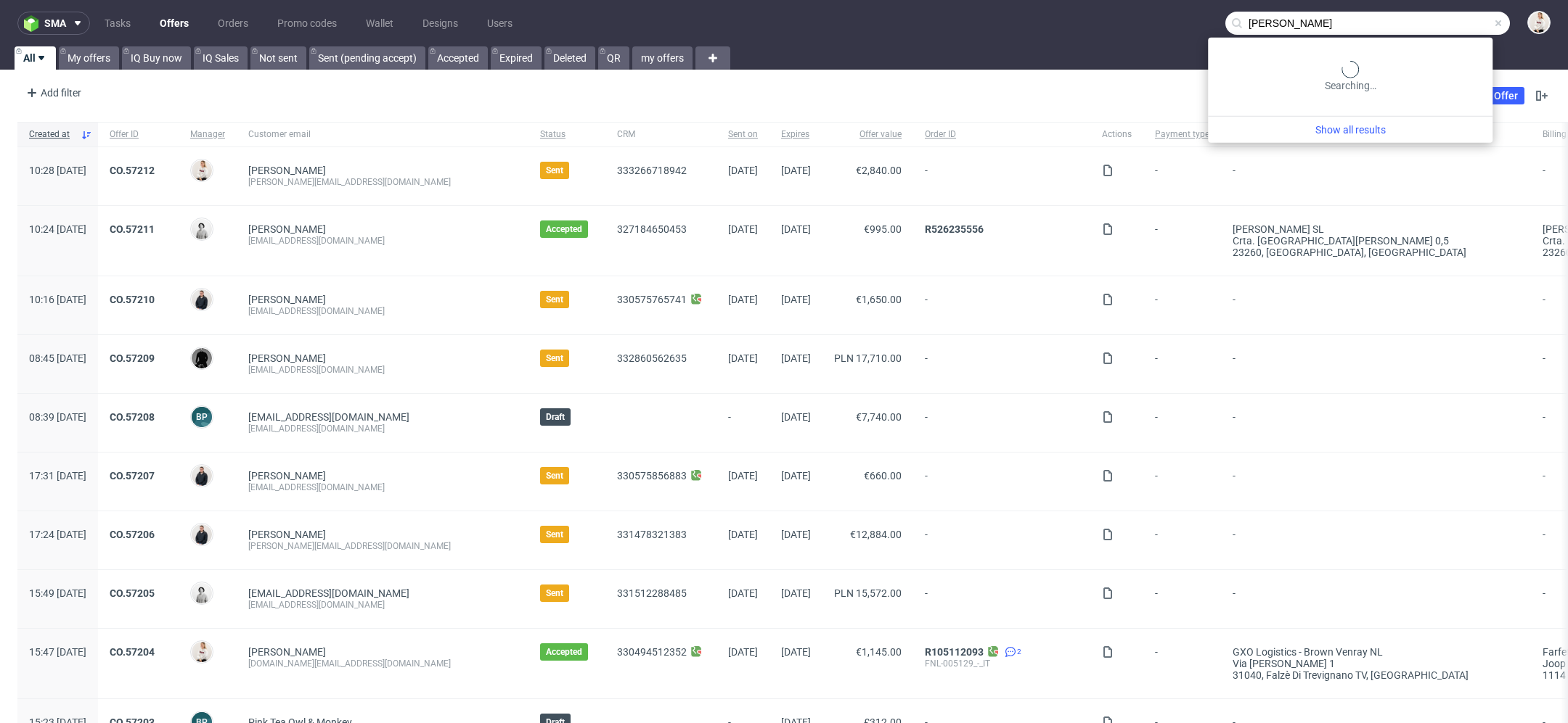
type input "[PERSON_NAME]"
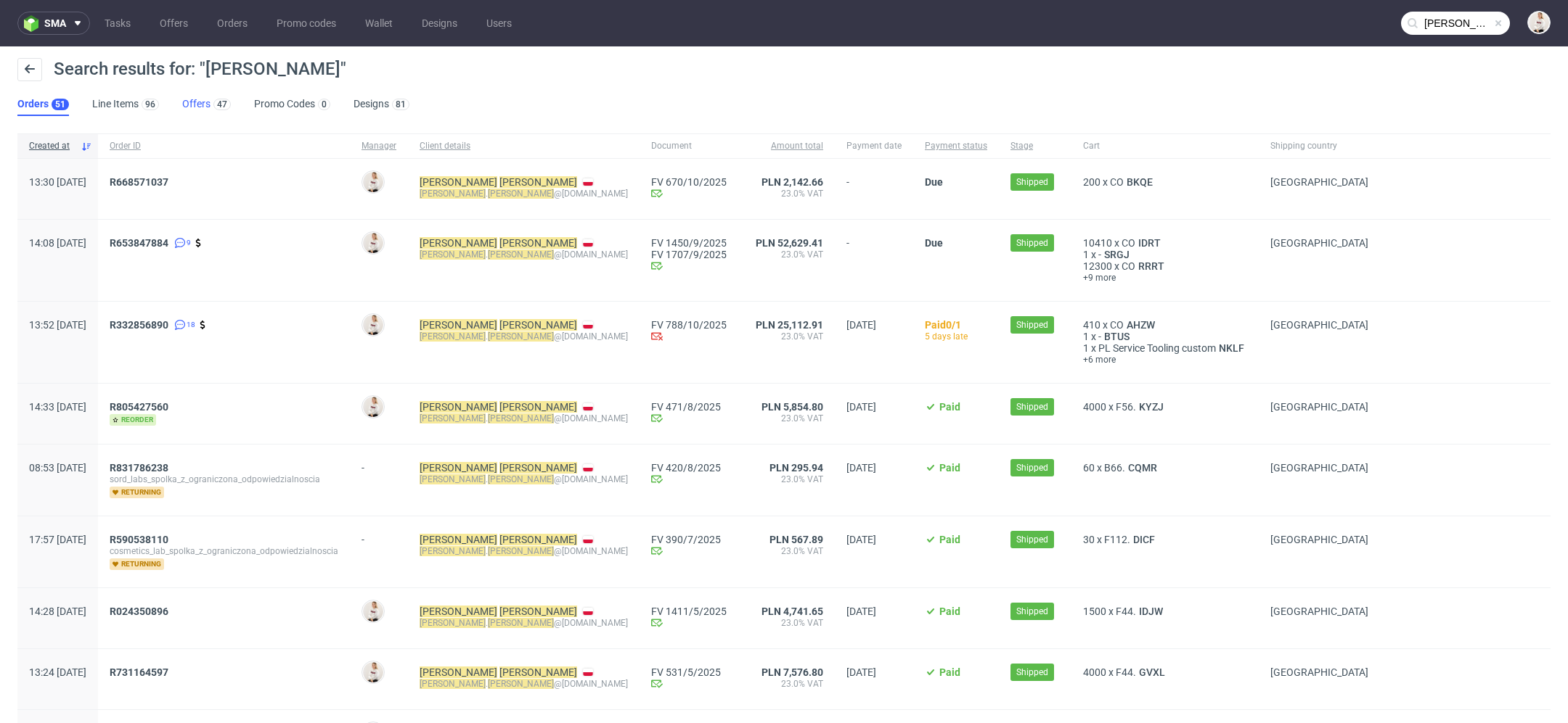
click at [208, 105] on link "Offers 47" at bounding box center [206, 104] width 48 height 23
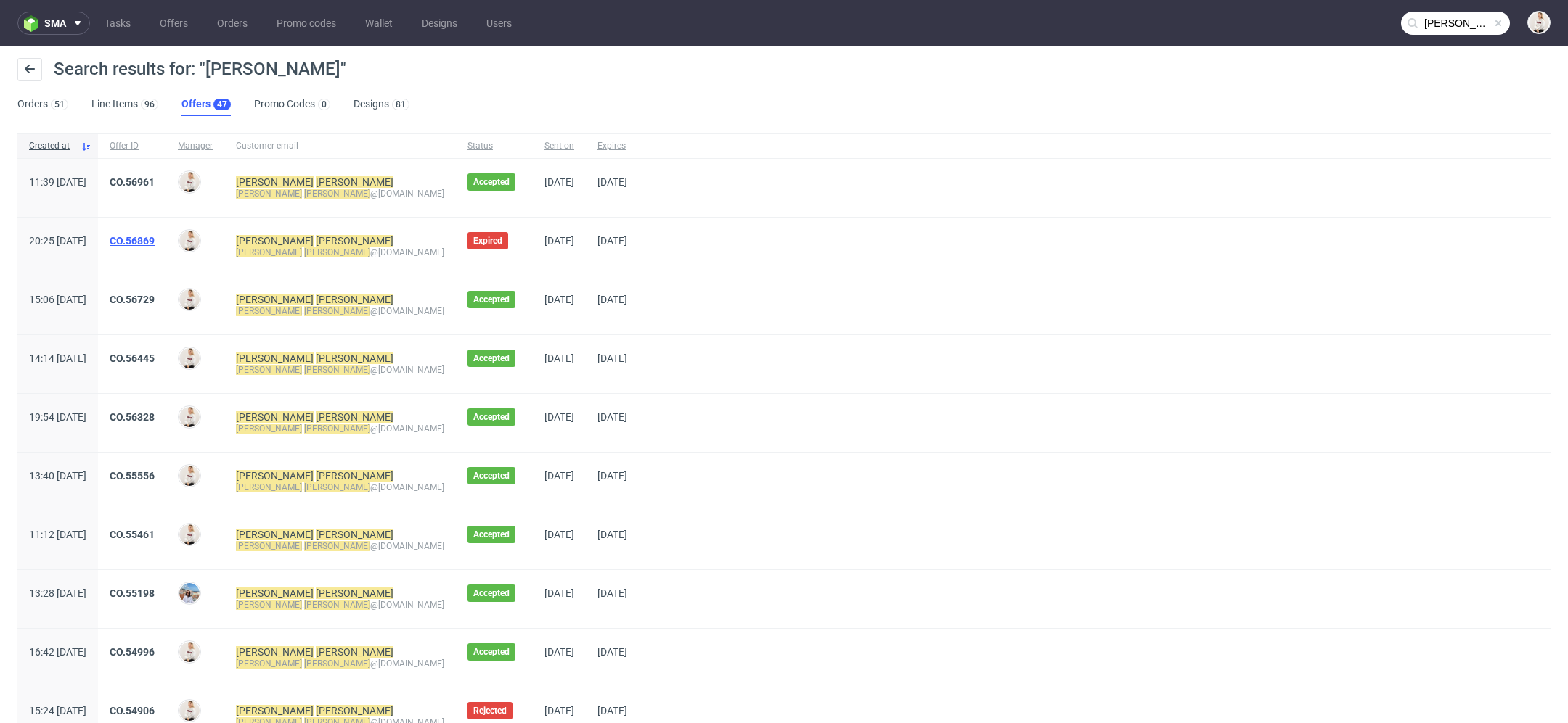
click at [155, 238] on link "CO.56869" at bounding box center [132, 240] width 45 height 12
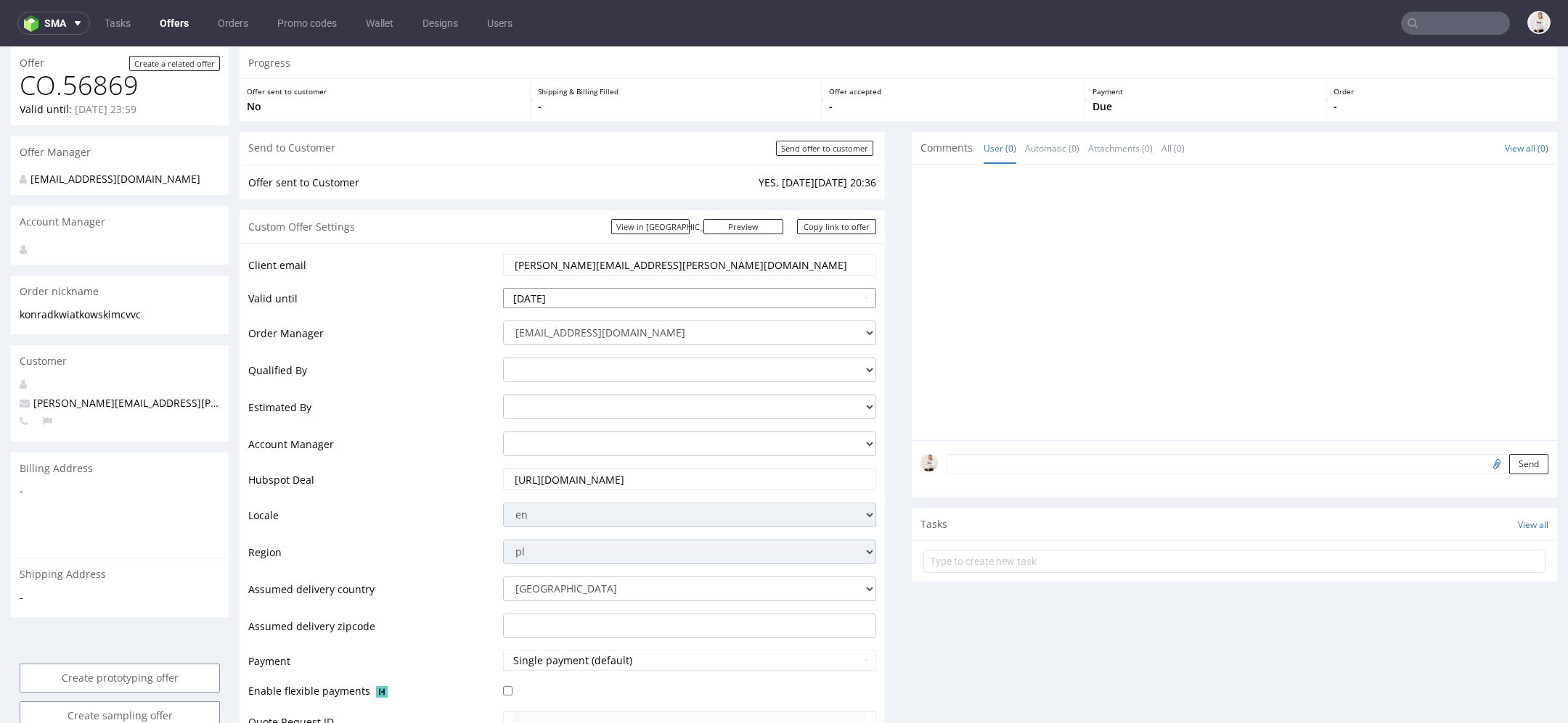
scroll to position [98, 0]
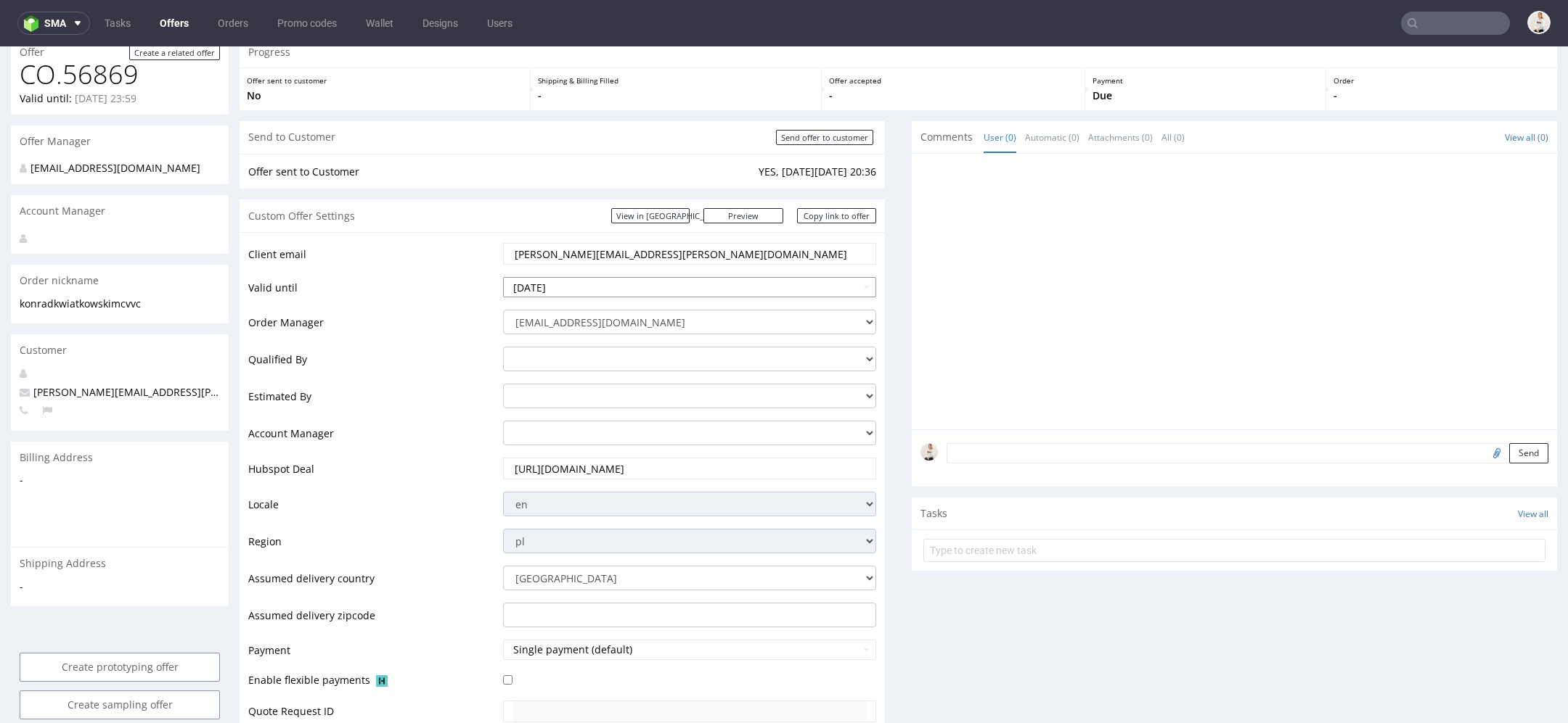
click at [620, 281] on input "[DATE]" at bounding box center [689, 287] width 373 height 20
click at [646, 104] on th at bounding box center [646, 113] width 22 height 22
click at [652, 202] on td "18" at bounding box center [646, 200] width 22 height 22
type input "[DATE]"
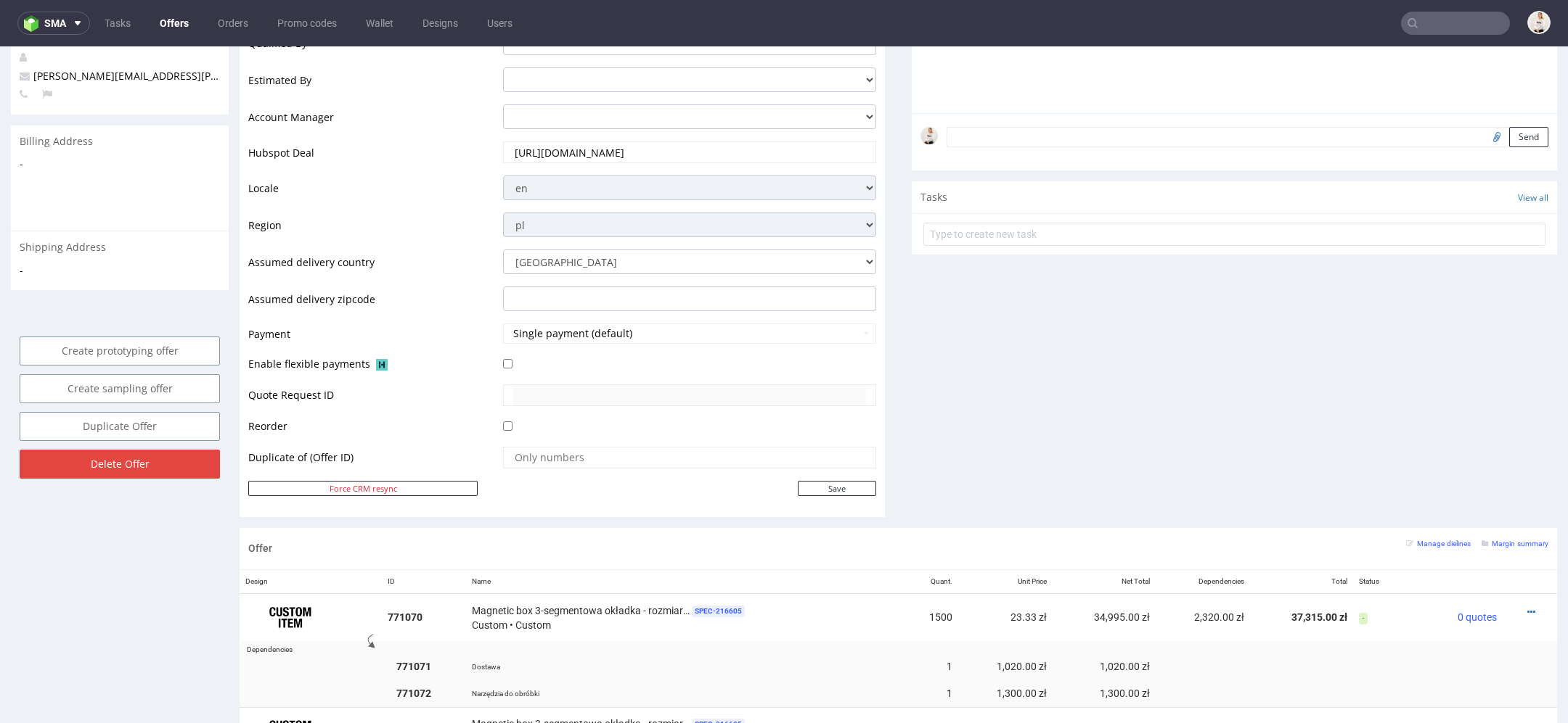
scroll to position [441, 0]
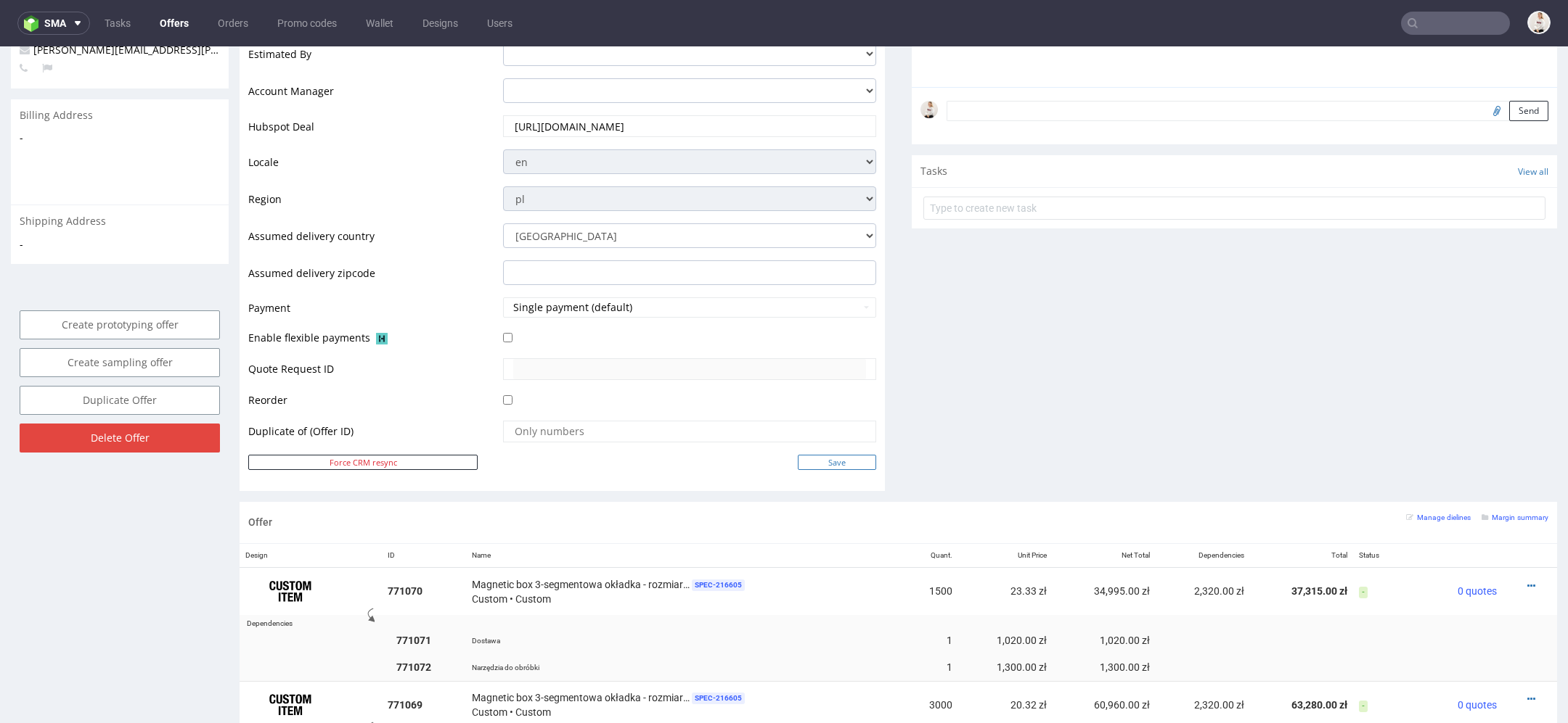
click at [859, 460] on input "Save" at bounding box center [837, 463] width 79 height 16
type input "In progress..."
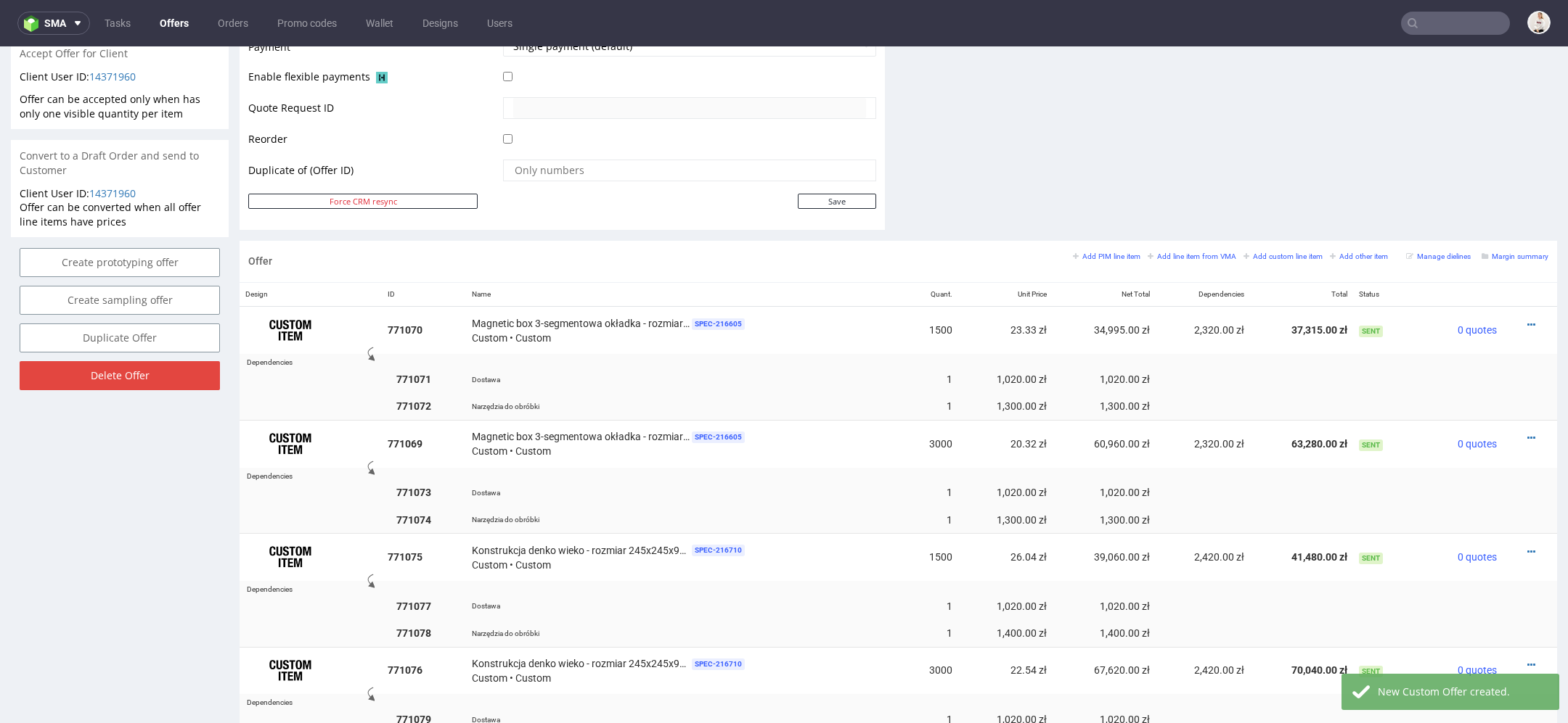
scroll to position [675, 0]
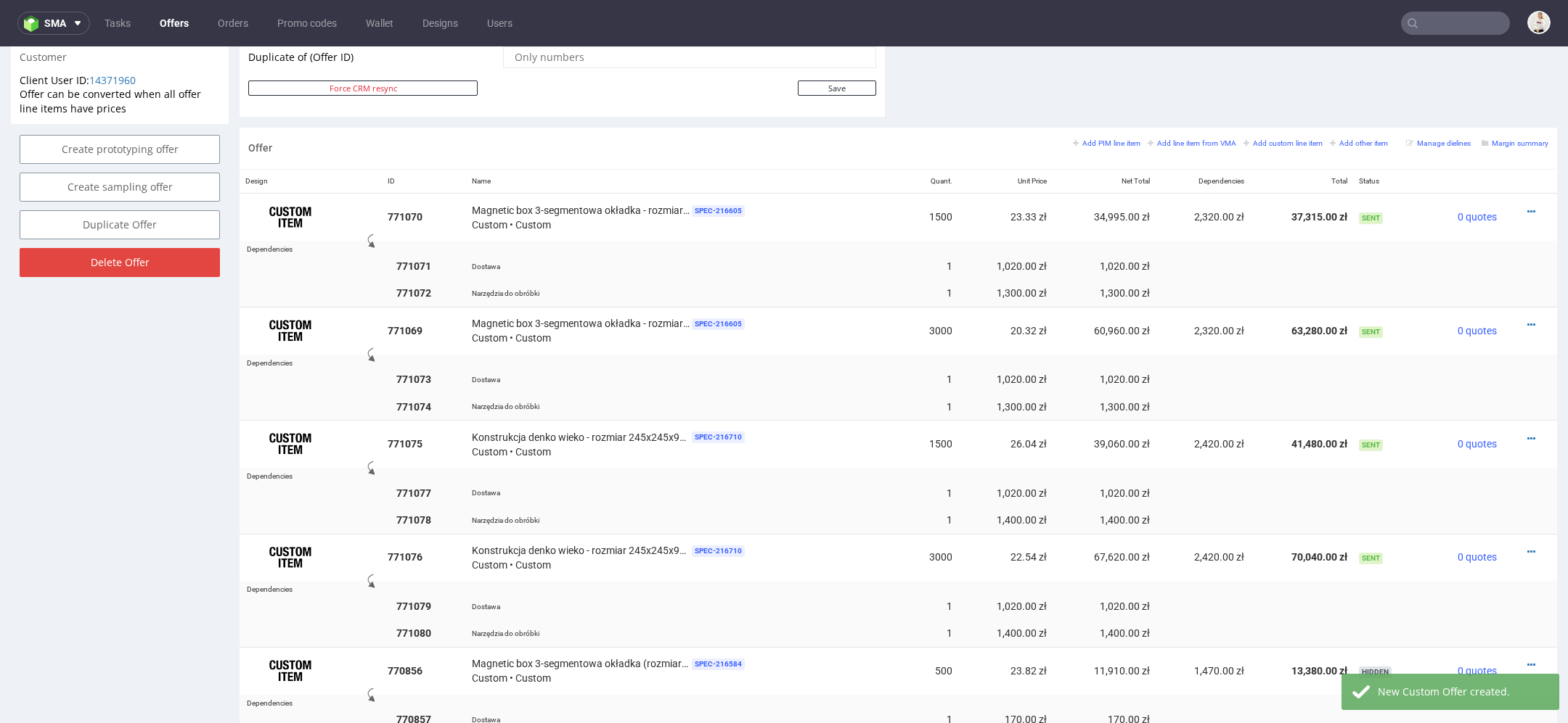
scroll to position [795, 0]
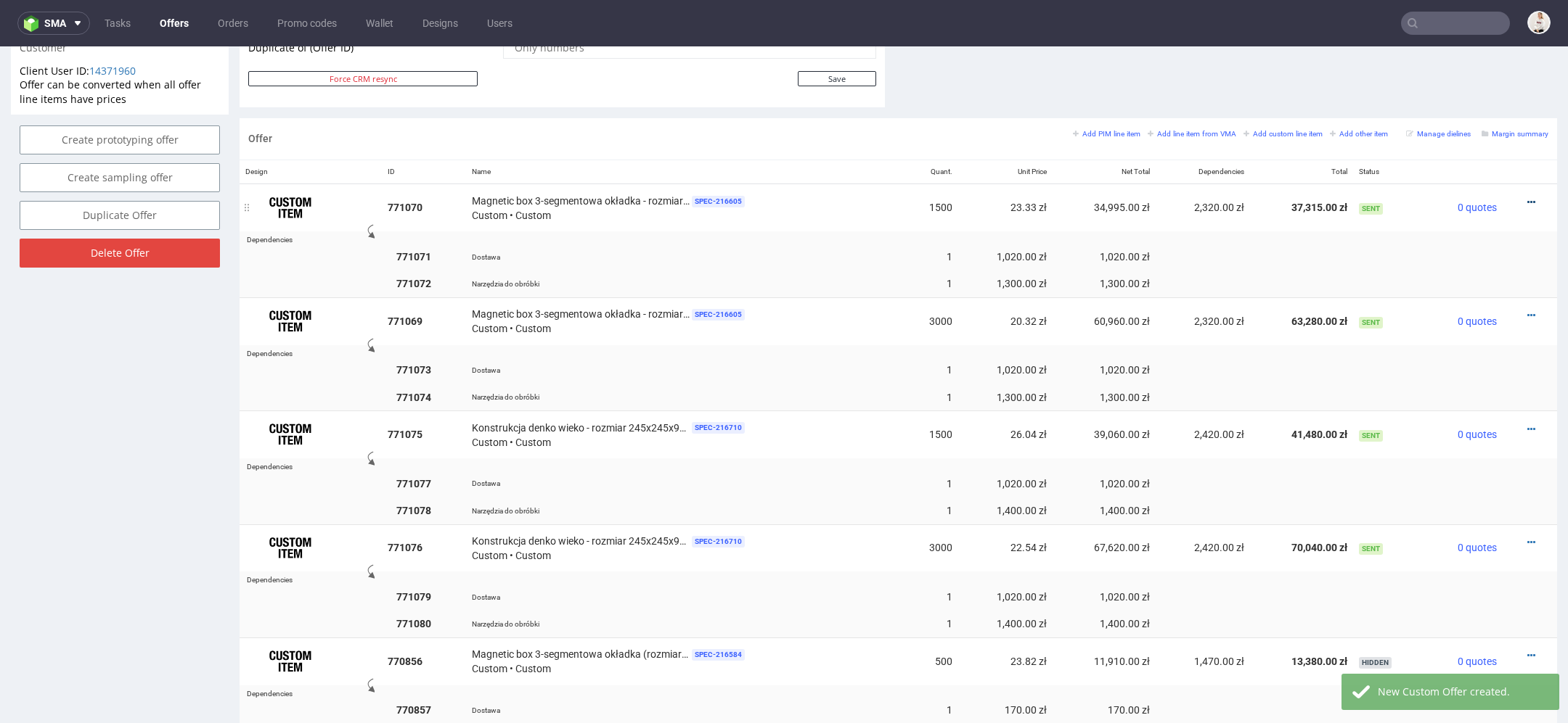
click at [1527, 197] on icon at bounding box center [1531, 202] width 8 height 10
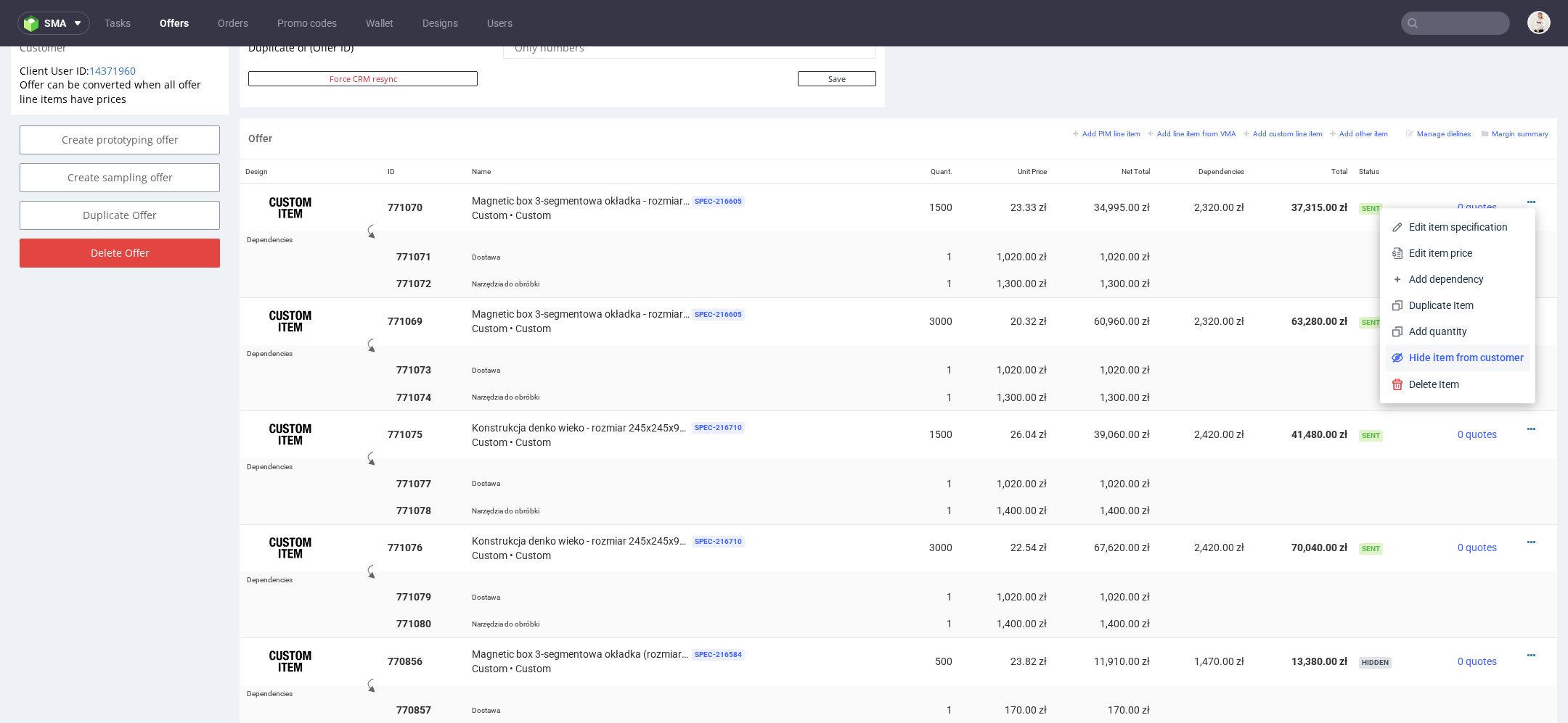
click at [1449, 356] on span "Hide item from customer" at bounding box center [1463, 357] width 121 height 15
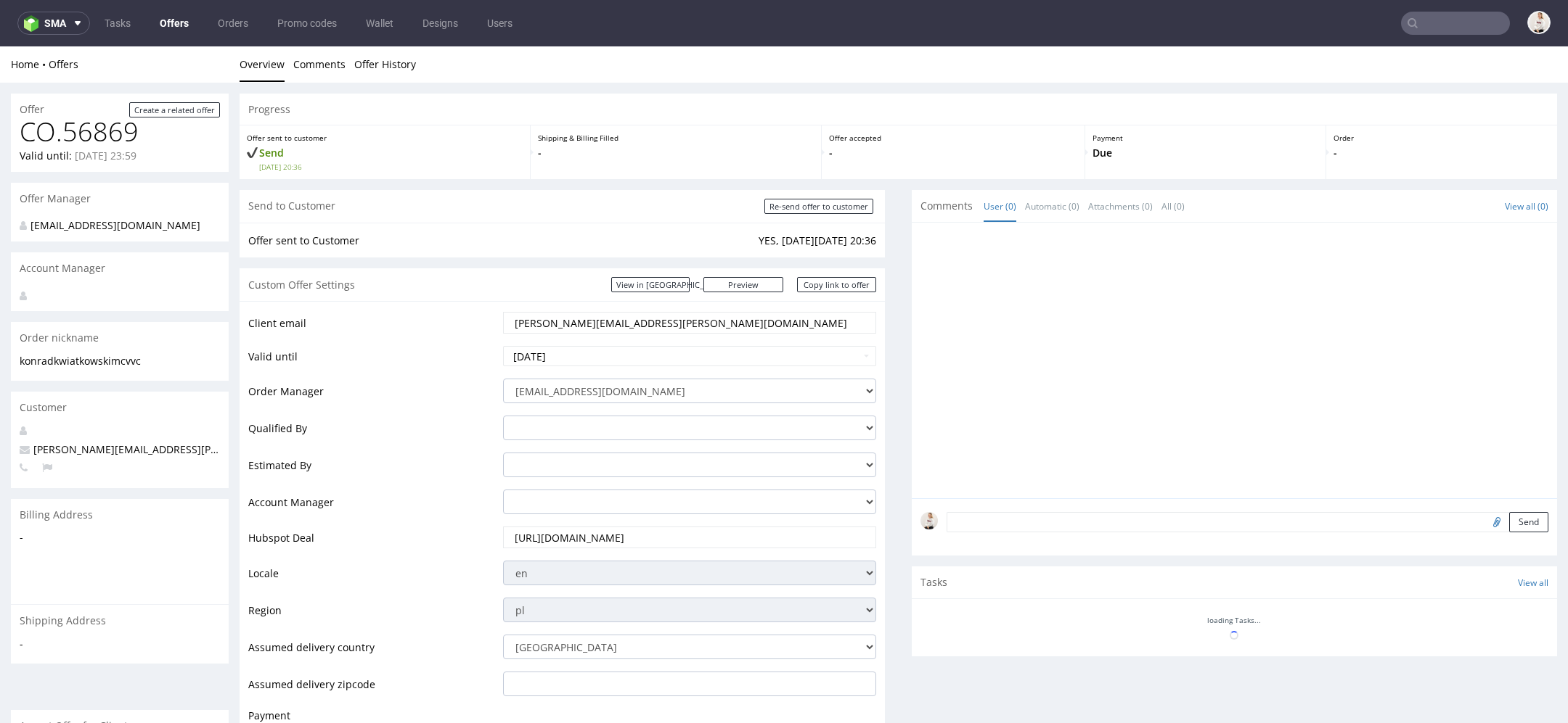
scroll to position [786, 0]
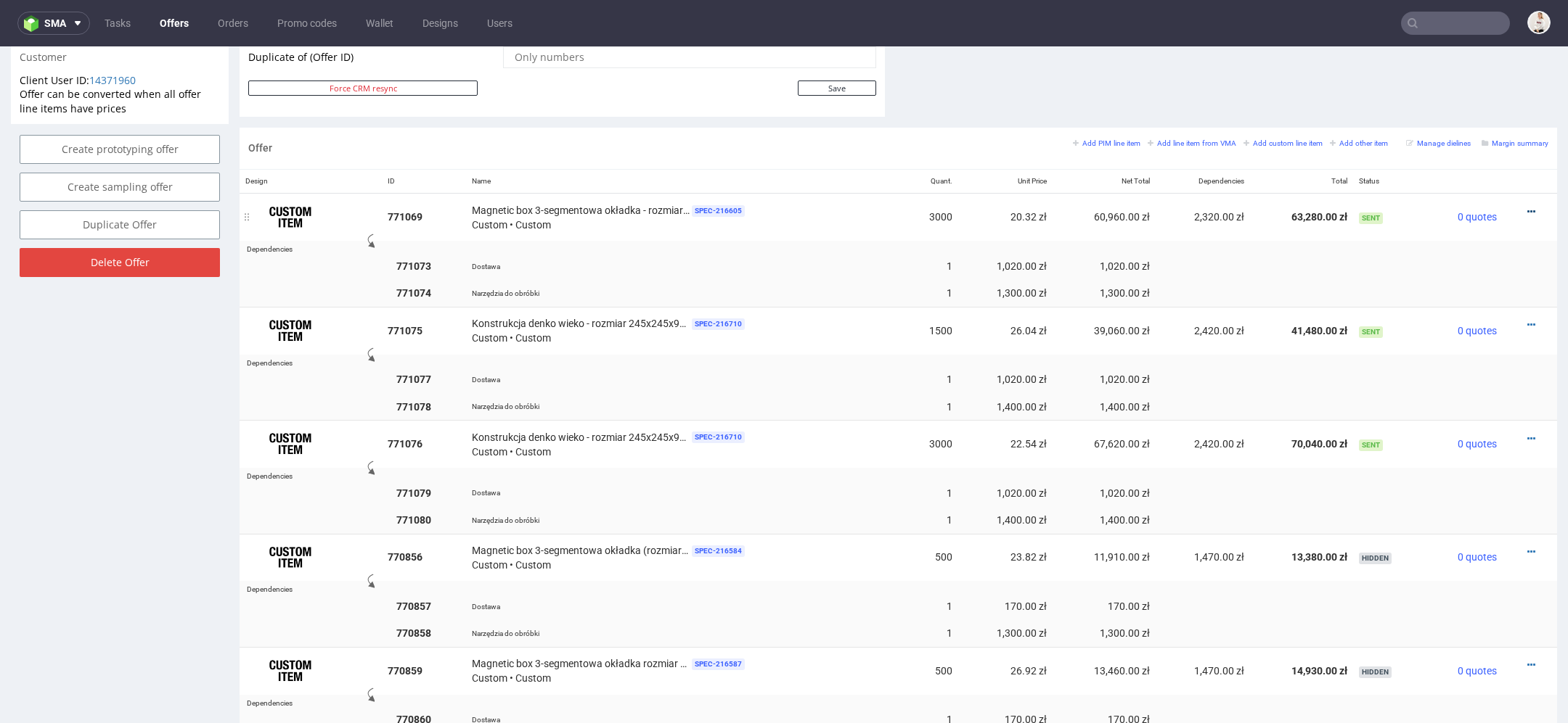
click at [1527, 207] on icon at bounding box center [1531, 211] width 8 height 10
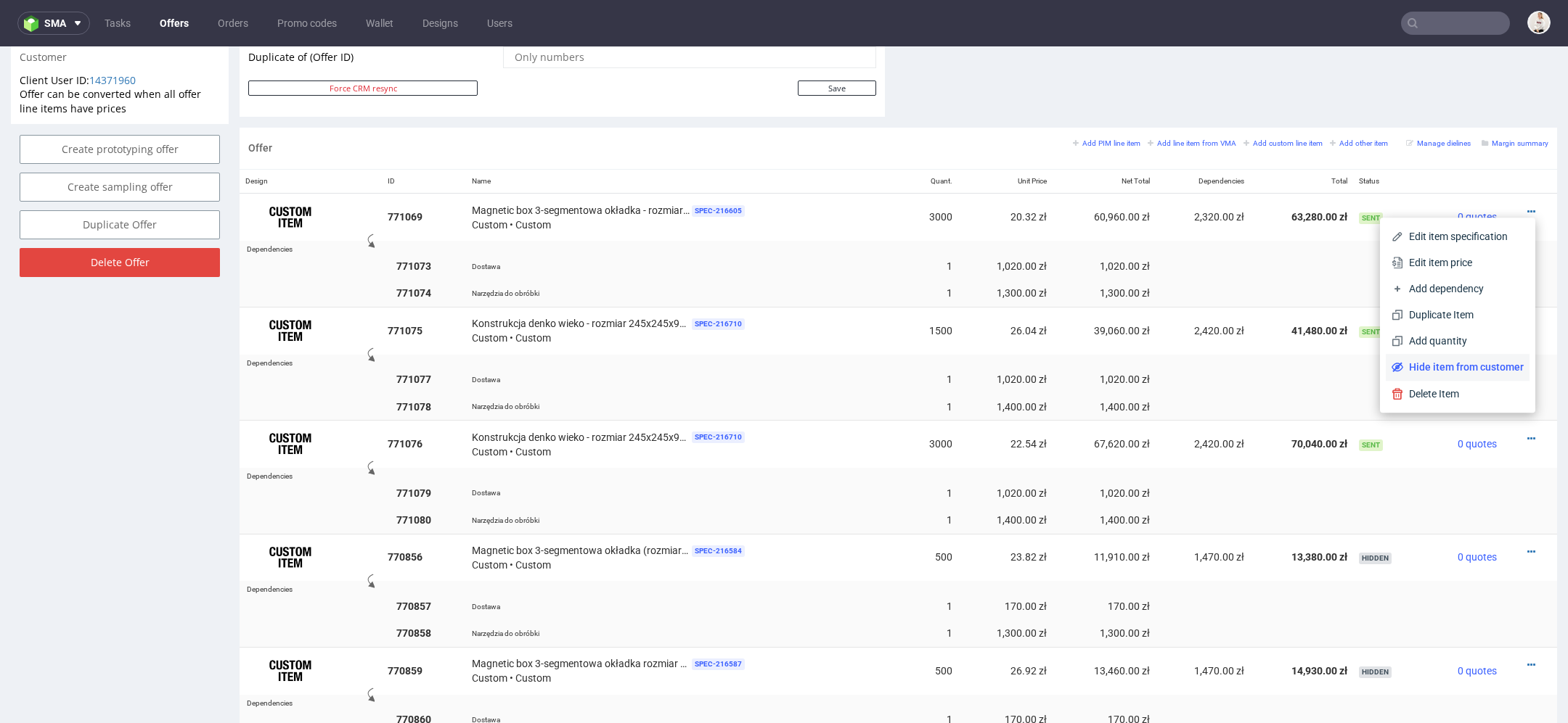
click at [1450, 364] on span "Hide item from customer" at bounding box center [1463, 367] width 121 height 15
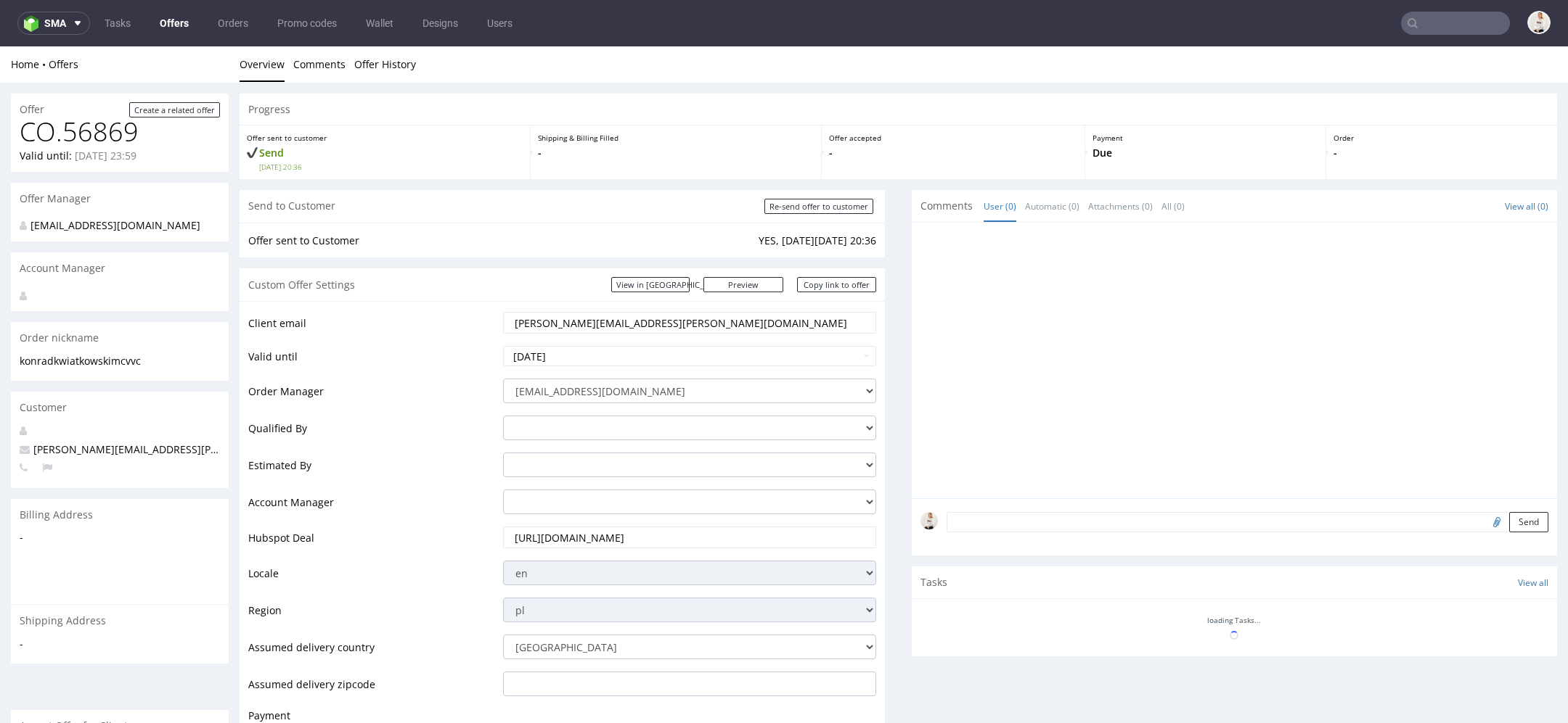
scroll to position [776, 0]
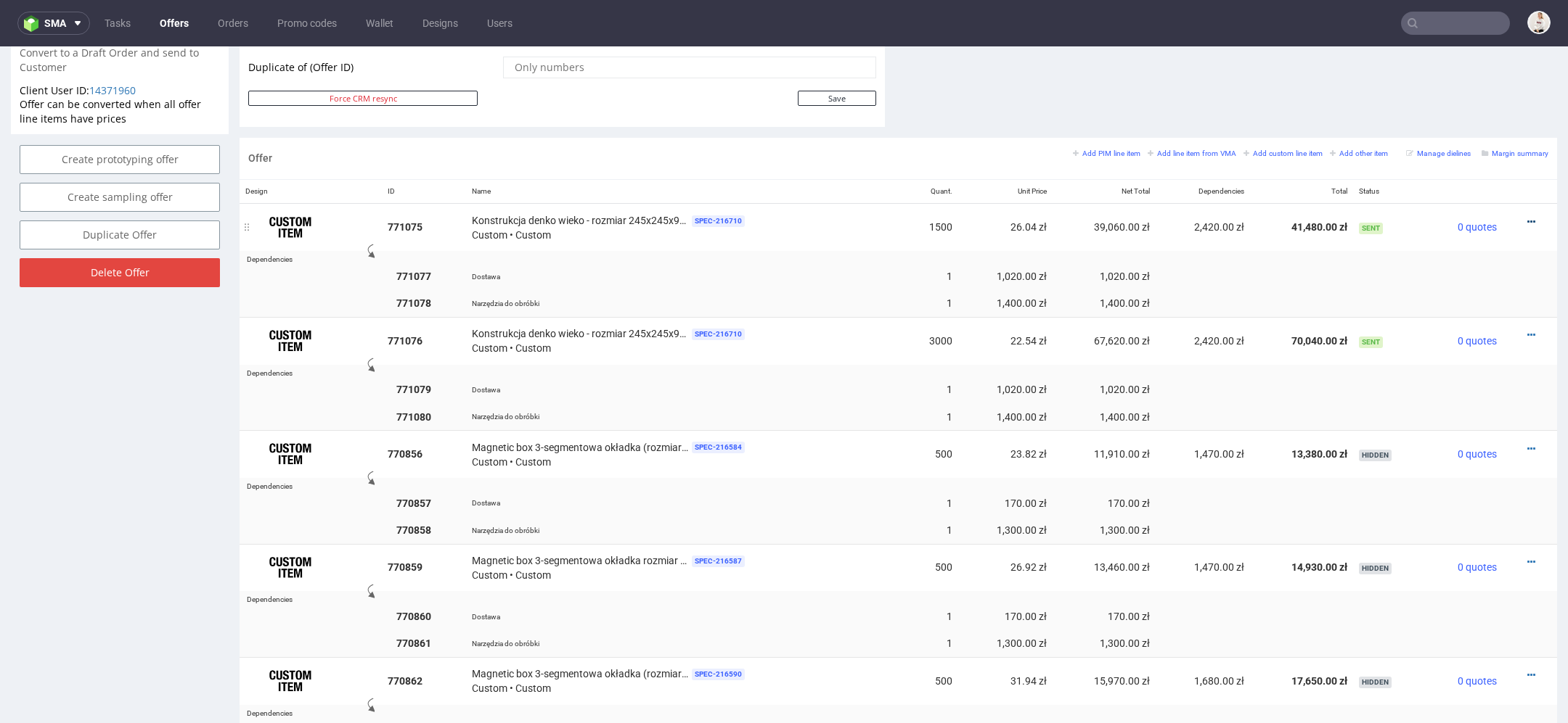
click at [1527, 218] on icon at bounding box center [1531, 221] width 8 height 10
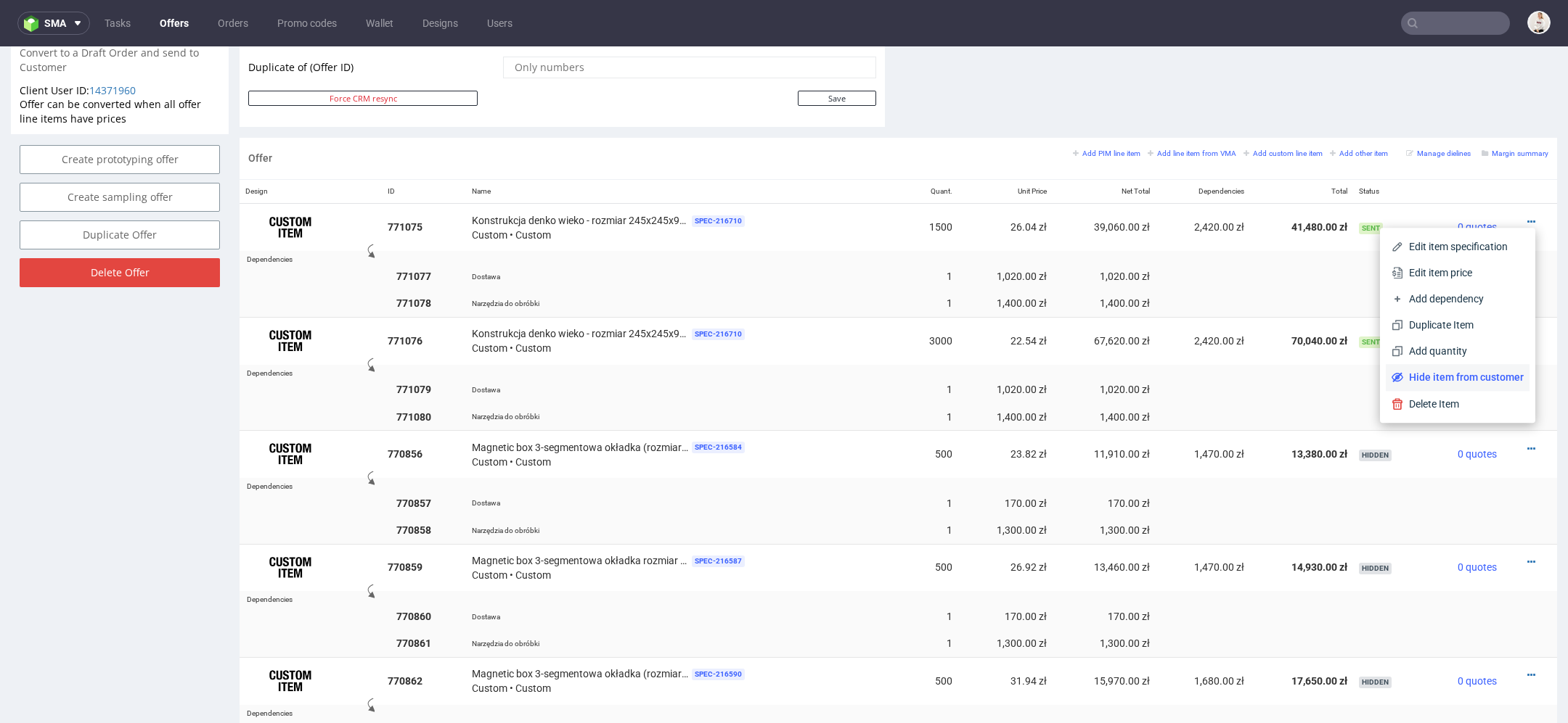
click at [1451, 378] on span "Hide item from customer" at bounding box center [1463, 377] width 121 height 15
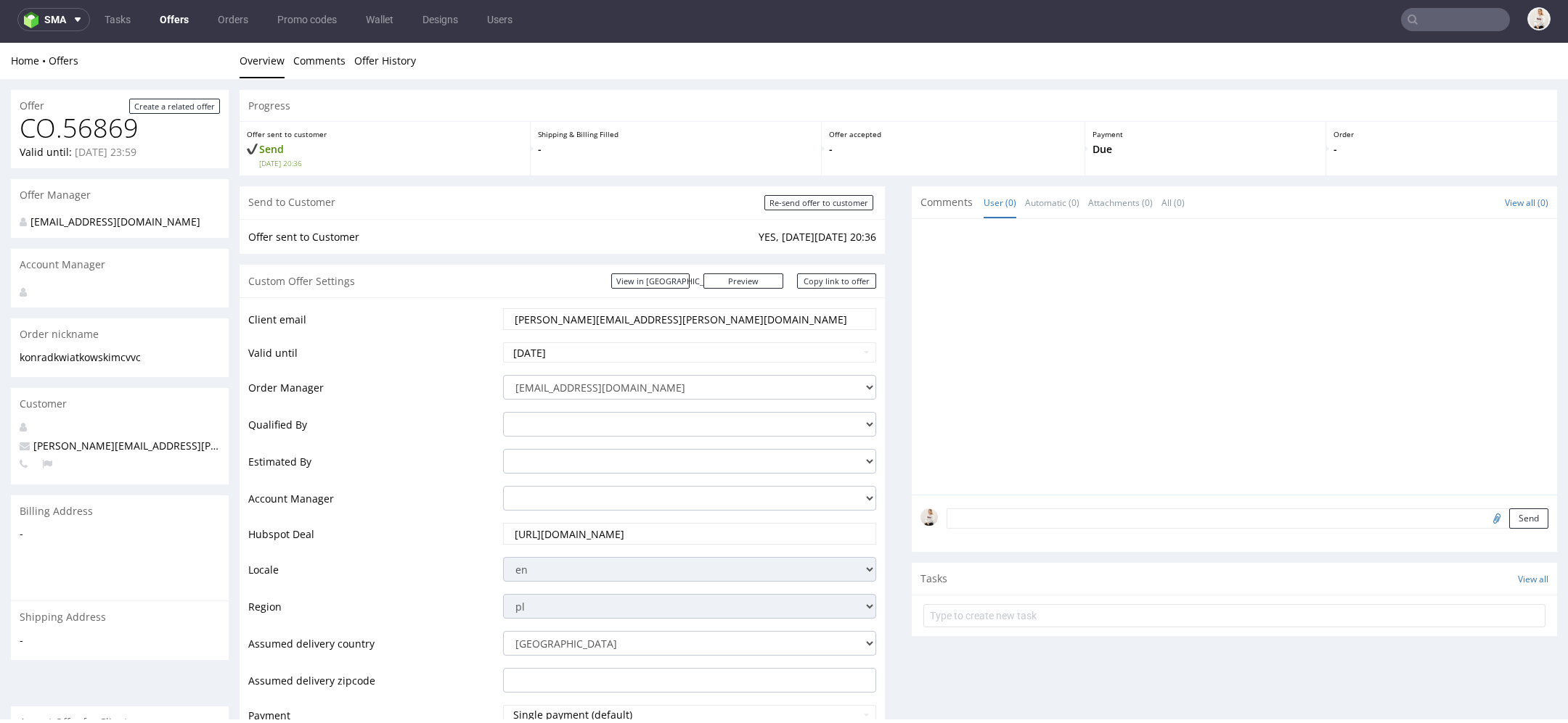
scroll to position [460, 0]
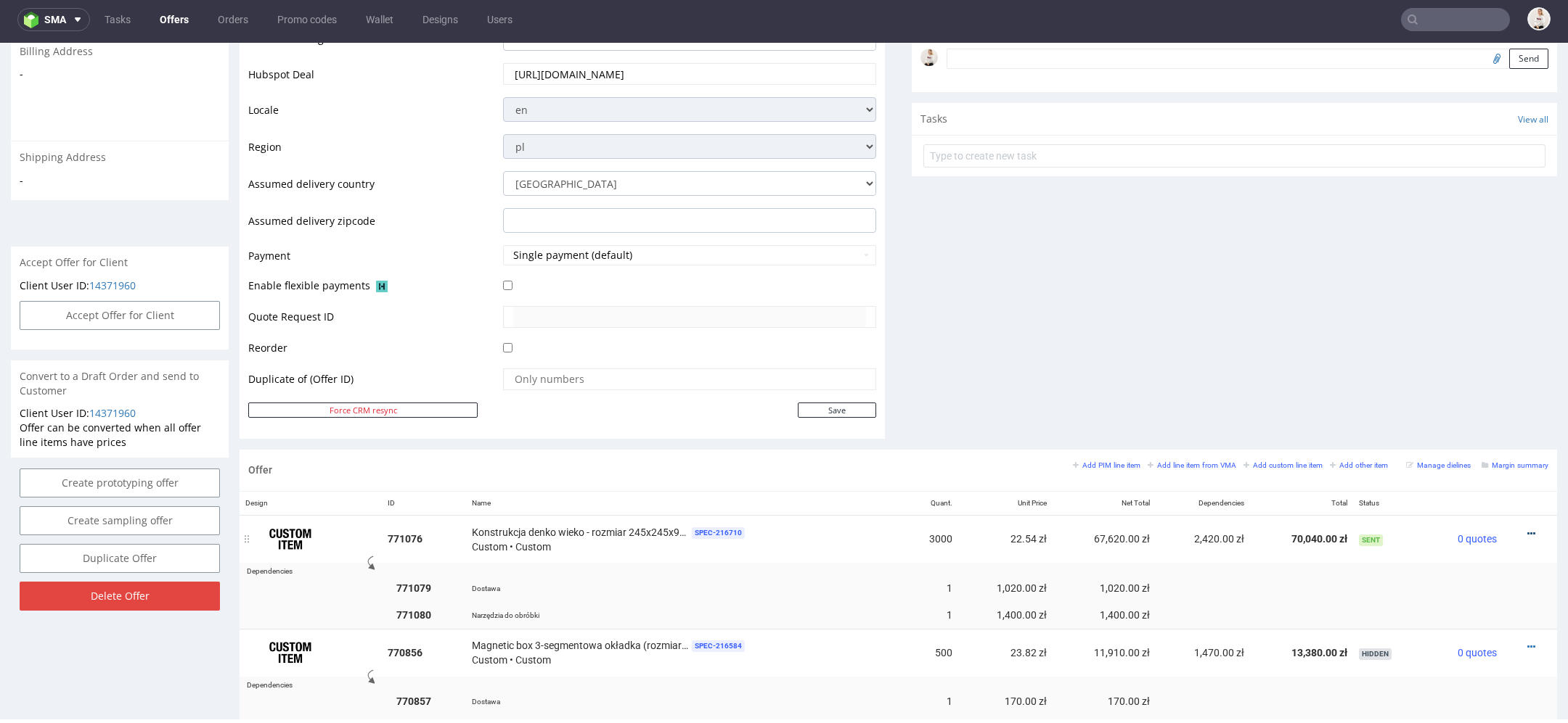
click at [1527, 529] on icon at bounding box center [1531, 534] width 8 height 10
click at [1445, 346] on span "Edit item specification" at bounding box center [1465, 346] width 117 height 15
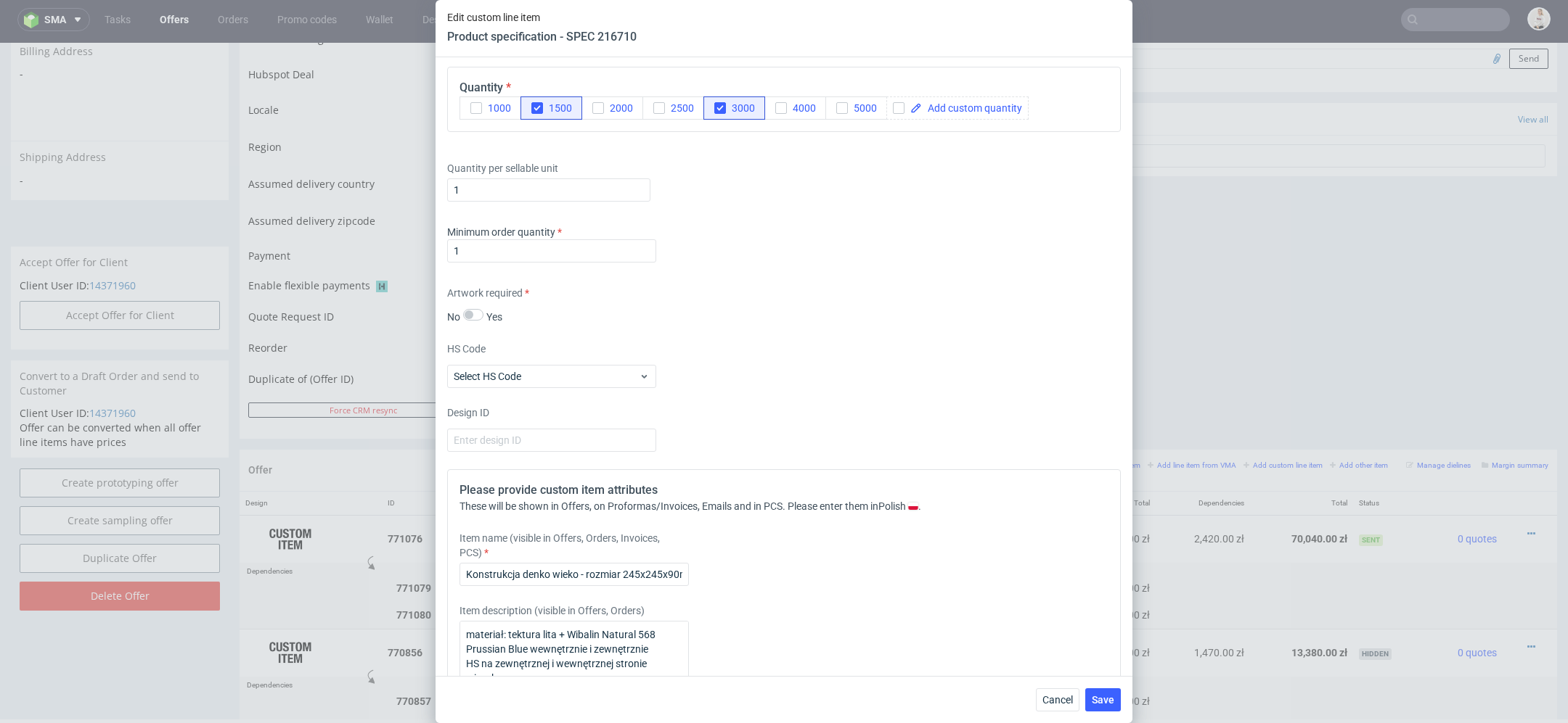
scroll to position [553, 0]
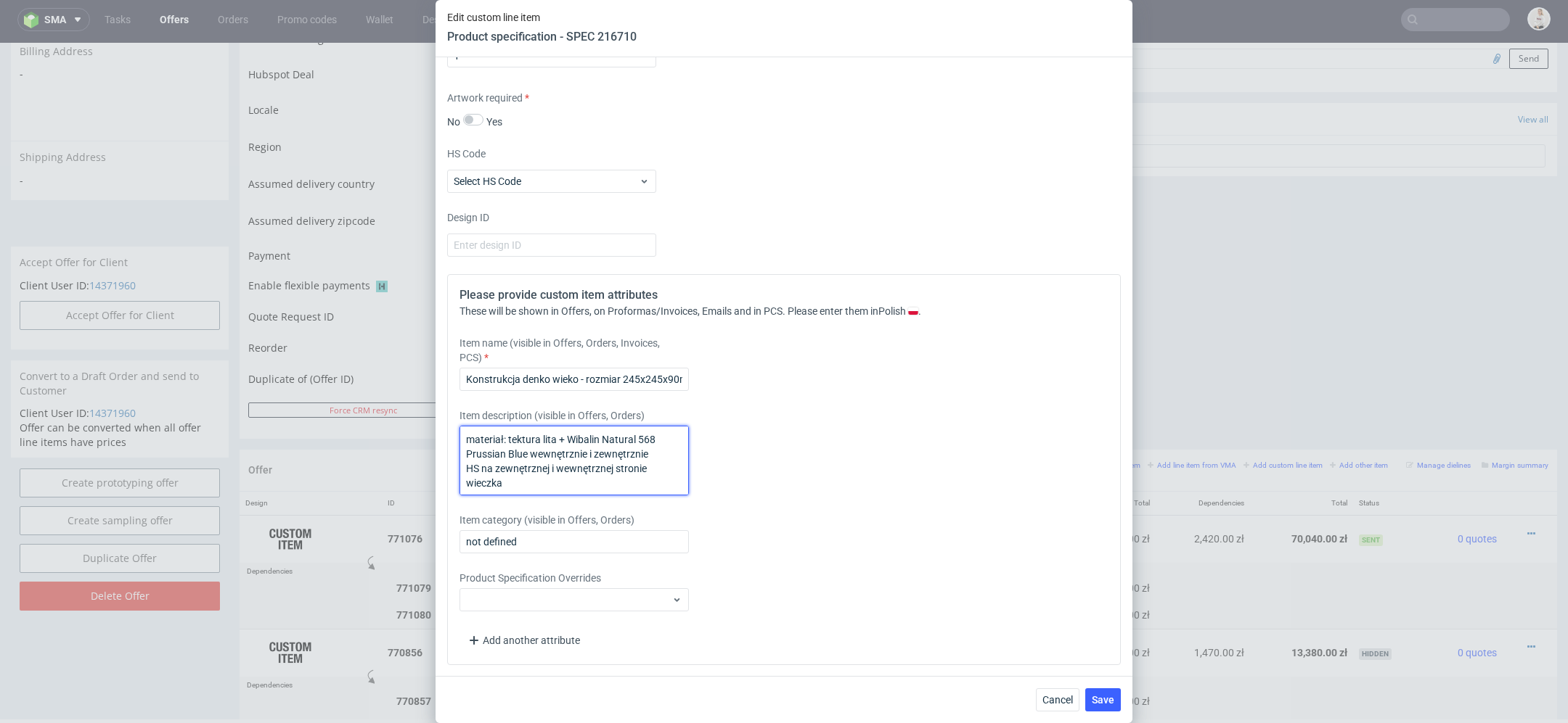
click at [606, 463] on textarea "materiał: tektura lita + Wibalin Natural 568 Prussian Blue wewnętrznie i zewnęt…" at bounding box center [573, 461] width 229 height 69
click at [591, 466] on textarea "materiał: tektura lita + Wibalin Natural 568 Prussian Blue wewnętrznie i zewnęt…" at bounding box center [573, 461] width 229 height 69
paste textarea "materiał: tektura lita + WIBALIN FLUTE 500 WHITE wewnętrznie i zewnętrznie HS z…"
type textarea "materiał: tektura lita + WIBALIN FLUTE 500 WHITE wewnętrznie i zewnętrznie HS z…"
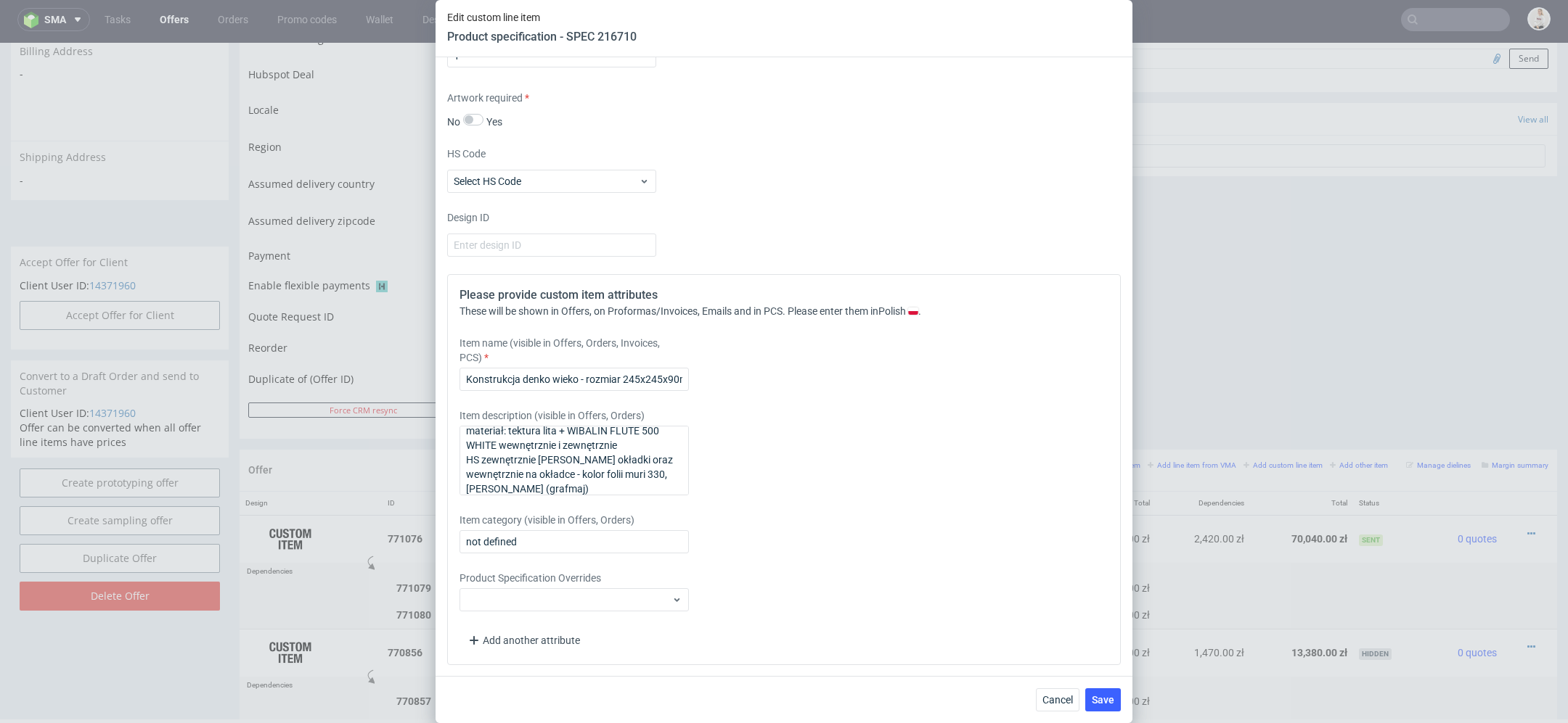
click at [841, 470] on div "Item description (visible in Offers, Orders) materiał: tektura lita + WIBALIN F…" at bounding box center [699, 452] width 482 height 87
click at [496, 371] on input "Konstrukcja denko wieko - rozmiar 245x245x90mm zewnętrznie (L1)" at bounding box center [573, 378] width 229 height 23
paste input "konstrukcja Magnetic box 3-segmentowa okładka"
type input "konstrukcja Magnetic box 3-segmentowa okładka"
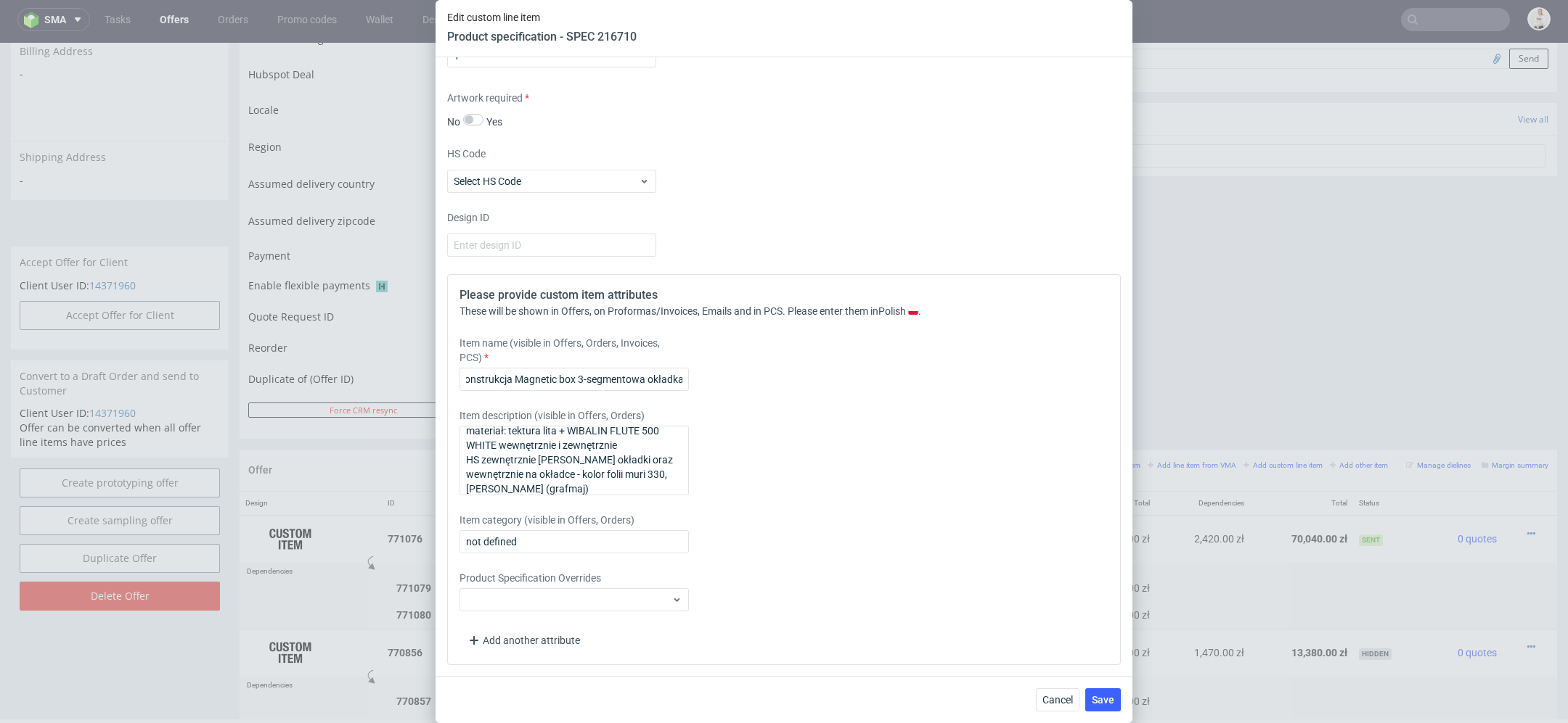
click at [833, 420] on div "Item description (visible in Offers, Orders) materiał: tektura lita + WIBALIN F…" at bounding box center [699, 452] width 482 height 87
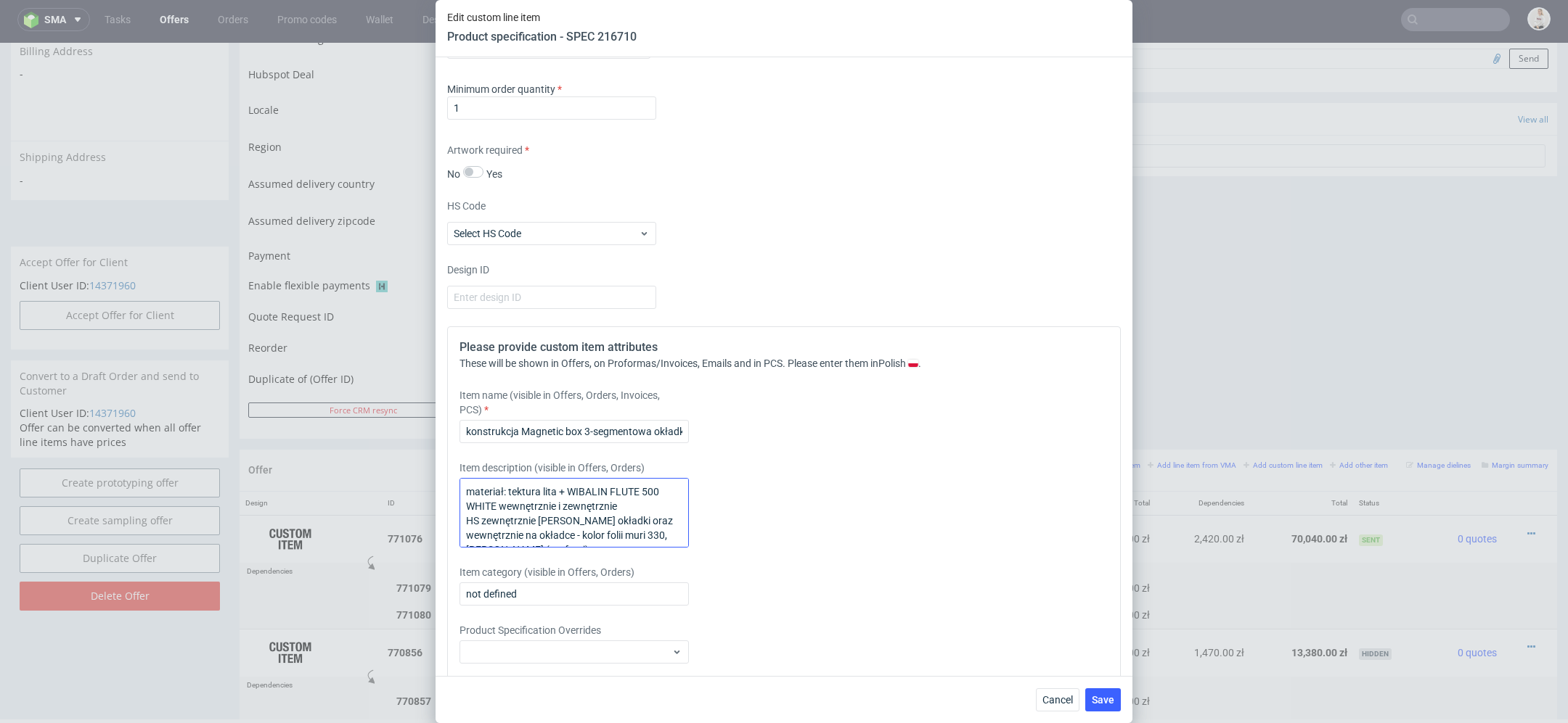
scroll to position [3, 0]
click at [464, 489] on textarea "materiał: tektura lita + WIBALIN FLUTE 500 WHITE wewnętrznie i zewnętrznie HS z…" at bounding box center [573, 513] width 229 height 69
paste textarea "rozmiar 245x245x90mm zewnętrznie (L1)"
type textarea "rozmiar 245x245x90mm zewnętrznie (L1) materiał: tektura lita + WIBALIN FLUTE 50…"
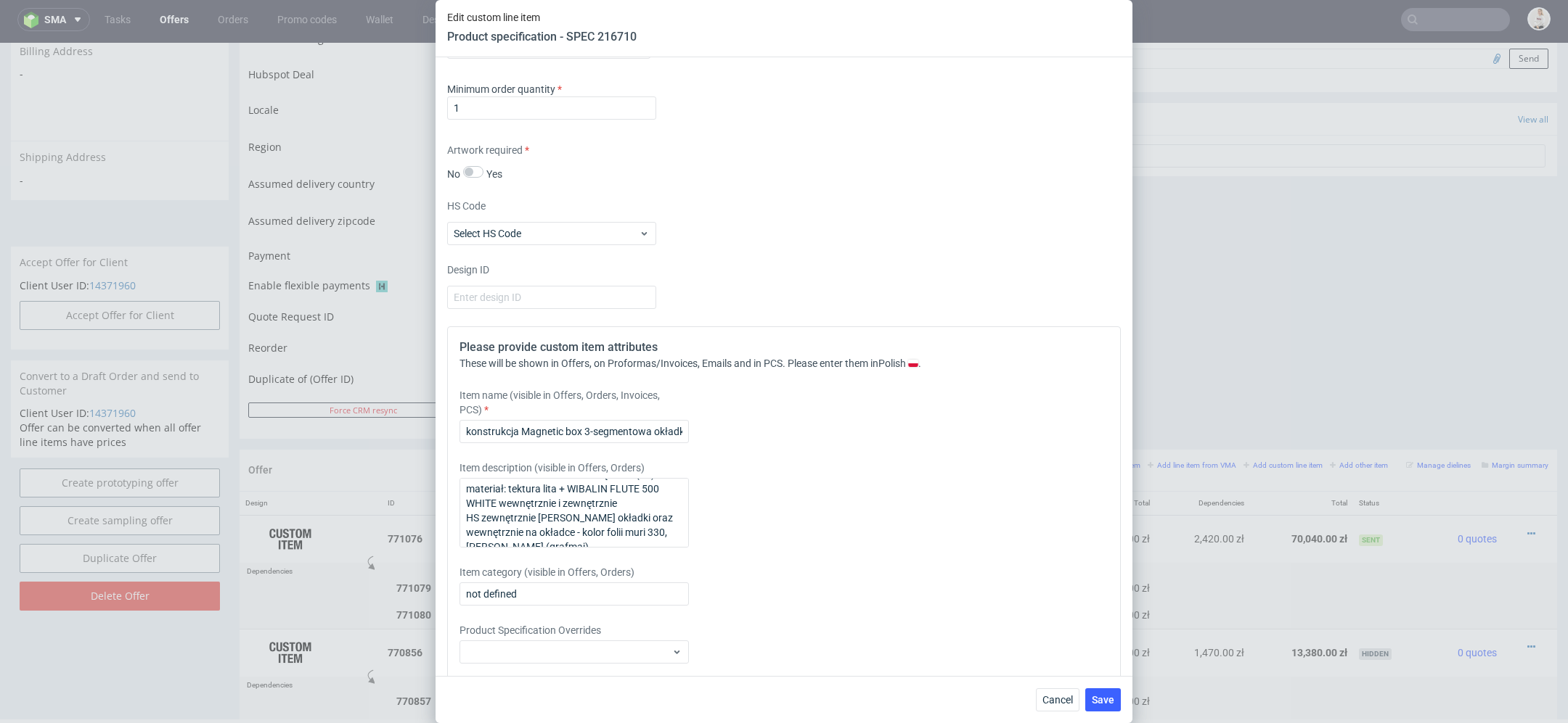
click at [875, 527] on div "Item description (visible in Offers, Orders) rozmiar 245x245x90mm zewnętrznie (…" at bounding box center [699, 504] width 482 height 87
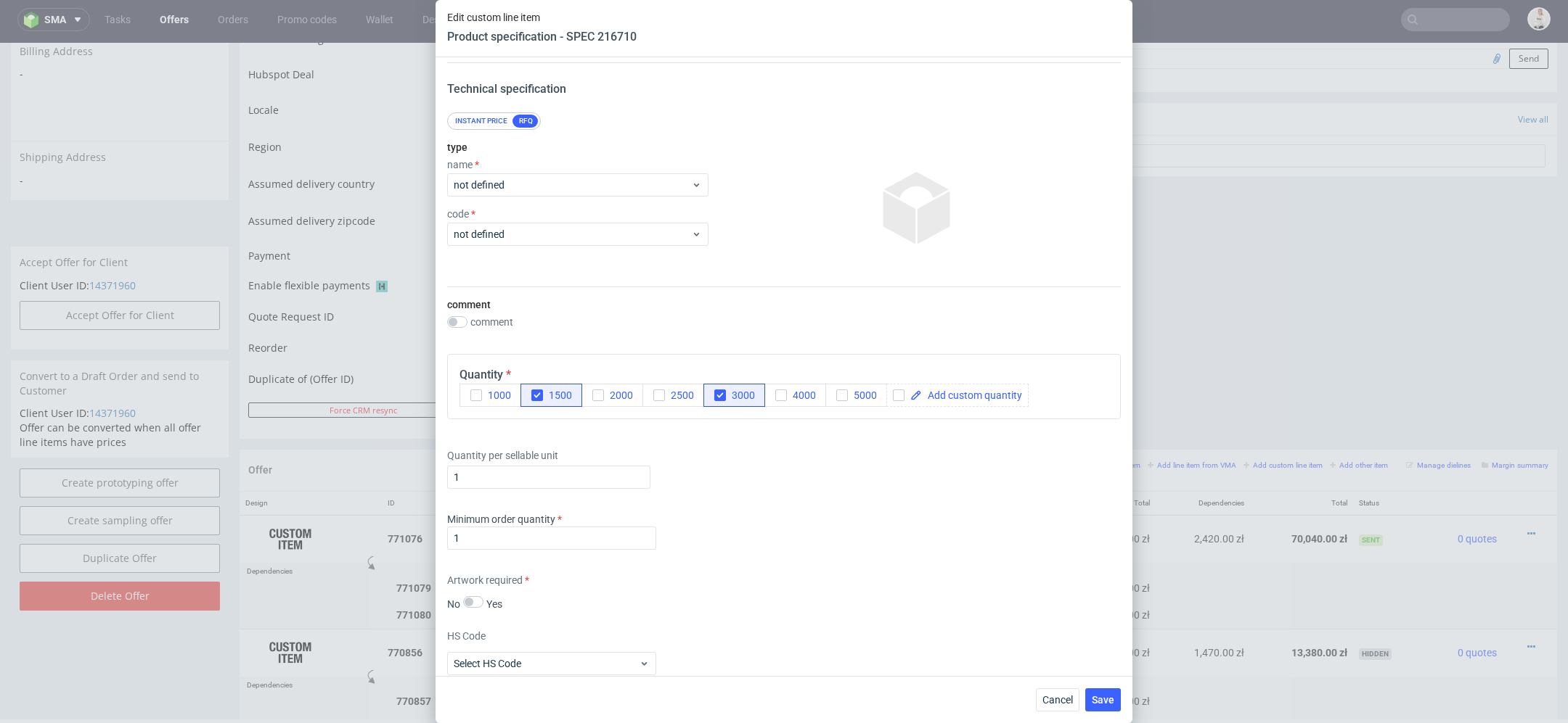
scroll to position [0, 0]
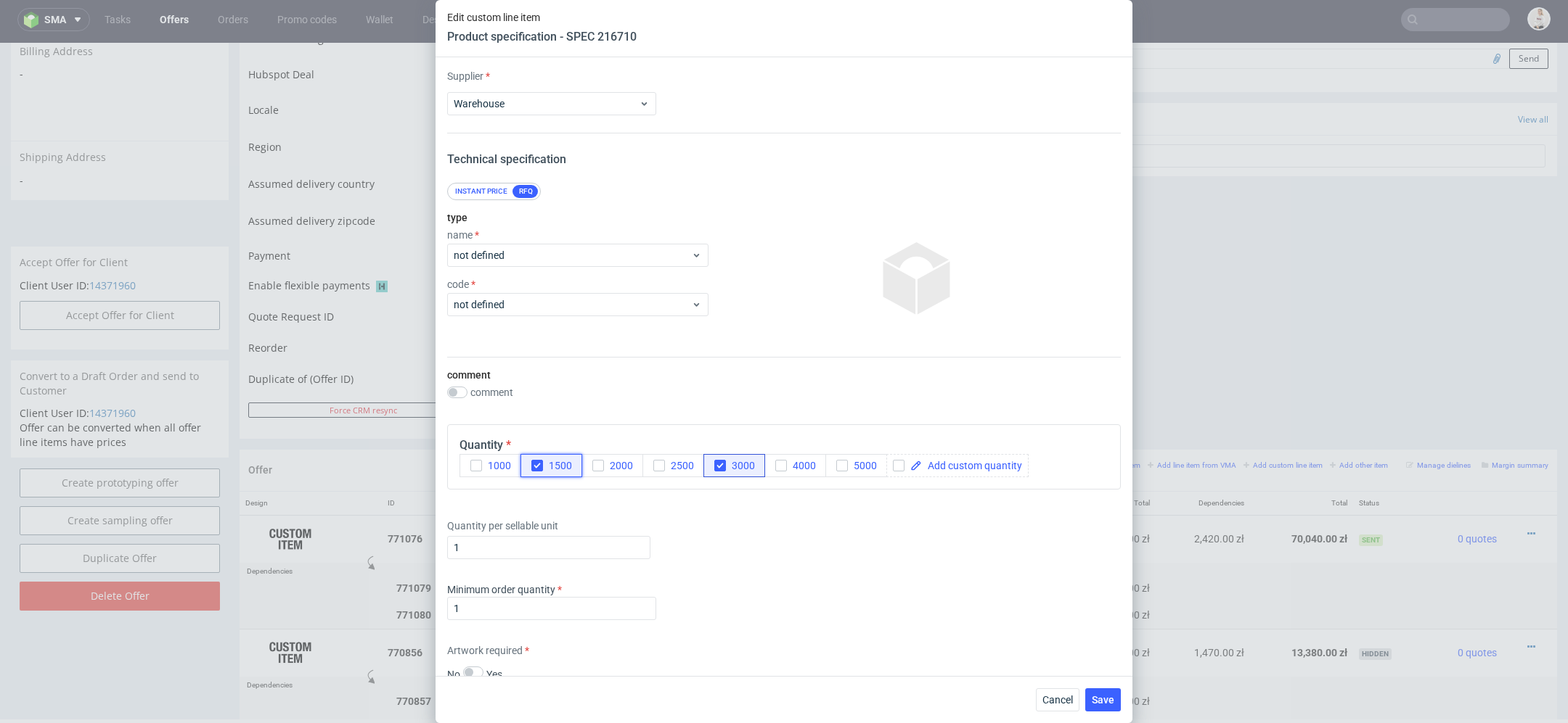
click at [540, 466] on icon "button" at bounding box center [537, 465] width 10 height 10
click at [607, 464] on span "2000" at bounding box center [618, 465] width 29 height 12
click at [720, 464] on icon "button" at bounding box center [720, 465] width 10 height 10
click at [796, 554] on div "Quantity per sellable unit 1" at bounding box center [784, 537] width 674 height 58
click at [1115, 701] on button "Save" at bounding box center [1103, 699] width 36 height 23
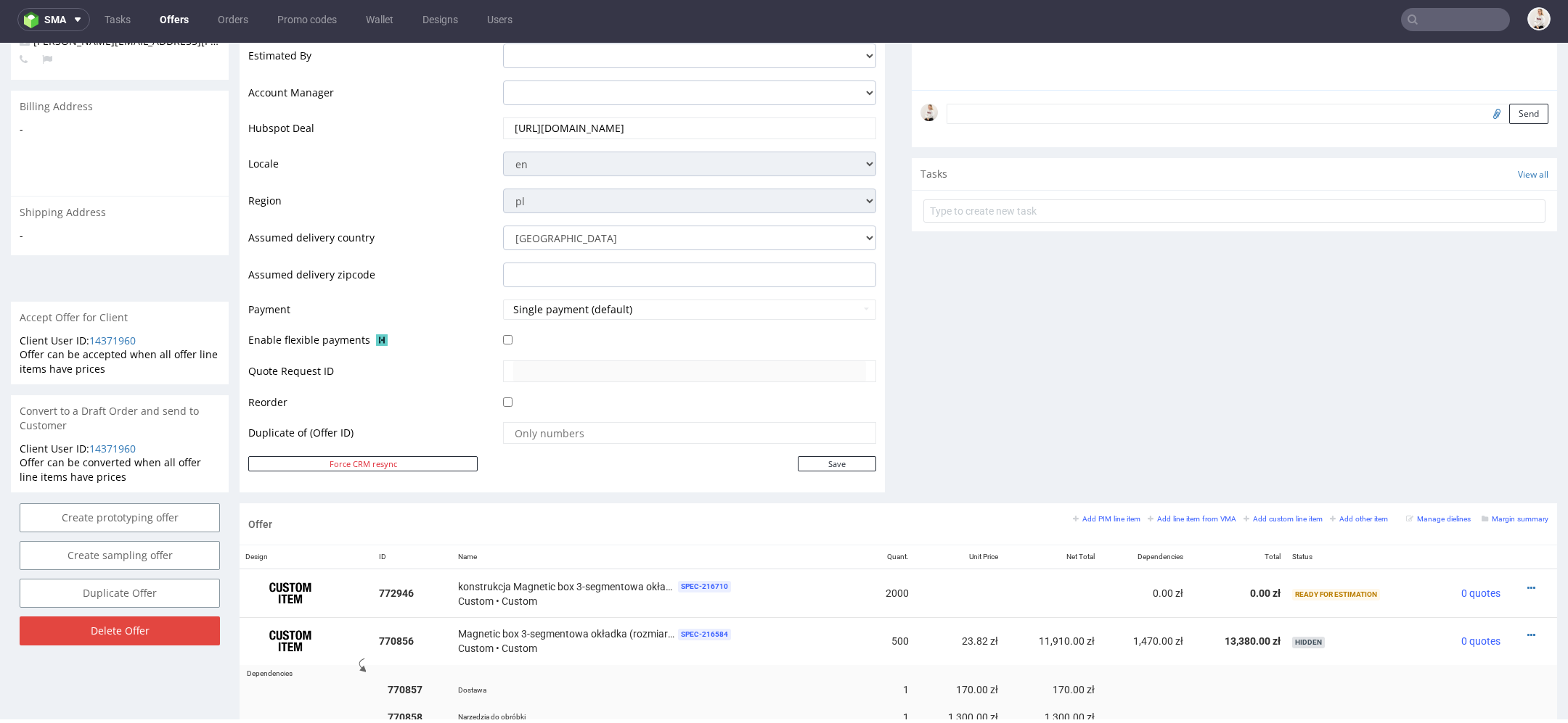
scroll to position [481, 0]
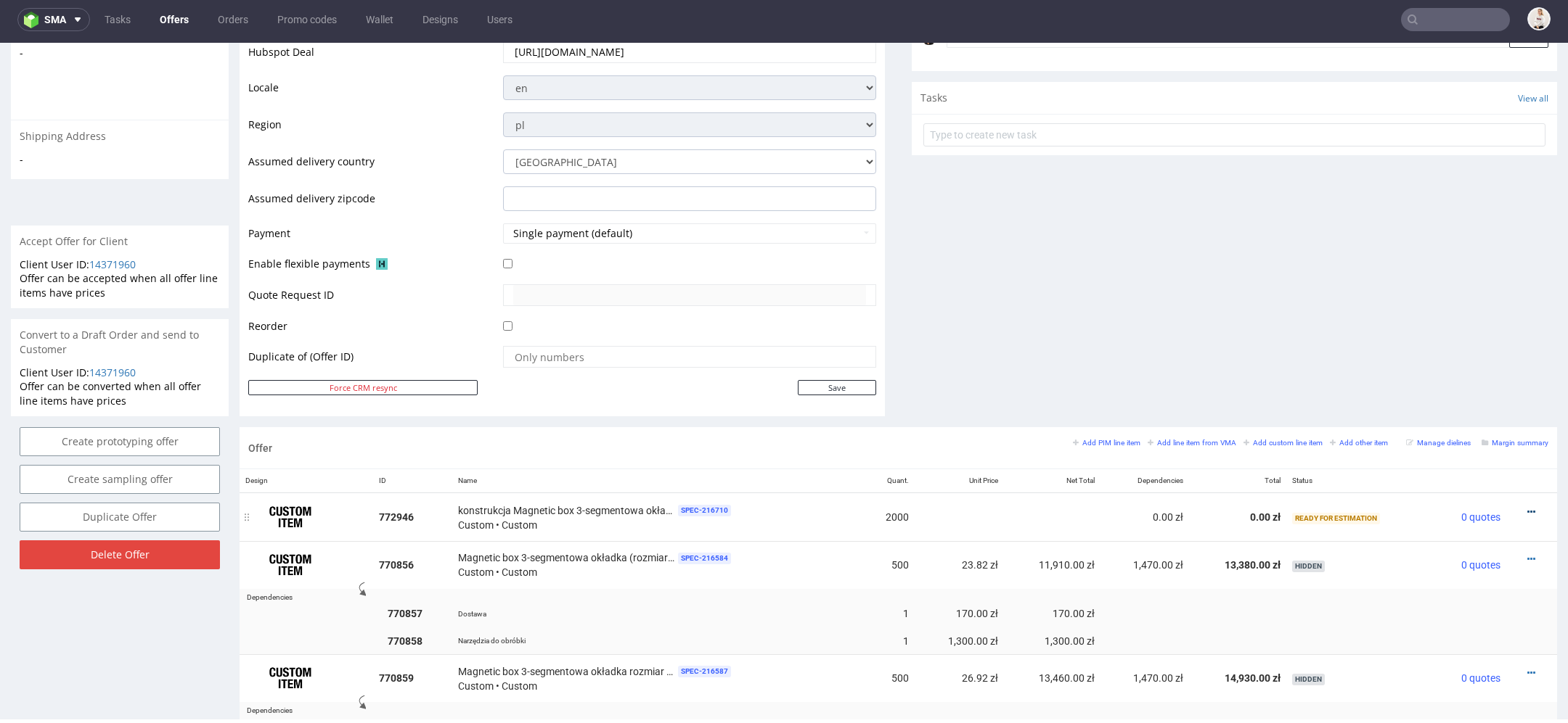
click at [1527, 507] on icon at bounding box center [1531, 512] width 8 height 10
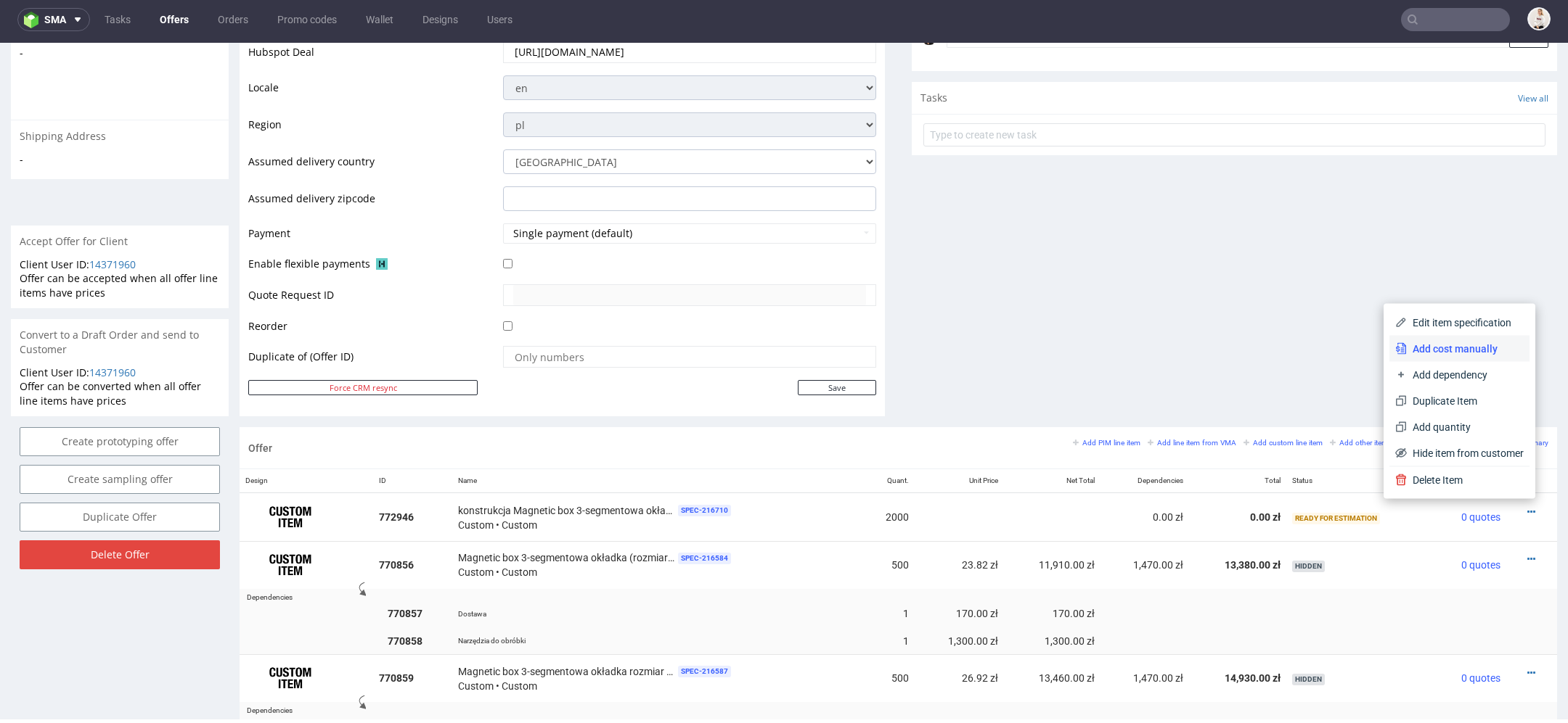
click at [1446, 349] on span "Add cost manually" at bounding box center [1465, 349] width 117 height 15
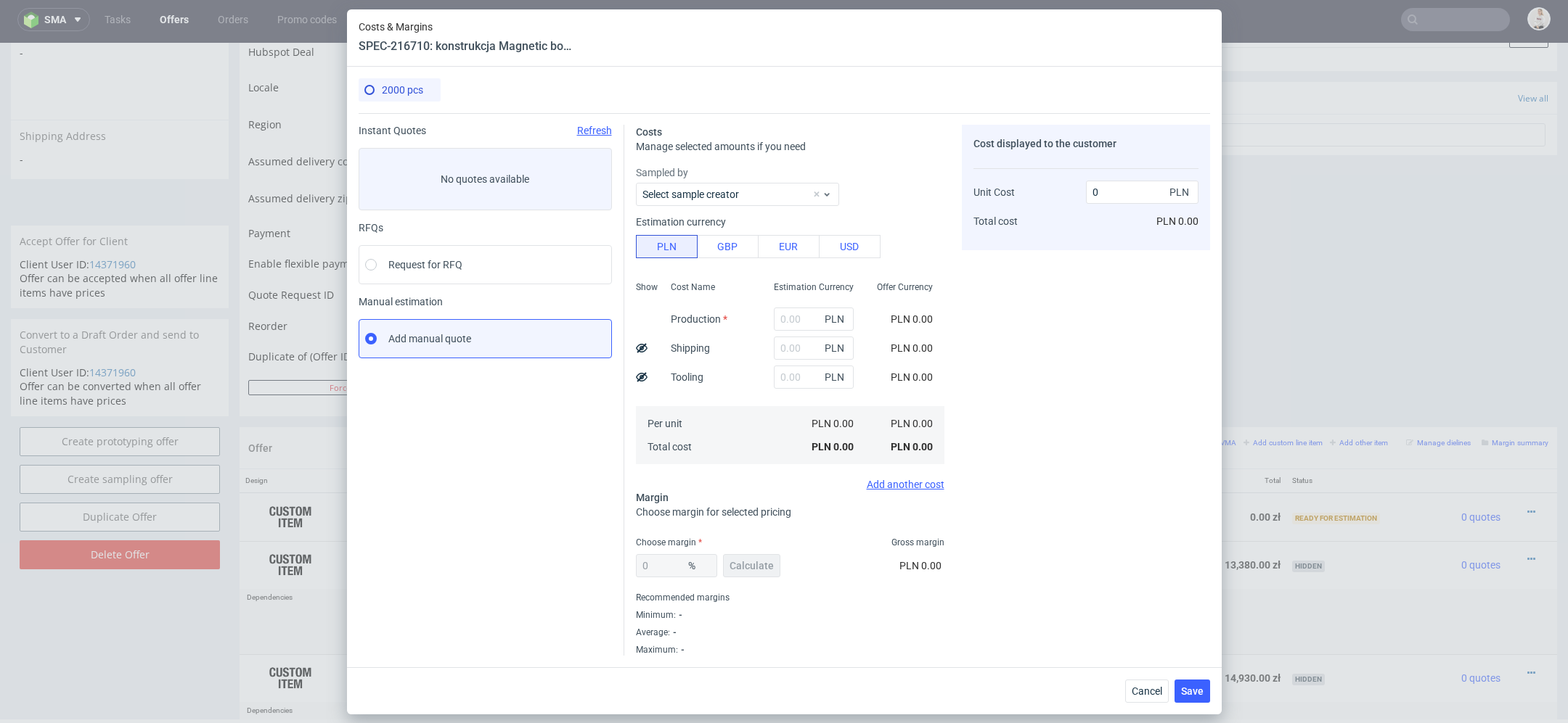
click at [1108, 384] on div "Cost displayed to the customer Unit Cost Total cost 0 PLN PLN 0.00" at bounding box center [1085, 390] width 248 height 531
click at [632, 392] on div "Costs Manage selected amounts if you need Sampled by Select sample creator Esti…" at bounding box center [917, 385] width 586 height 543
click at [643, 378] on icon at bounding box center [641, 377] width 12 height 12
click at [822, 384] on span "PLN" at bounding box center [837, 377] width 29 height 20
click at [798, 381] on input "text" at bounding box center [813, 377] width 80 height 23
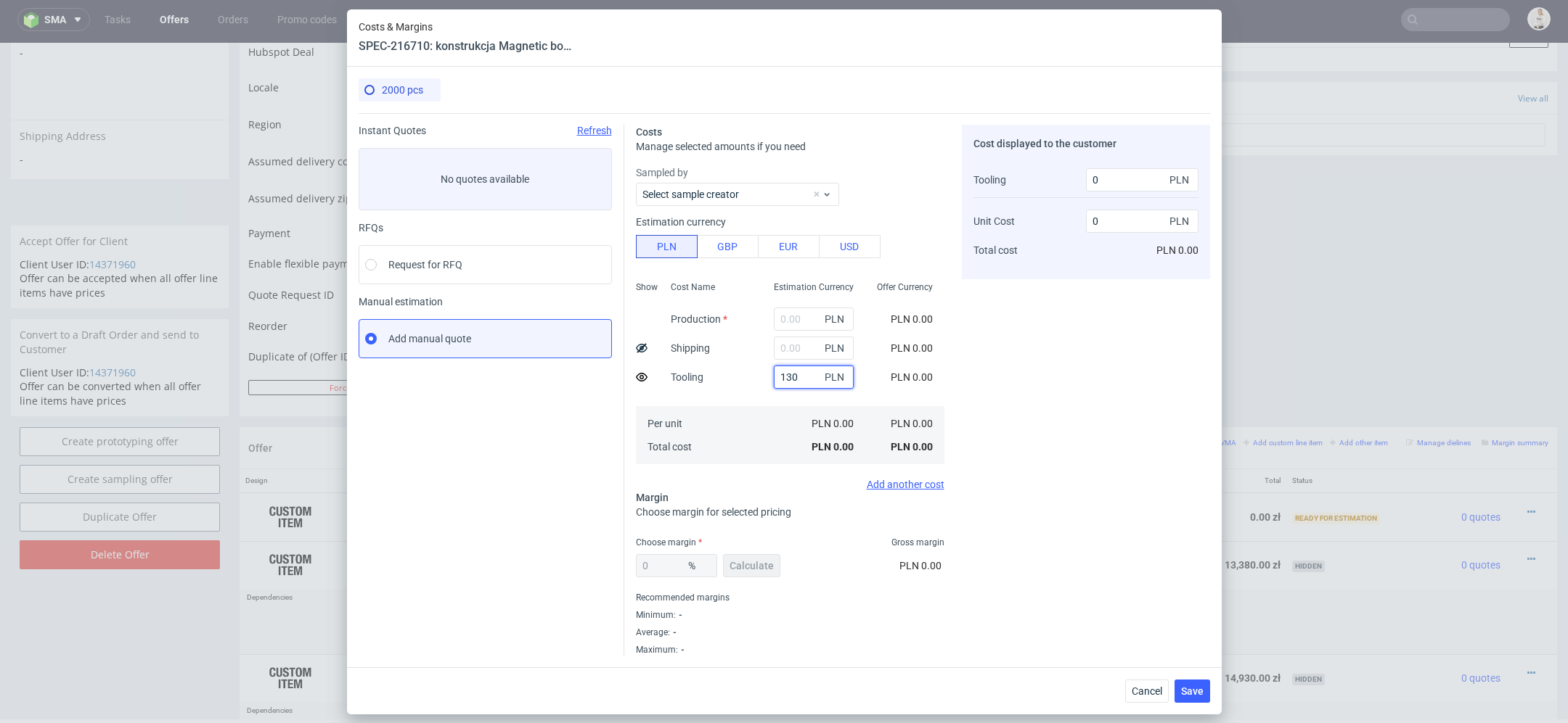
type input "1300"
click at [1013, 375] on div "Cost displayed to the customer Tooling Unit Cost Total cost 1300 PLN 0 PLN PLN …" at bounding box center [1085, 390] width 248 height 531
click at [784, 310] on input "text" at bounding box center [807, 319] width 80 height 23
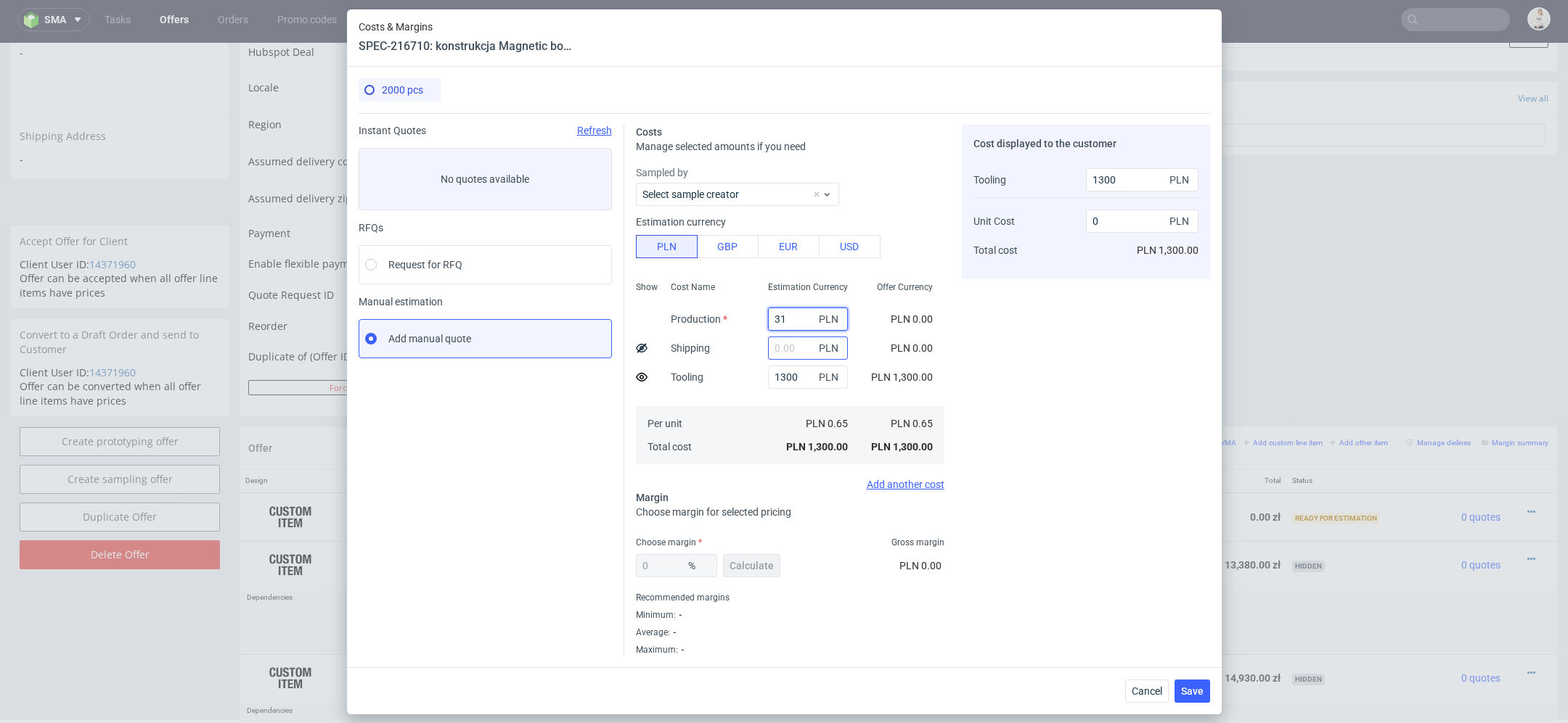
type input "315"
type input "0.02"
type input "3156"
type input "0.16"
type input "31560"
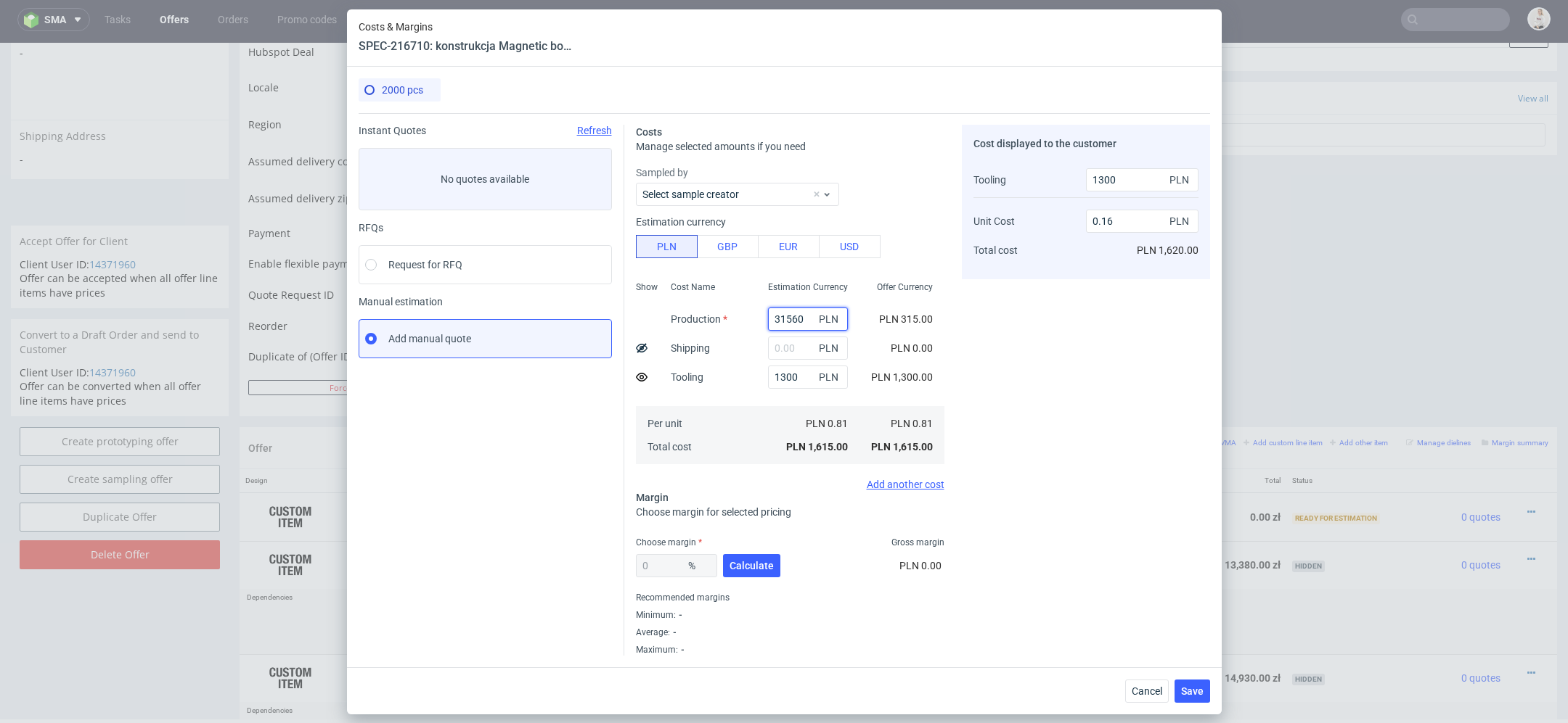
type input "15.78"
type input "31560"
click at [1008, 425] on div "Cost displayed to the customer Tooling Unit Cost Total cost 1300 PLN 15.78 PLN …" at bounding box center [1085, 390] width 248 height 531
click at [767, 574] on button "Calculate" at bounding box center [752, 565] width 58 height 23
type input "25.75"
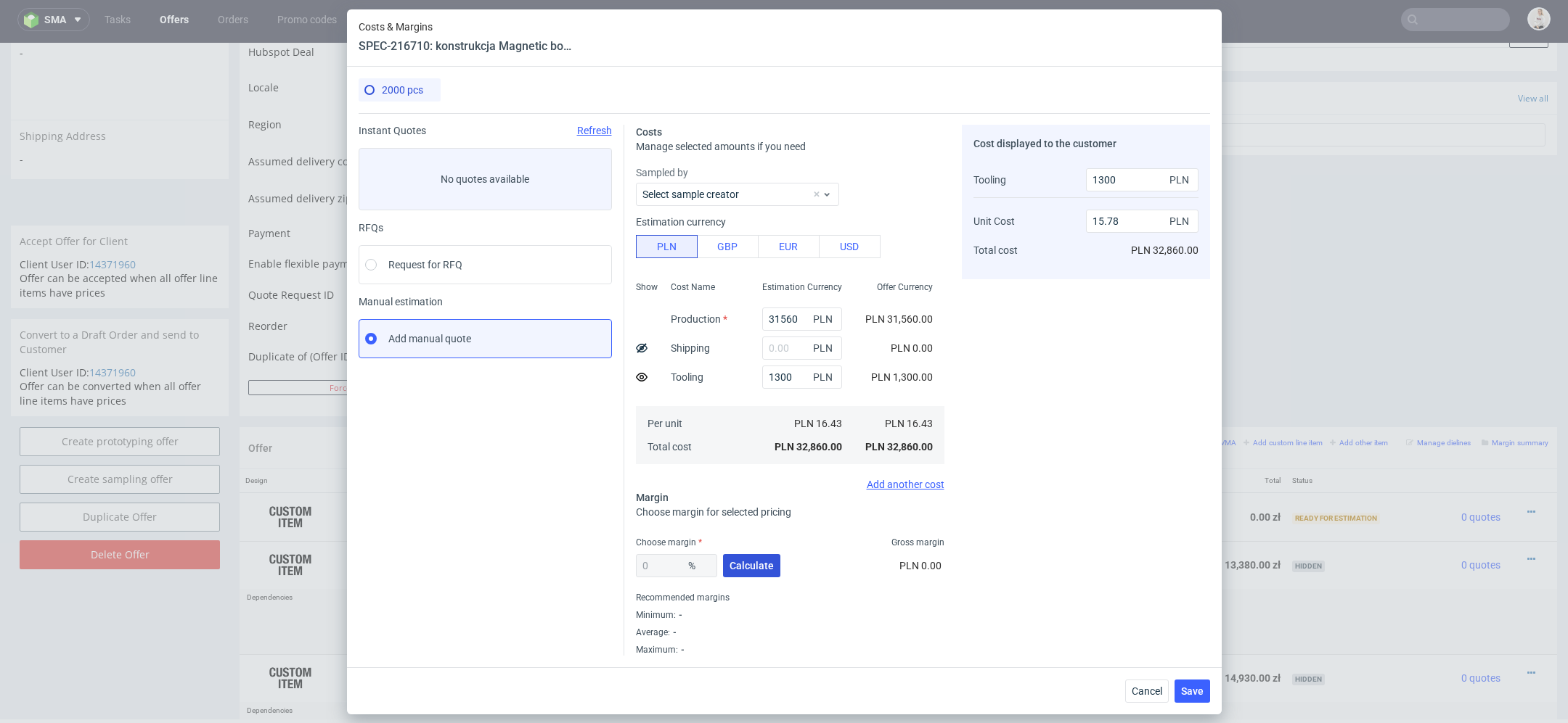
type input "21.48"
click at [1196, 694] on span "Save" at bounding box center [1192, 691] width 23 height 10
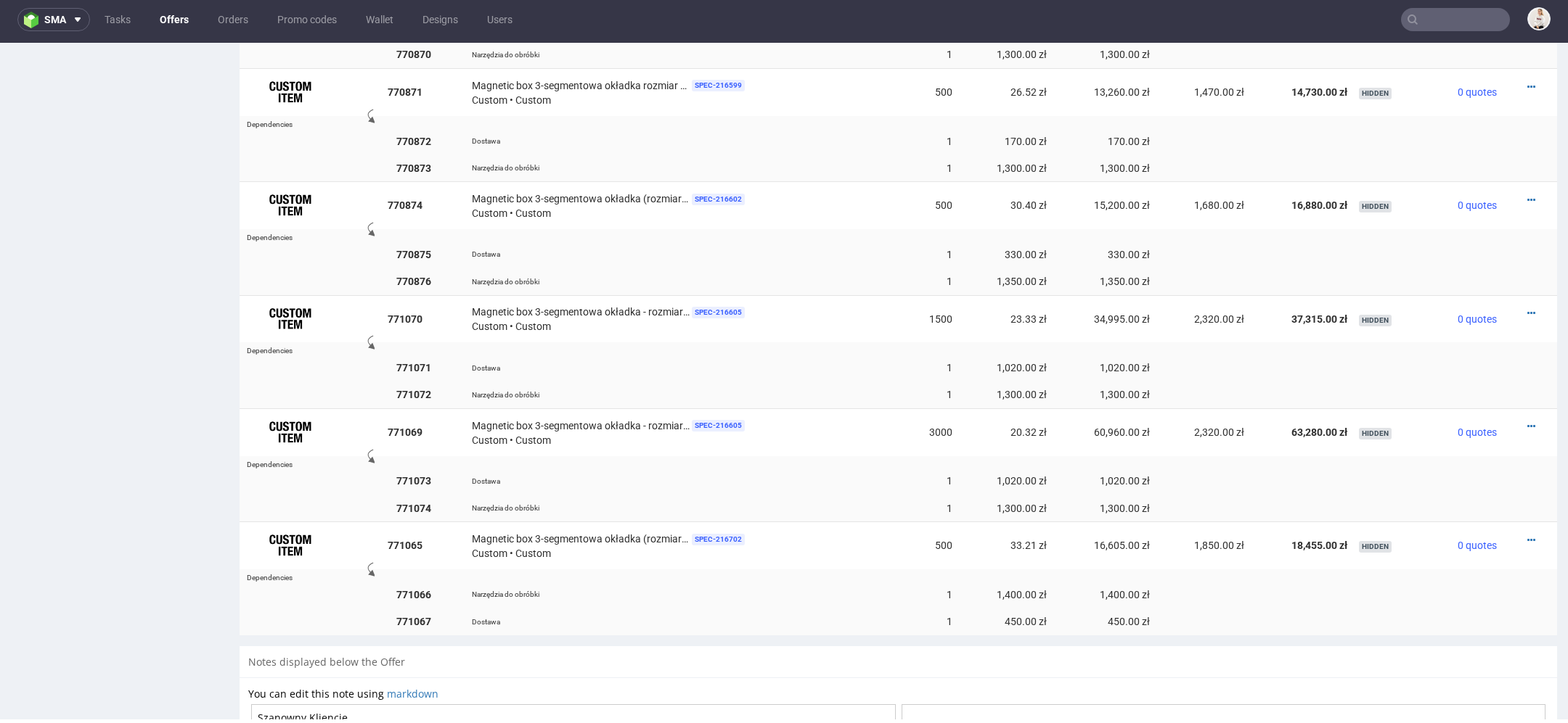
scroll to position [1551, 0]
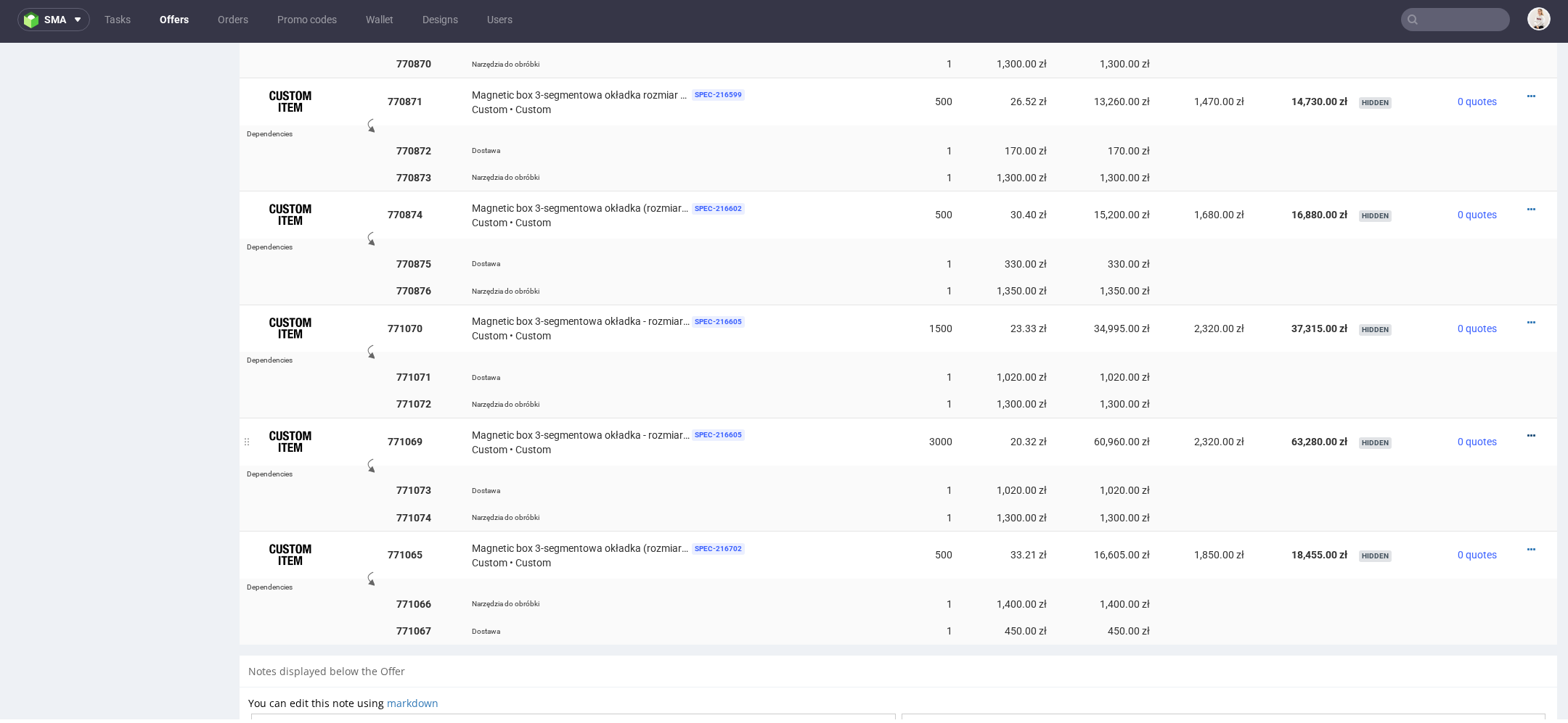
click at [1527, 431] on icon at bounding box center [1531, 436] width 8 height 10
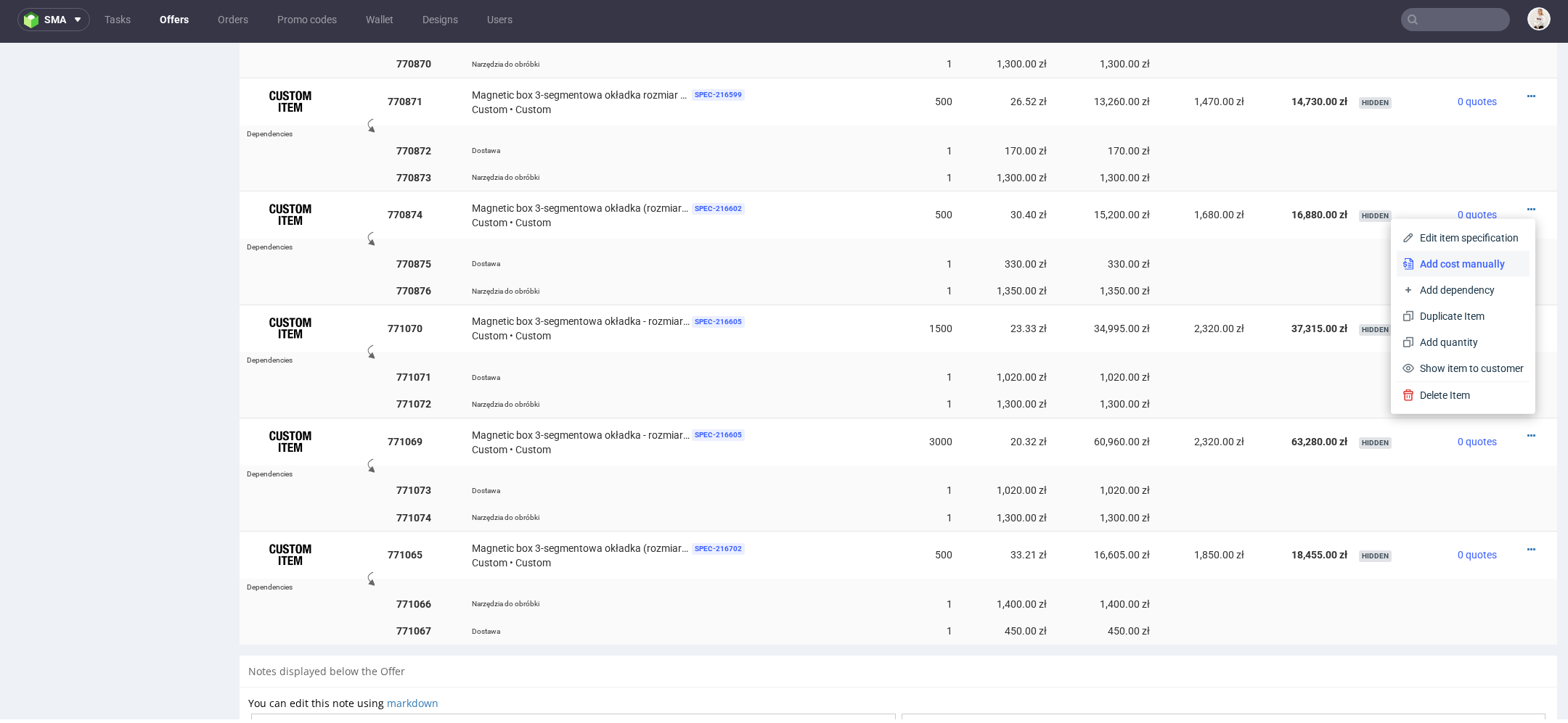
click at [1442, 265] on span "Add cost manually" at bounding box center [1468, 264] width 110 height 15
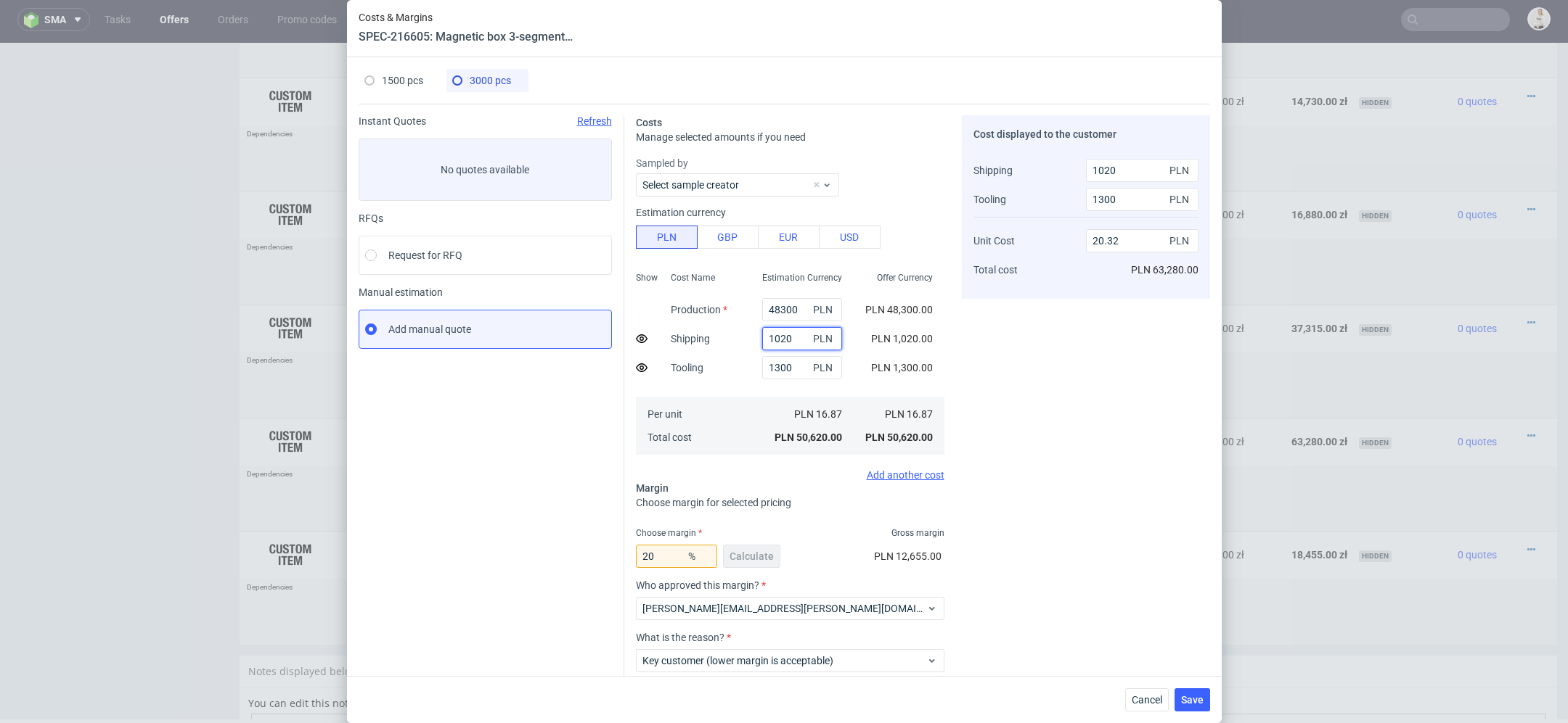
drag, startPoint x: 805, startPoint y: 345, endPoint x: 624, endPoint y: 345, distance: 181.0
click at [624, 345] on div "Costs Manage selected amounts if you need Sampled by Select sample creator Esti…" at bounding box center [917, 428] width 586 height 647
drag, startPoint x: 786, startPoint y: 340, endPoint x: 662, endPoint y: 338, distance: 124.0
click at [662, 338] on div "Show Cost Name Production Shipping Tooling Per unit Total cost Estimation Curre…" at bounding box center [789, 362] width 308 height 192
drag, startPoint x: 816, startPoint y: 340, endPoint x: 699, endPoint y: 335, distance: 117.1
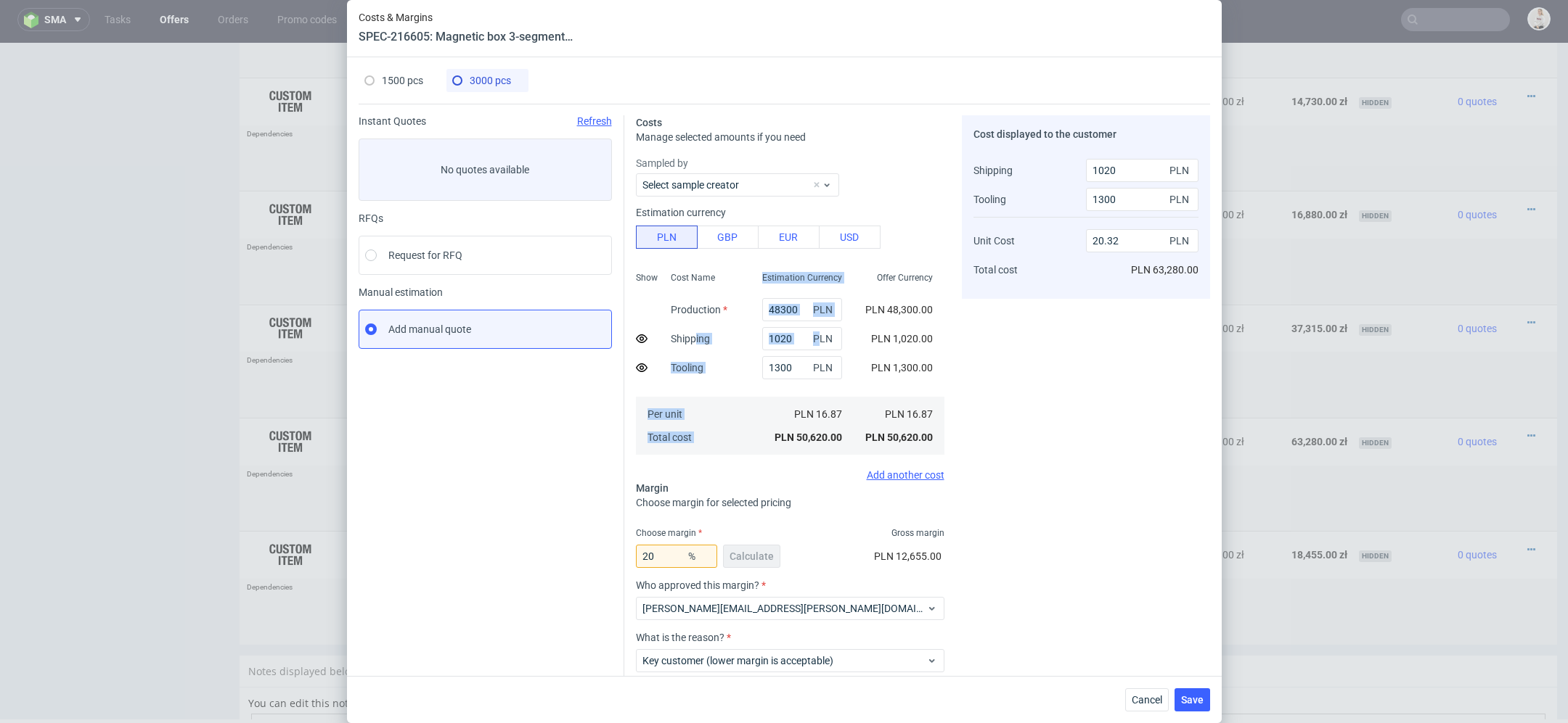
click at [699, 335] on div "Show Cost Name Production Shipping Tooling Per unit Total cost Estimation Curre…" at bounding box center [789, 362] width 308 height 192
click at [854, 346] on div "Offer Currency PLN 48,300.00 PLN 1,020.00 PLN 1,300.00 PLN 16.87 PLN 50,620.00" at bounding box center [899, 362] width 91 height 192
drag, startPoint x: 795, startPoint y: 343, endPoint x: 689, endPoint y: 343, distance: 106.0
click at [689, 343] on div "Show Cost Name Production Shipping Tooling Per unit Total cost Estimation Curre…" at bounding box center [789, 362] width 308 height 192
click at [1146, 702] on span "Cancel" at bounding box center [1147, 699] width 30 height 10
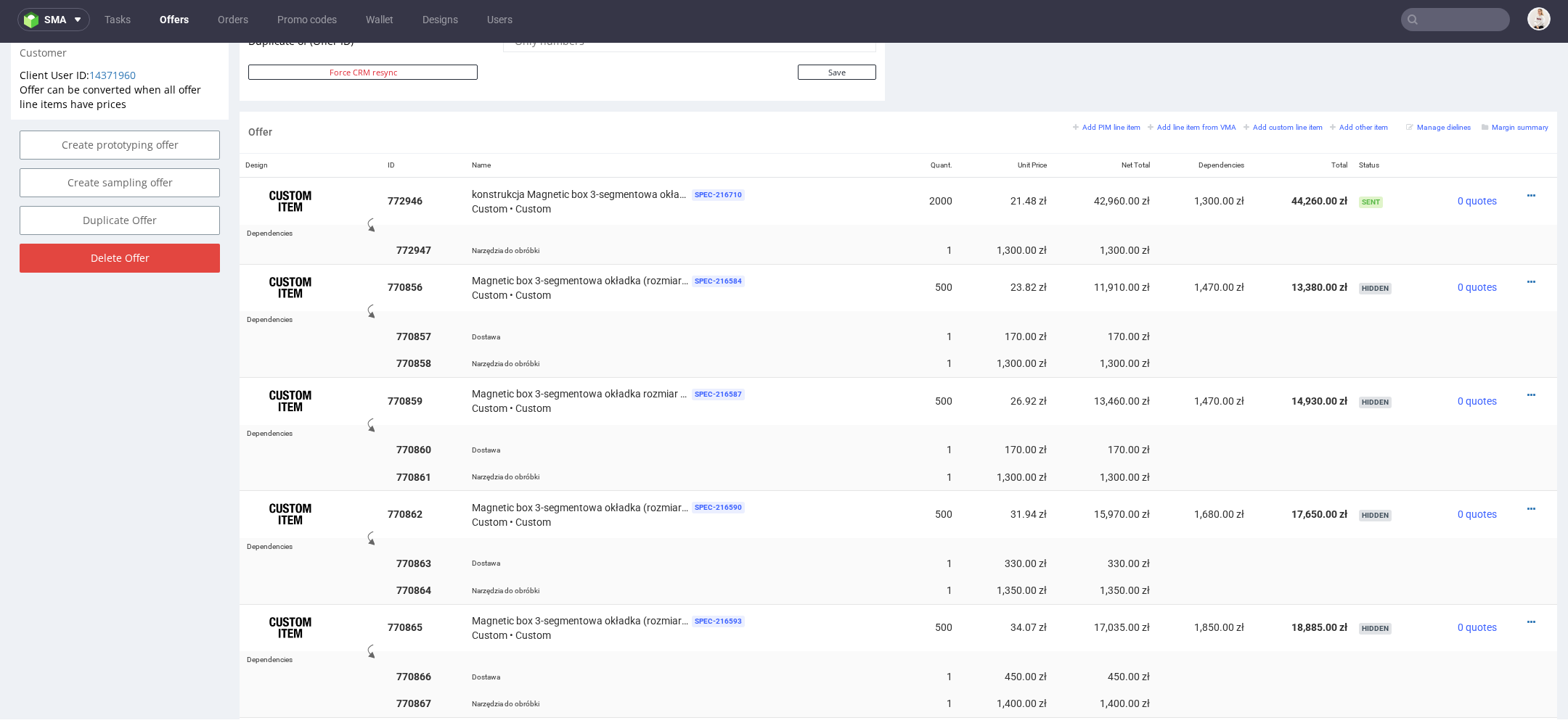
scroll to position [797, 0]
click at [1527, 192] on icon at bounding box center [1531, 197] width 8 height 10
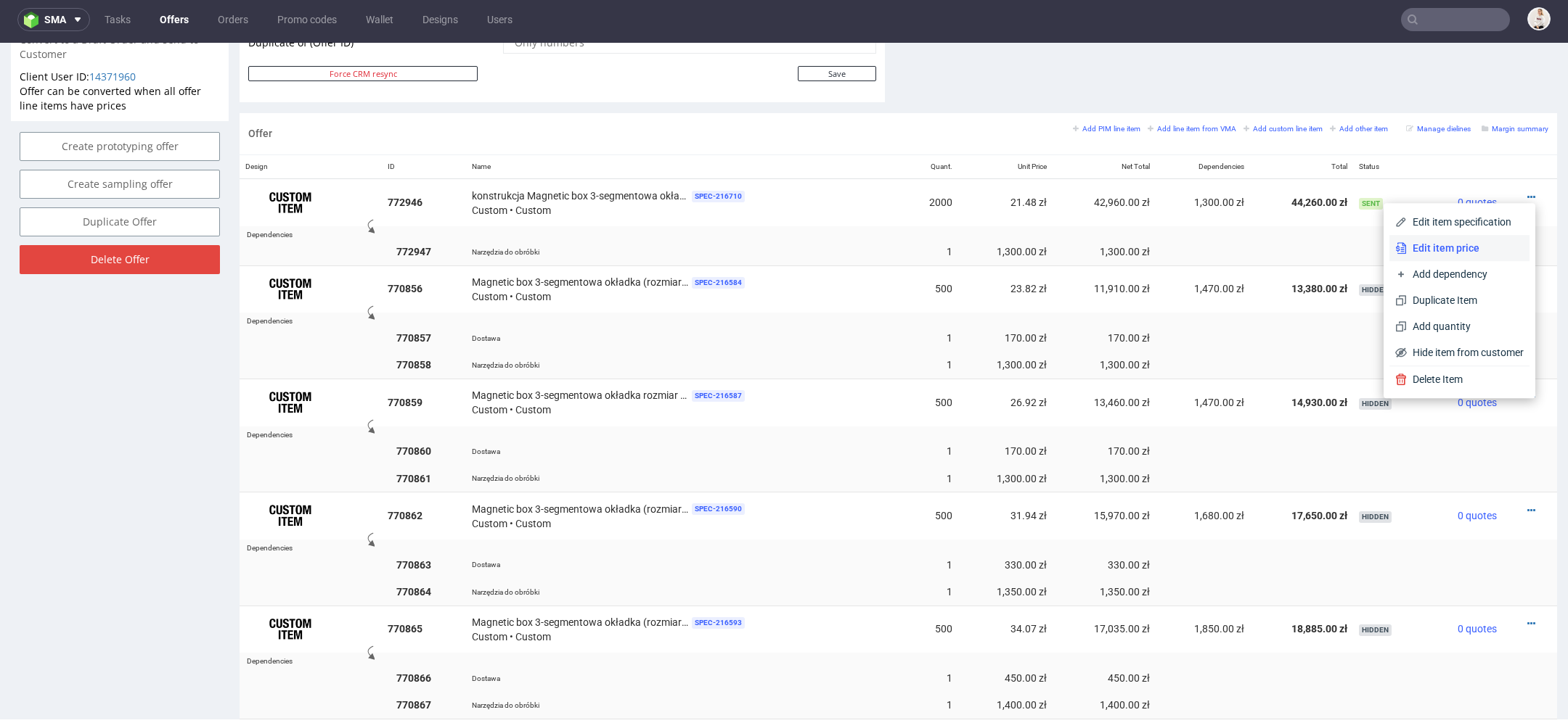
click at [1443, 241] on span "Edit item price" at bounding box center [1465, 249] width 117 height 15
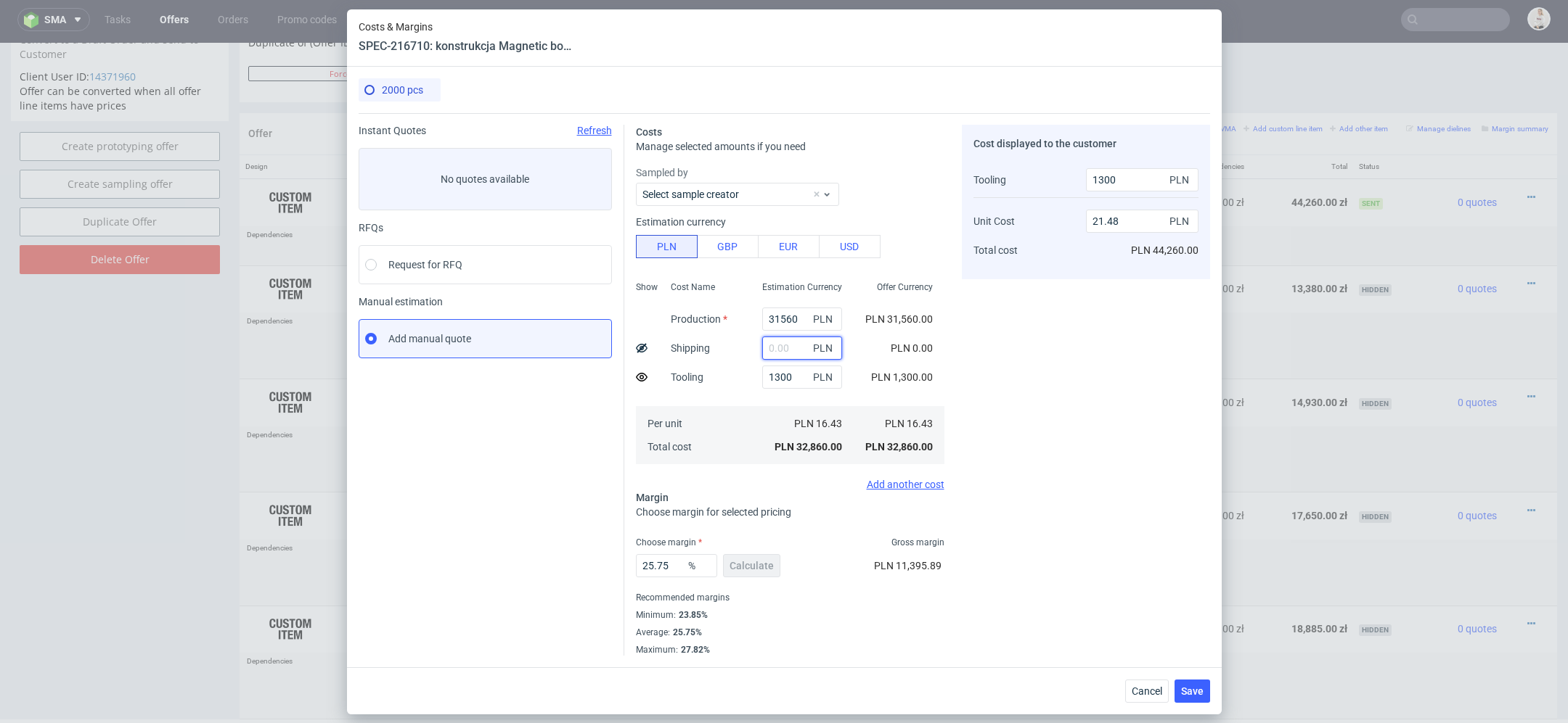
click at [769, 357] on input "text" at bounding box center [802, 347] width 80 height 23
paste input "1020"
type input "1020"
type input "22.16"
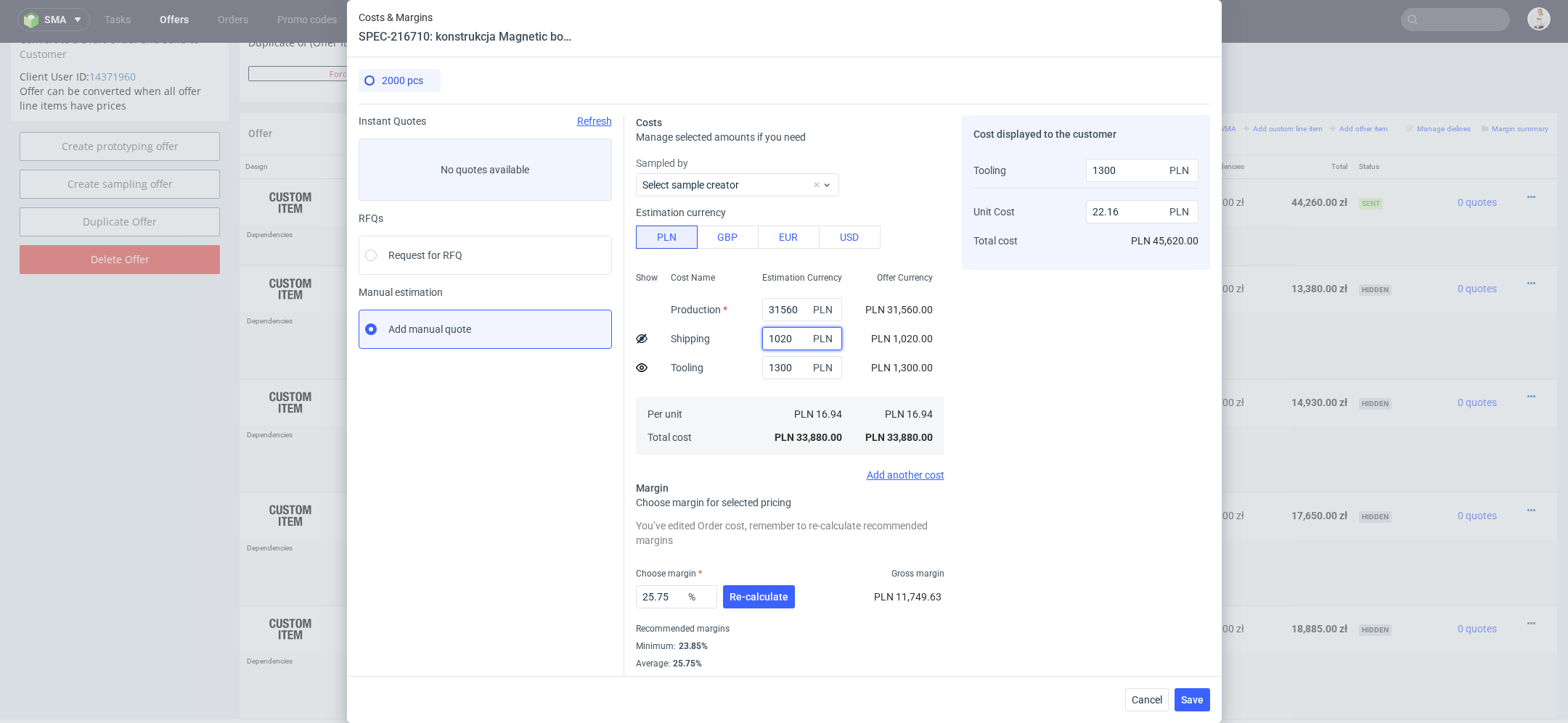
type input "1020"
click at [639, 341] on use at bounding box center [641, 338] width 12 height 9
type input "21.65"
click at [1063, 393] on div "Cost displayed to the customer Shipping Tooling Unit Cost Total cost 1020 PLN 1…" at bounding box center [1085, 401] width 248 height 572
click at [741, 592] on span "Re-calculate" at bounding box center [759, 597] width 59 height 10
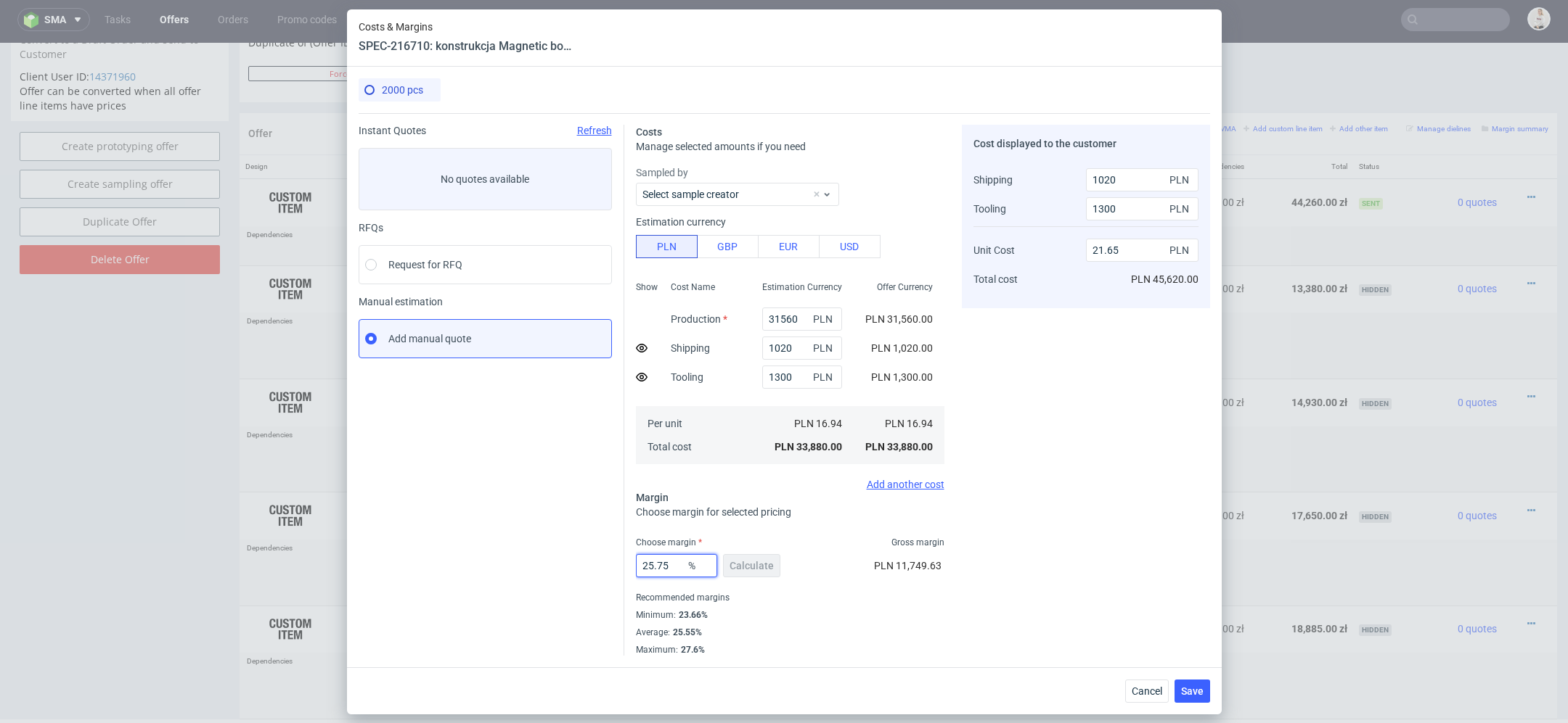
drag, startPoint x: 675, startPoint y: 566, endPoint x: 403, endPoint y: 566, distance: 272.0
click at [403, 566] on div "Instant Quotes Refresh No quotes available RFQs Request for RFQ Manual estimati…" at bounding box center [784, 385] width 851 height 543
type input "24"
type input "21.13"
type input "24"
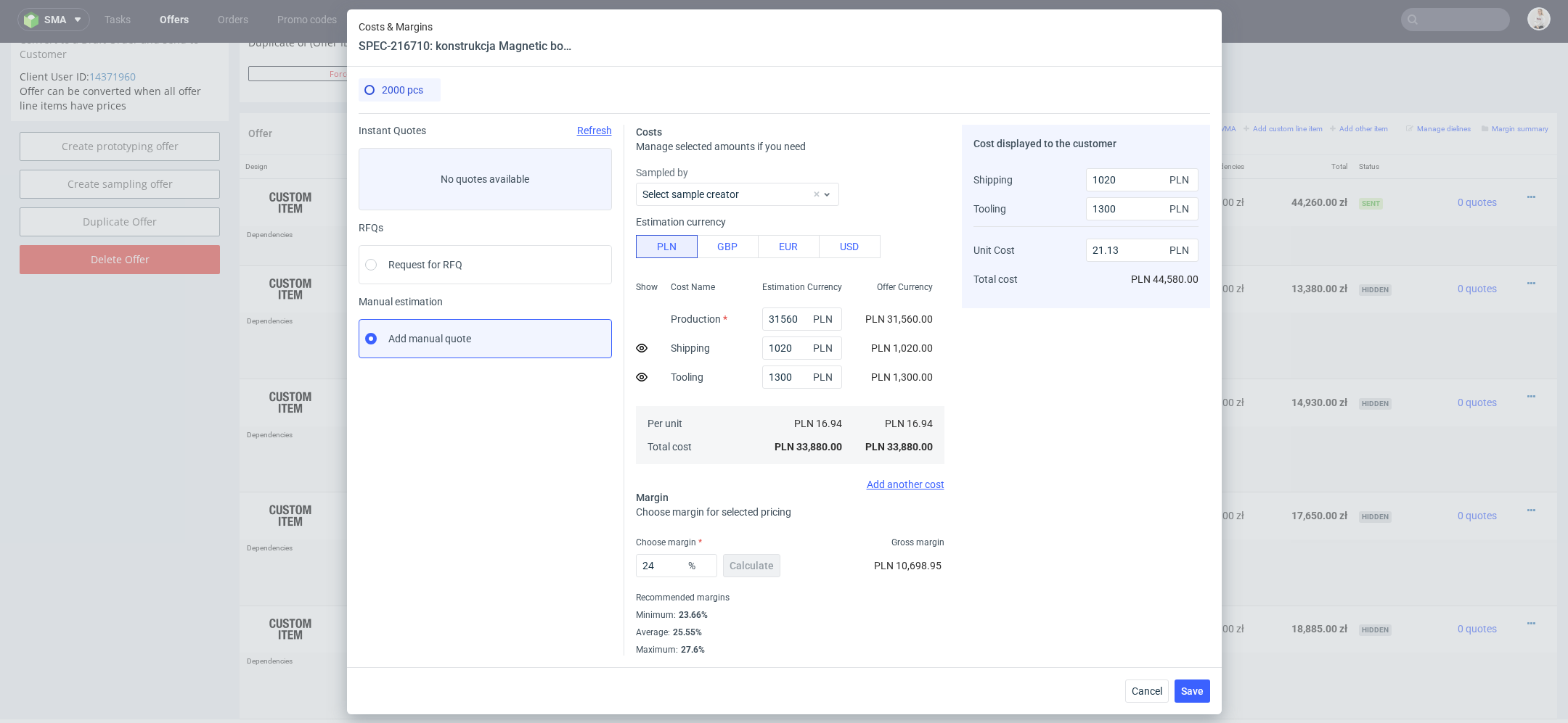
click at [1047, 622] on div "Cost displayed to the customer Shipping Tooling Unit Cost Total cost 1020 PLN 1…" at bounding box center [1085, 390] width 248 height 531
click at [1193, 687] on span "Save" at bounding box center [1192, 691] width 23 height 10
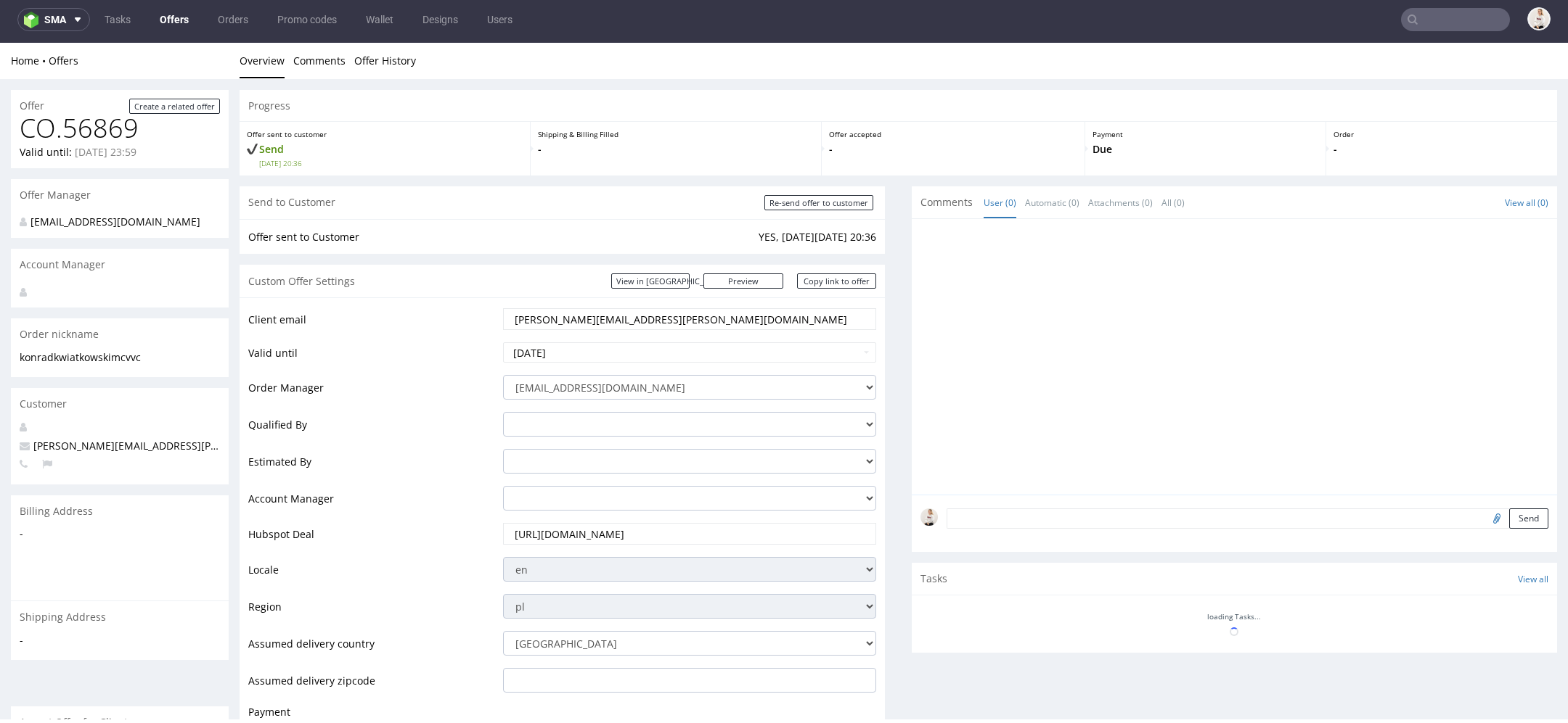
scroll to position [0, 0]
click at [795, 204] on input "Re-send offer to customer" at bounding box center [818, 203] width 109 height 16
type input "In progress..."
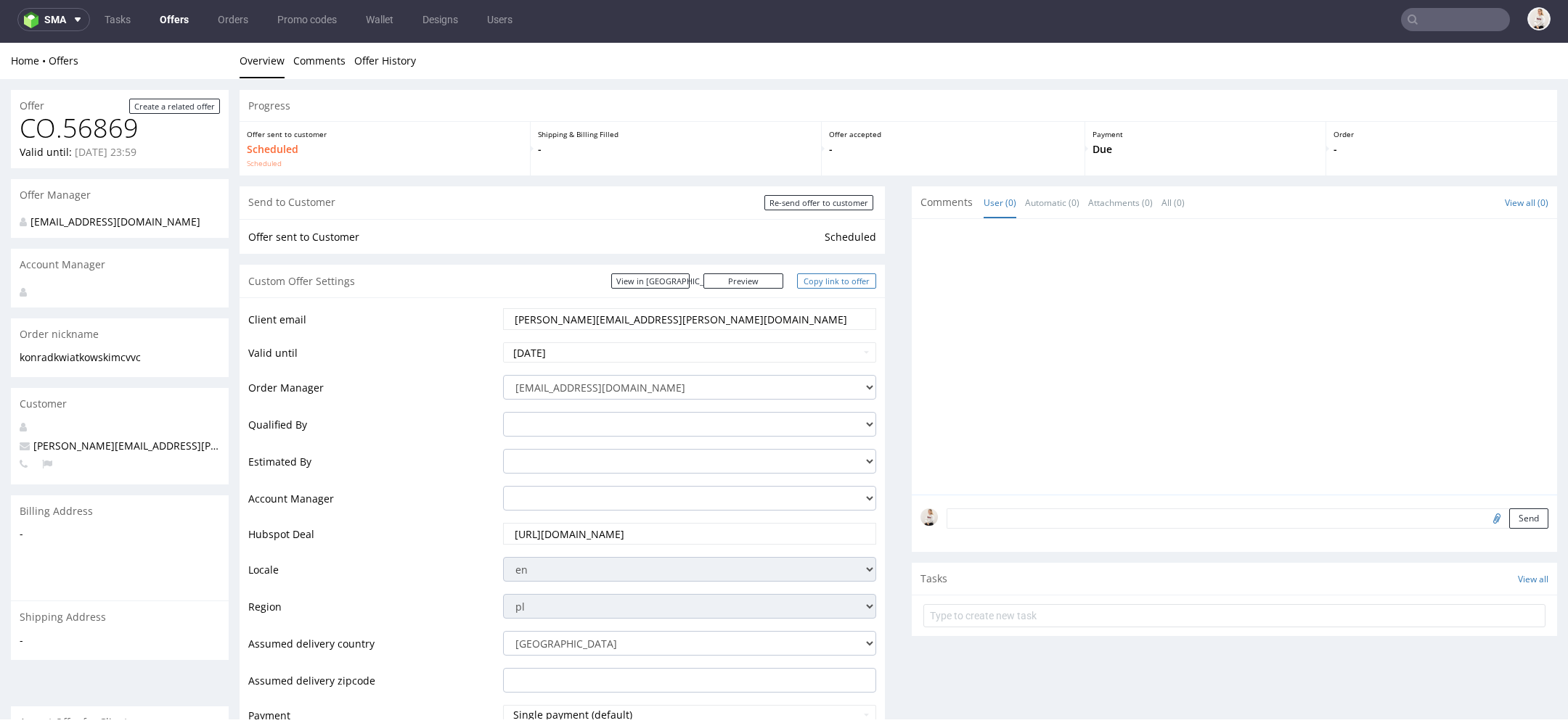
click at [842, 283] on link "Copy link to offer" at bounding box center [837, 281] width 80 height 16
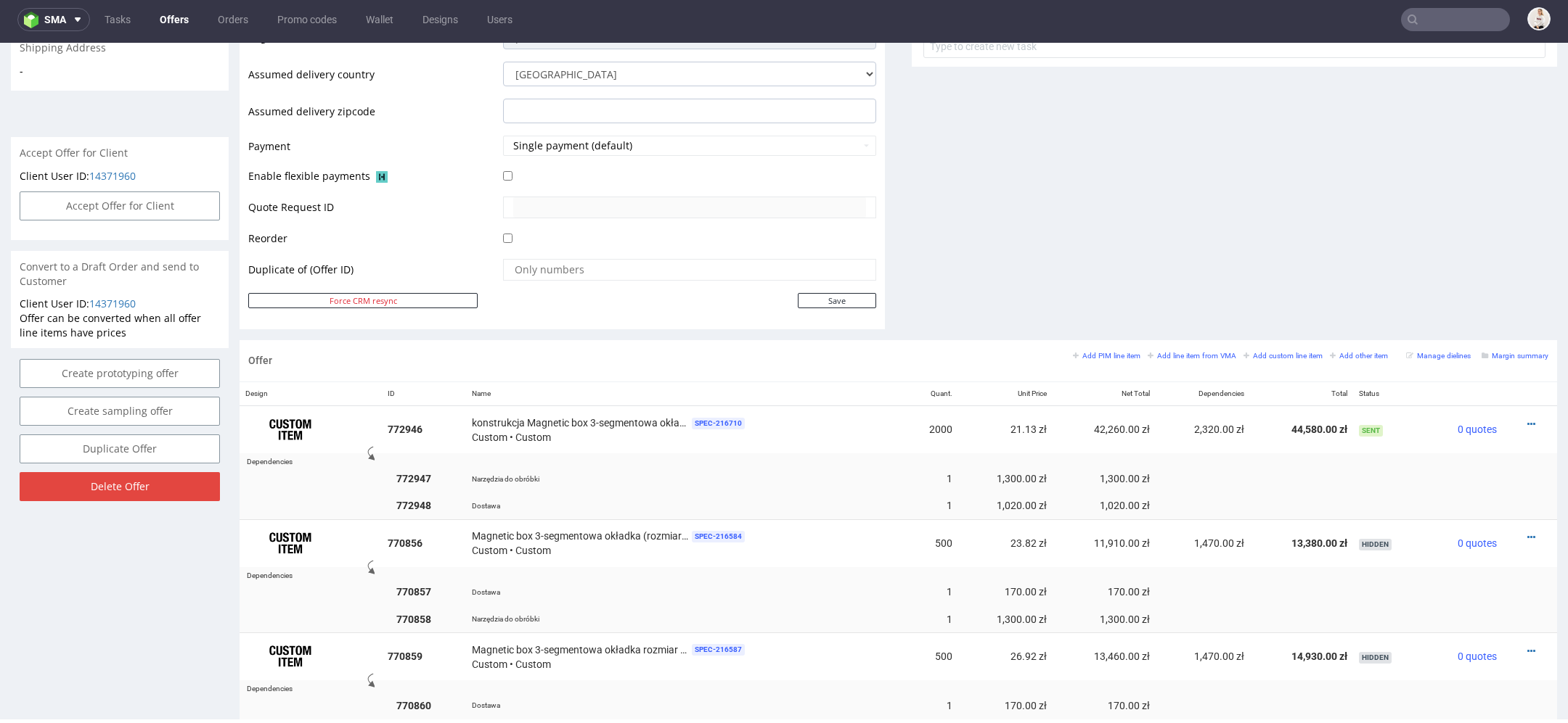
scroll to position [572, 0]
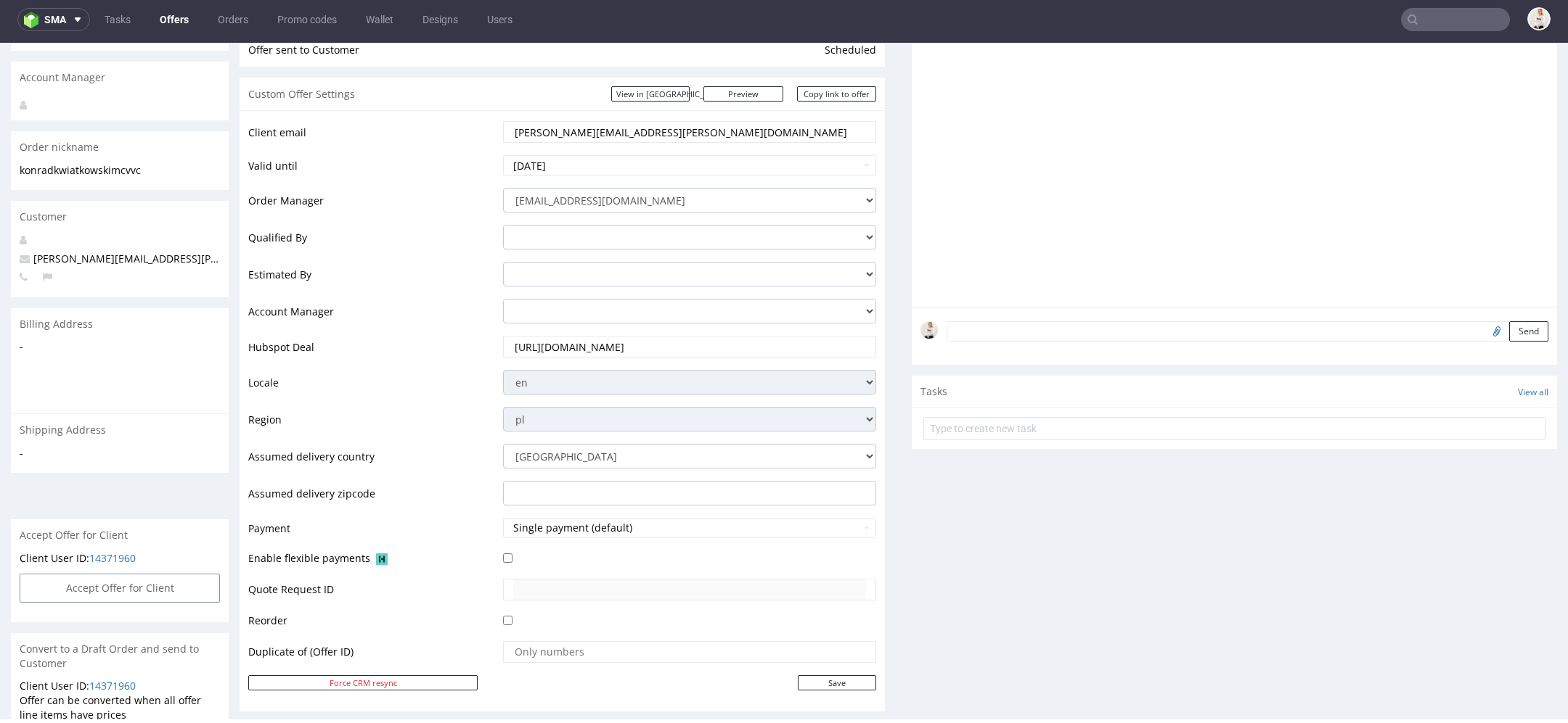
scroll to position [0, 0]
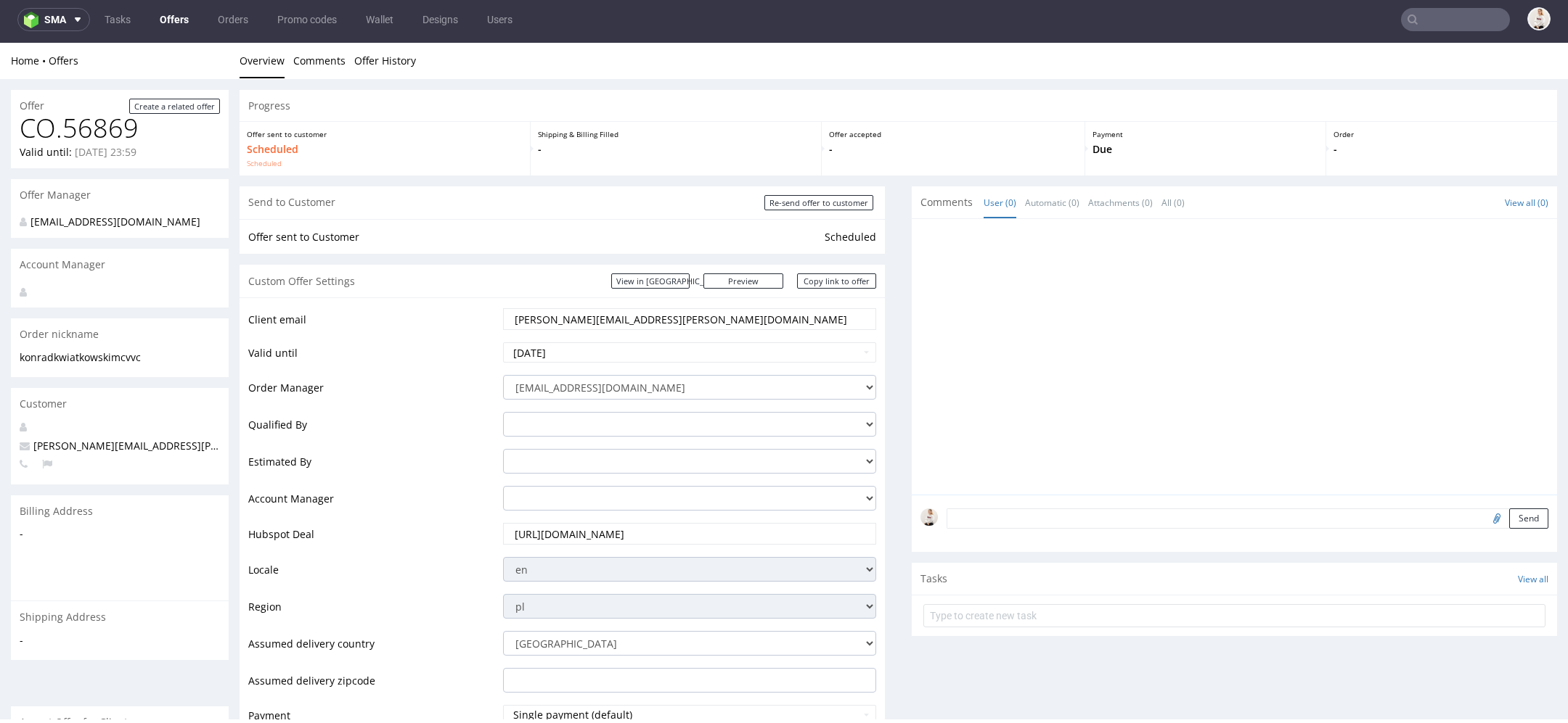
click at [166, 21] on link "Offers" at bounding box center [174, 19] width 47 height 23
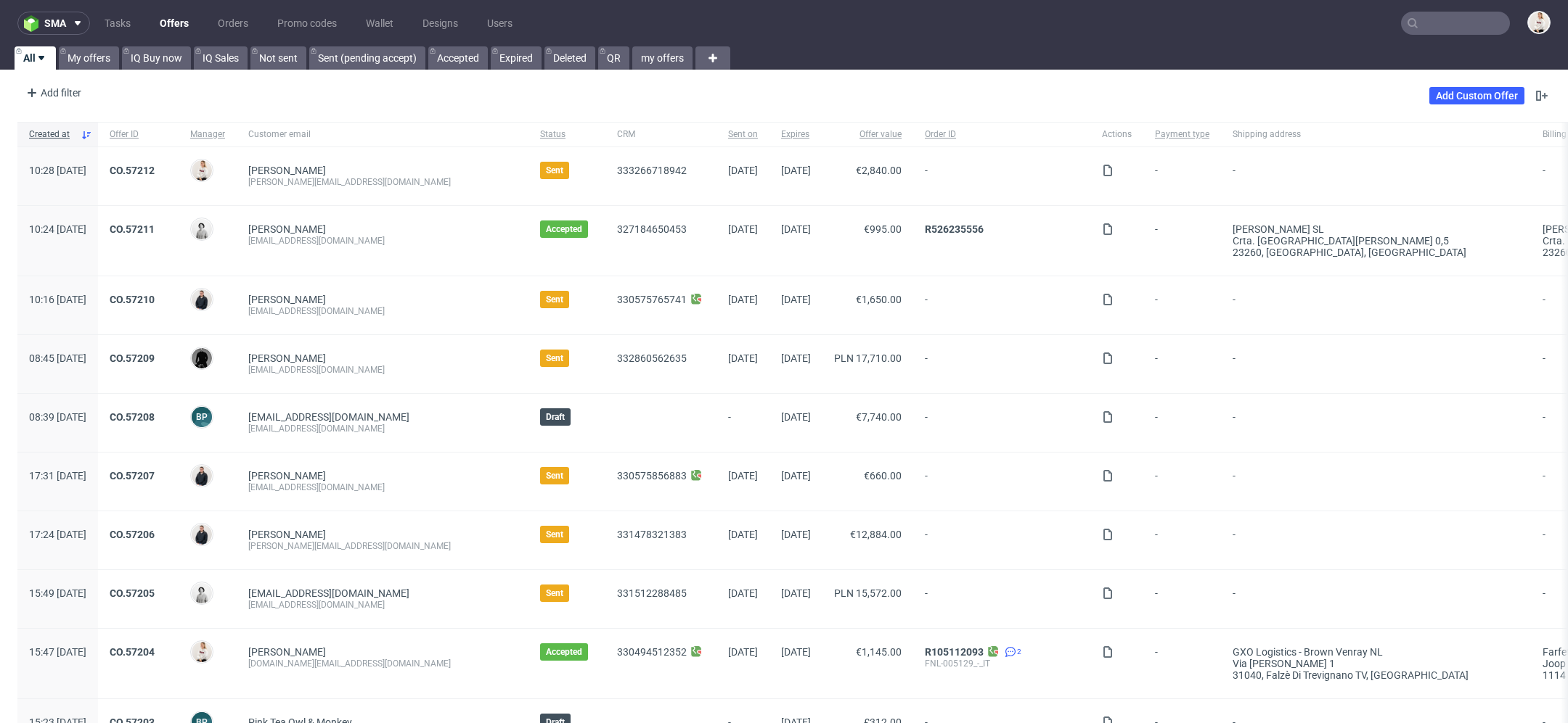
click at [90, 70] on div "sma Tasks Offers Orders Promo codes Wallet Designs Users All My offers IQ Buy n…" at bounding box center [784, 361] width 1568 height 723
click at [86, 47] on link "My offers" at bounding box center [89, 58] width 60 height 23
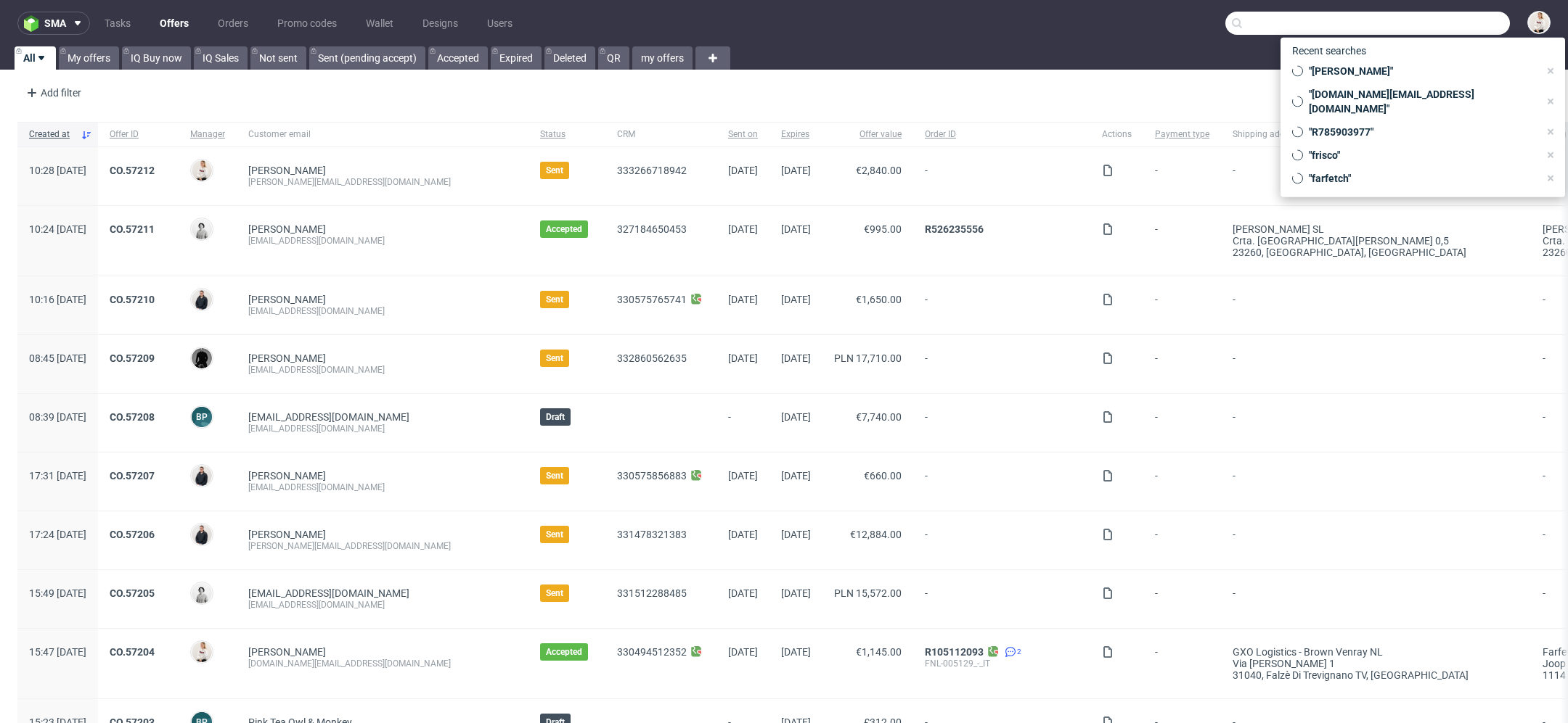
click at [1462, 30] on input "text" at bounding box center [1367, 23] width 284 height 23
click at [1429, 62] on div ""[PERSON_NAME]"" at bounding box center [1415, 71] width 259 height 20
type input "[PERSON_NAME]"
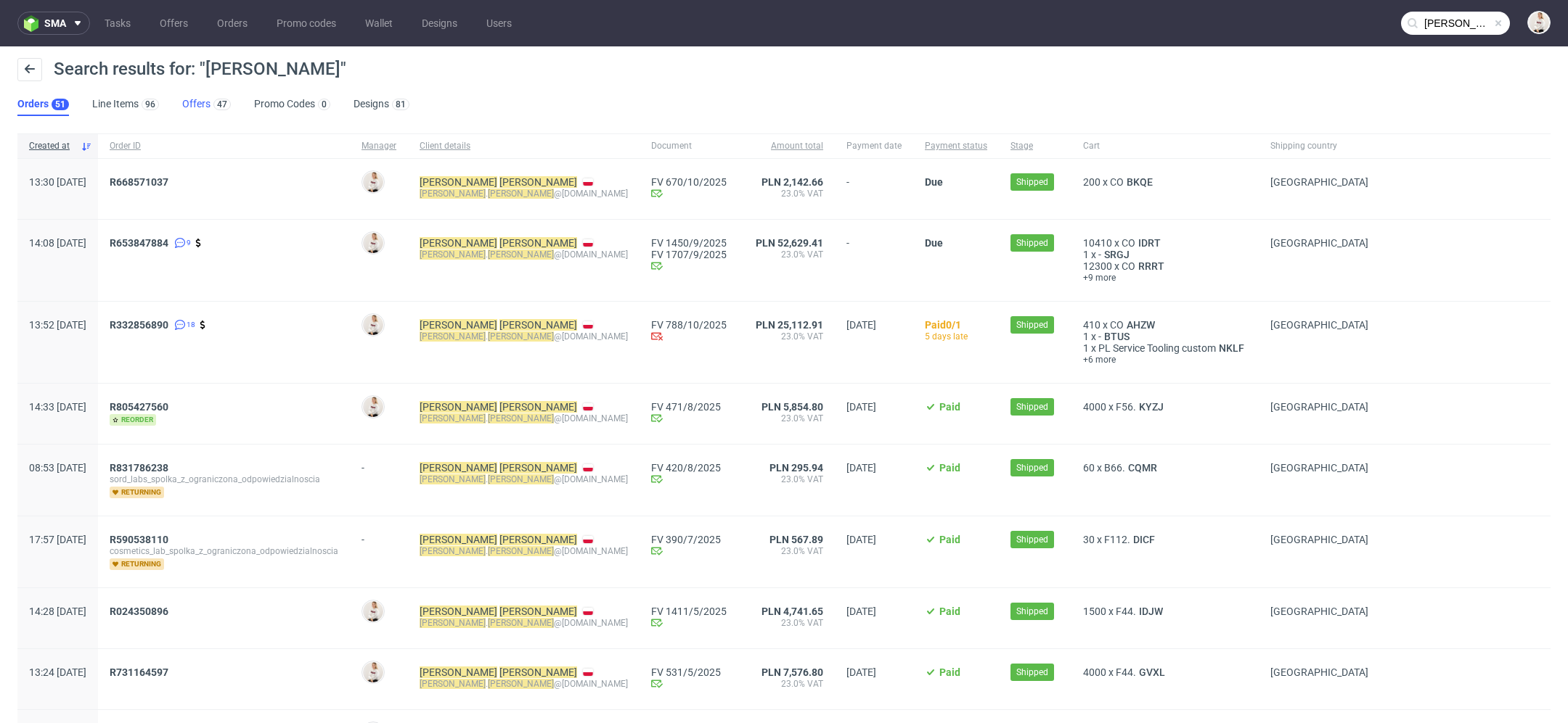
click at [204, 96] on link "Offers 47" at bounding box center [206, 104] width 48 height 23
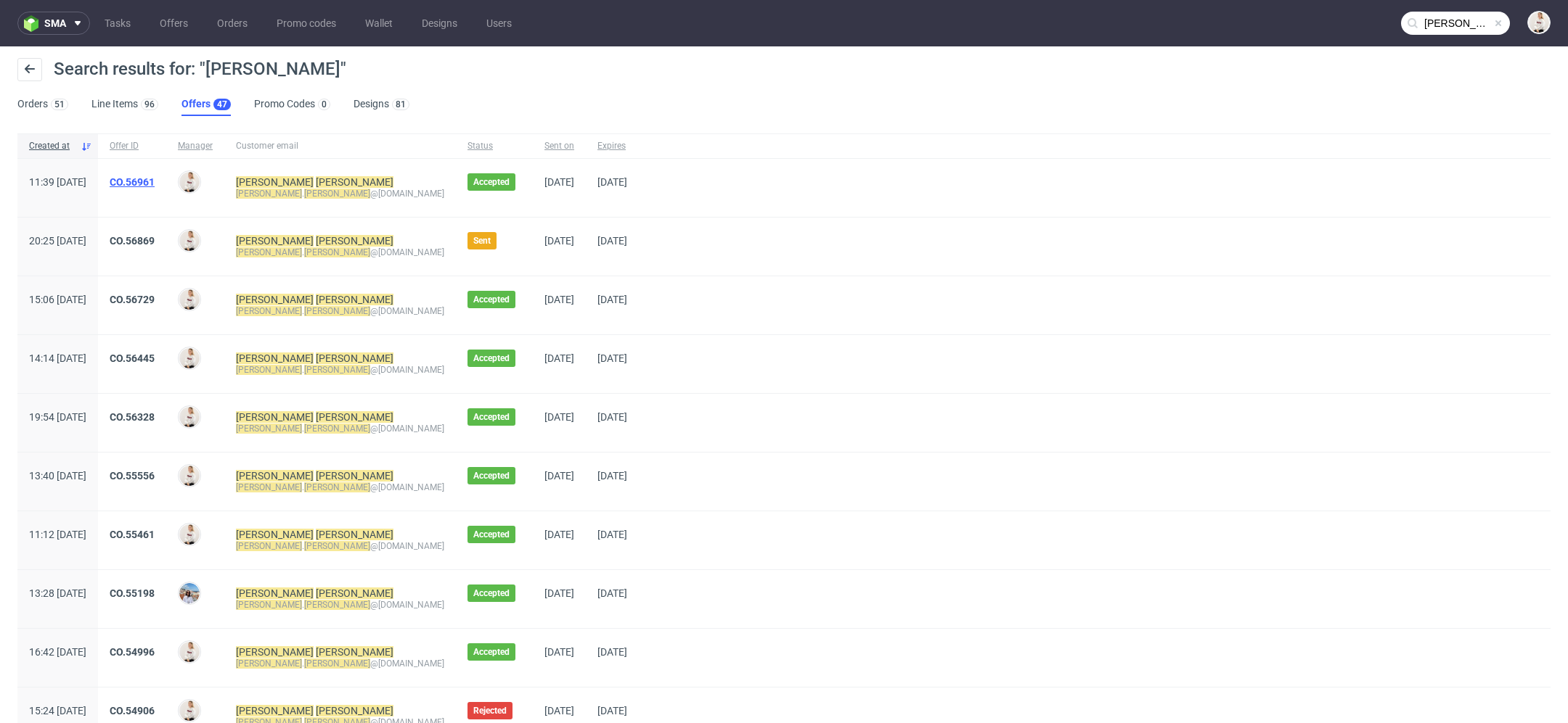
click at [155, 181] on link "CO.56961" at bounding box center [132, 182] width 45 height 12
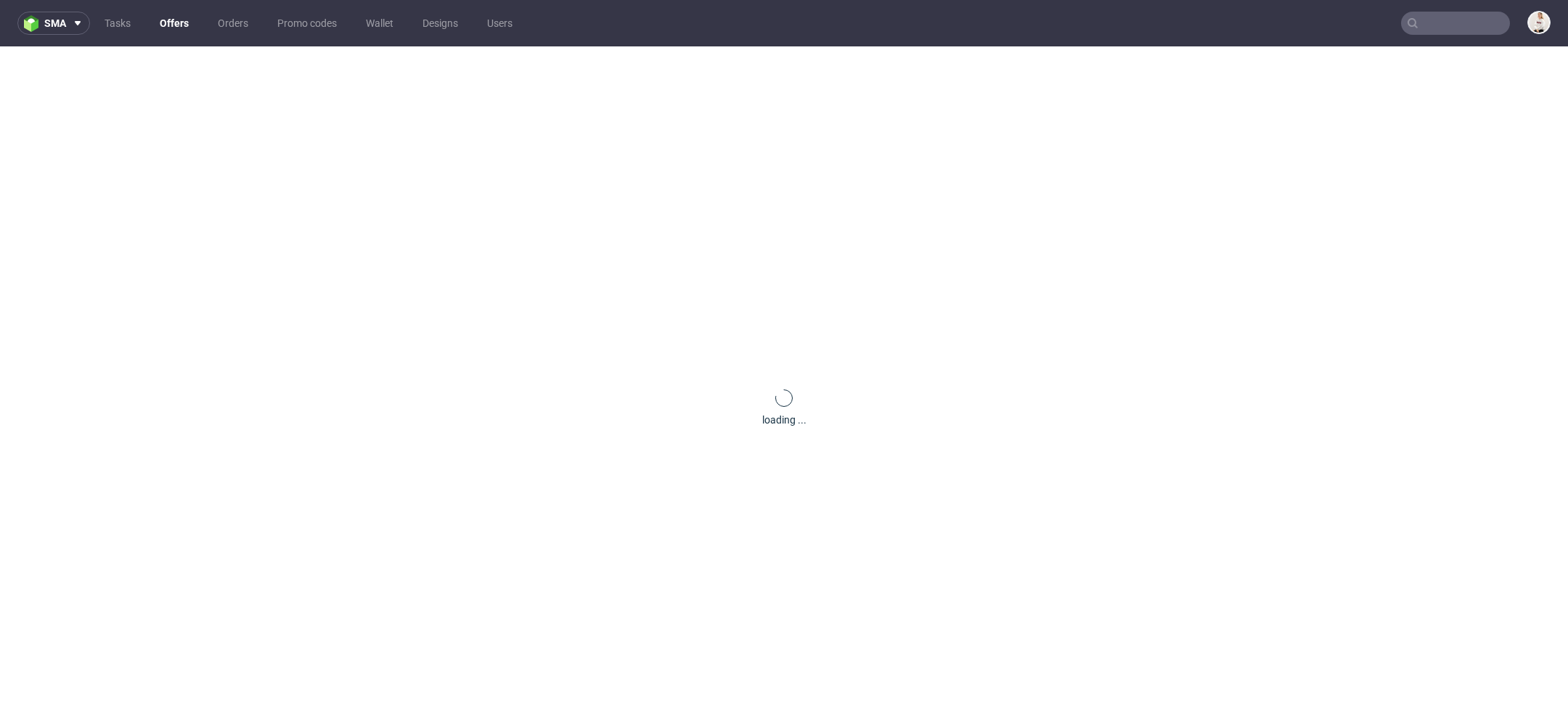
type input "[PERSON_NAME]"
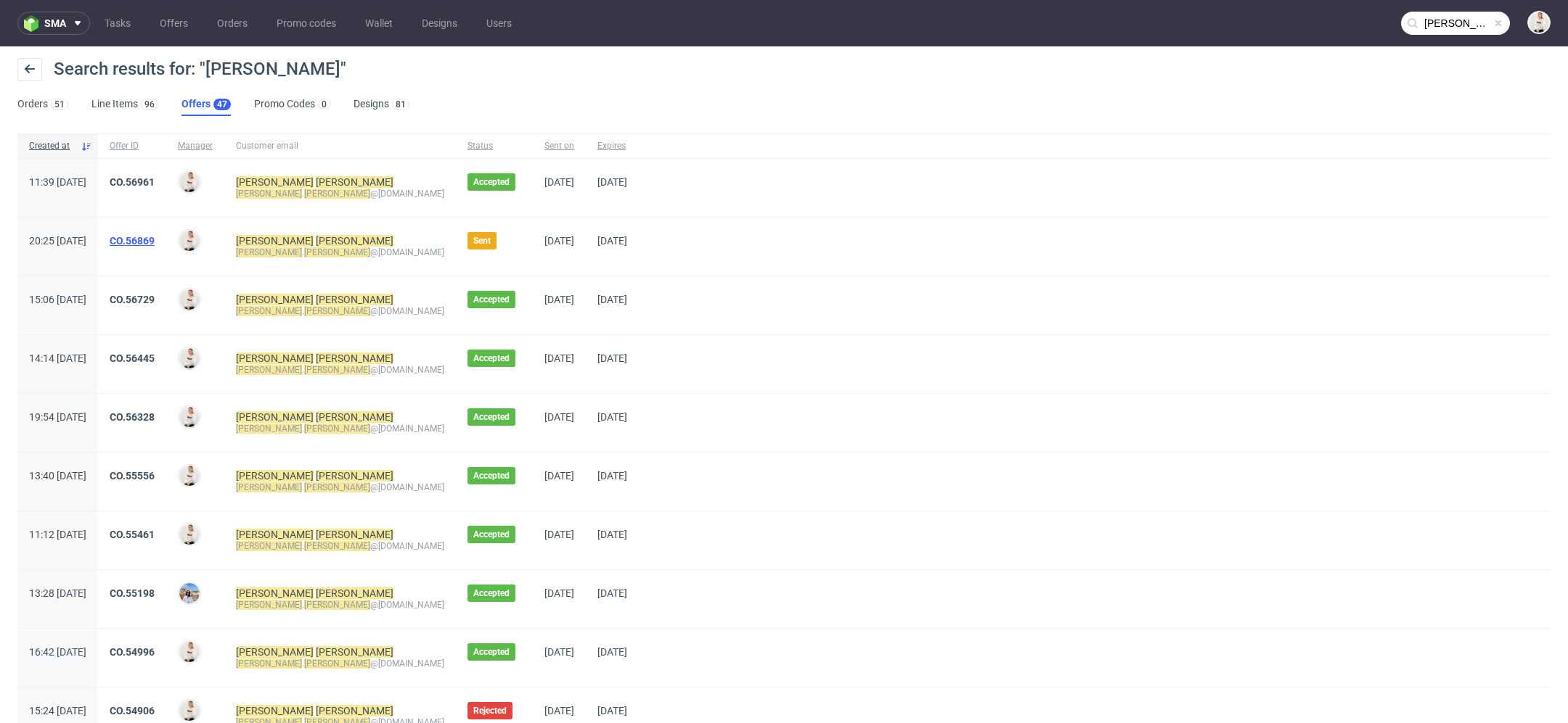
click at [155, 240] on link "CO.56869" at bounding box center [132, 240] width 45 height 12
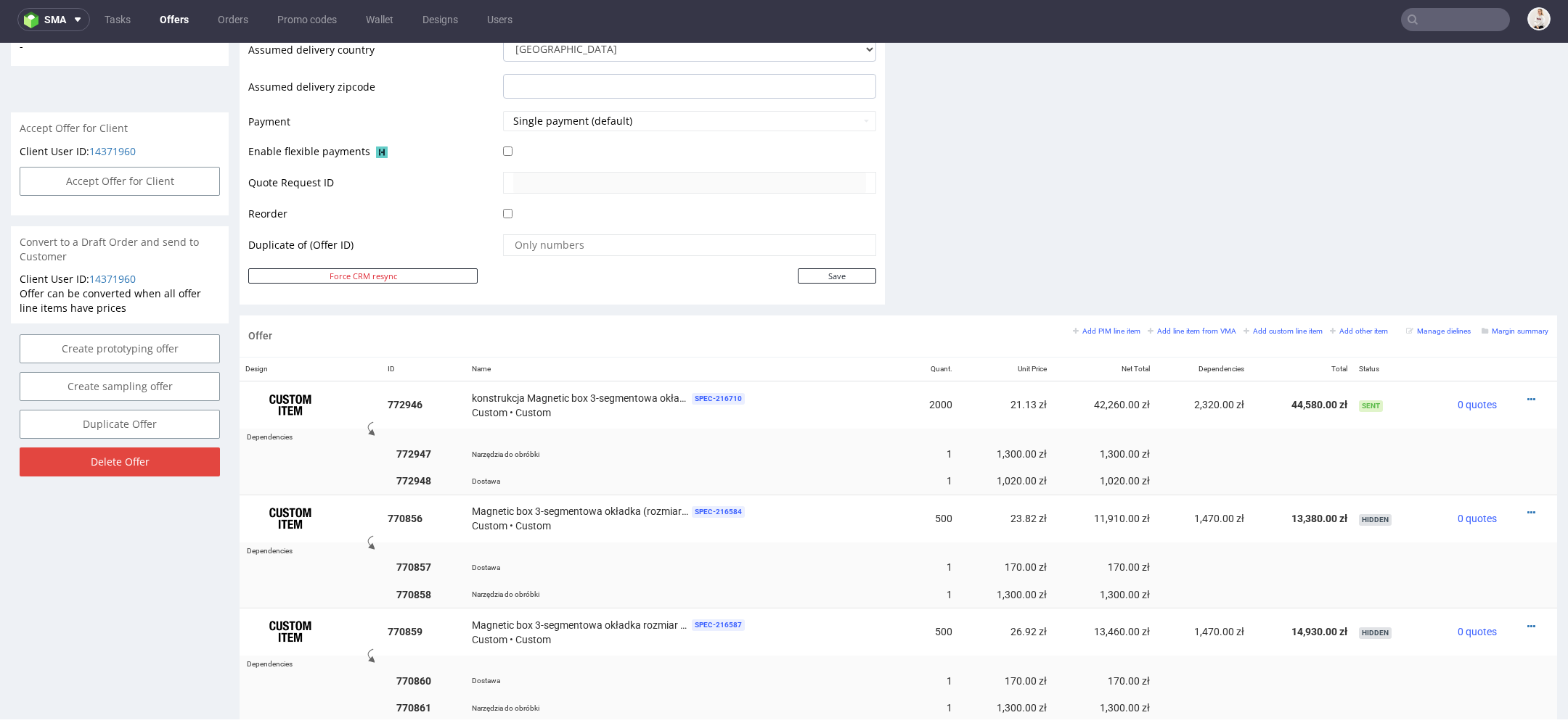
scroll to position [595, 0]
click at [1507, 326] on small "Margin summary" at bounding box center [1514, 330] width 67 height 8
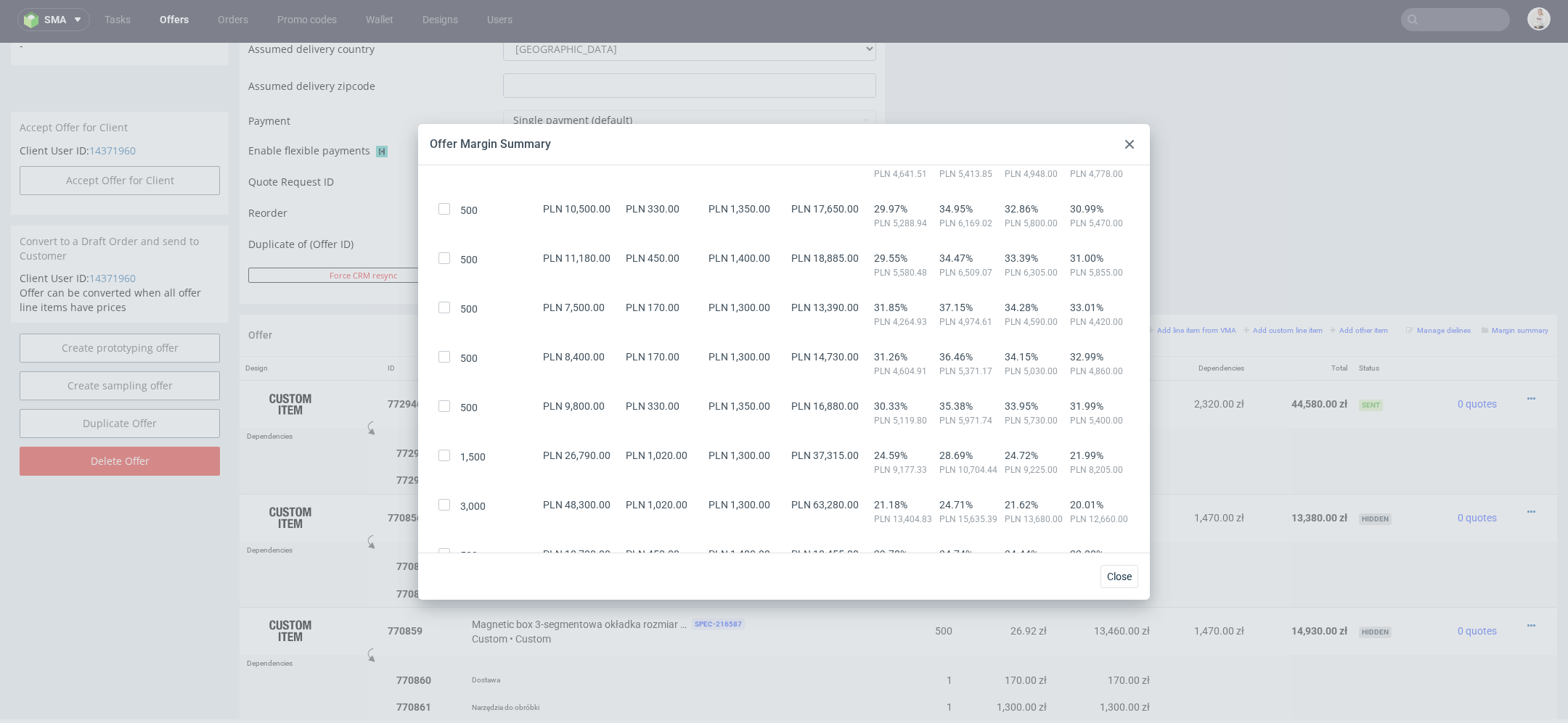
scroll to position [198, 0]
click at [1120, 148] on div "Offer Margin Summary" at bounding box center [784, 144] width 731 height 41
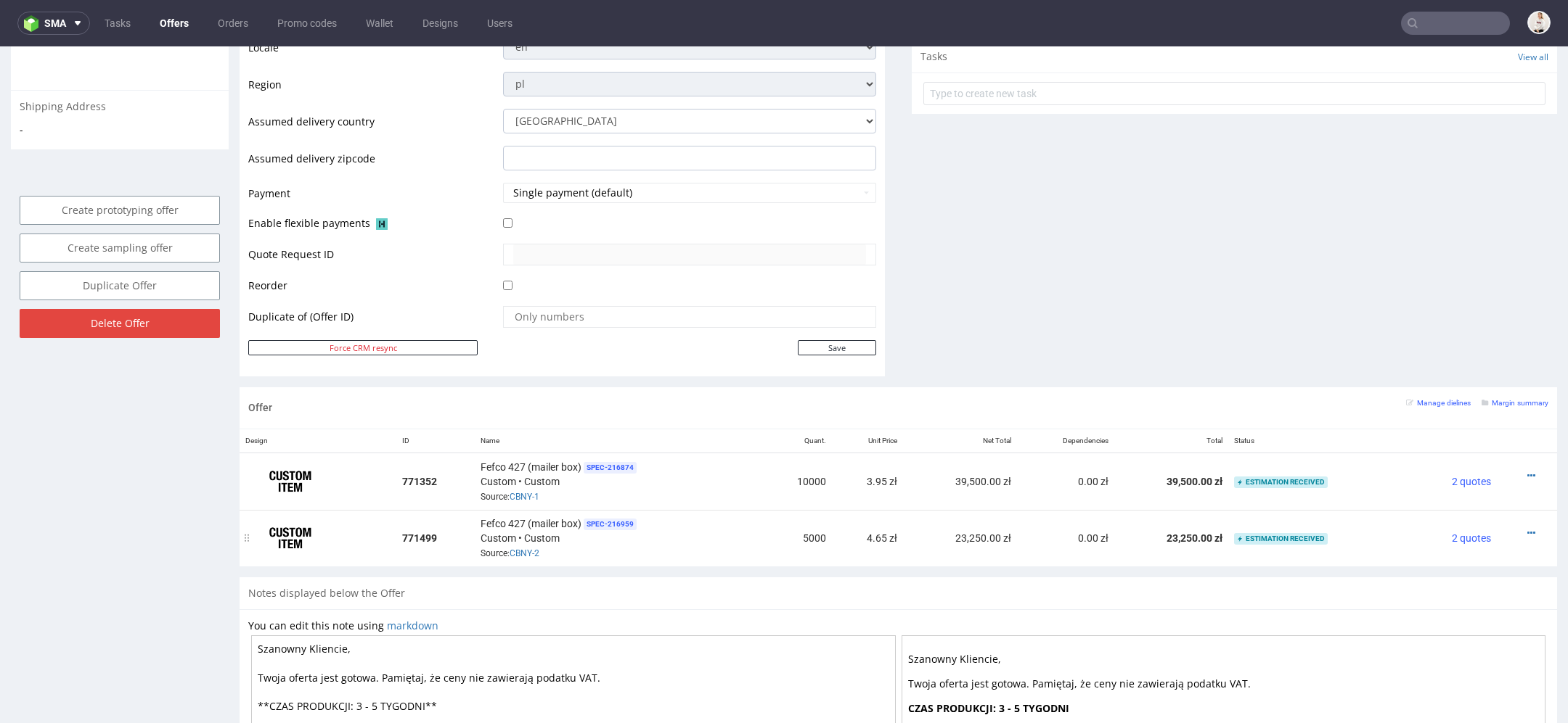
scroll to position [719, 0]
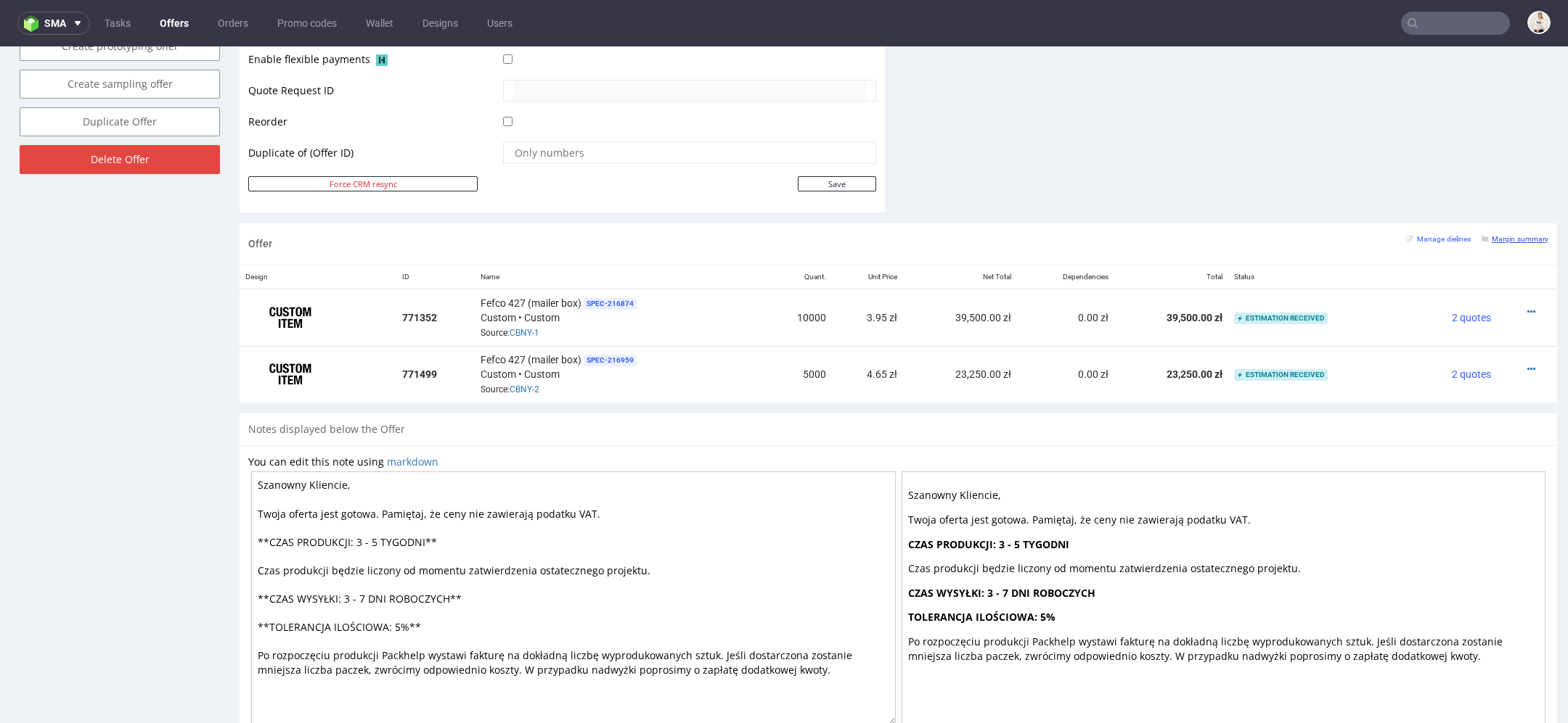
click at [1505, 237] on small "Margin summary" at bounding box center [1514, 239] width 67 height 8
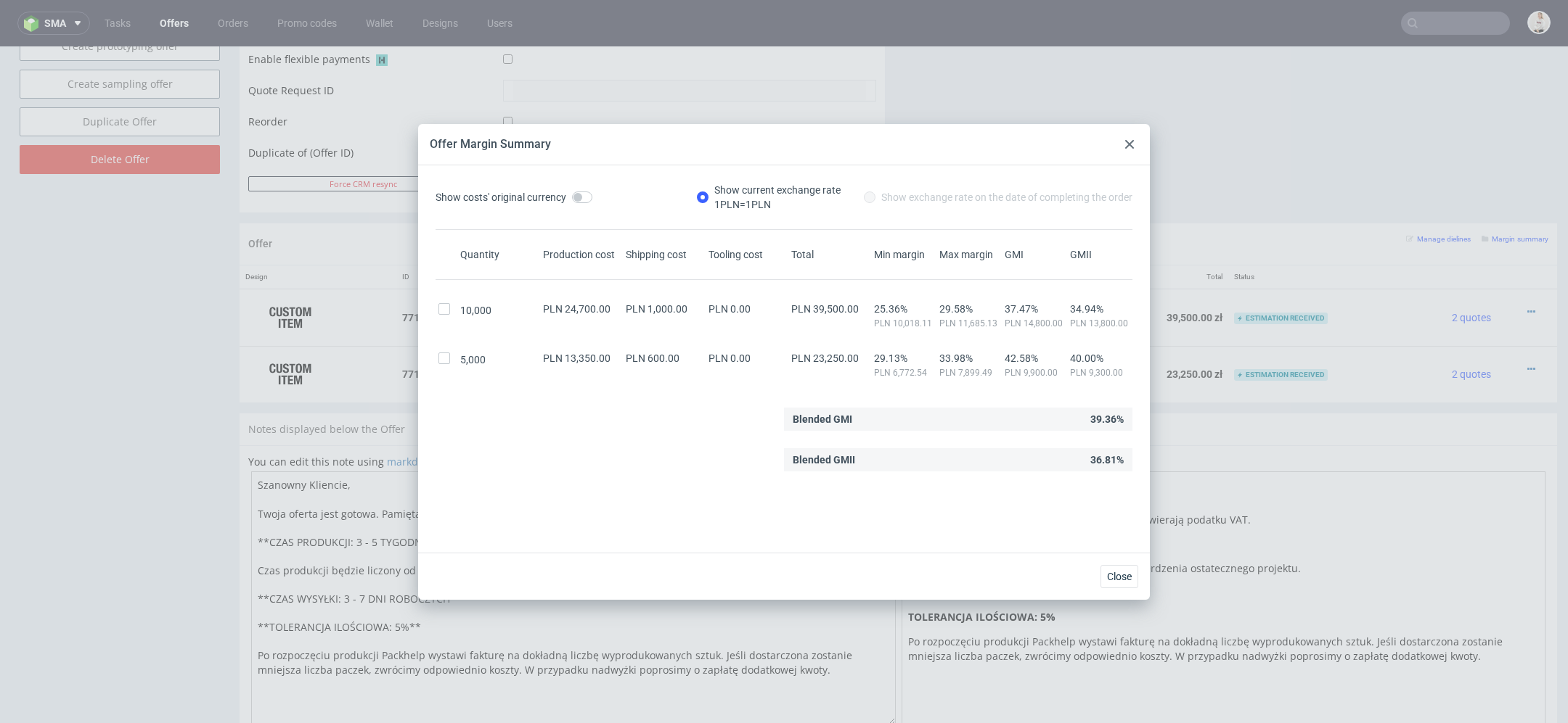
click at [1131, 142] on use at bounding box center [1129, 144] width 9 height 9
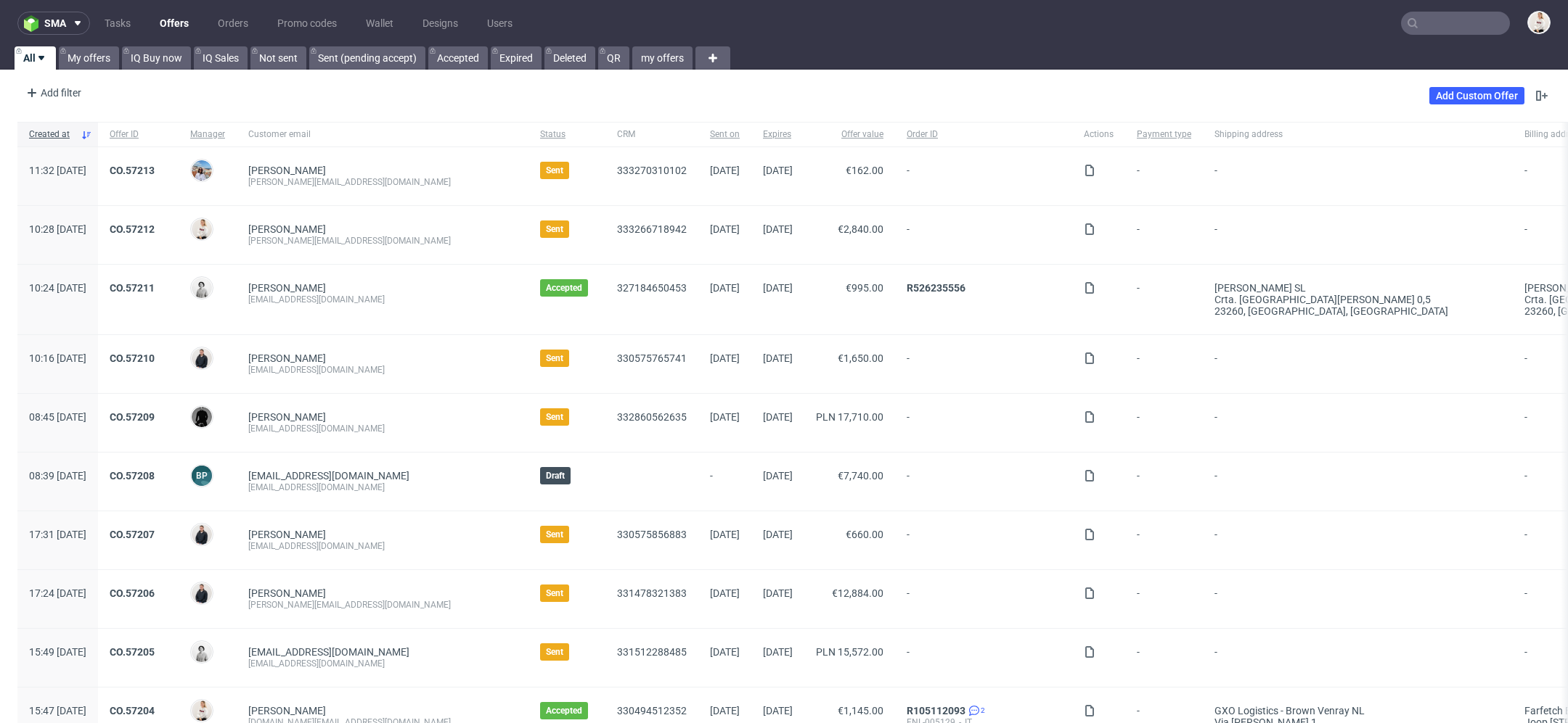
click at [1435, 19] on input "text" at bounding box center [1455, 23] width 109 height 23
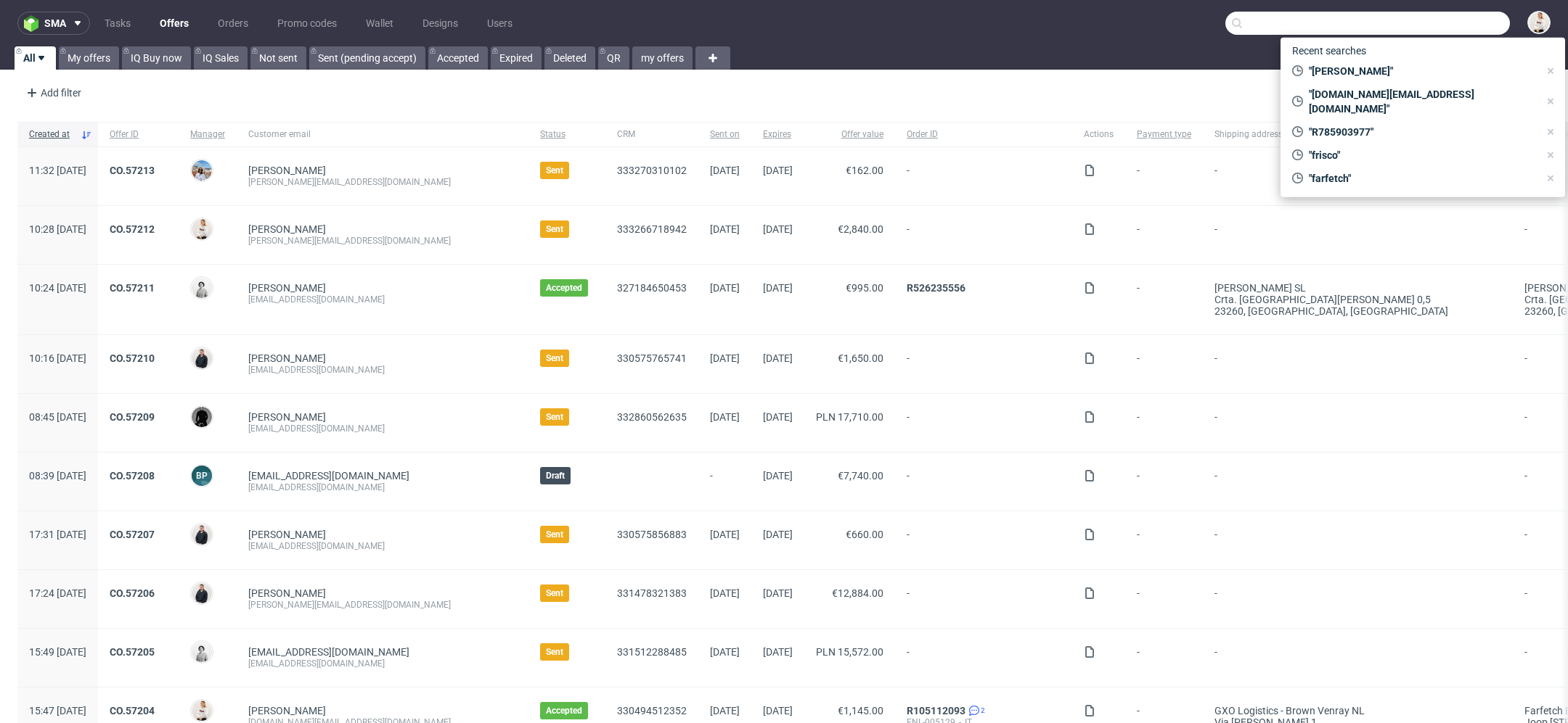
paste input "[PERSON_NAME][EMAIL_ADDRESS][DOMAIN_NAME]"
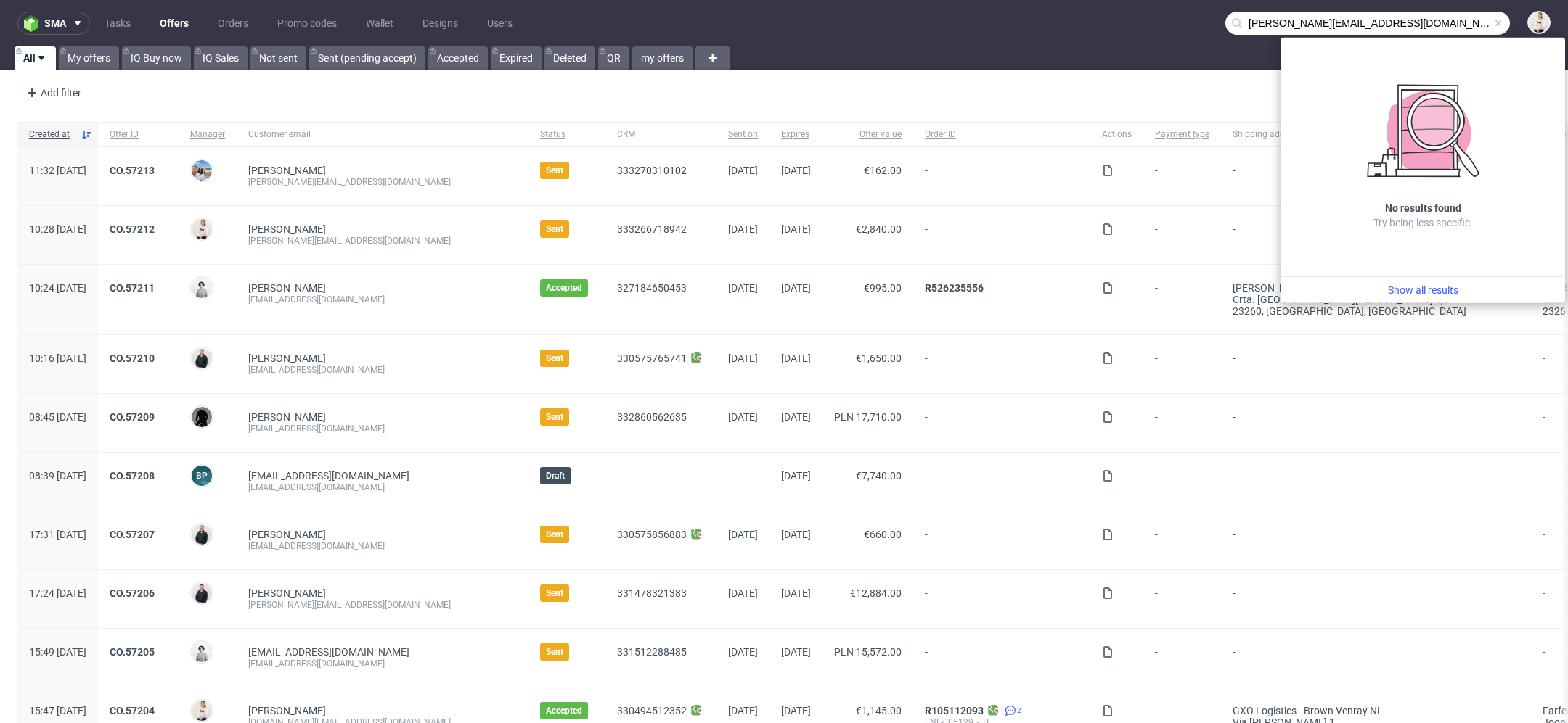
drag, startPoint x: 1263, startPoint y: 24, endPoint x: 970, endPoint y: 11, distance: 293.3
click at [970, 11] on nav "sma Tasks Offers Orders Promo codes Wallet Designs Users [PERSON_NAME][EMAIL_AD…" at bounding box center [784, 23] width 1568 height 47
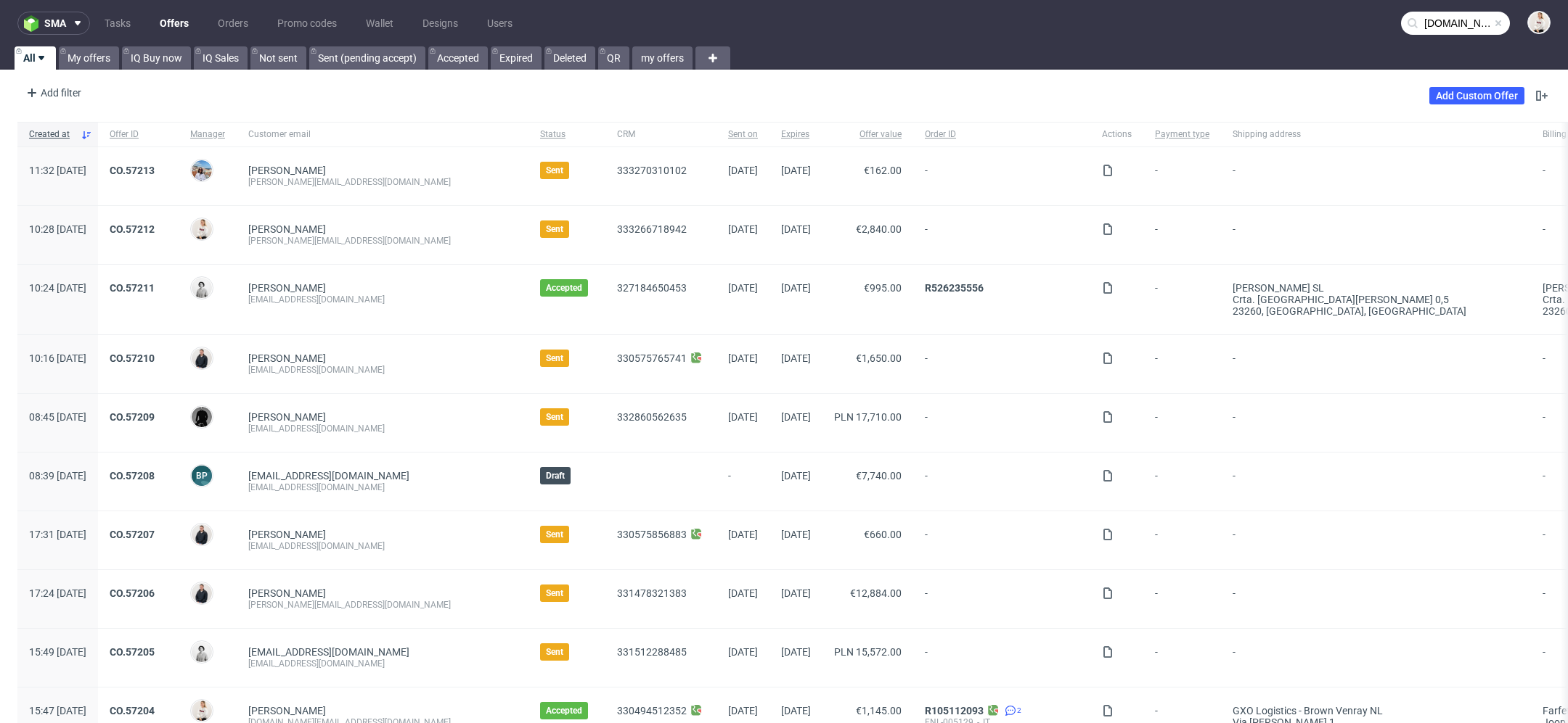
type input "[DOMAIN_NAME]"
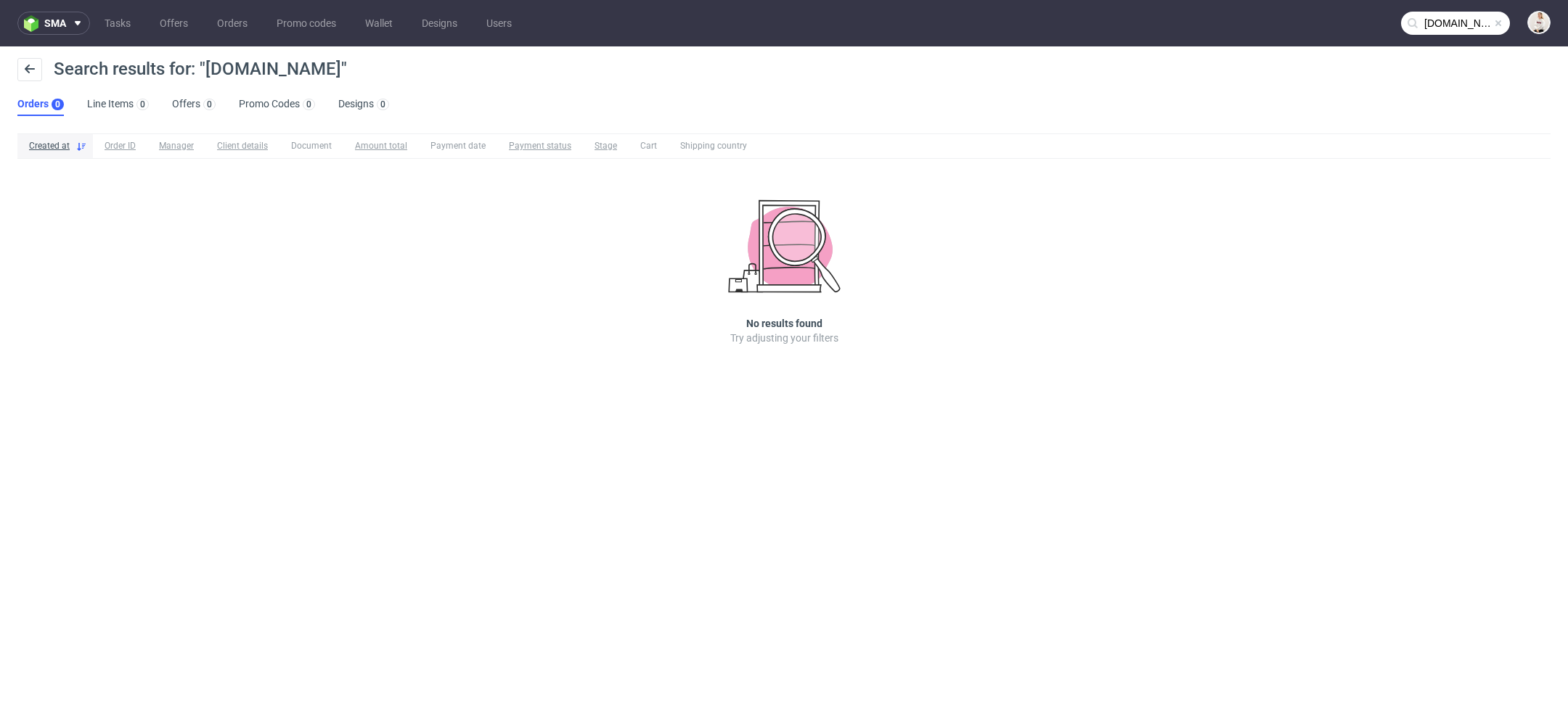
click at [1430, 12] on input "[DOMAIN_NAME]" at bounding box center [1455, 23] width 109 height 23
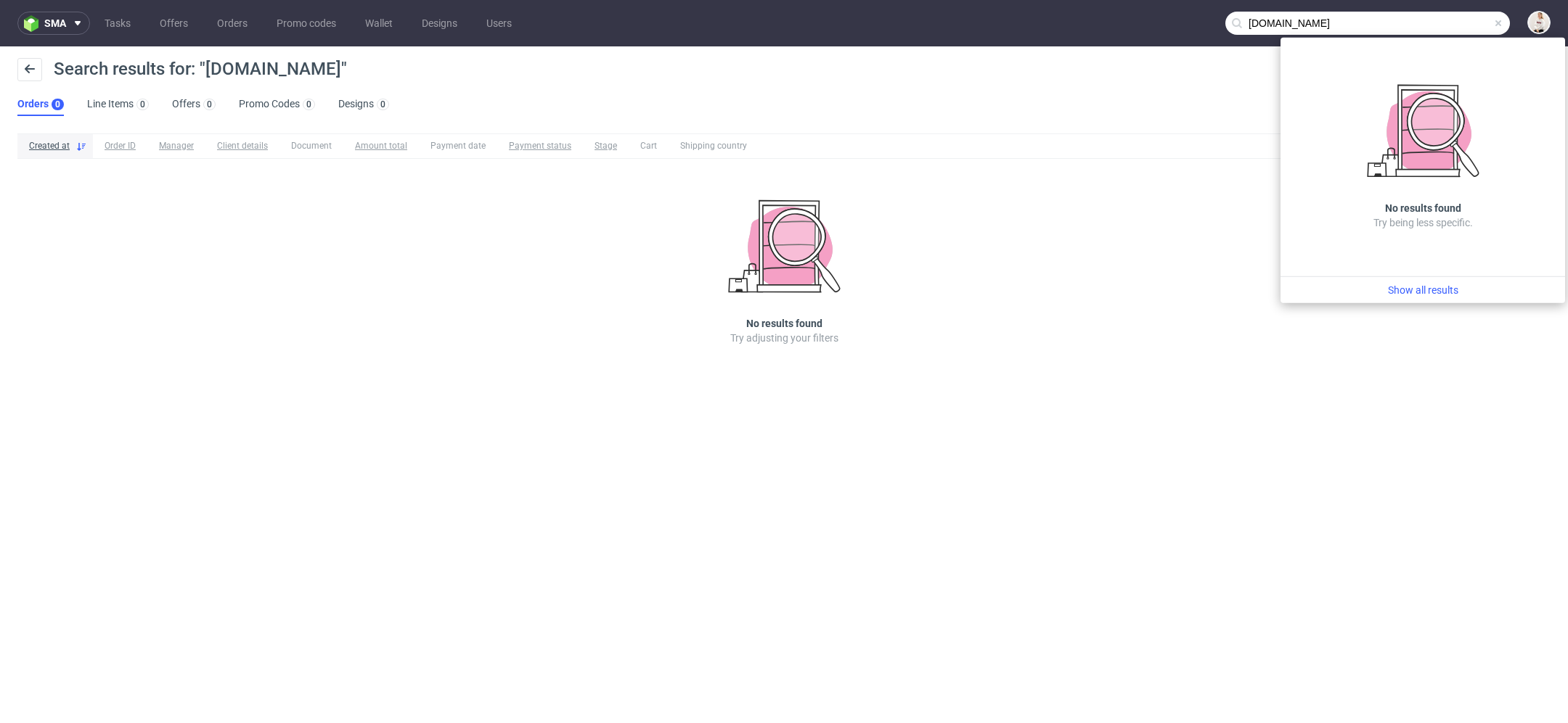
click at [1368, 27] on input "[DOMAIN_NAME]" at bounding box center [1367, 23] width 284 height 23
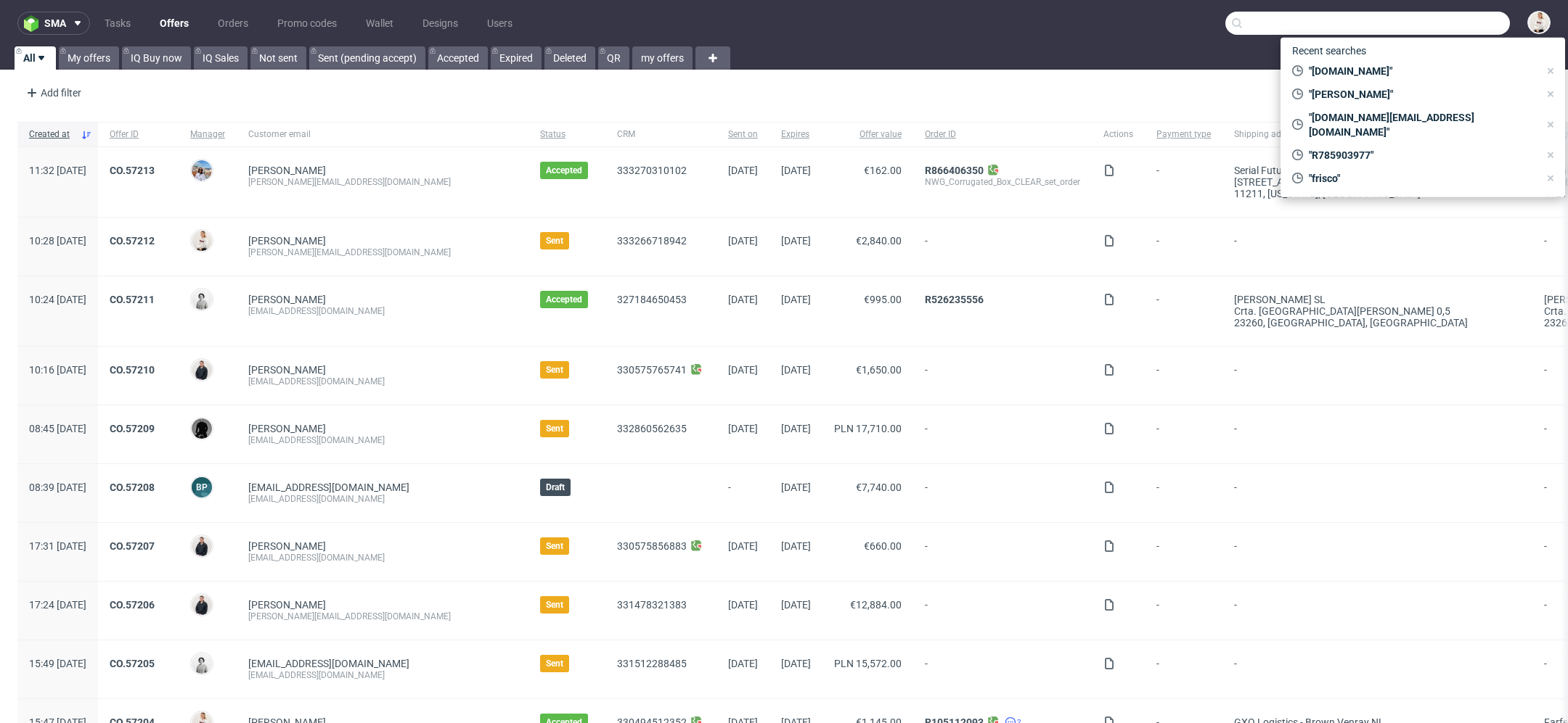
click at [1463, 23] on input "text" at bounding box center [1367, 23] width 284 height 23
paste input "info@koksbryggeriet.se"
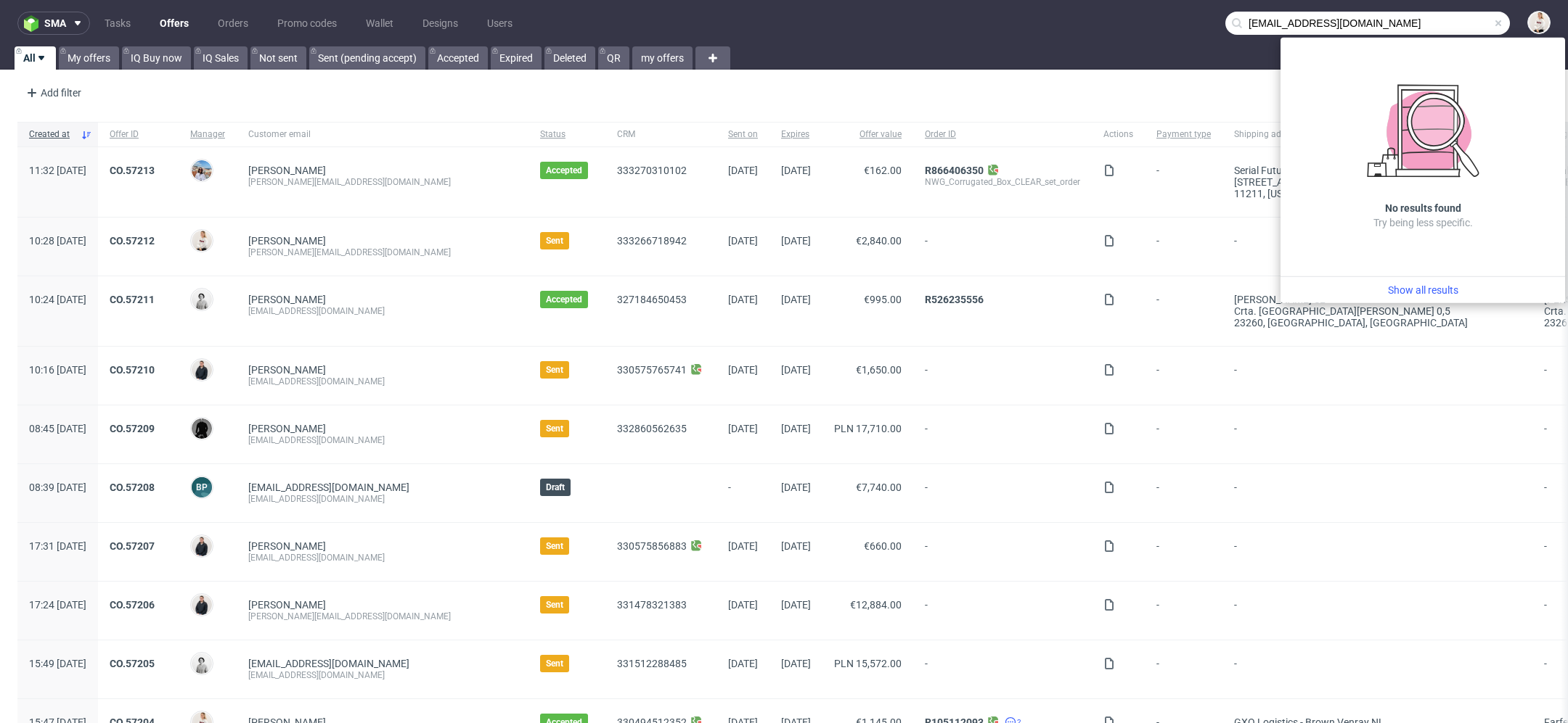
drag, startPoint x: 1262, startPoint y: 24, endPoint x: 1104, endPoint y: -4, distance: 160.5
click at [1104, 0] on html "sma Tasks Offers Orders Promo codes Wallet Designs Users info@koksbryggeriet.se…" at bounding box center [784, 361] width 1568 height 723
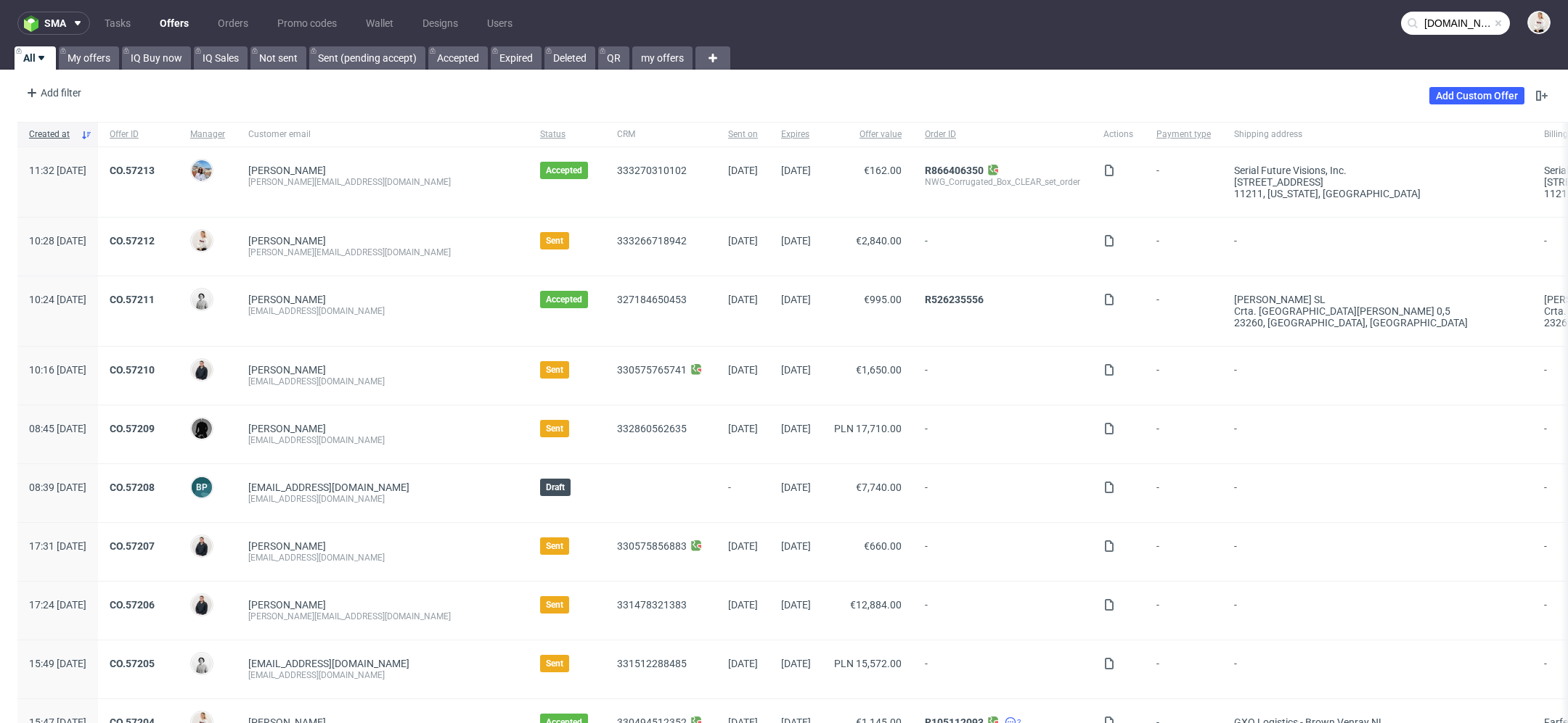
type input "koksbryggeriet.se"
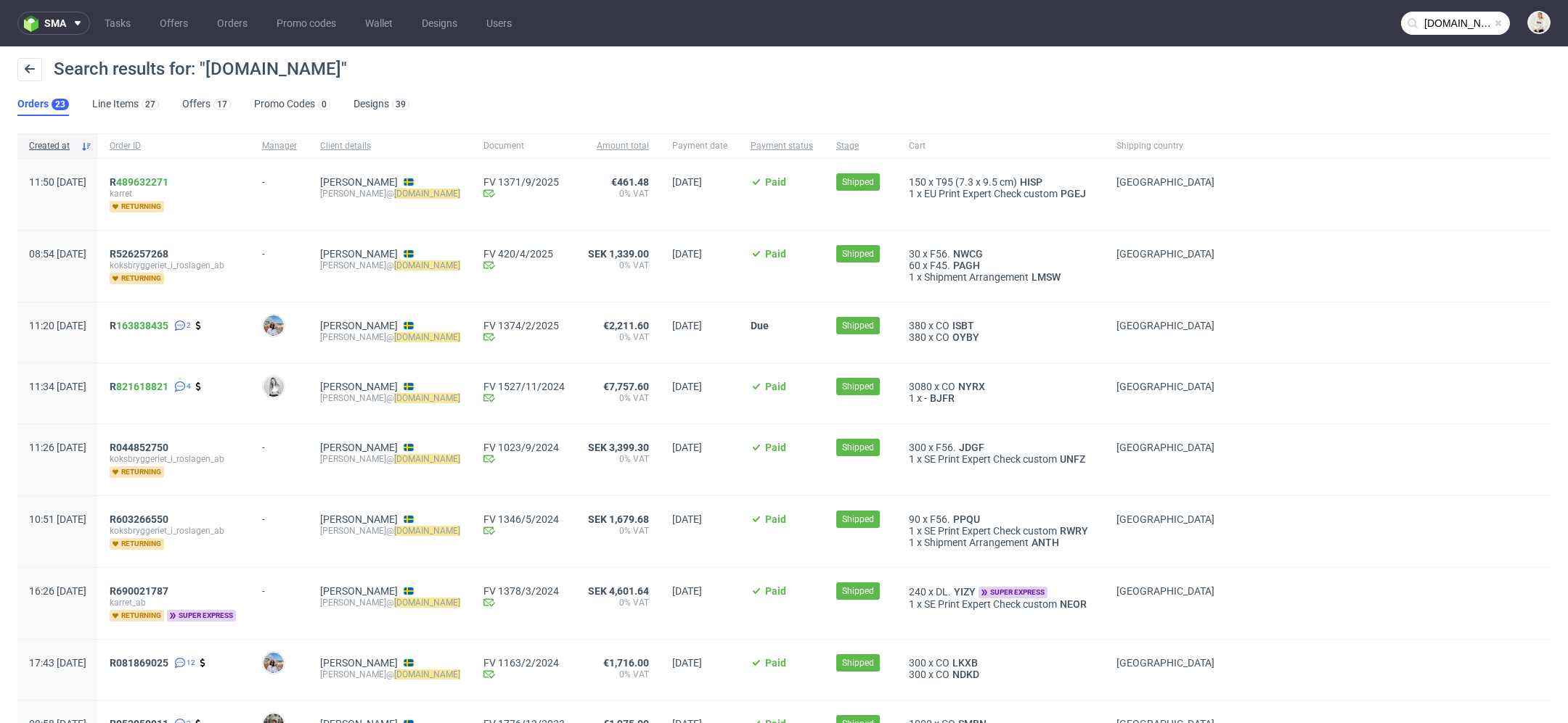
click at [239, 198] on span "karret" at bounding box center [174, 194] width 129 height 12
click at [219, 93] on link "Offers 17" at bounding box center [206, 104] width 48 height 23
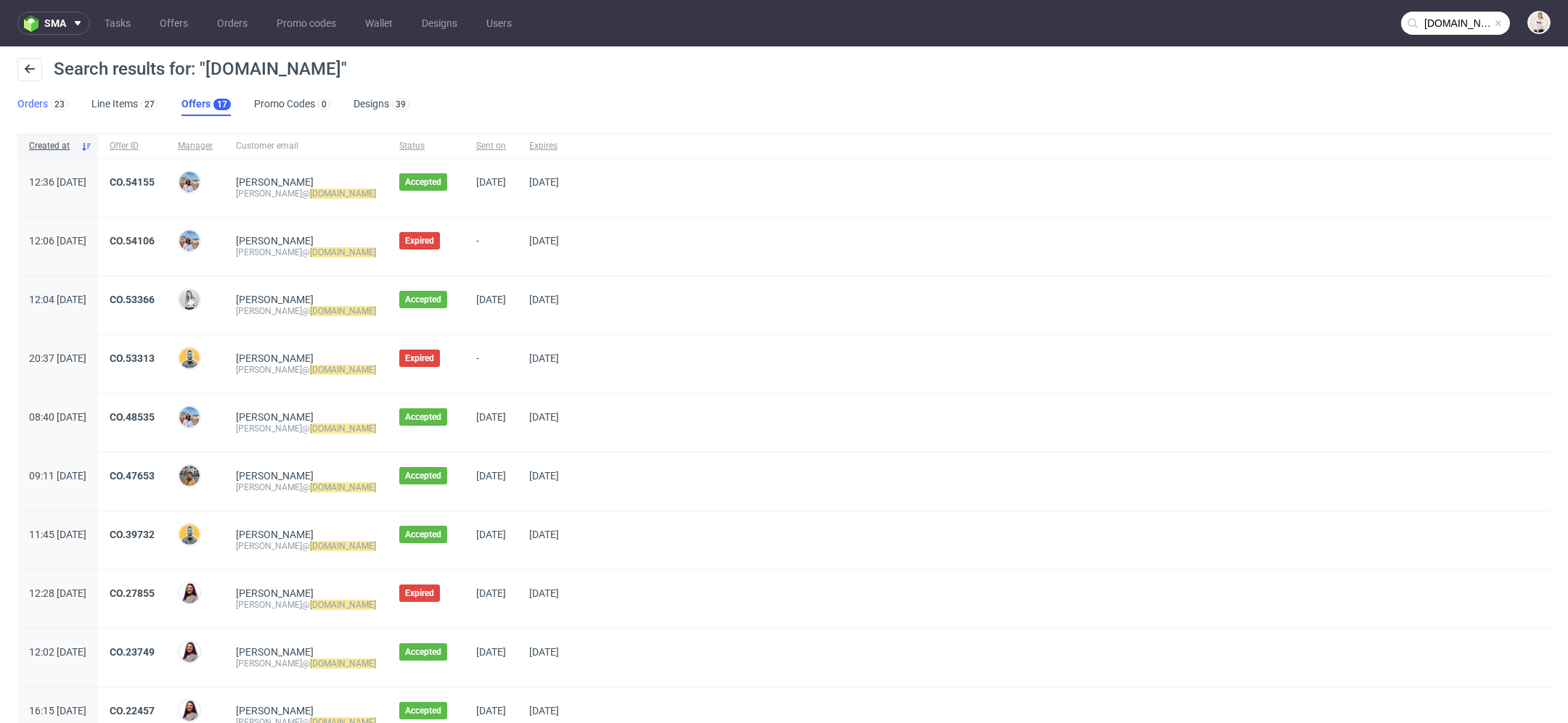
click at [37, 97] on link "Orders 23" at bounding box center [43, 104] width 51 height 23
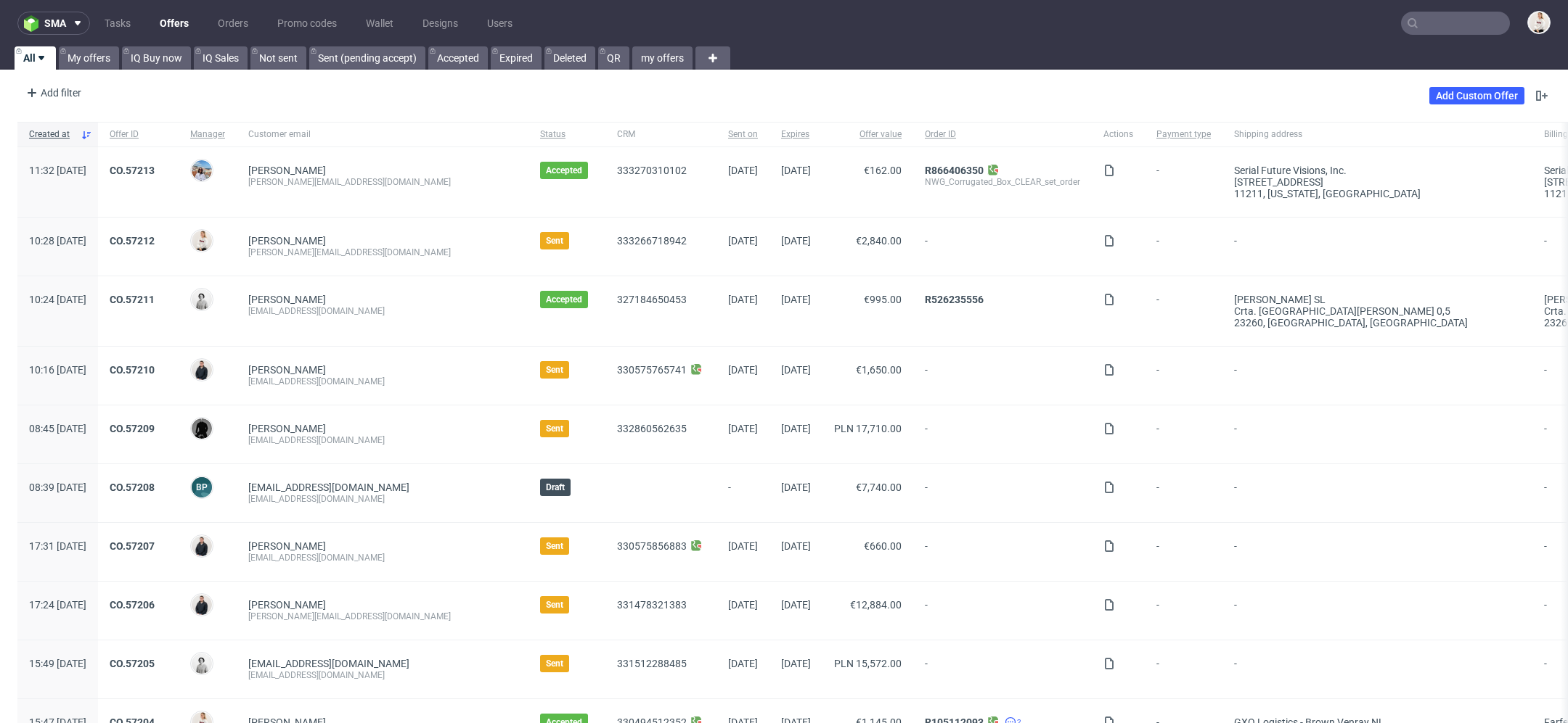
click at [1427, 21] on input "text" at bounding box center [1455, 23] width 109 height 23
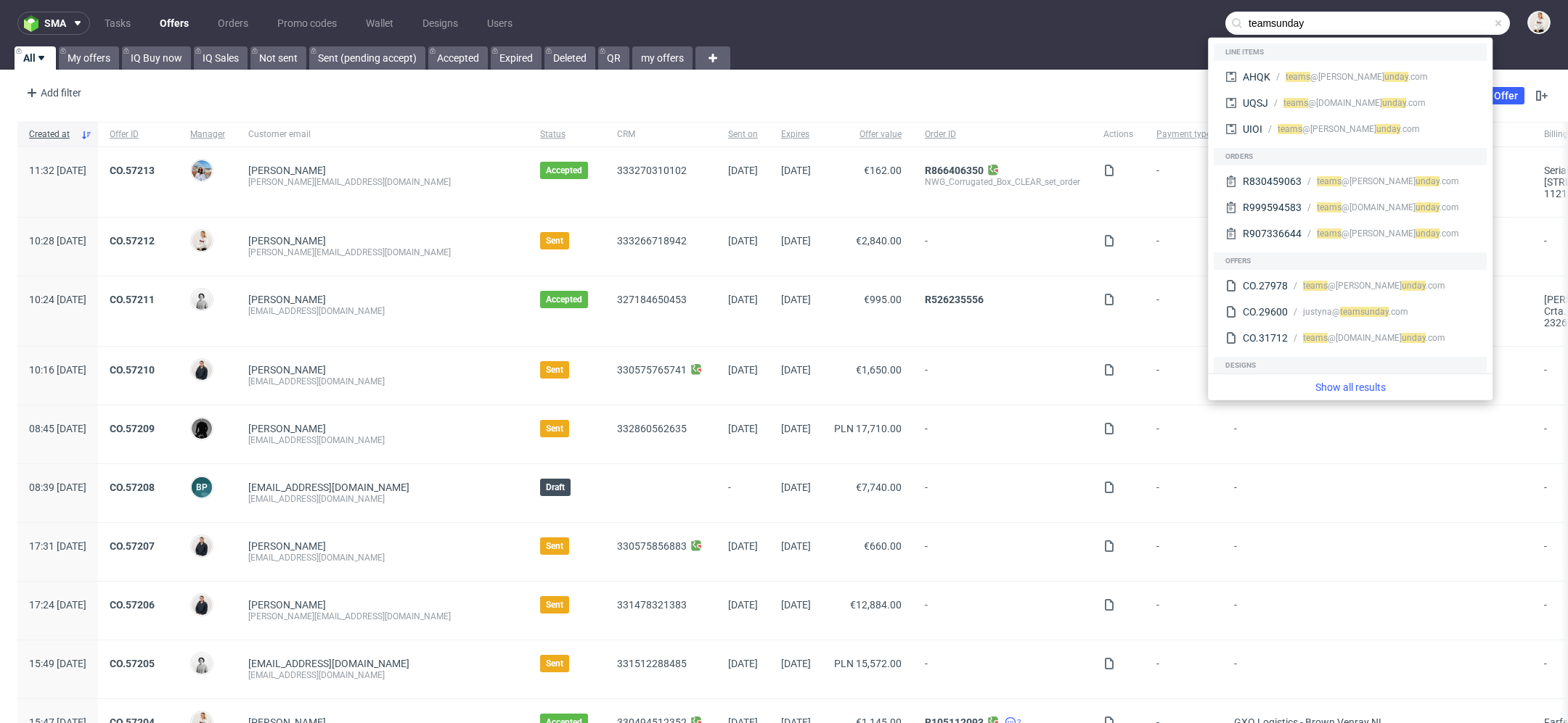
type input "teamsunday"
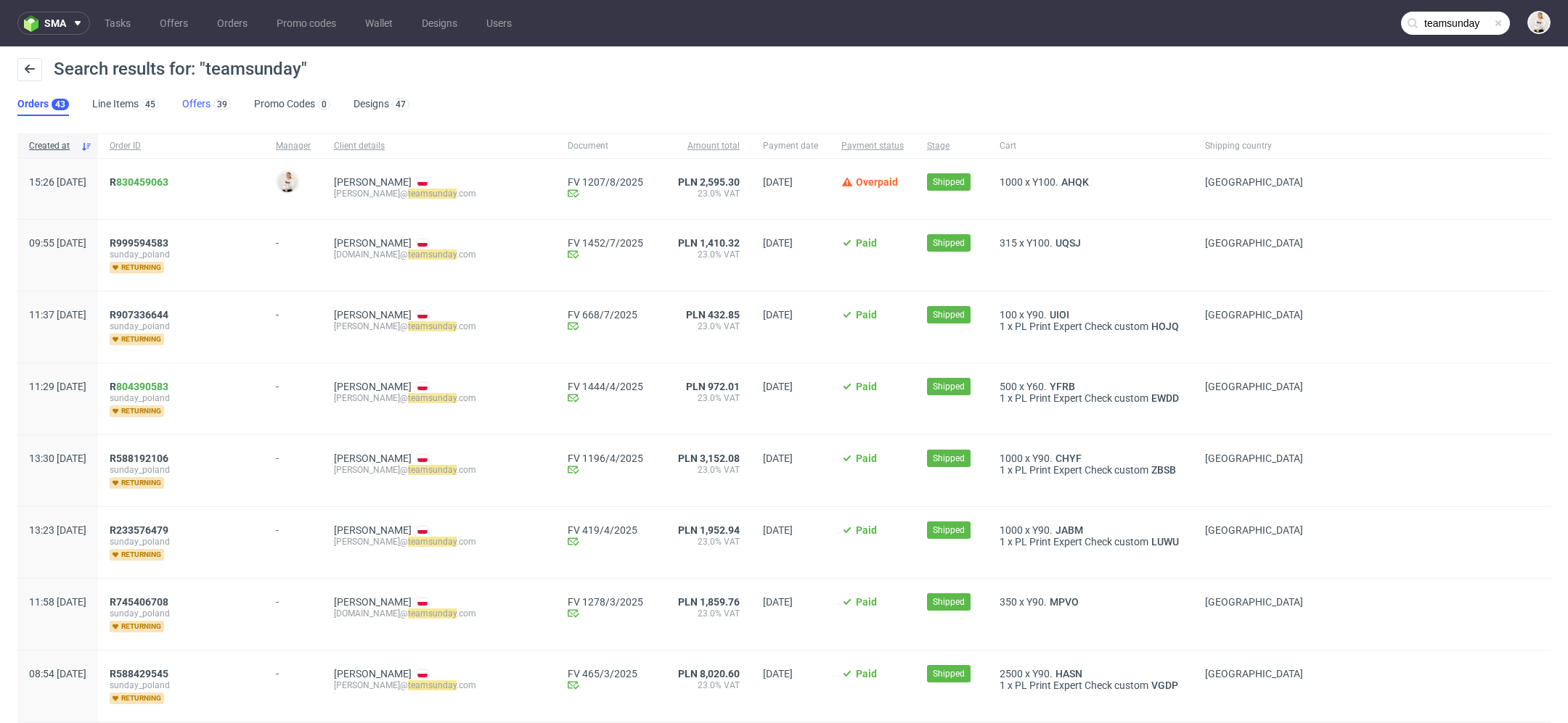
click at [204, 109] on link "Offers 39" at bounding box center [206, 104] width 48 height 23
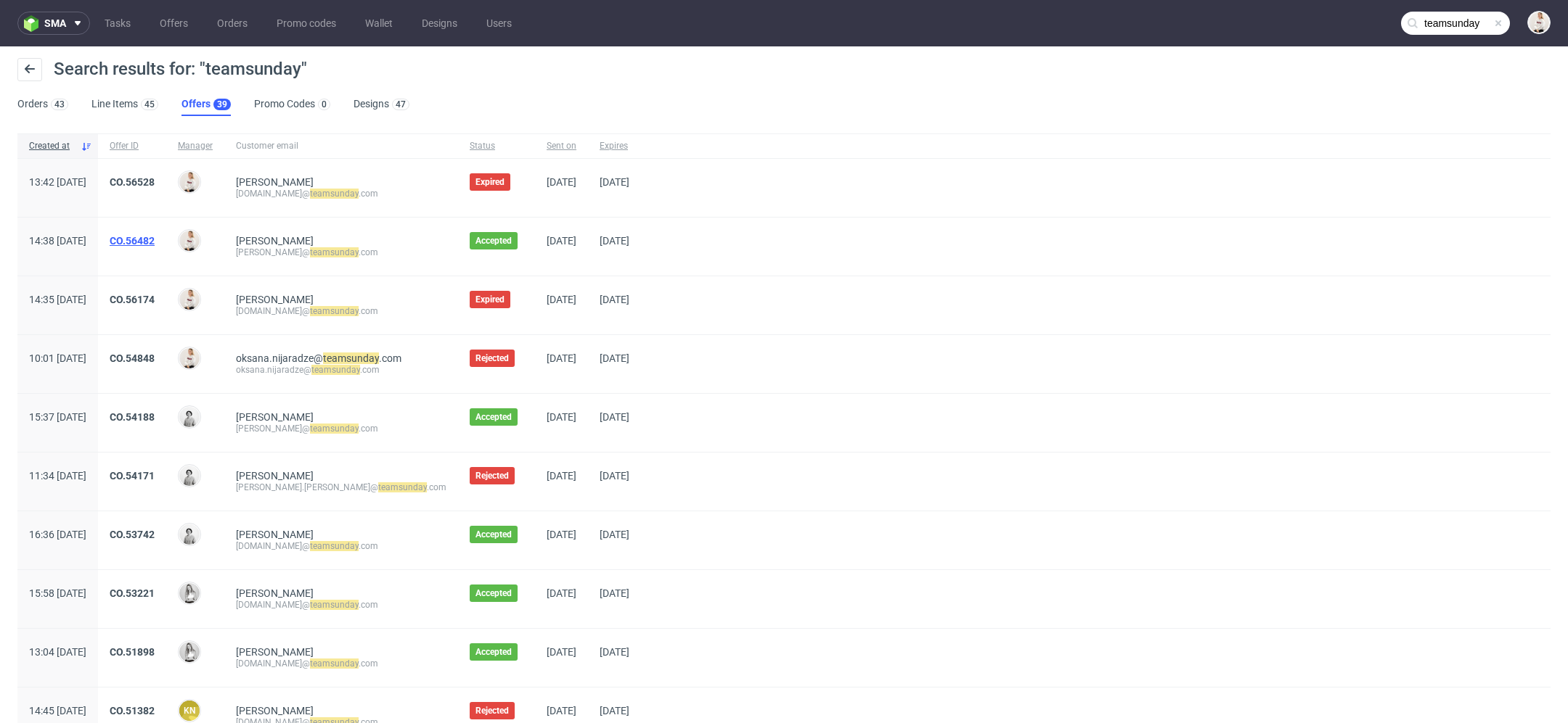
click at [155, 242] on link "CO.56482" at bounding box center [132, 240] width 45 height 12
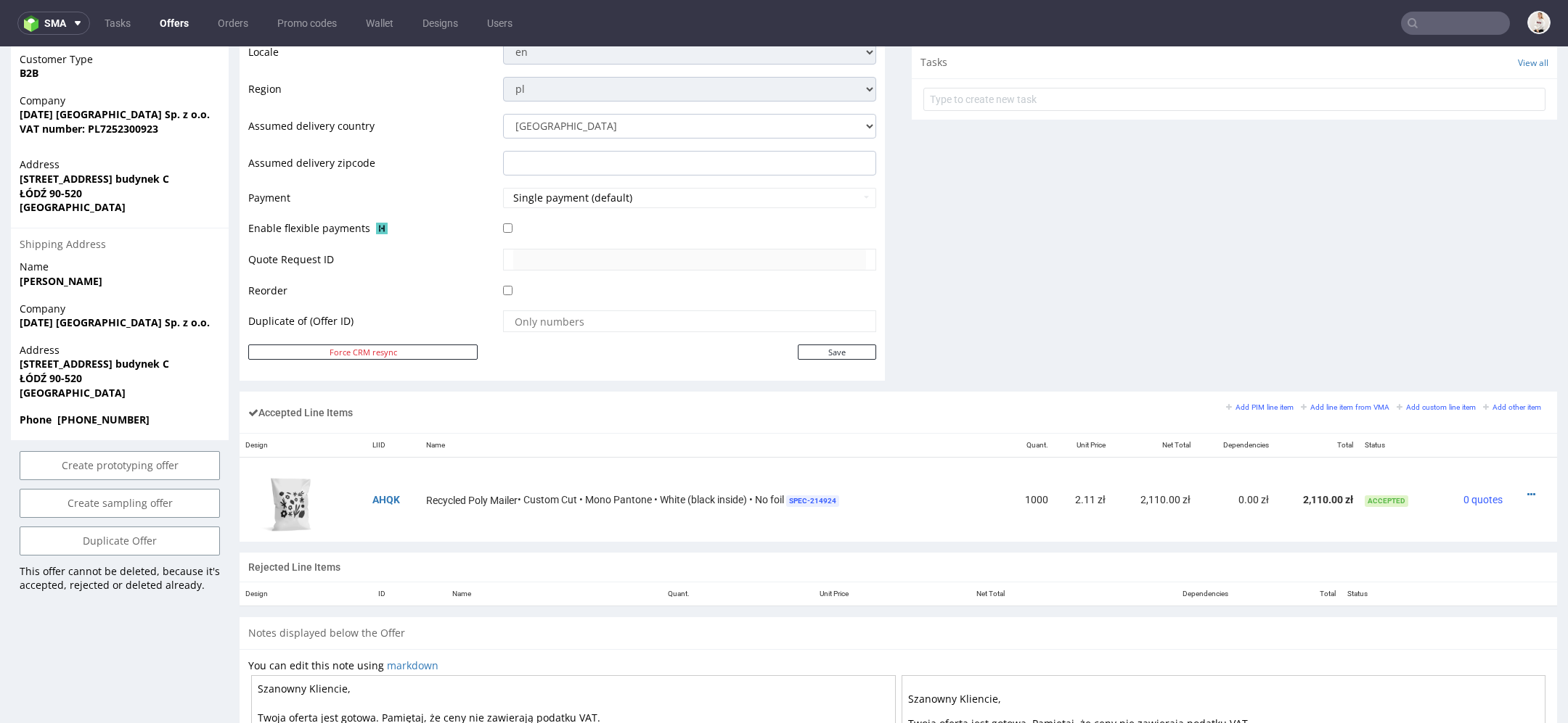
scroll to position [561, 0]
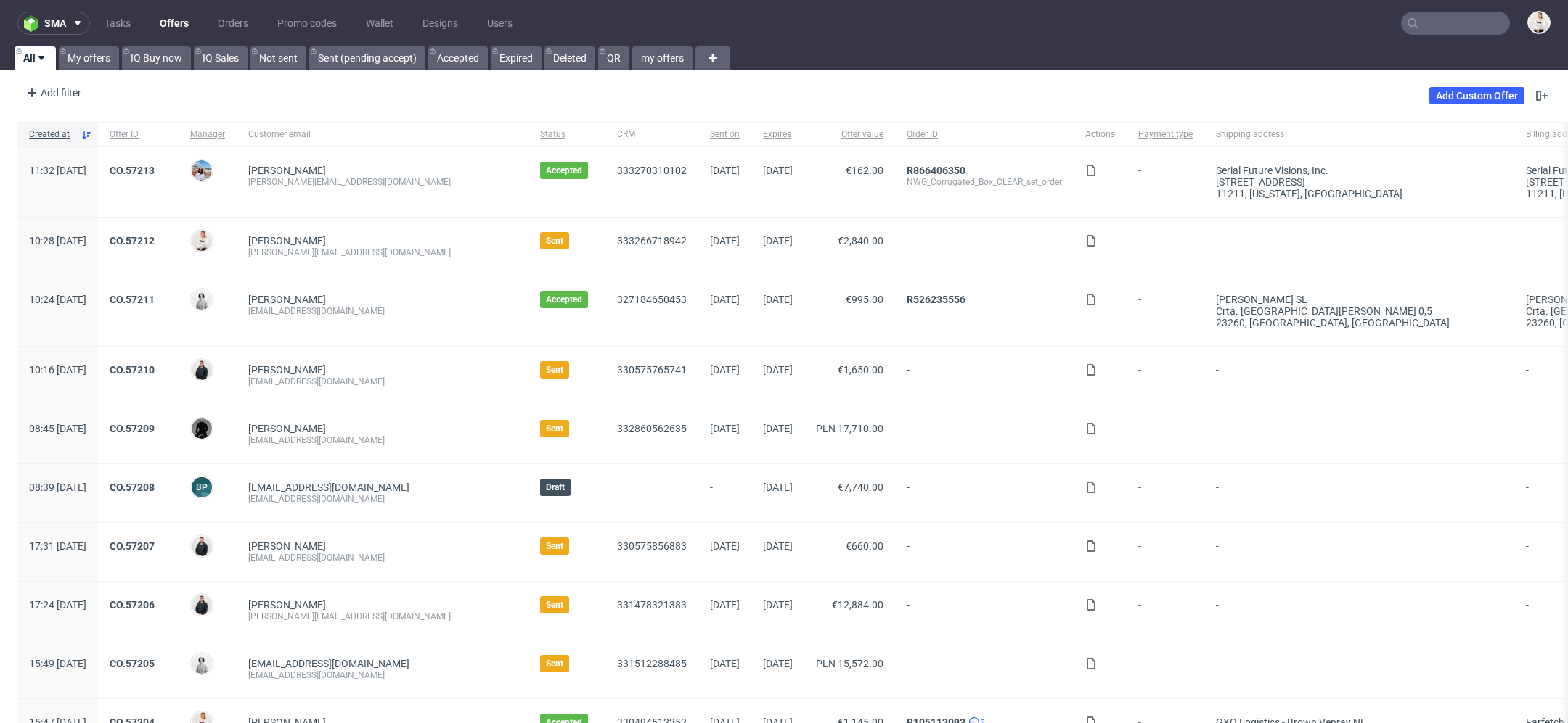
click at [1456, 36] on nav "sma Tasks Offers Orders Promo codes Wallet Designs Users" at bounding box center [784, 23] width 1568 height 47
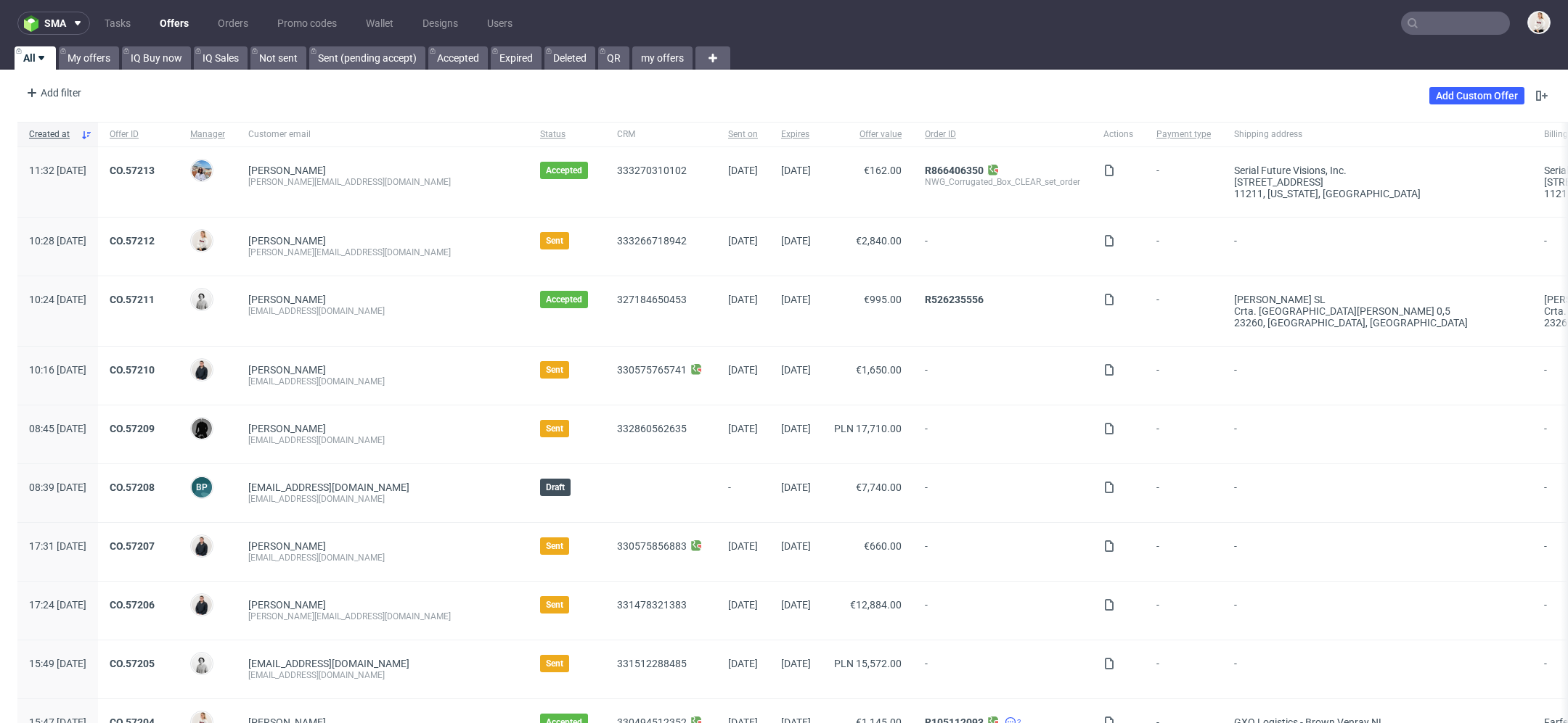
click at [1445, 27] on input "text" at bounding box center [1455, 23] width 109 height 23
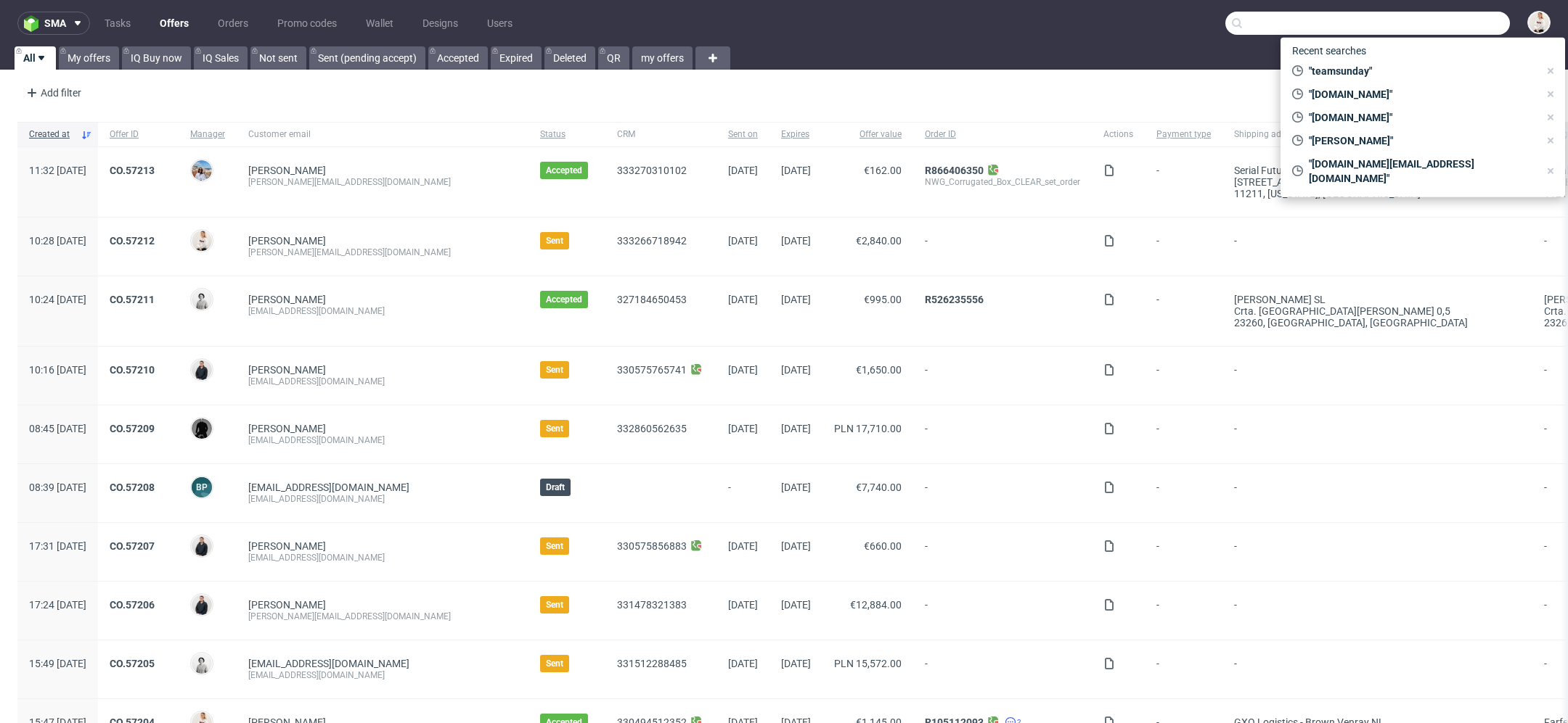
paste input "[EMAIL_ADDRESS][PERSON_NAME][DOMAIN_NAME]"
type input "[EMAIL_ADDRESS][PERSON_NAME][DOMAIN_NAME]"
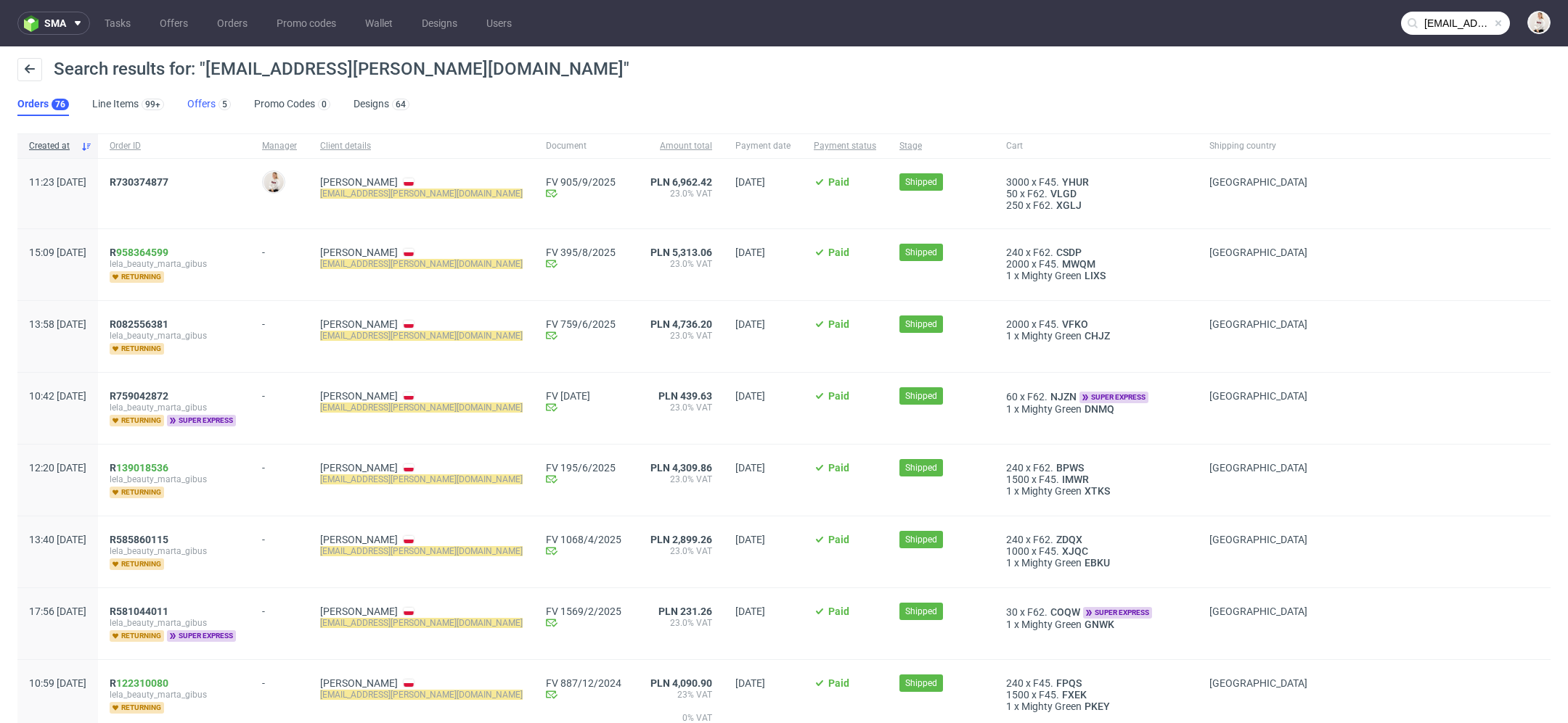
click at [202, 98] on link "Offers 5" at bounding box center [209, 104] width 44 height 23
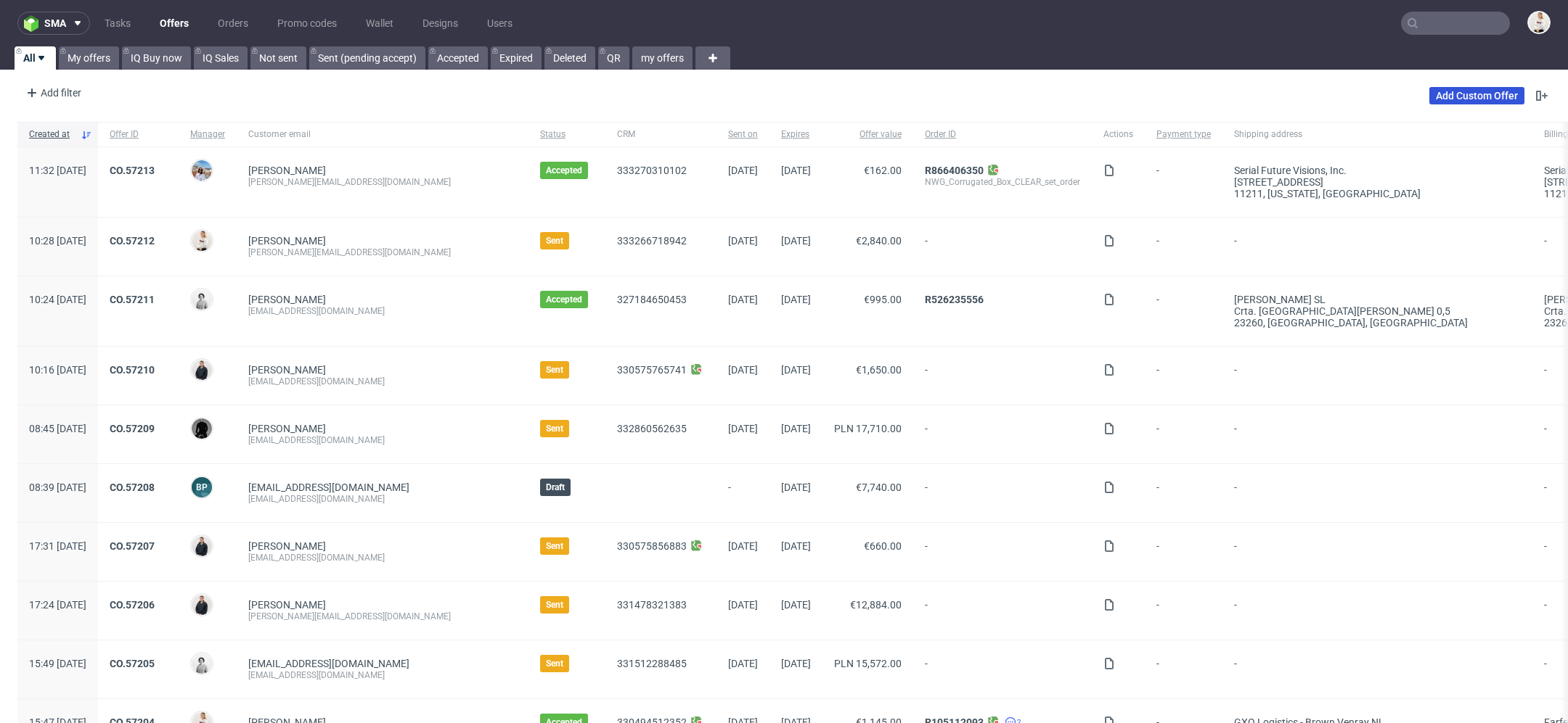
click at [1484, 90] on link "Add Custom Offer" at bounding box center [1477, 95] width 95 height 17
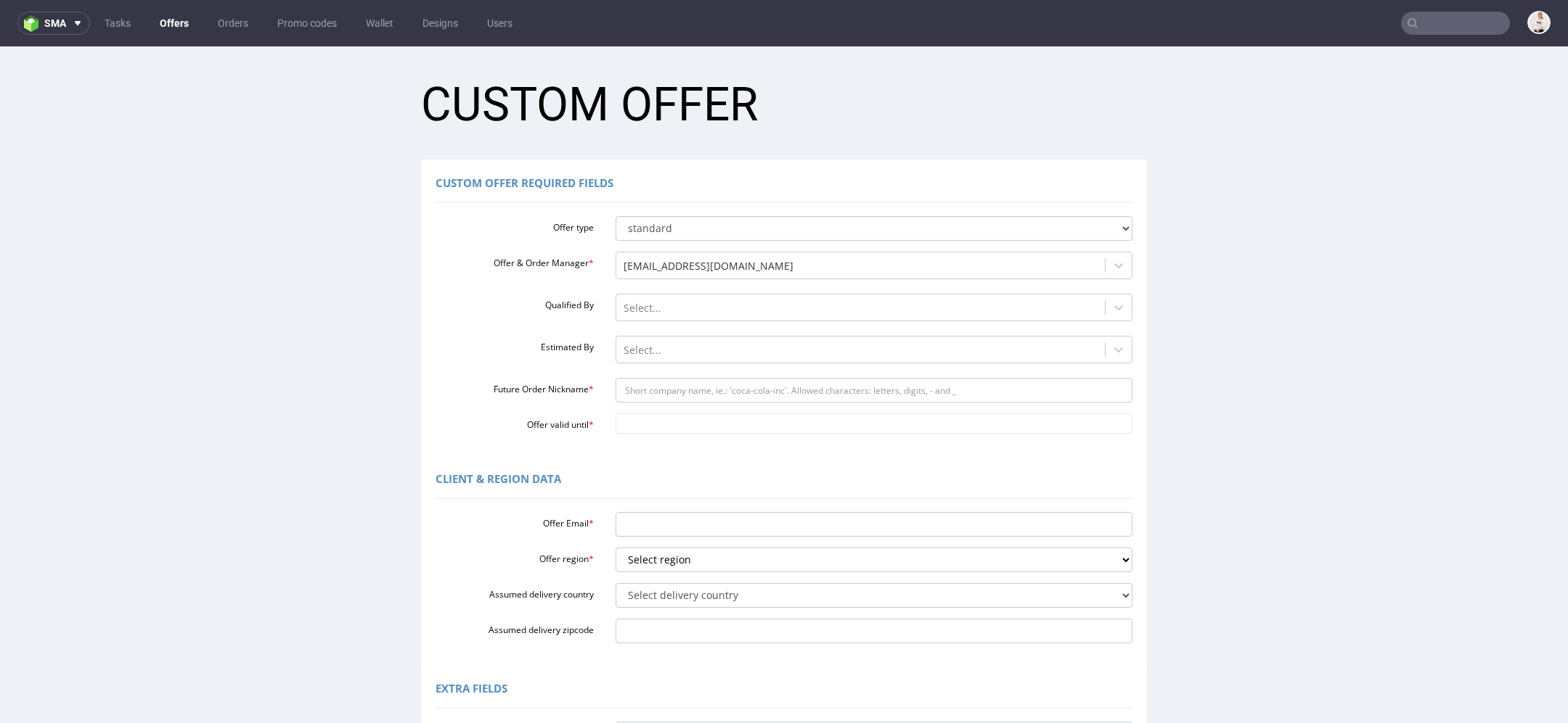
scroll to position [213, 0]
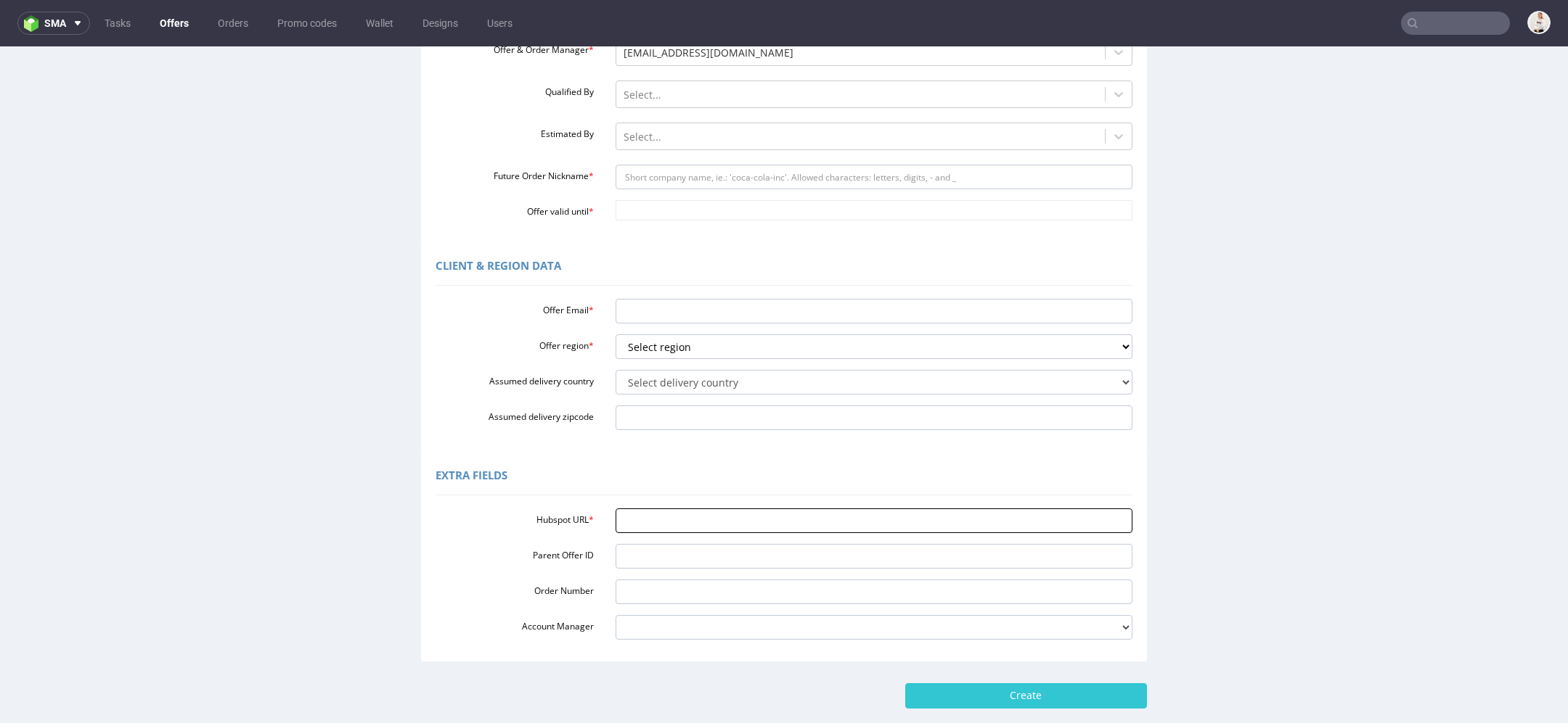
click at [729, 528] on input "Hubspot URL *" at bounding box center [874, 520] width 517 height 25
paste input "https://app-eu1.hubspot.com/contacts/25600958/record/0-3/333176411381/"
type input "https://app-eu1.hubspot.com/contacts/25600958/record/0-3/333176411381/"
click at [677, 481] on div "Extra Fields" at bounding box center [784, 478] width 697 height 35
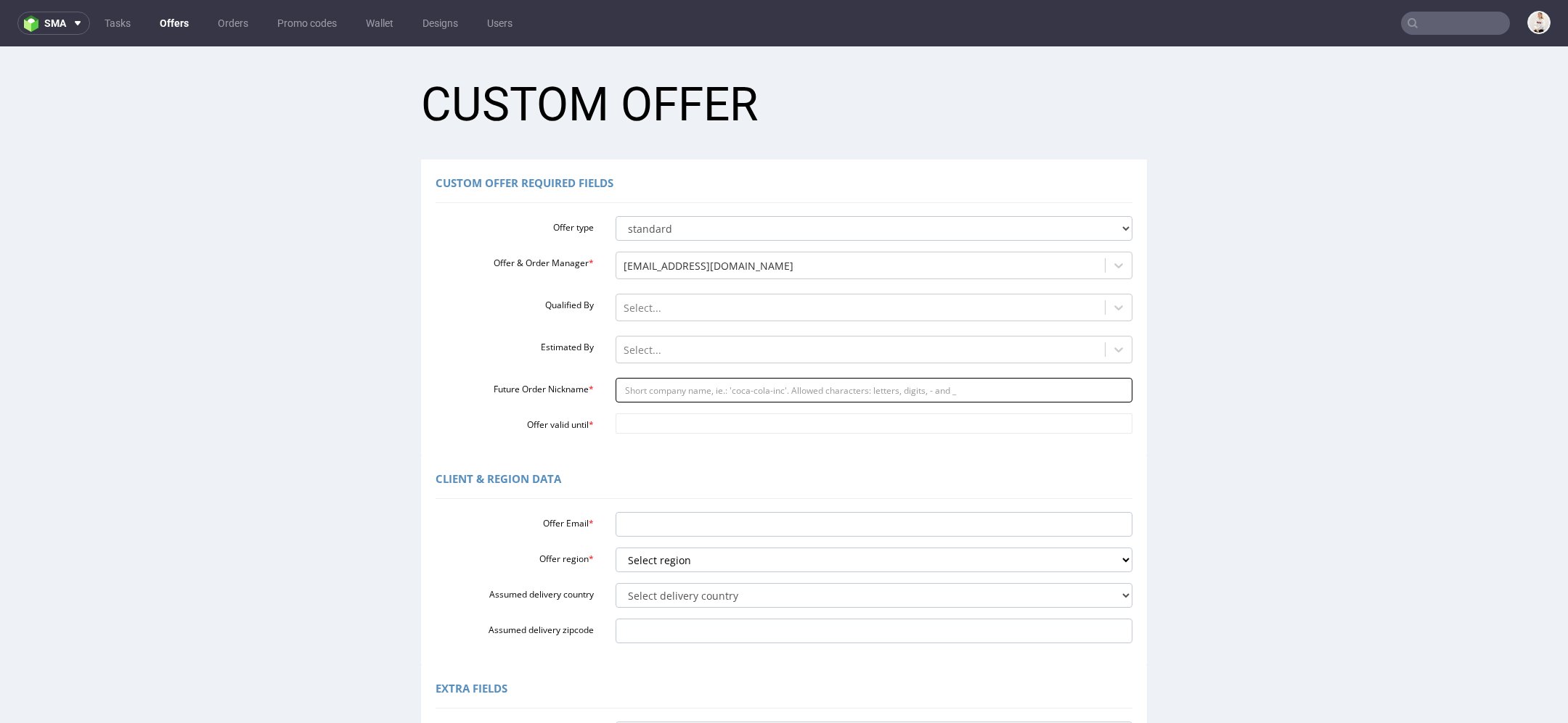
click at [726, 384] on input "Future Order Nickname *" at bounding box center [874, 390] width 517 height 25
paste input "torkishhgmailcom"
type input "torkishhgmailcom"
click at [709, 428] on input "Offer valid until *" at bounding box center [874, 423] width 517 height 20
click at [748, 362] on td "25" at bounding box center [753, 359] width 22 height 22
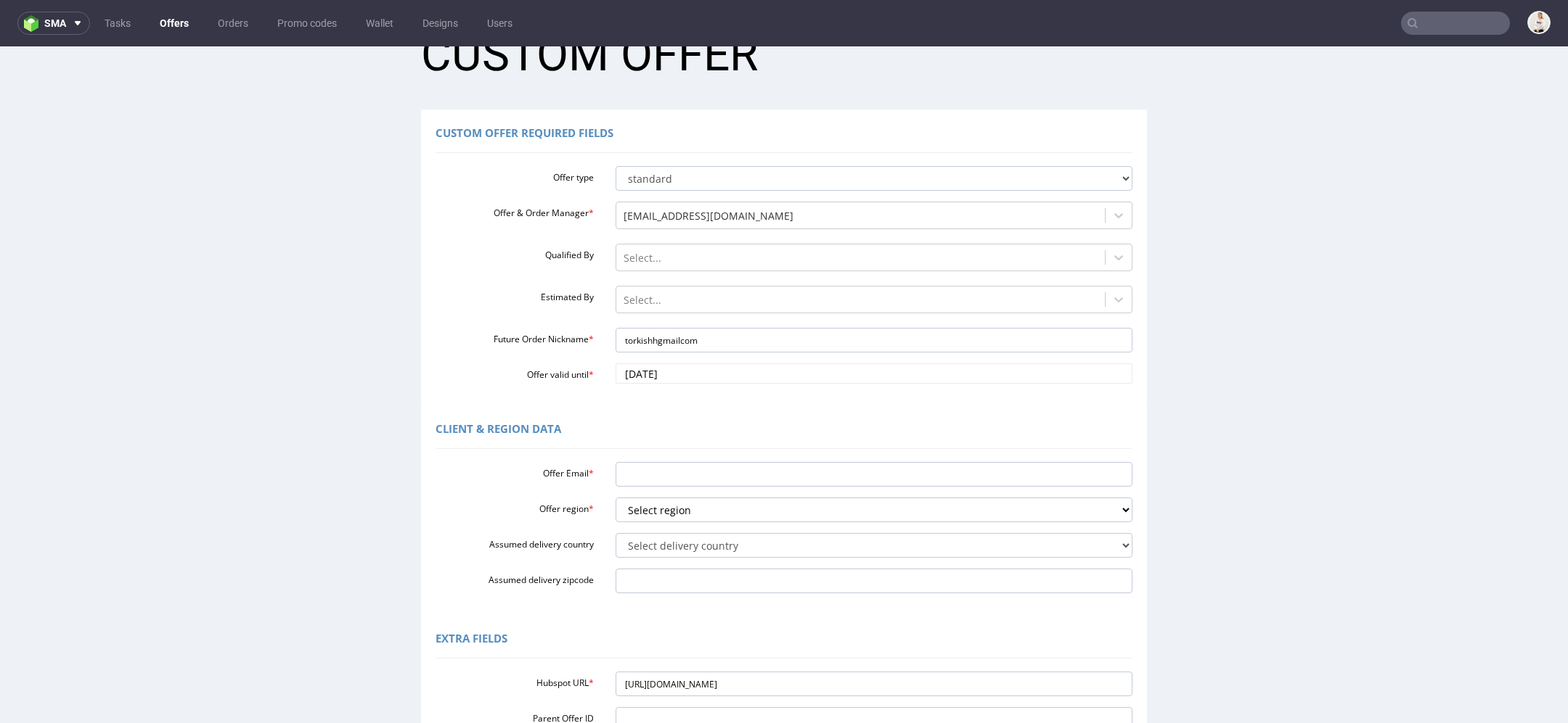
scroll to position [53, 0]
click at [699, 375] on input "2025-10-25" at bounding box center [874, 371] width 517 height 20
click at [752, 283] on td "18" at bounding box center [753, 284] width 22 height 22
type input "2025-10-18"
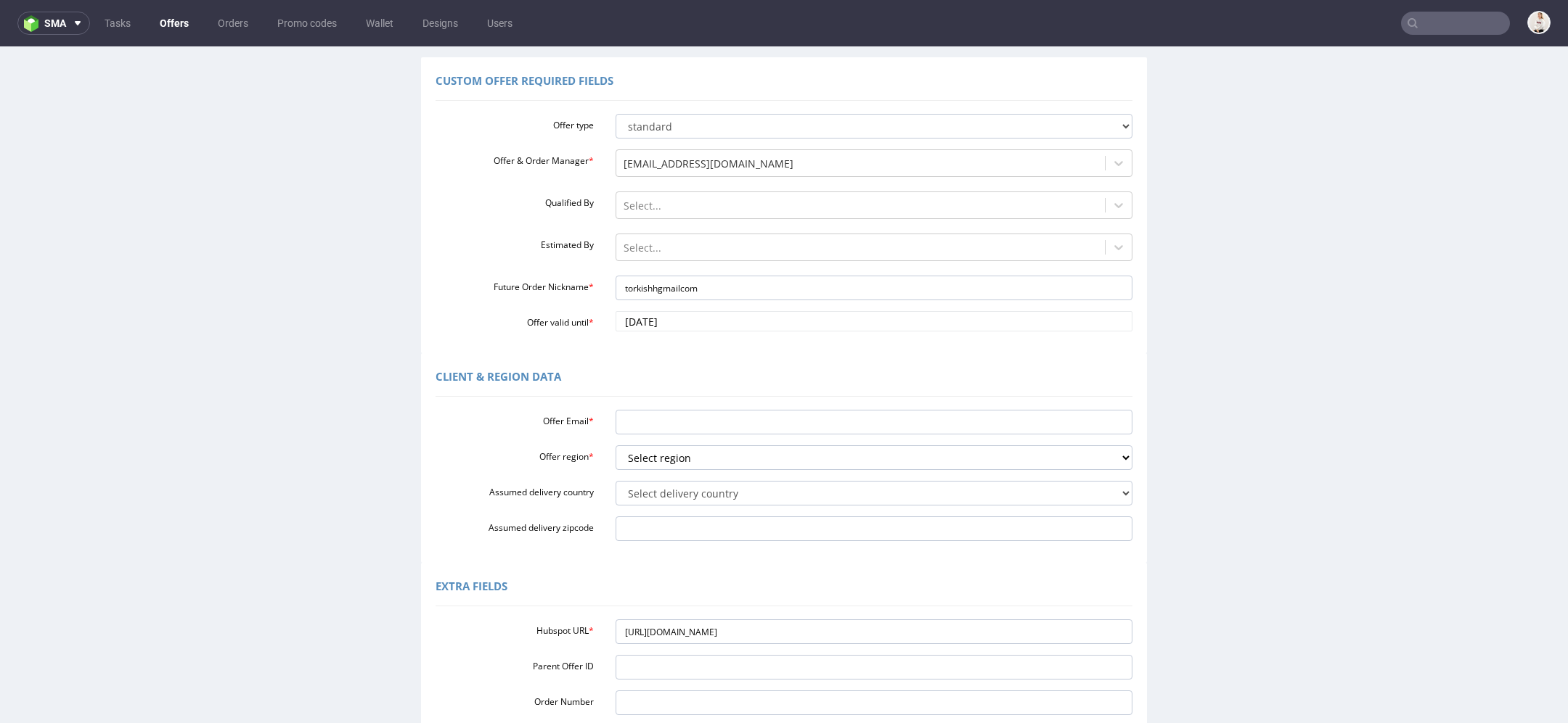
scroll to position [107, 0]
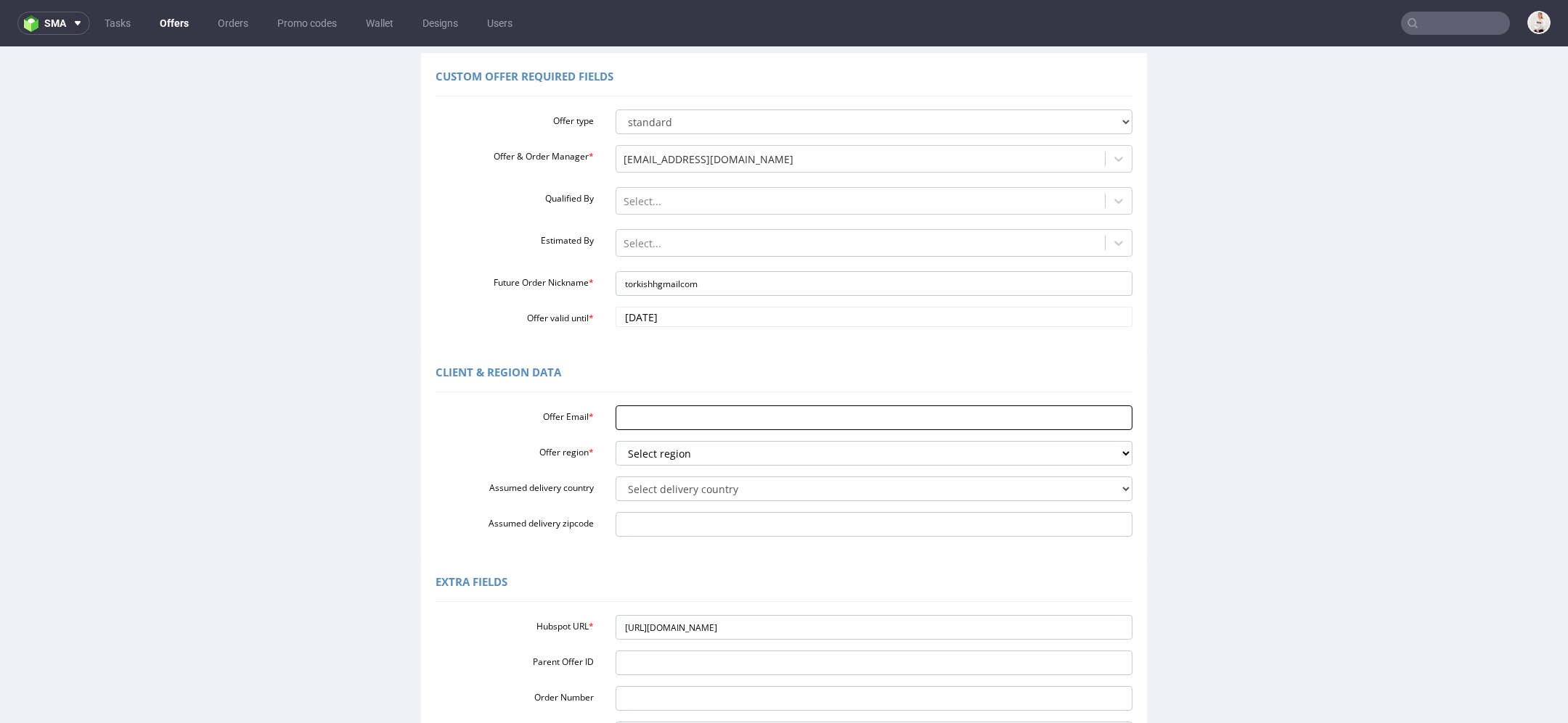
click at [678, 423] on input "Offer Email *" at bounding box center [874, 418] width 517 height 25
paste input "[EMAIL_ADDRESS][DOMAIN_NAME]"
type input "[EMAIL_ADDRESS][DOMAIN_NAME]"
click at [664, 455] on select "Select region eu gb de pl cz fr it es" at bounding box center [874, 453] width 517 height 25
select select "pl"
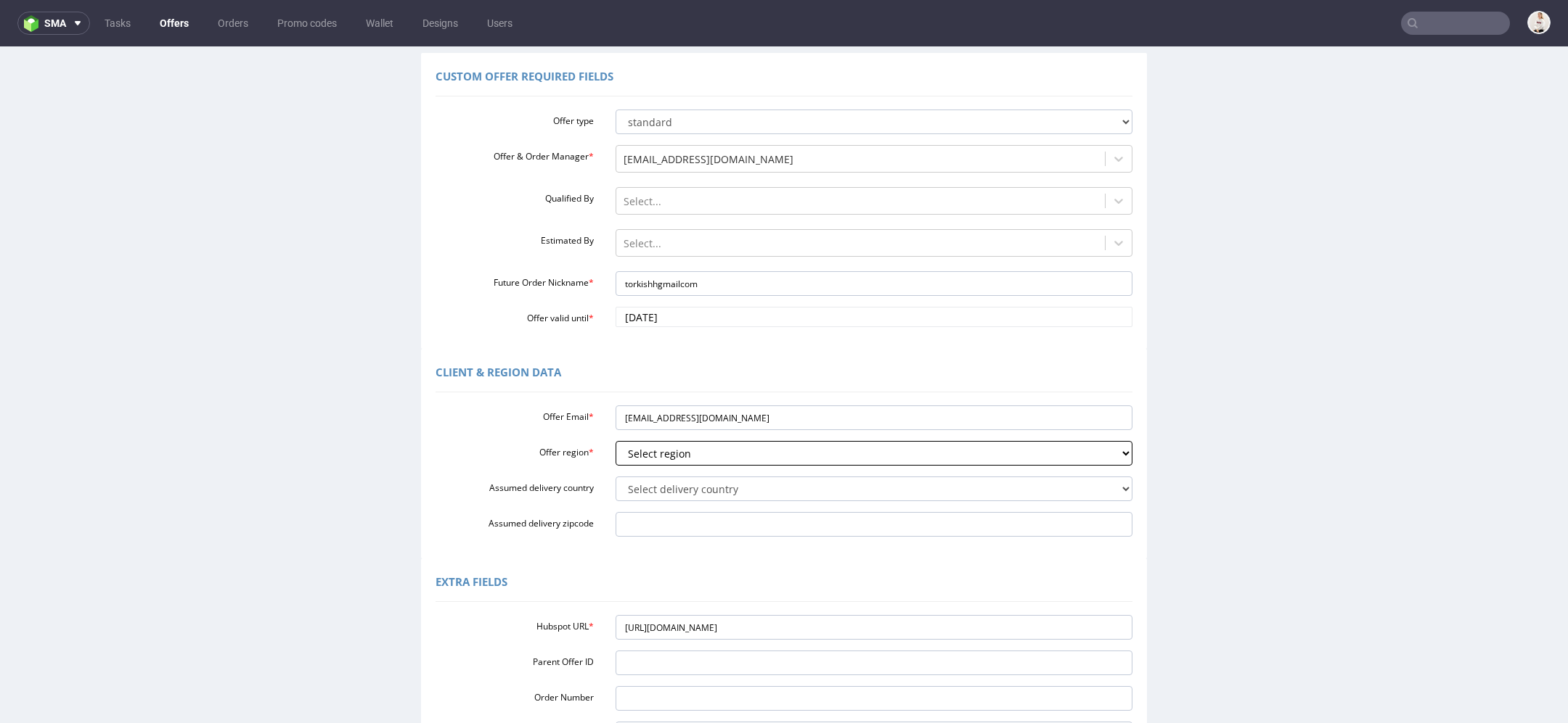
click at [615, 441] on select "Select region eu gb de pl cz fr it es" at bounding box center [874, 453] width 517 height 25
click at [662, 477] on select "Select delivery country Andorra Afghanistan Anguilla Albania Armenia Antarctica…" at bounding box center [874, 489] width 517 height 25
select select "179"
click at [615, 477] on select "Select delivery country Andorra Afghanistan Anguilla Albania Armenia Antarctica…" at bounding box center [874, 489] width 517 height 25
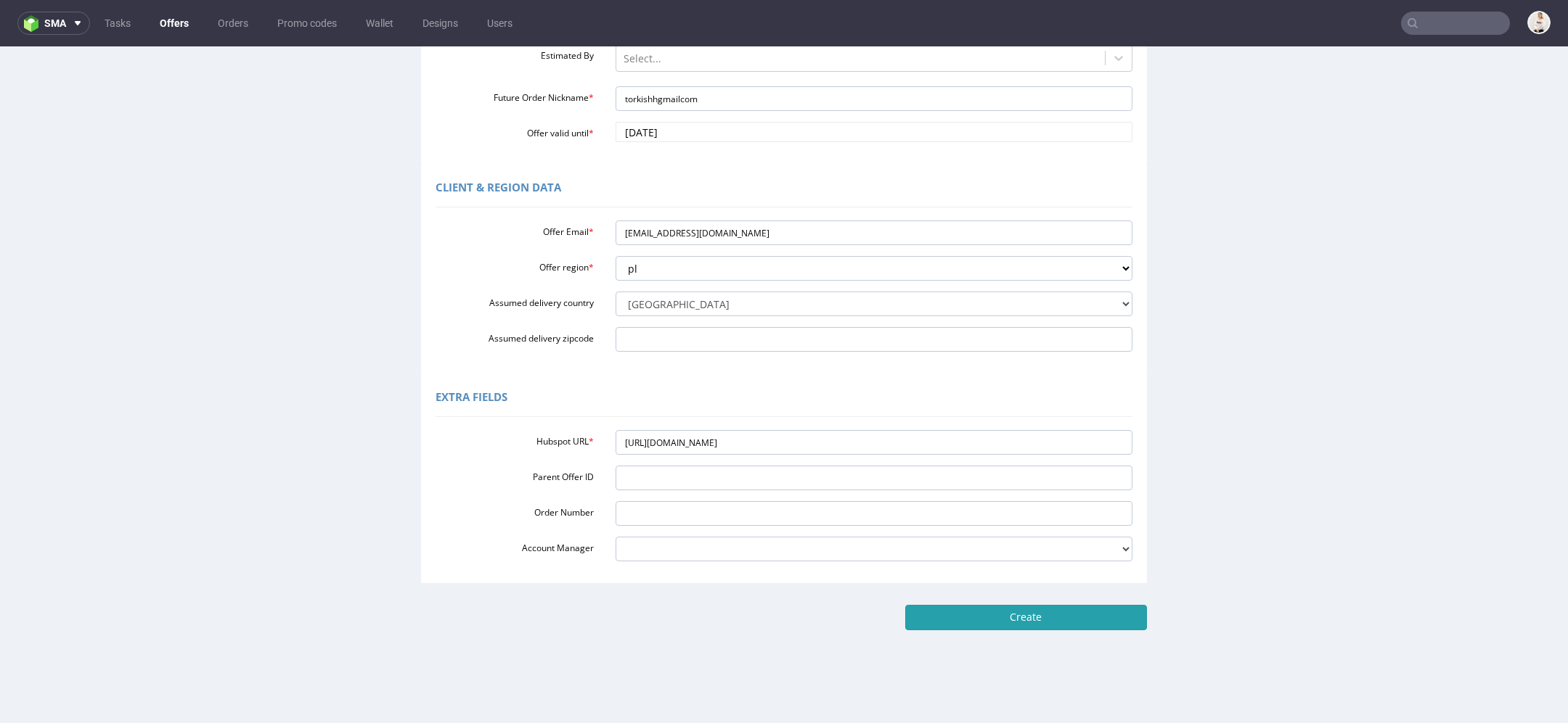
click at [1040, 621] on input "Create" at bounding box center [1026, 617] width 241 height 25
type input "Please wait..."
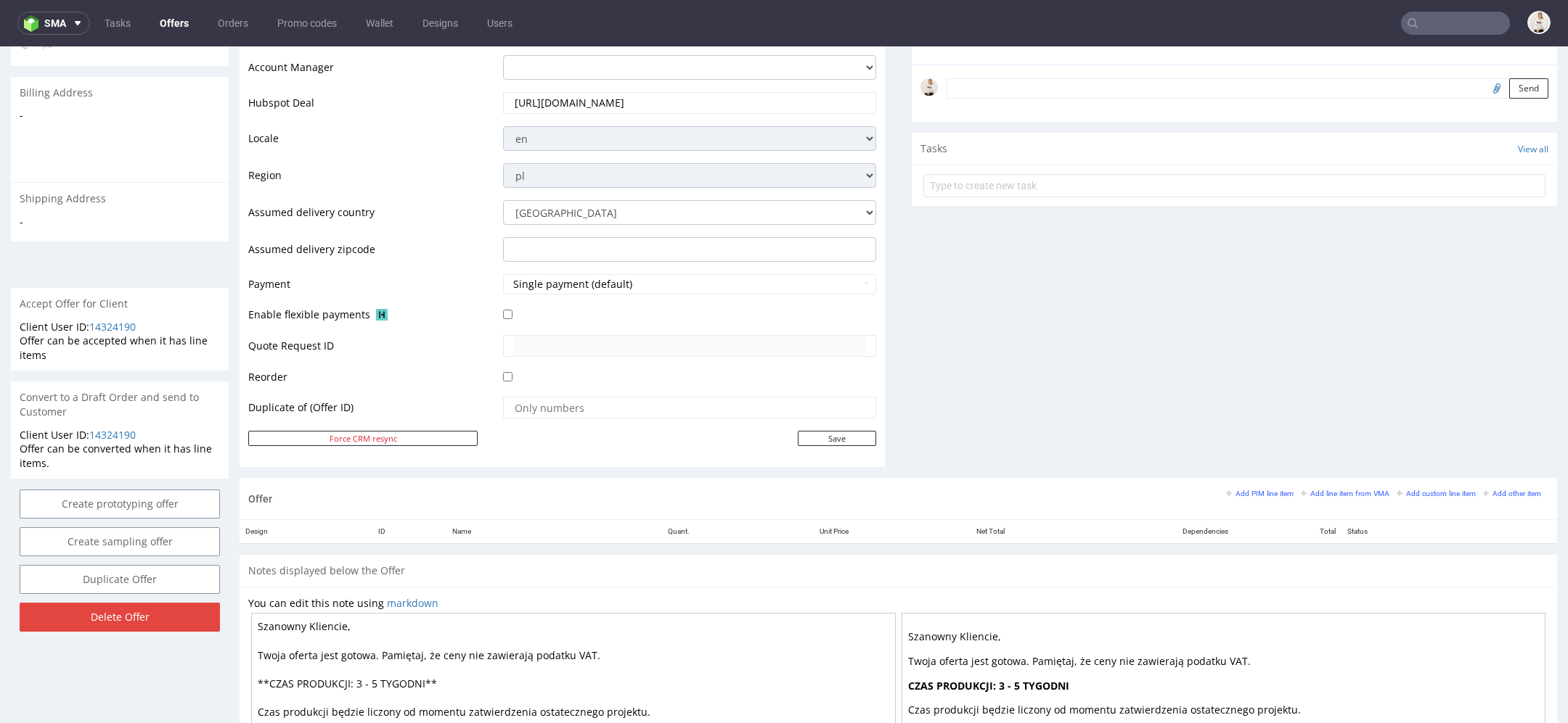
scroll to position [430, 0]
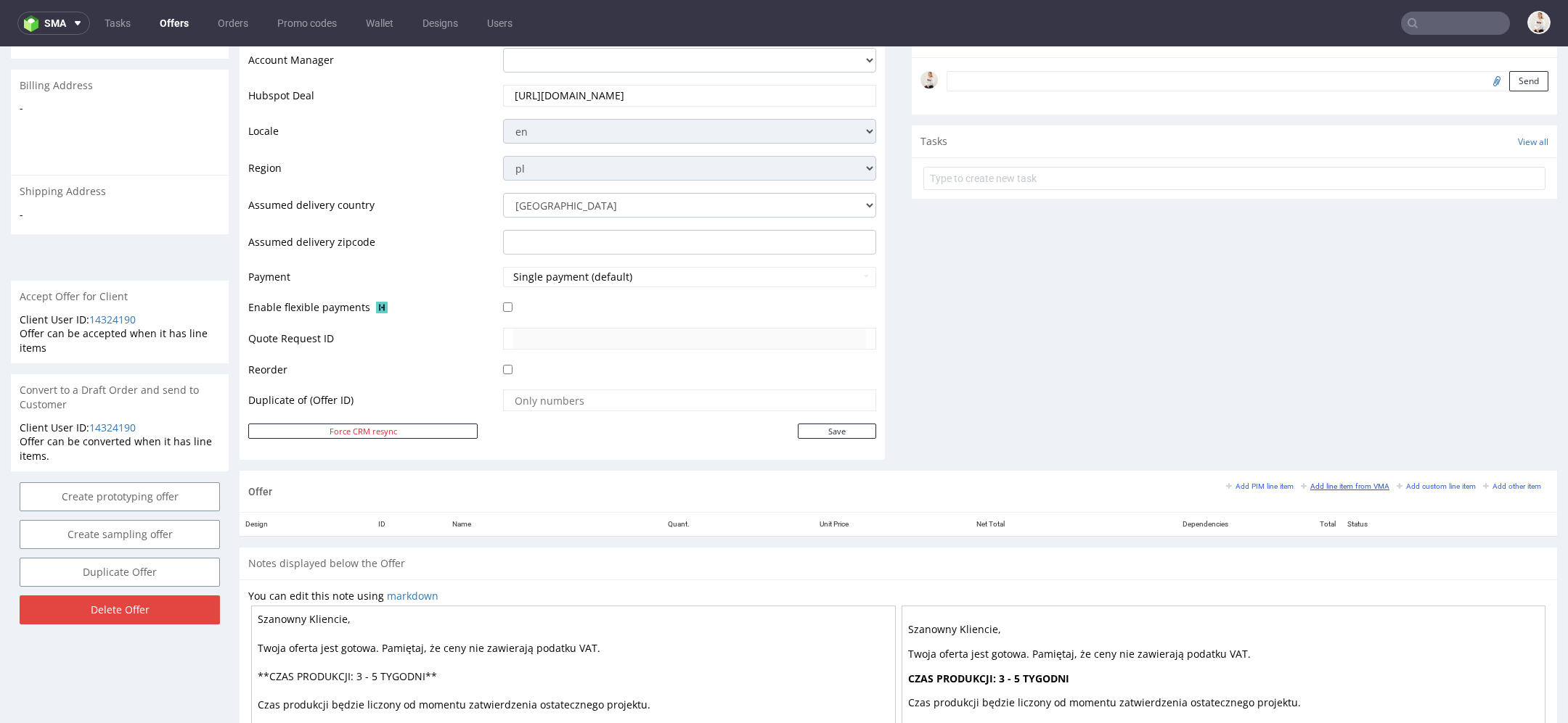
click at [1324, 487] on link "Add line item from VMA" at bounding box center [1345, 485] width 89 height 10
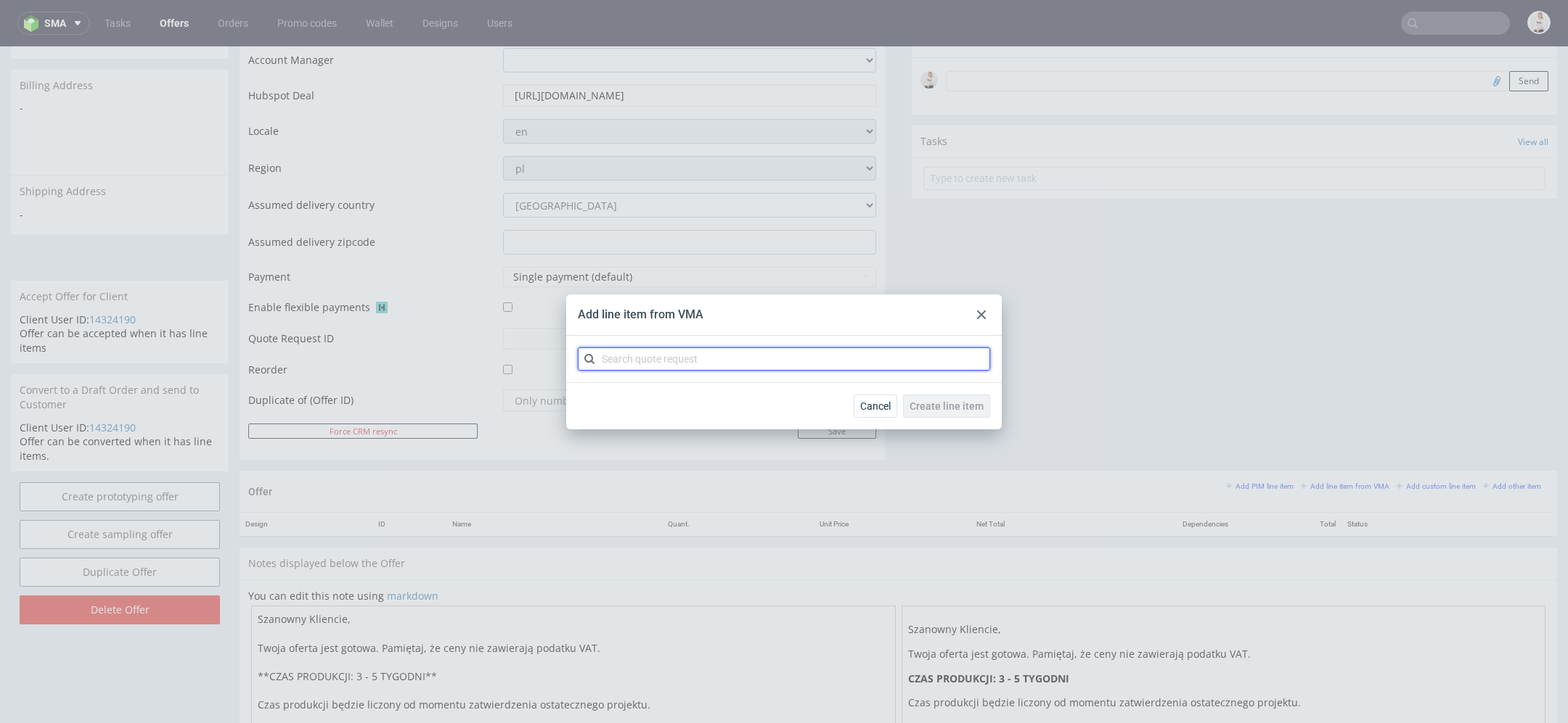
click at [875, 369] on input "text" at bounding box center [784, 358] width 412 height 23
paste input "CBVR"
type input "CBVR"
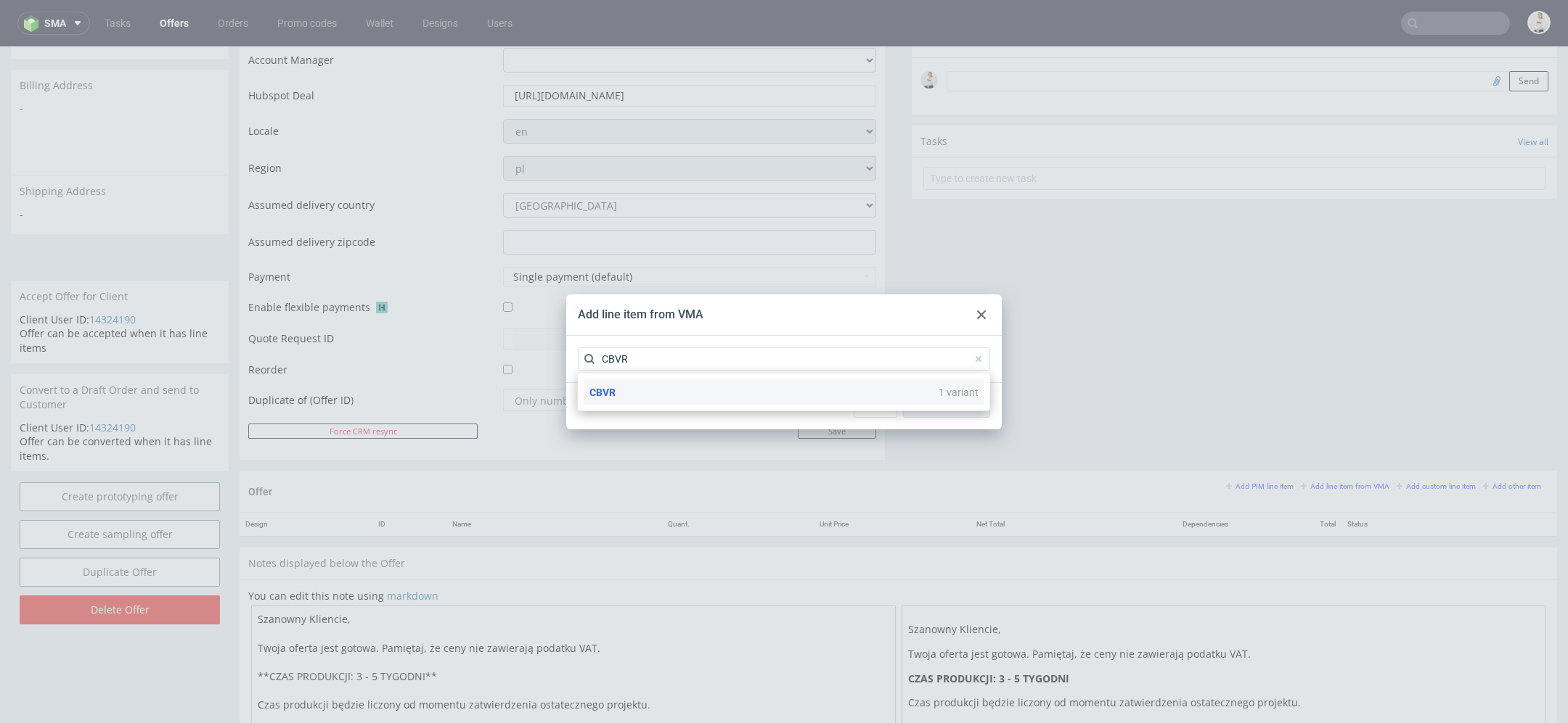
click at [868, 401] on div "CBVR 1 variant" at bounding box center [784, 392] width 400 height 27
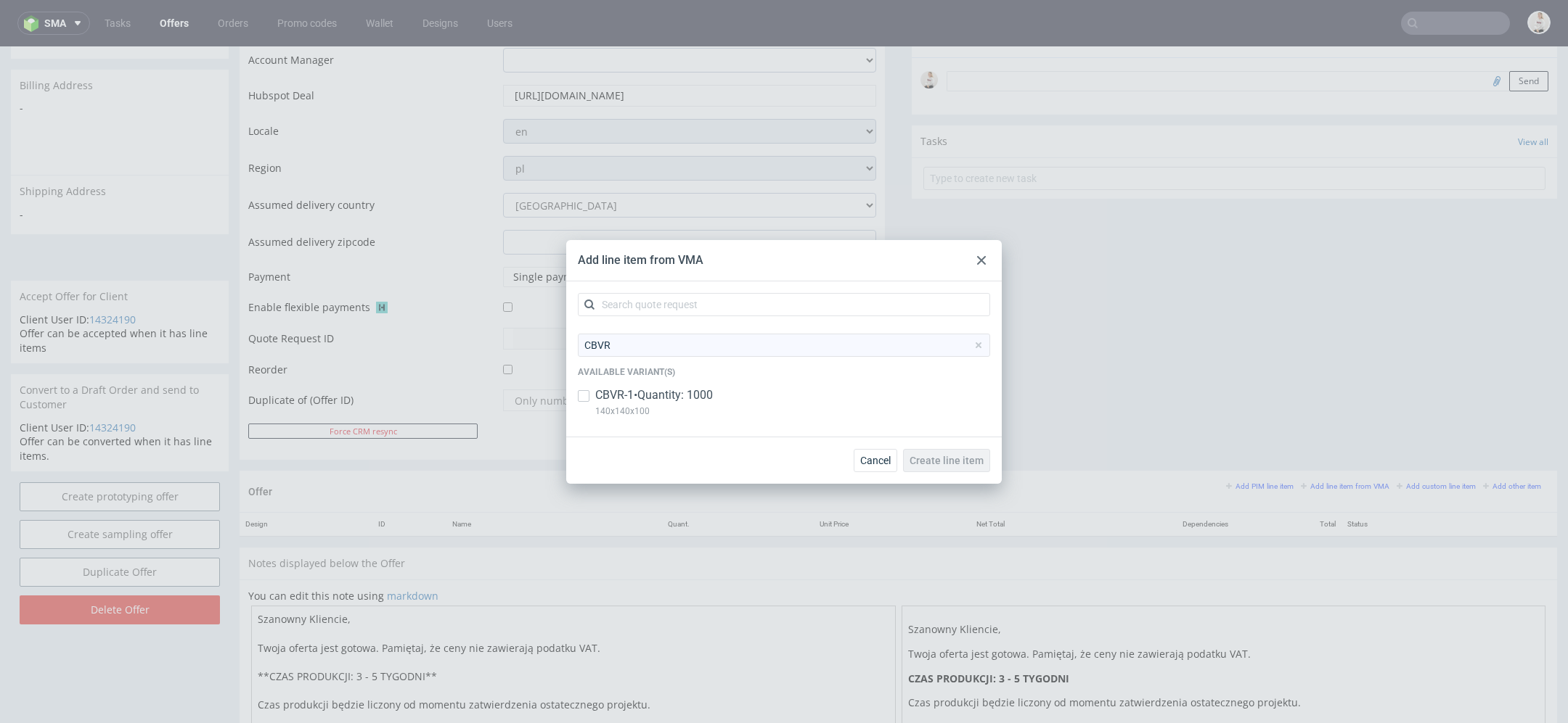
click at [868, 401] on div "CBVR-1 • Quantity: 1000 140x140x100" at bounding box center [784, 406] width 412 height 37
checkbox input "true"
click at [955, 457] on span "Create line item" at bounding box center [946, 461] width 74 height 10
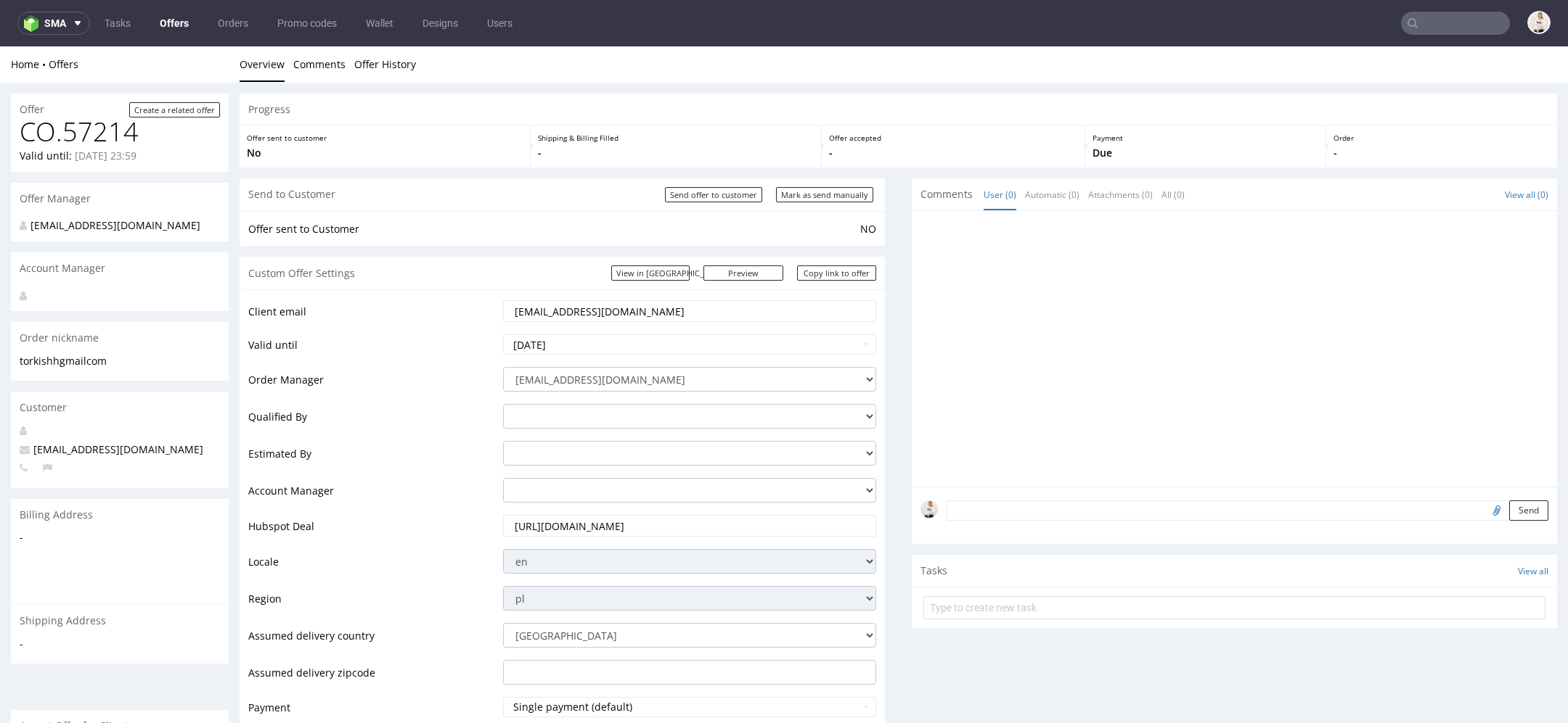
scroll to position [400, 0]
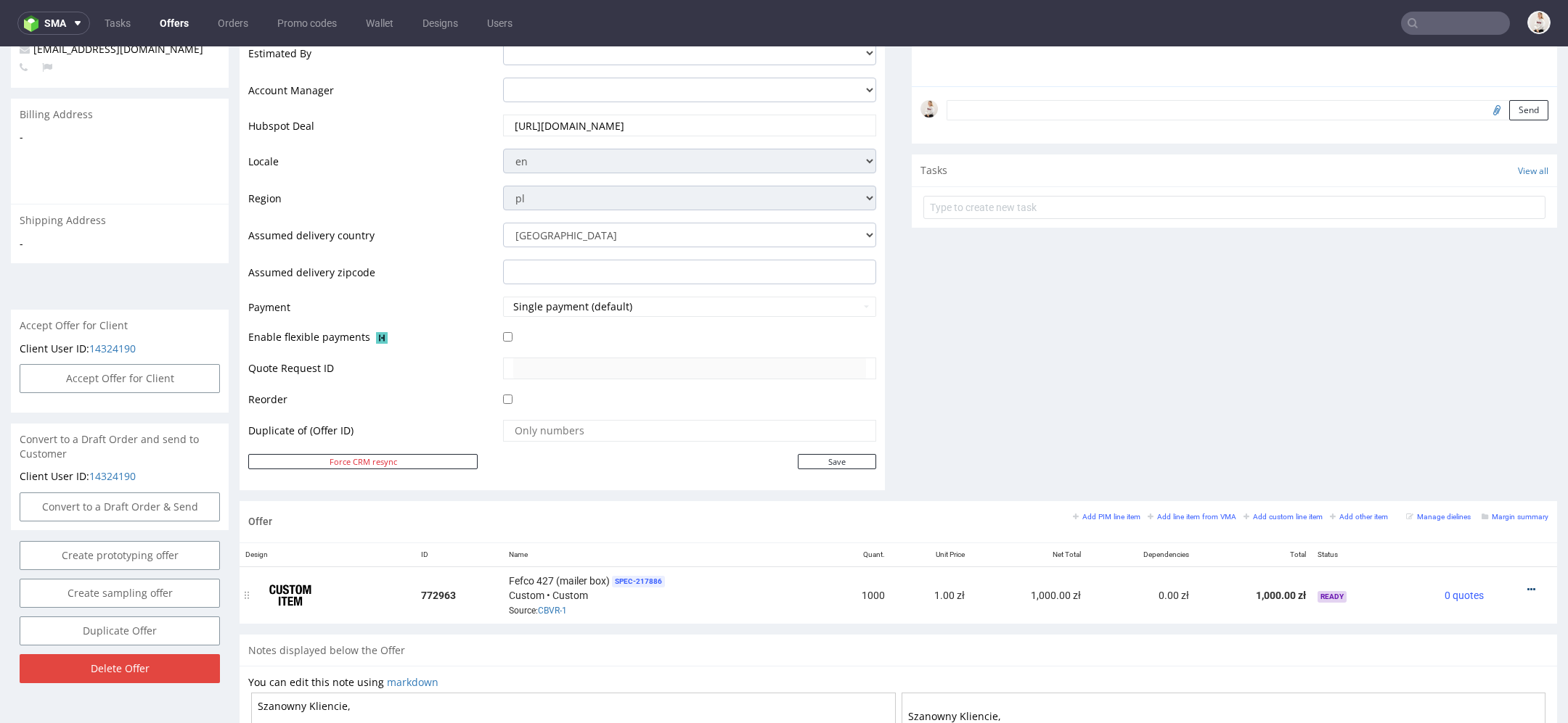
click at [1527, 585] on icon at bounding box center [1531, 590] width 8 height 10
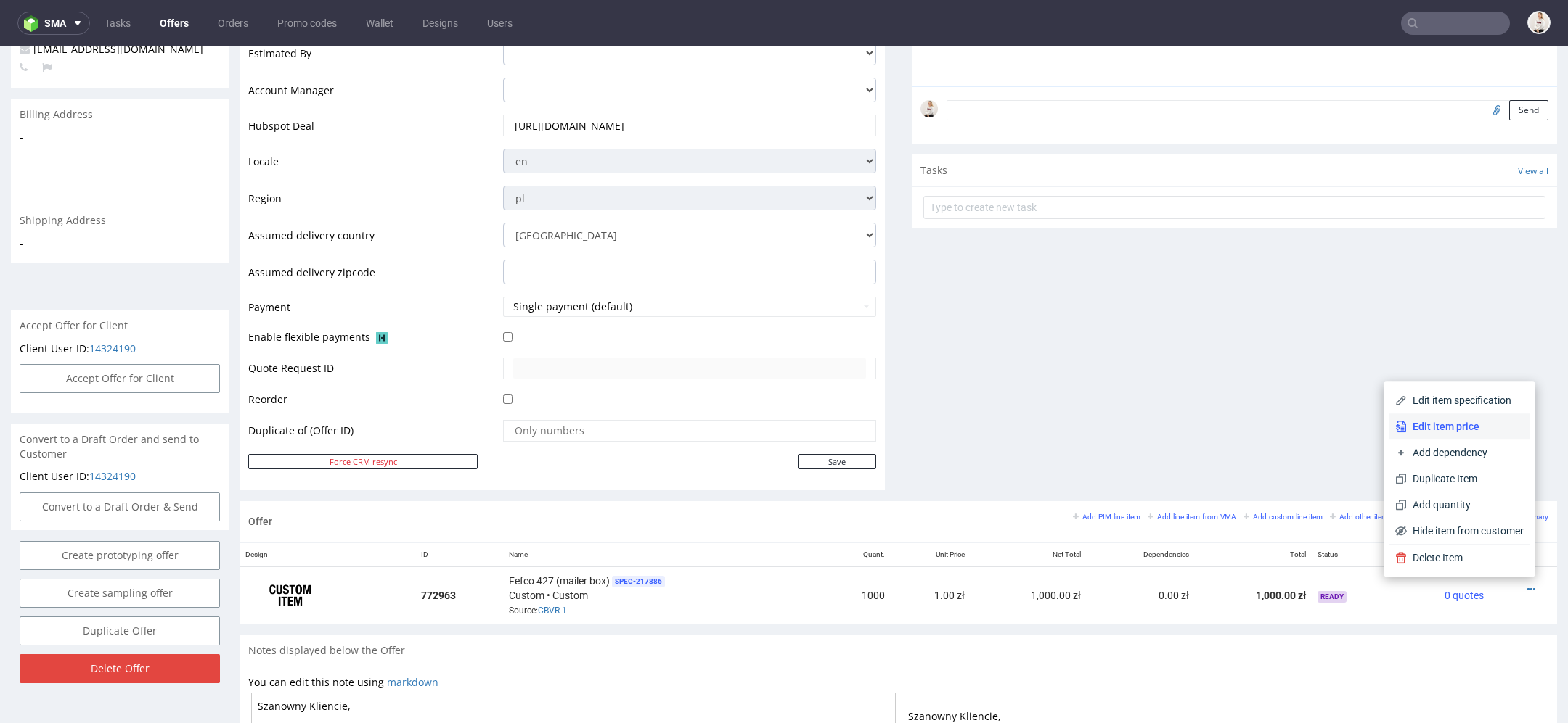
click at [1453, 431] on span "Edit item price" at bounding box center [1465, 427] width 117 height 15
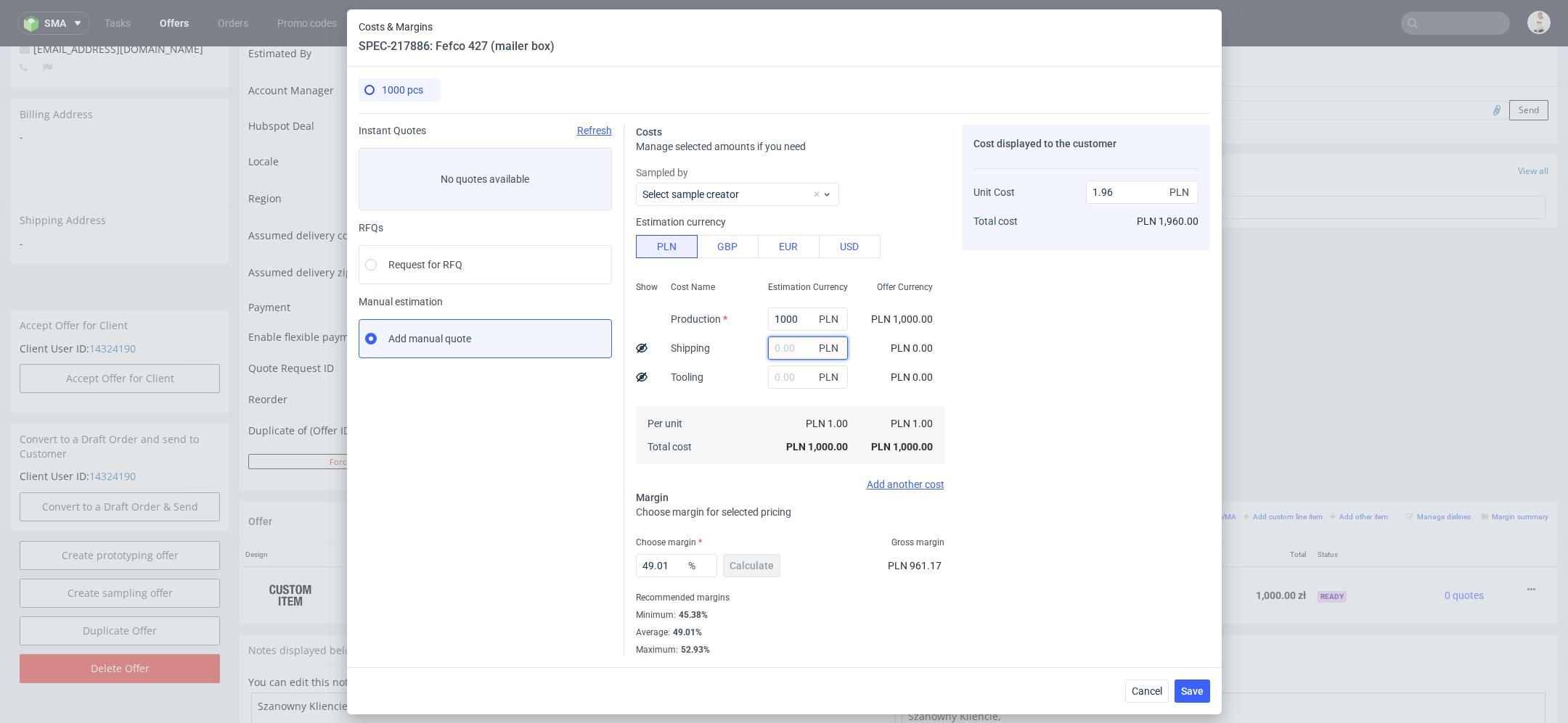
click at [780, 354] on input "text" at bounding box center [807, 347] width 80 height 23
type input "180"
type input "2.31"
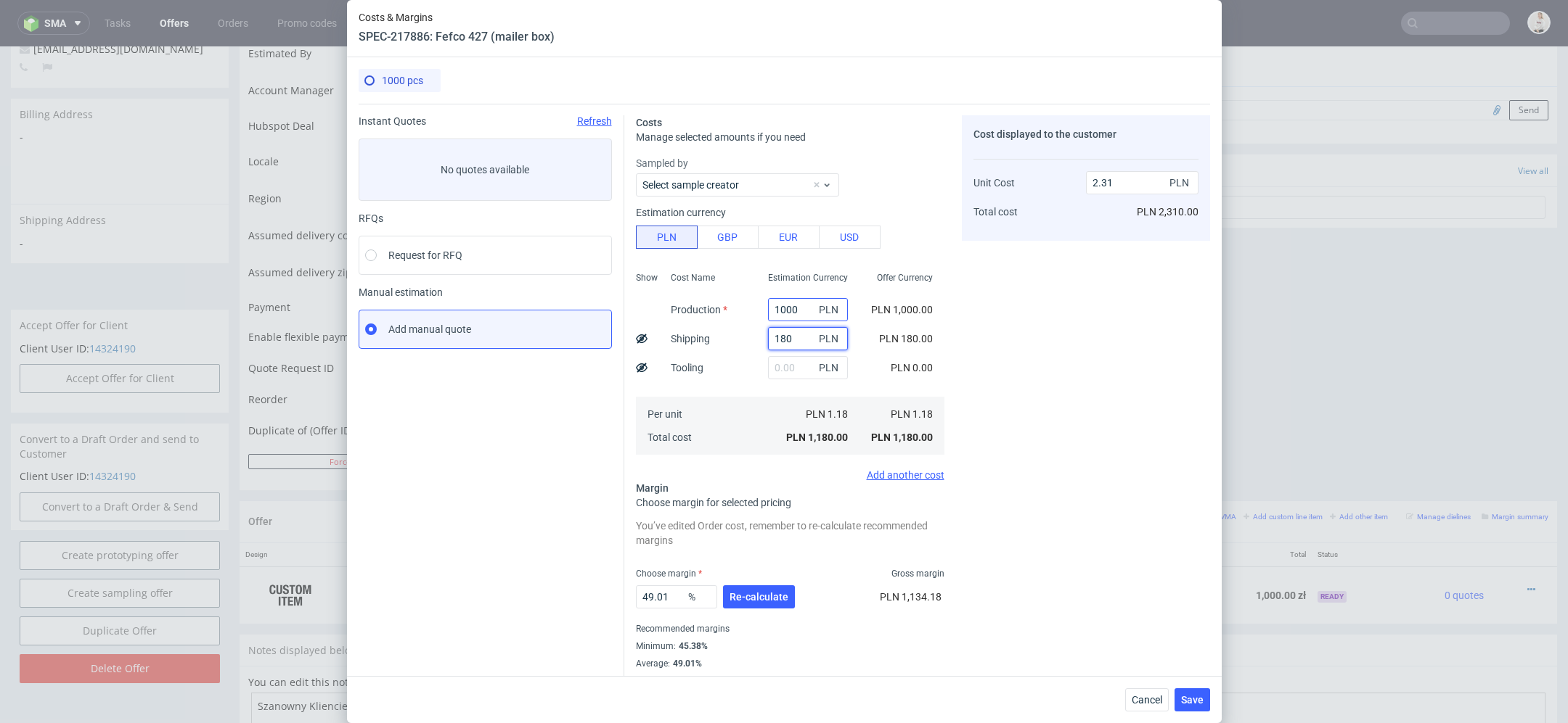
type input "180"
drag, startPoint x: 804, startPoint y: 315, endPoint x: 656, endPoint y: 315, distance: 148.0
click at [656, 315] on div "Show Cost Name Production Shipping Tooling Per unit Total cost Estimation Curre…" at bounding box center [789, 362] width 308 height 192
type input "1"
type input "0.35"
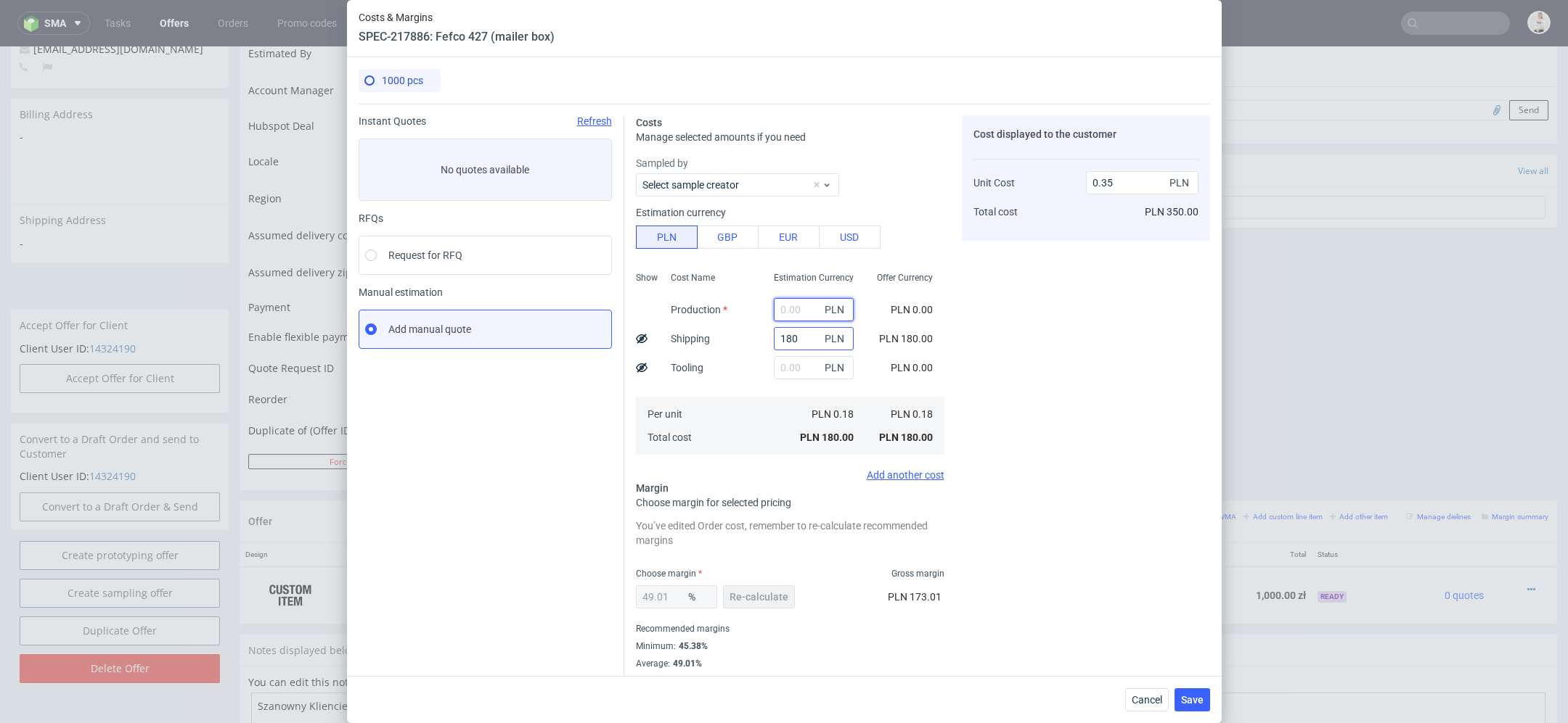
paste input "5380"
type input "5380"
type input "10.9"
type input "5380"
click at [1041, 343] on div "Cost displayed to the customer Unit Cost Total cost 10.9 PLN PLN 10,900.00" at bounding box center [1085, 401] width 248 height 572
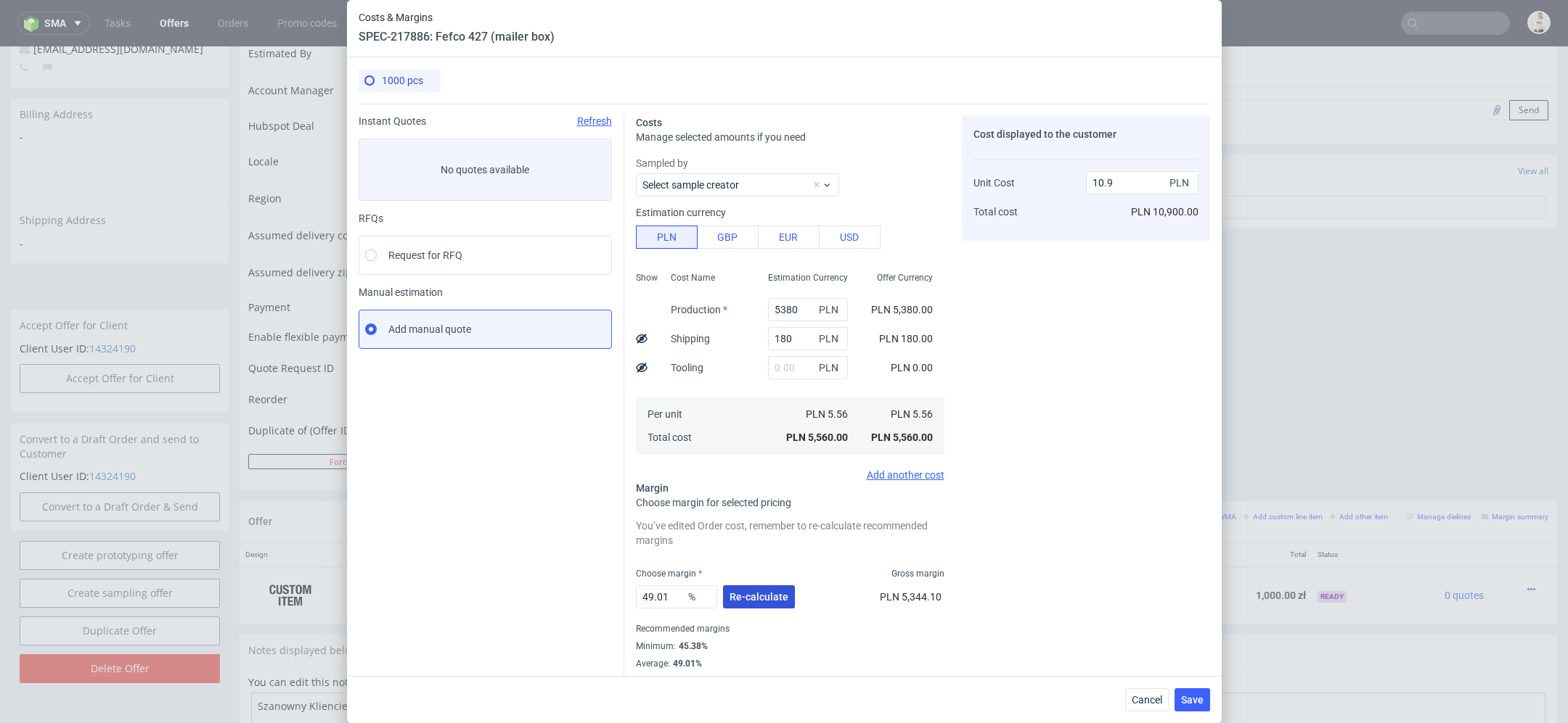
click at [744, 592] on span "Re-calculate" at bounding box center [759, 597] width 59 height 10
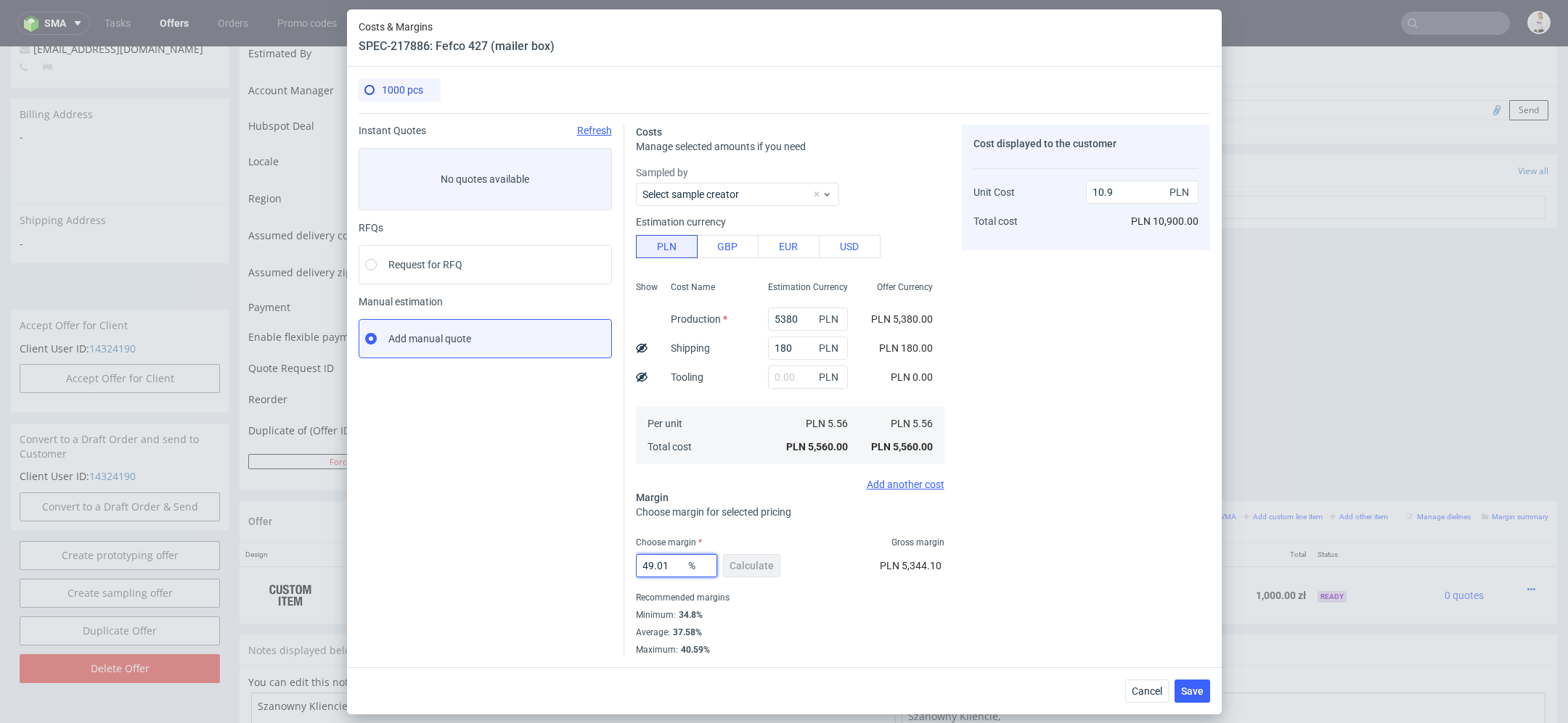
drag, startPoint x: 670, startPoint y: 569, endPoint x: 508, endPoint y: 552, distance: 162.9
click at [508, 552] on div "Instant Quotes Refresh No quotes available RFQs Request for RFQ Manual estimati…" at bounding box center [784, 385] width 851 height 543
type input "35"
type input "8.55"
drag, startPoint x: 667, startPoint y: 561, endPoint x: 634, endPoint y: 568, distance: 33.7
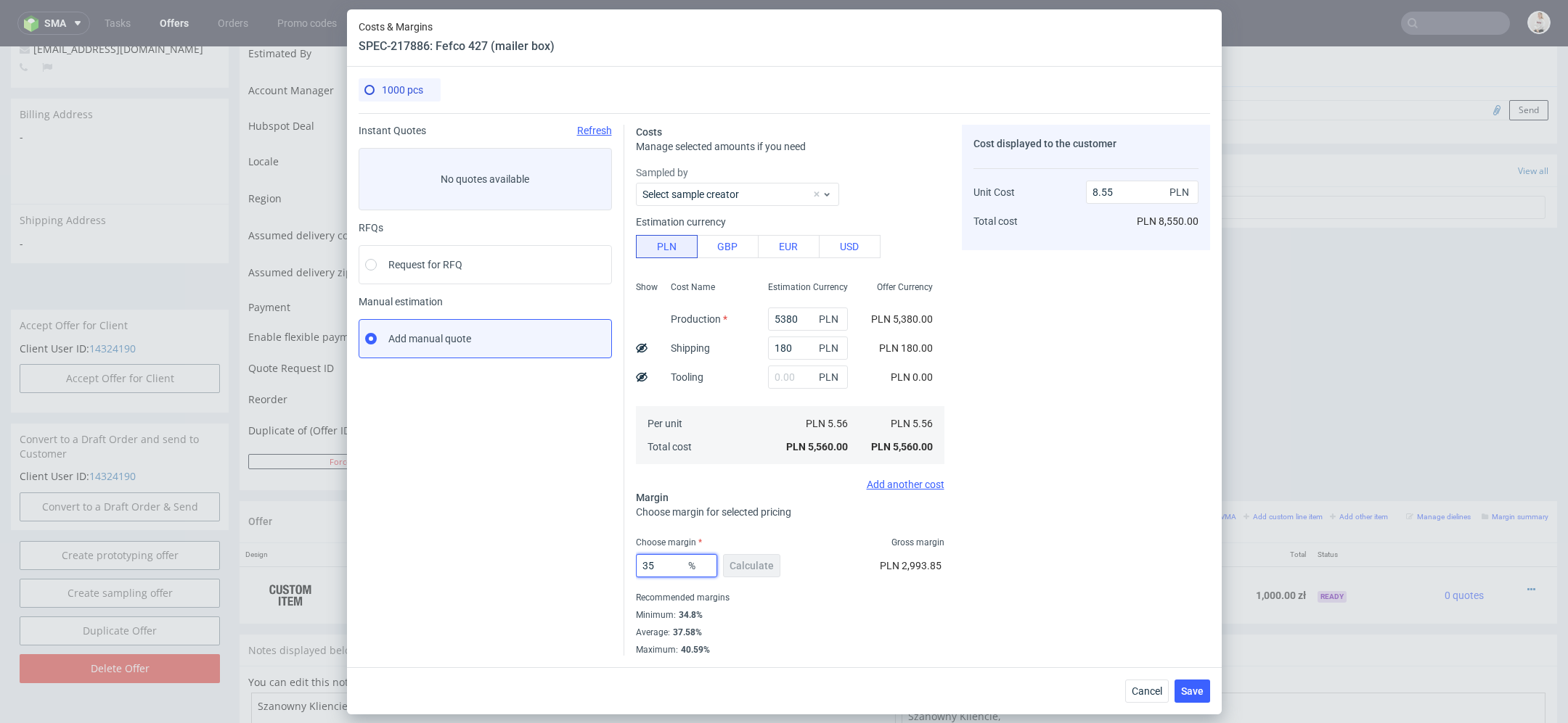
click at [634, 569] on div "Costs Manage selected amounts if you need Sampled by Select sample creator Esti…" at bounding box center [917, 385] width 586 height 543
type input "38"
type input "8.97"
type input "38"
click at [897, 590] on div "Recommended margins" at bounding box center [789, 598] width 308 height 17
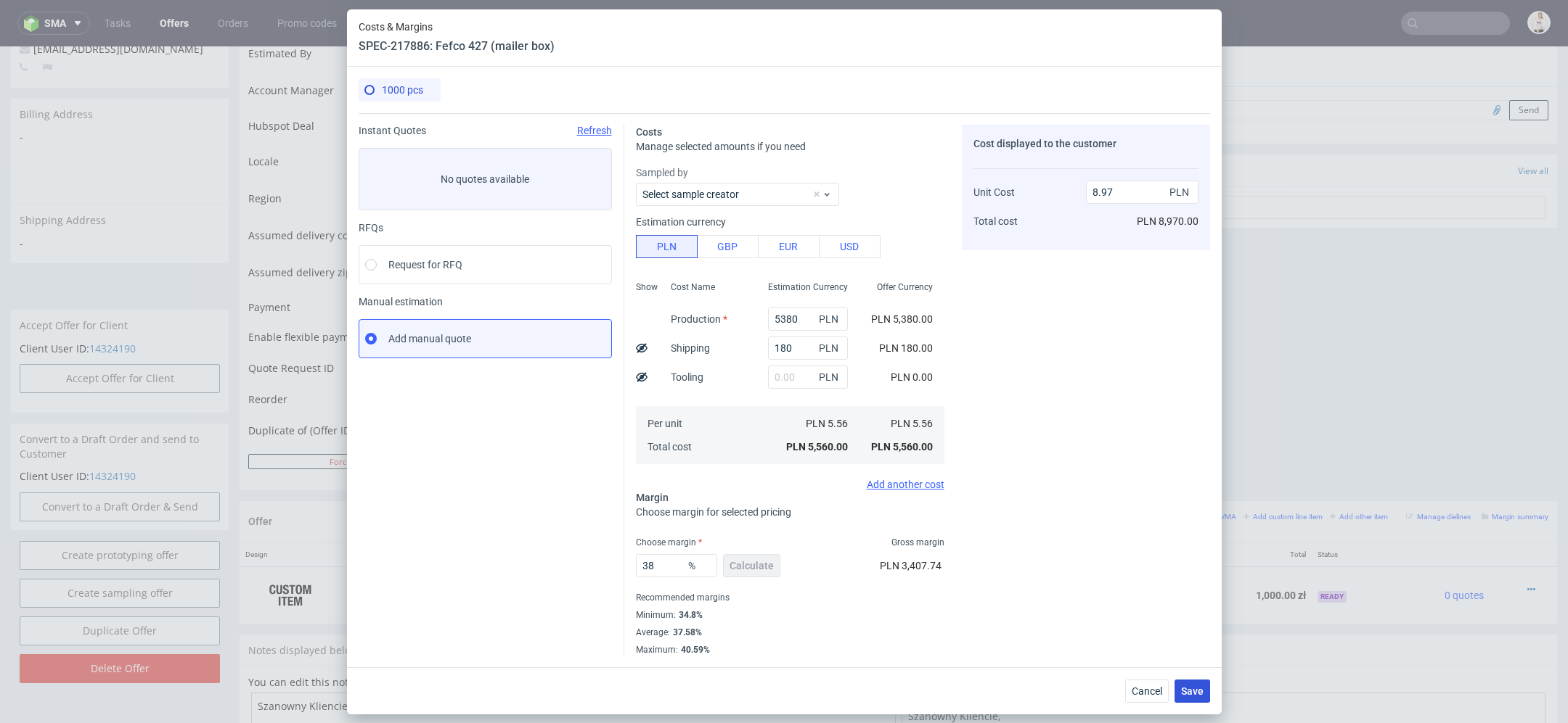
click at [1196, 689] on span "Save" at bounding box center [1192, 691] width 23 height 10
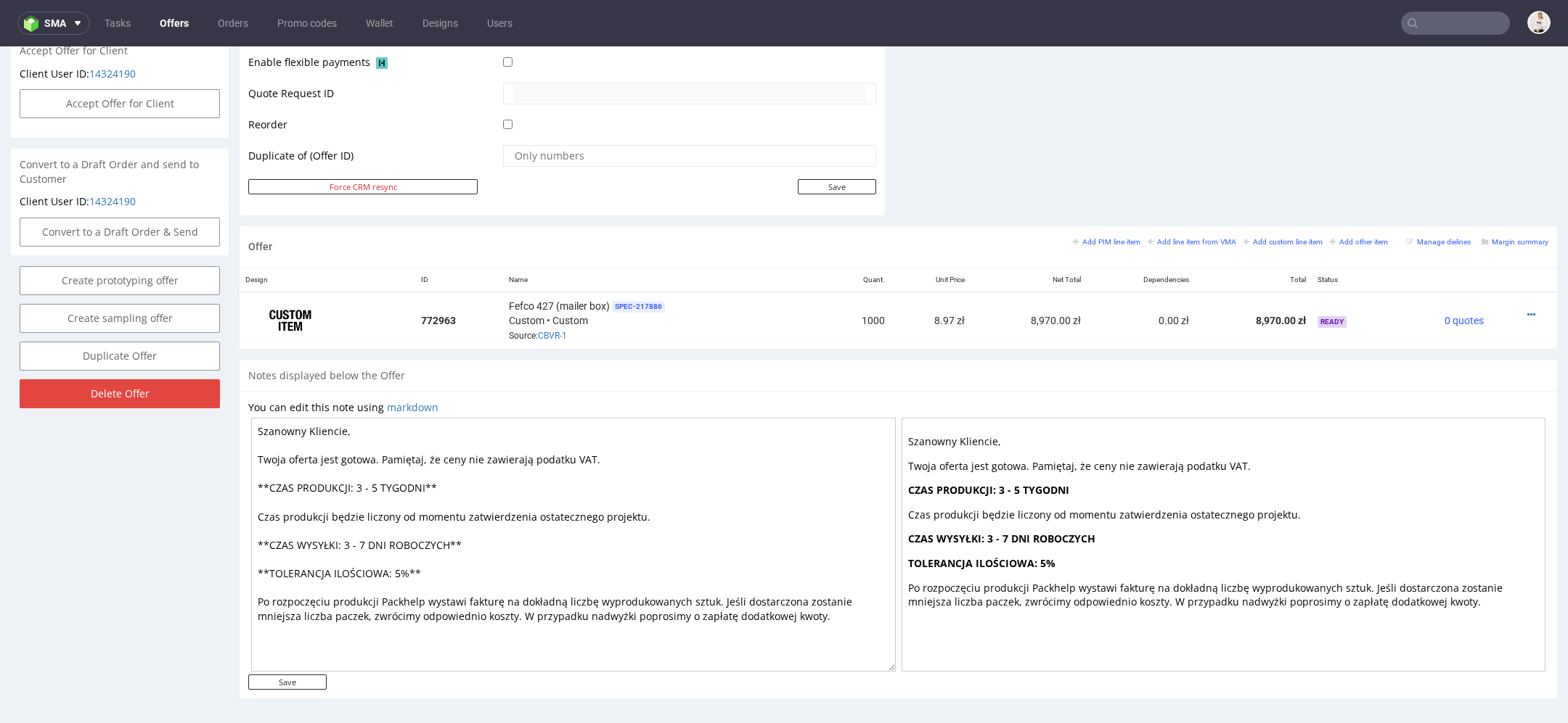
scroll to position [0, 0]
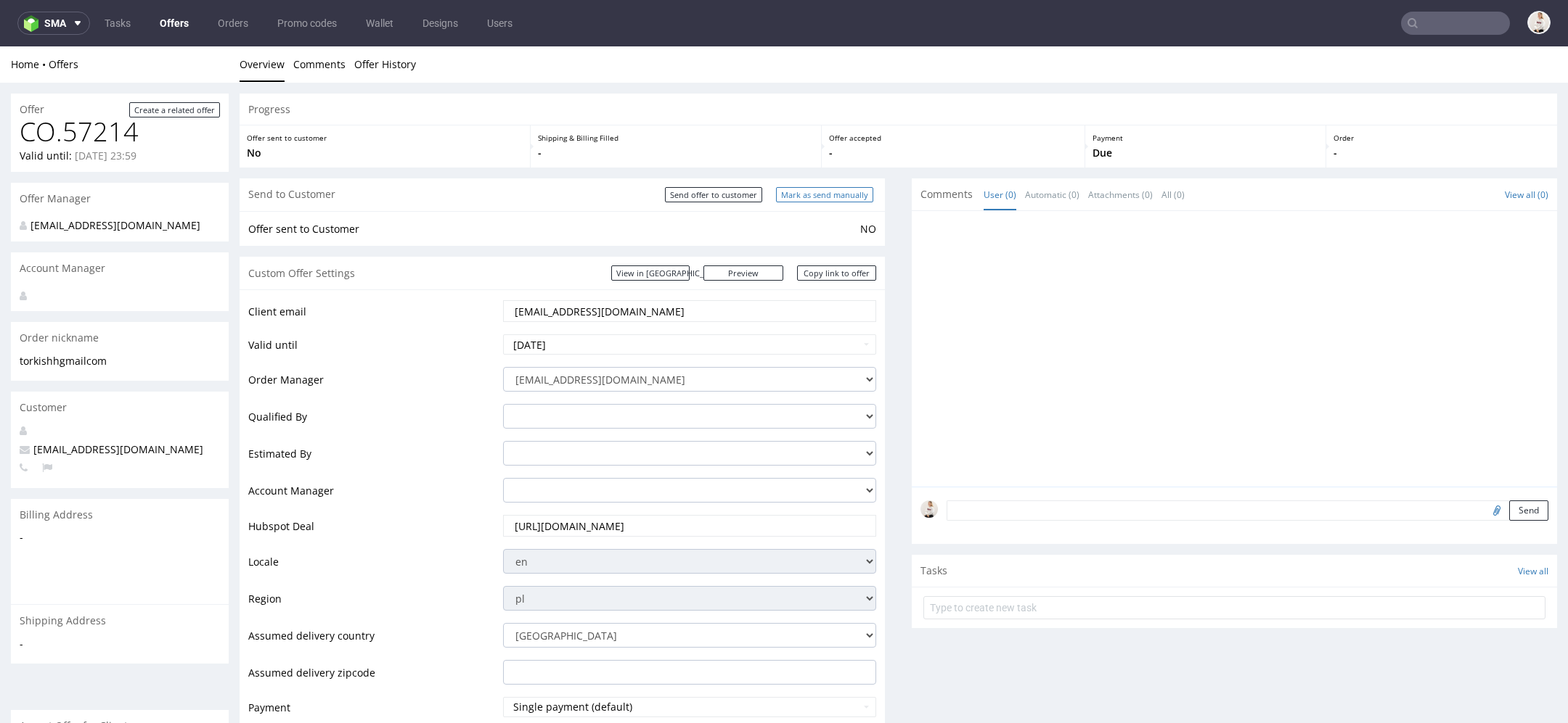
click at [848, 190] on input "Mark as send manually" at bounding box center [825, 195] width 97 height 16
type input "In progress..."
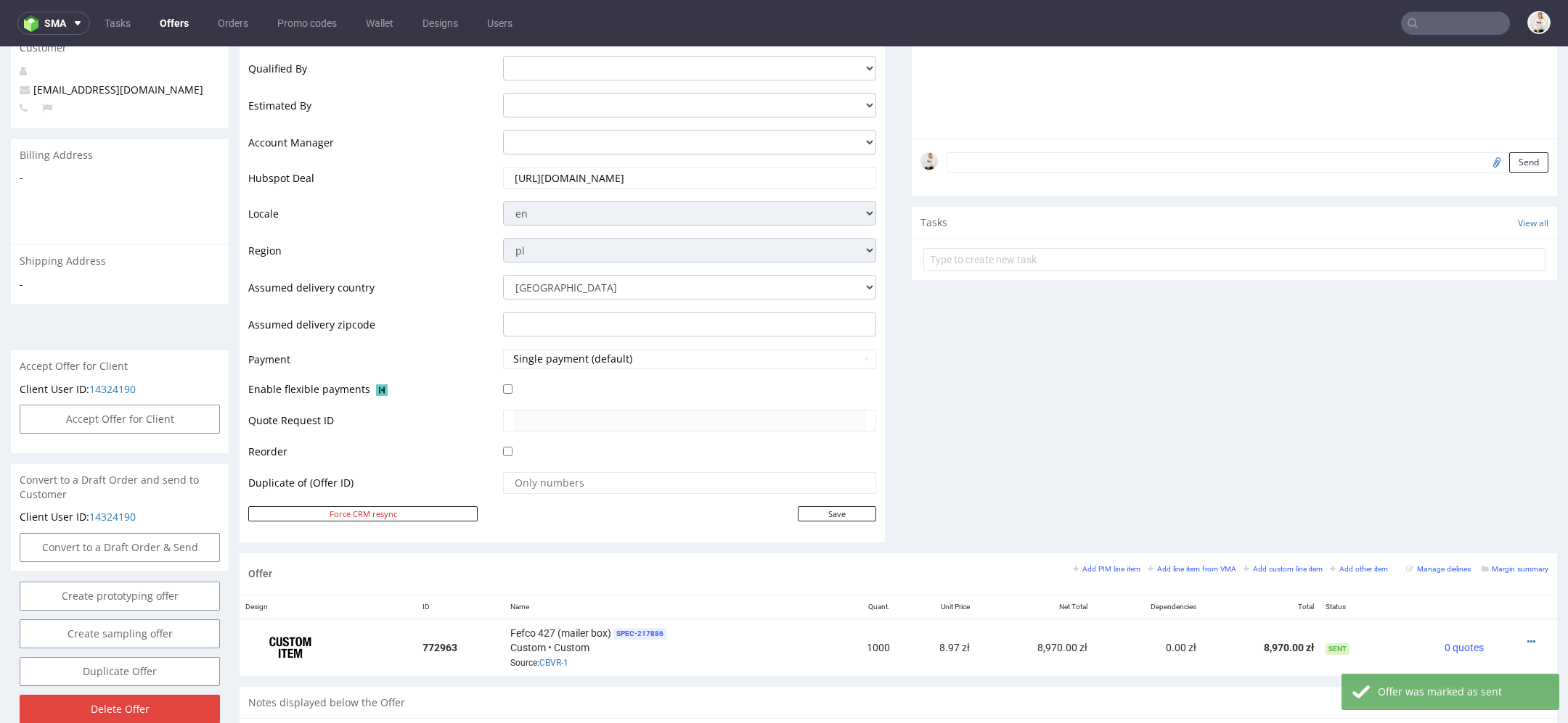
scroll to position [702, 0]
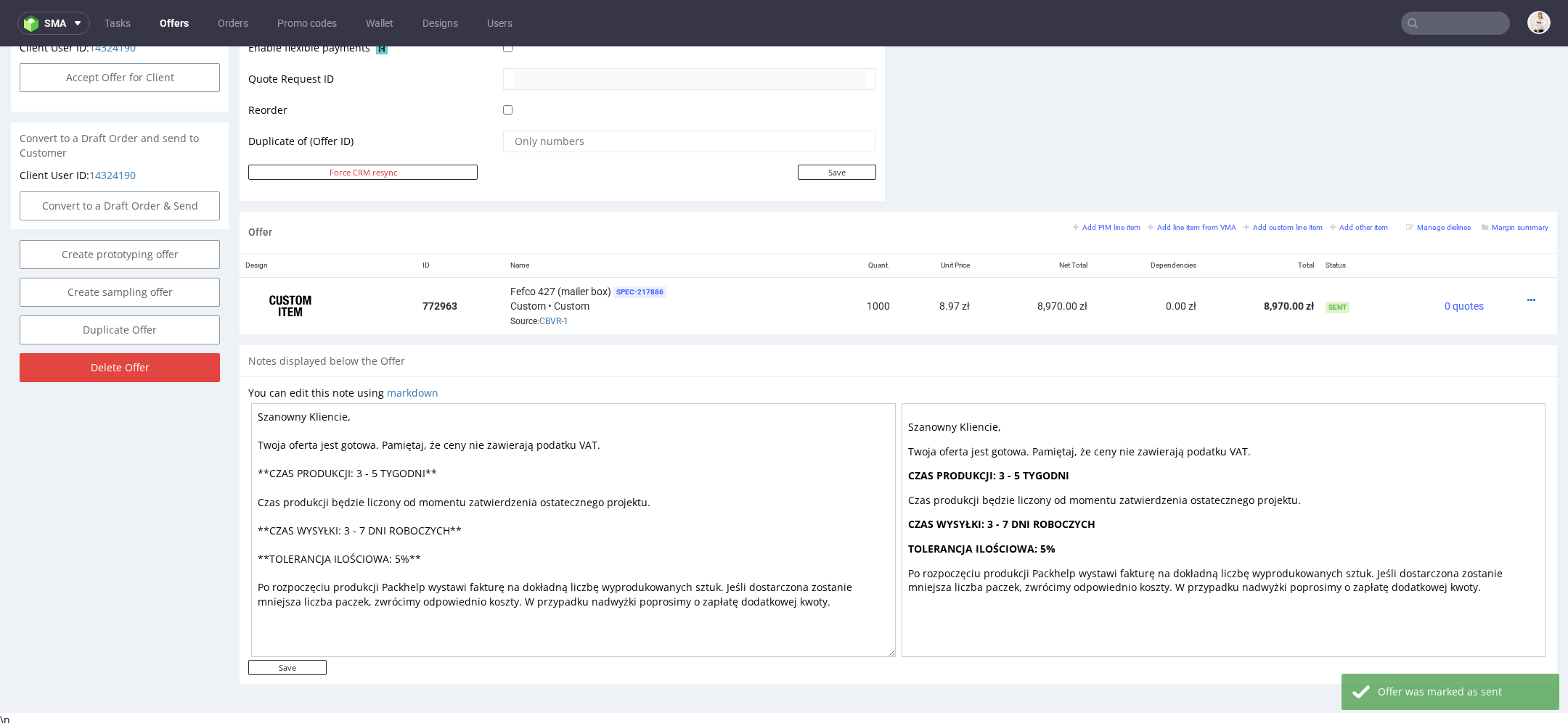
click at [375, 467] on textarea "Szanowny Kliencie, Twoja oferta jest gotowa. Pamiętaj, że ceny nie zawierają po…" at bounding box center [573, 530] width 645 height 254
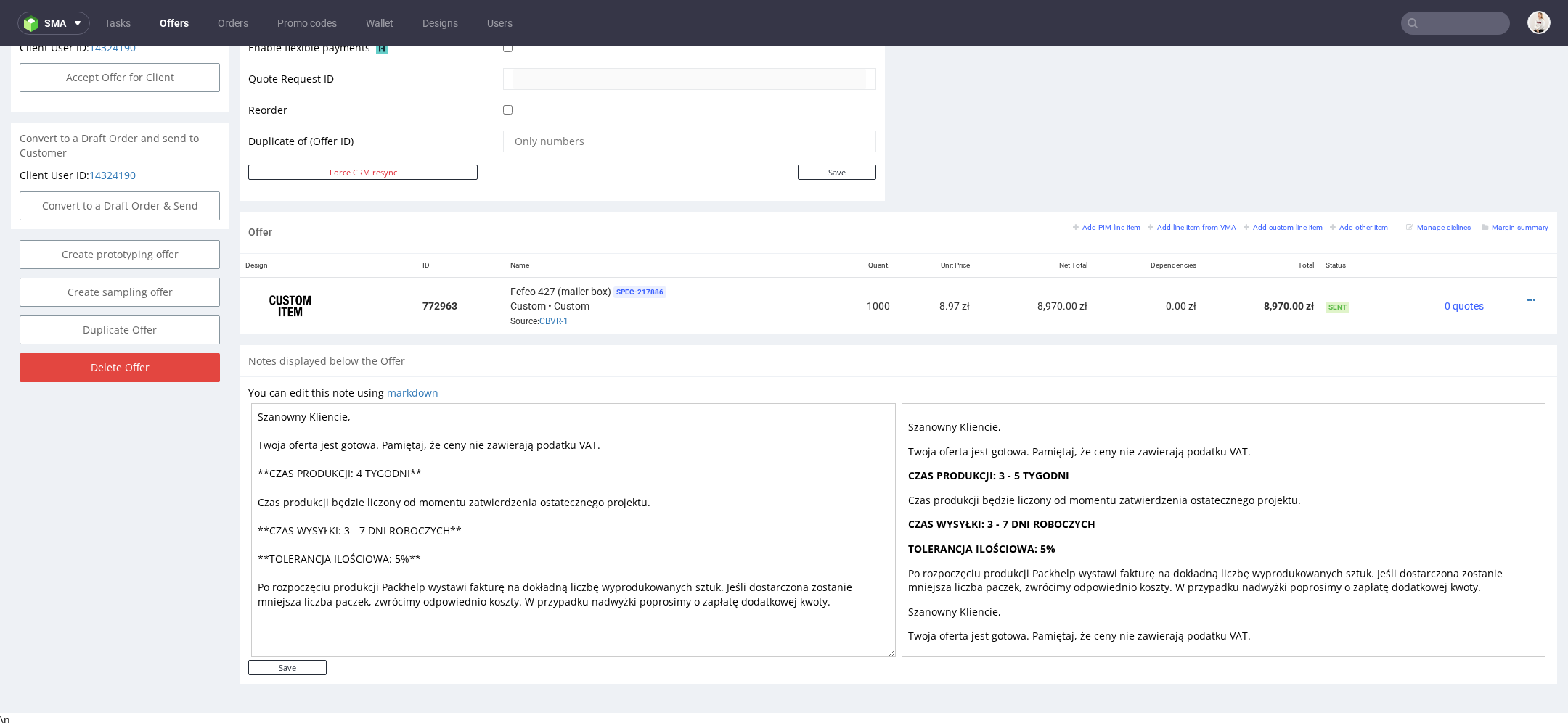
click at [370, 530] on textarea "Szanowny Kliencie, Twoja oferta jest gotowa. Pamiętaj, że ceny nie zawierają po…" at bounding box center [573, 530] width 645 height 254
type textarea "Szanowny Kliencie, Twoja oferta jest gotowa. Pamiętaj, że ceny nie zawierają po…"
click at [315, 660] on input "Save" at bounding box center [287, 667] width 79 height 16
type input "In progress..."
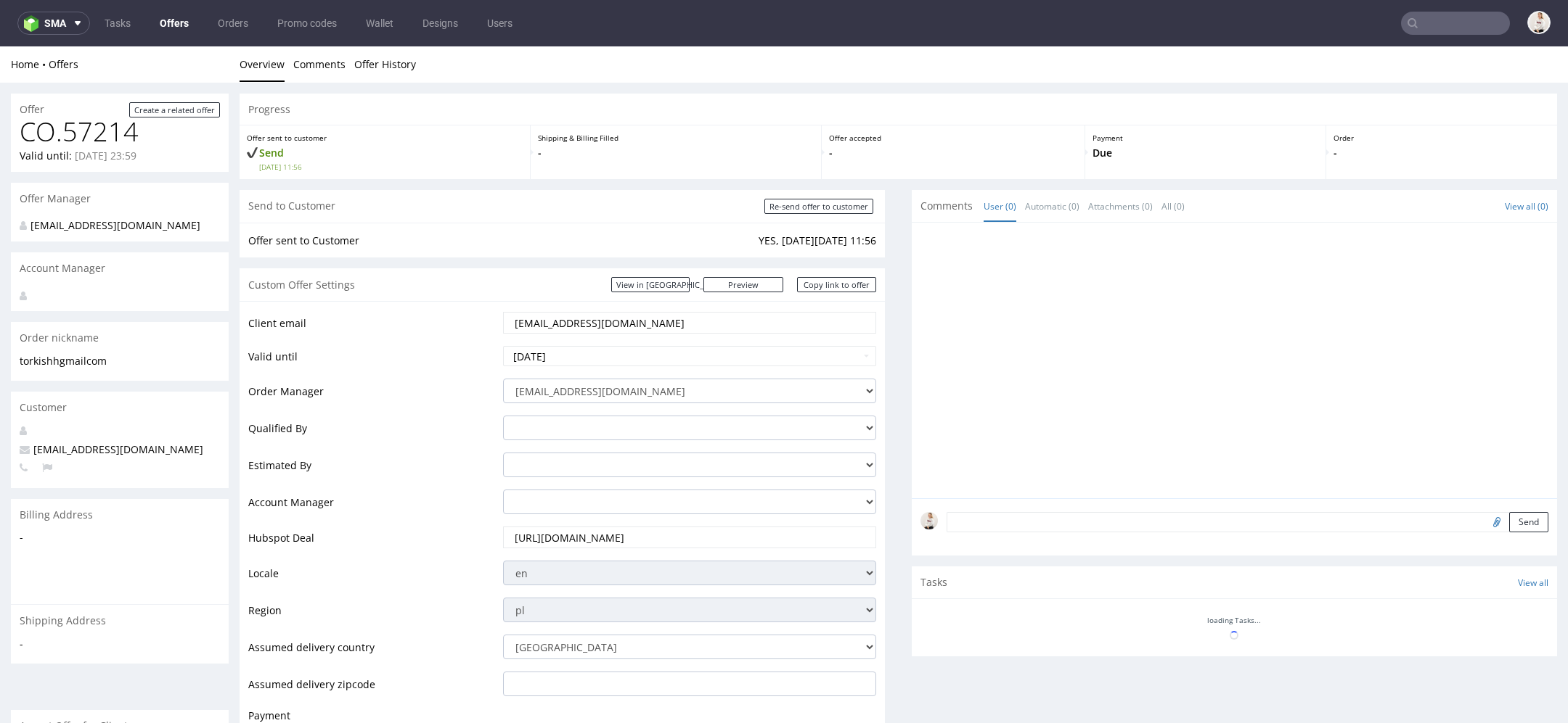
scroll to position [0, 0]
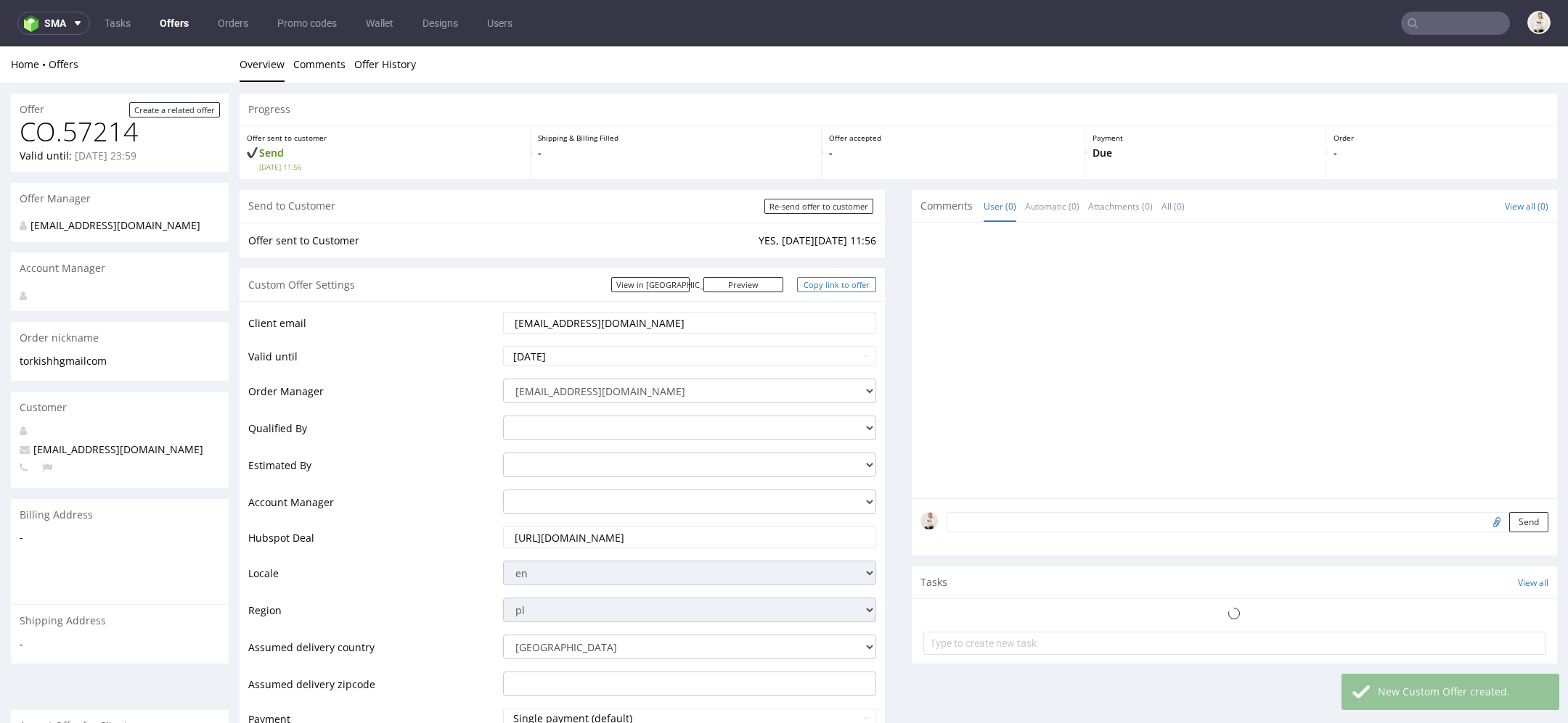
click at [833, 287] on link "Copy link to offer" at bounding box center [837, 284] width 80 height 16
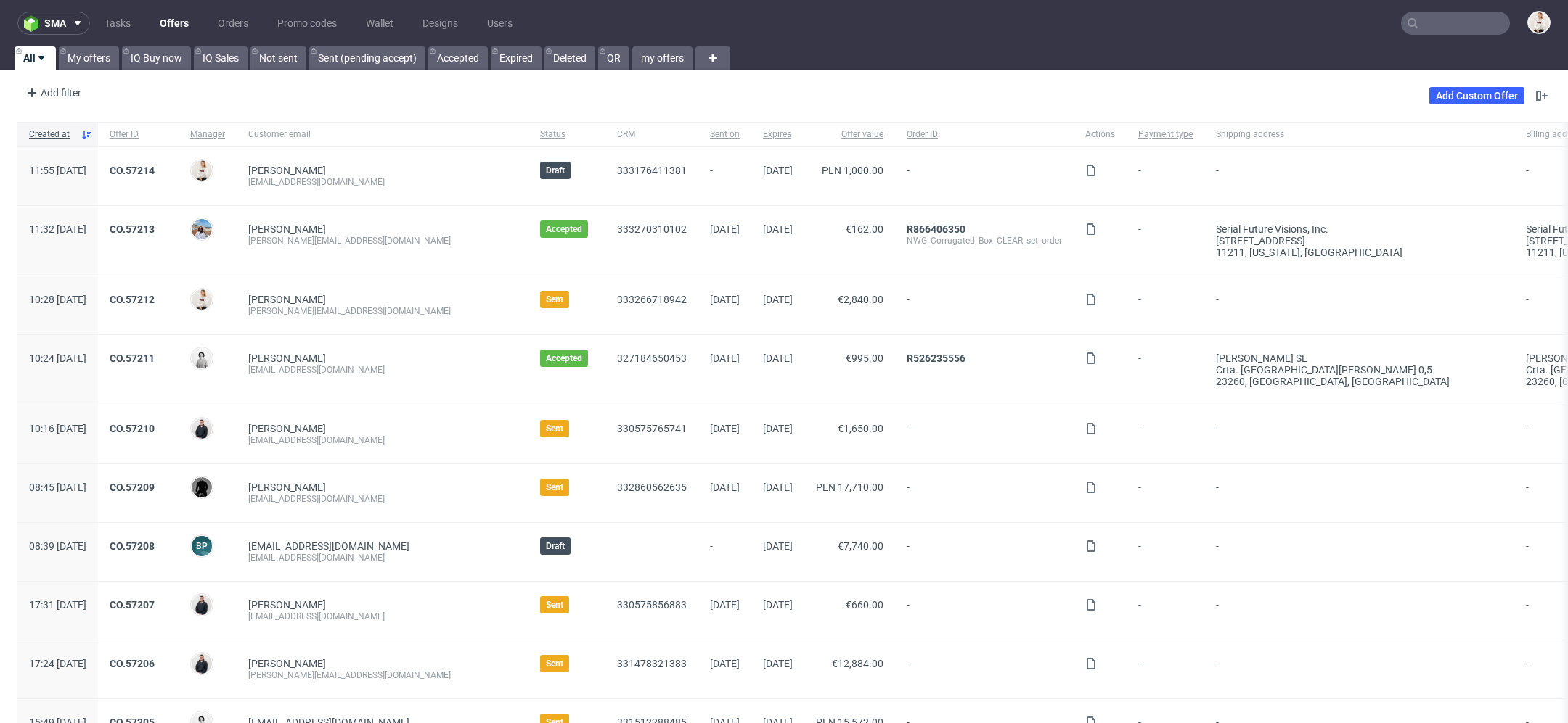
click at [1448, 26] on input "text" at bounding box center [1455, 23] width 109 height 23
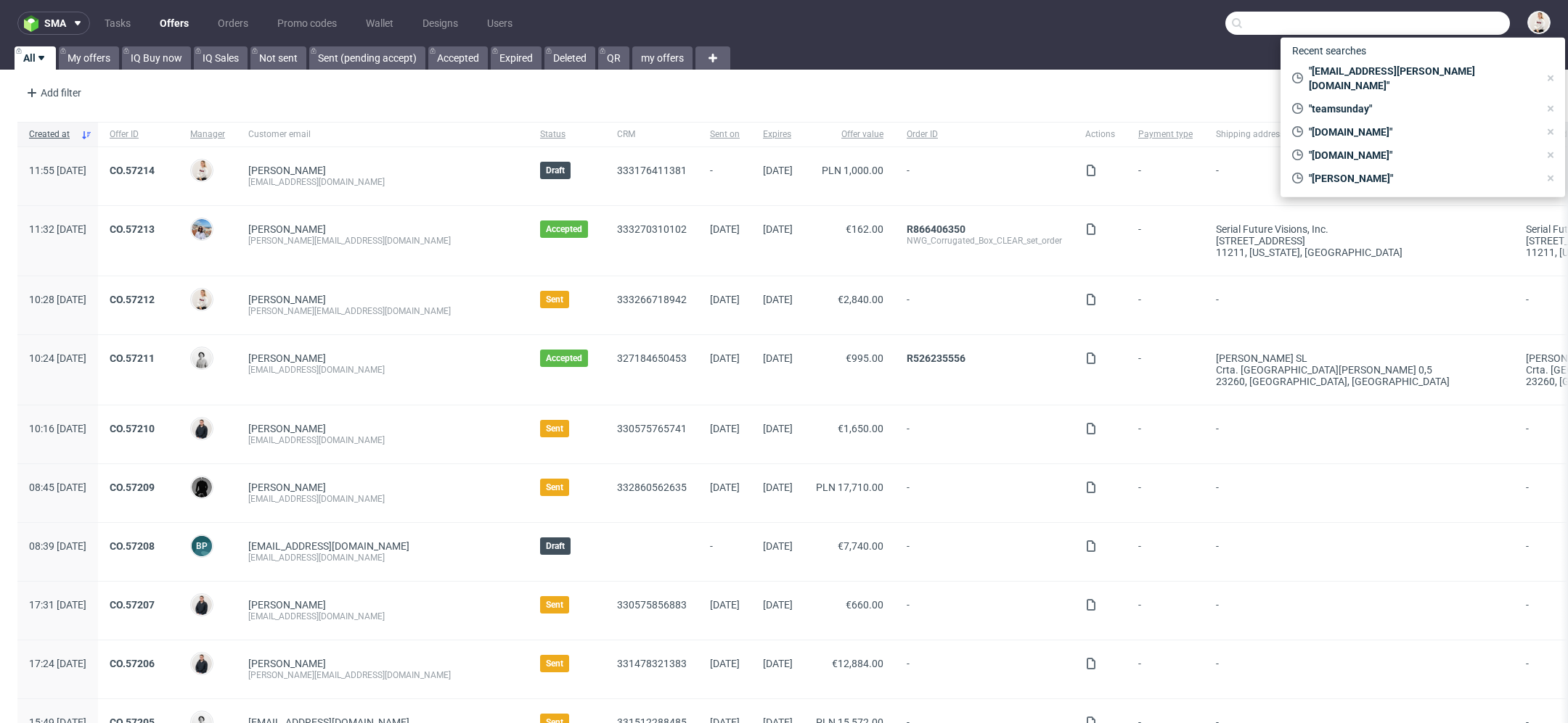
paste input "R785903977"
type input "R785903977"
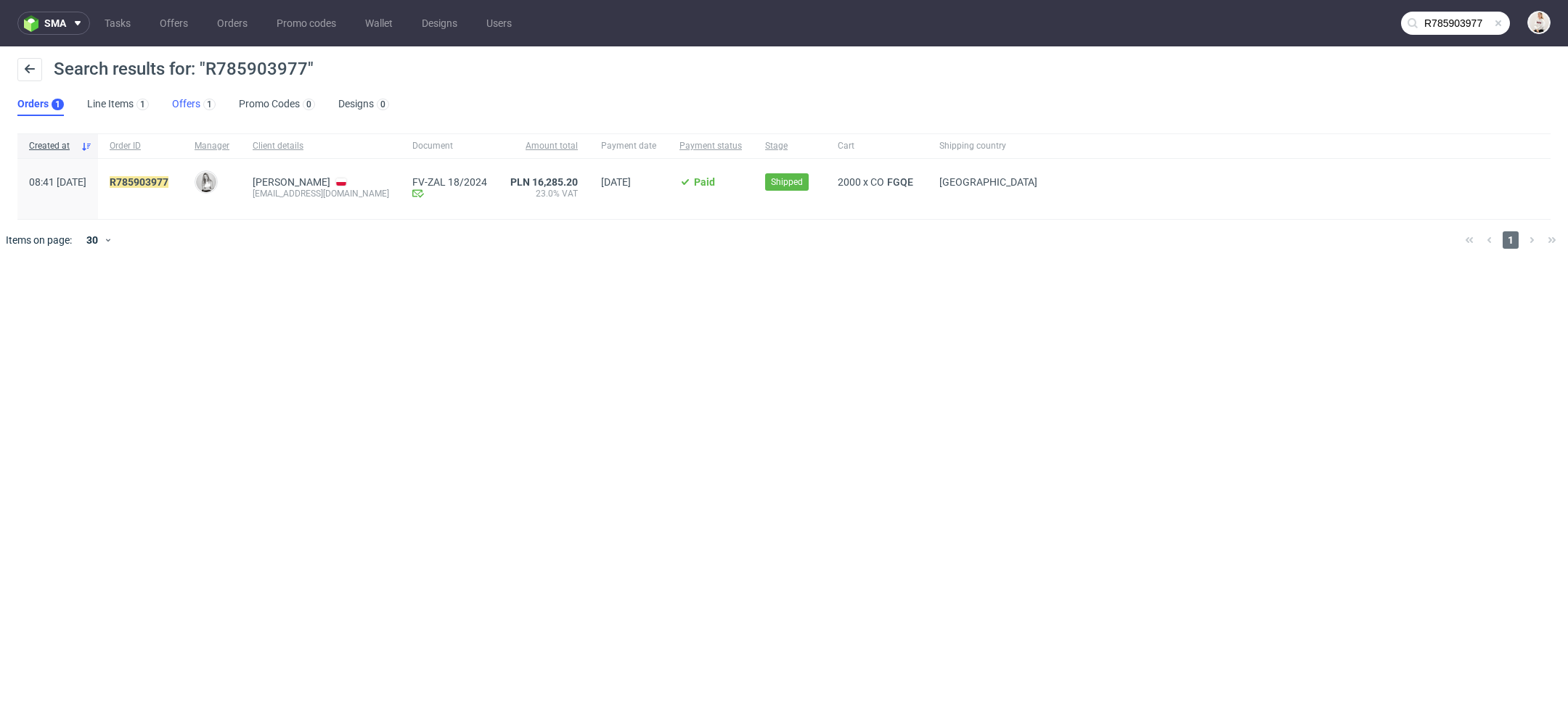
click at [177, 102] on link "Offers 1" at bounding box center [194, 104] width 44 height 23
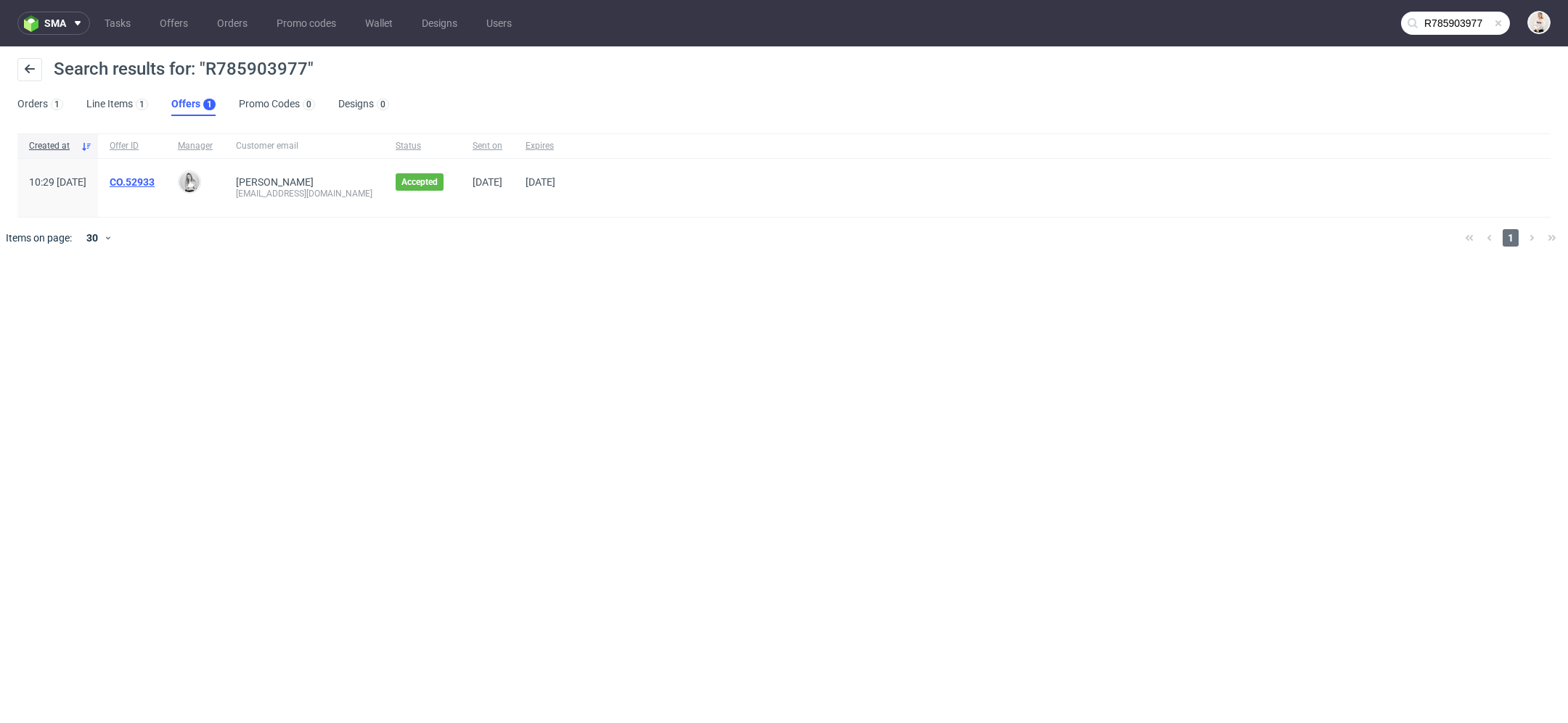
click at [155, 181] on link "CO.52933" at bounding box center [132, 182] width 45 height 12
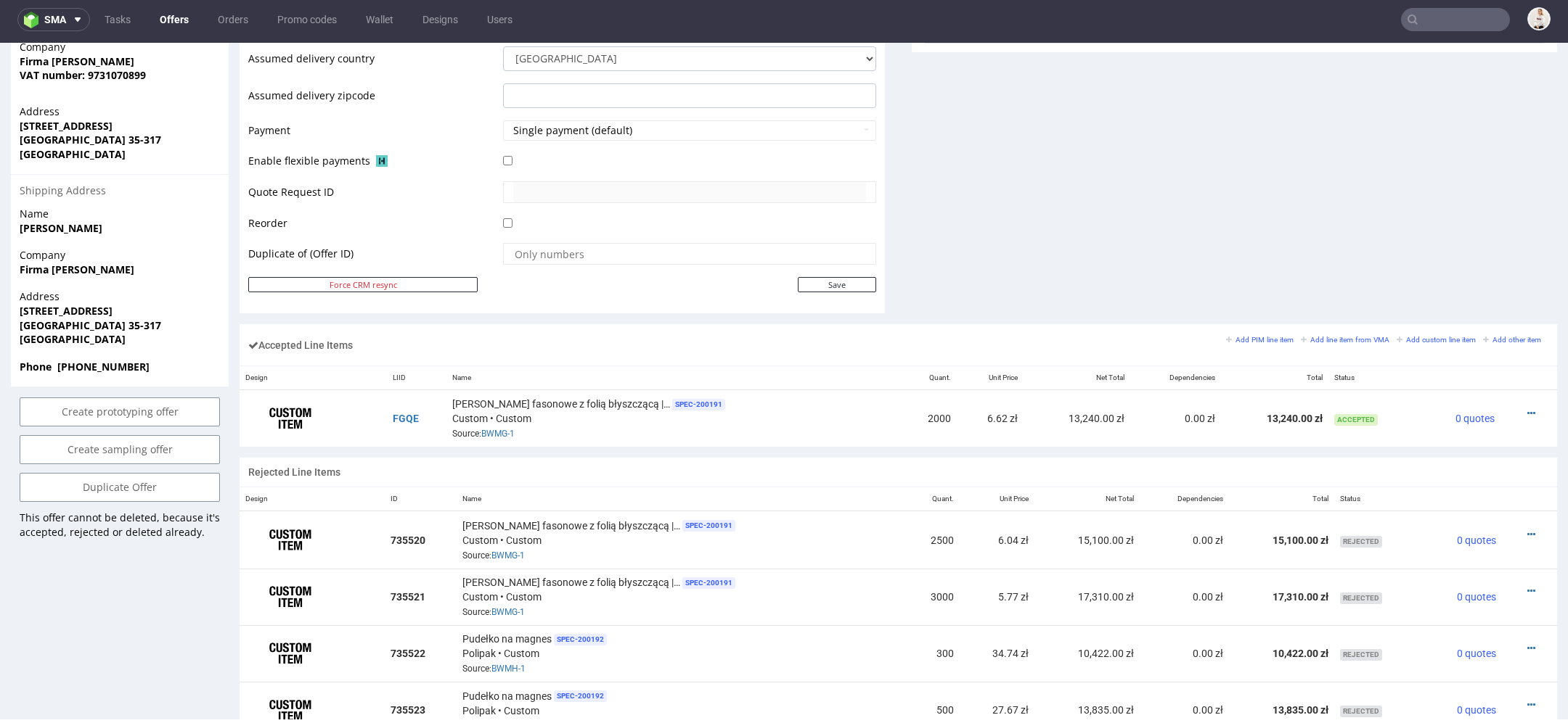
scroll to position [622, 0]
click at [1527, 409] on icon at bounding box center [1531, 414] width 8 height 10
click at [1466, 278] on span "Edit item price" at bounding box center [1471, 277] width 104 height 15
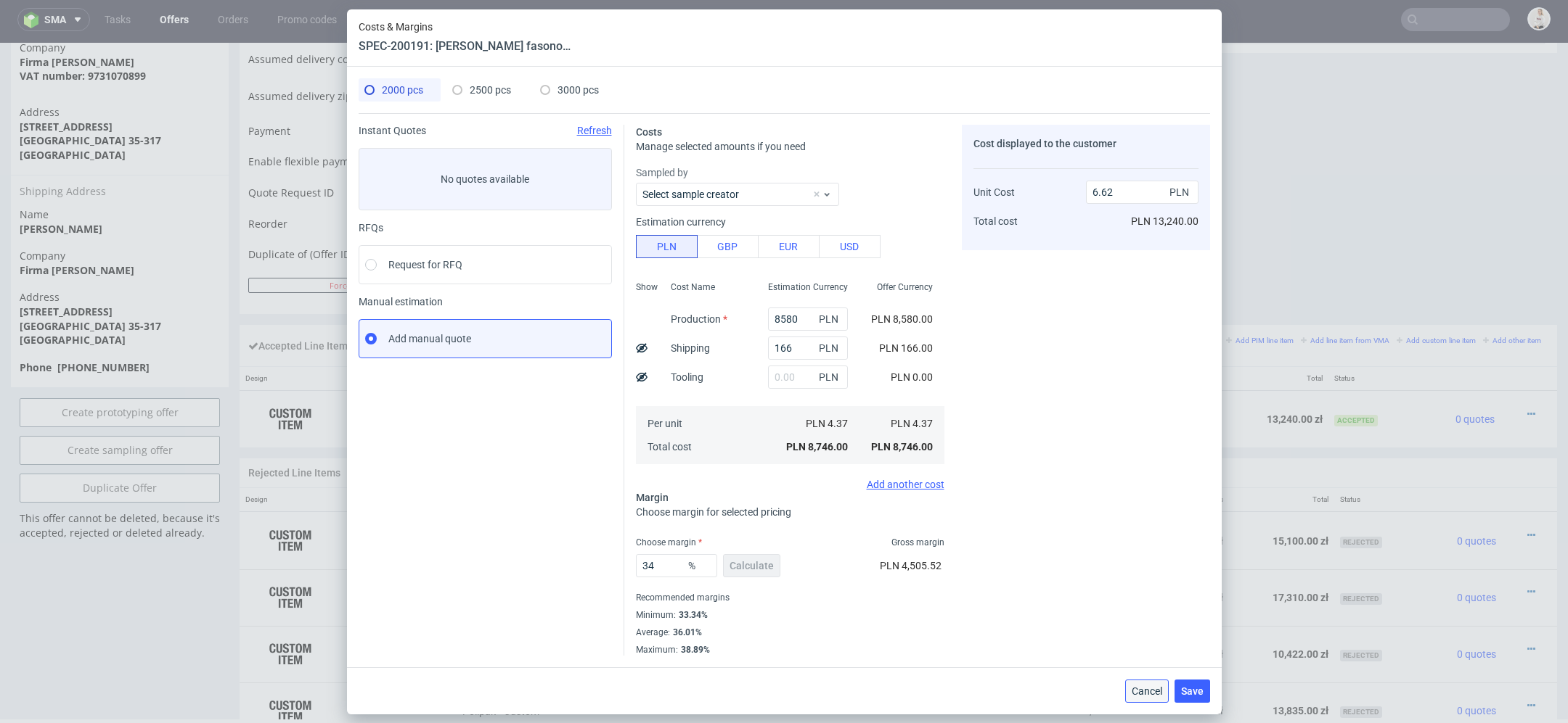
click at [1146, 692] on span "Cancel" at bounding box center [1147, 691] width 30 height 10
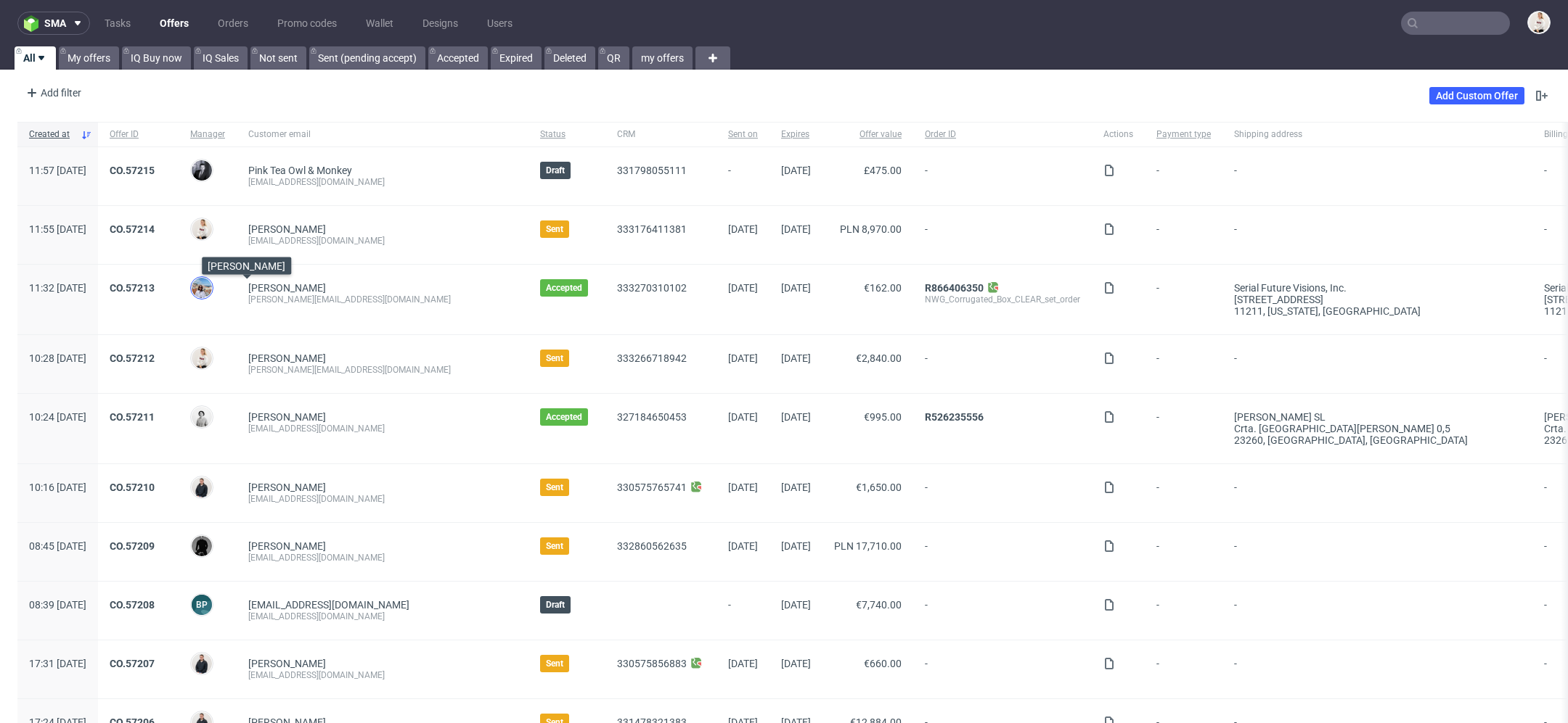
click at [212, 291] on img at bounding box center [202, 288] width 20 height 20
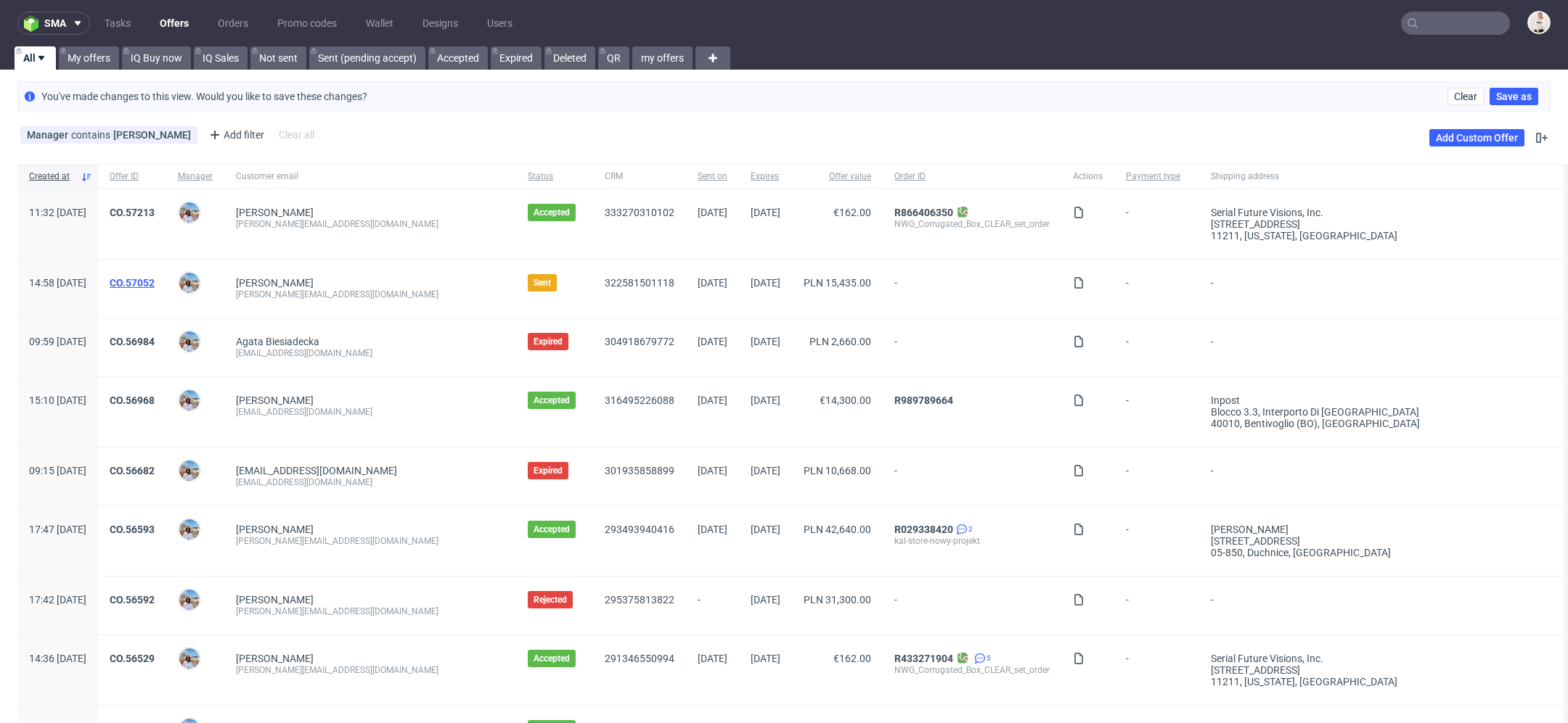
click at [155, 281] on link "CO.57052" at bounding box center [132, 282] width 45 height 12
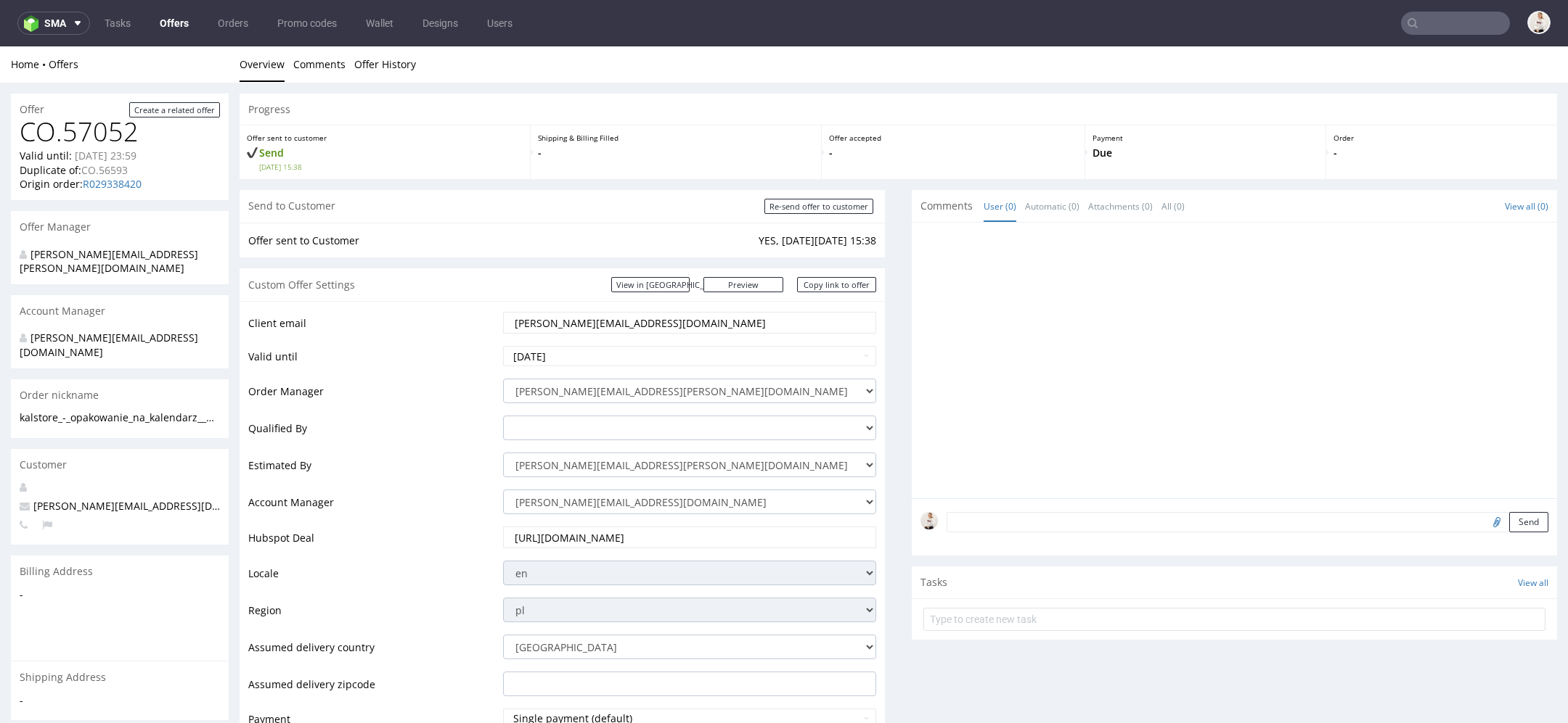
drag, startPoint x: 688, startPoint y: 324, endPoint x: 610, endPoint y: 328, distance: 78.1
click at [610, 328] on input "[PERSON_NAME][EMAIL_ADDRESS][DOMAIN_NAME]" at bounding box center [689, 323] width 353 height 20
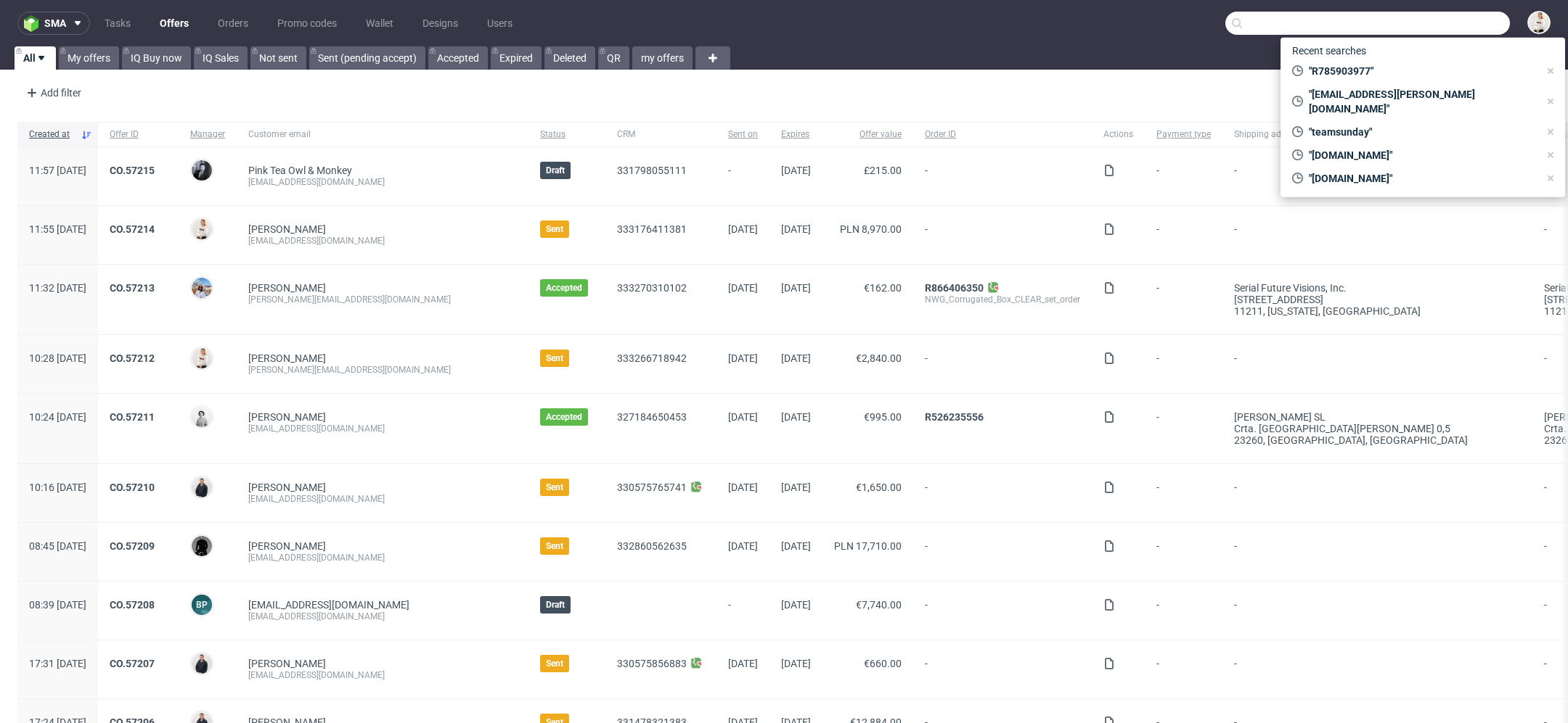
click at [1437, 27] on input "text" at bounding box center [1367, 23] width 284 height 23
paste input "[EMAIL_ADDRESS][DOMAIN_NAME]"
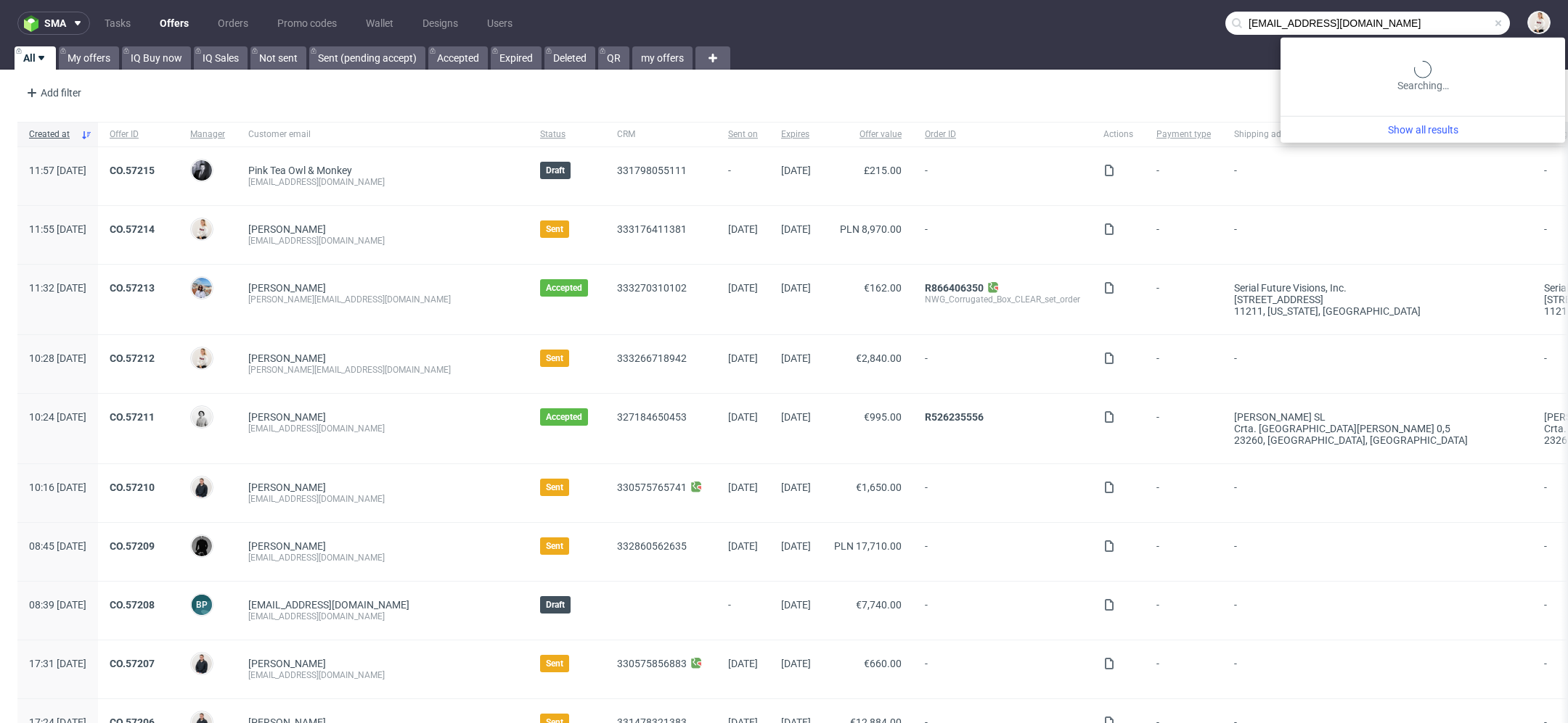
type input "[EMAIL_ADDRESS][DOMAIN_NAME]"
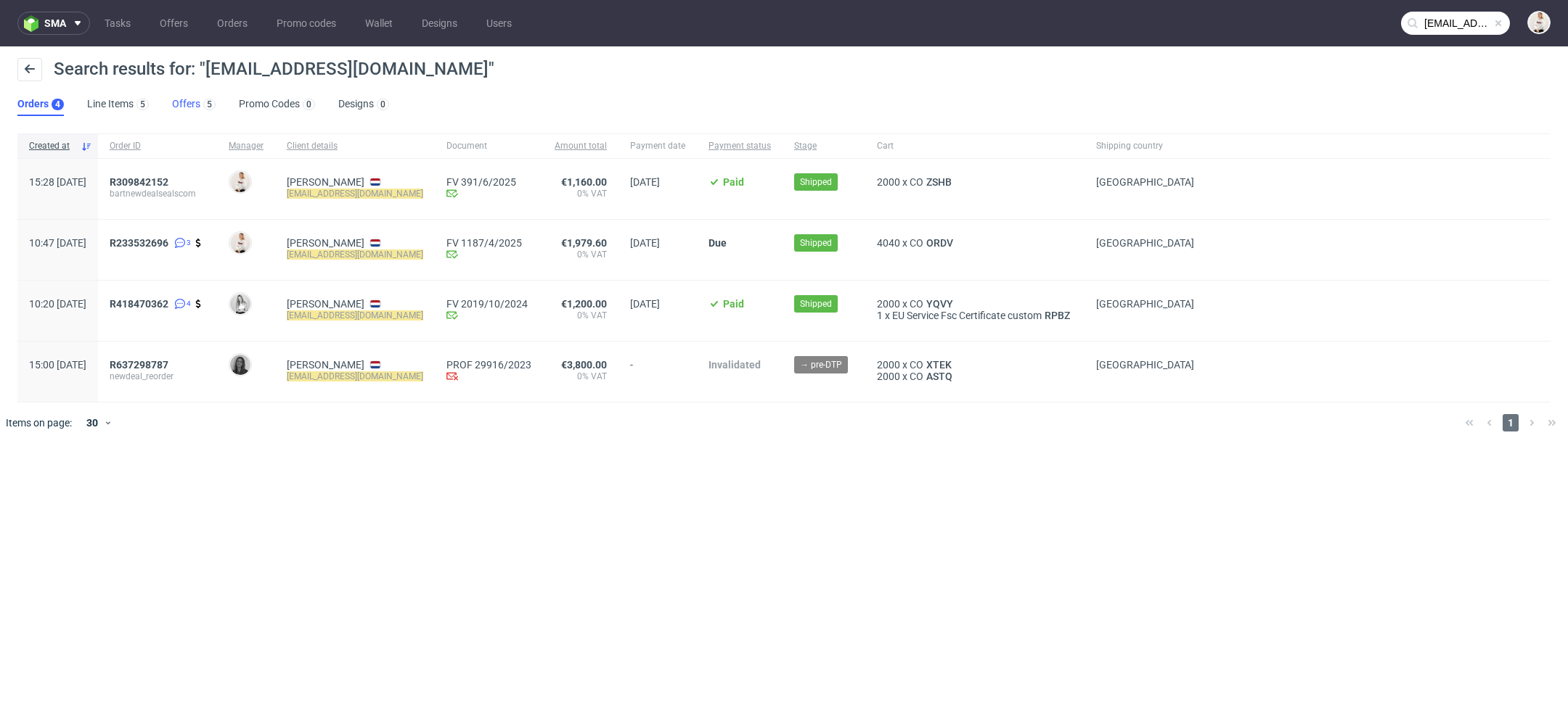
click at [194, 101] on link "Offers 5" at bounding box center [194, 104] width 44 height 23
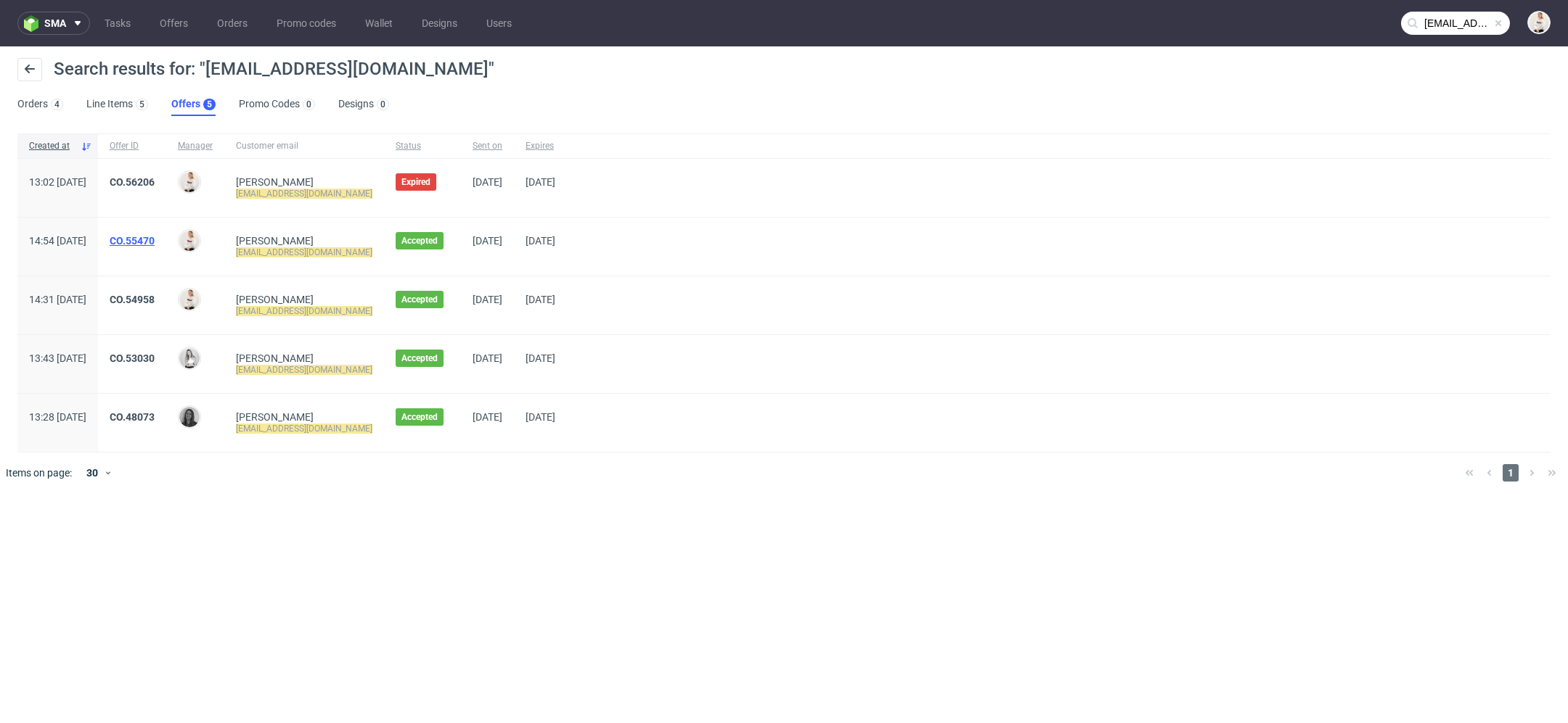
click at [155, 239] on link "CO.55470" at bounding box center [132, 240] width 45 height 12
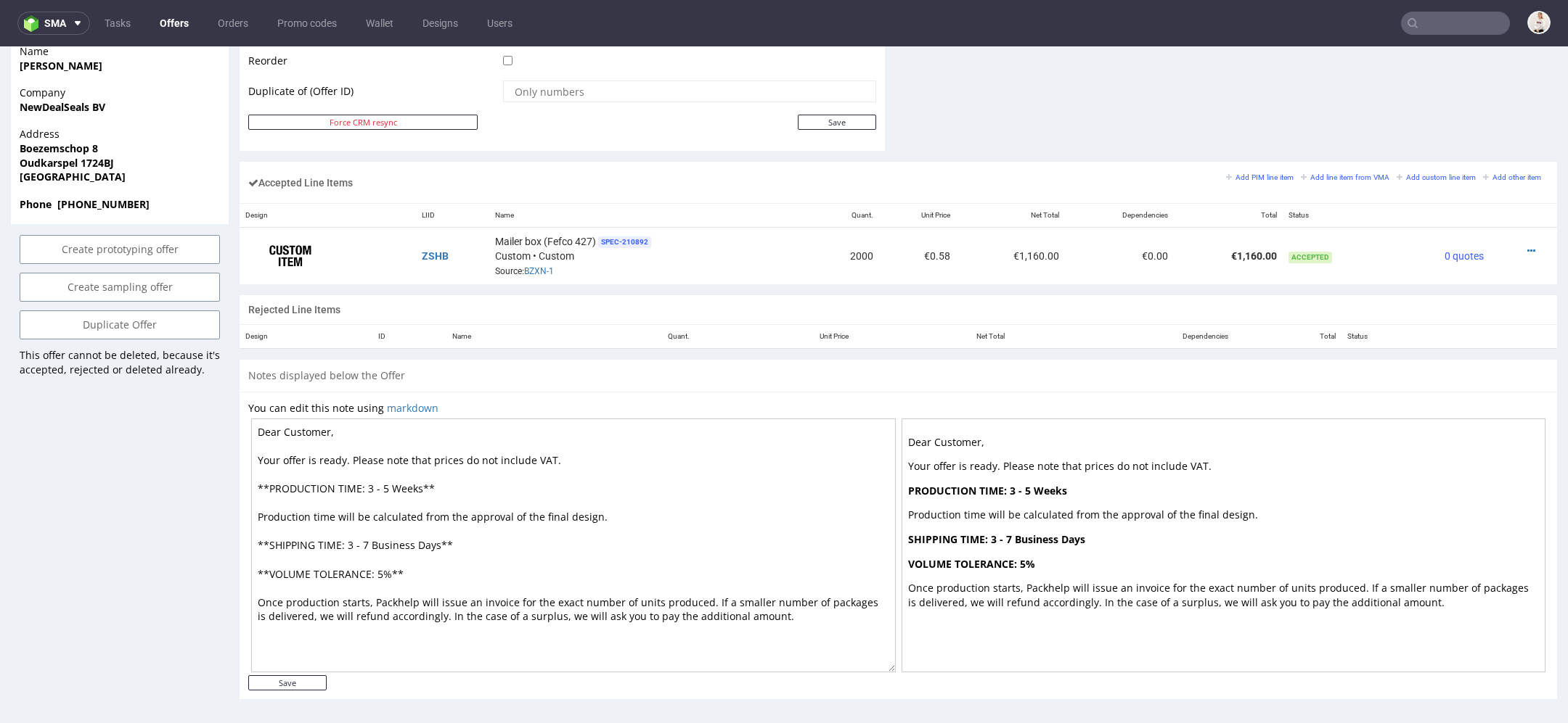
scroll to position [5, 0]
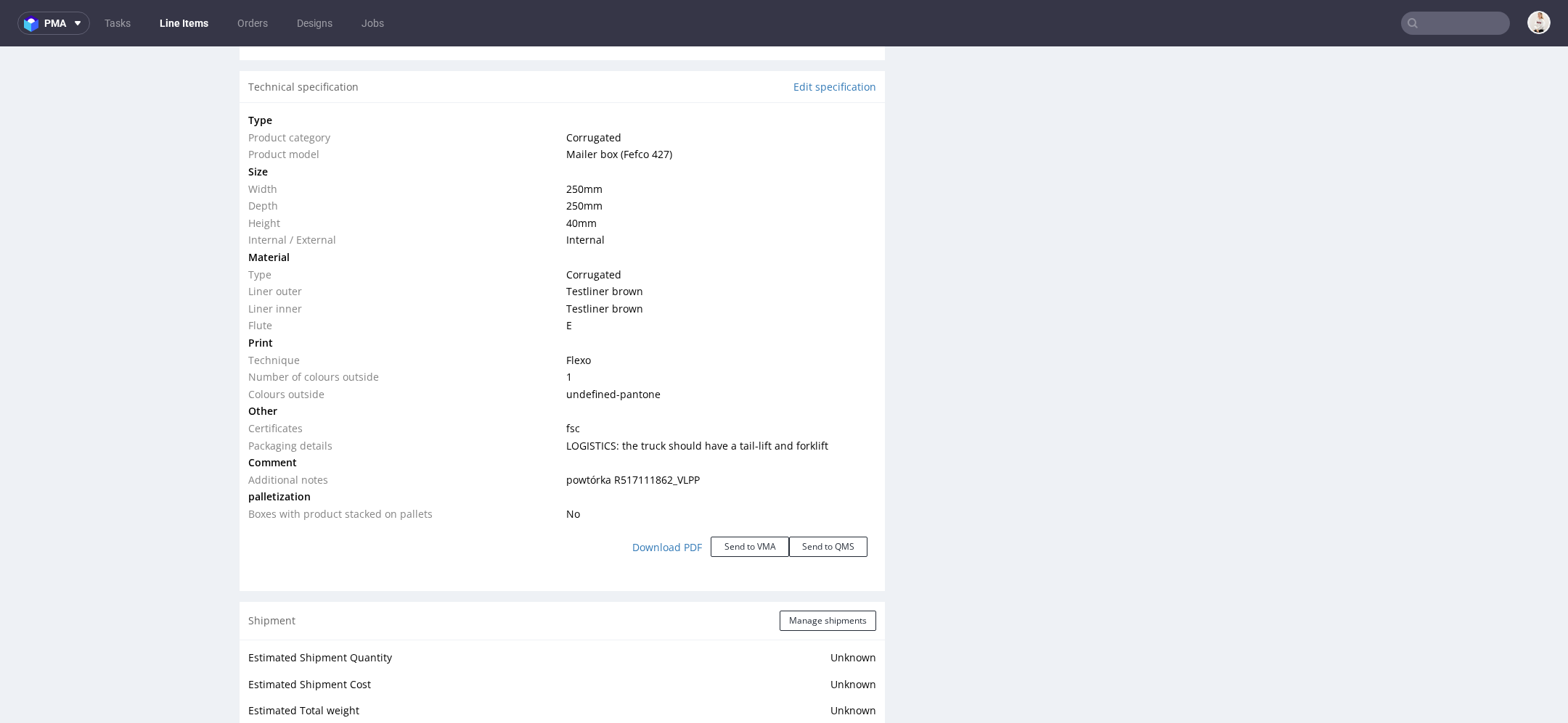
scroll to position [1328, 0]
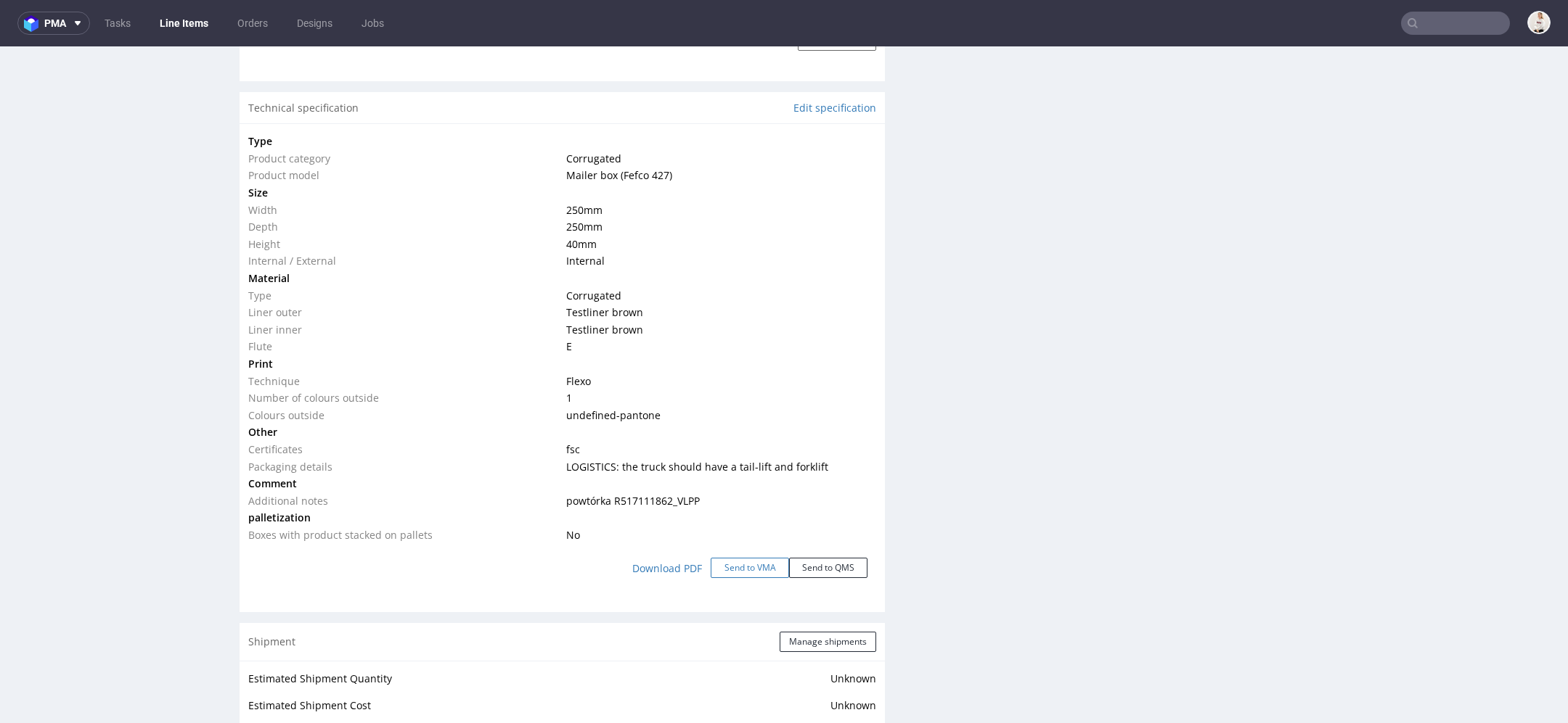
click at [744, 561] on button "Send to VMA" at bounding box center [750, 568] width 79 height 20
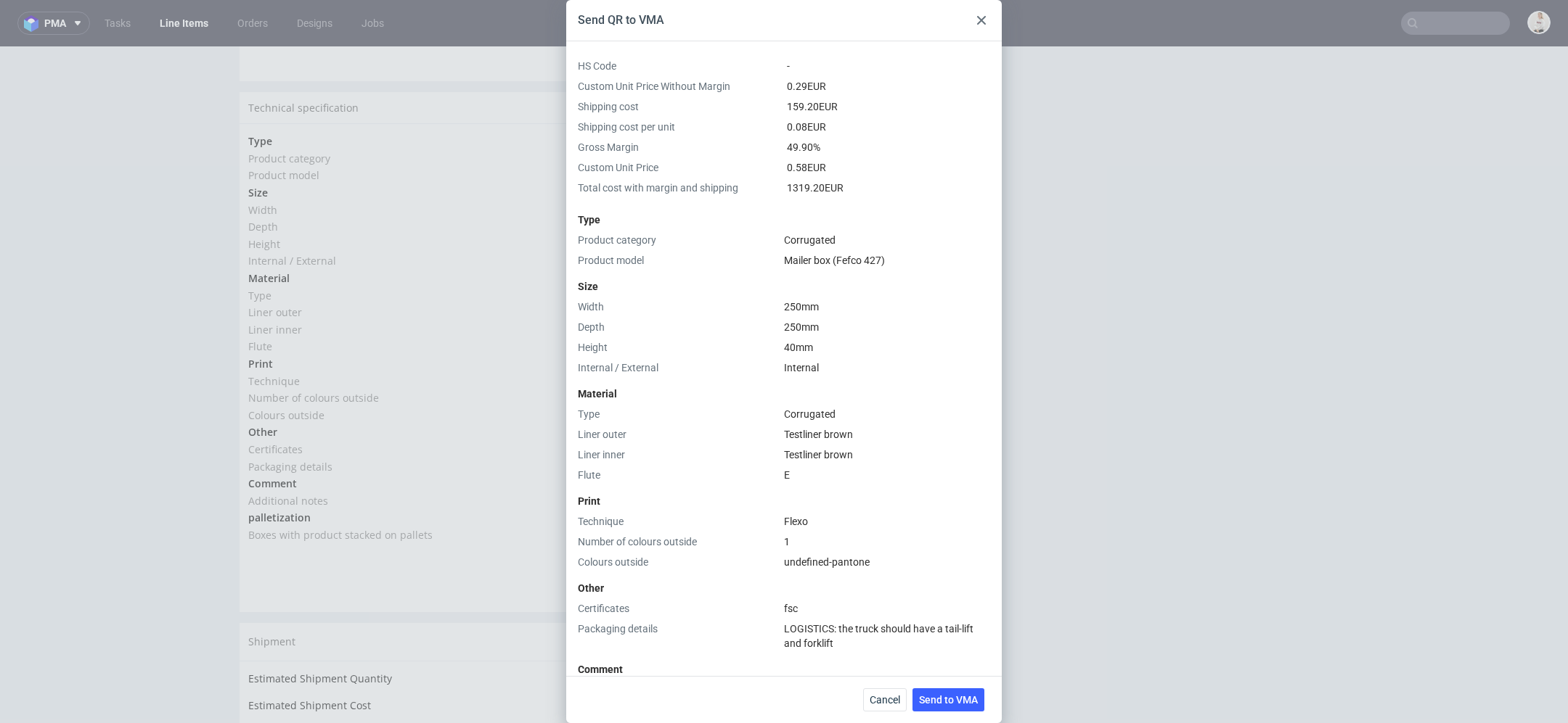
scroll to position [315, 0]
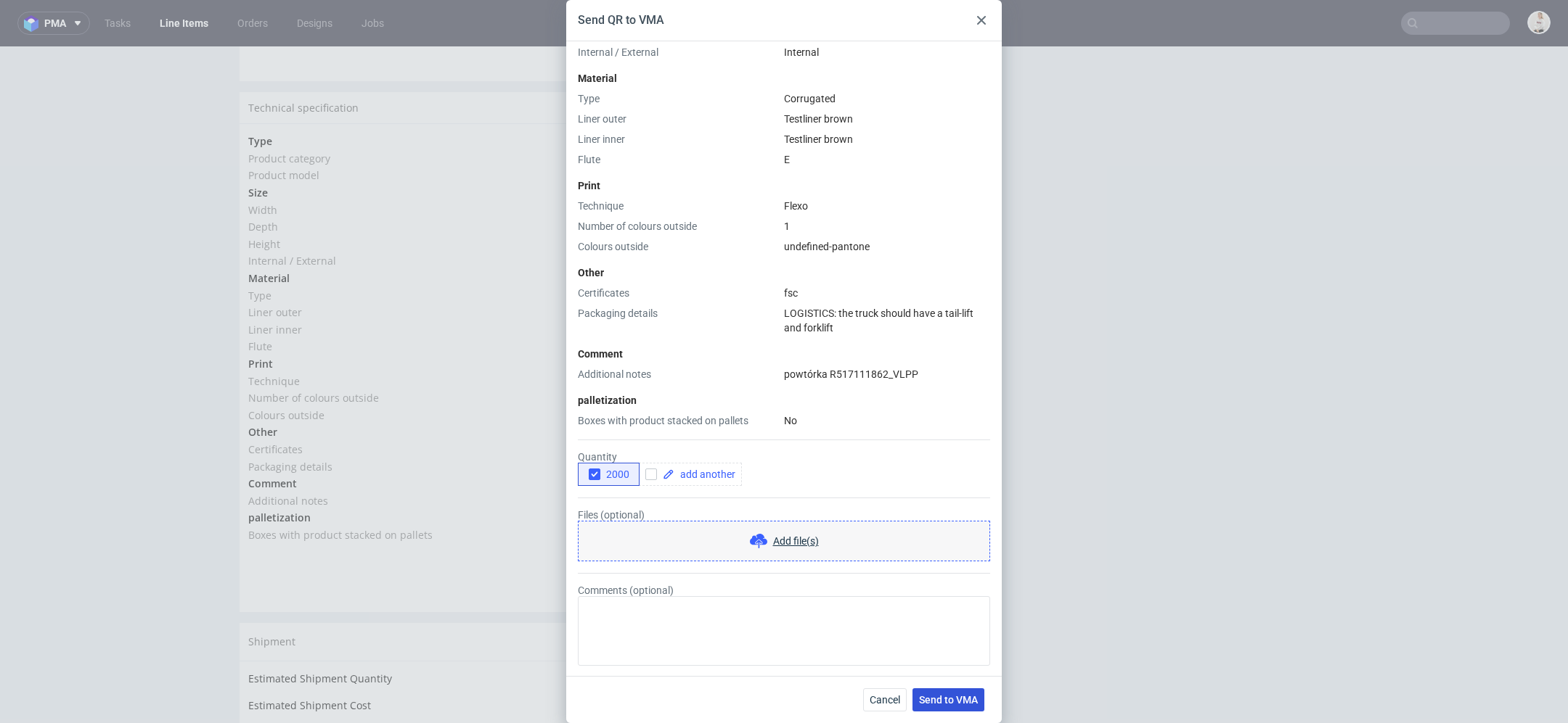
click at [943, 695] on span "Send to VMA" at bounding box center [948, 699] width 59 height 10
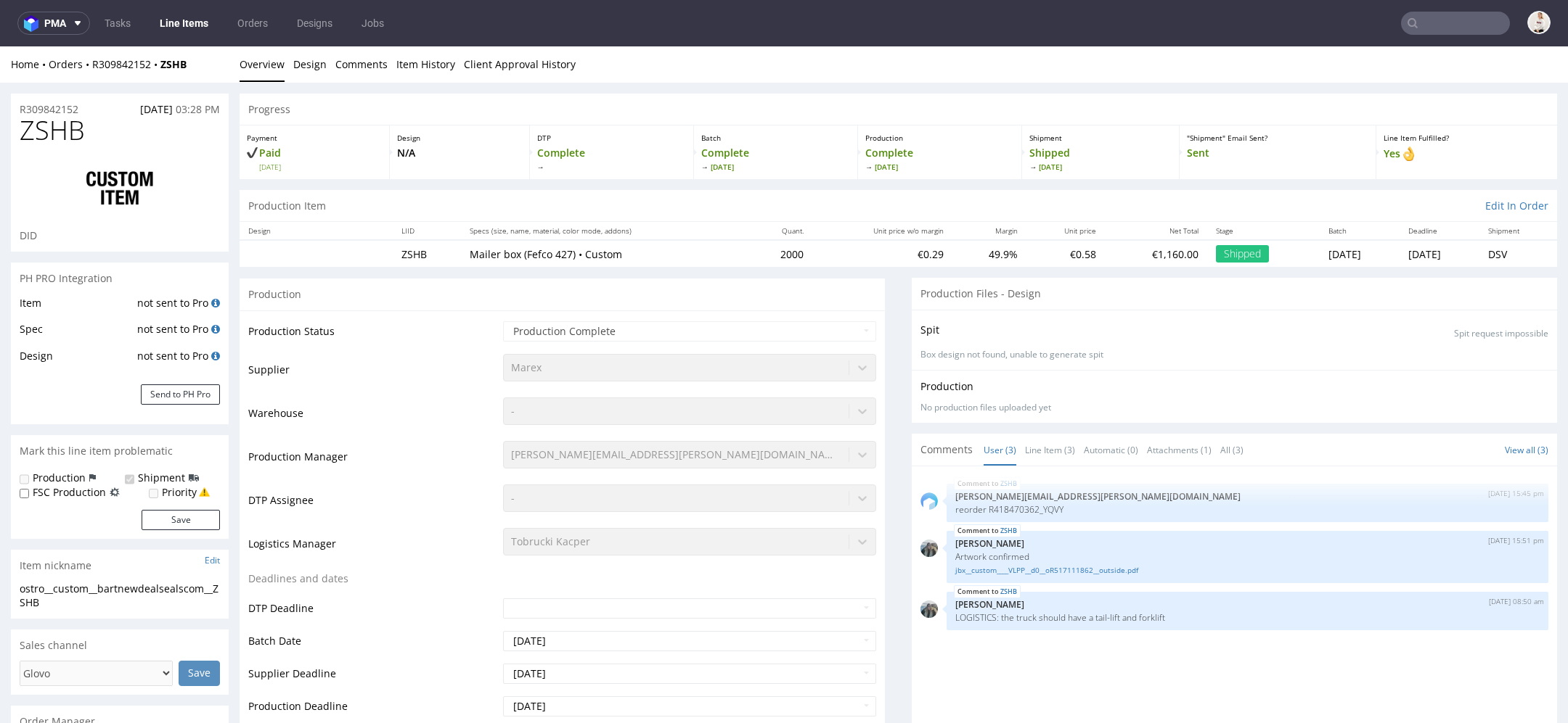
select select "in_progress"
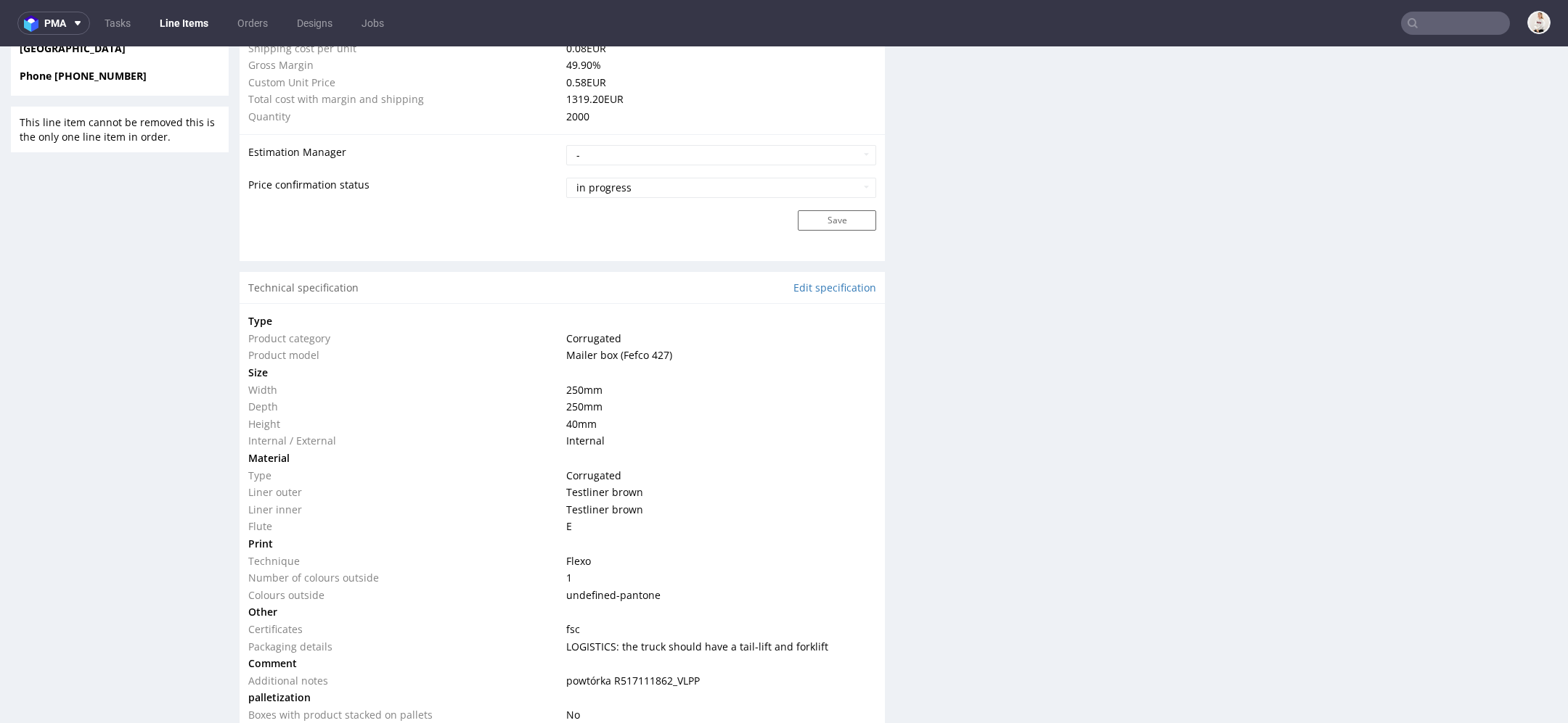
scroll to position [1047, 0]
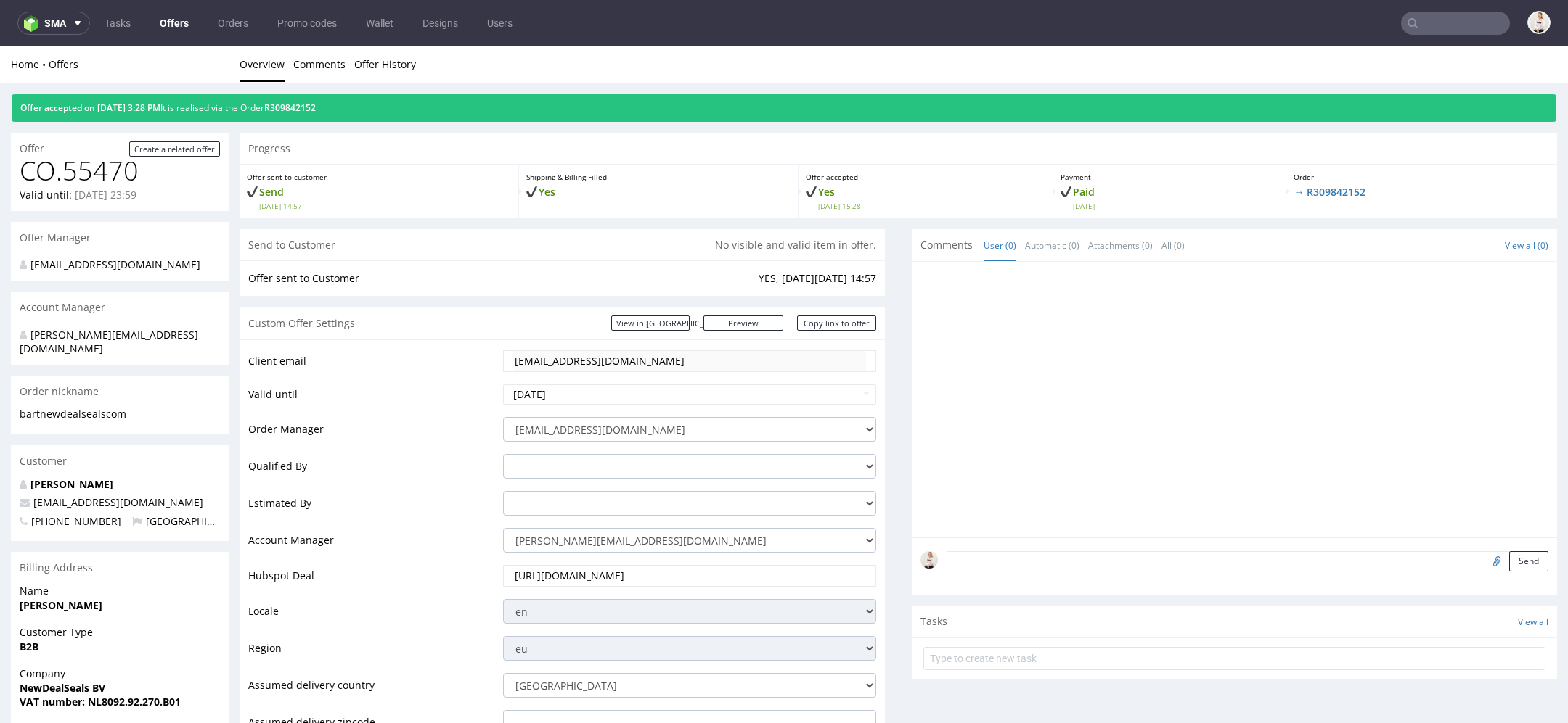
type input "[EMAIL_ADDRESS][DOMAIN_NAME]"
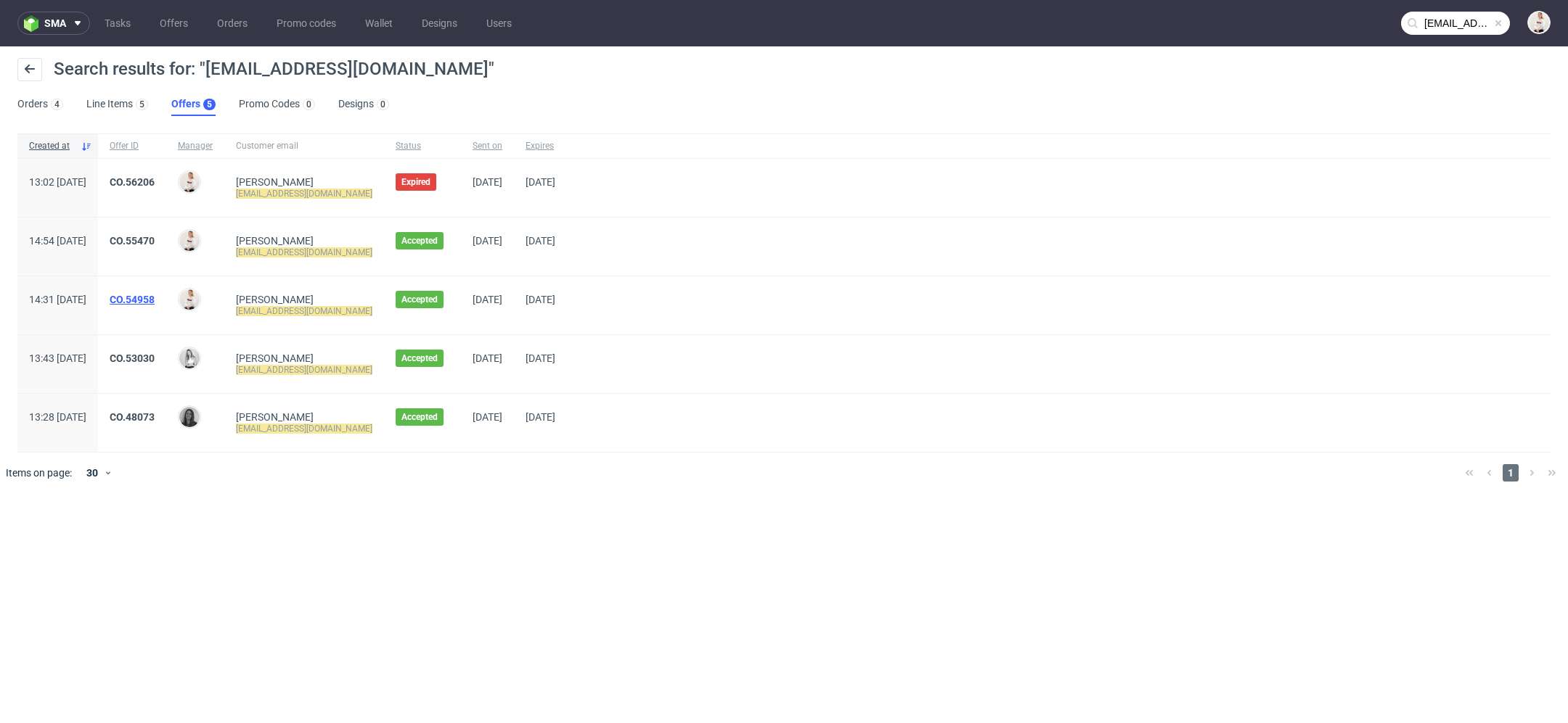
click at [155, 303] on link "CO.54958" at bounding box center [132, 299] width 45 height 12
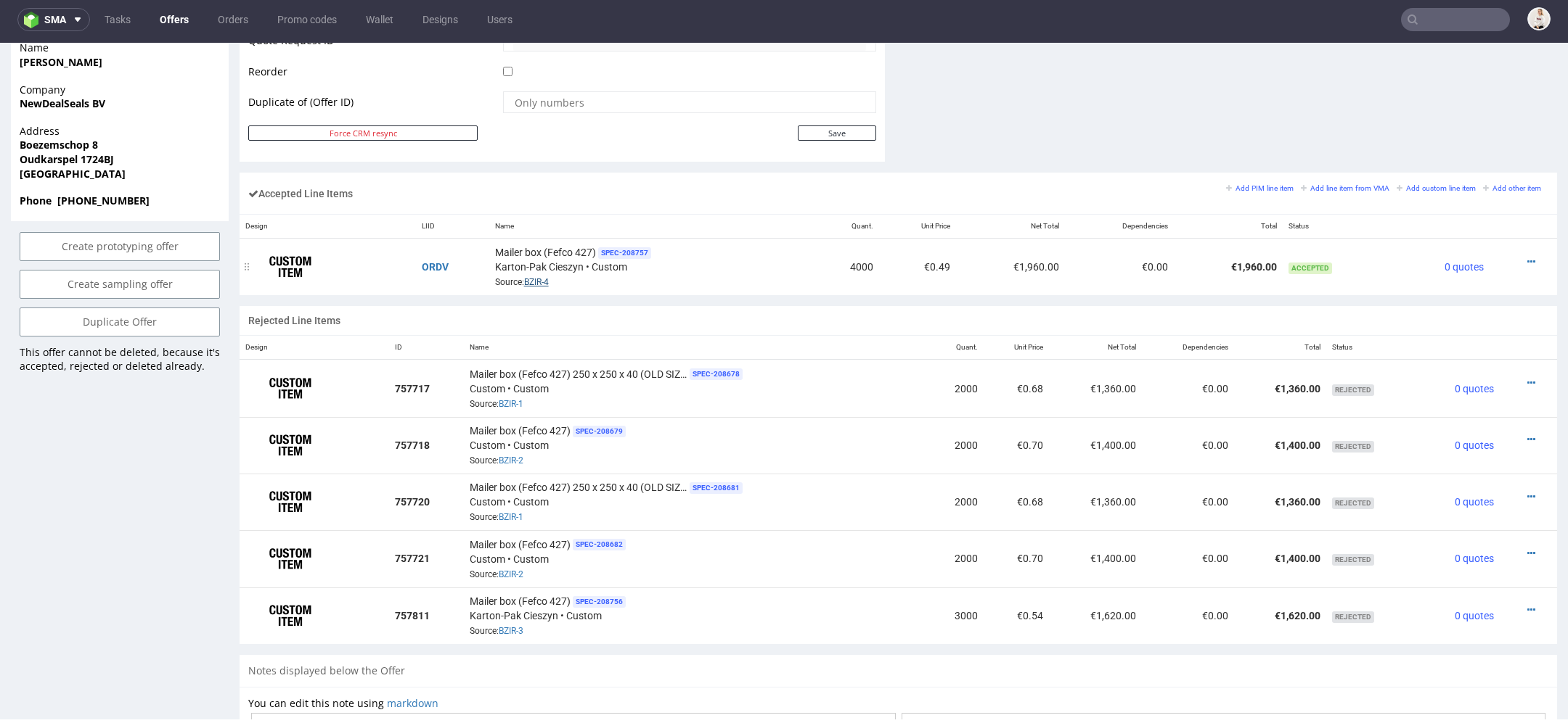
scroll to position [755, 0]
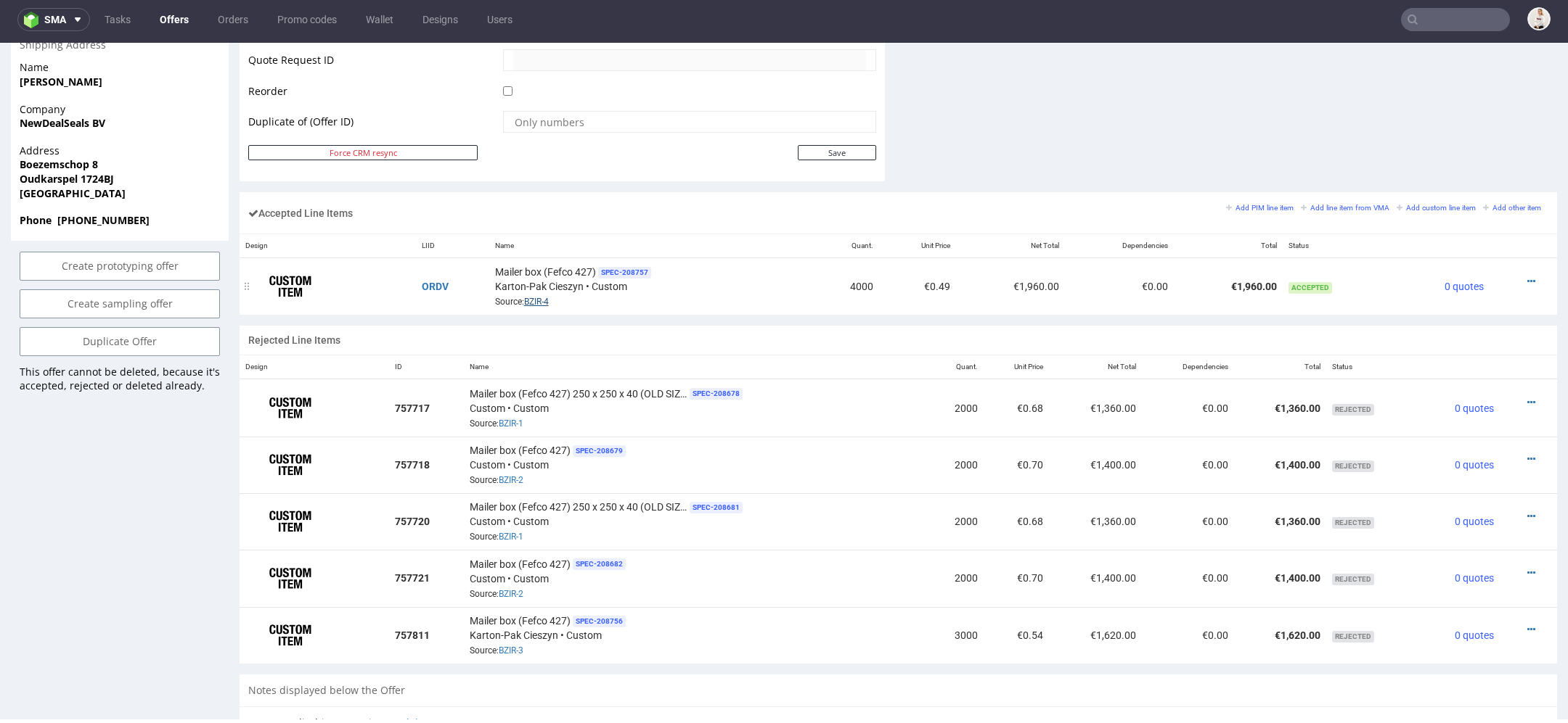
click at [531, 297] on link "BZIR-4" at bounding box center [536, 302] width 25 height 10
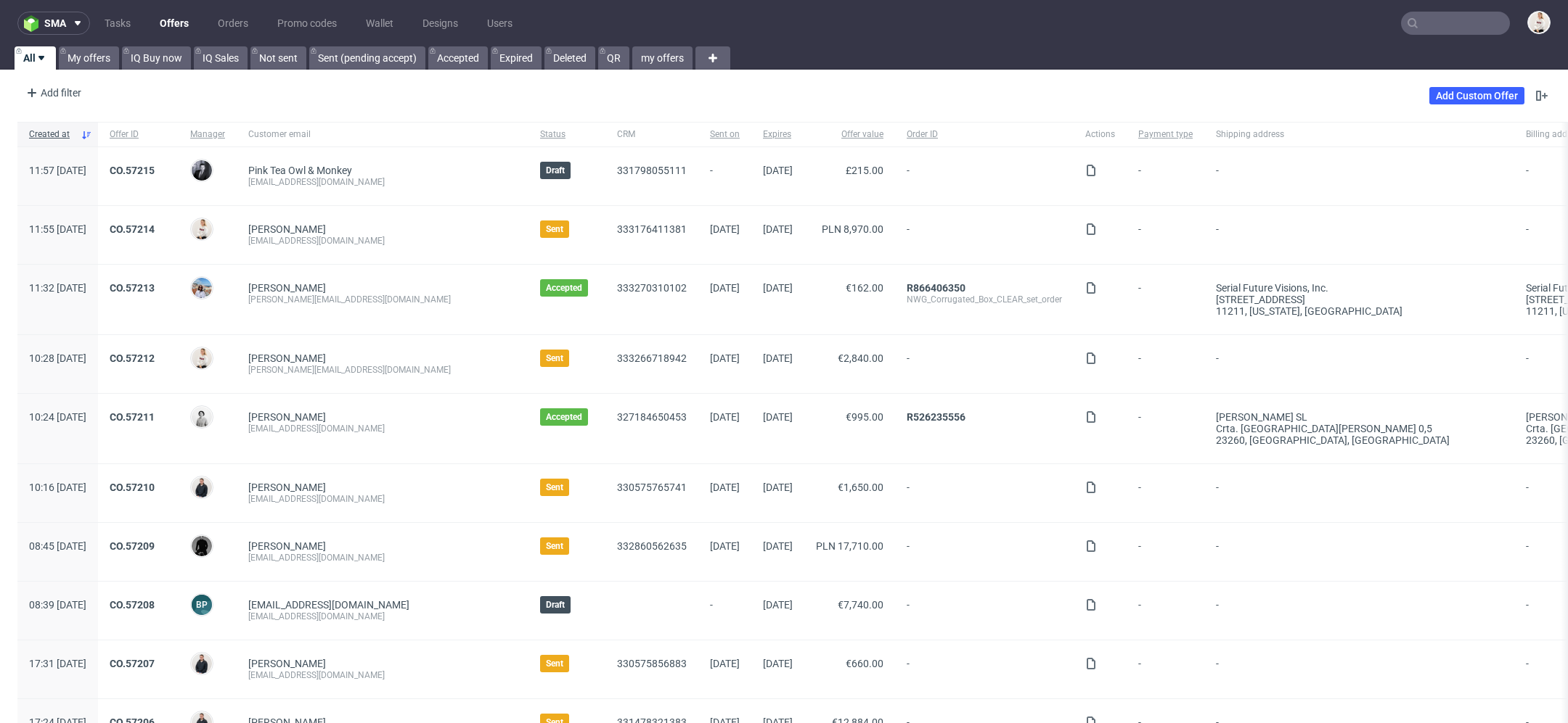
click at [1444, 35] on nav "sma Tasks Offers Orders Promo codes Wallet Designs Users" at bounding box center [784, 23] width 1568 height 47
click at [1437, 29] on input "text" at bounding box center [1455, 23] width 109 height 23
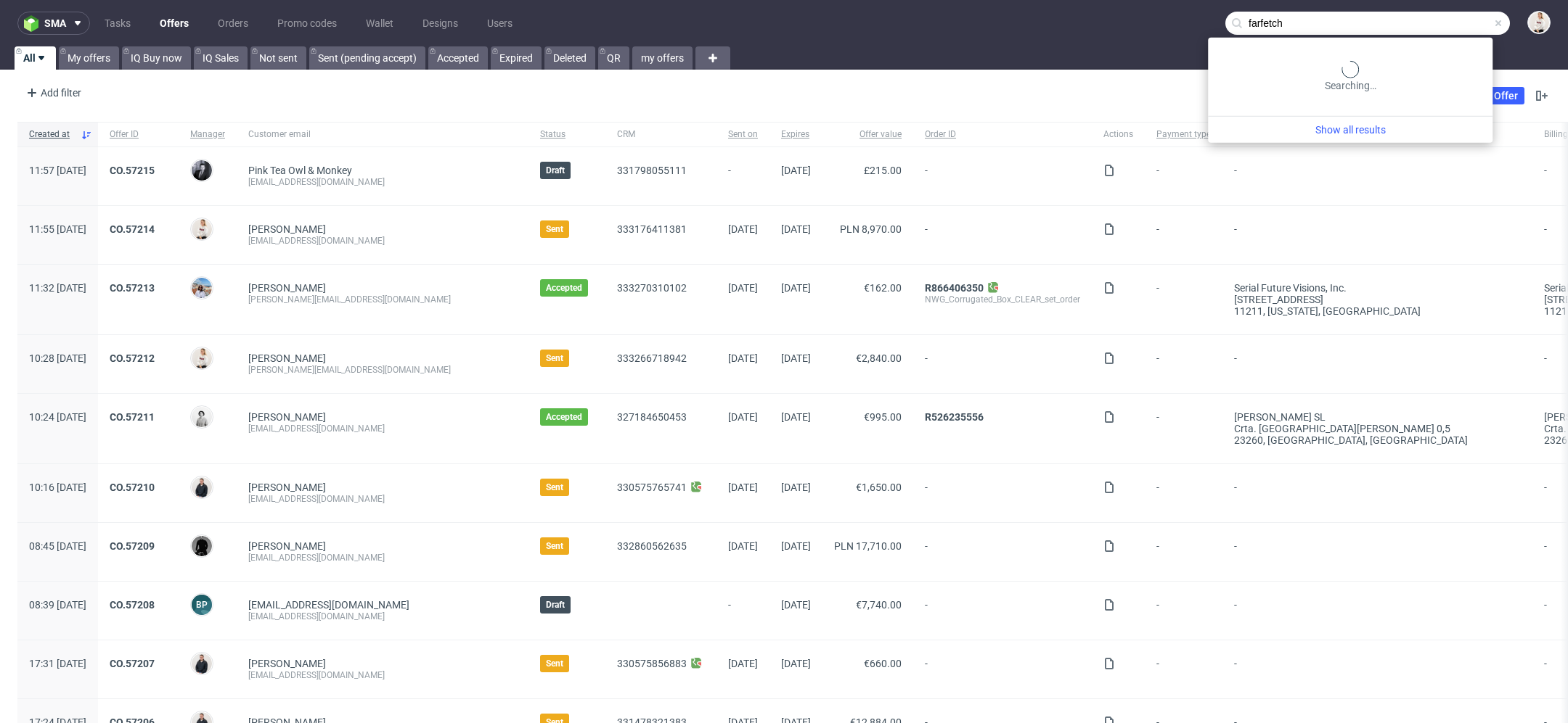
type input "farfetch"
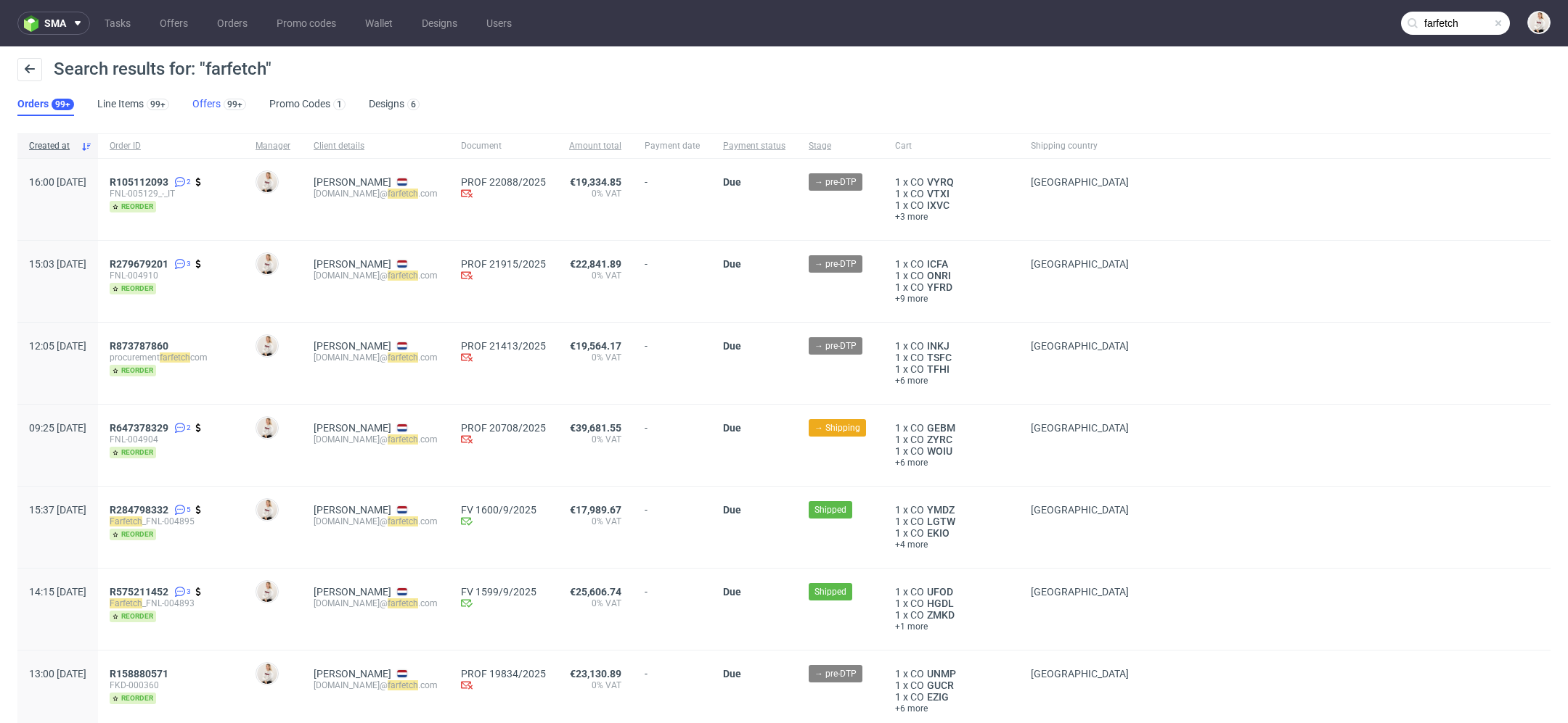
click at [209, 106] on link "Offers 99+" at bounding box center [219, 104] width 54 height 23
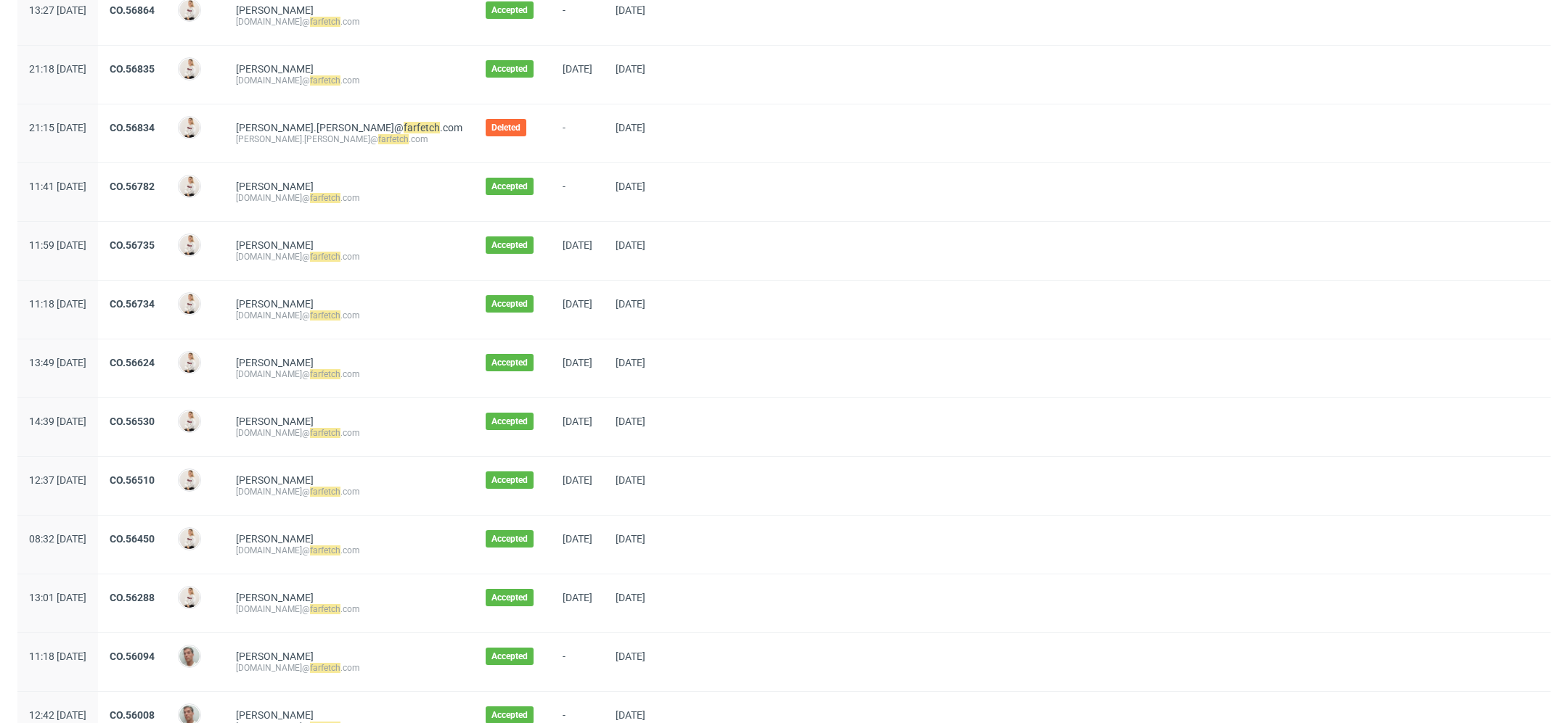
scroll to position [520, 0]
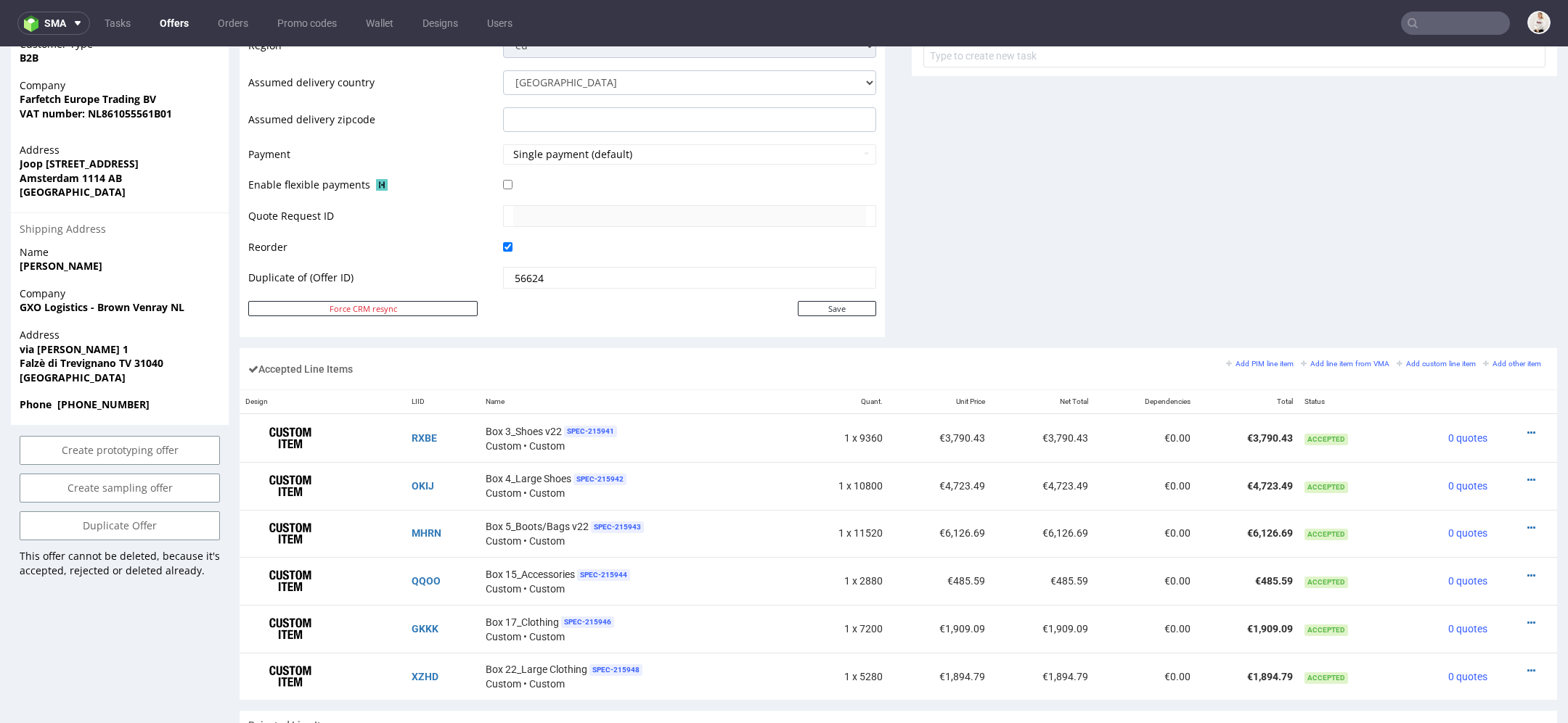
scroll to position [632, 0]
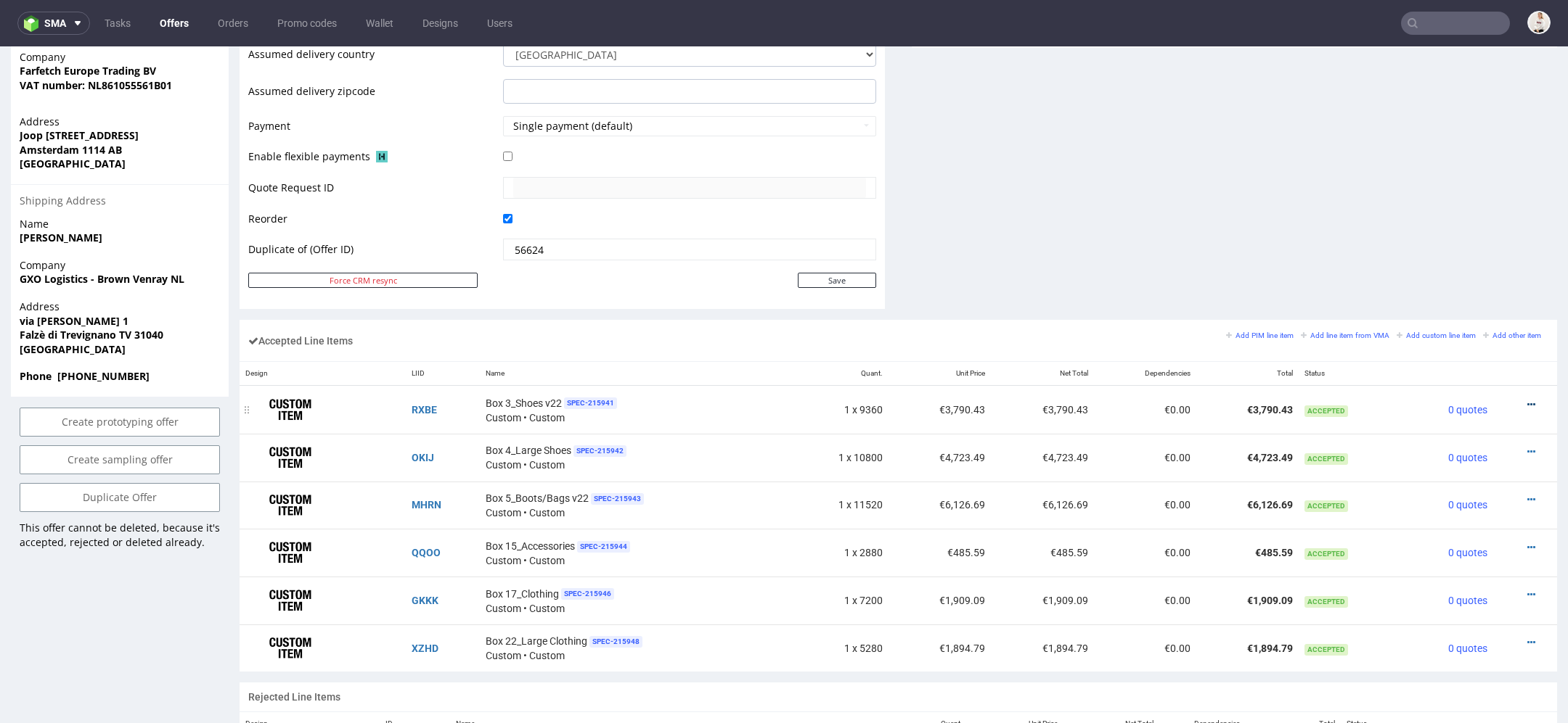
click at [1527, 399] on icon at bounding box center [1531, 404] width 8 height 10
click at [1449, 241] on span "Edit item price" at bounding box center [1471, 241] width 104 height 15
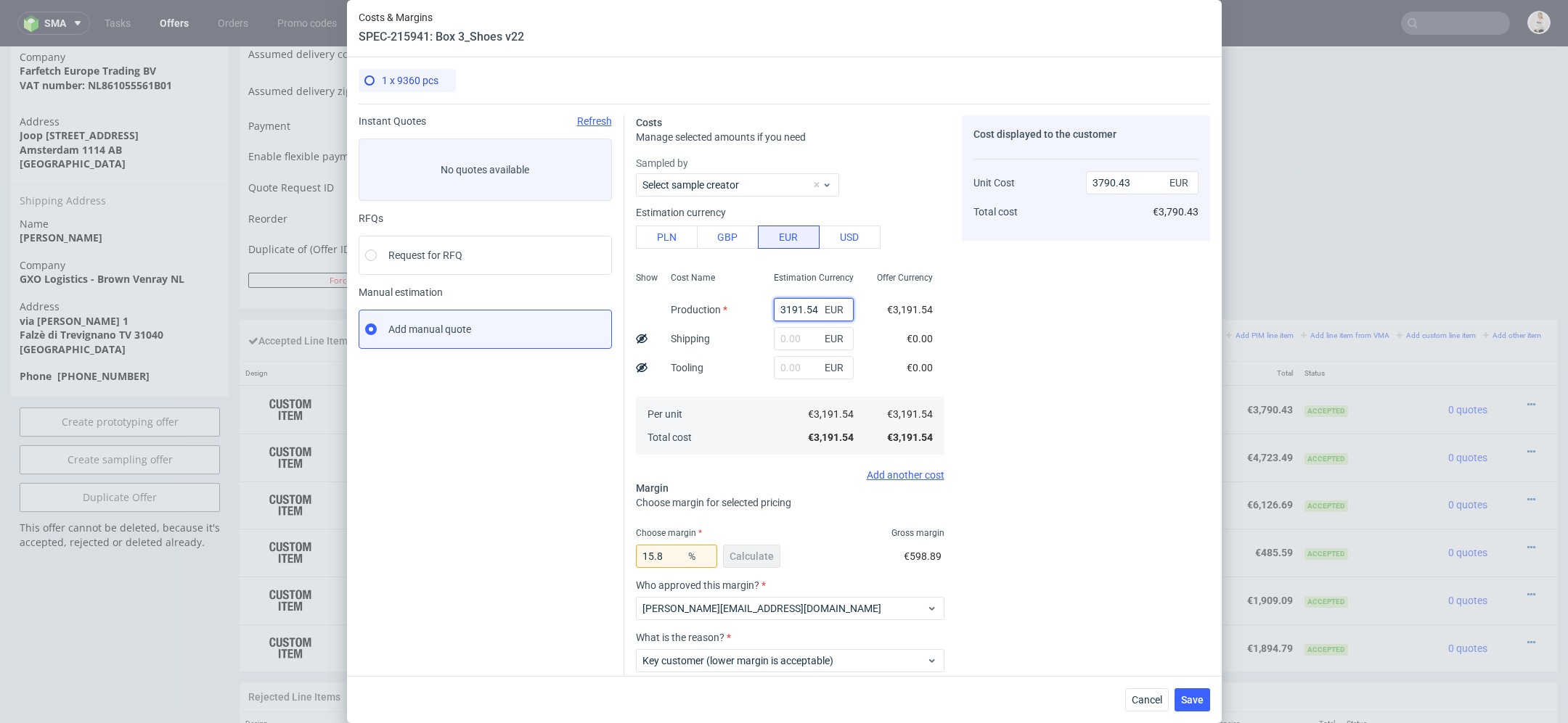
click at [795, 312] on input "3191.54" at bounding box center [813, 309] width 80 height 23
paste input "€3 682,"
type input "€3 682,54"
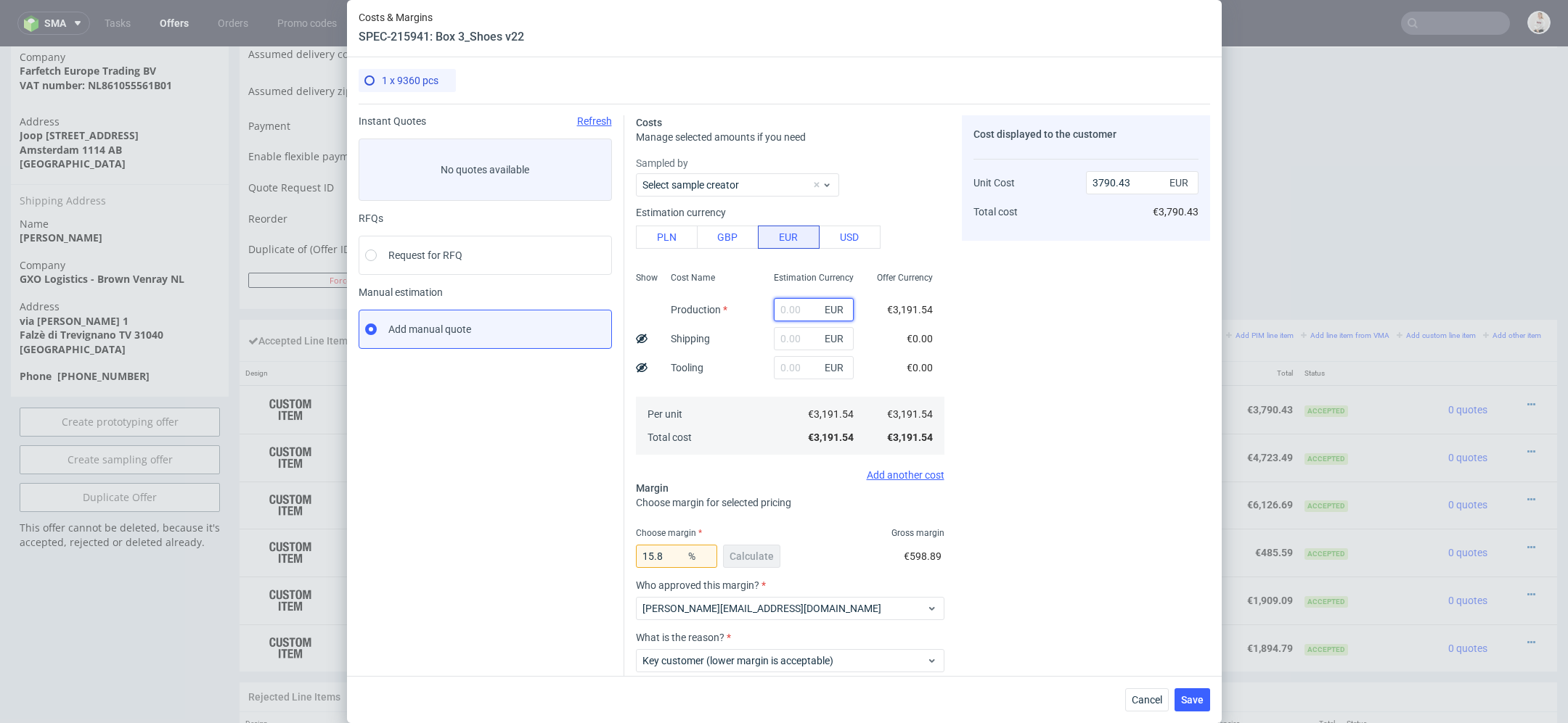
type input "0"
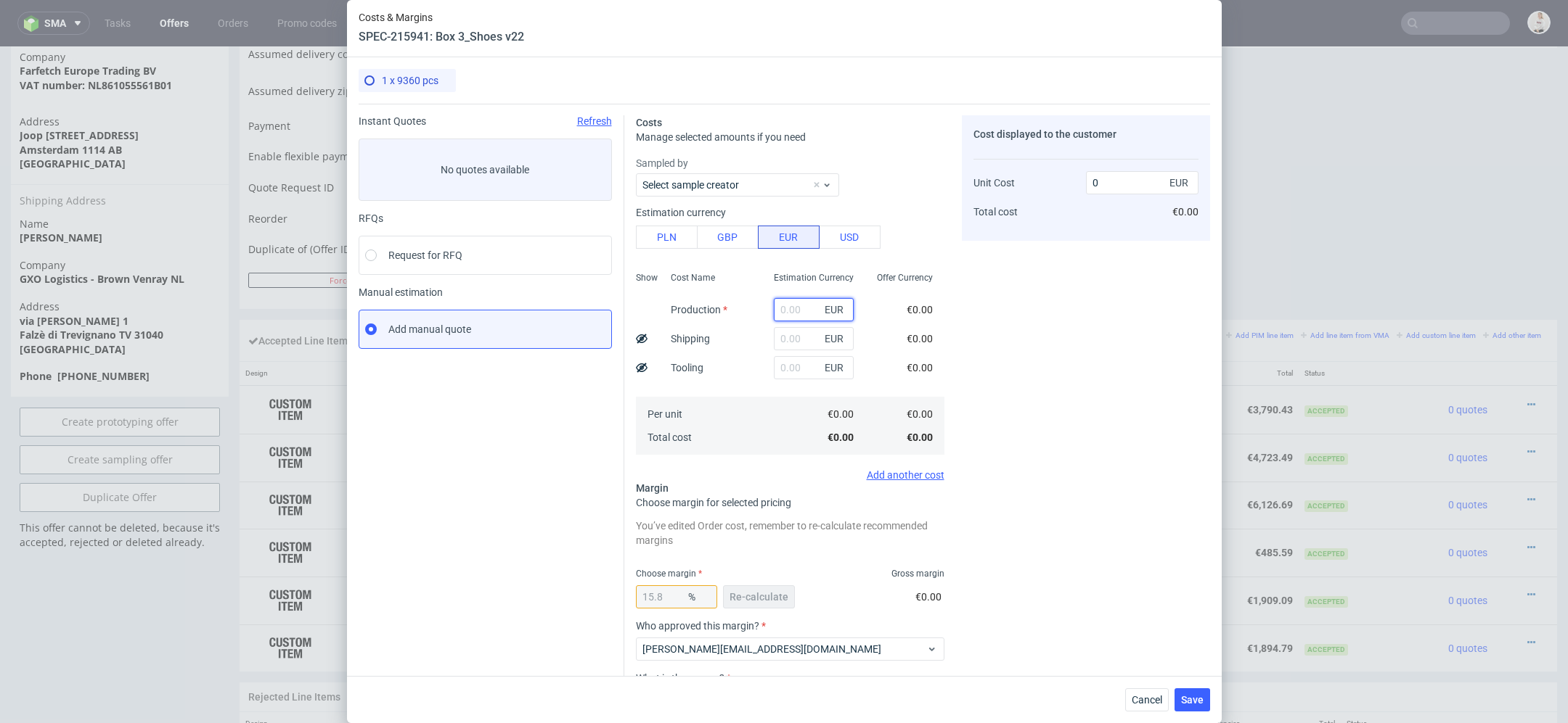
scroll to position [0, 0]
paste input "€3 682,54"
click at [790, 311] on input "€3 682,54" at bounding box center [813, 309] width 80 height 23
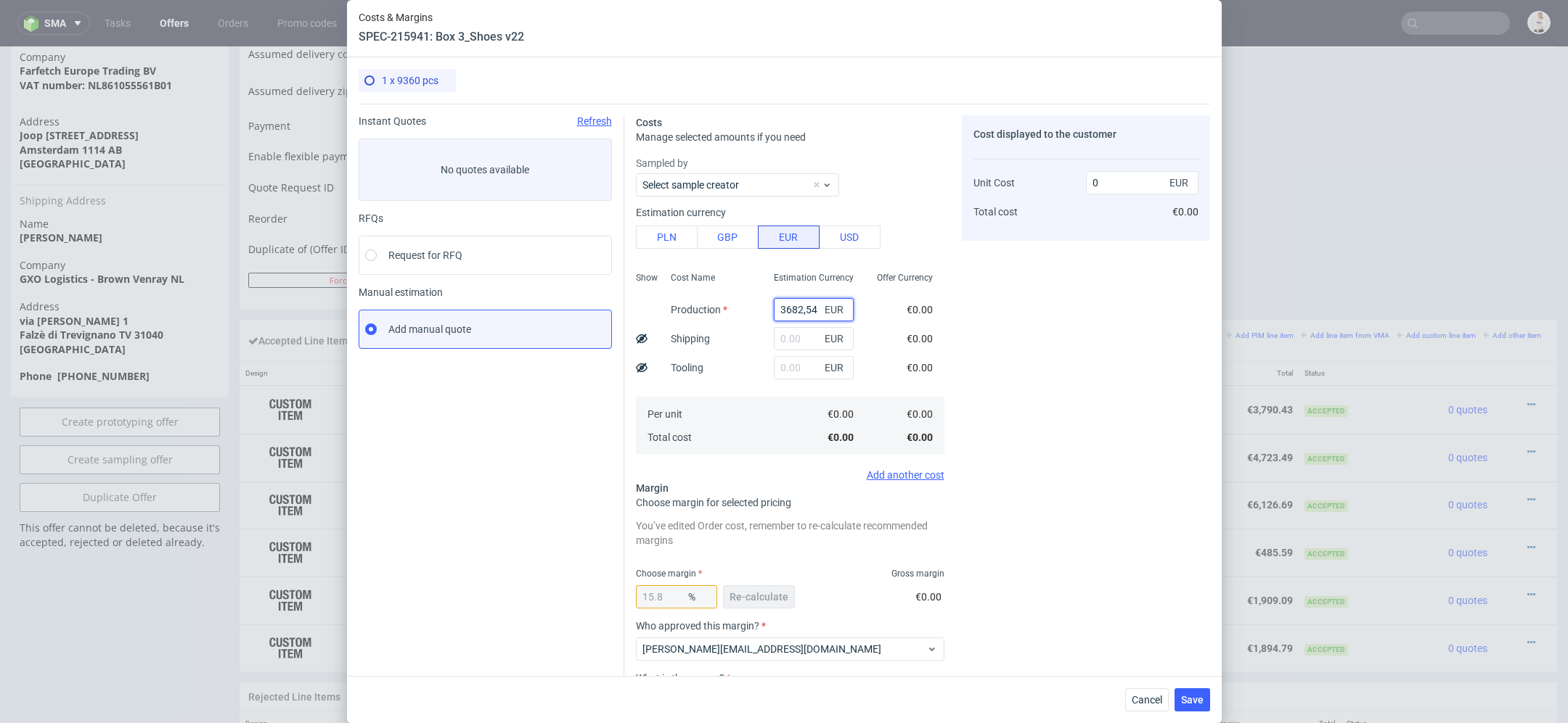
type input "3682.54"
type input "4373.56"
type input "3682.54"
click at [1052, 343] on div "Cost displayed to the customer Unit Cost Total cost 4373.56 EUR €4,373.56" at bounding box center [1085, 453] width 248 height 676
click at [759, 592] on span "Re-calculate" at bounding box center [759, 597] width 59 height 10
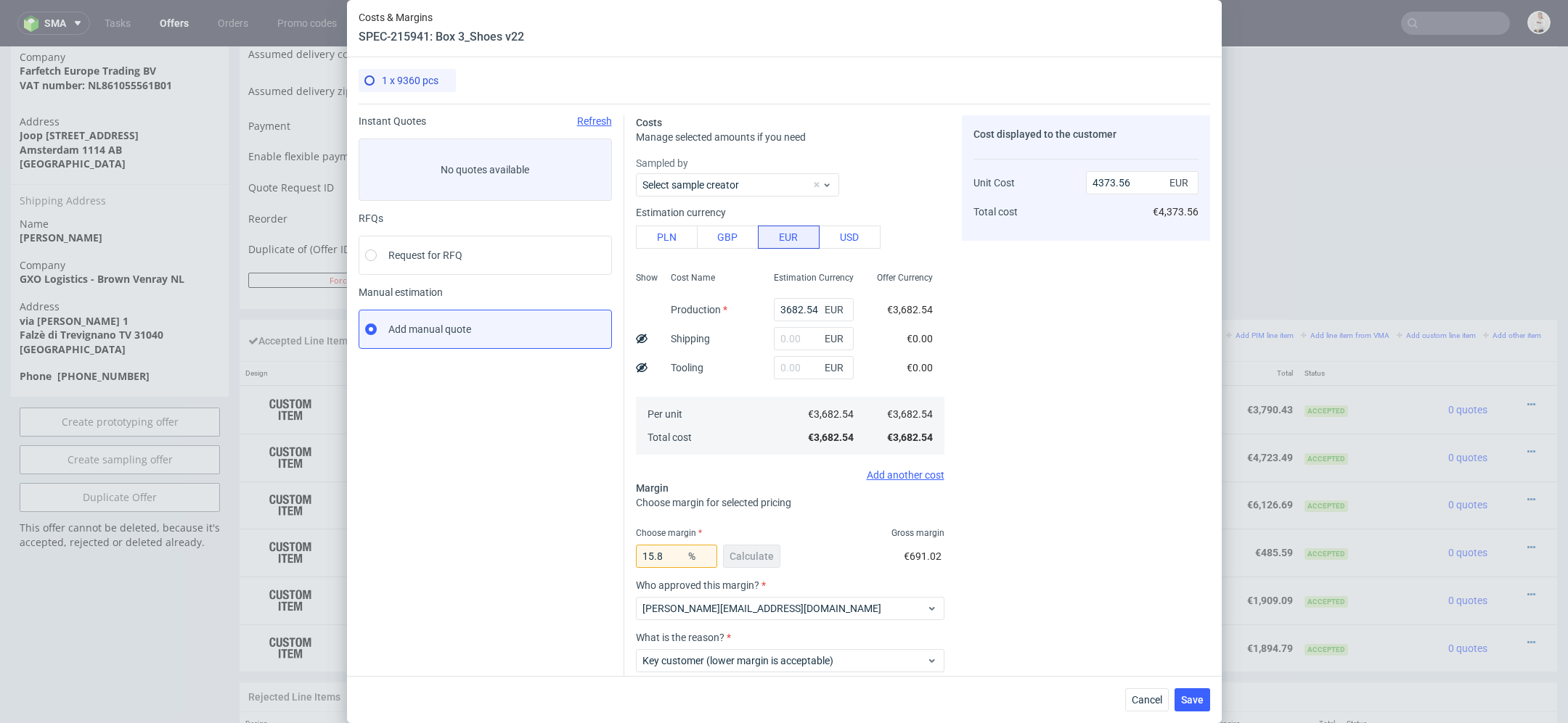
scroll to position [85, 0]
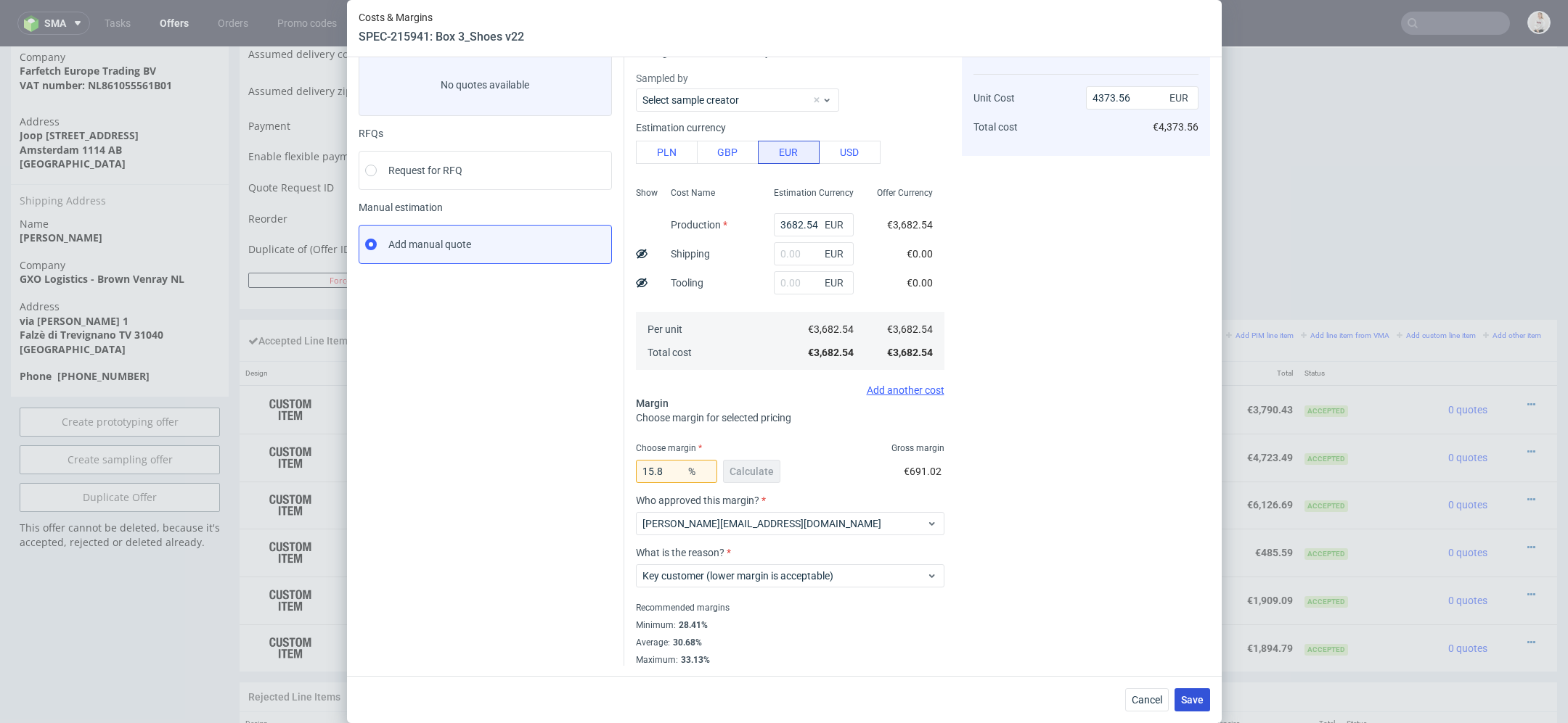
click at [1190, 702] on span "Save" at bounding box center [1192, 699] width 23 height 10
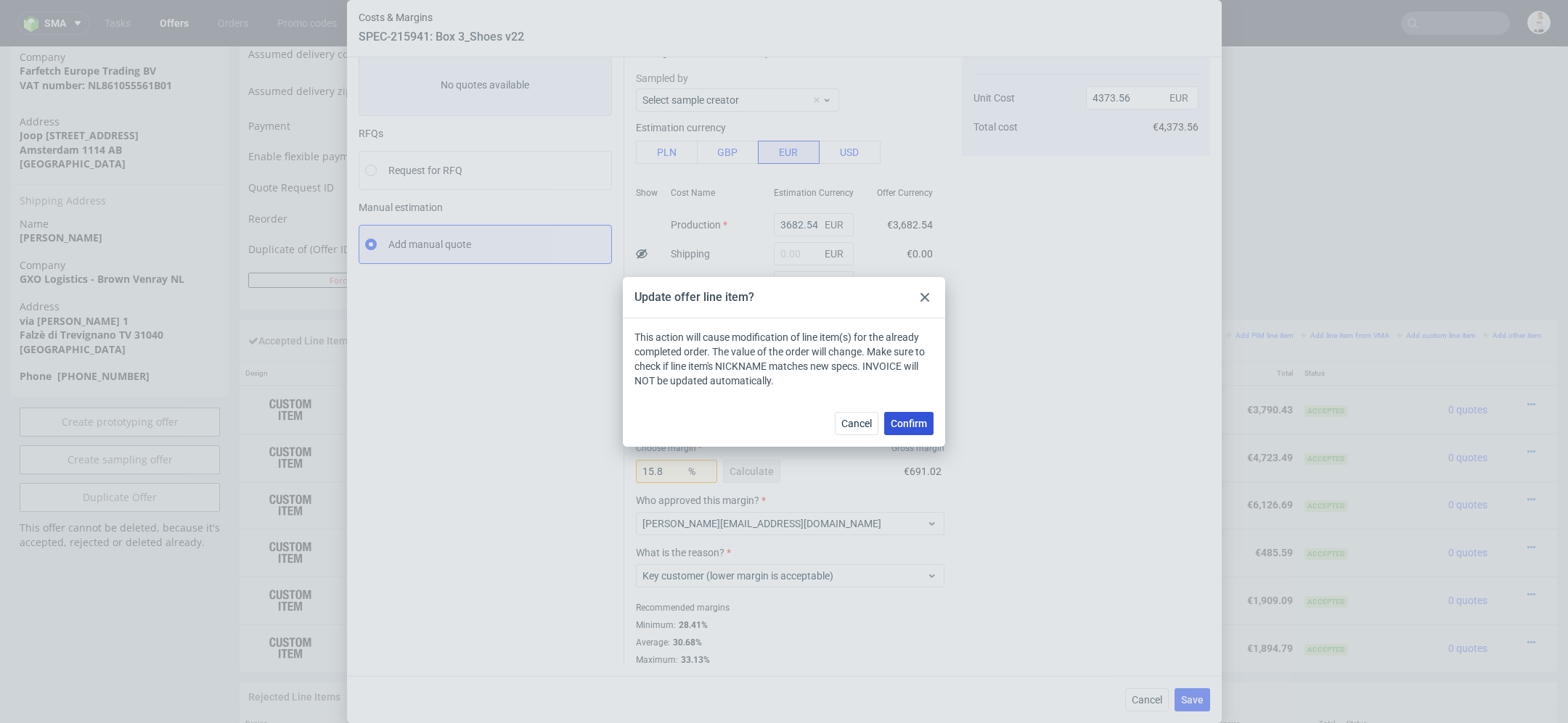
click at [920, 422] on span "Confirm" at bounding box center [909, 423] width 37 height 10
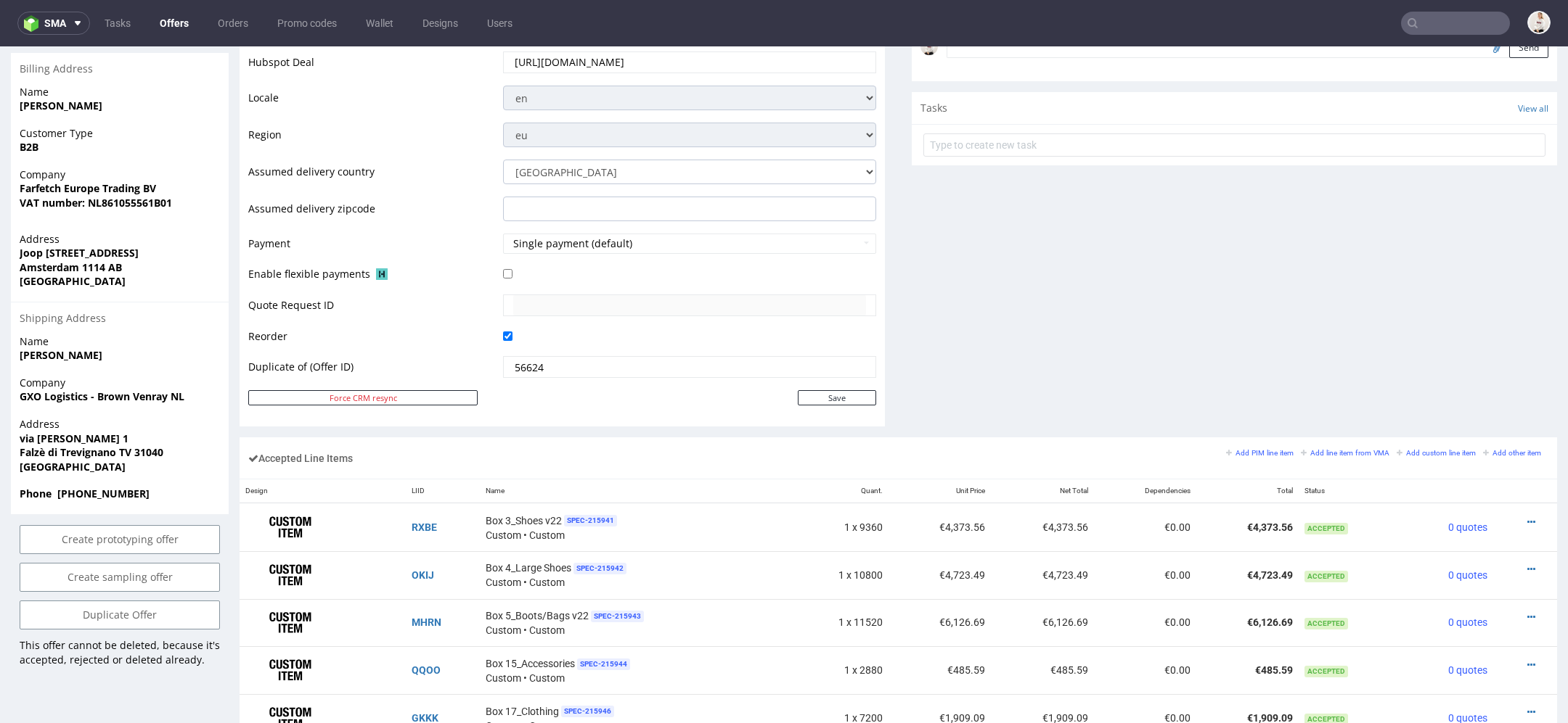
scroll to position [515, 0]
click at [1527, 517] on icon at bounding box center [1531, 521] width 8 height 10
click at [1445, 329] on span "Edit item specification" at bounding box center [1468, 333] width 109 height 15
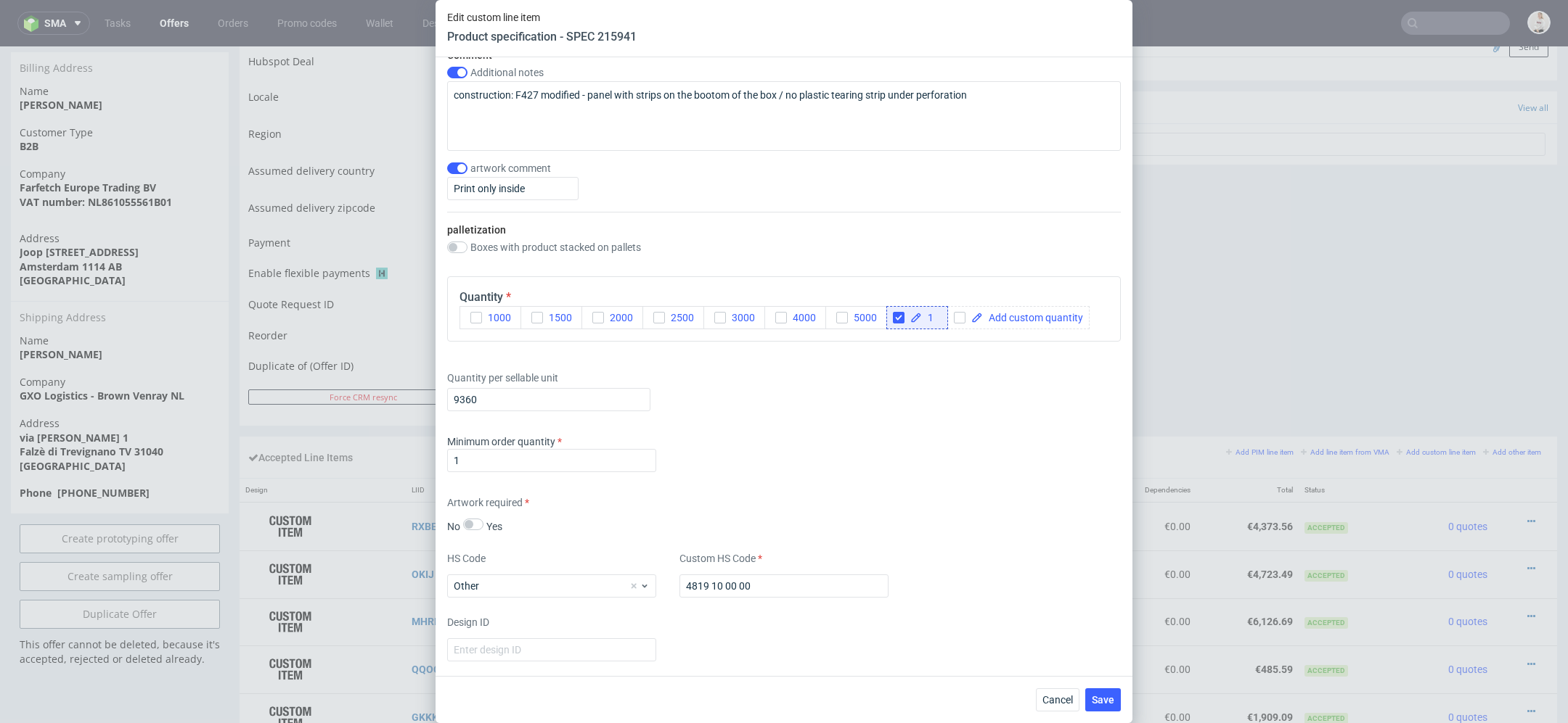
scroll to position [1713, 0]
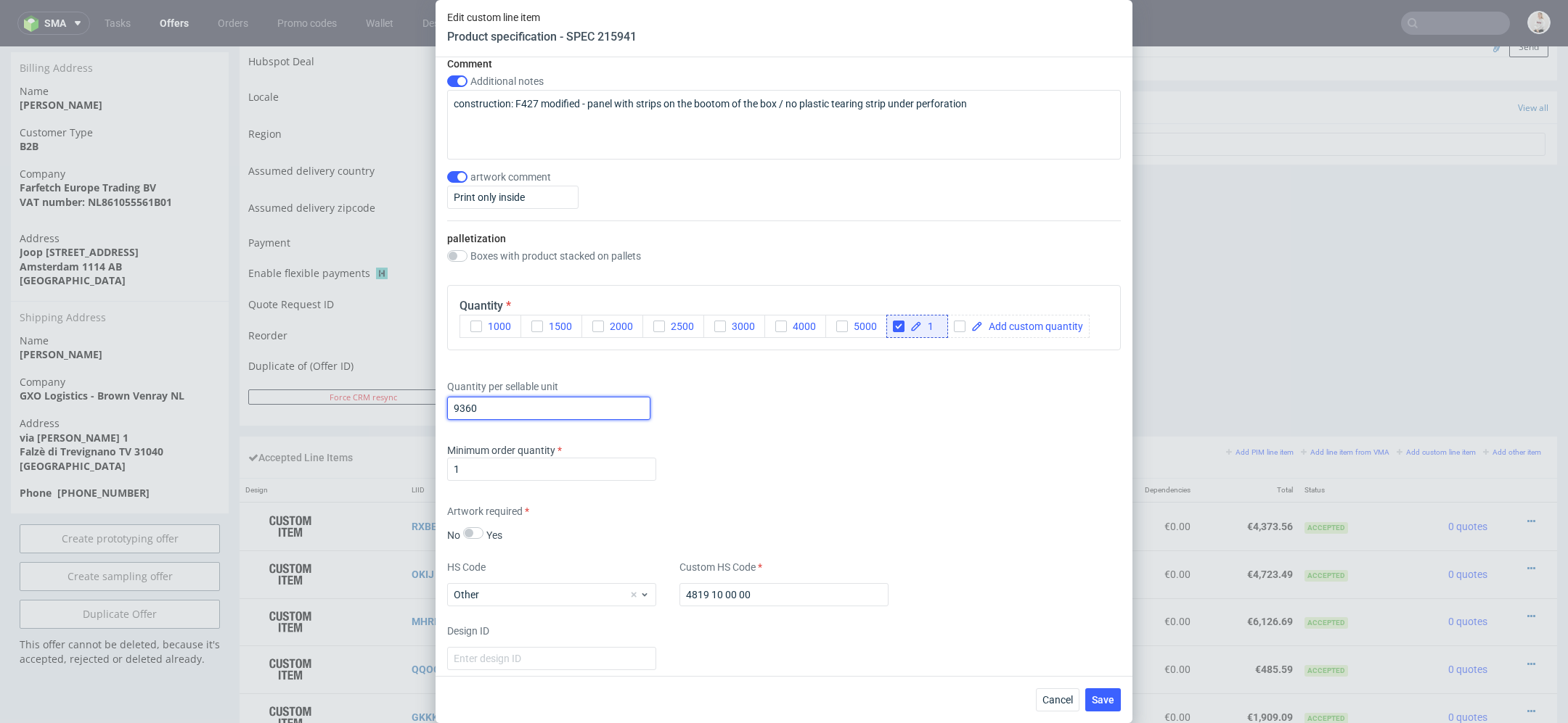
drag, startPoint x: 495, startPoint y: 408, endPoint x: 325, endPoint y: 407, distance: 170.0
click at [325, 407] on div "Edit custom line item Product specification - SPEC 215941 Supplier TFP Sp. z o.…" at bounding box center [784, 361] width 1568 height 723
type input "10800"
click at [906, 512] on div "Artwork required No Yes" at bounding box center [784, 524] width 674 height 38
click at [1107, 706] on button "Save" at bounding box center [1103, 699] width 36 height 23
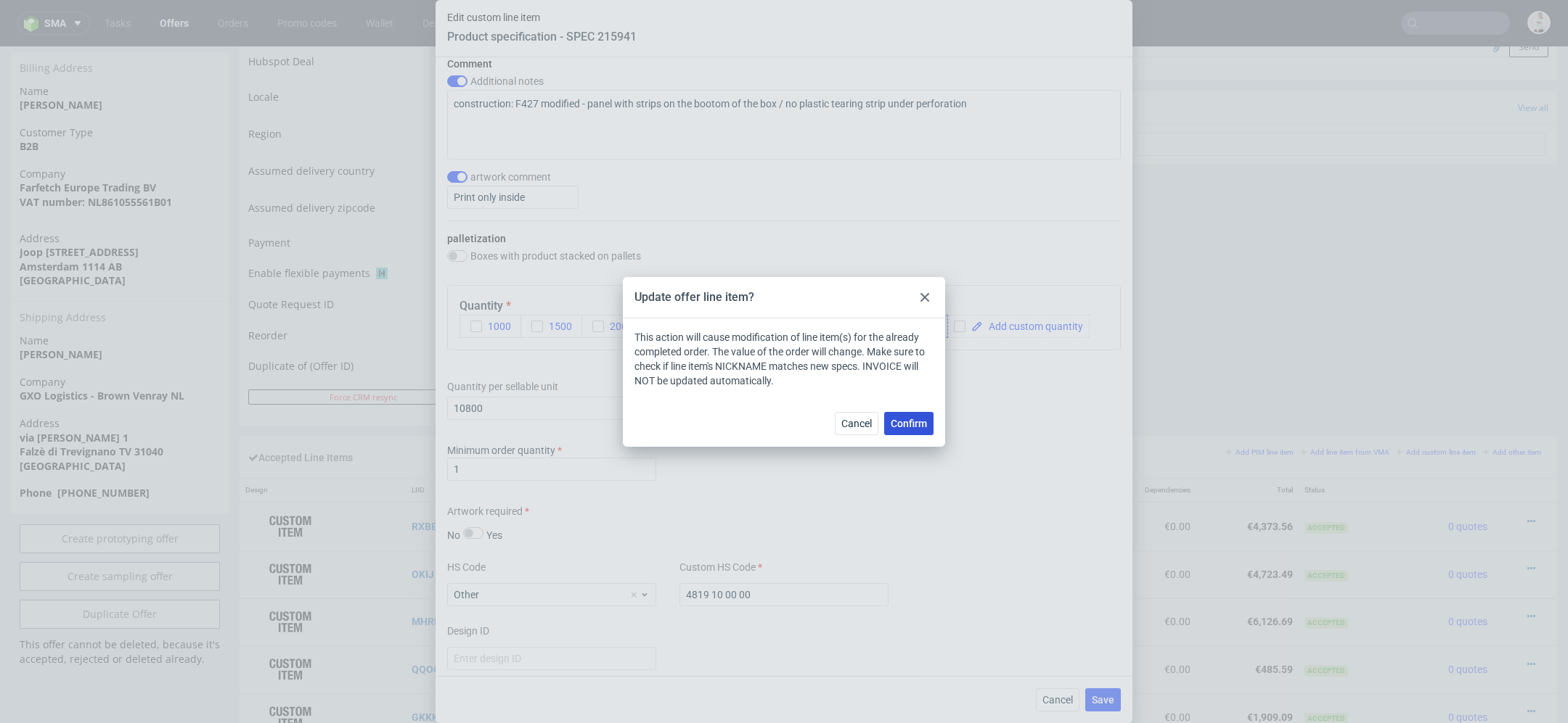
click at [917, 423] on span "Confirm" at bounding box center [909, 423] width 37 height 10
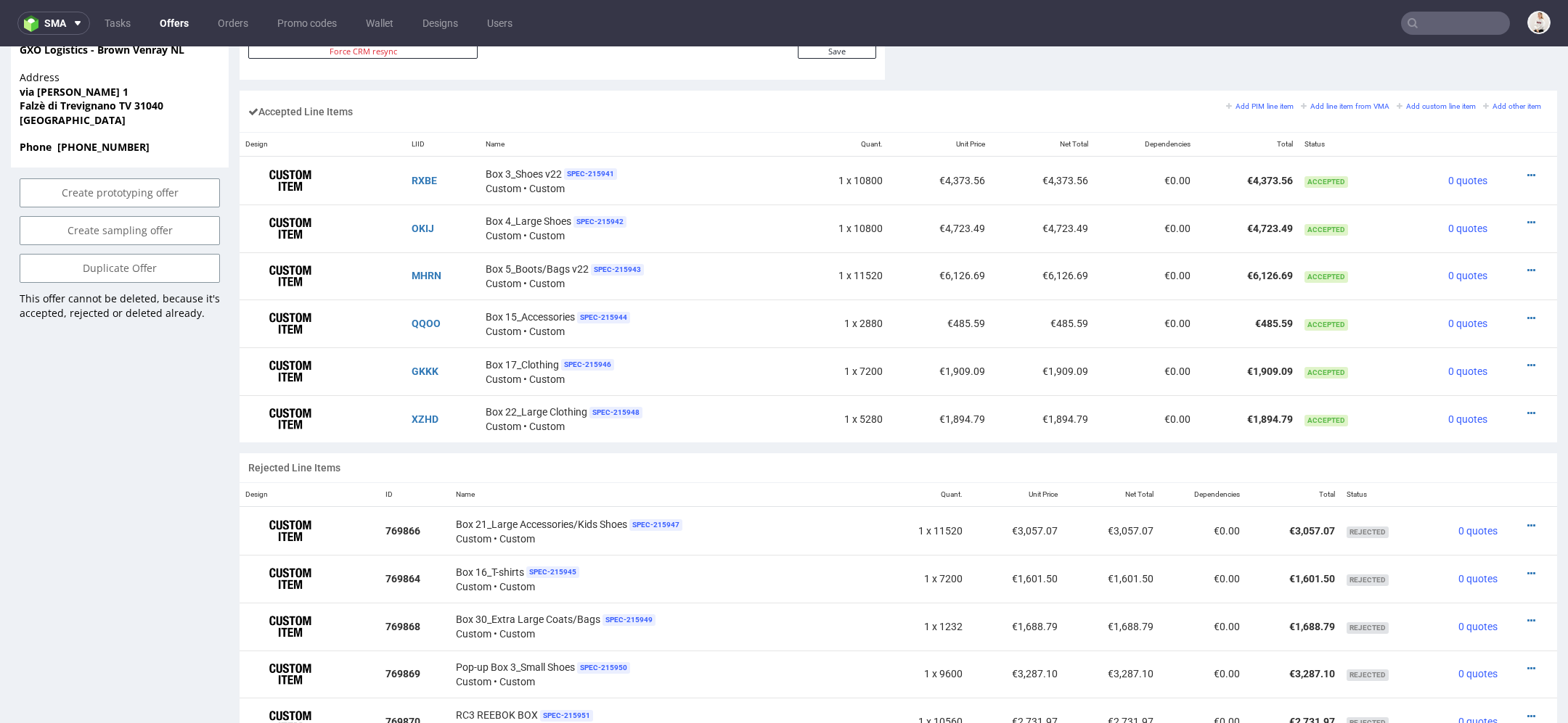
scroll to position [857, 0]
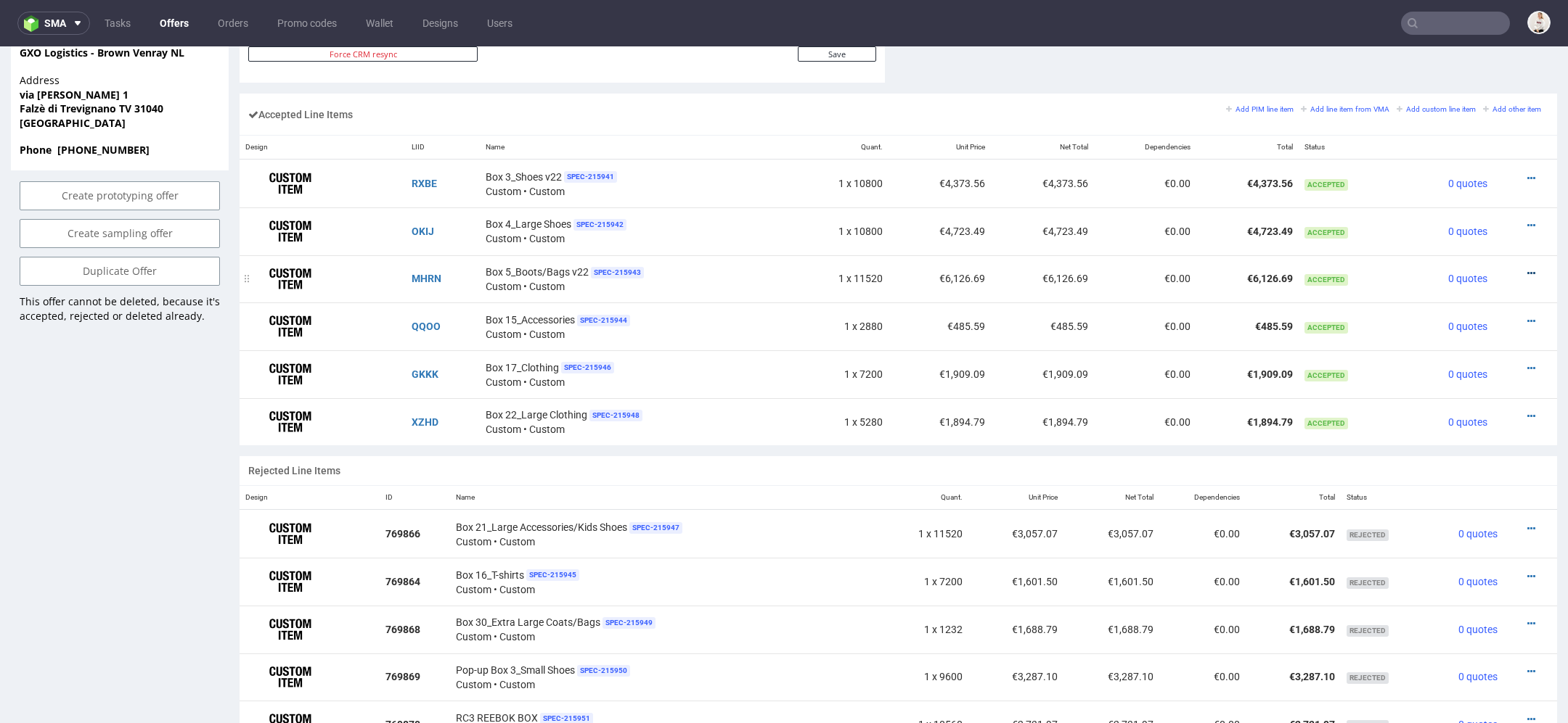
click at [1527, 269] on icon at bounding box center [1531, 273] width 8 height 10
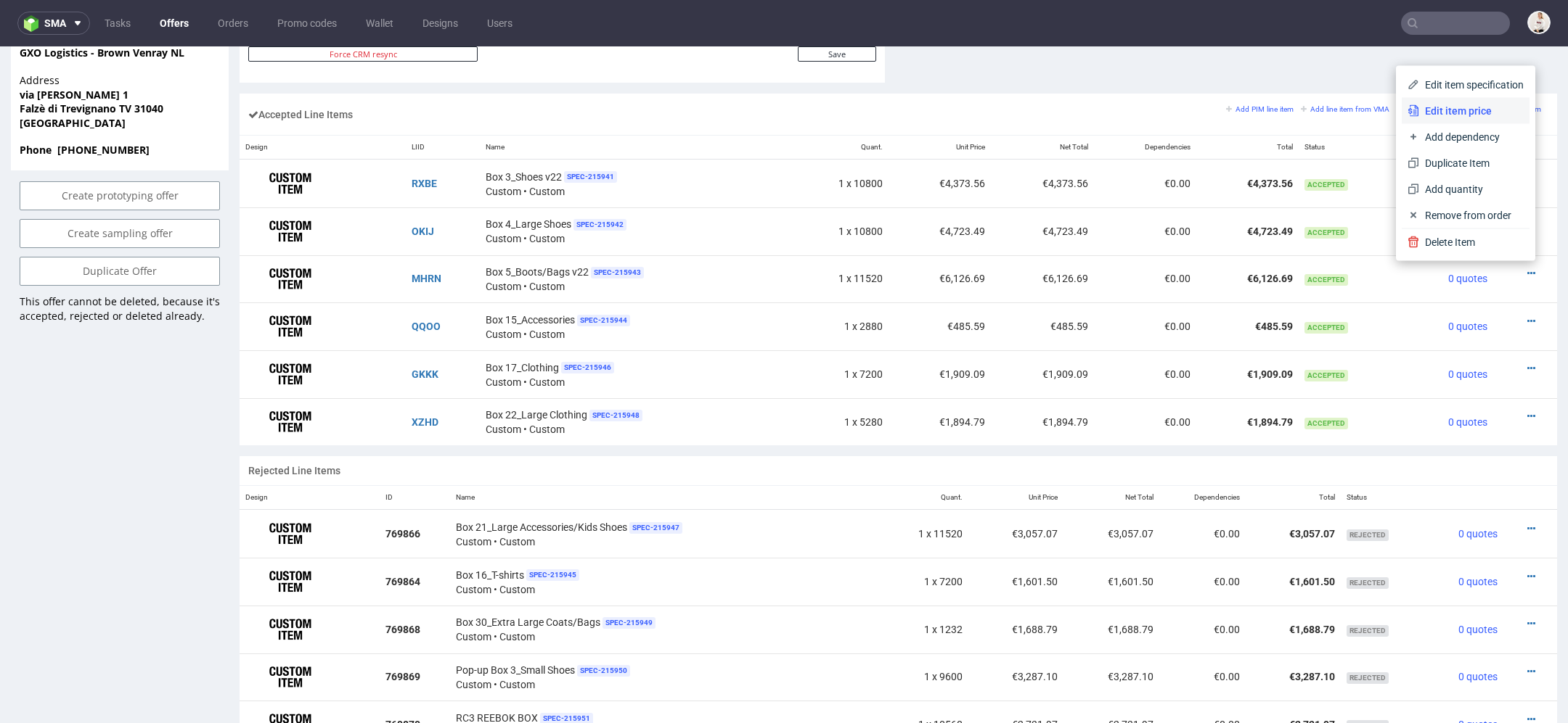
click at [1452, 106] on span "Edit item price" at bounding box center [1471, 112] width 104 height 15
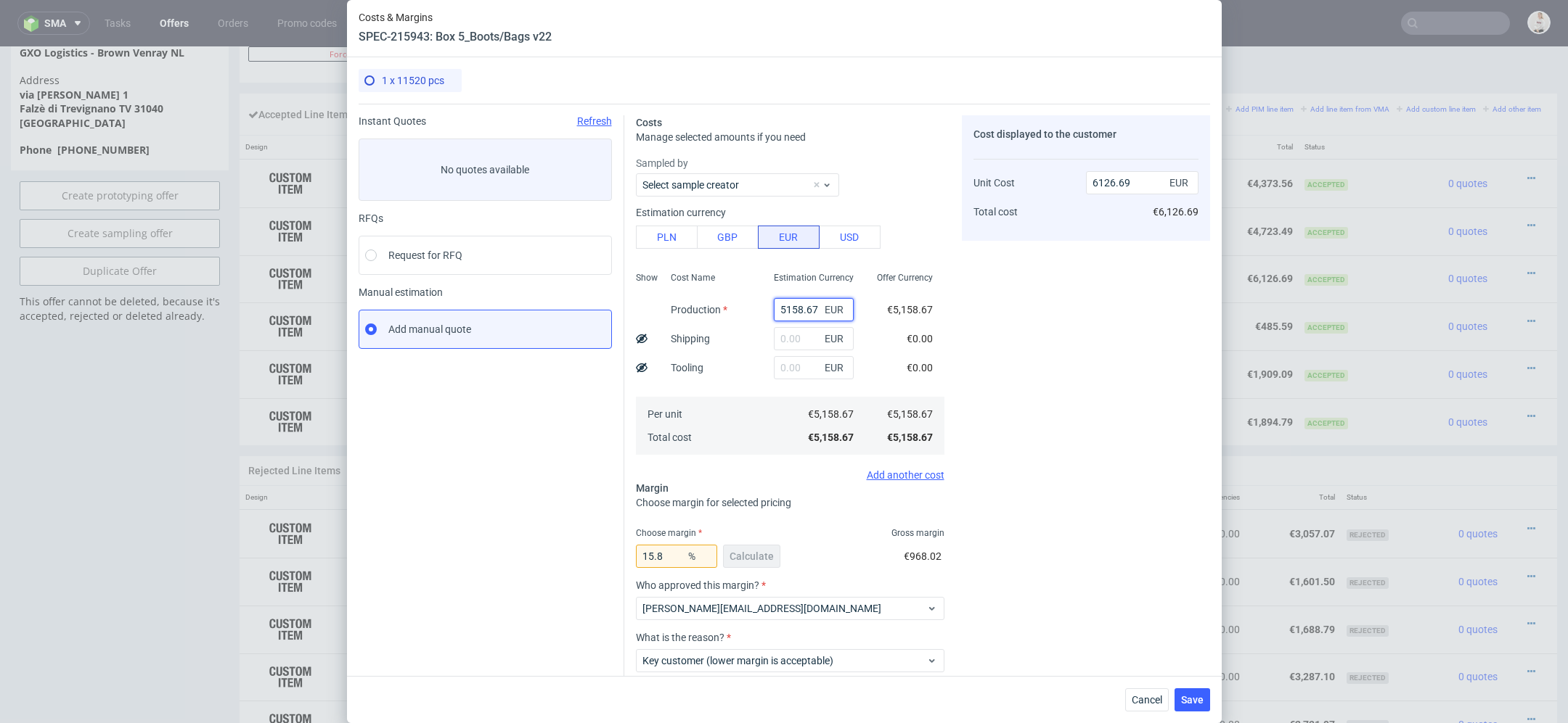
click at [786, 308] on input "5158.67" at bounding box center [813, 309] width 80 height 23
paste input "€4 513,83"
type input "€4 513,83"
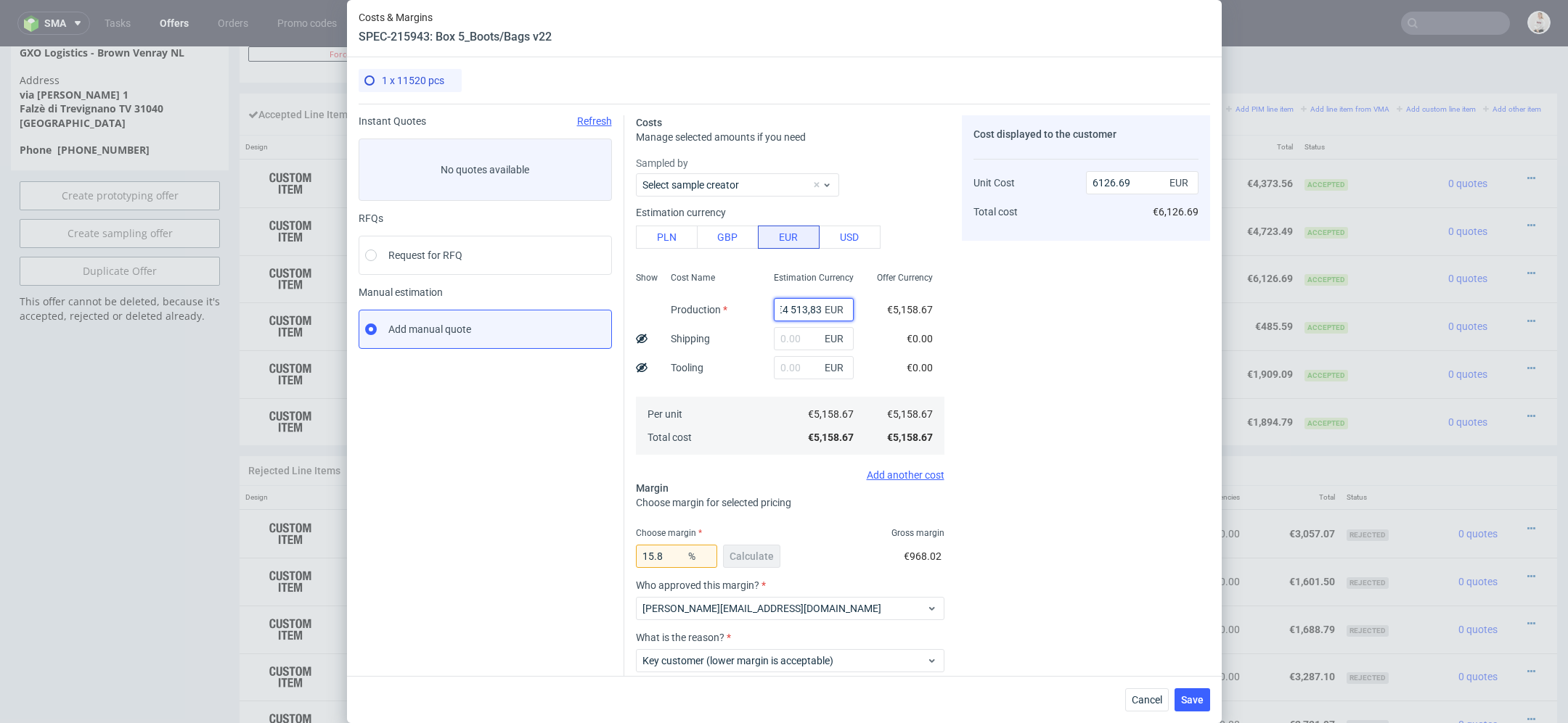
type input "0"
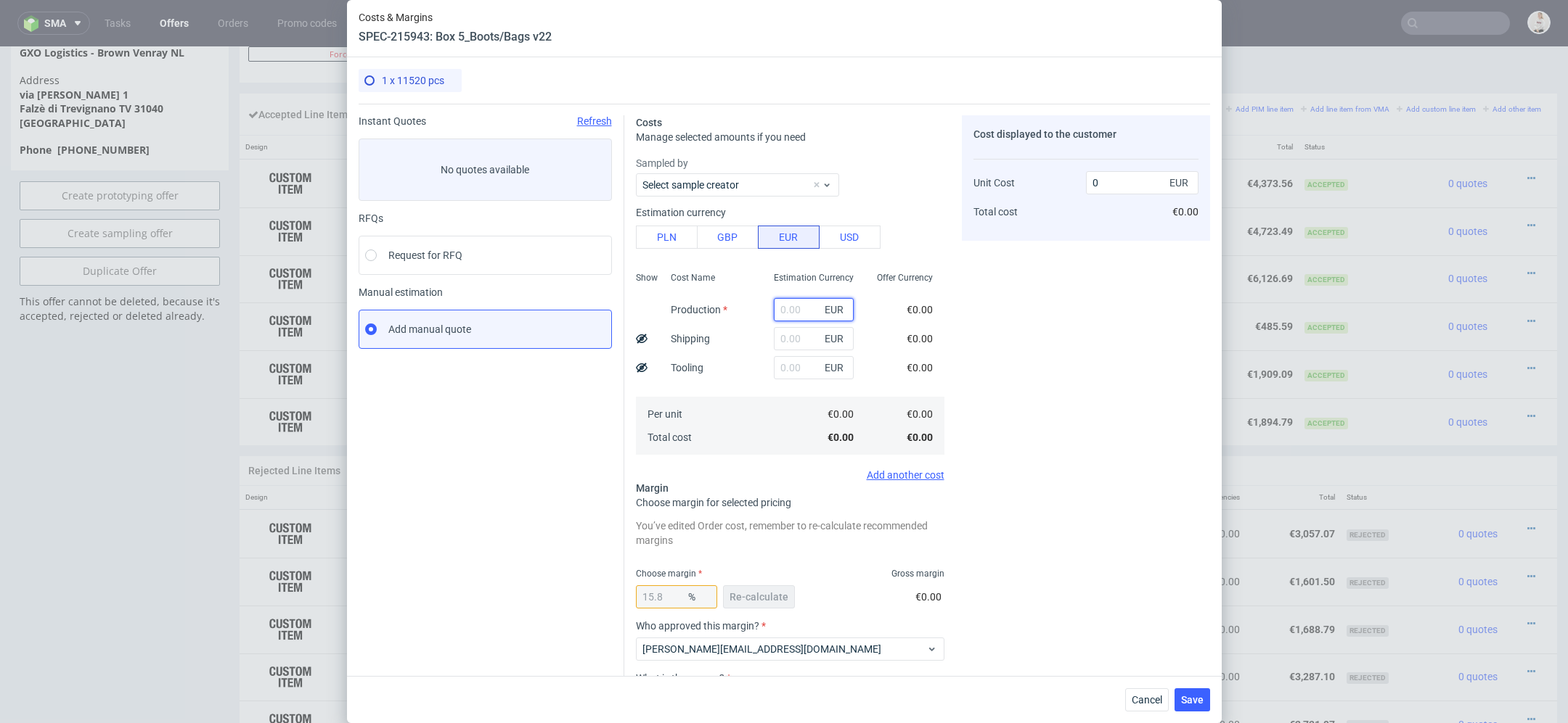
paste input "€4 513,83"
click at [790, 304] on input "€4 513,83" at bounding box center [813, 309] width 80 height 23
type input "4513.83"
type input "5360.84"
type input "4513.83"
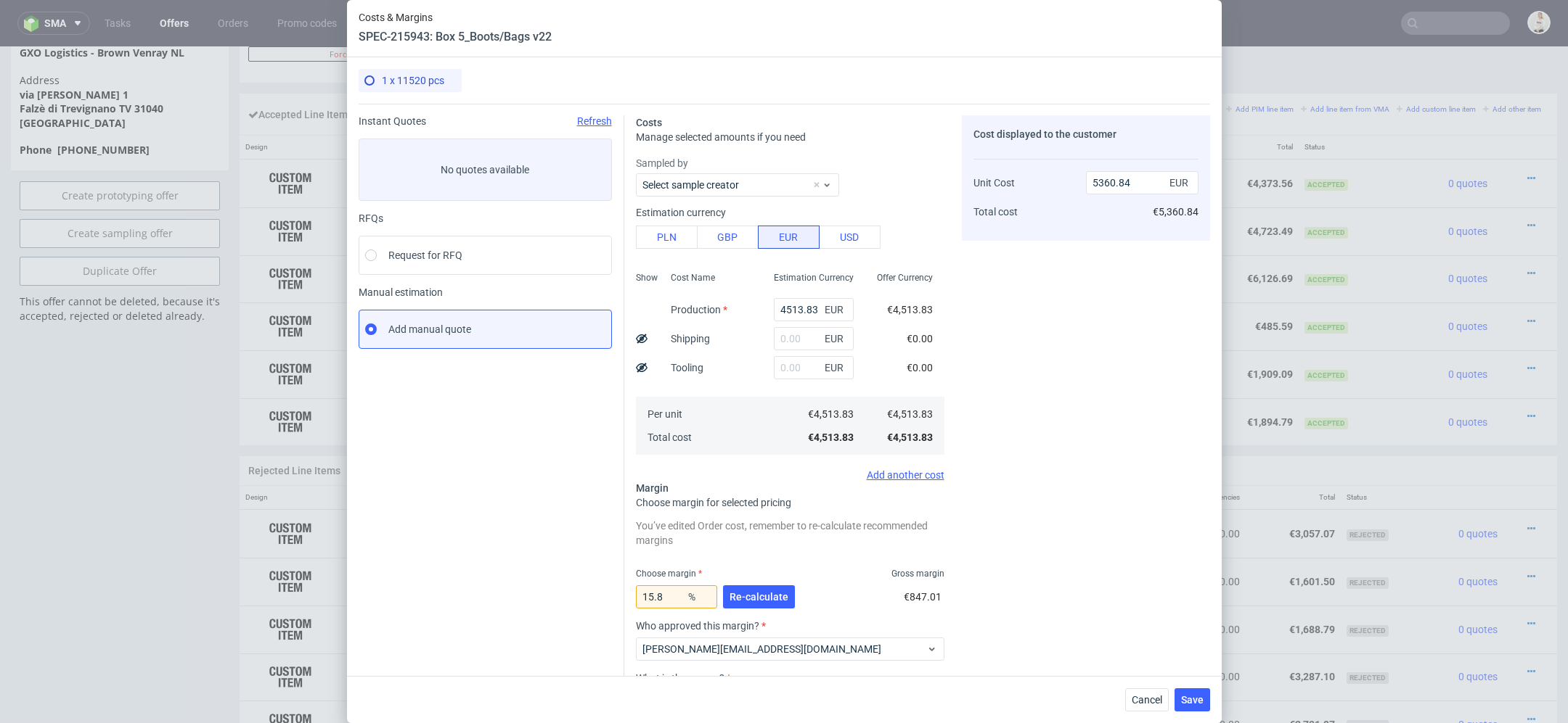
click at [1027, 369] on div "Cost displayed to the customer Unit Cost Total cost 5360.84 EUR €5,360.84" at bounding box center [1085, 453] width 248 height 676
click at [769, 598] on span "Re-calculate" at bounding box center [759, 597] width 59 height 10
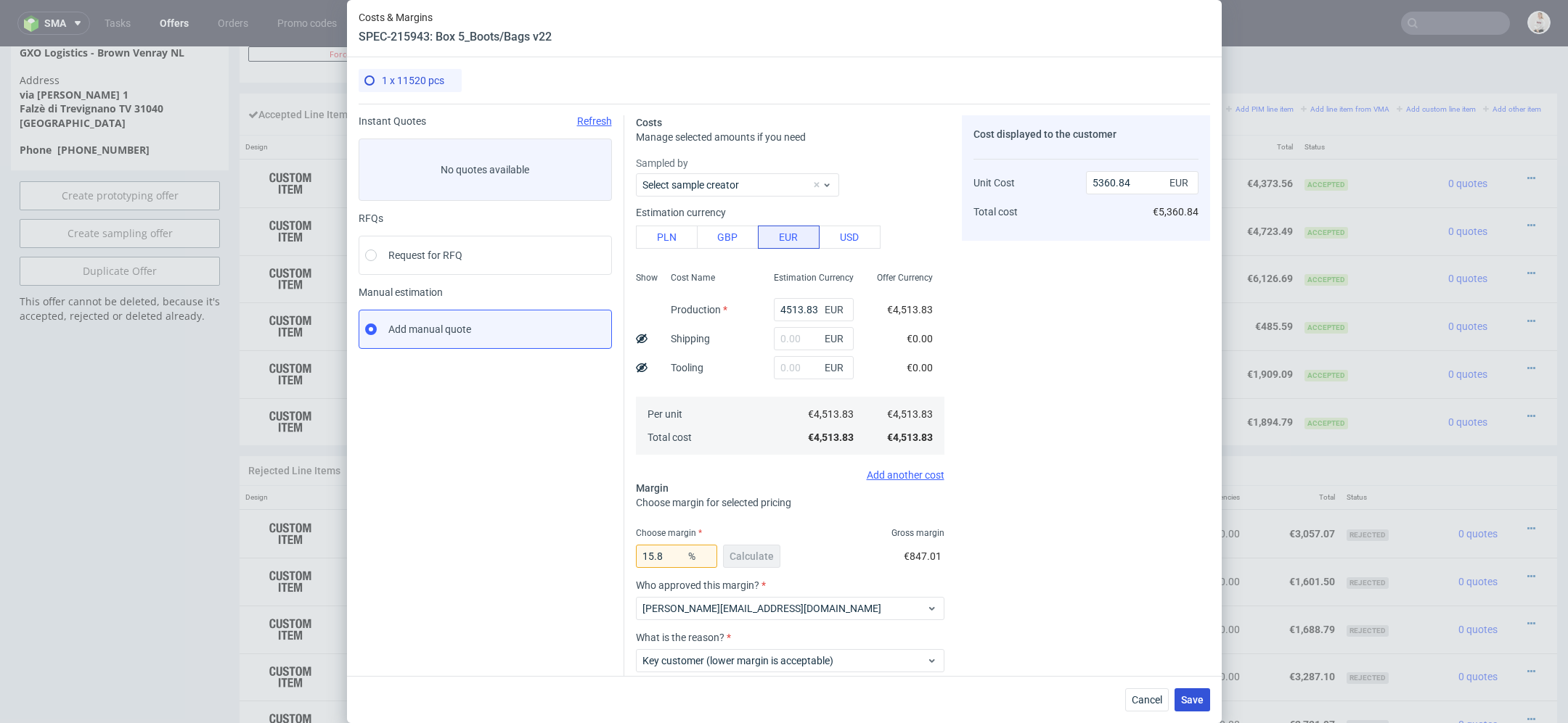
click at [1190, 693] on button "Save" at bounding box center [1191, 699] width 36 height 23
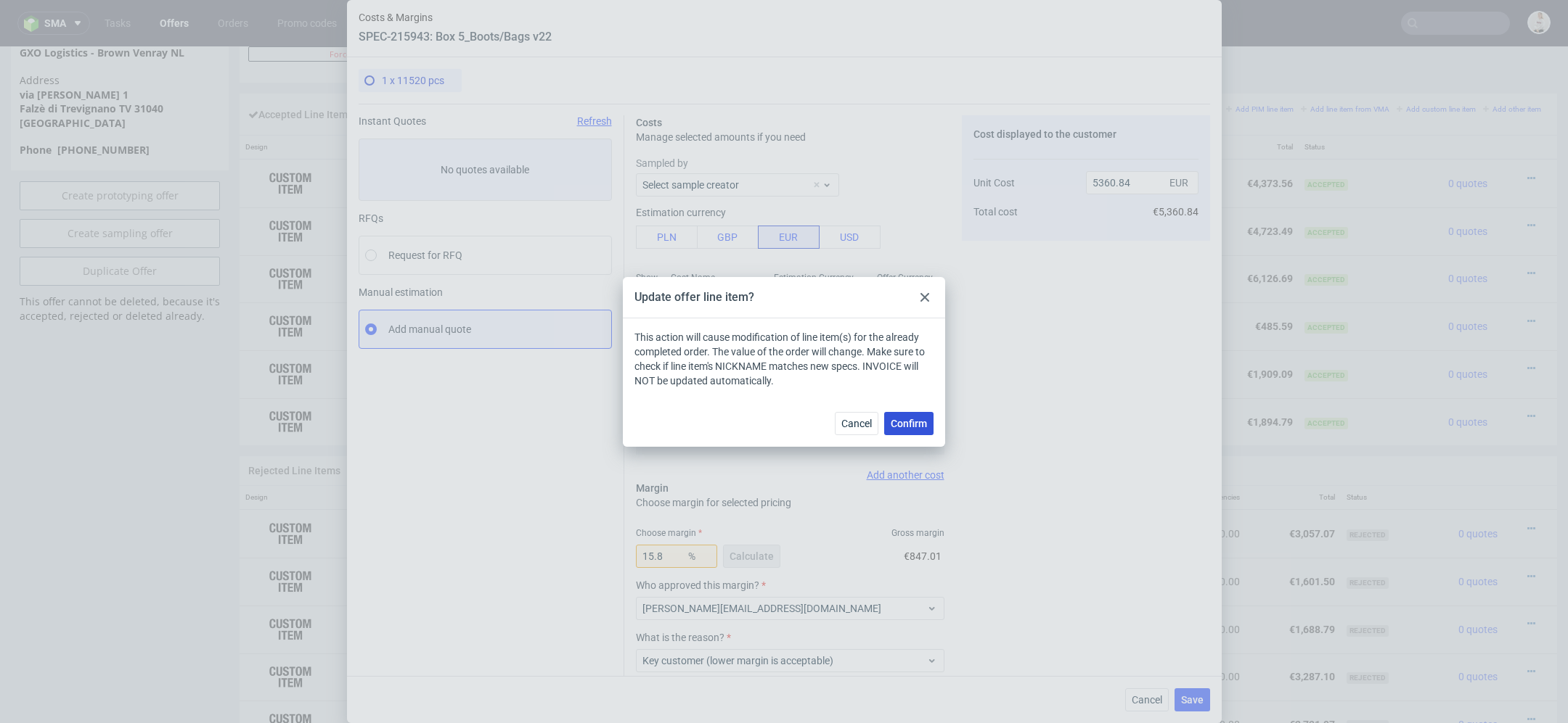
click at [896, 426] on span "Confirm" at bounding box center [909, 423] width 37 height 10
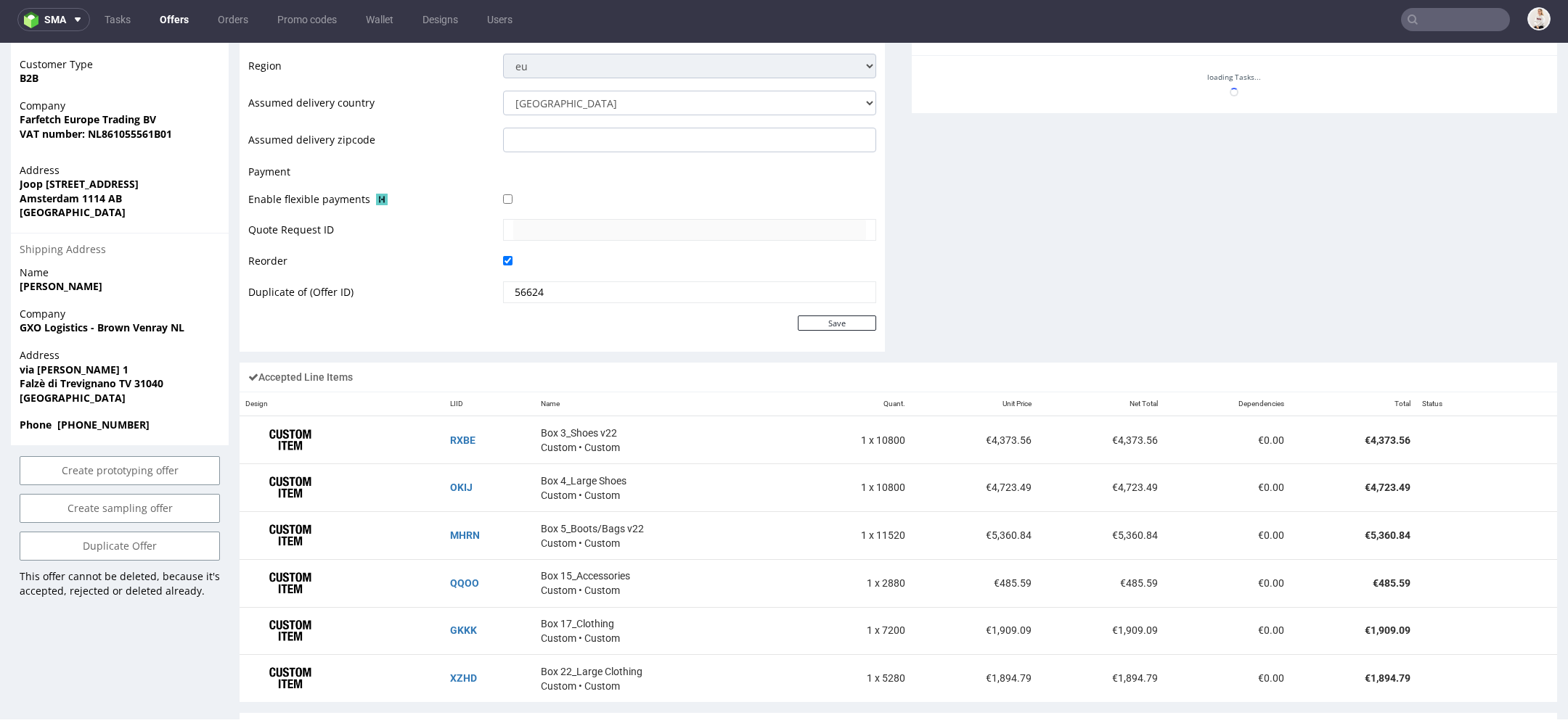
scroll to position [662, 0]
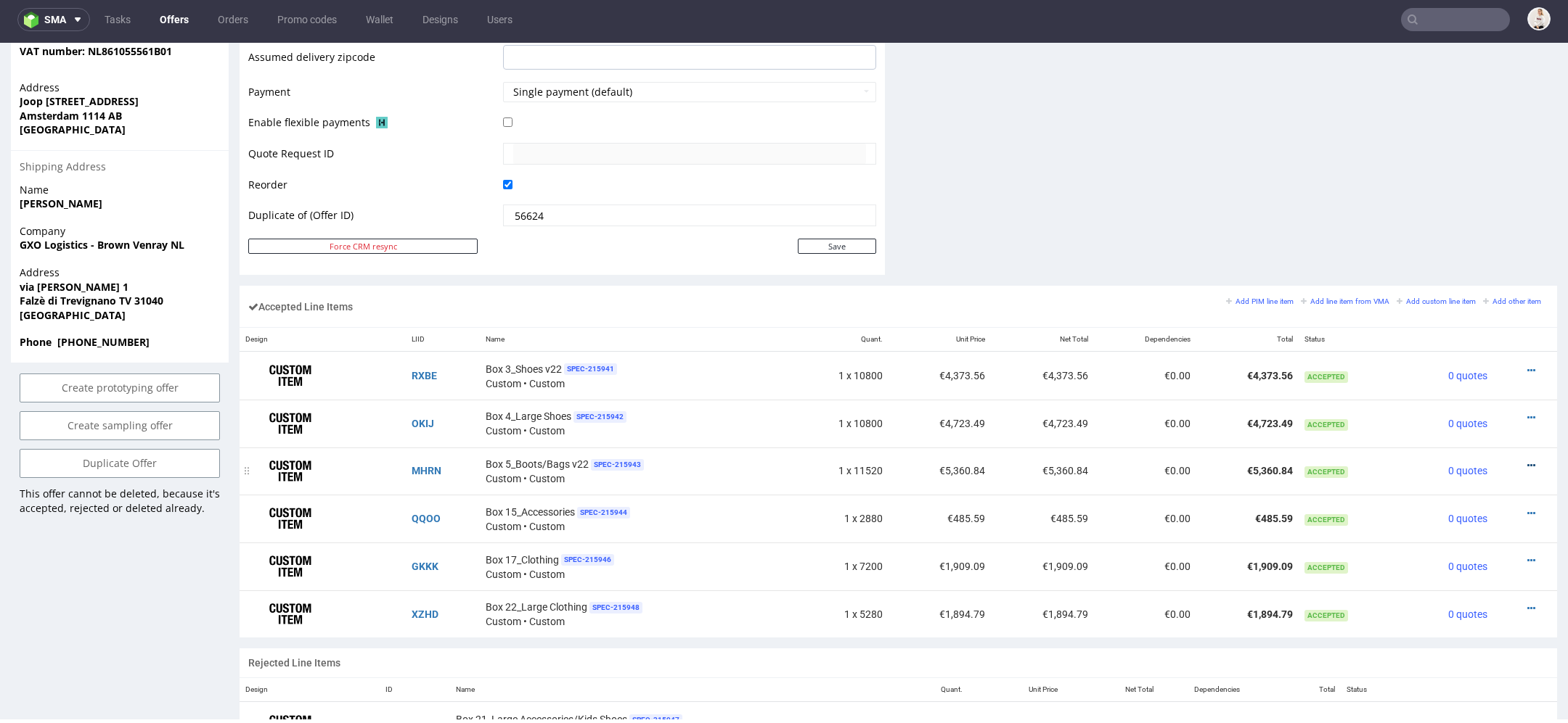
click at [1527, 461] on icon at bounding box center [1531, 465] width 8 height 10
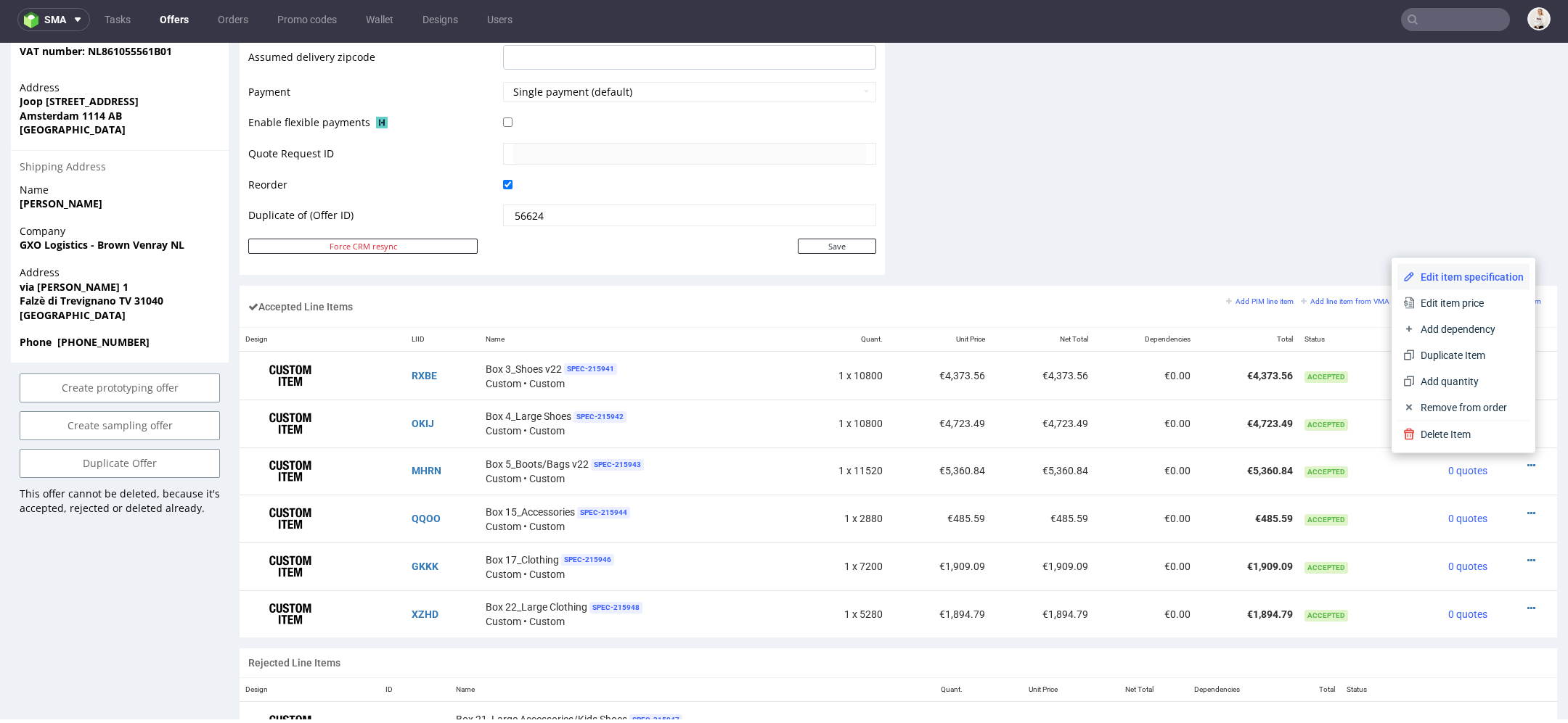
click at [1457, 281] on span "Edit item specification" at bounding box center [1468, 277] width 109 height 15
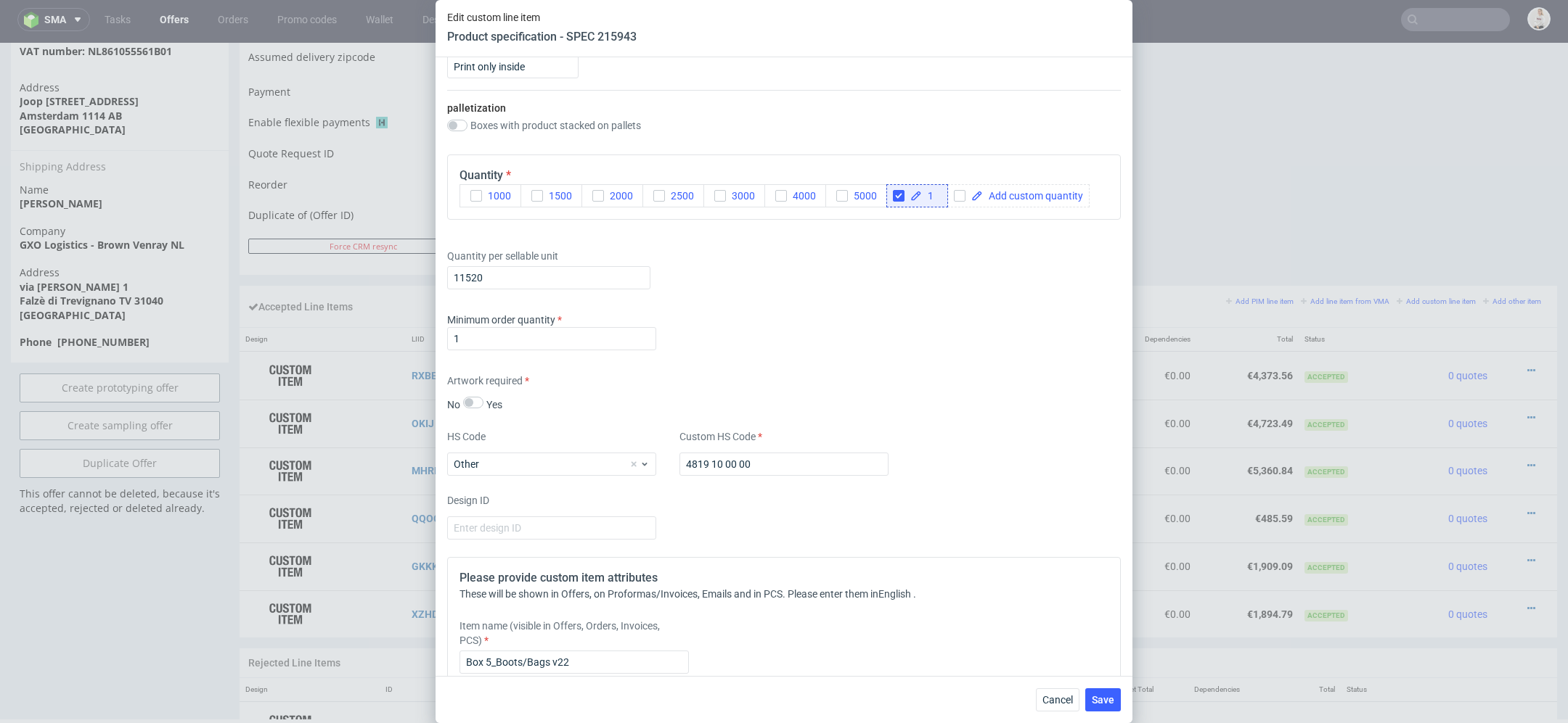
scroll to position [1842, 0]
drag, startPoint x: 499, startPoint y: 280, endPoint x: 459, endPoint y: 279, distance: 40.0
click at [459, 279] on input "11520" at bounding box center [549, 279] width 203 height 23
type input "10080"
click at [837, 370] on div "Supplier TFP Sp. z o.o. Technical specification Instant price RFQ Type Product …" at bounding box center [784, 367] width 697 height 619
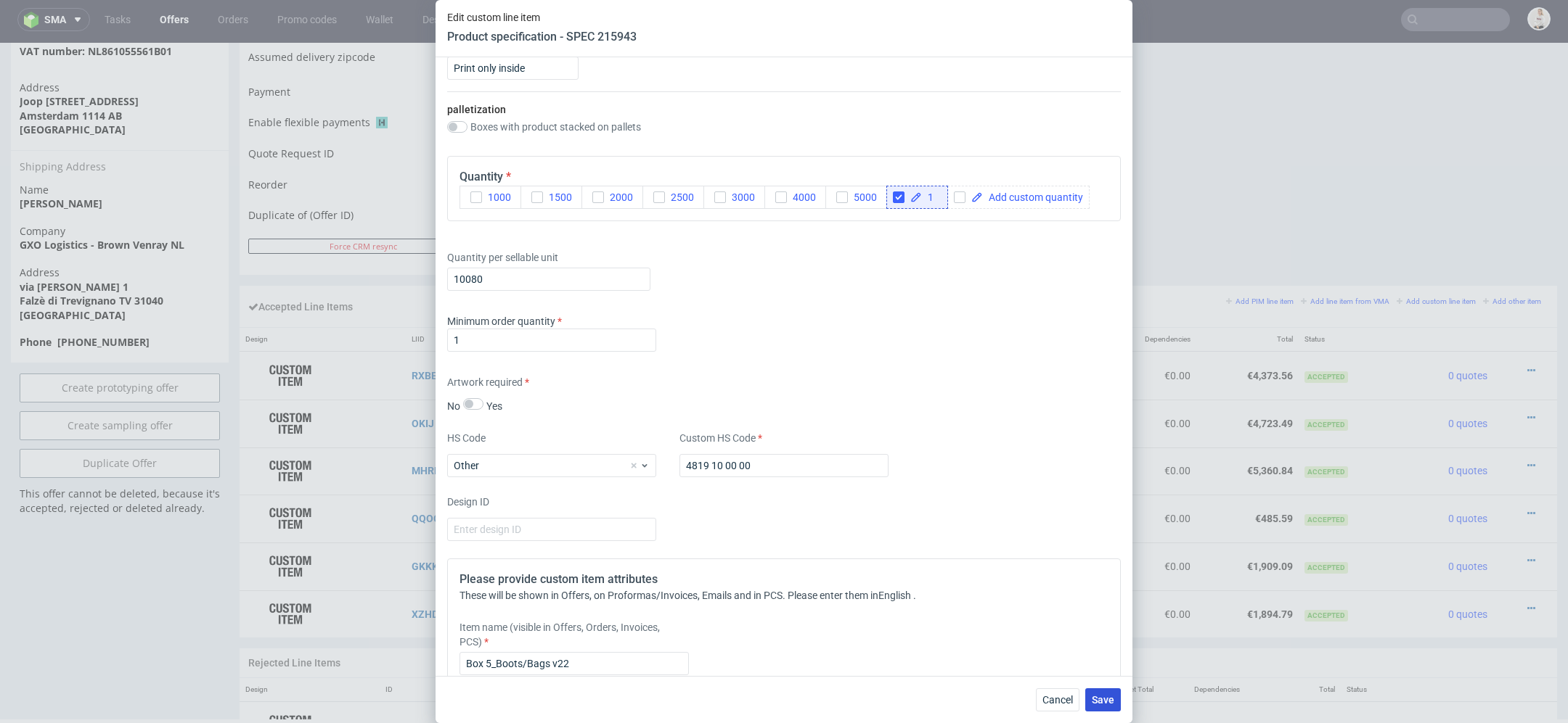
click at [1109, 703] on span "Save" at bounding box center [1103, 699] width 23 height 10
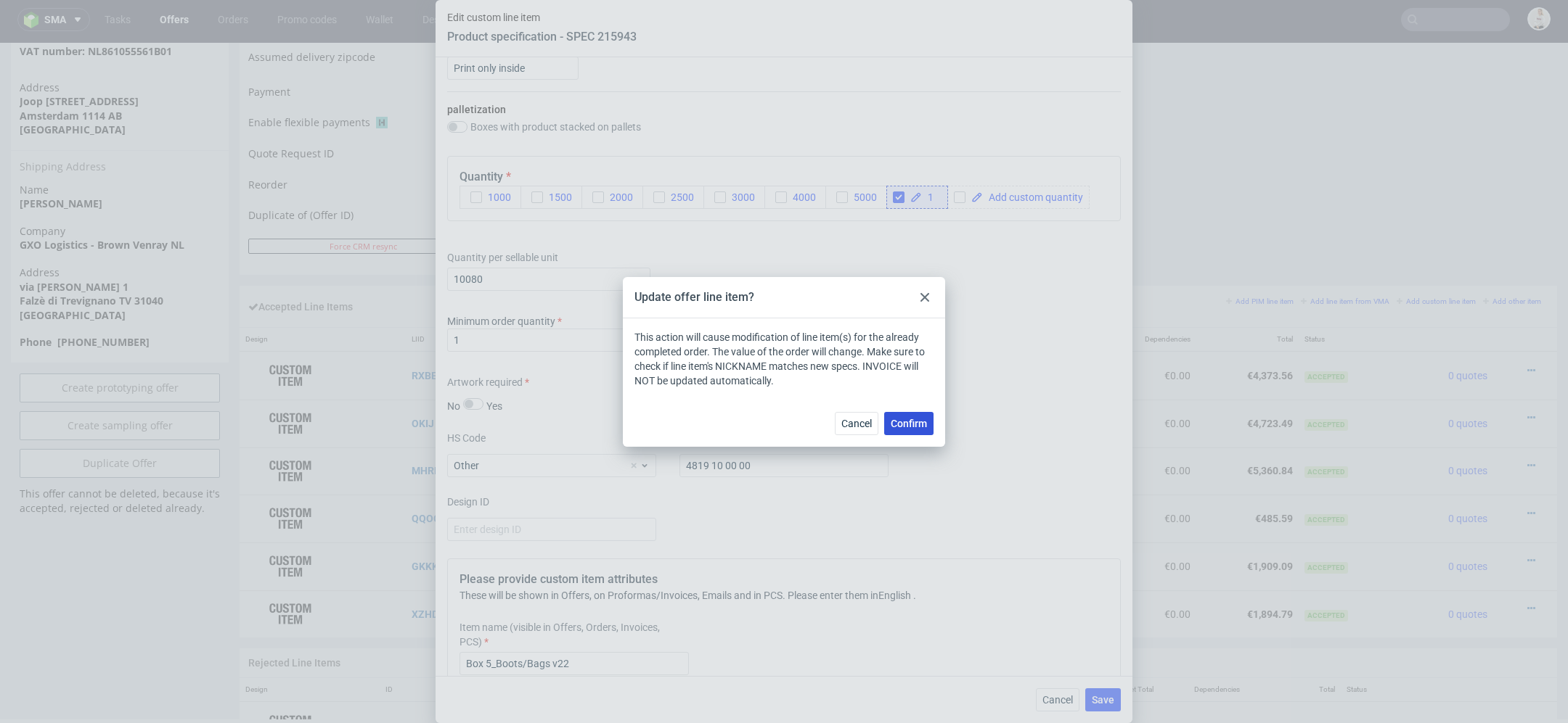
click at [909, 419] on span "Confirm" at bounding box center [909, 423] width 37 height 10
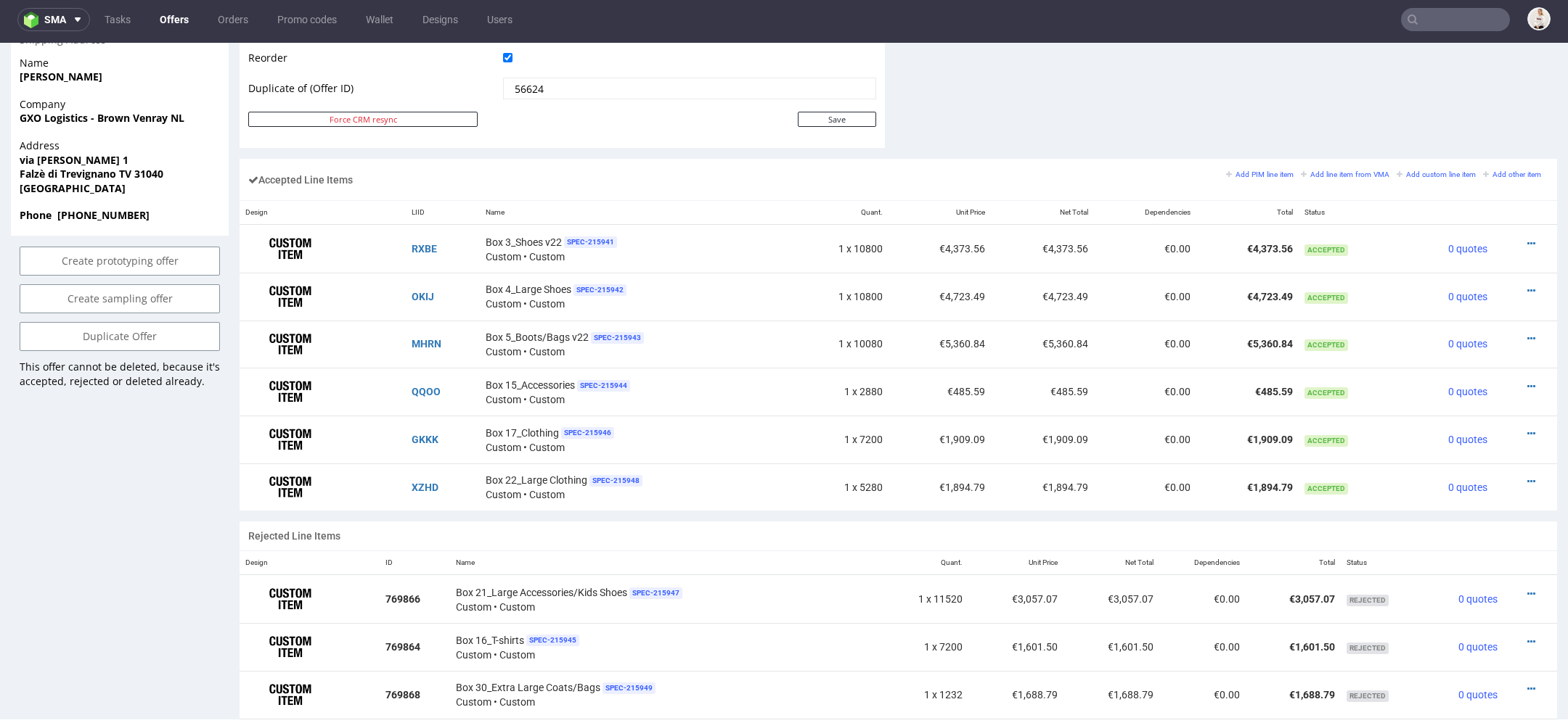
scroll to position [816, 0]
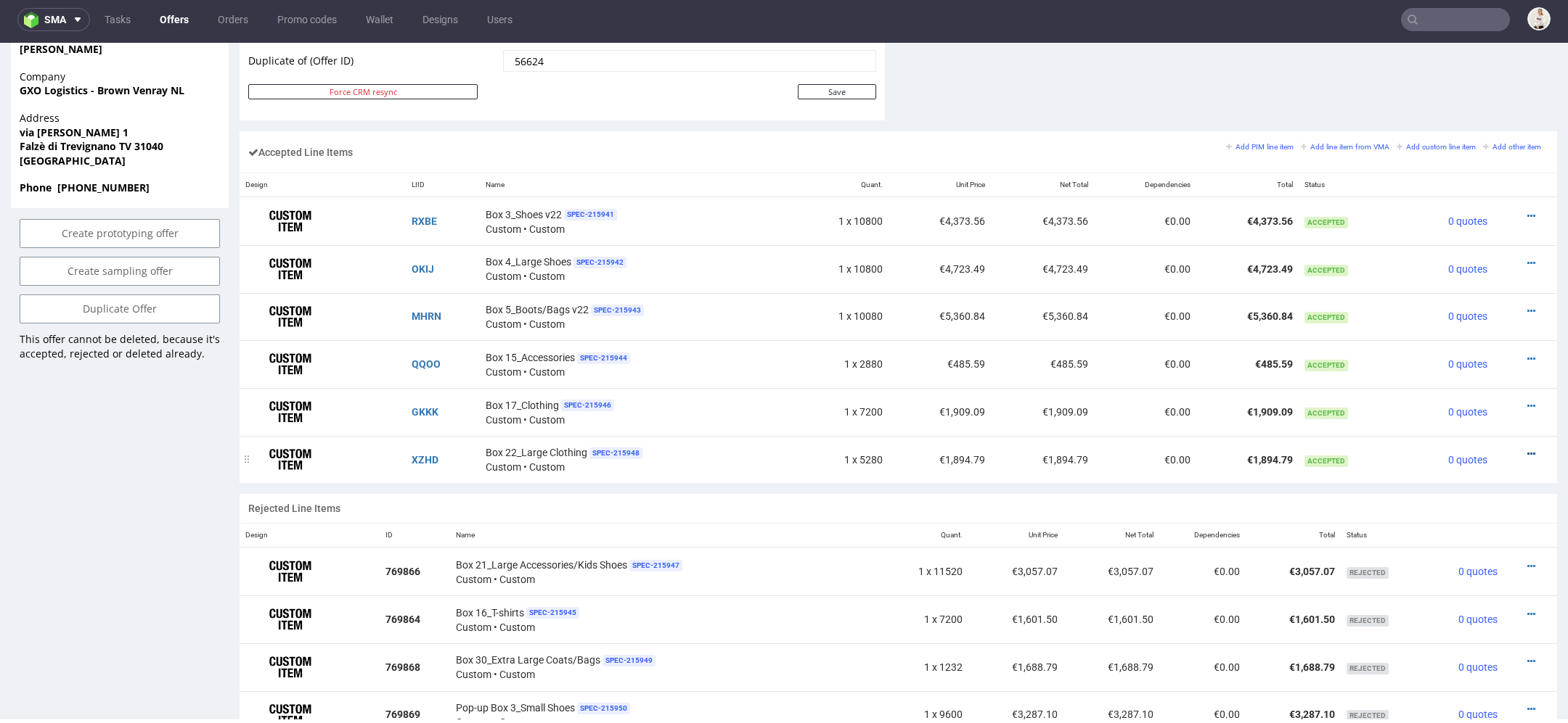
click at [1527, 449] on icon at bounding box center [1531, 453] width 8 height 10
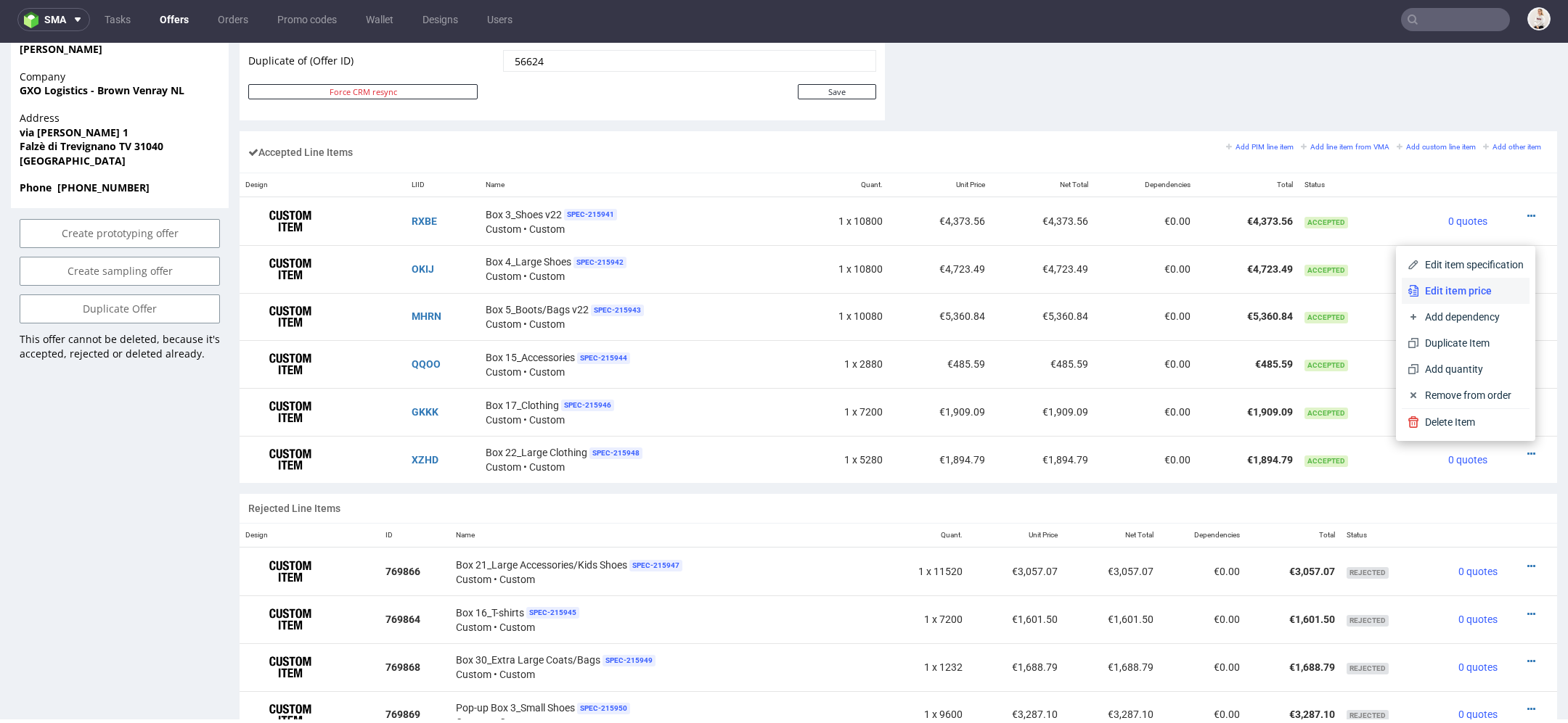
click at [1467, 292] on span "Edit item price" at bounding box center [1471, 291] width 104 height 15
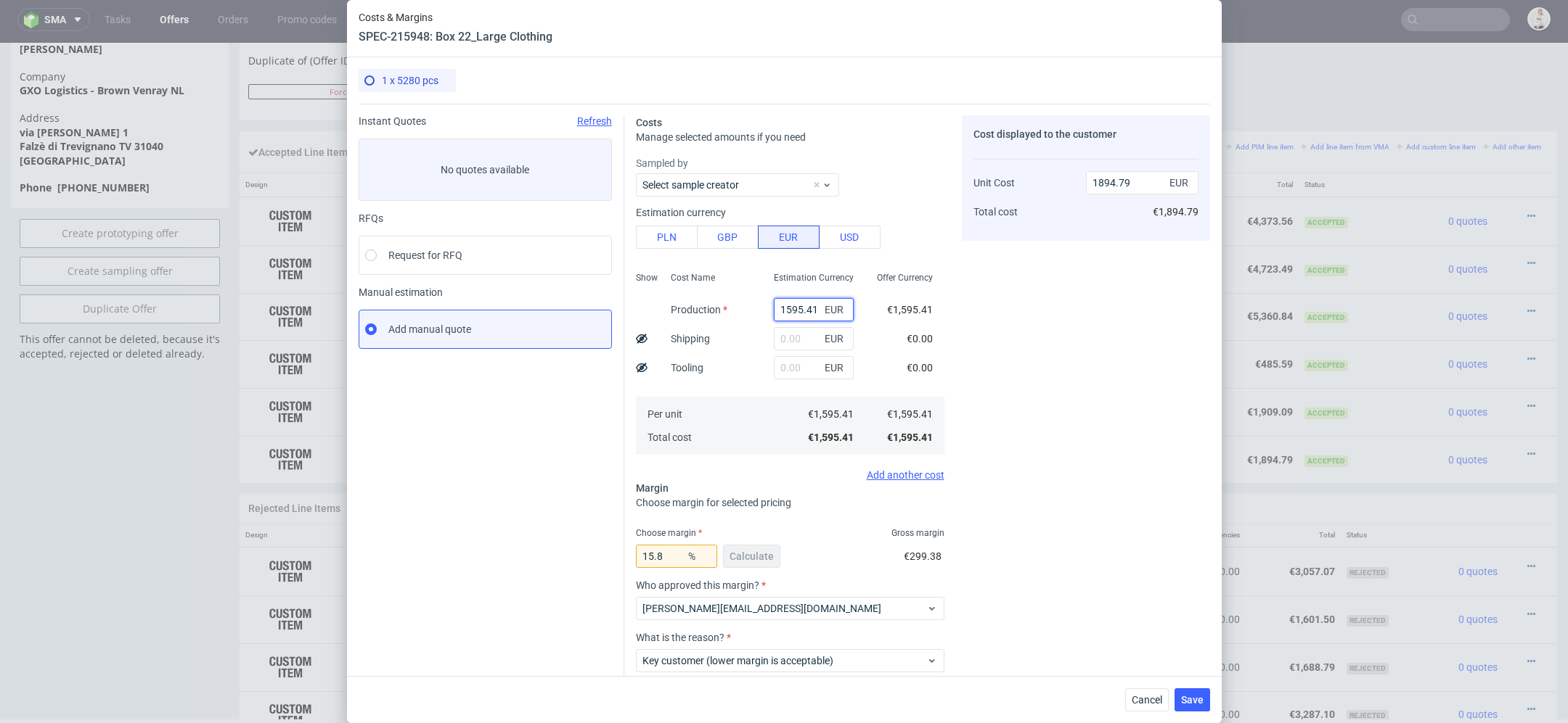
click at [801, 307] on input "1595.41" at bounding box center [813, 309] width 80 height 23
paste input "€1 740,44"
type input "€1 740,44"
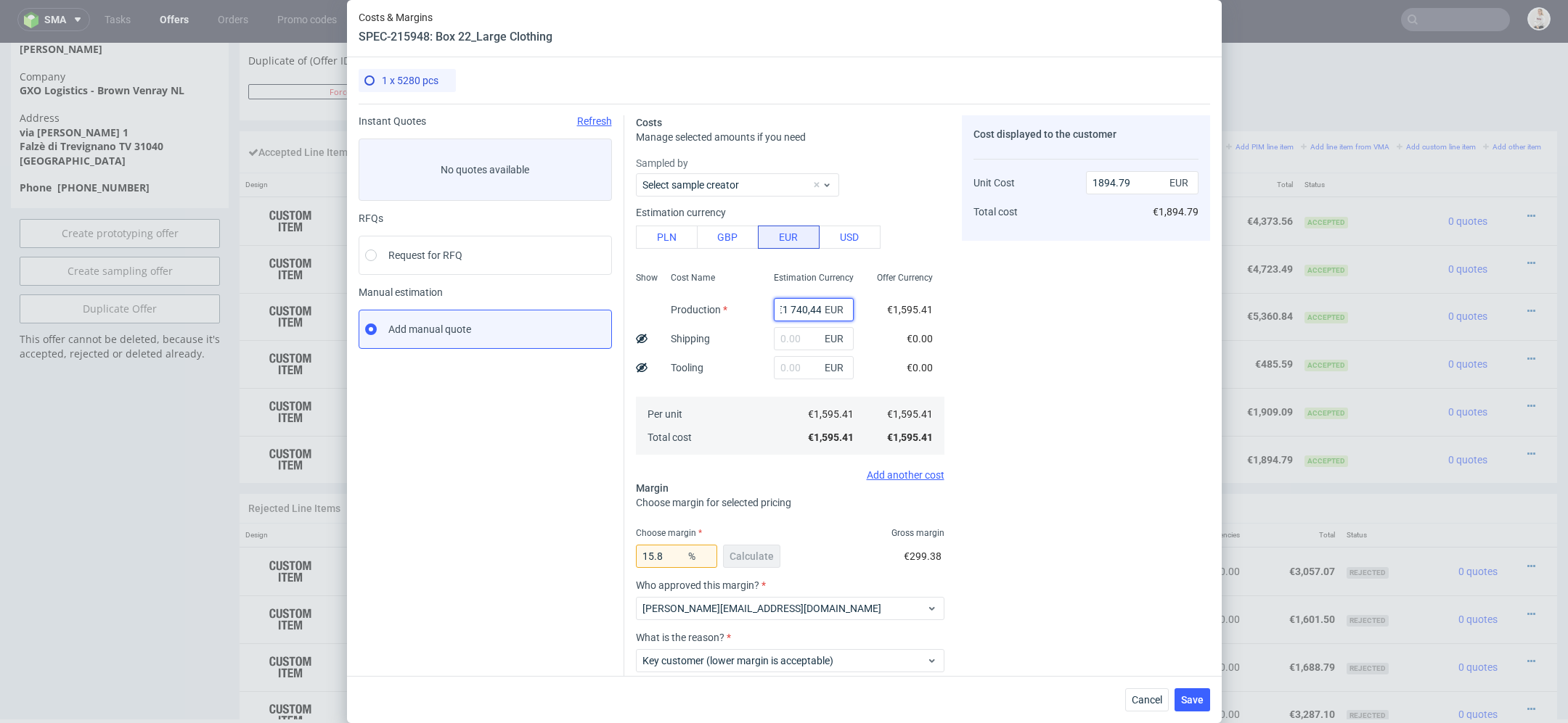
type input "0"
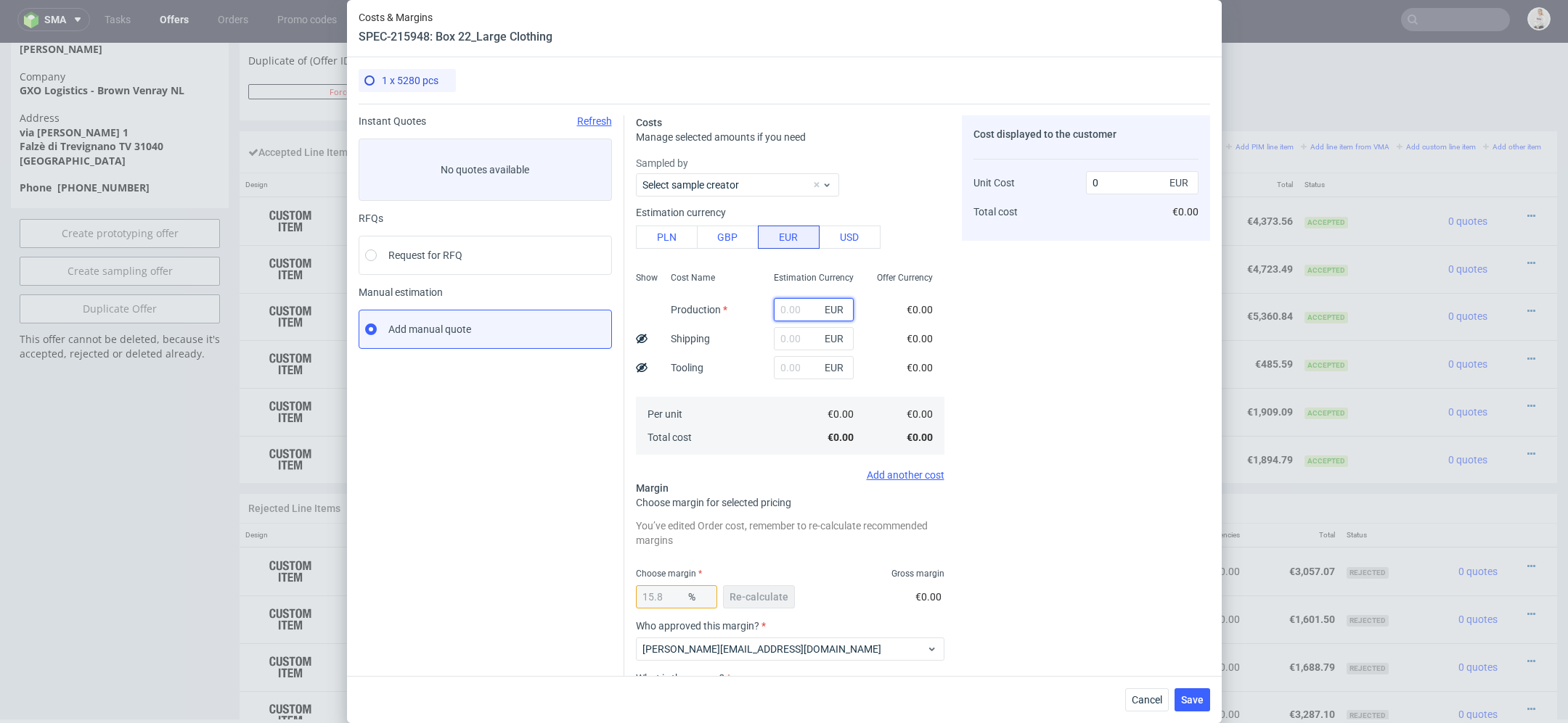
scroll to position [0, 0]
paste input "€1 740,44"
click at [792, 308] on input "€1 740,44" at bounding box center [813, 309] width 80 height 23
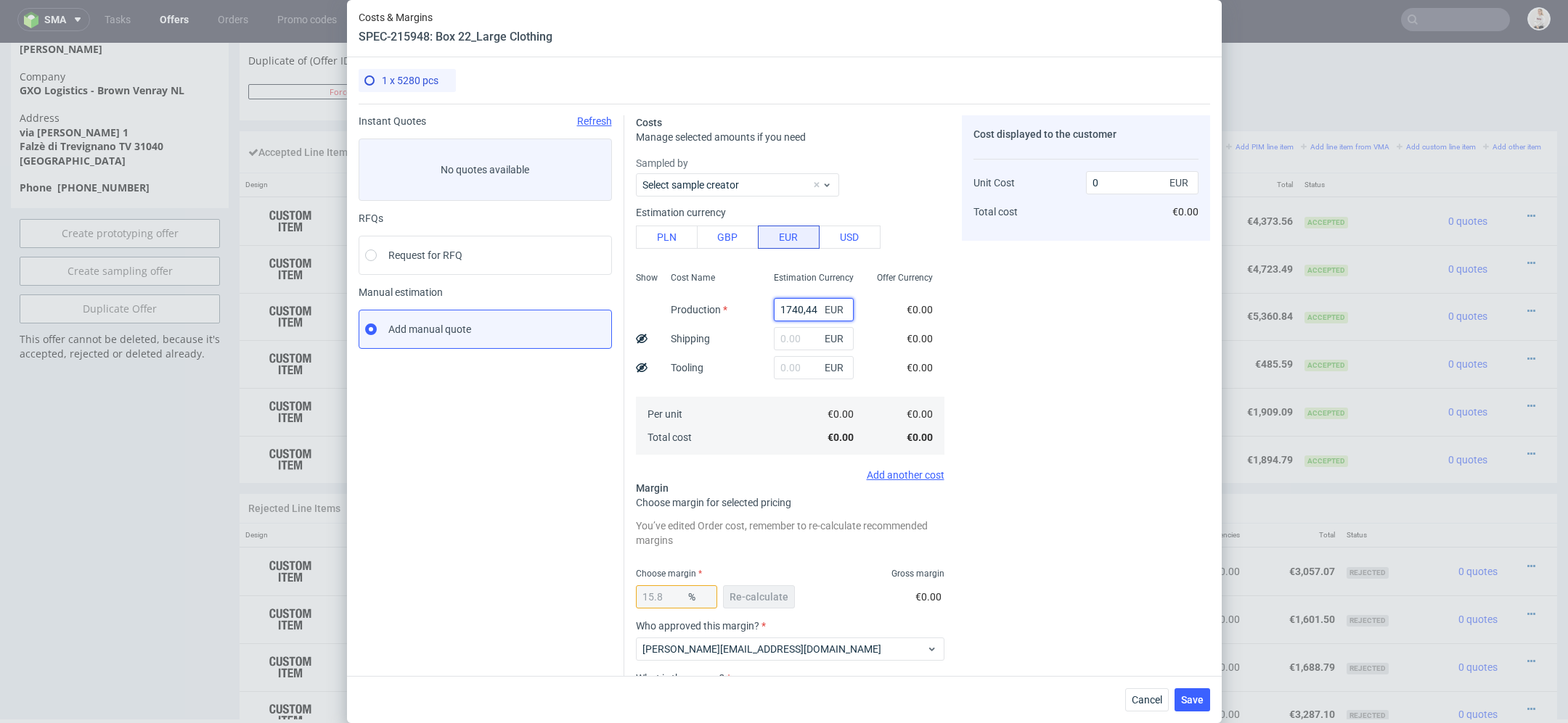
type input "1740.44"
type input "2067.03"
type input "1740.44"
click at [997, 378] on div "Cost displayed to the customer Unit Cost Total cost 2067.03 EUR €2,067.03" at bounding box center [1085, 453] width 248 height 676
click at [760, 599] on span "Re-calculate" at bounding box center [759, 597] width 59 height 10
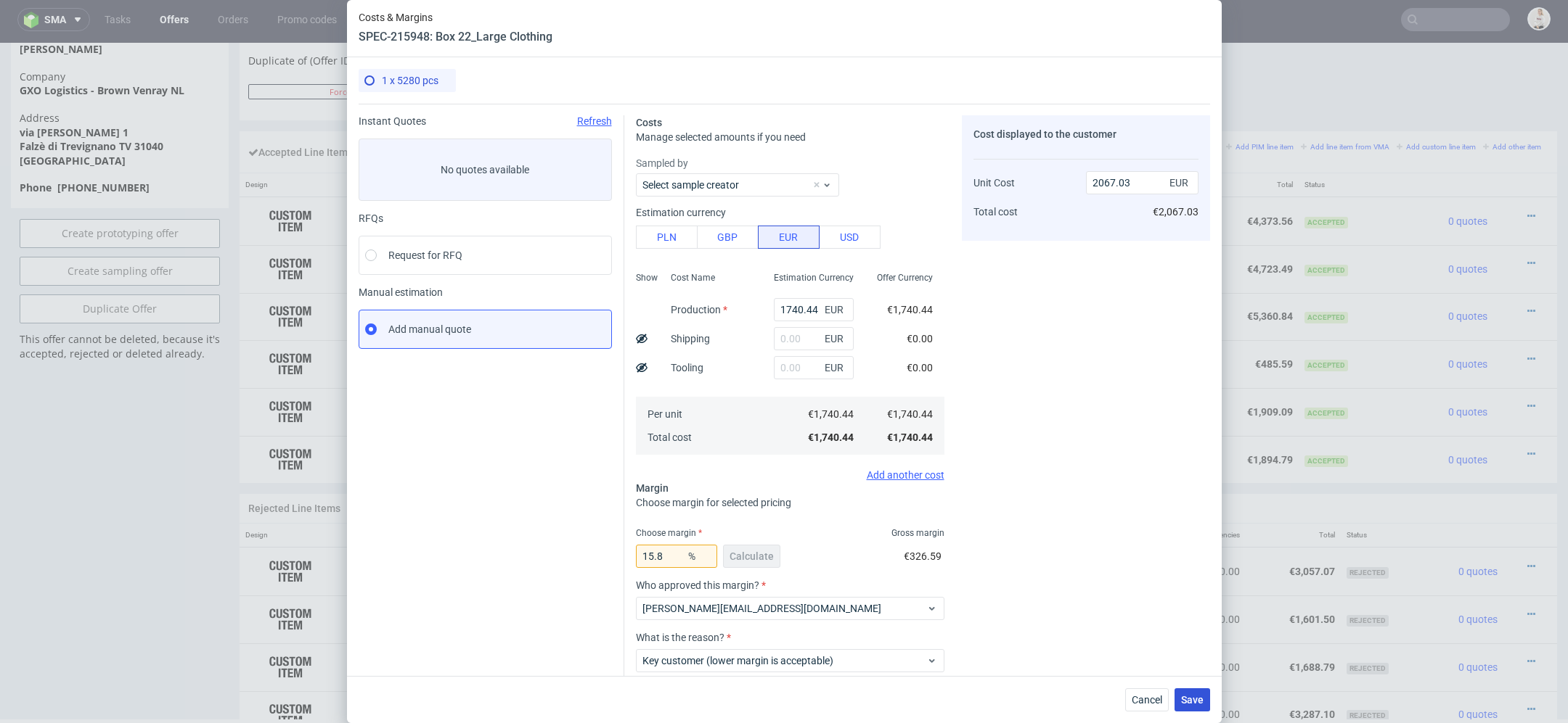
click at [1186, 698] on span "Save" at bounding box center [1192, 699] width 23 height 10
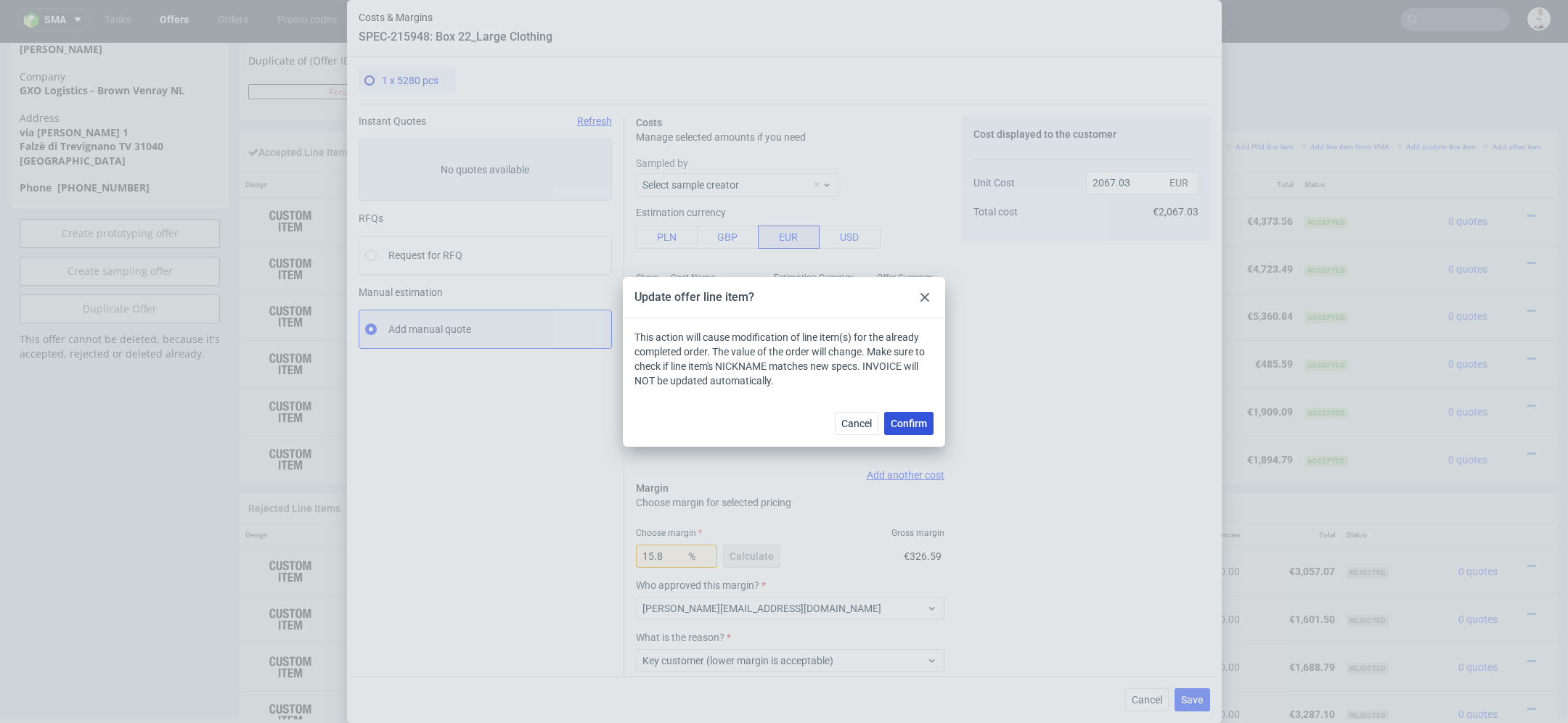
click at [905, 429] on span "Confirm" at bounding box center [909, 423] width 37 height 10
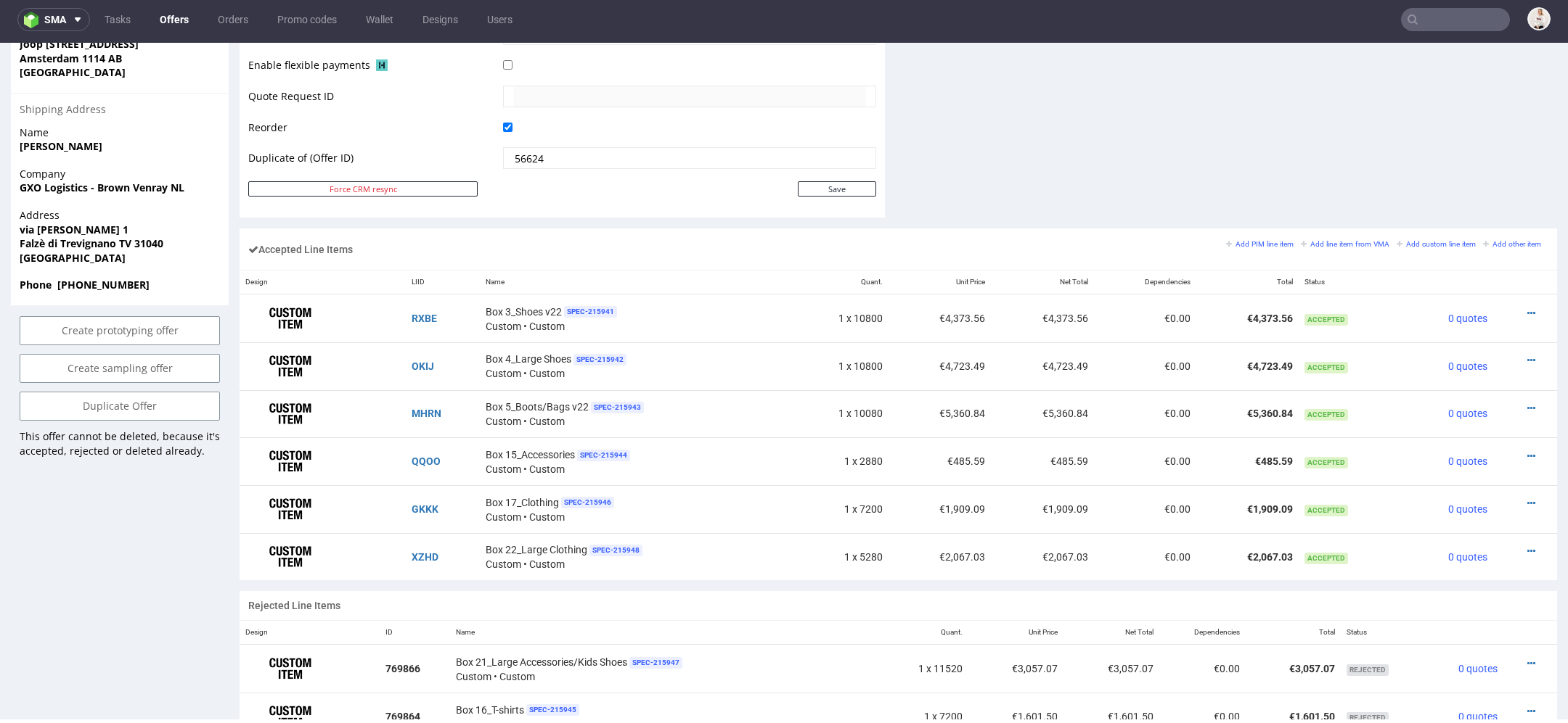
scroll to position [723, 0]
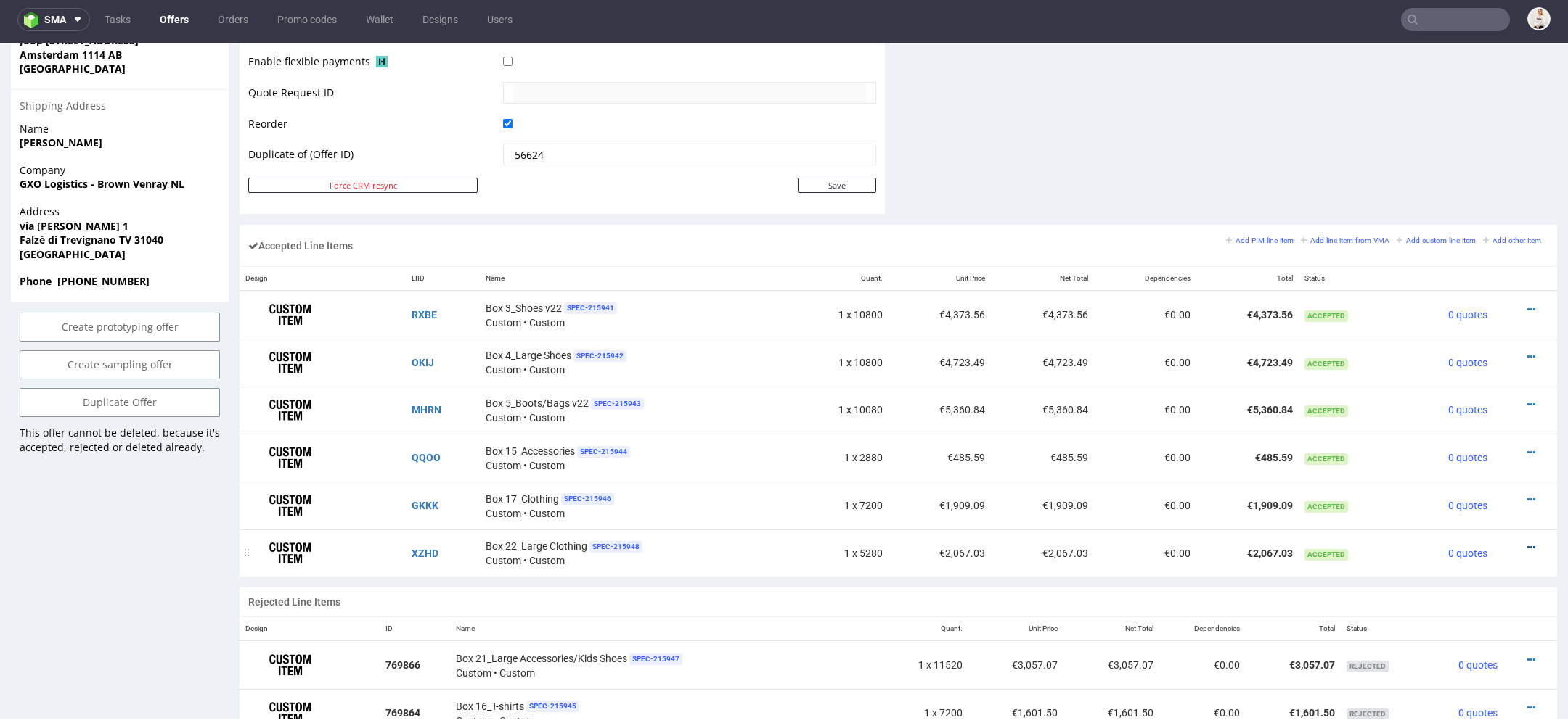
click at [1527, 543] on icon at bounding box center [1531, 548] width 8 height 10
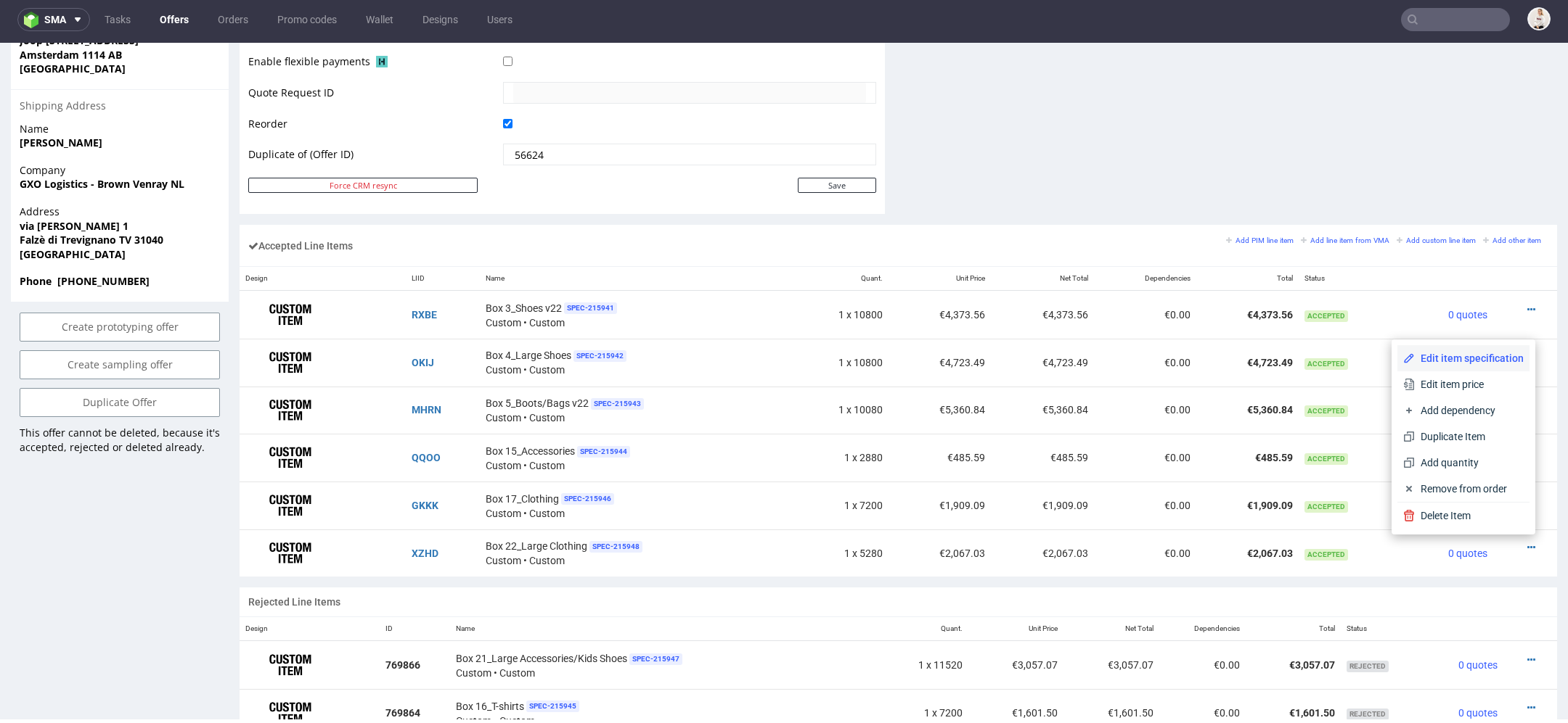
click at [1449, 355] on span "Edit item specification" at bounding box center [1468, 358] width 109 height 15
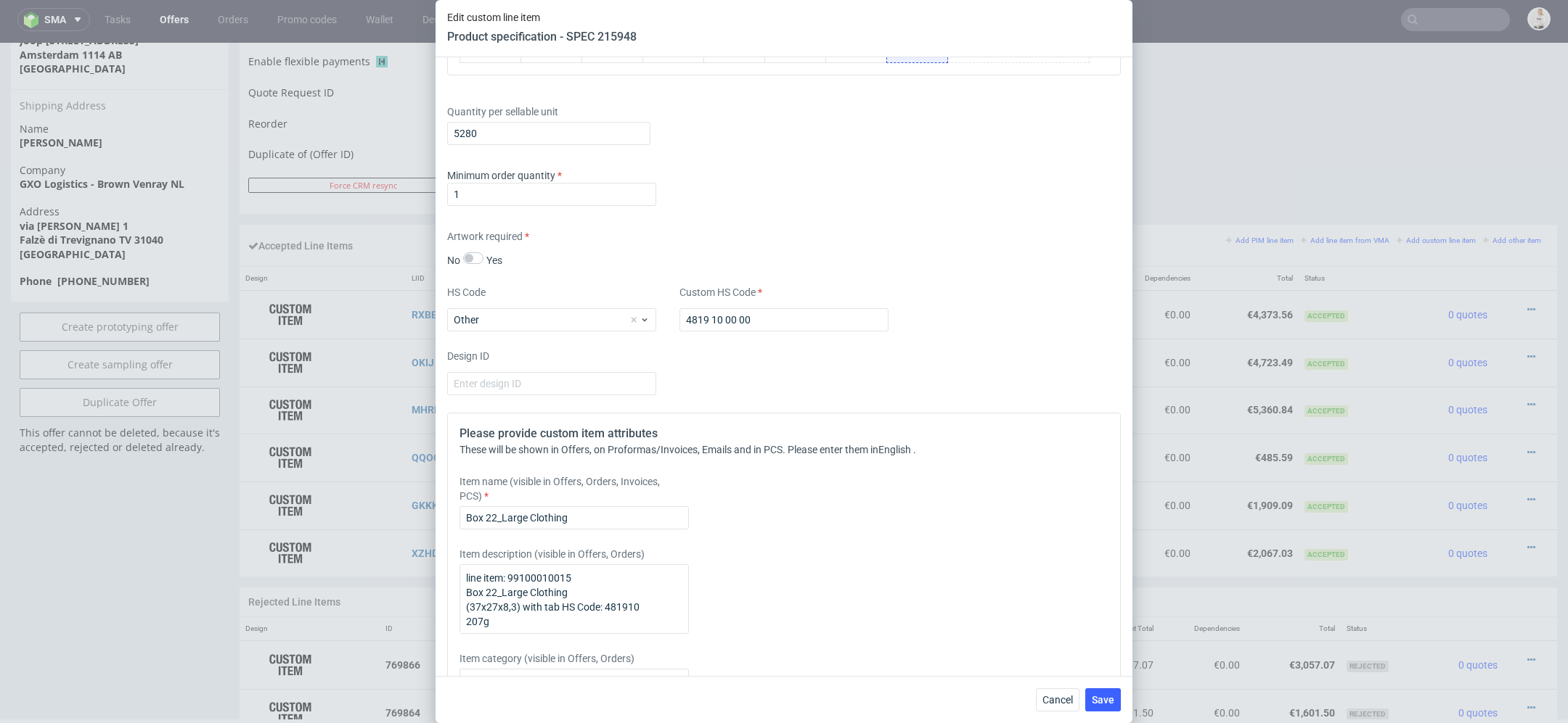
scroll to position [1986, 0]
click at [487, 132] on input "5280" at bounding box center [549, 135] width 203 height 23
type input "5760"
click at [860, 233] on div "Artwork required No Yes" at bounding box center [784, 250] width 674 height 38
click at [1112, 698] on span "Save" at bounding box center [1103, 699] width 23 height 10
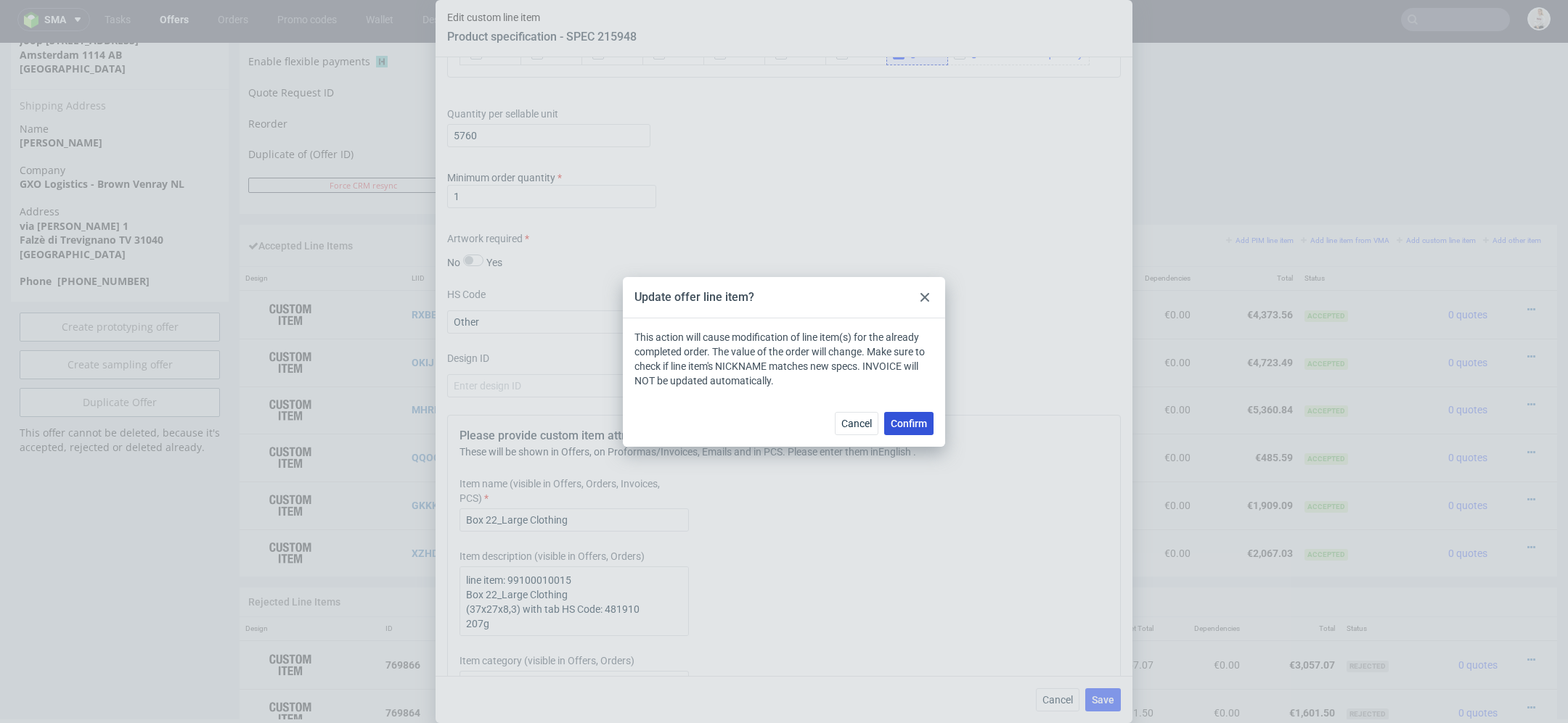
click at [928, 421] on button "Confirm" at bounding box center [909, 423] width 49 height 23
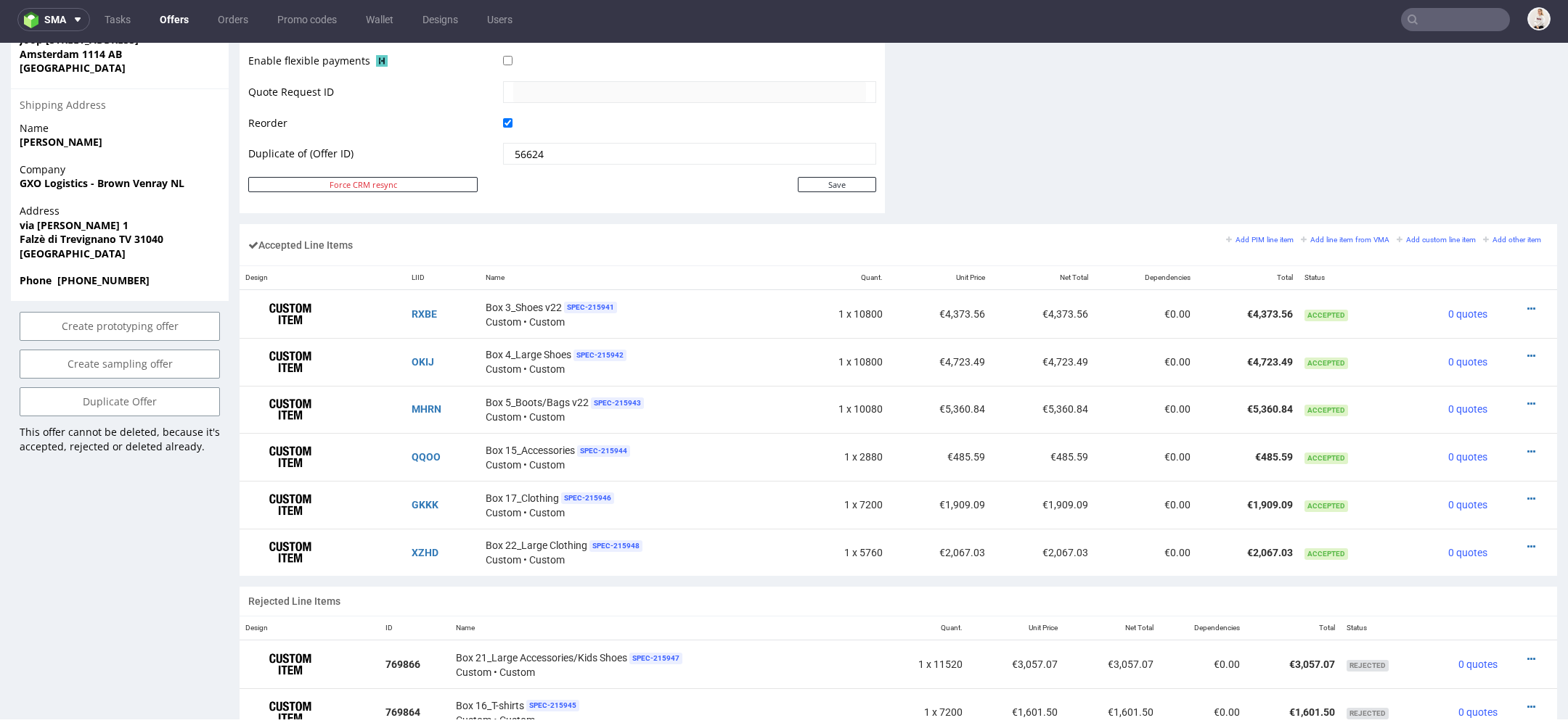
scroll to position [721, 0]
click at [549, 227] on div "Accepted Line Items Add PIM line item Add line item from VMA Add custom line it…" at bounding box center [898, 247] width 1317 height 41
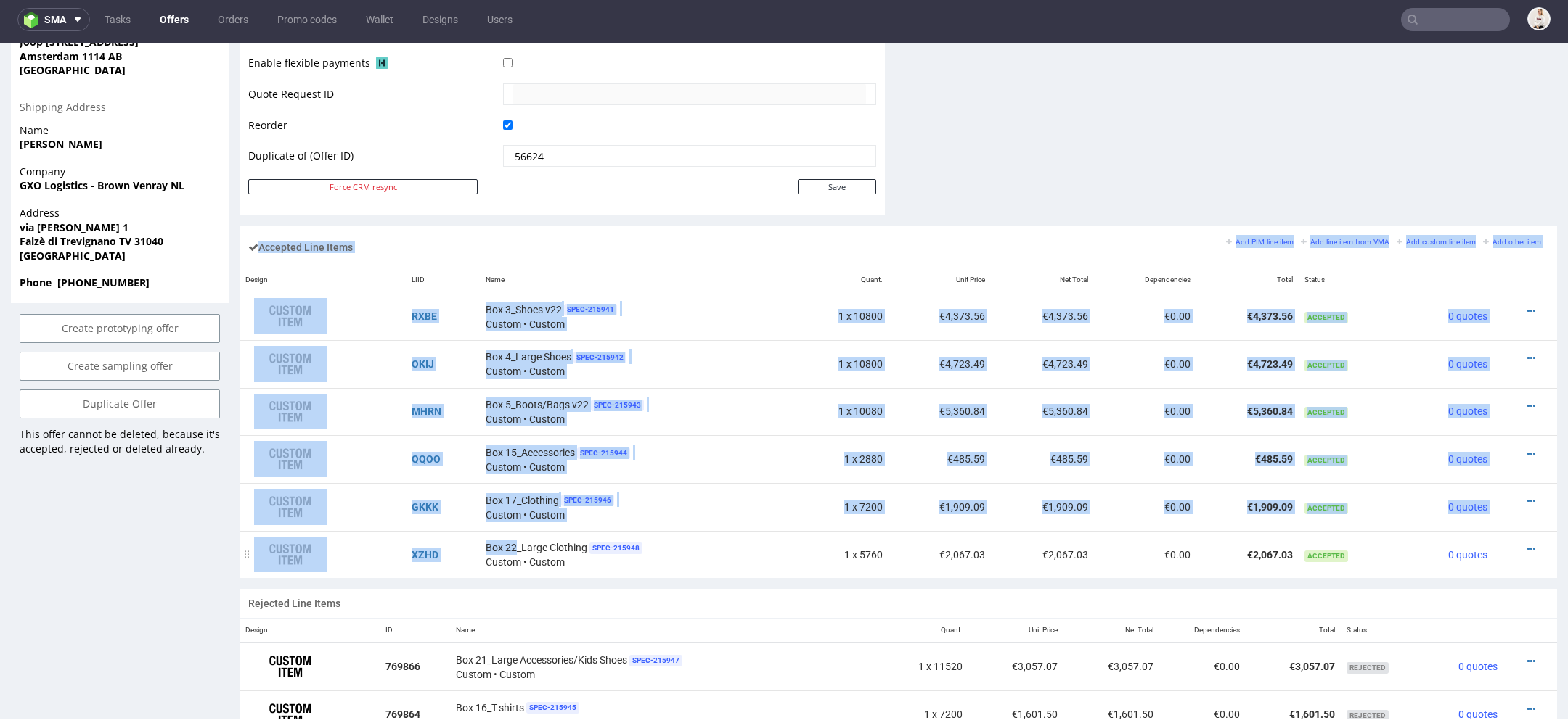
drag, startPoint x: 414, startPoint y: 228, endPoint x: 511, endPoint y: 546, distance: 332.5
click at [512, 549] on section "Accepted Line Items Add PIM line item Add line item from VMA Add custom line it…" at bounding box center [898, 402] width 1317 height 352
click at [624, 255] on div "Accepted Line Items Add PIM line item Add line item from VMA Add custom line it…" at bounding box center [898, 247] width 1317 height 41
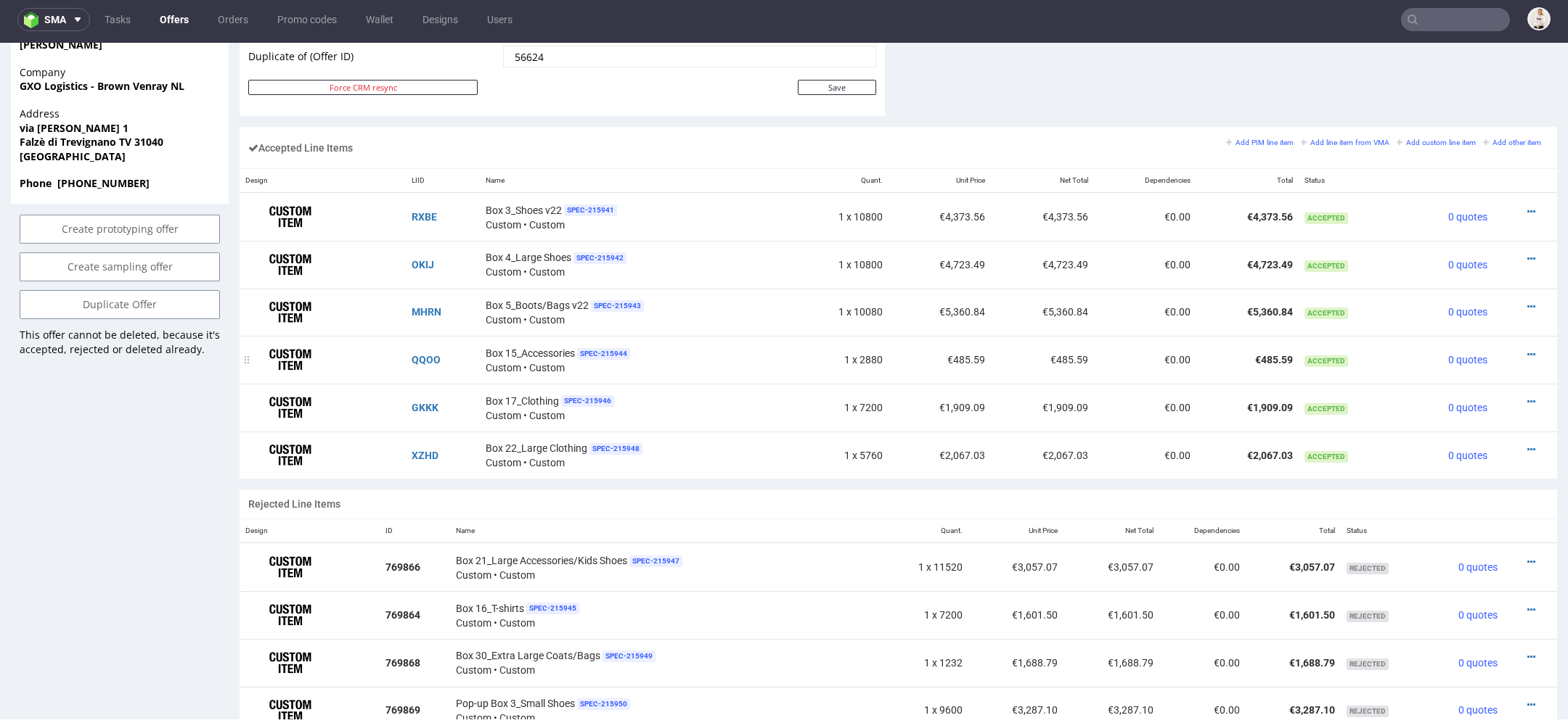
scroll to position [850, 0]
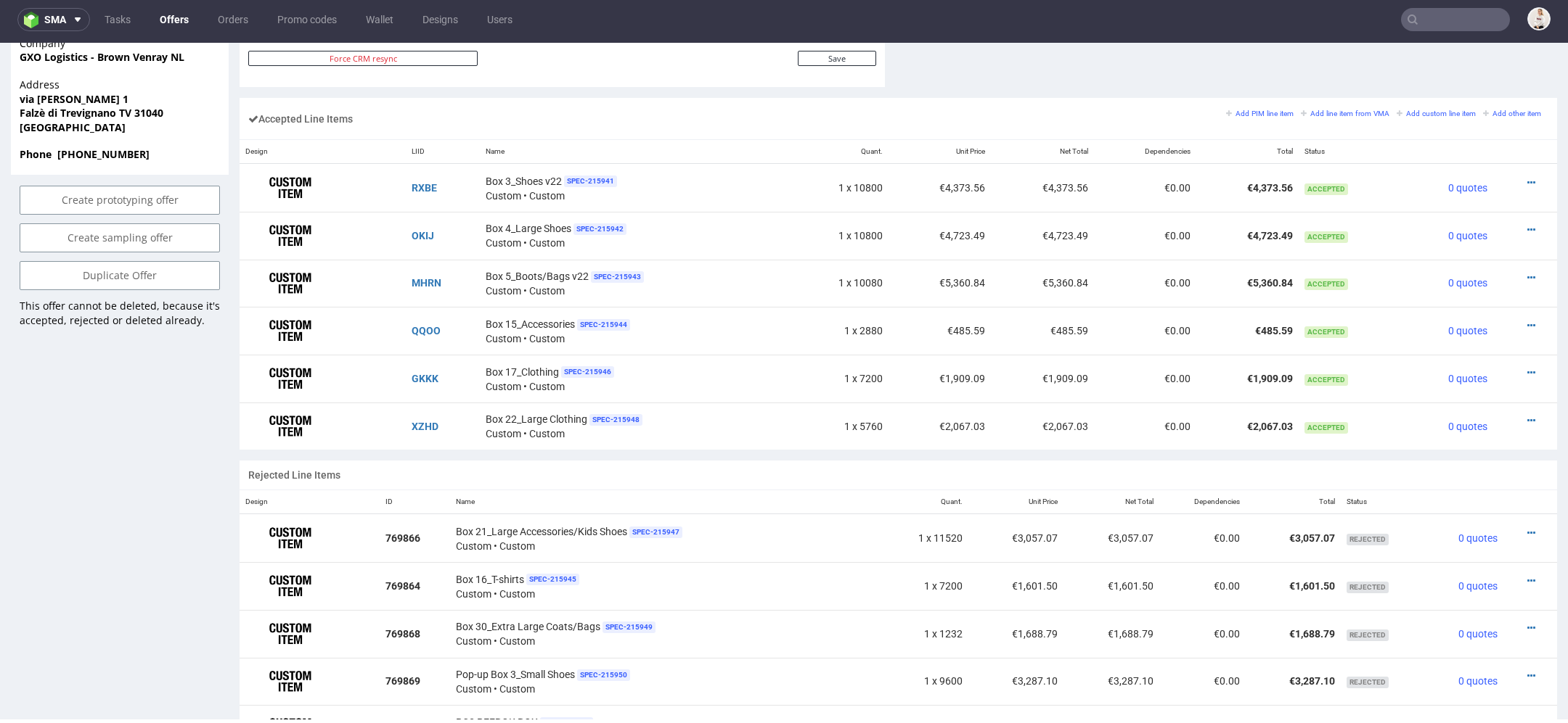
click at [786, 452] on div "Accepted Line Items Add PIM line item Add line item from VMA Add custom line it…" at bounding box center [898, 279] width 1317 height 363
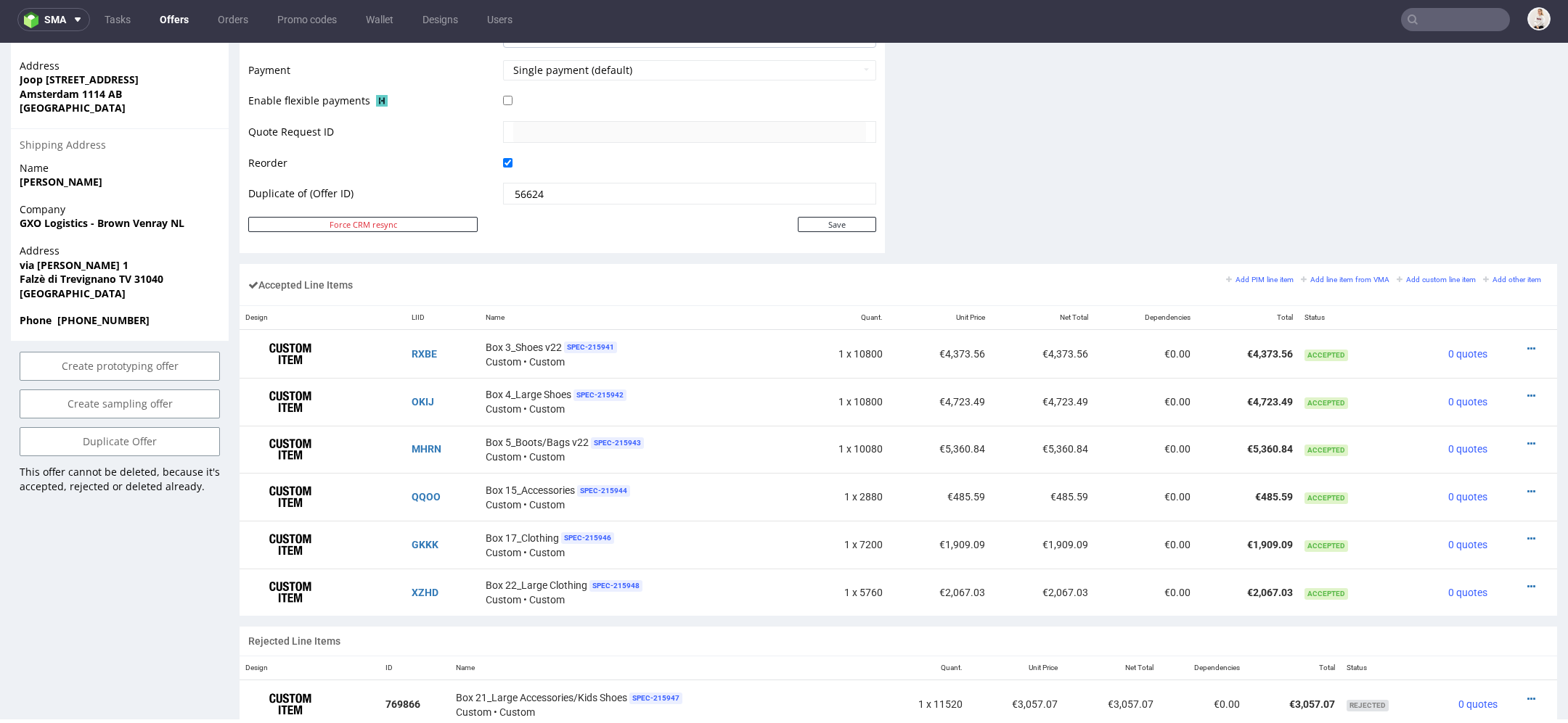
scroll to position [690, 0]
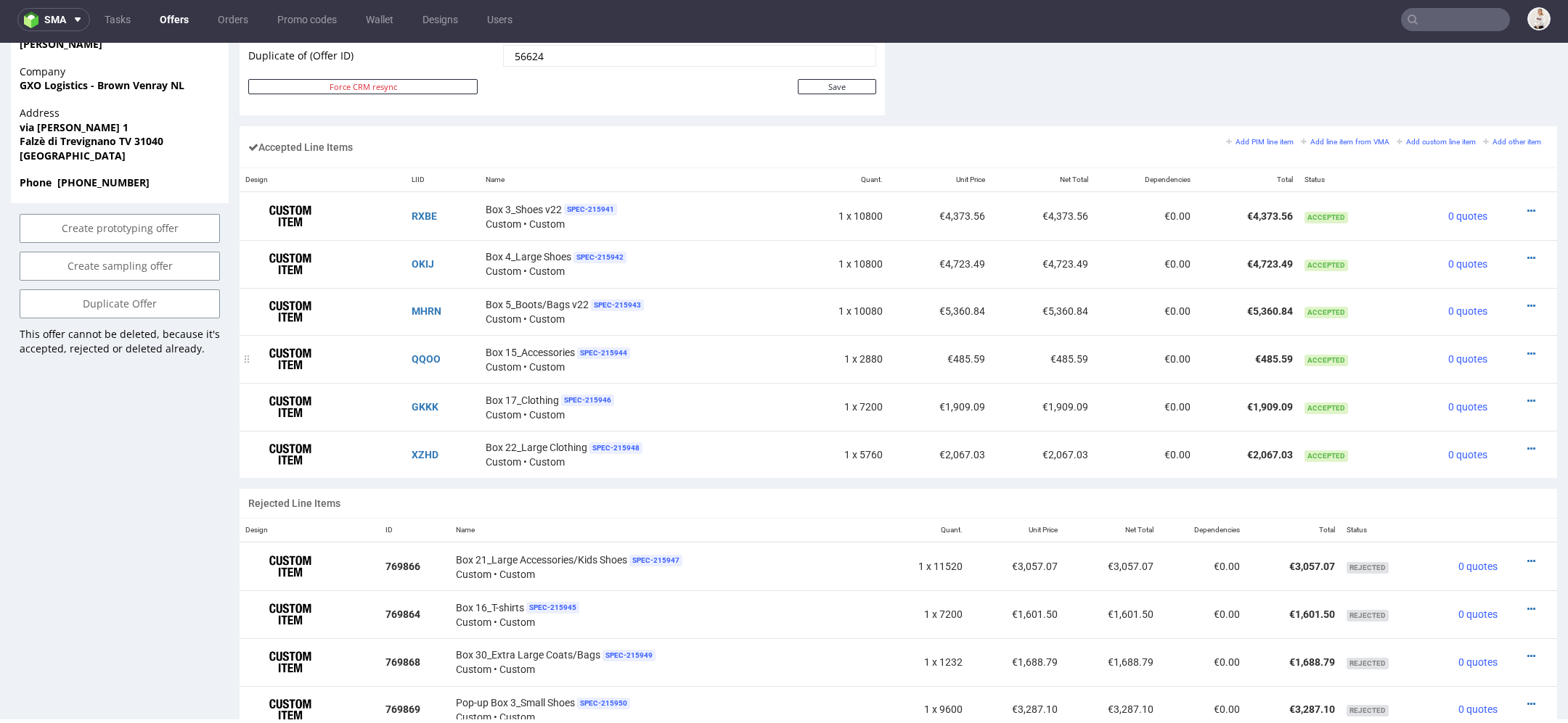
scroll to position [827, 0]
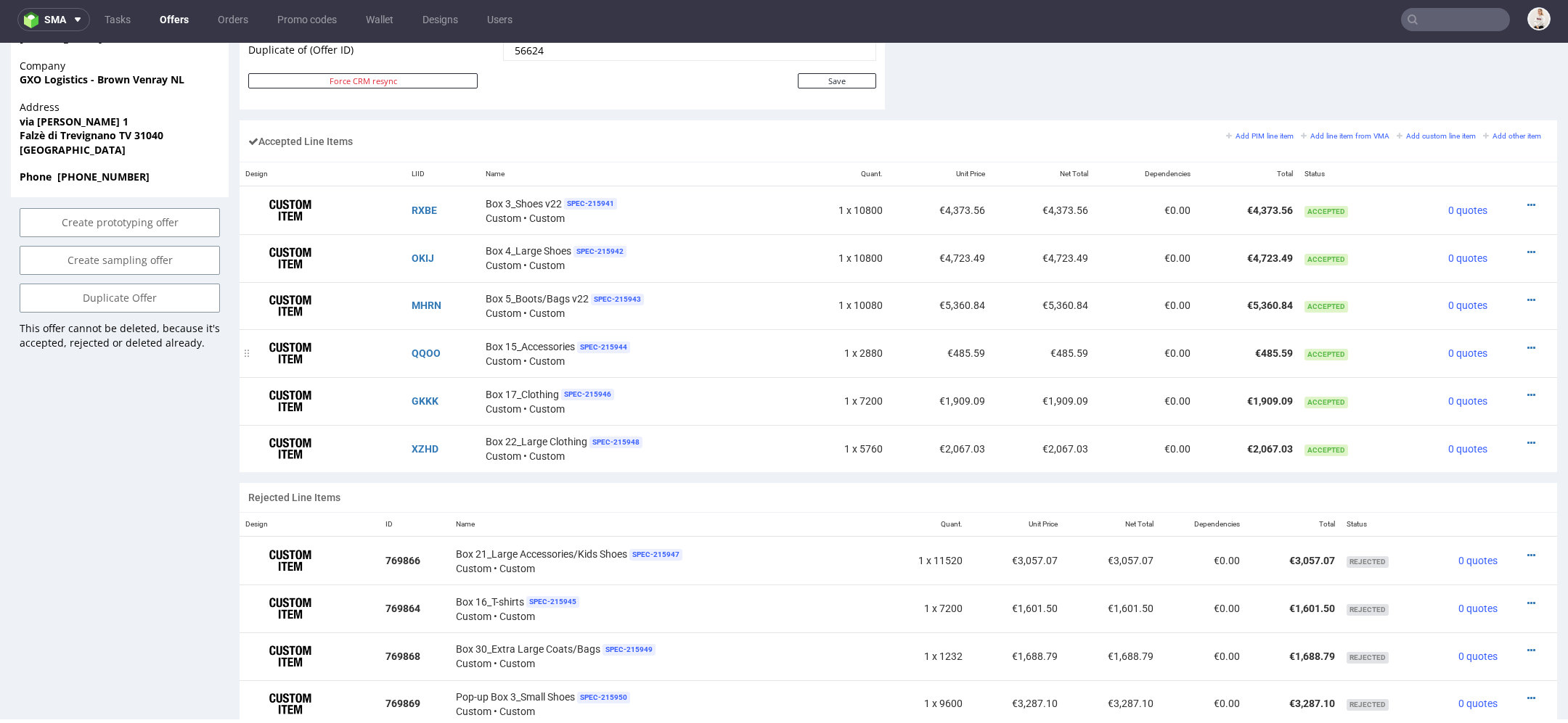
click at [717, 339] on div "Box 15_Accessories SPEC- 215944 Custom • Custom" at bounding box center [634, 354] width 297 height 30
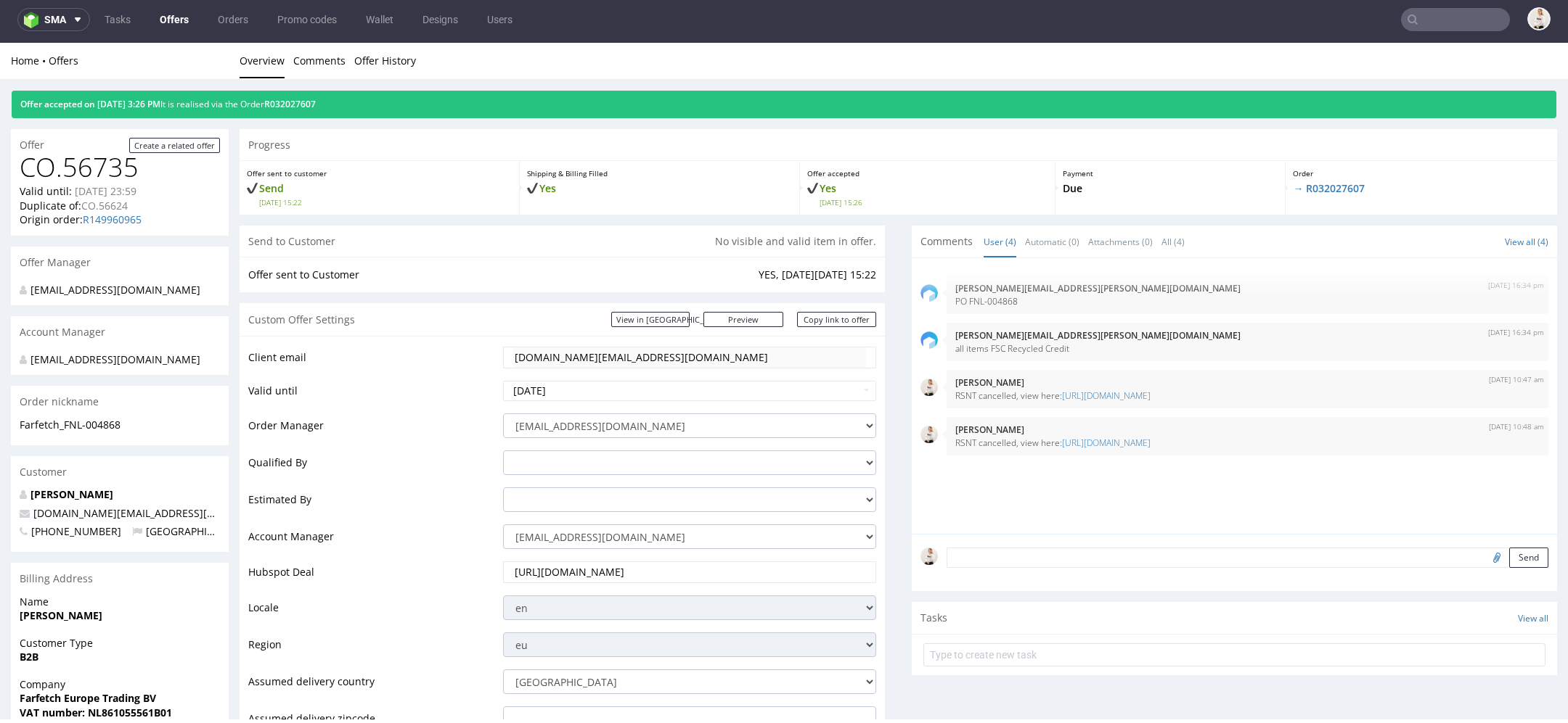
click at [175, 5] on nav "sma Tasks Offers Orders Promo codes Wallet Designs Users" at bounding box center [784, 19] width 1568 height 47
click at [176, 16] on link "Offers" at bounding box center [174, 19] width 47 height 23
